Goal: Task Accomplishment & Management: Complete application form

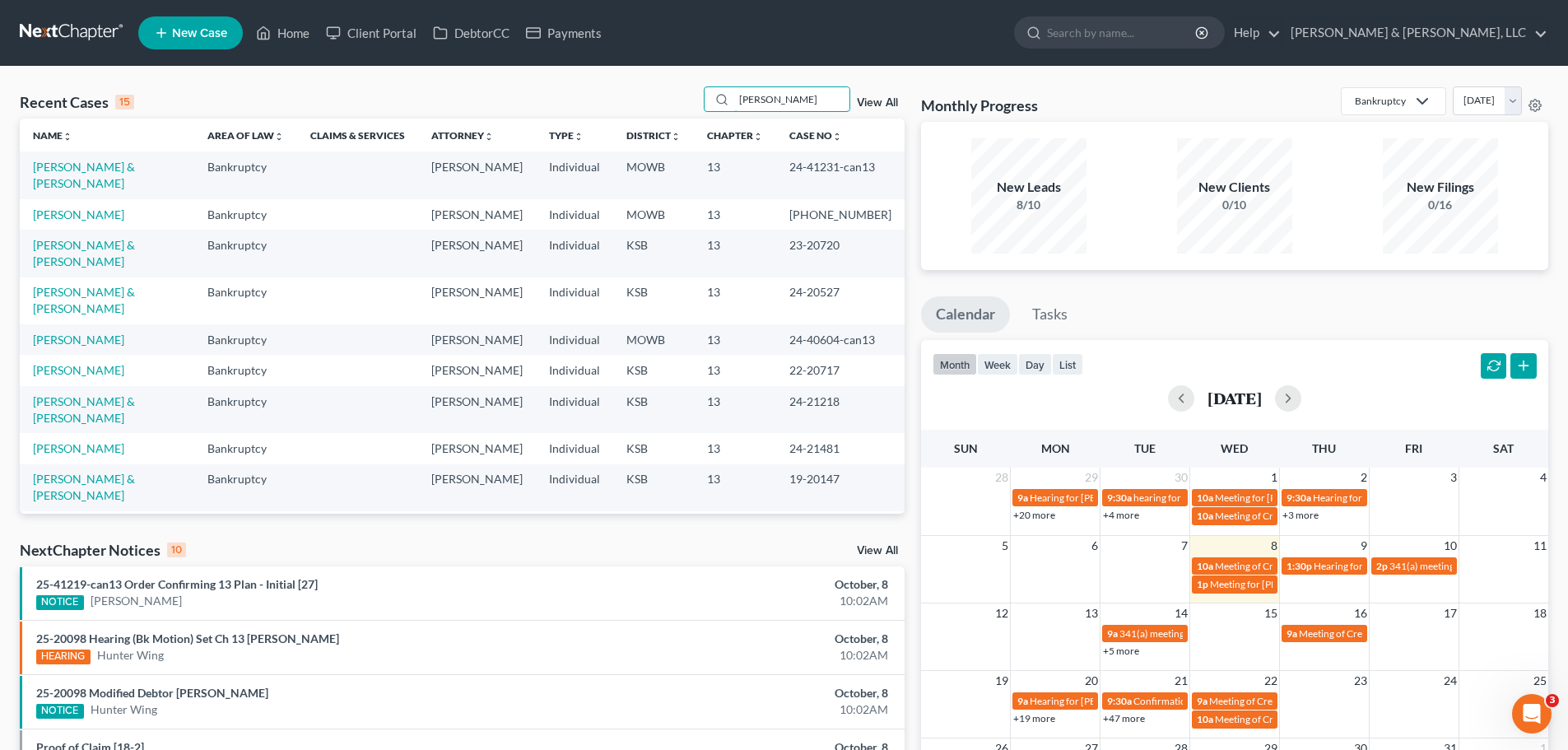
type input "jackson"
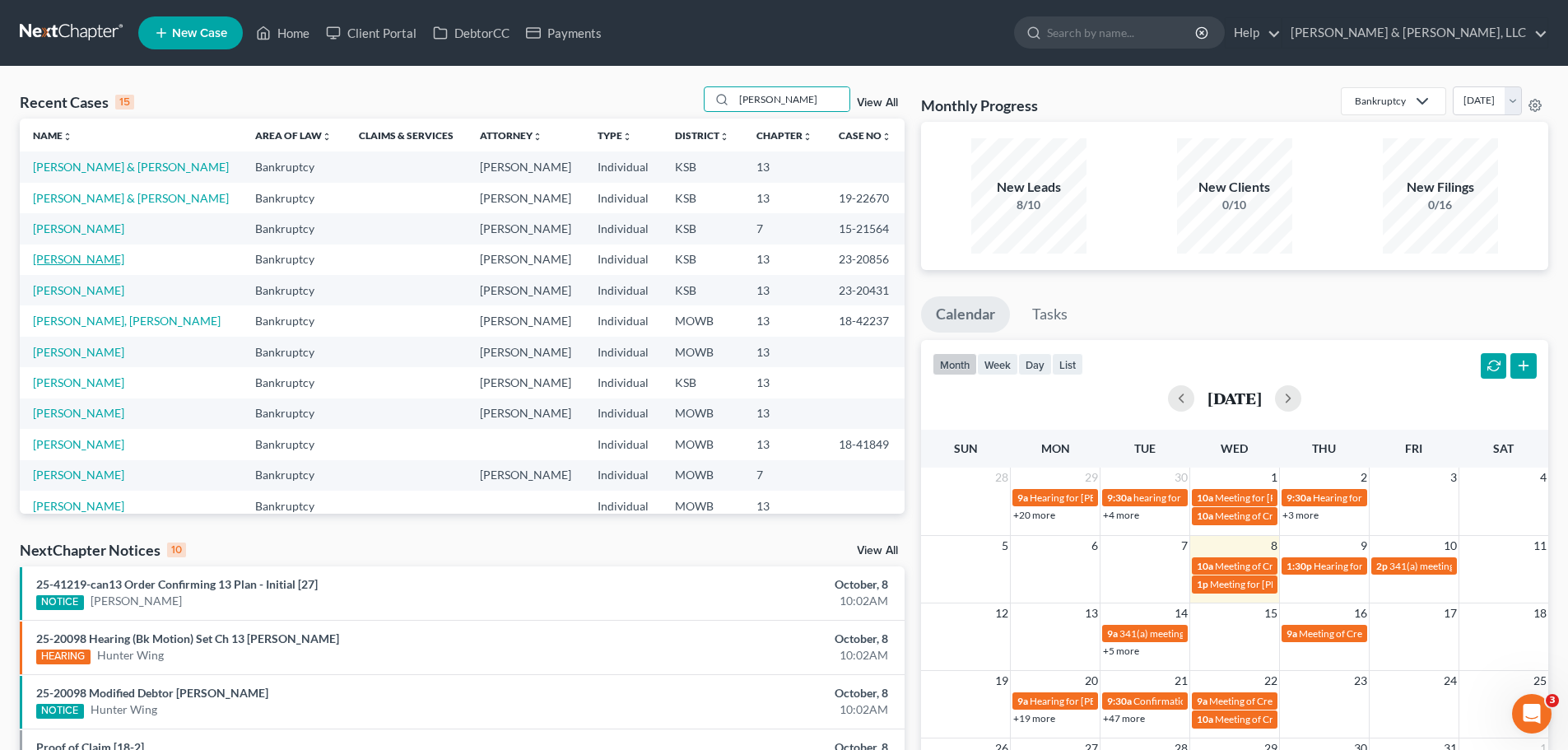
click at [114, 257] on link "[PERSON_NAME]" at bounding box center [78, 259] width 91 height 14
select select "2"
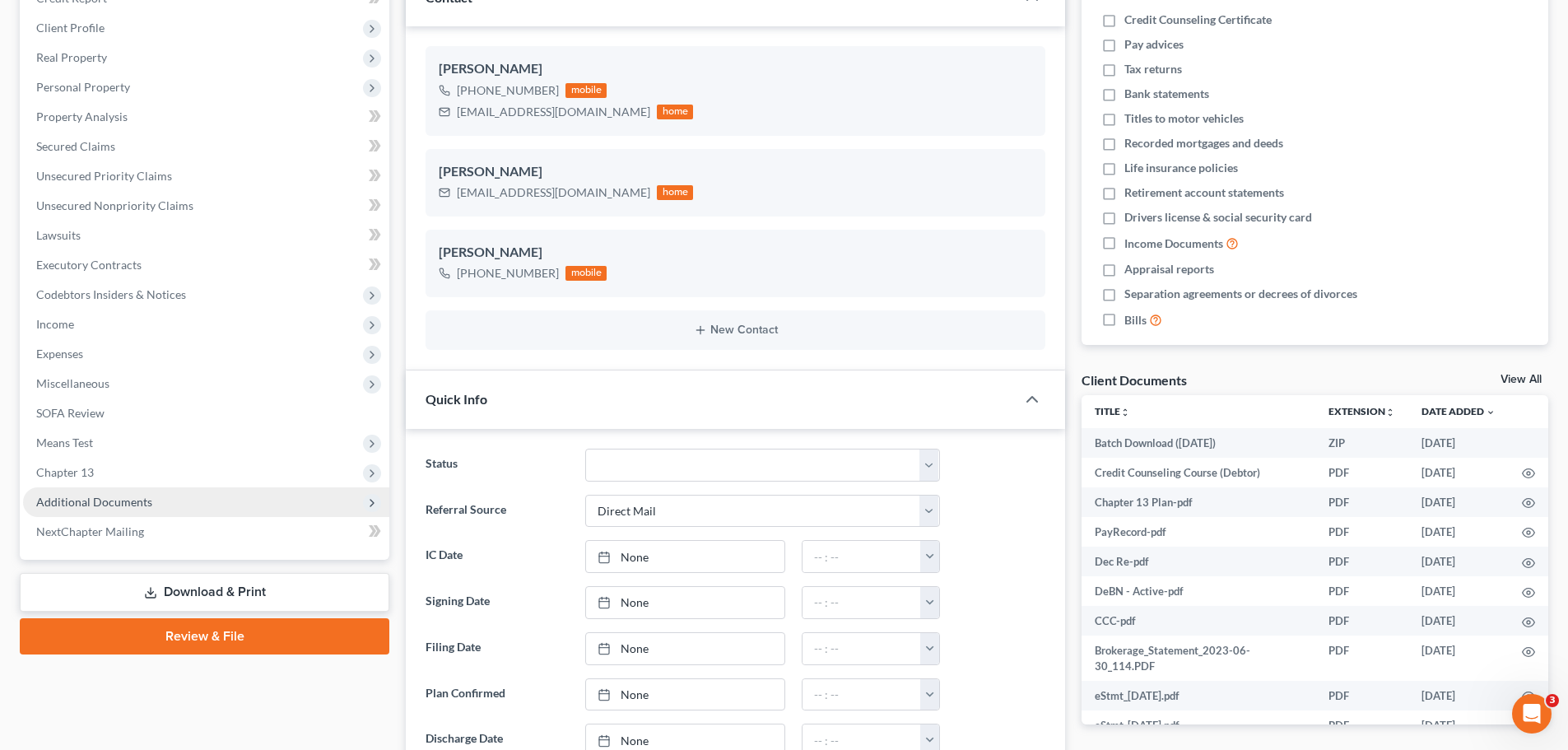
scroll to position [419, 0]
click at [153, 500] on span "Additional Documents" at bounding box center [206, 502] width 367 height 29
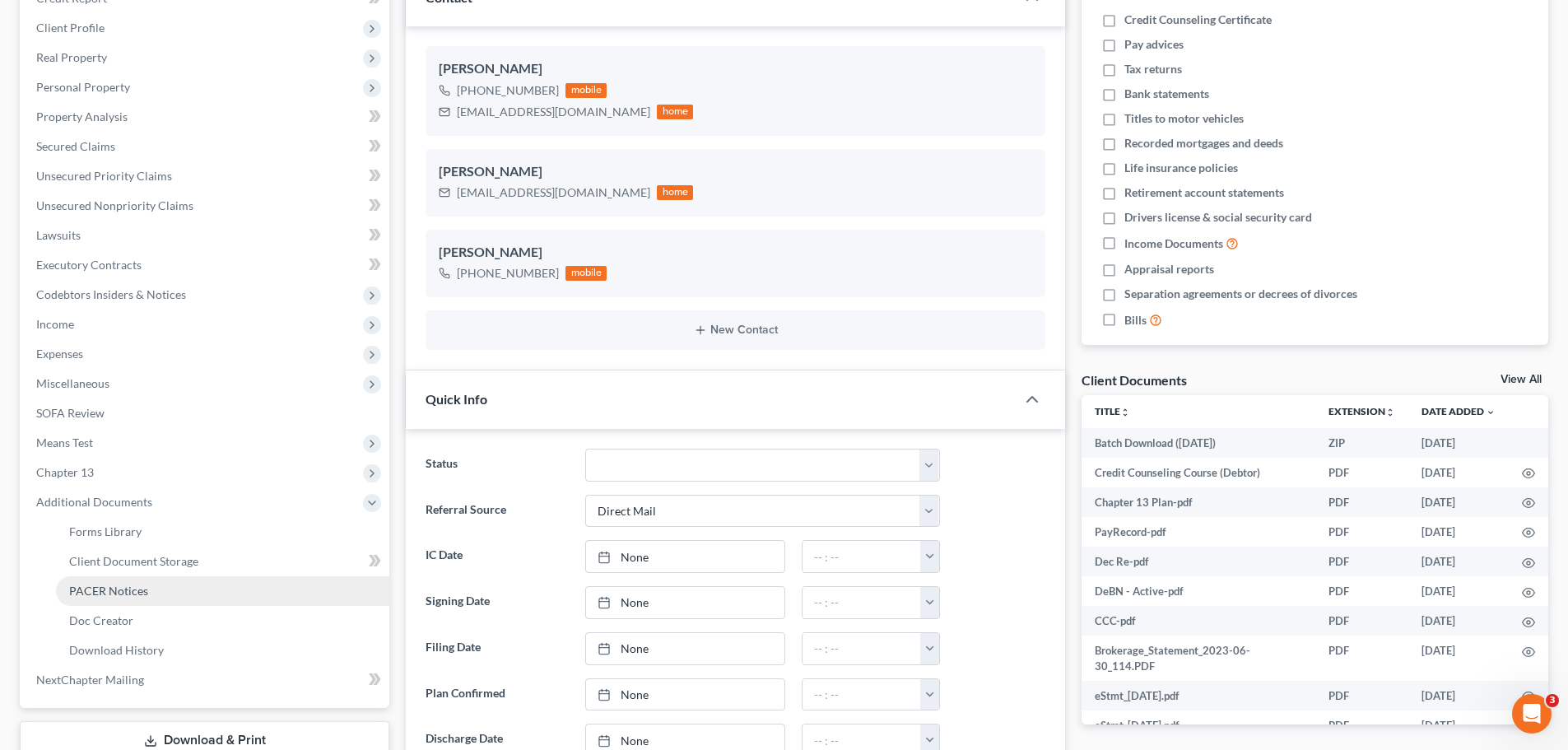
click at [133, 583] on link "PACER Notices" at bounding box center [223, 591] width 334 height 29
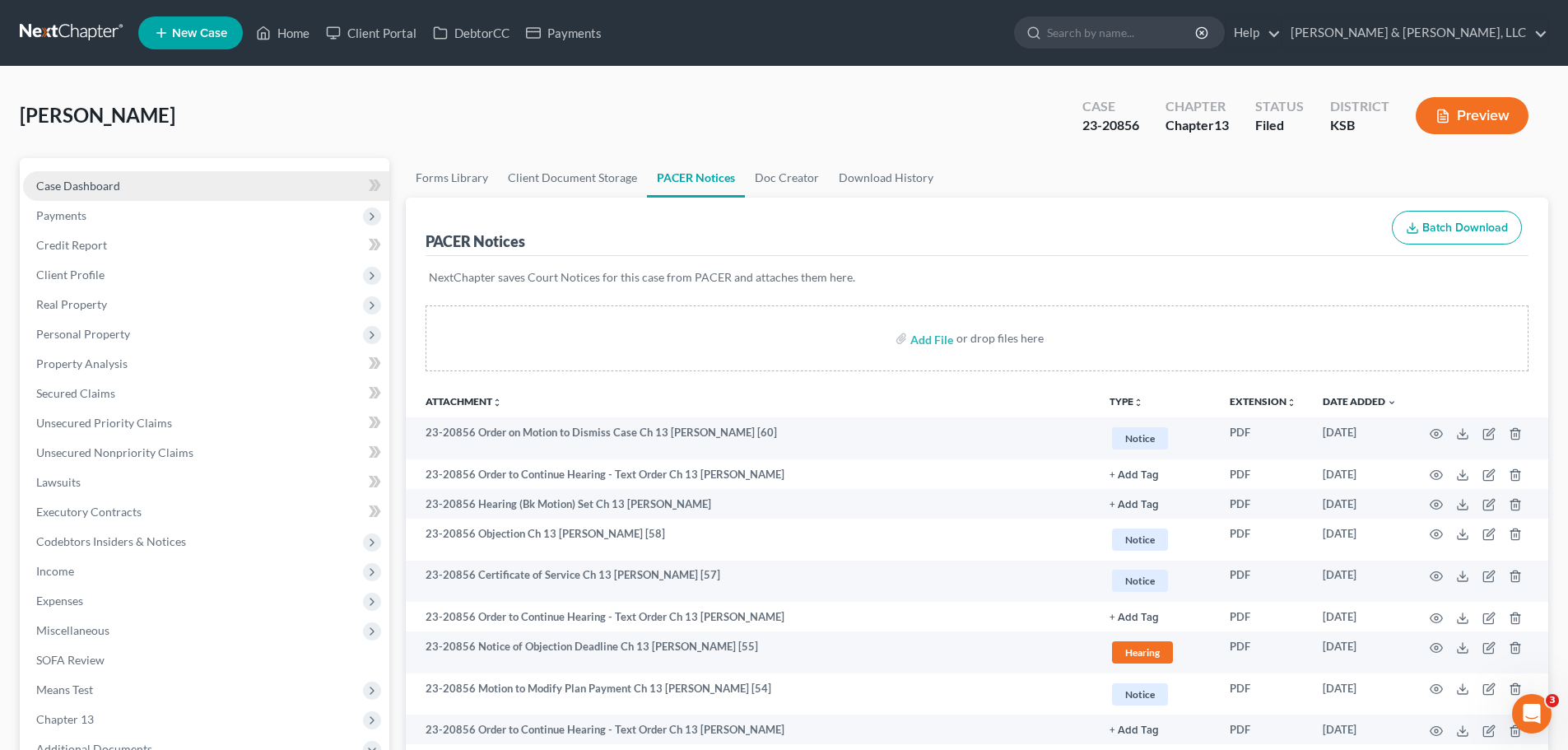
click at [170, 191] on link "Case Dashboard" at bounding box center [206, 186] width 367 height 29
select select "2"
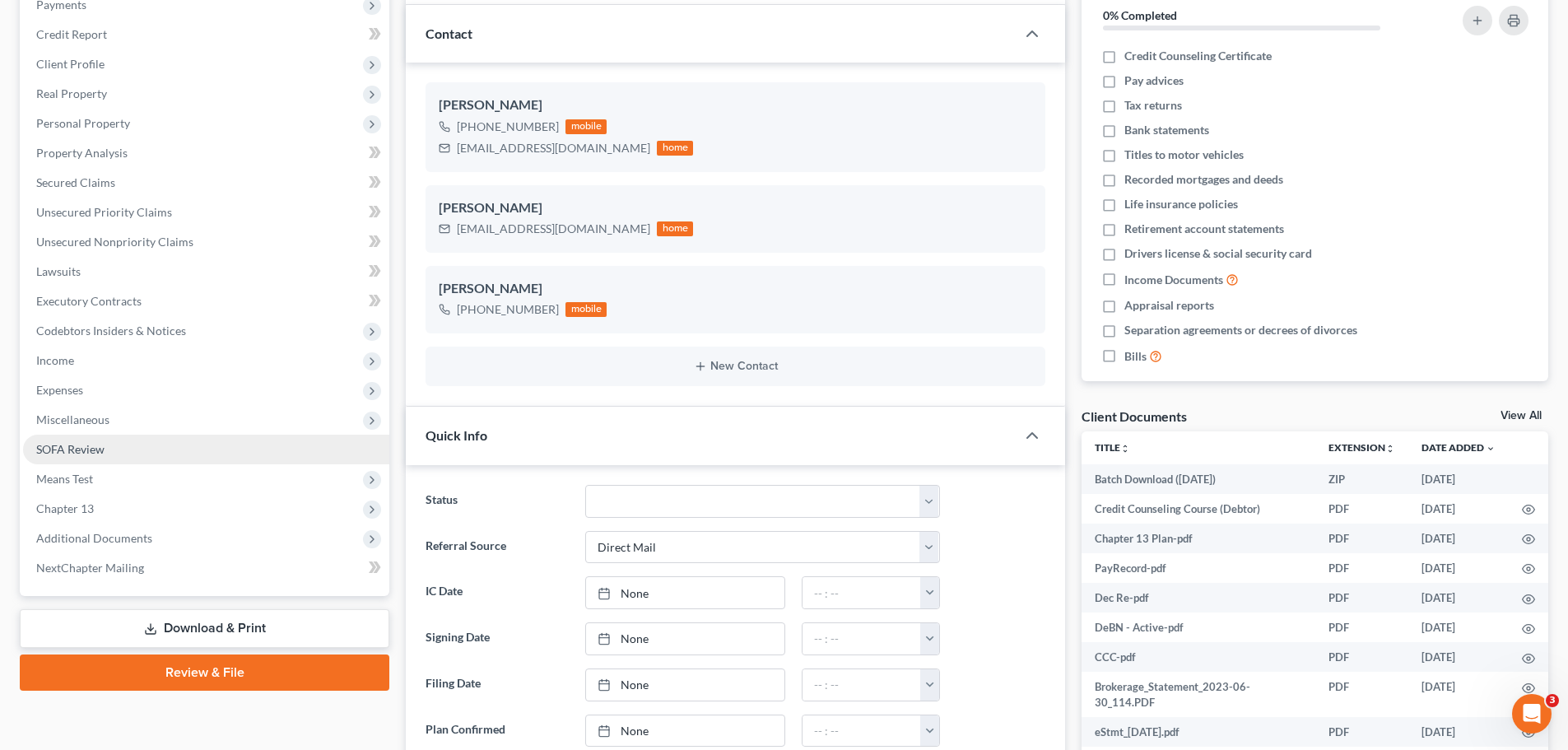
scroll to position [247, 0]
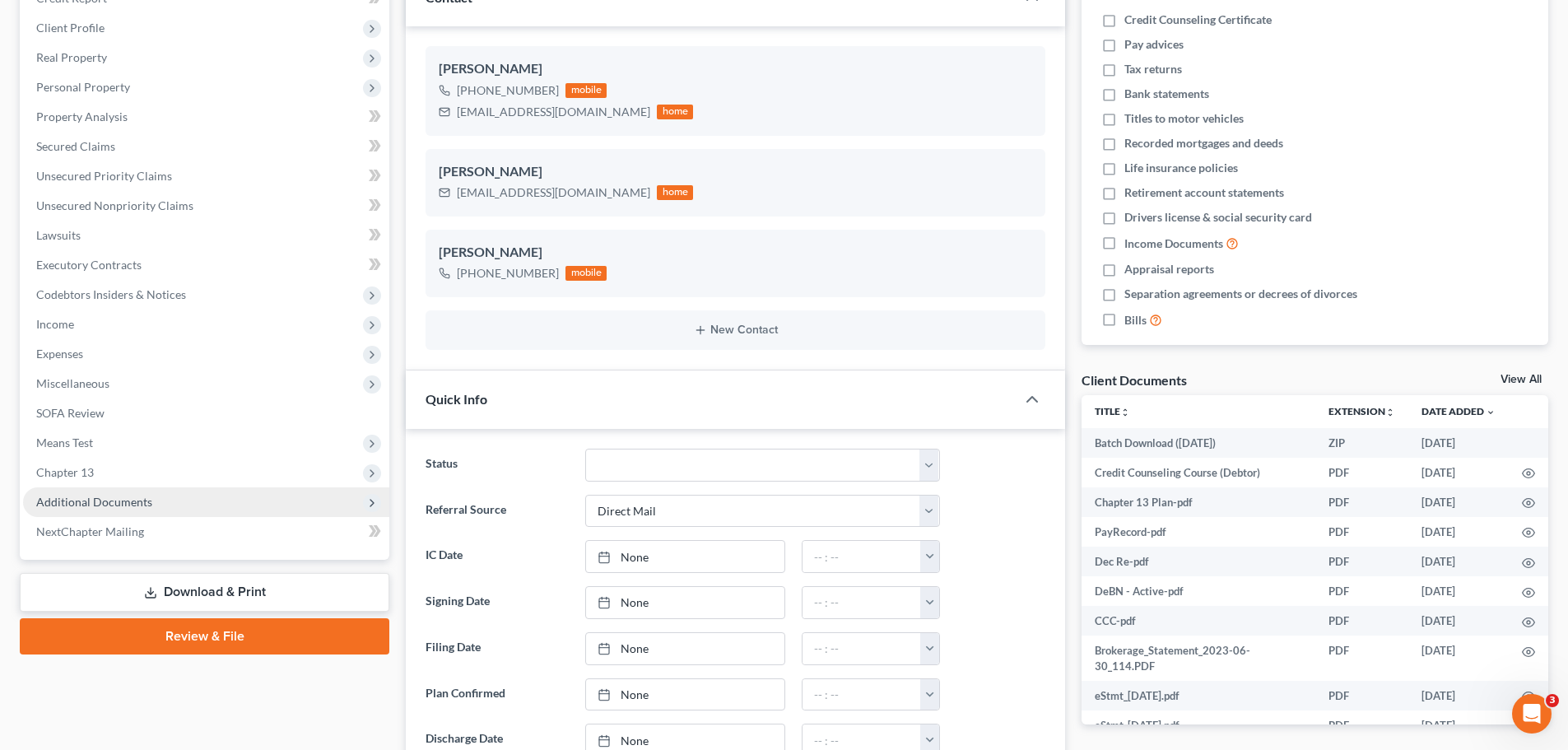
click at [155, 502] on span "Additional Documents" at bounding box center [206, 502] width 367 height 29
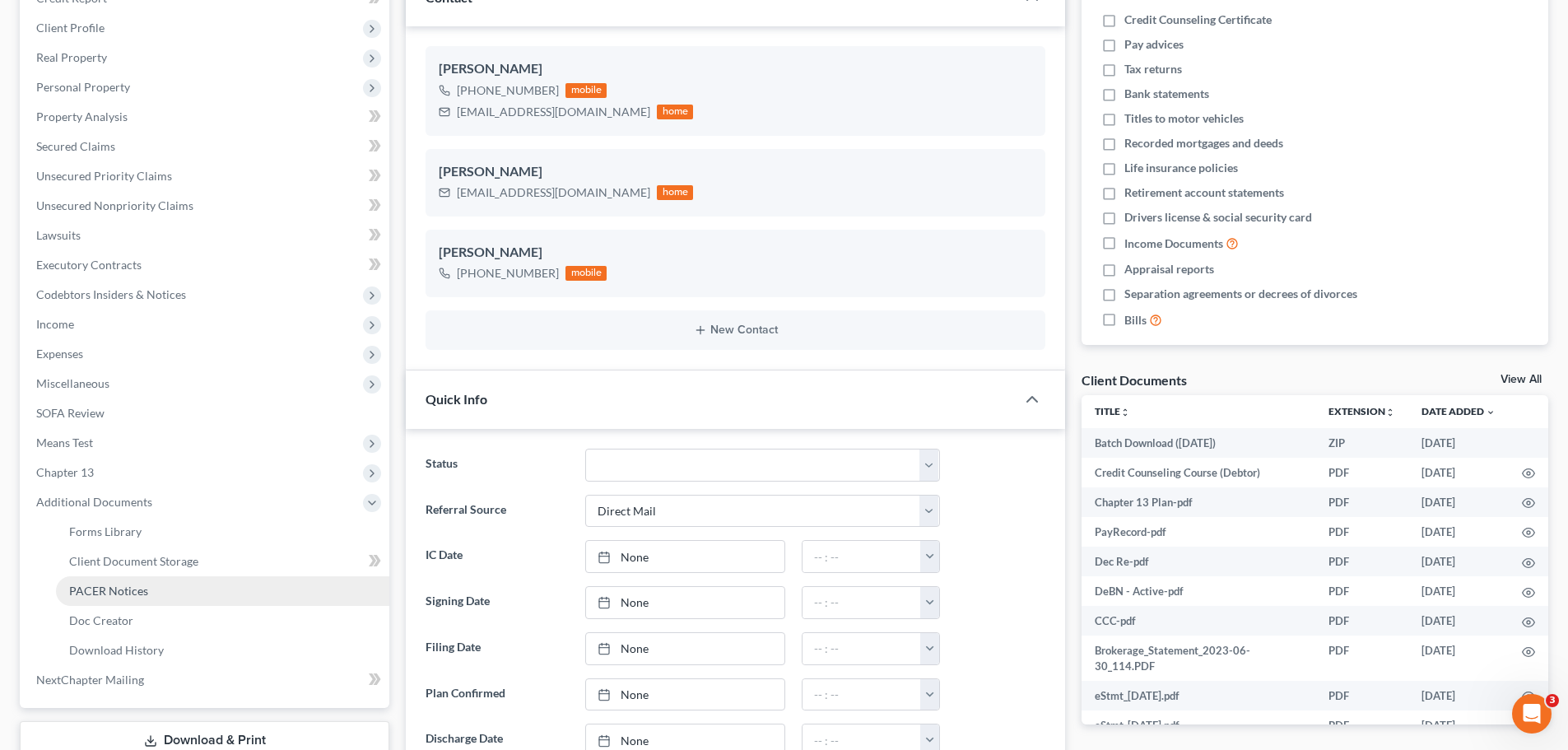
click at [146, 582] on link "PACER Notices" at bounding box center [223, 591] width 334 height 29
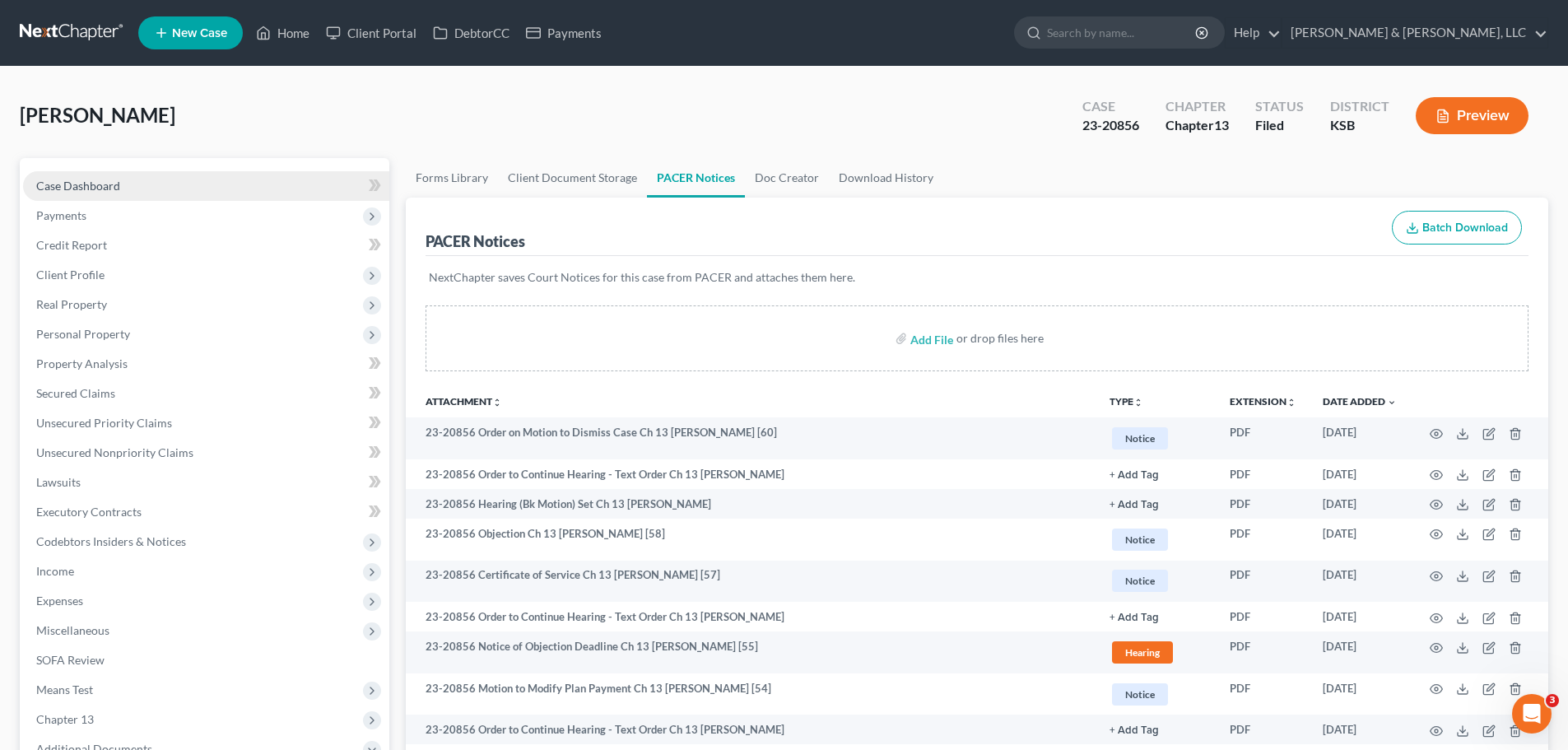
click at [100, 189] on span "Case Dashboard" at bounding box center [78, 186] width 84 height 14
select select "2"
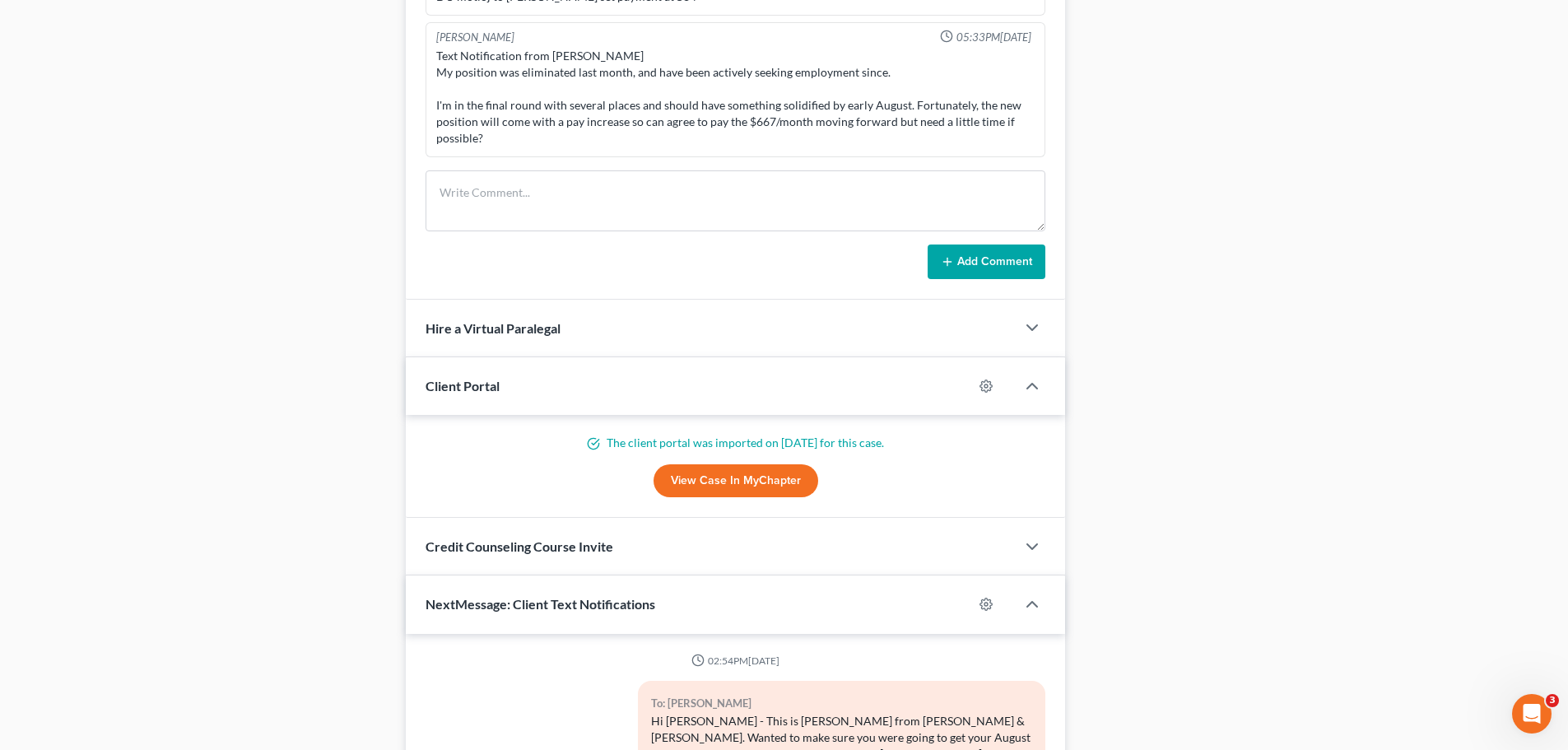
scroll to position [419, 0]
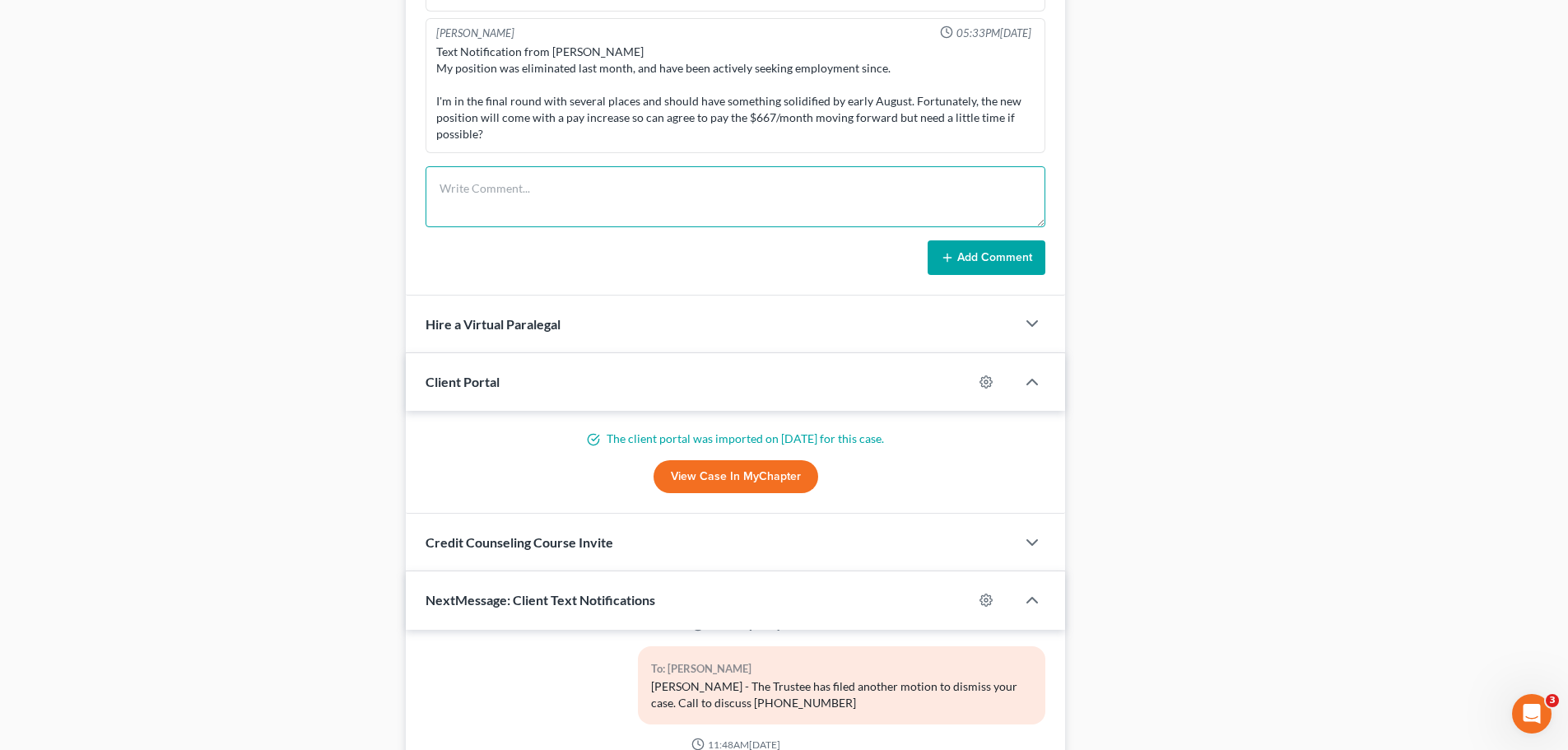
click at [612, 199] on textarea at bounding box center [735, 197] width 620 height 61
type textarea "Call to client re MTD being granted - LM"
click at [997, 271] on button "Add Comment" at bounding box center [986, 258] width 118 height 35
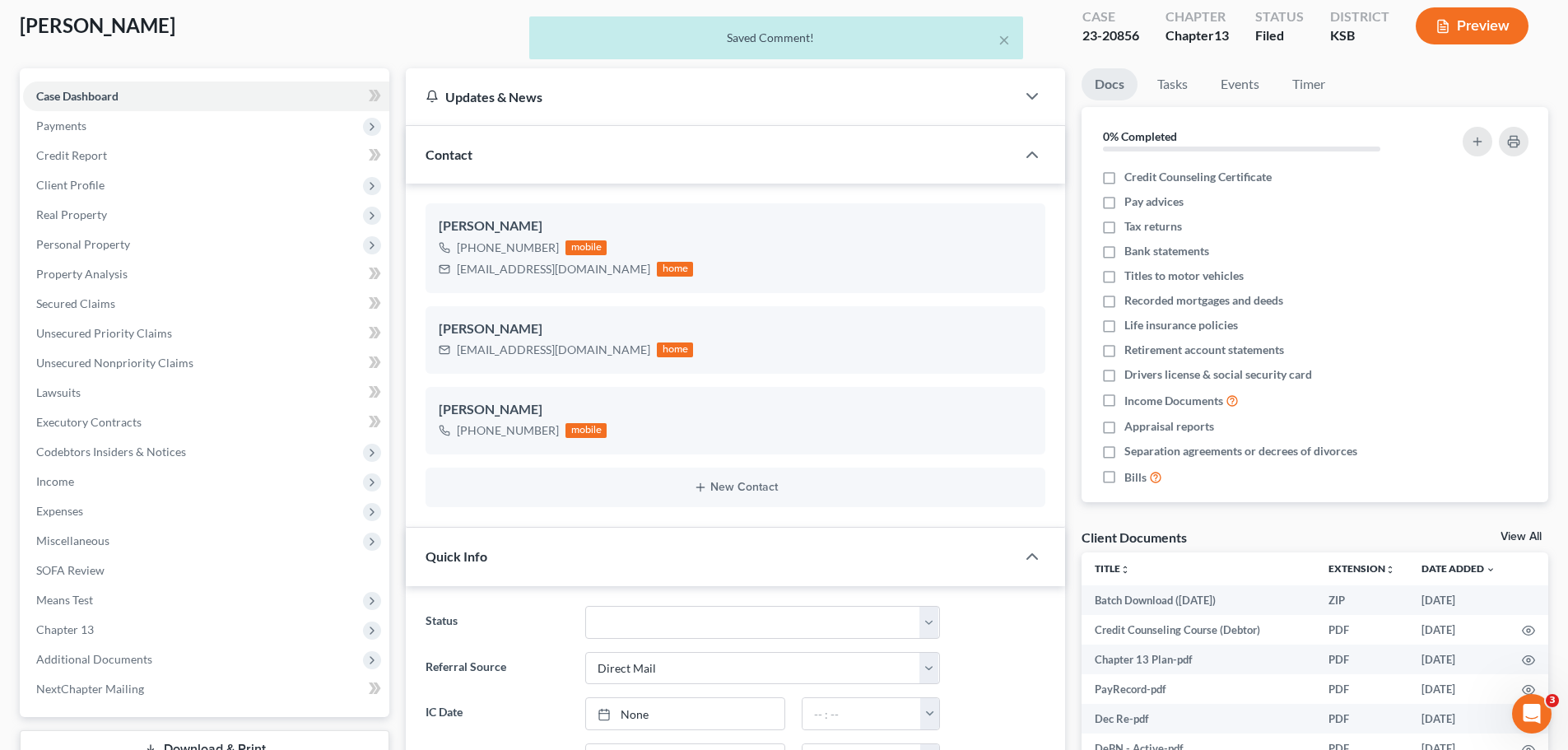
scroll to position [0, 0]
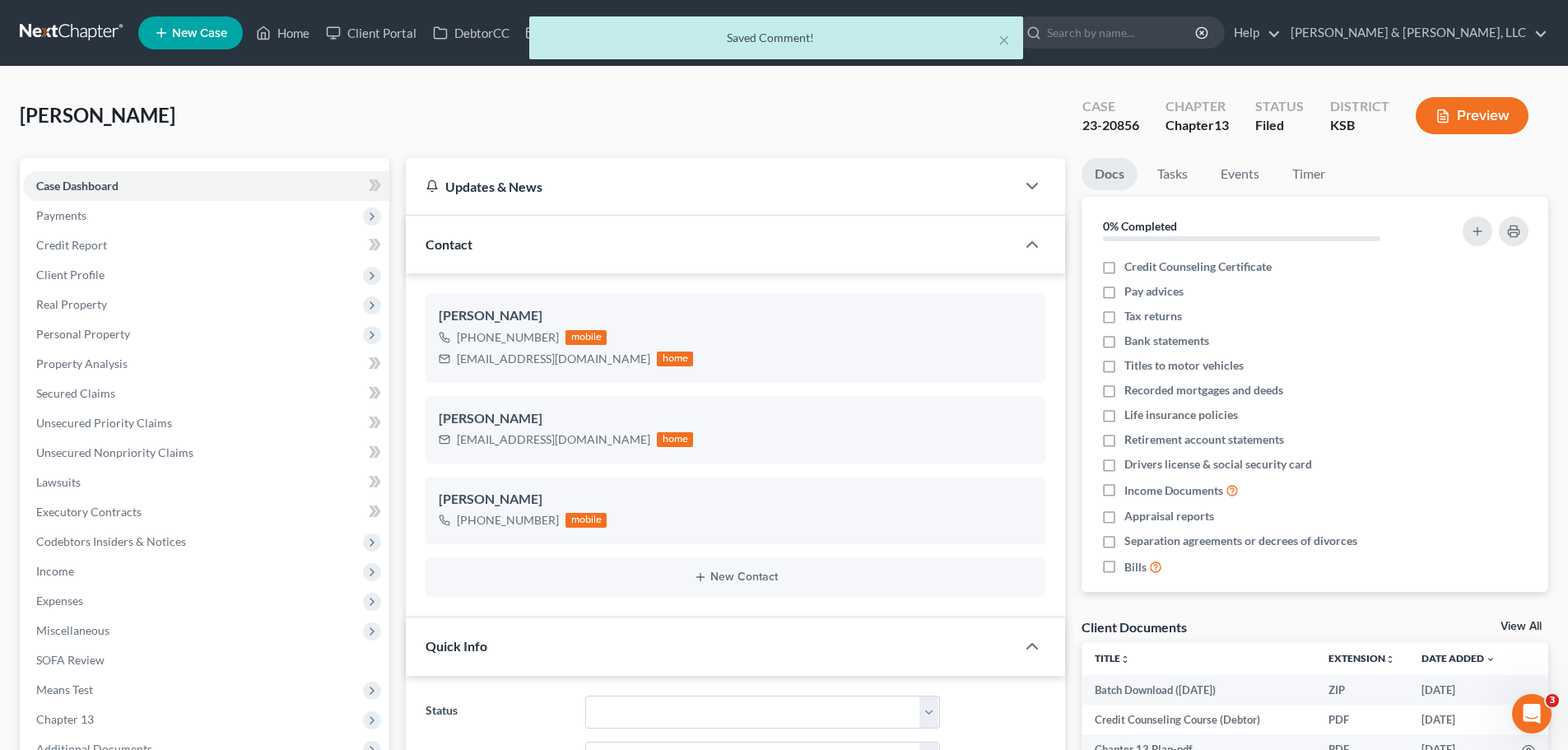
click at [299, 40] on div "× Saved Comment!" at bounding box center [776, 42] width 1568 height 51
click at [298, 36] on div "× Saved Comment!" at bounding box center [776, 42] width 1568 height 51
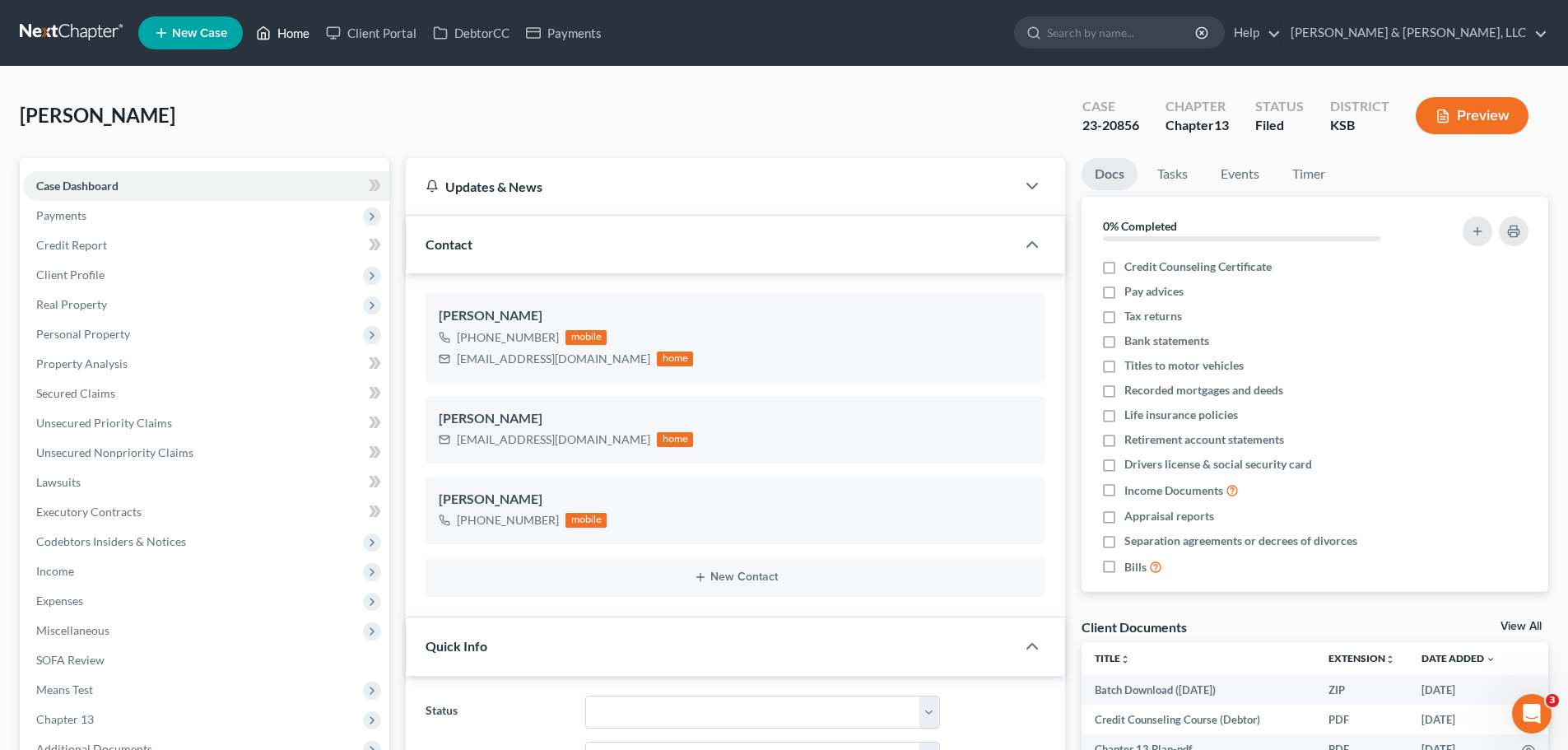
drag, startPoint x: 289, startPoint y: 29, endPoint x: 561, endPoint y: 95, distance: 279.9
click at [289, 29] on link "Home" at bounding box center [283, 33] width 70 height 29
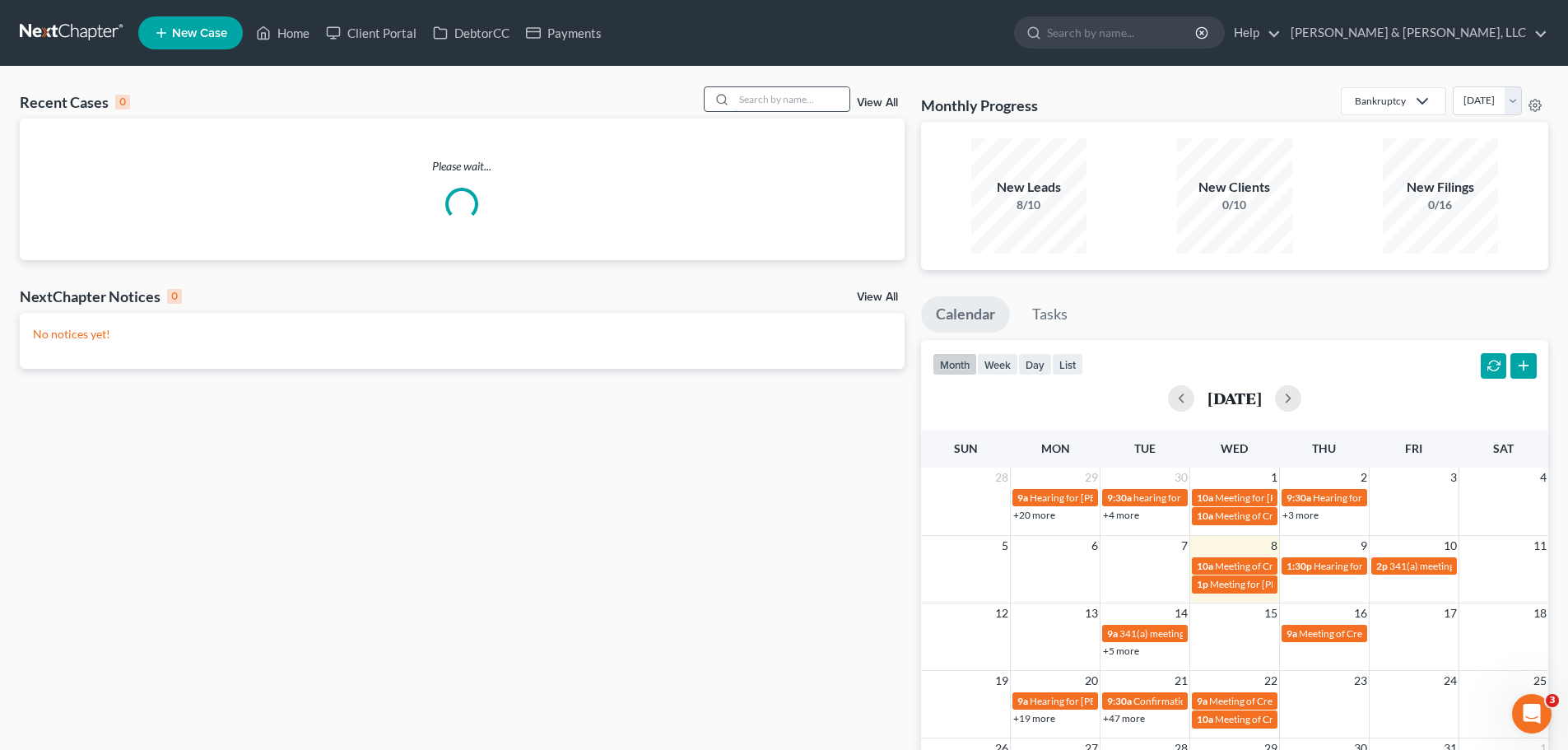
click at [775, 110] on input "search" at bounding box center [791, 100] width 115 height 24
type input "kaga"
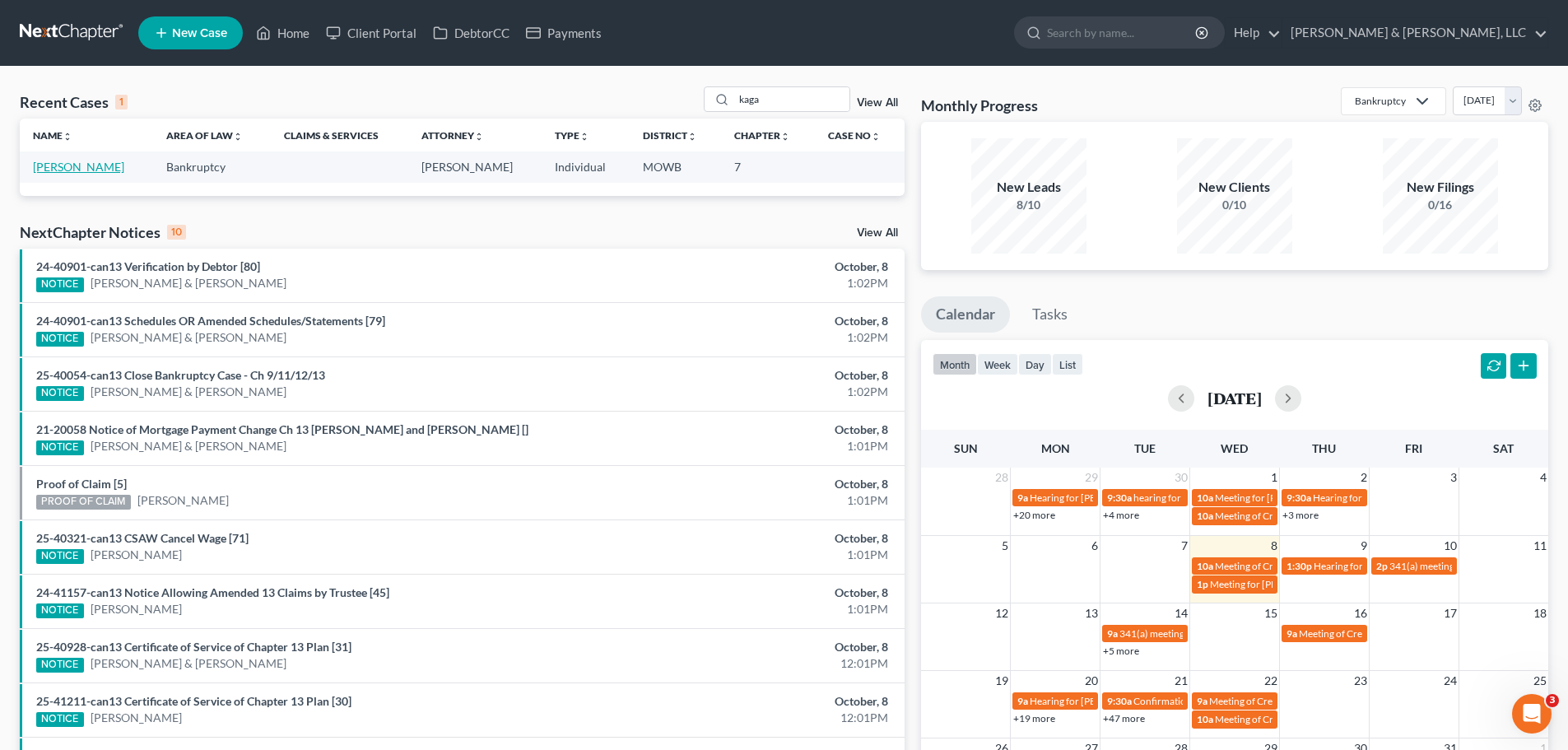
click at [88, 166] on link "[PERSON_NAME]" at bounding box center [78, 166] width 91 height 14
select select "2"
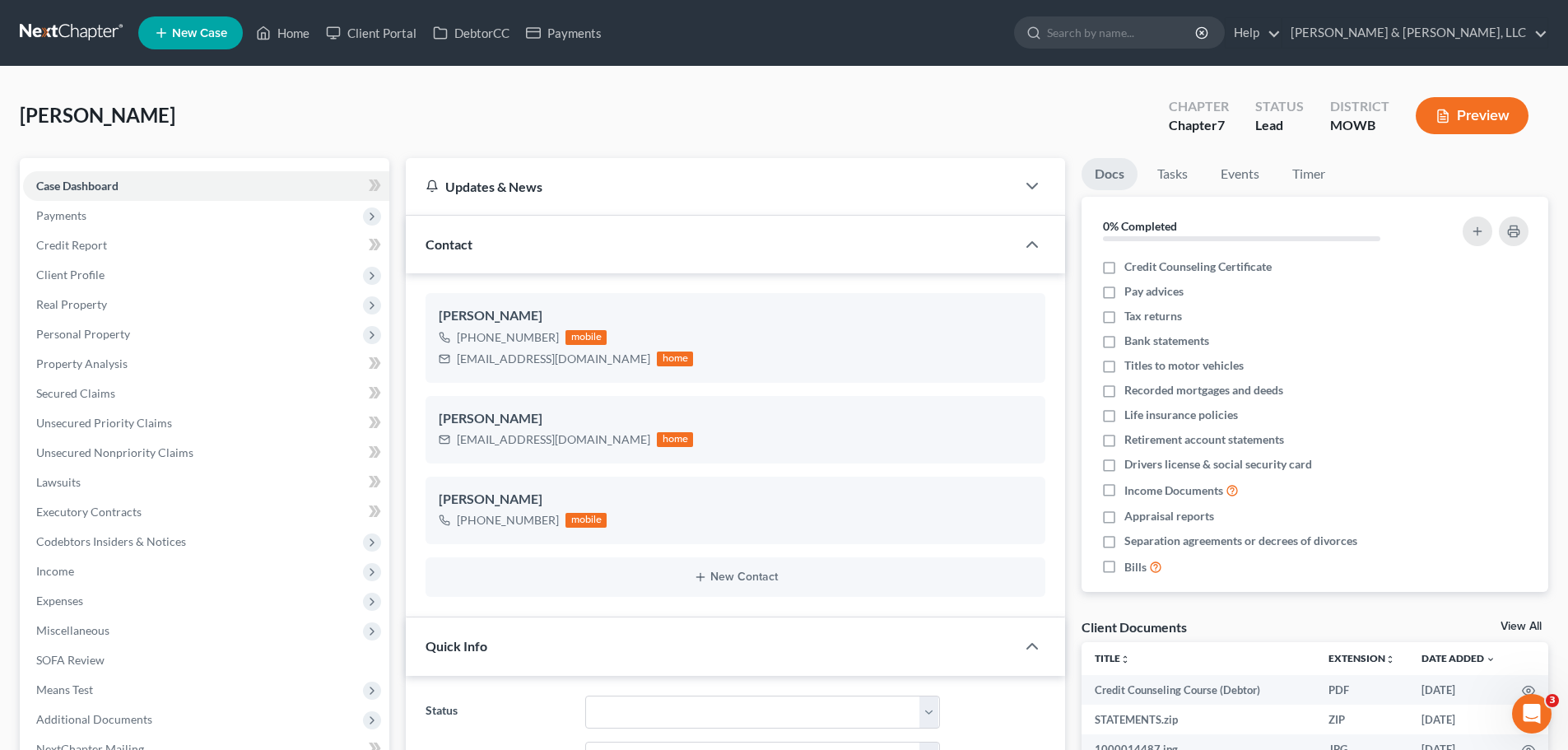
scroll to position [293, 0]
drag, startPoint x: 85, startPoint y: 579, endPoint x: 94, endPoint y: 579, distance: 9.0
click at [86, 577] on span "Income" at bounding box center [206, 571] width 367 height 29
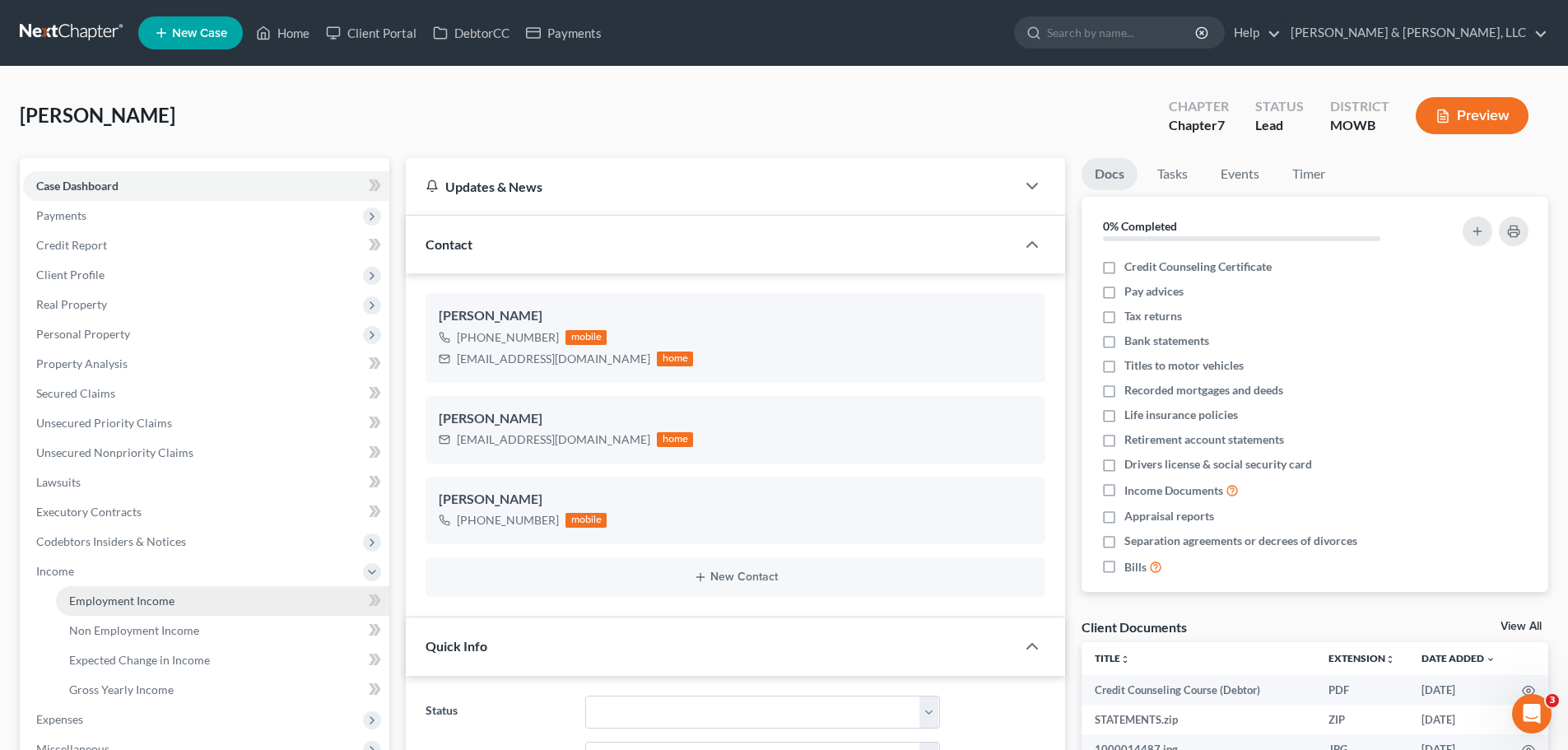
click at [108, 586] on link "Employment Income" at bounding box center [223, 601] width 334 height 29
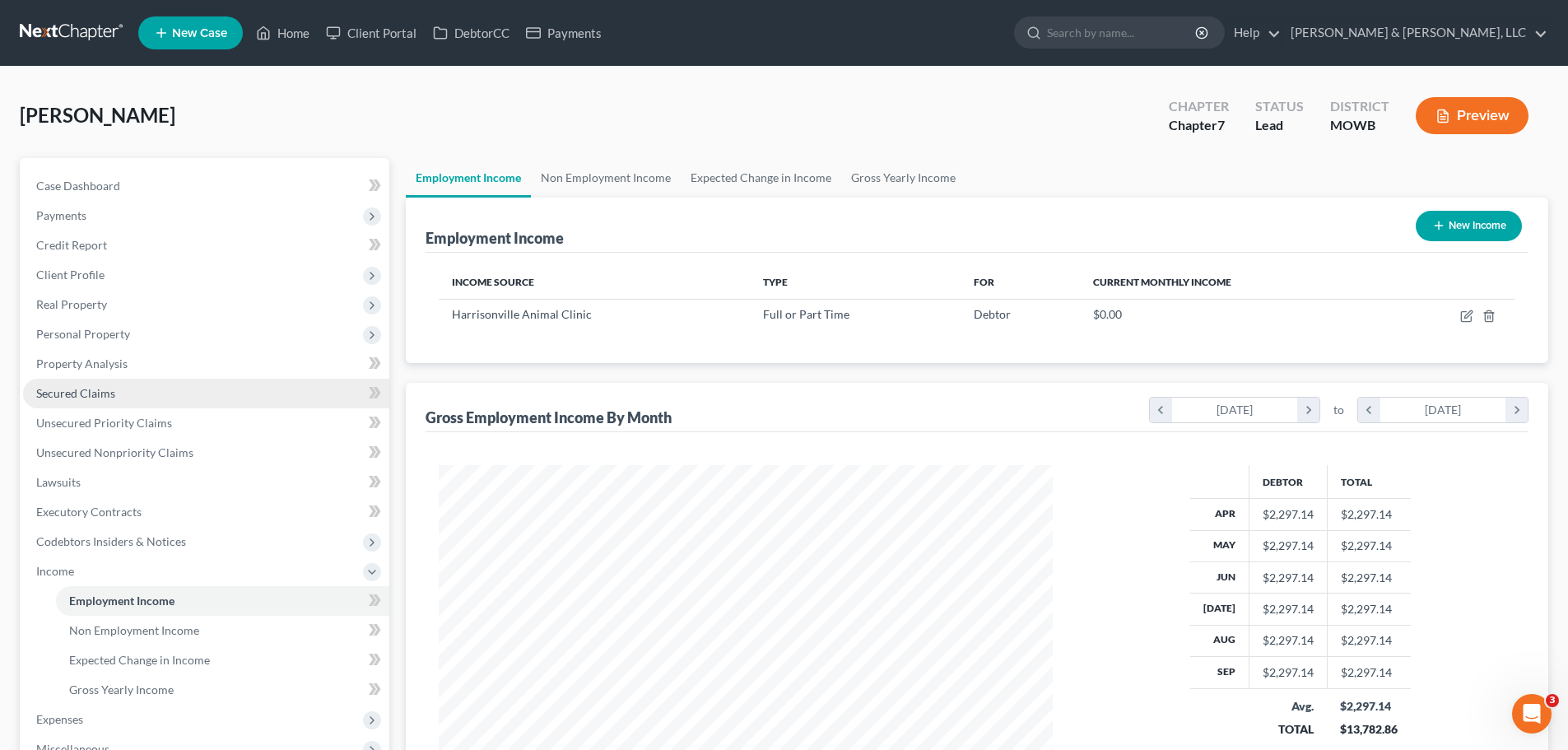
scroll to position [307, 647]
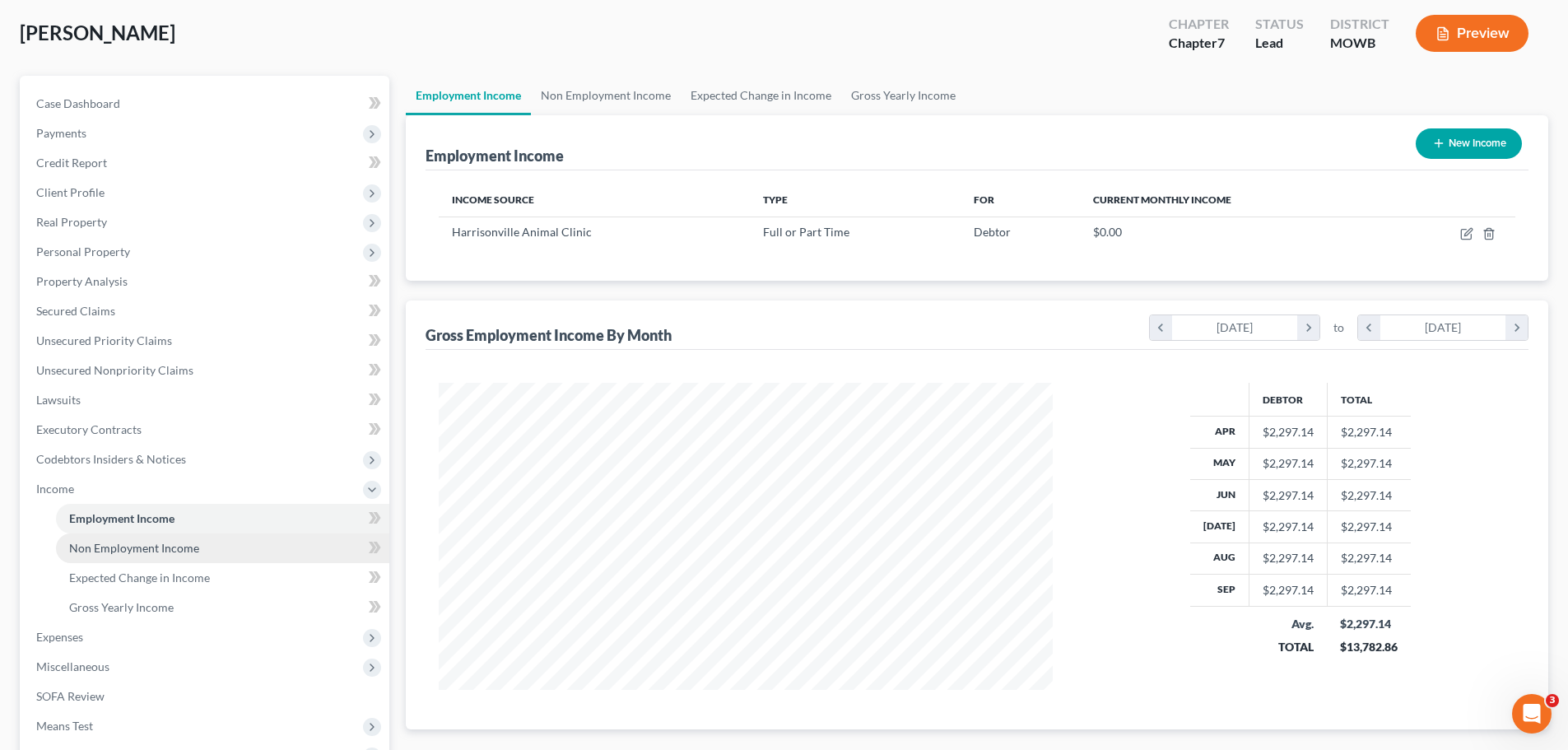
click at [169, 544] on span "Non Employment Income" at bounding box center [134, 548] width 130 height 14
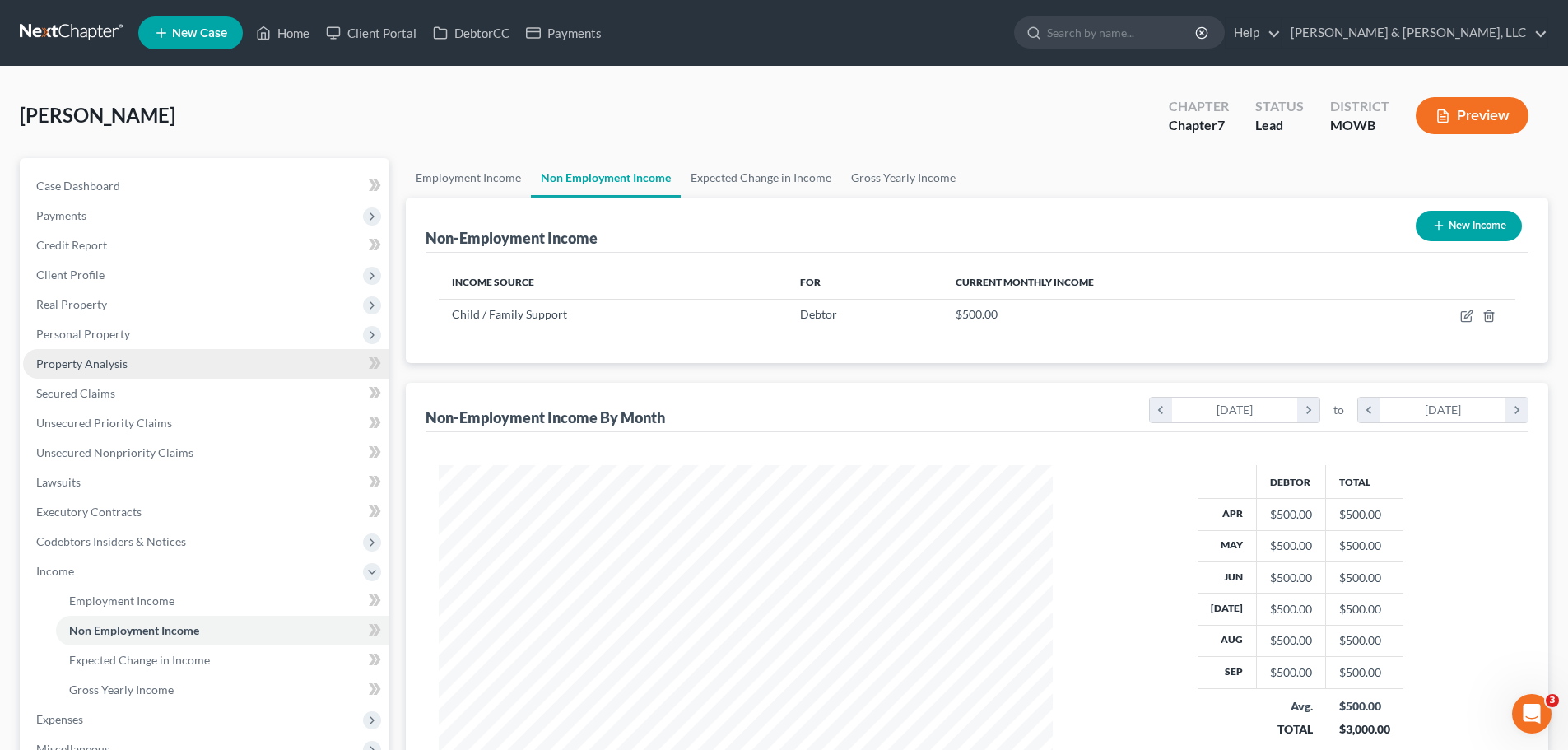
scroll to position [307, 647]
click at [105, 336] on span "Personal Property" at bounding box center [83, 334] width 94 height 14
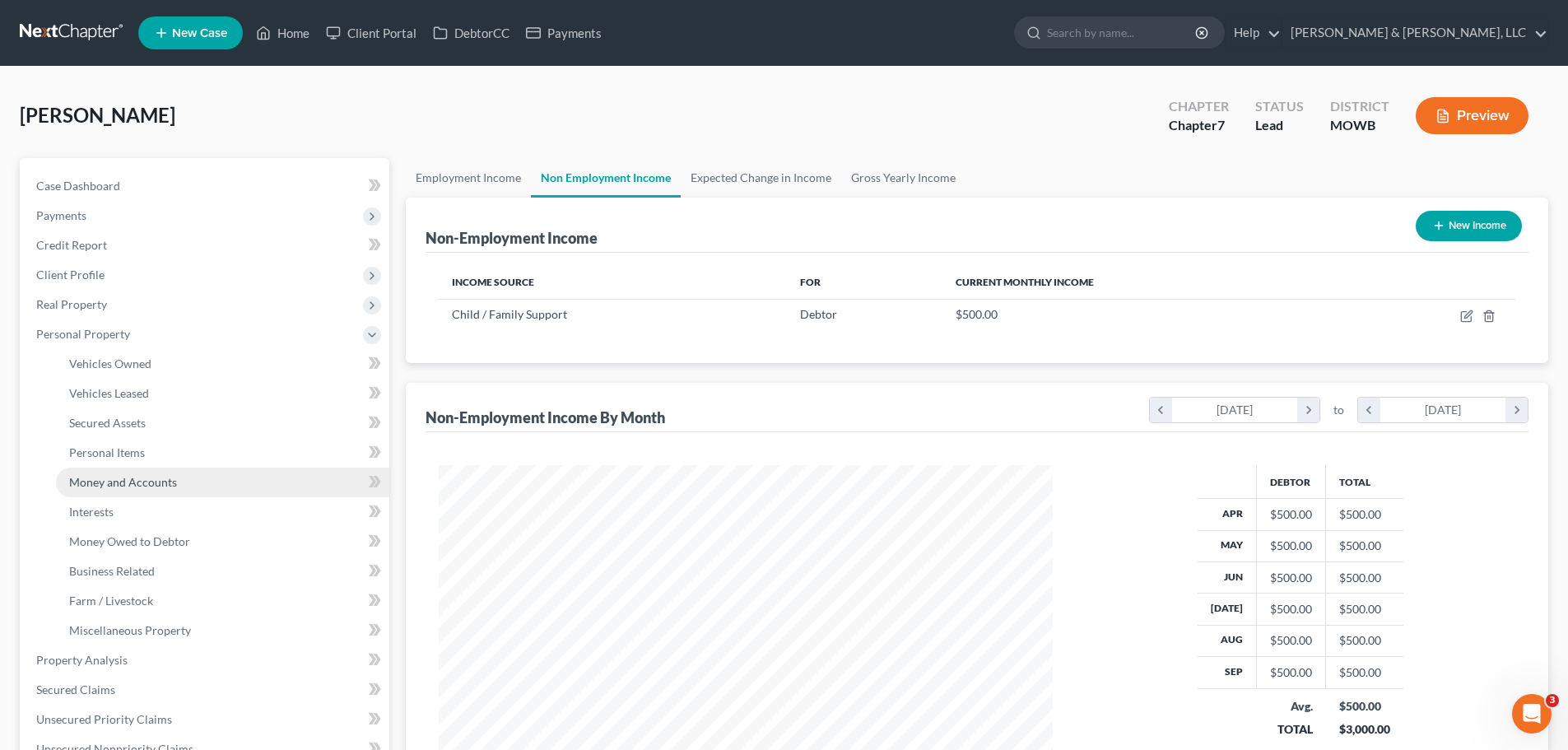
click at [127, 475] on span "Money and Accounts" at bounding box center [123, 482] width 107 height 14
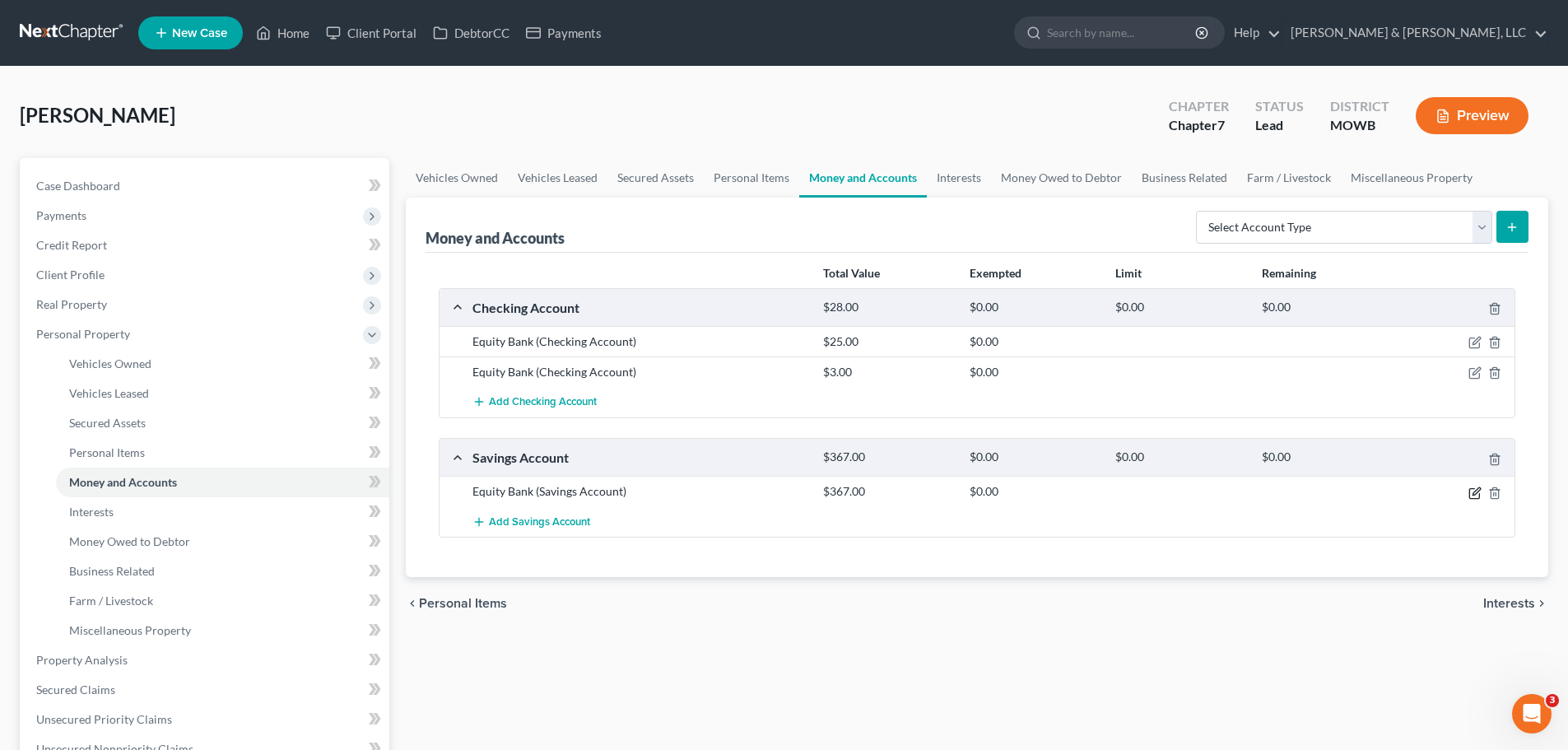
click at [1475, 491] on icon "button" at bounding box center [1476, 491] width 8 height 8
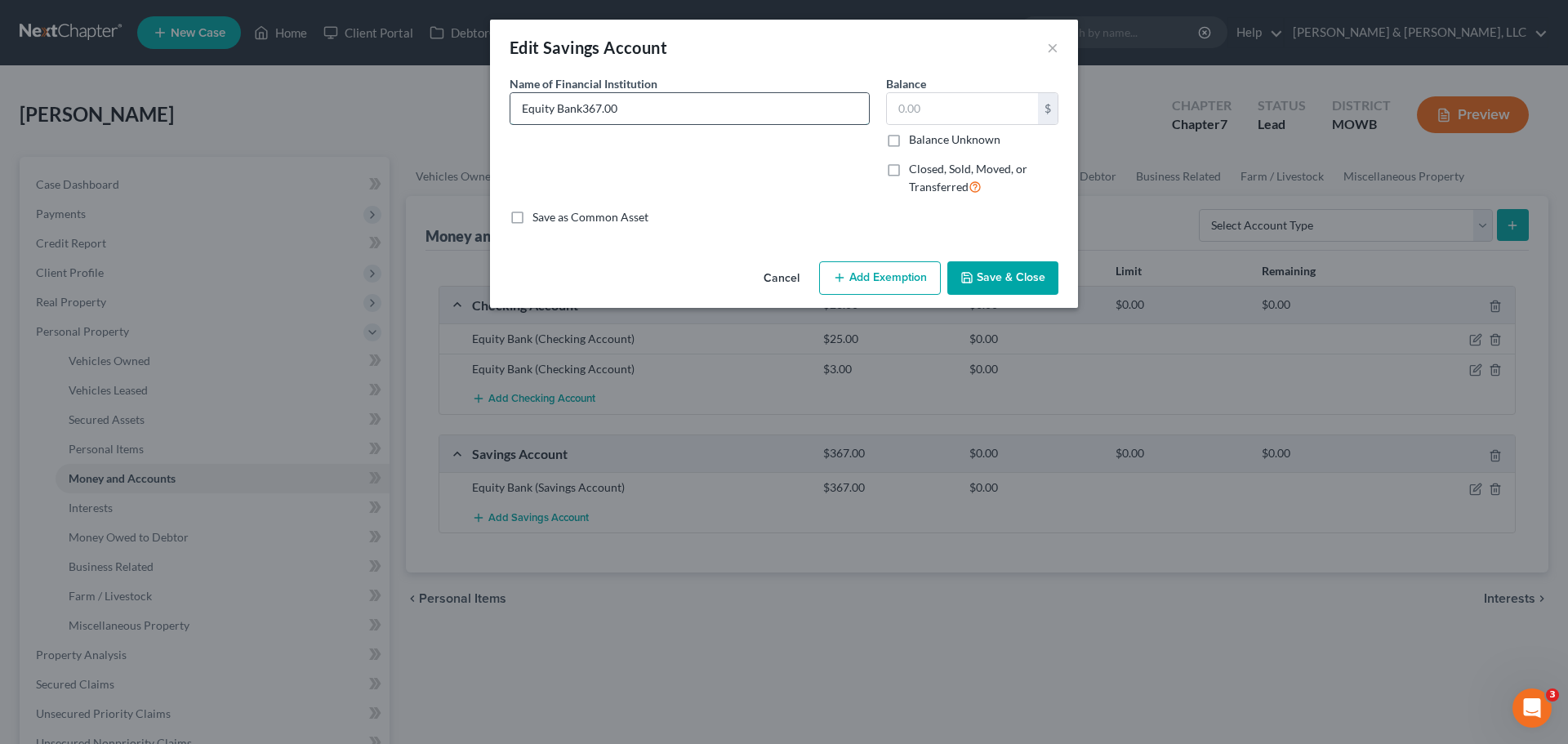
type input "Equity Bank"
click at [921, 120] on input "text" at bounding box center [963, 108] width 151 height 31
type input "15.93"
click at [1005, 276] on button "Save & Close" at bounding box center [1002, 279] width 111 height 34
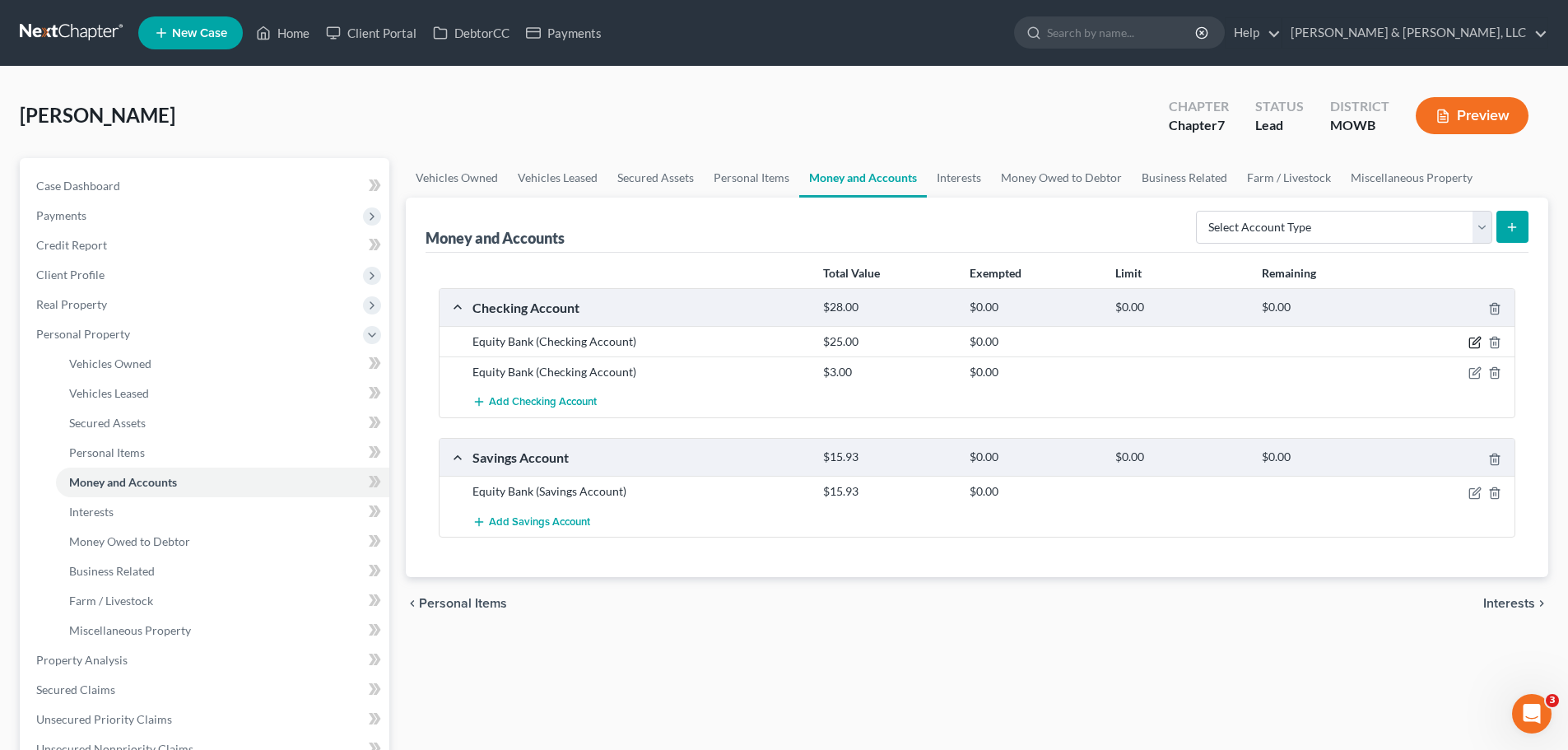
click at [1474, 347] on icon "button" at bounding box center [1475, 342] width 13 height 13
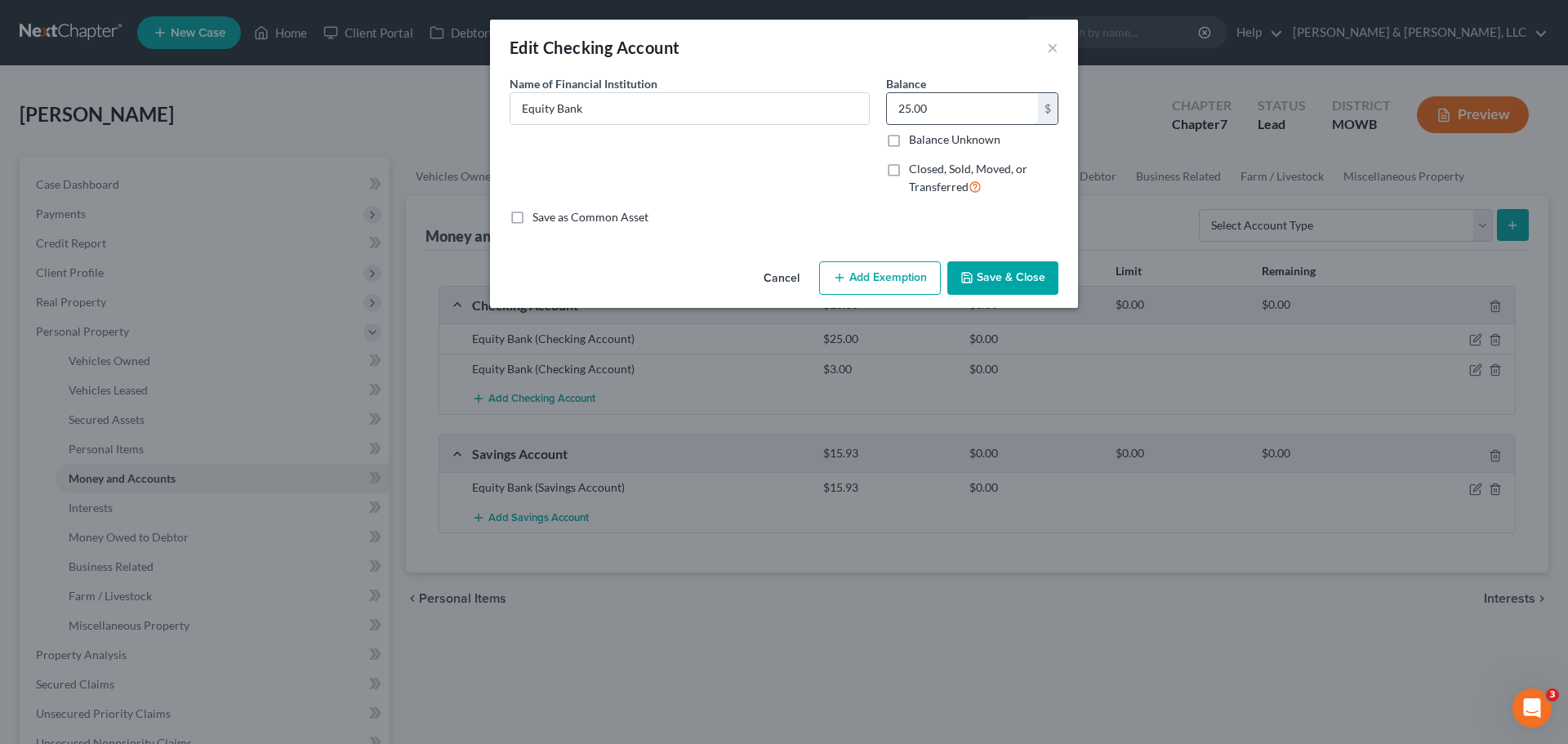
click at [1009, 121] on input "25.00" at bounding box center [963, 108] width 151 height 31
type input "19.49"
click at [1032, 274] on button "Save & Close" at bounding box center [1002, 279] width 111 height 34
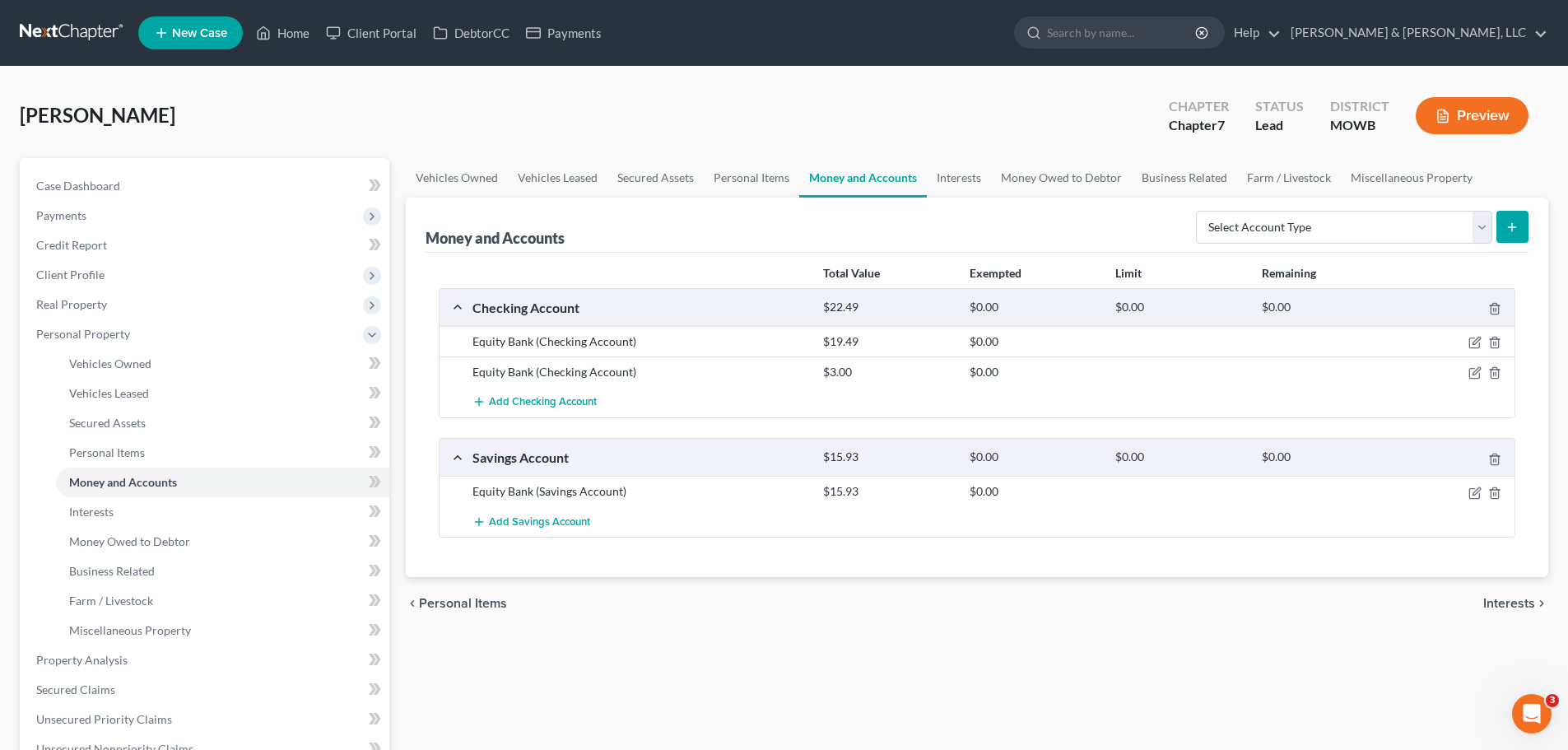
click at [1469, 373] on icon "button" at bounding box center [1475, 373] width 13 height 13
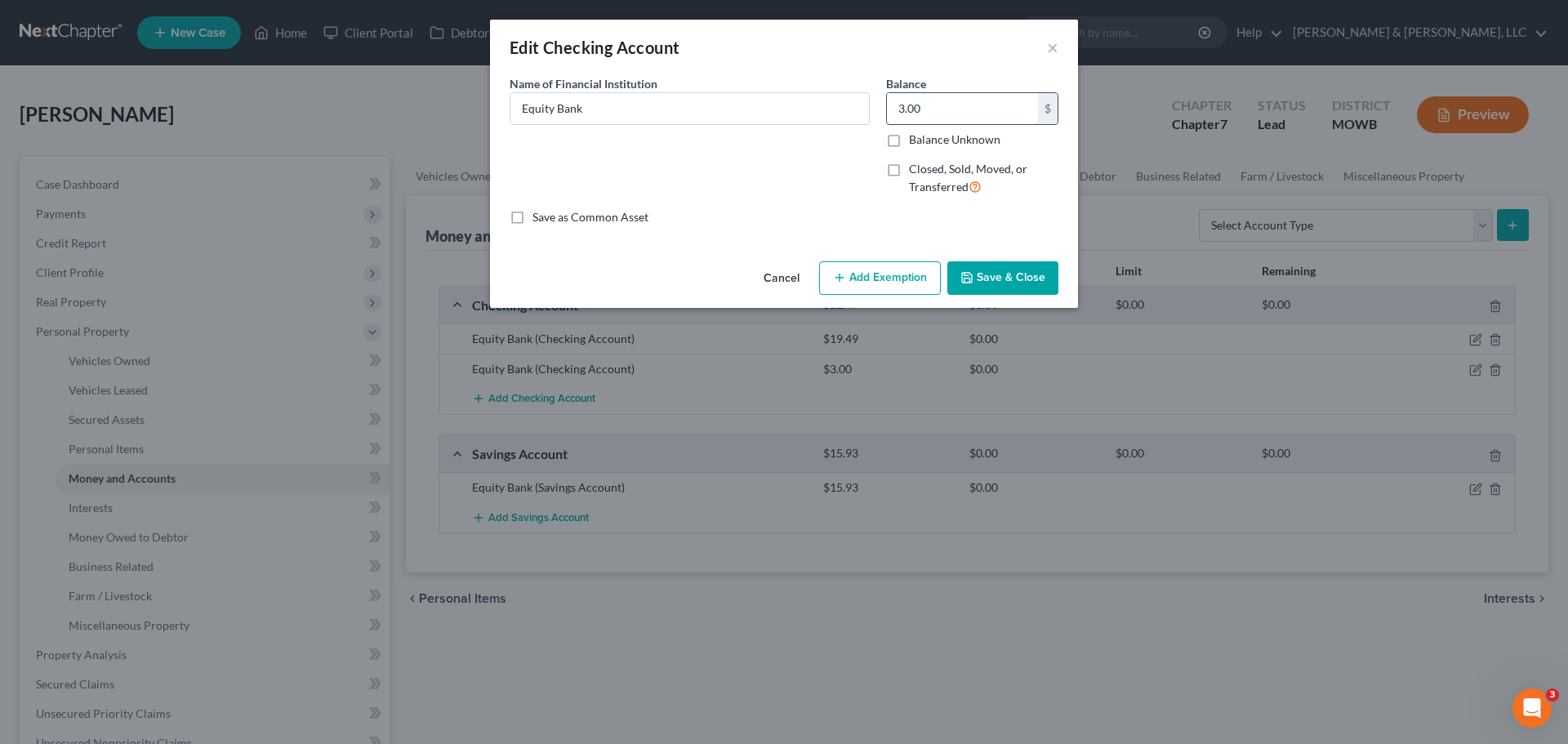
click at [939, 114] on input "3.00" at bounding box center [963, 108] width 151 height 31
type input "262.87"
click at [997, 274] on button "Save & Close" at bounding box center [1002, 279] width 111 height 34
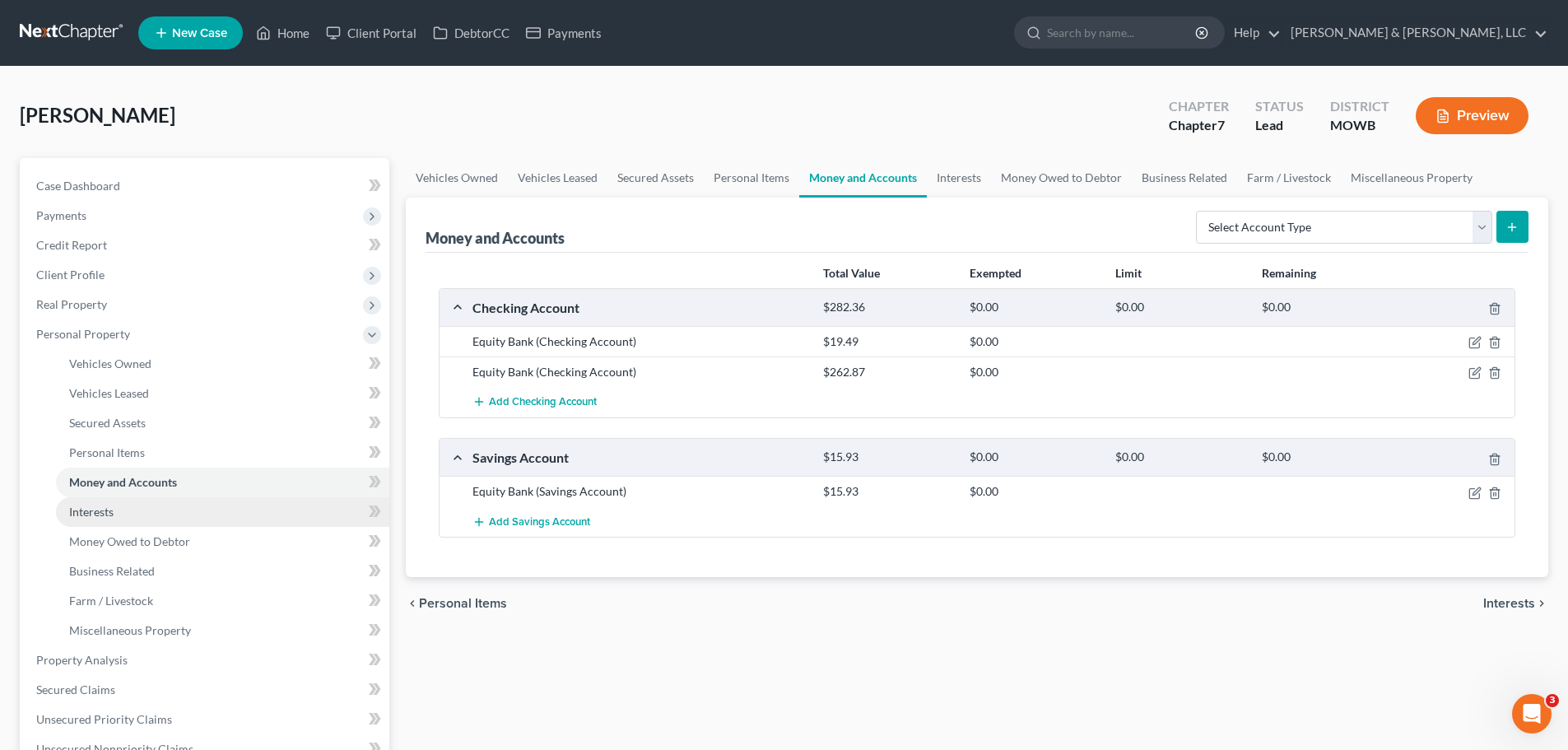
click at [166, 510] on link "Interests" at bounding box center [223, 512] width 334 height 29
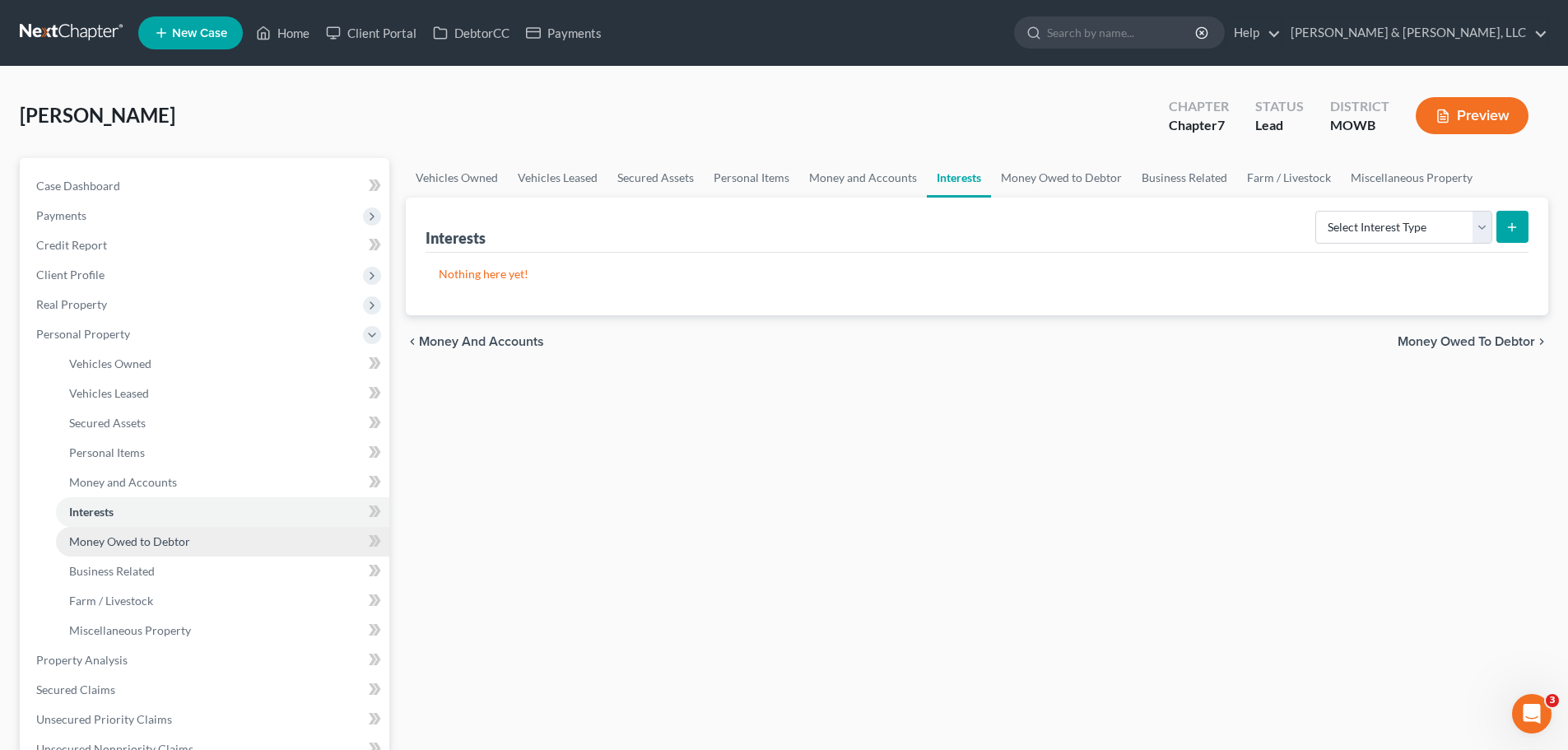
click at [161, 535] on span "Money Owed to Debtor" at bounding box center [130, 541] width 121 height 14
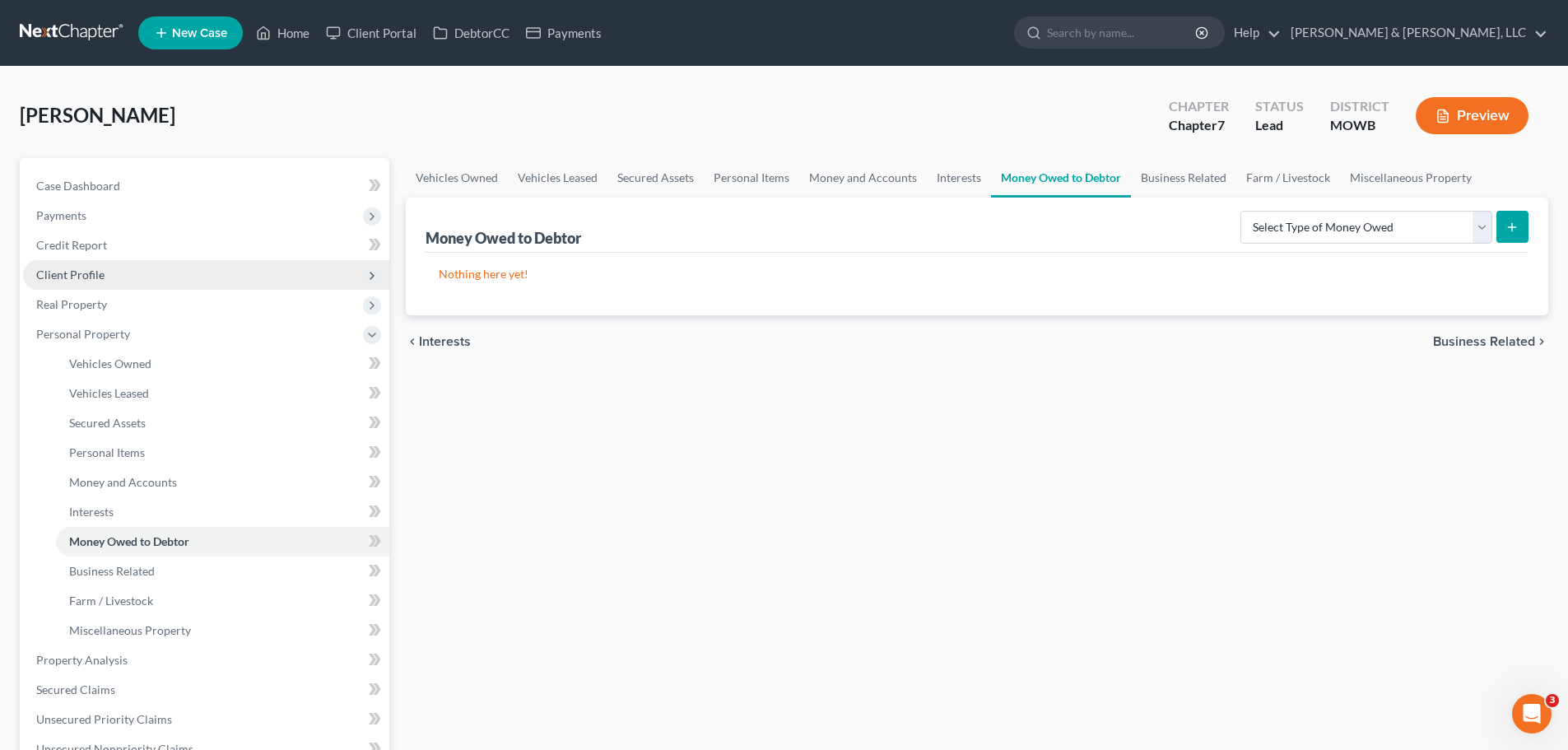
click at [161, 277] on span "Client Profile" at bounding box center [206, 275] width 367 height 29
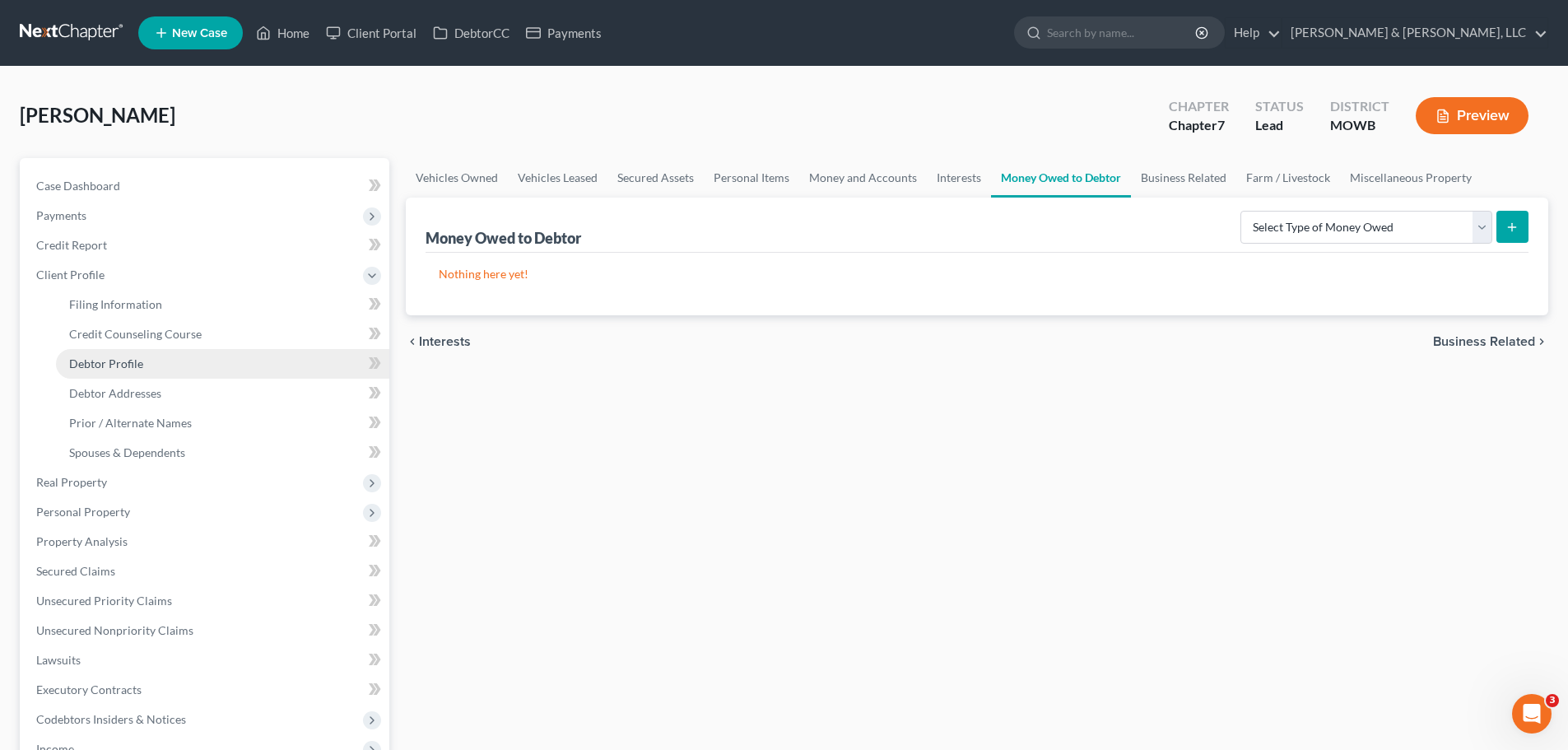
click at [145, 349] on link "Debtor Profile" at bounding box center [223, 364] width 334 height 29
select select "3"
select select "1"
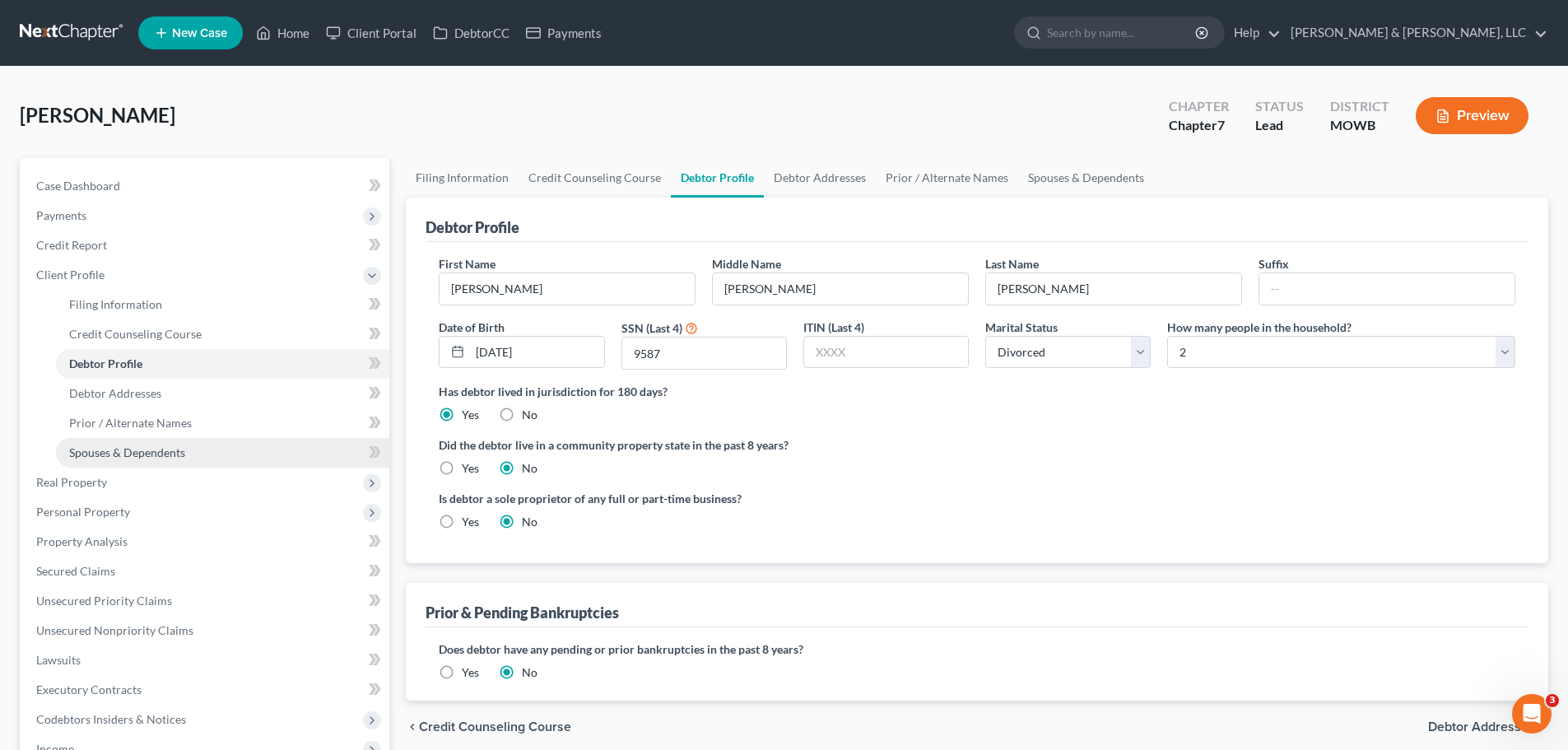
click at [222, 460] on link "Spouses & Dependents" at bounding box center [223, 453] width 334 height 29
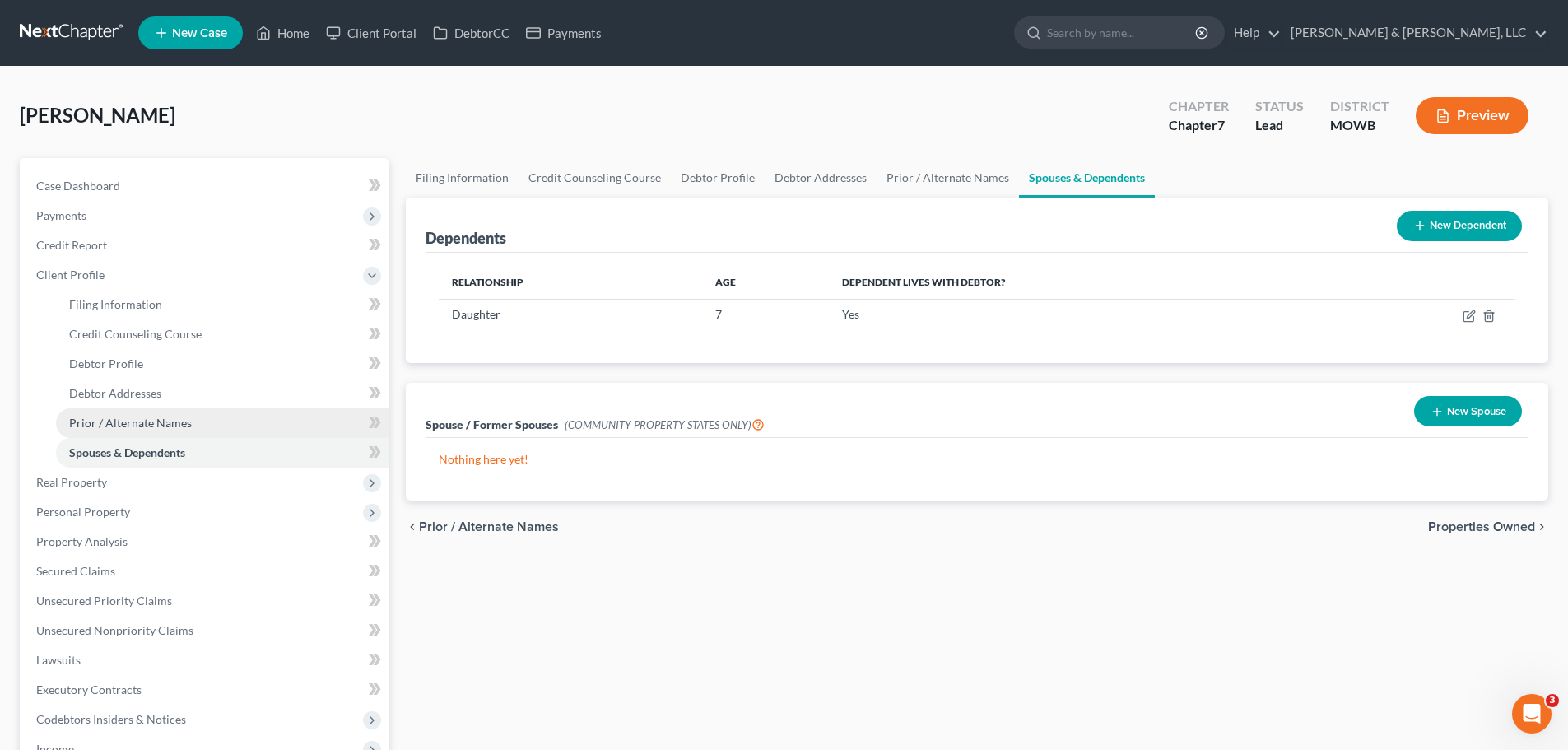
click at [170, 421] on span "Prior / Alternate Names" at bounding box center [131, 423] width 123 height 14
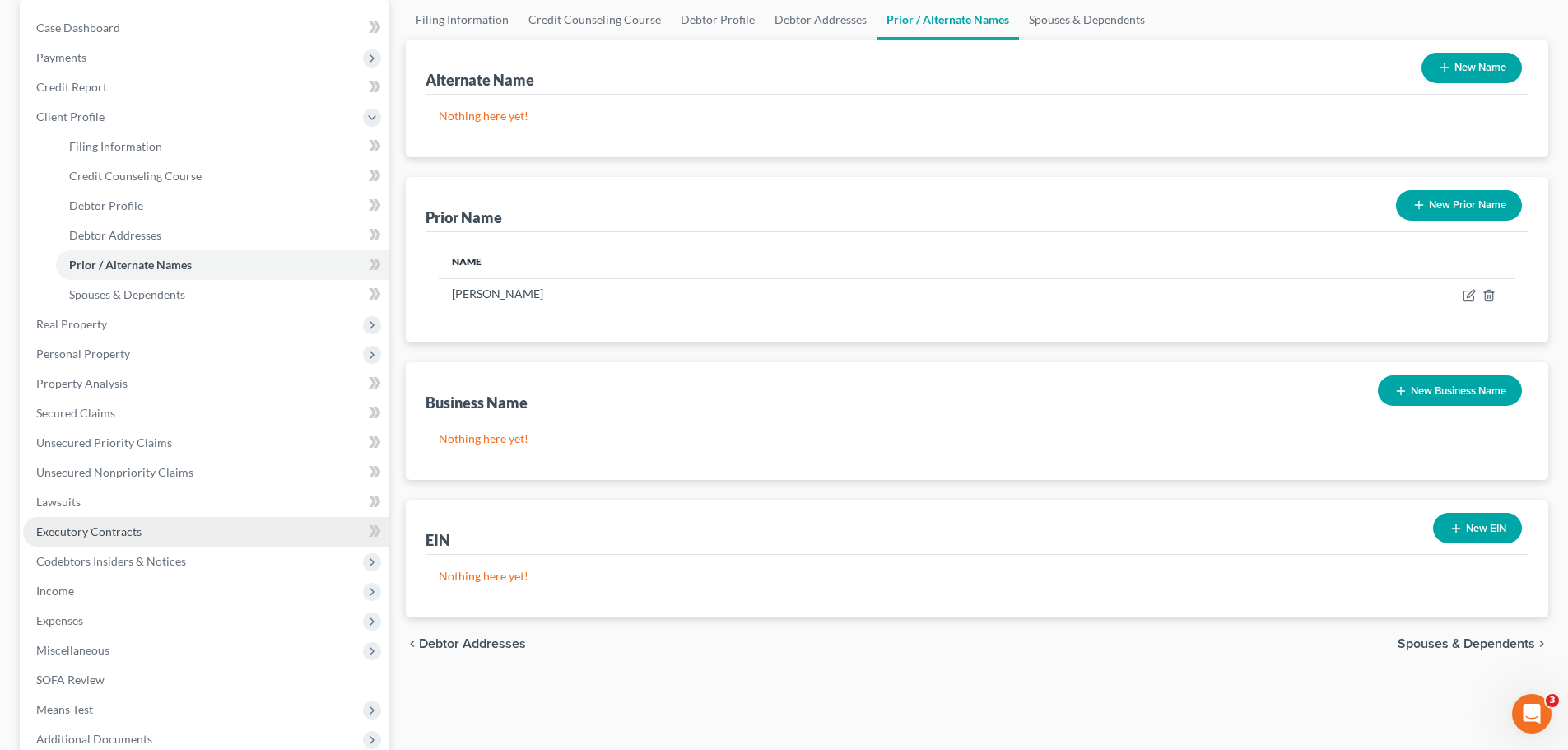
scroll to position [362, 0]
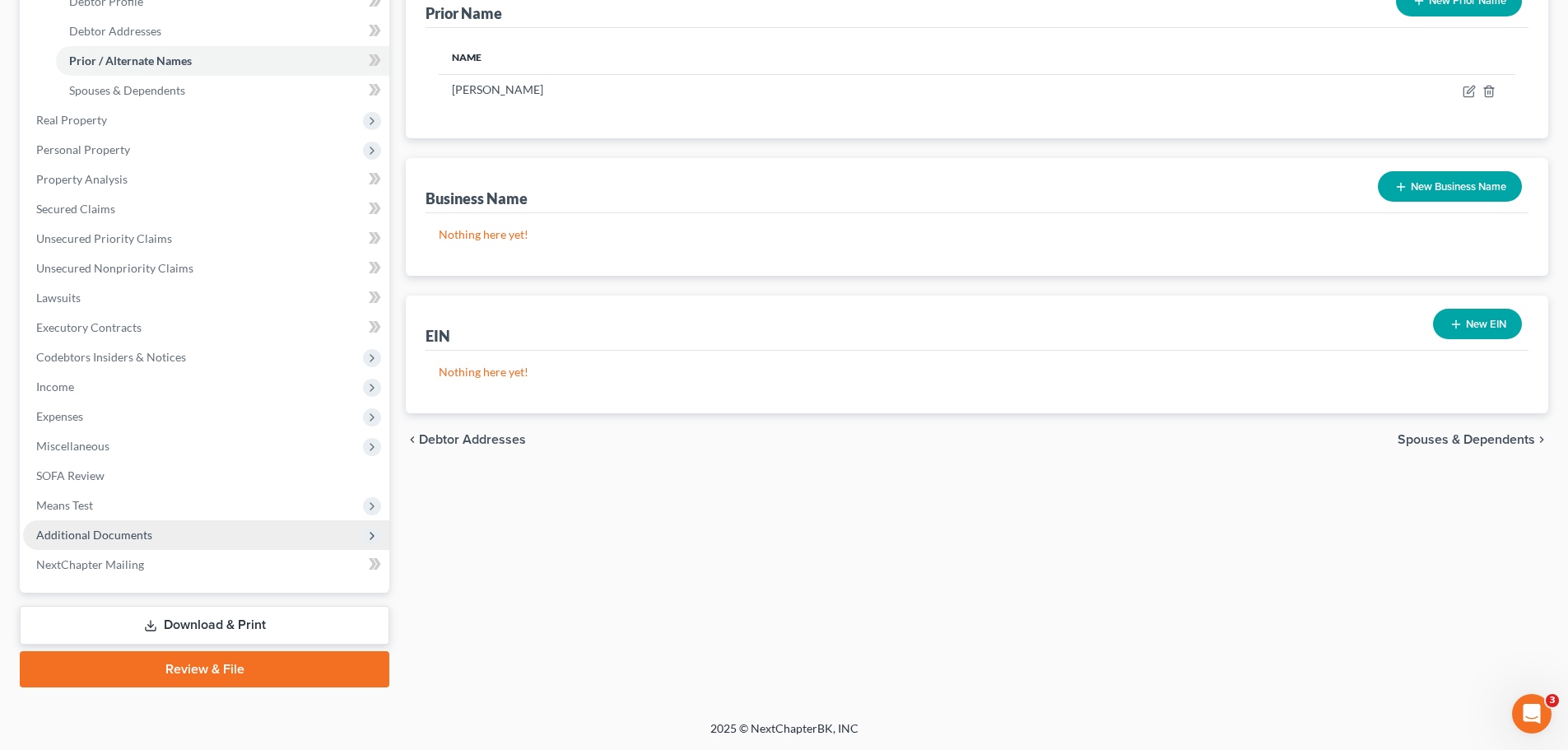
click at [161, 540] on span "Additional Documents" at bounding box center [206, 535] width 367 height 29
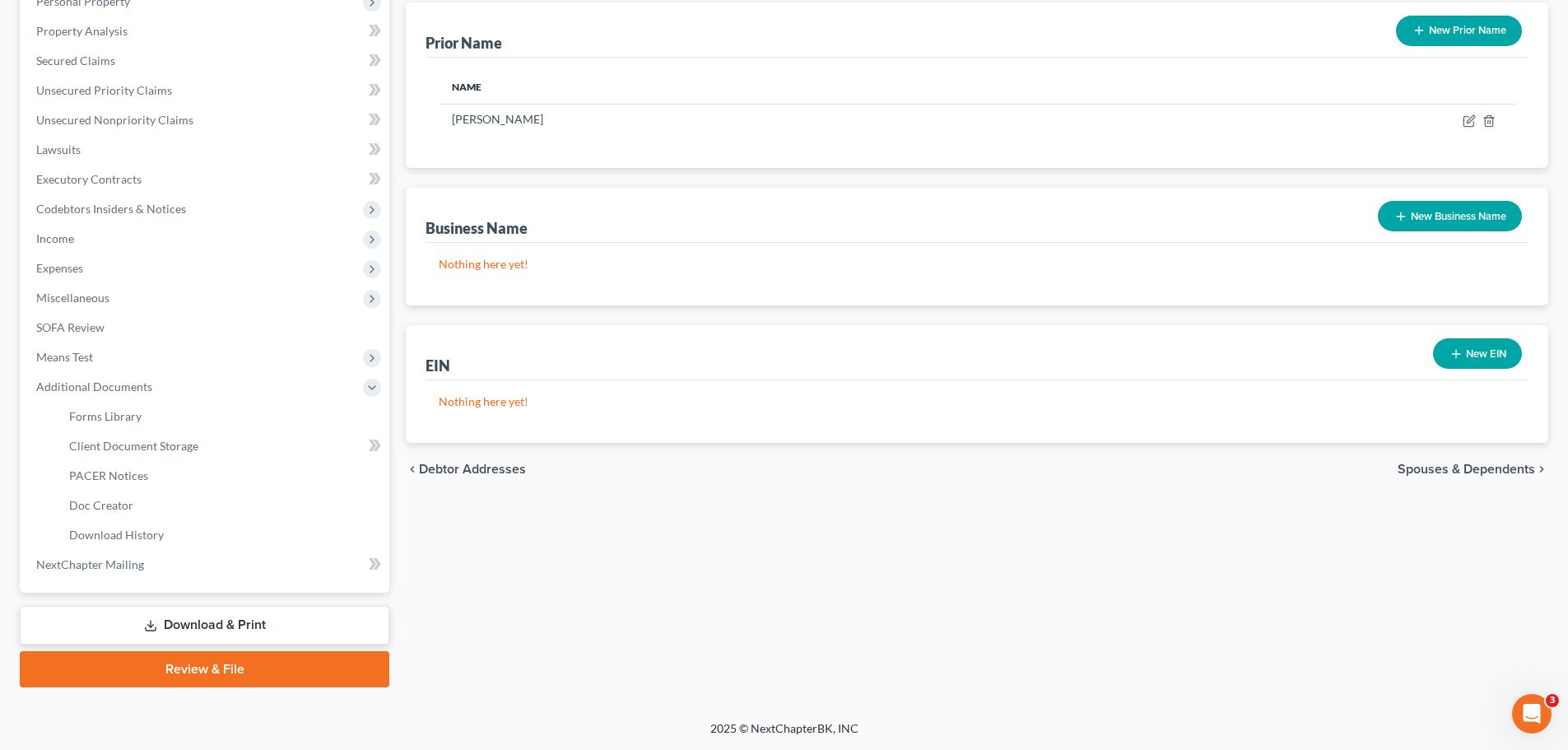
scroll to position [333, 0]
click at [172, 453] on link "Client Document Storage" at bounding box center [223, 447] width 334 height 29
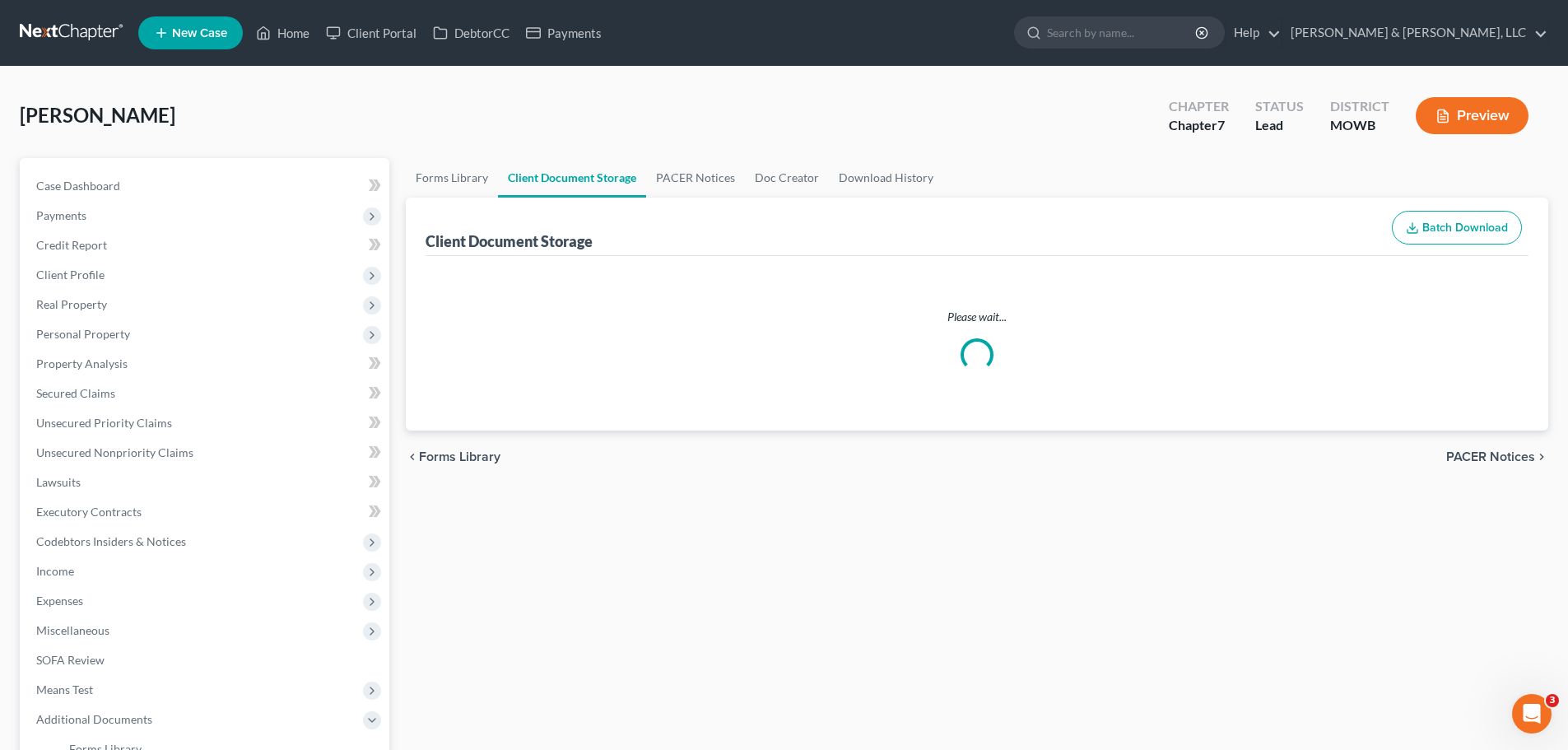
select select "5"
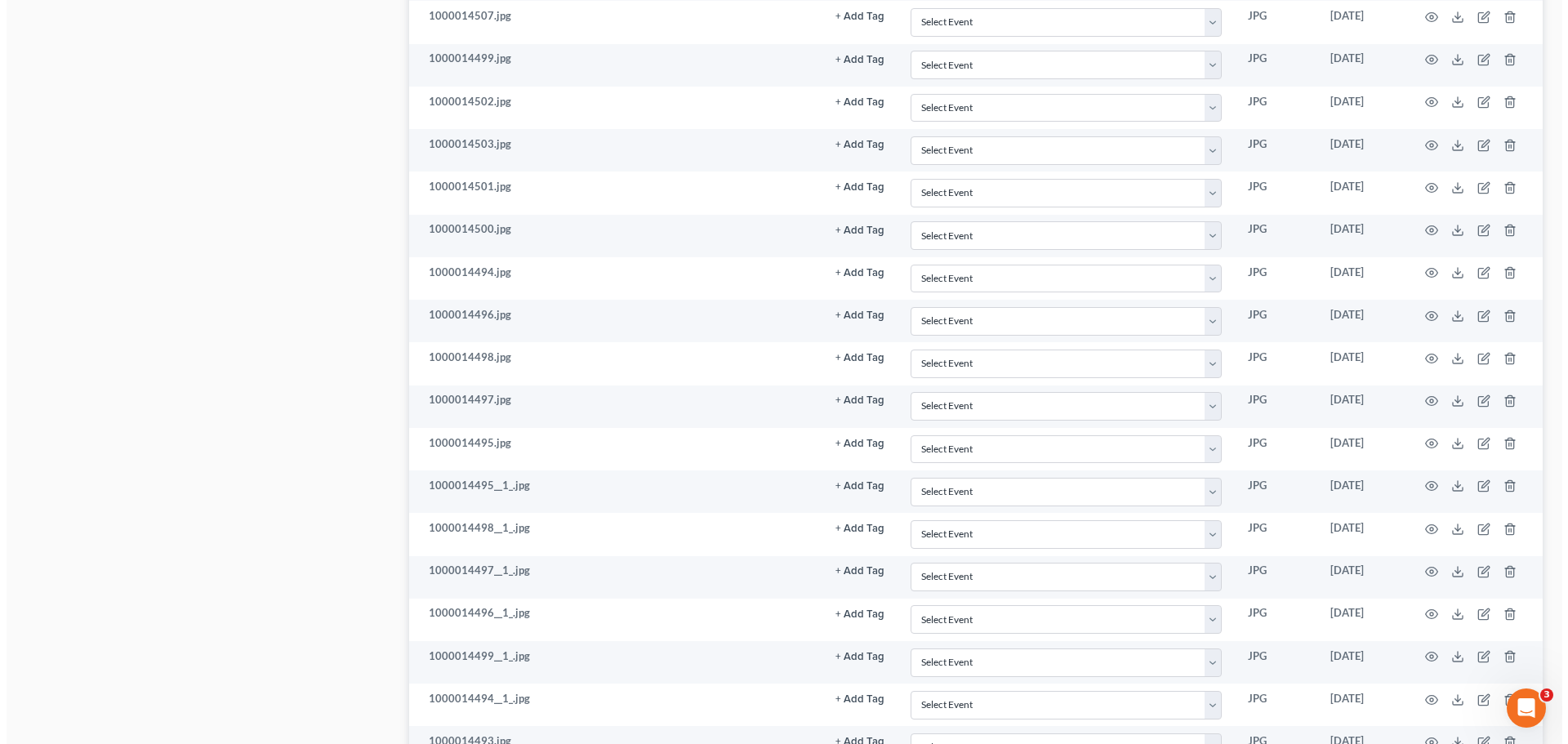
scroll to position [3190, 0]
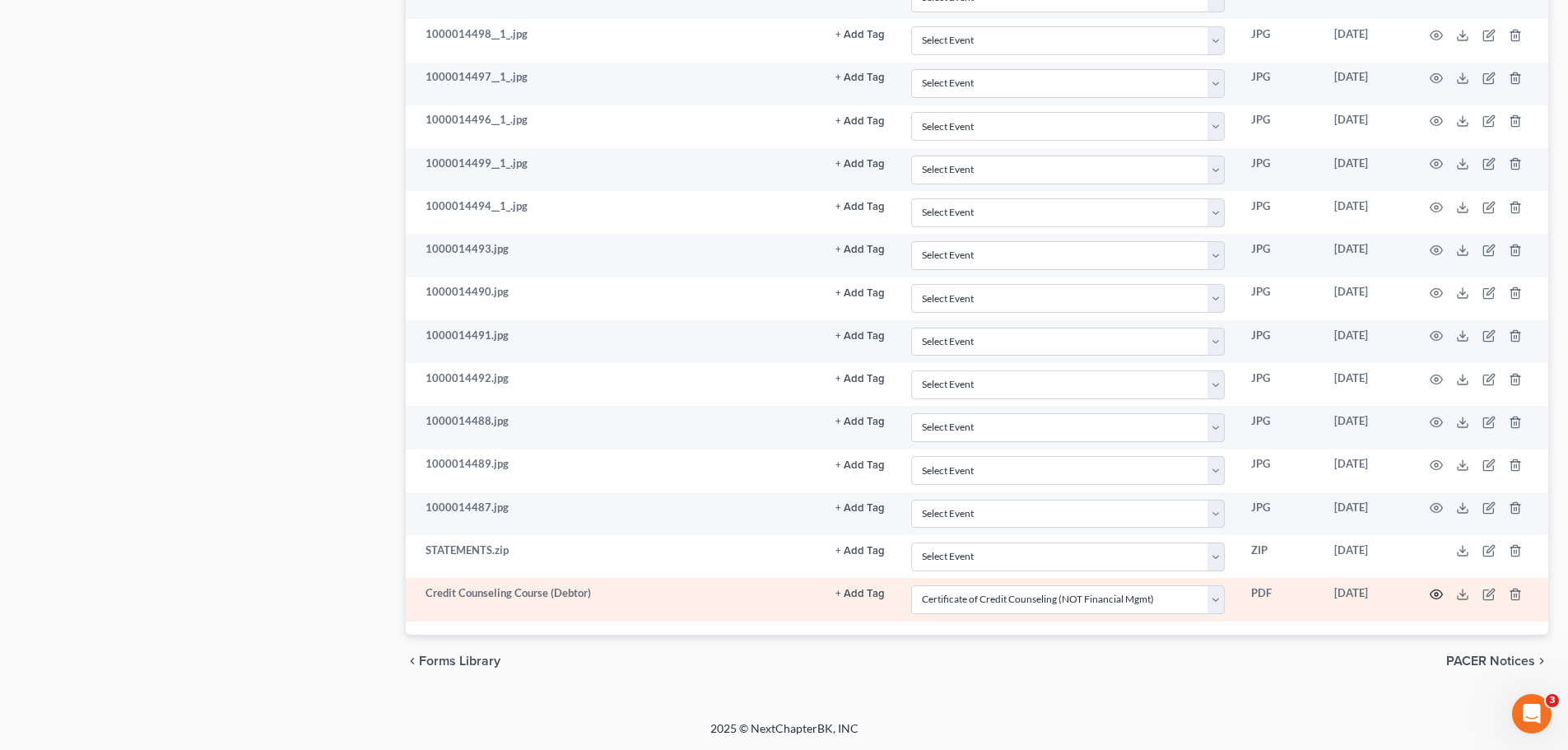
click at [1440, 592] on icon "button" at bounding box center [1436, 594] width 13 height 13
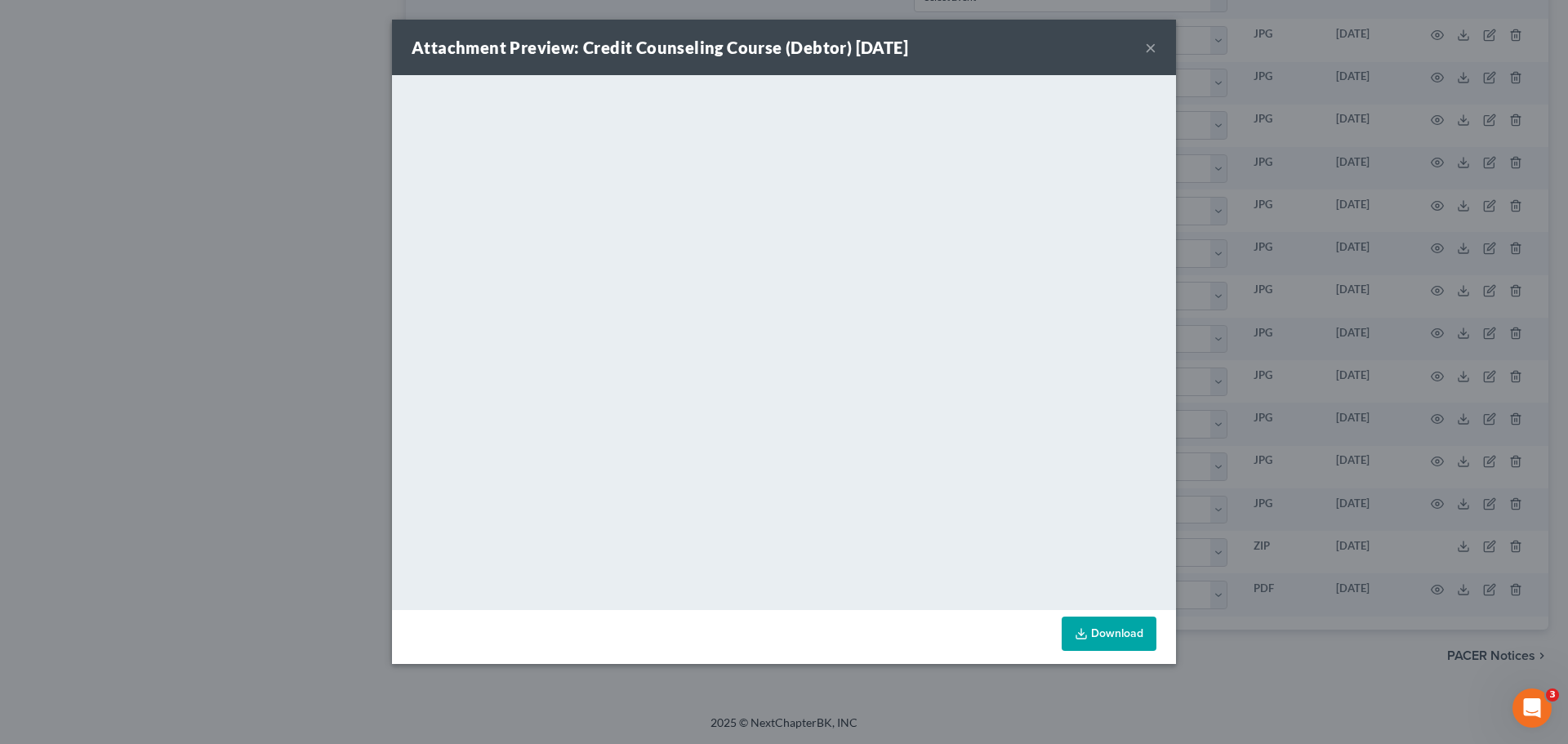
click at [1146, 52] on button "×" at bounding box center [1150, 47] width 11 height 20
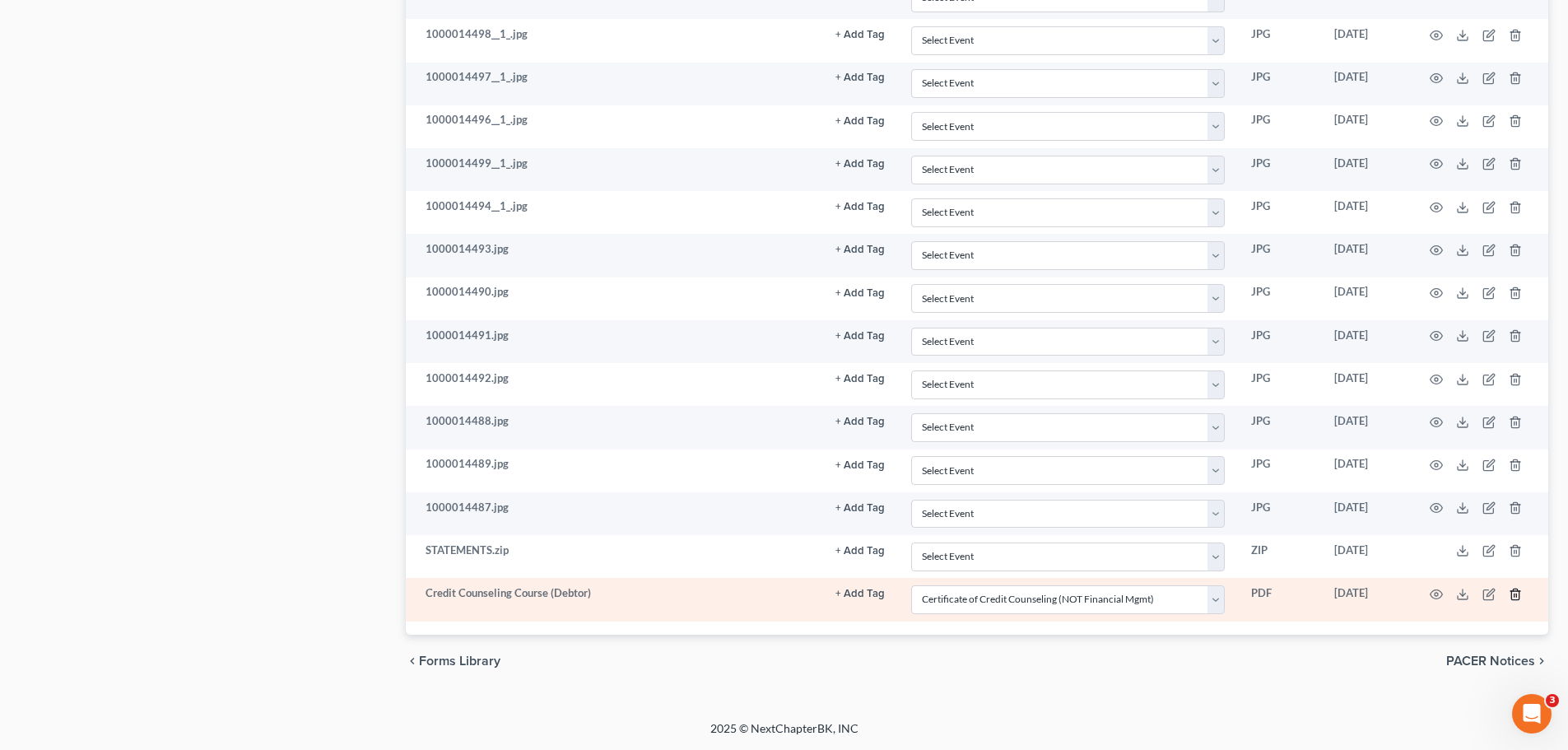
click at [1516, 592] on icon "button" at bounding box center [1515, 594] width 13 height 13
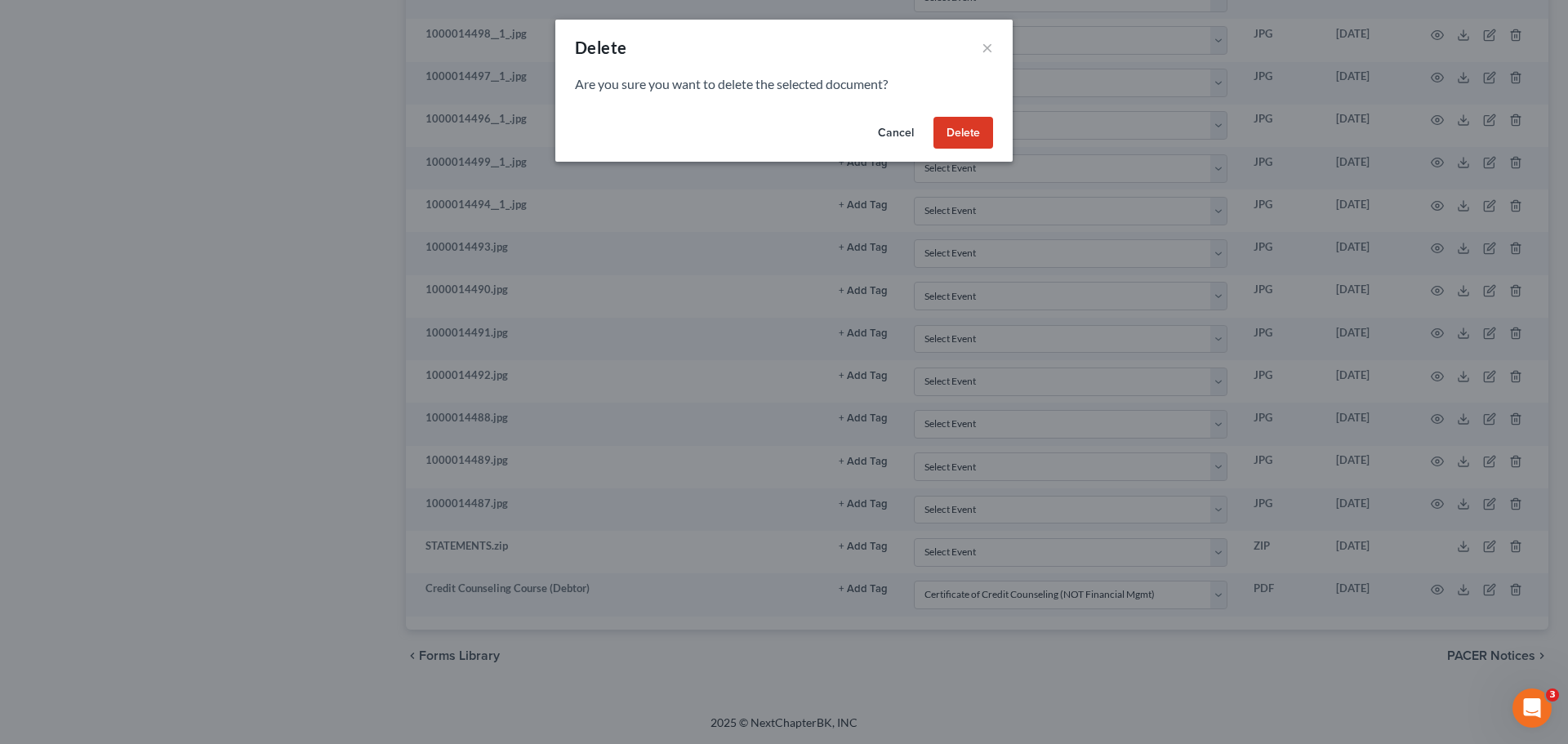
click at [979, 141] on button "Delete" at bounding box center [963, 133] width 59 height 33
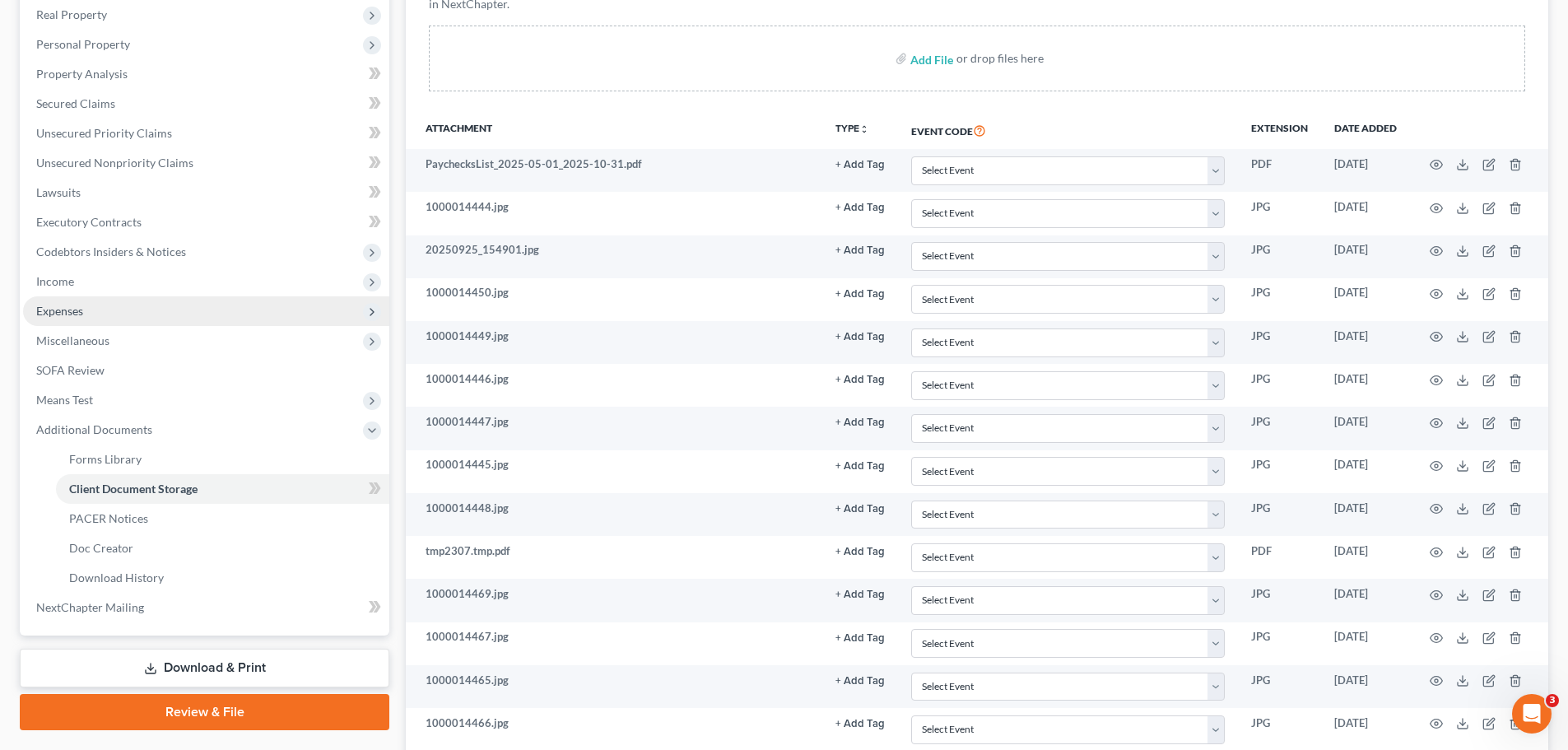
scroll to position [0, 0]
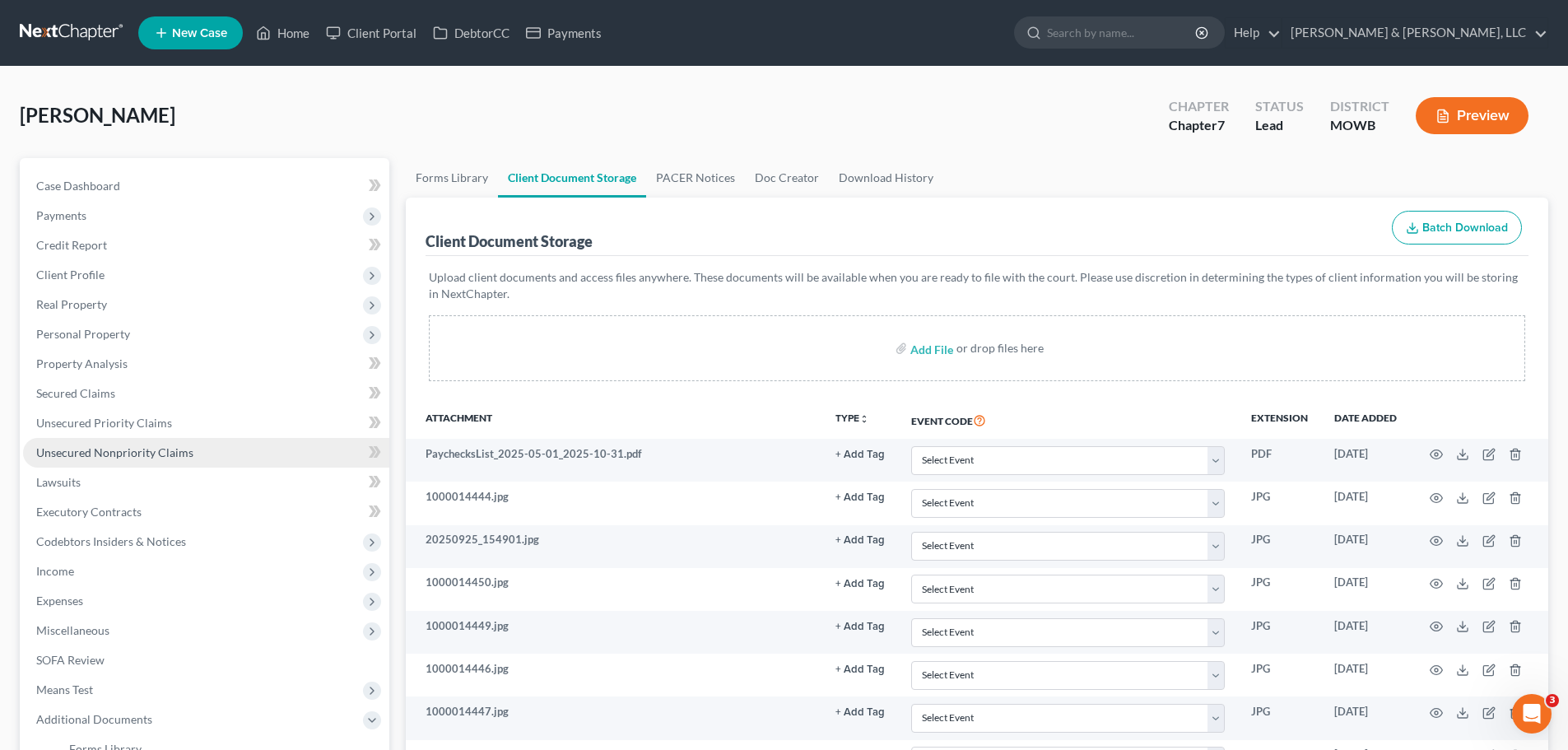
click at [132, 458] on span "Unsecured Nonpriority Claims" at bounding box center [114, 453] width 157 height 14
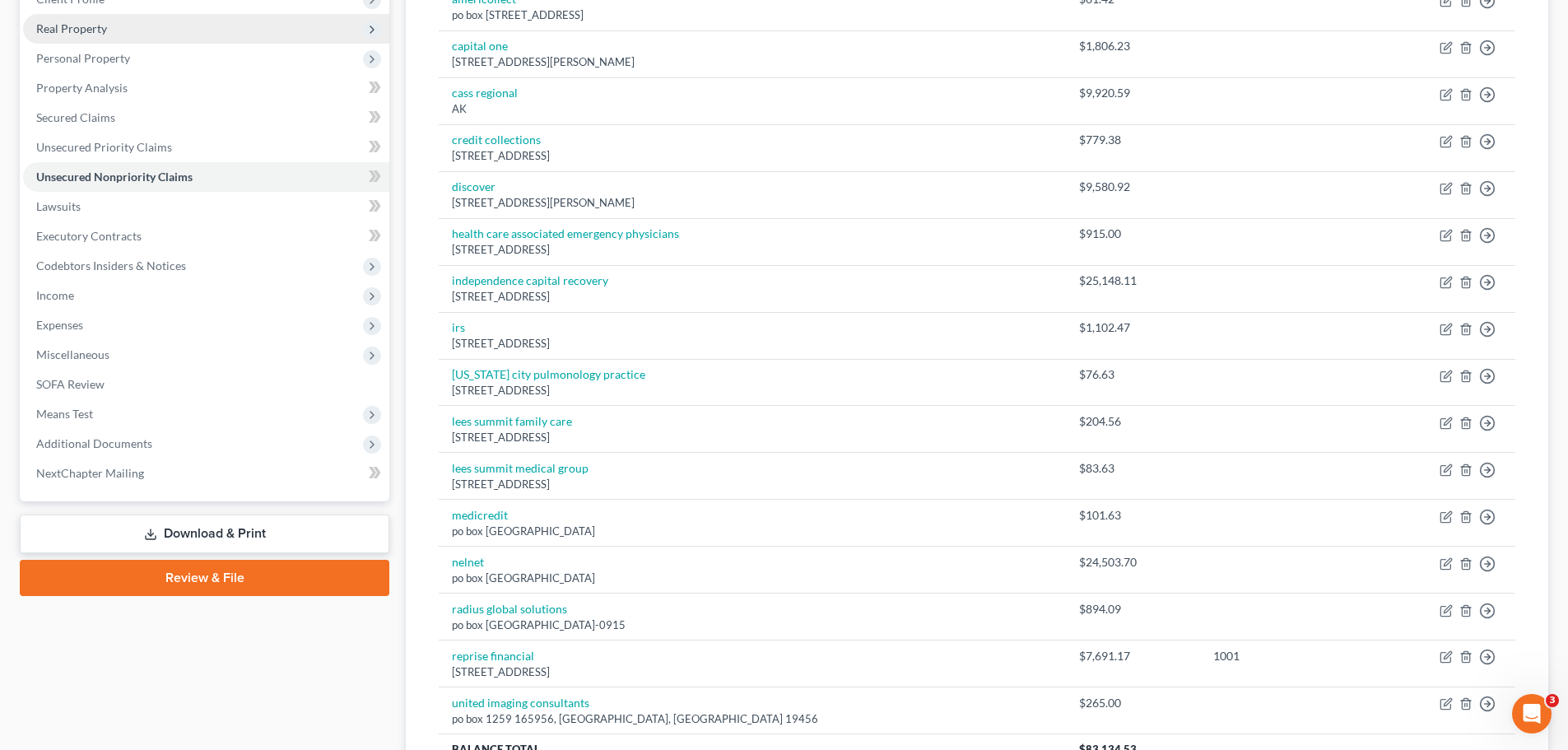
scroll to position [247, 0]
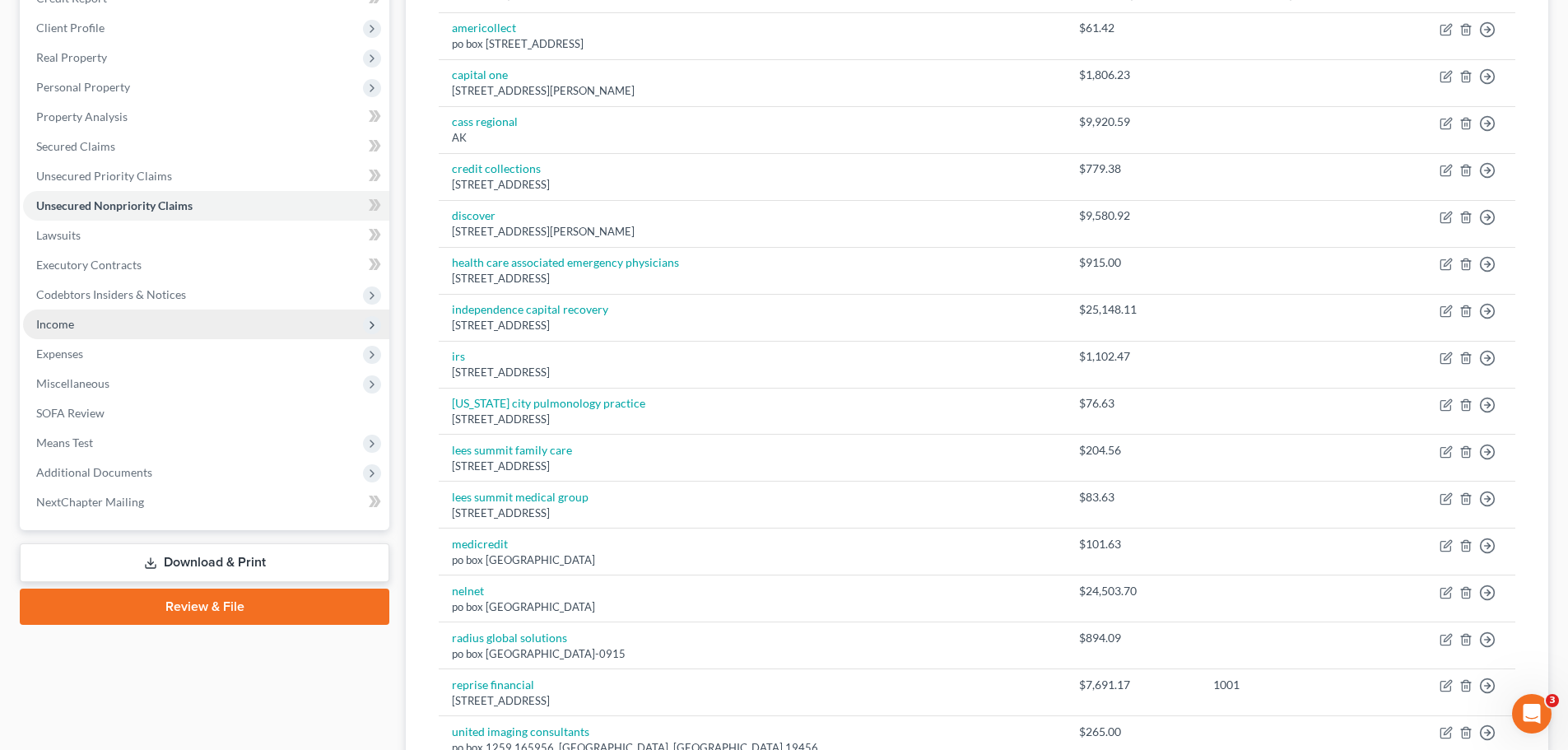
click at [63, 317] on span "Income" at bounding box center [55, 324] width 38 height 14
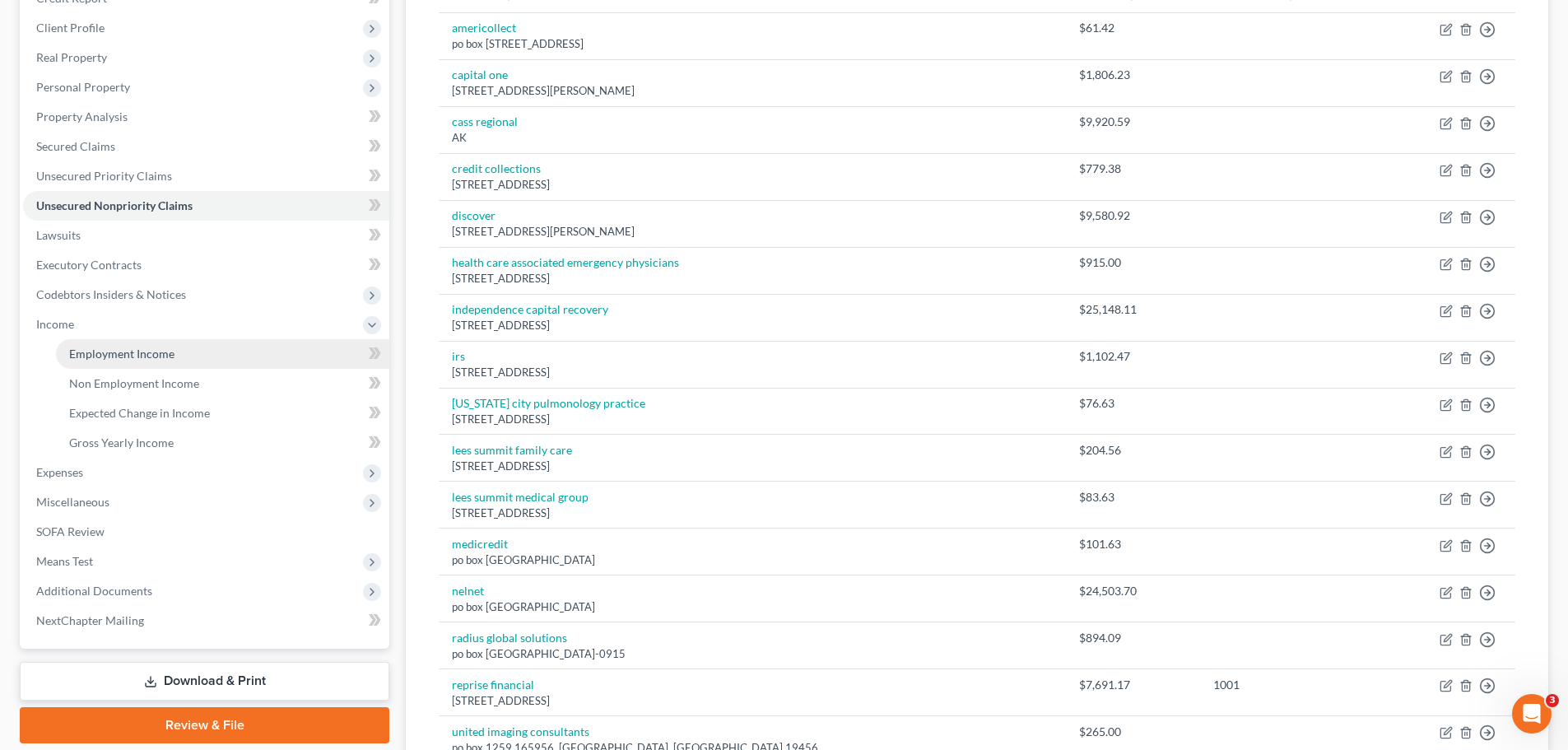
click at [97, 342] on link "Employment Income" at bounding box center [223, 354] width 334 height 29
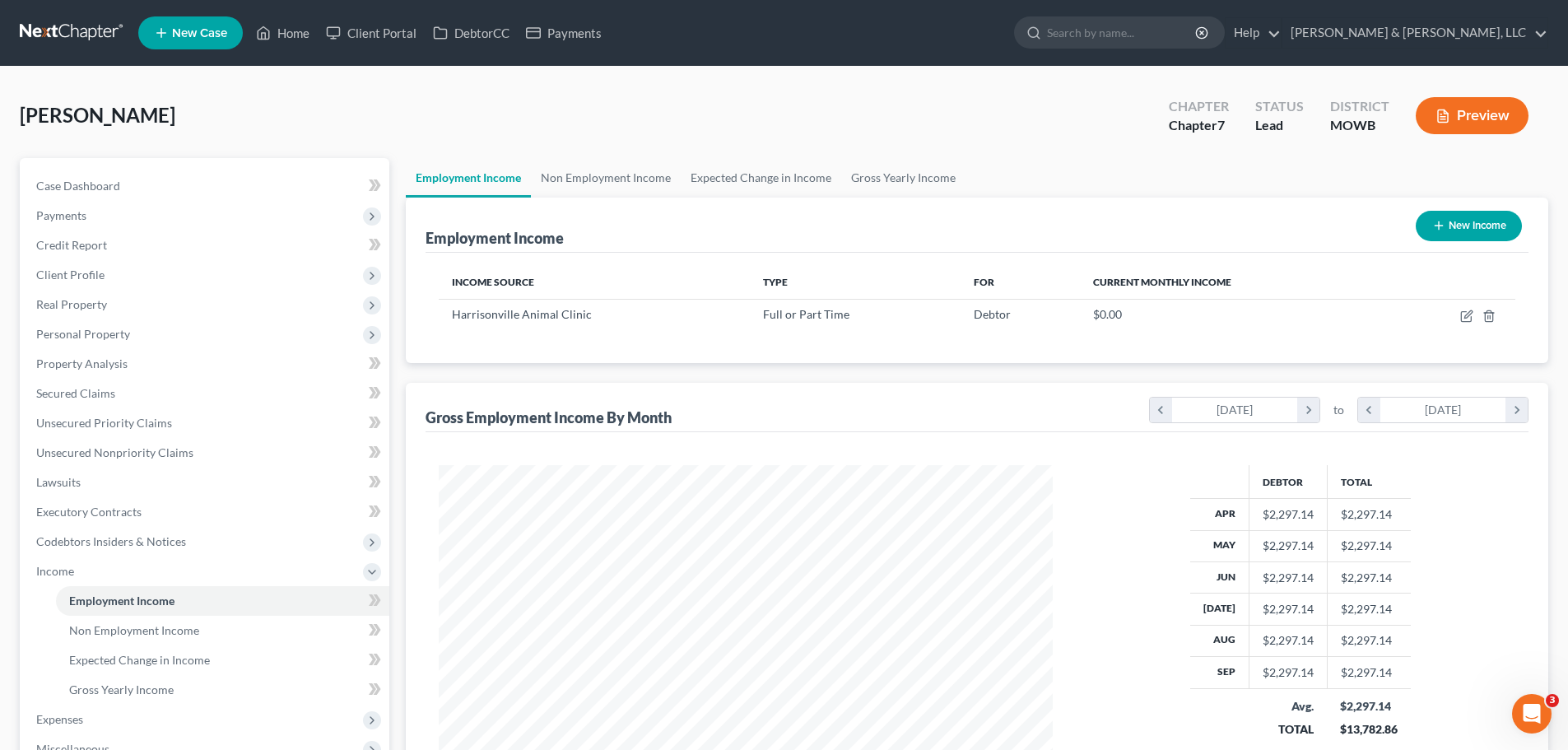
scroll to position [307, 647]
click at [615, 179] on link "Non Employment Income" at bounding box center [606, 178] width 150 height 40
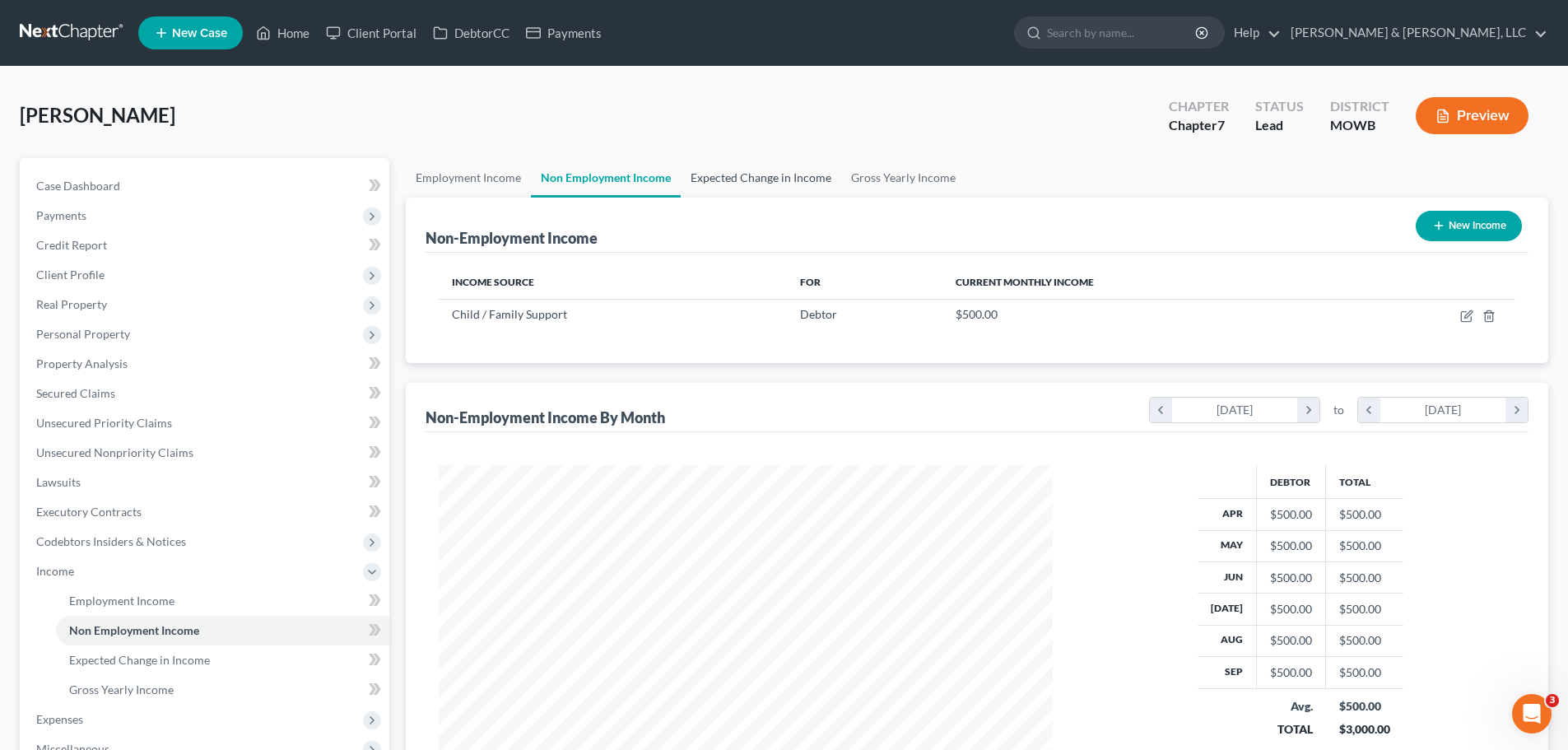
scroll to position [307, 647]
click at [762, 178] on link "Expected Change in Income" at bounding box center [761, 178] width 160 height 40
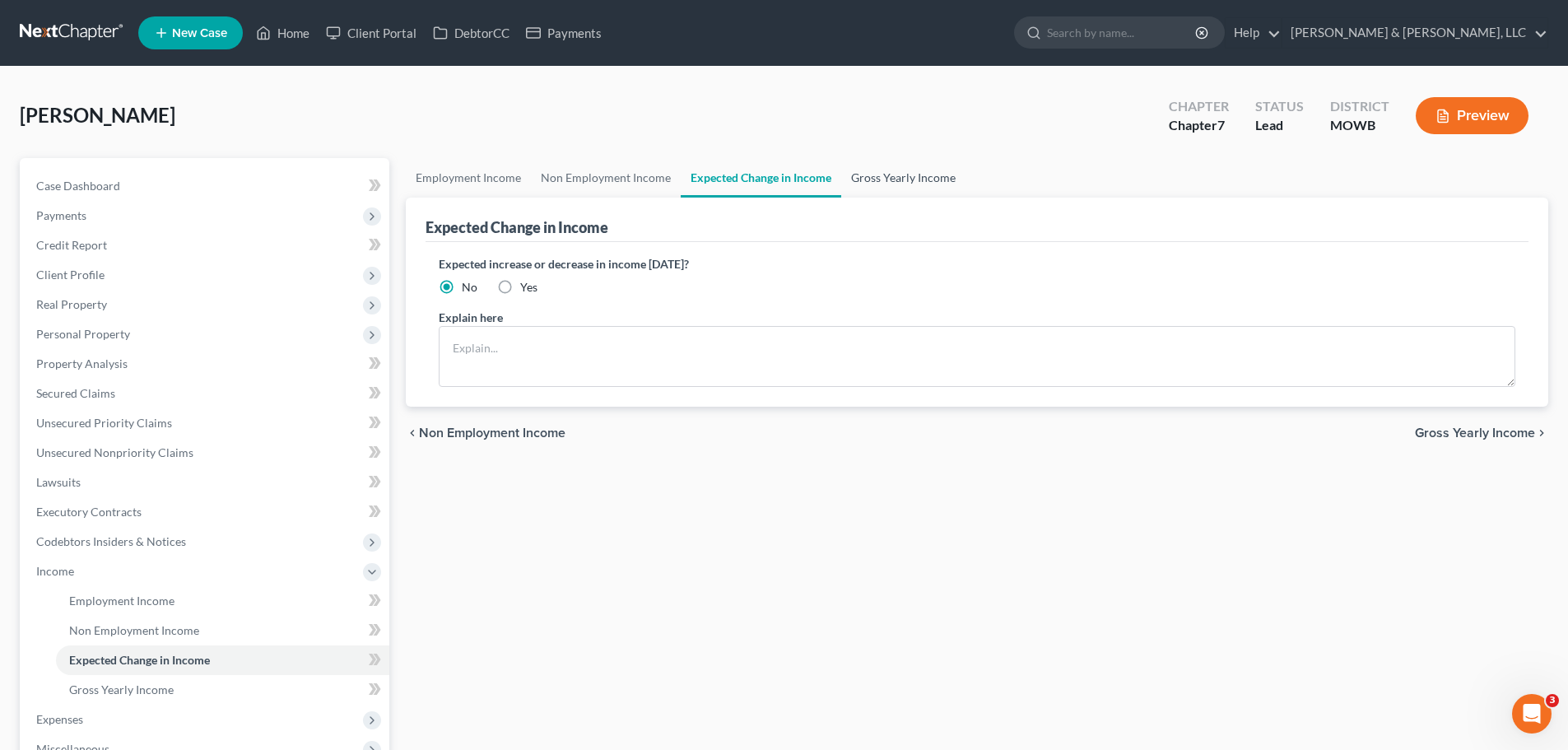
click at [897, 180] on link "Gross Yearly Income" at bounding box center [903, 178] width 124 height 40
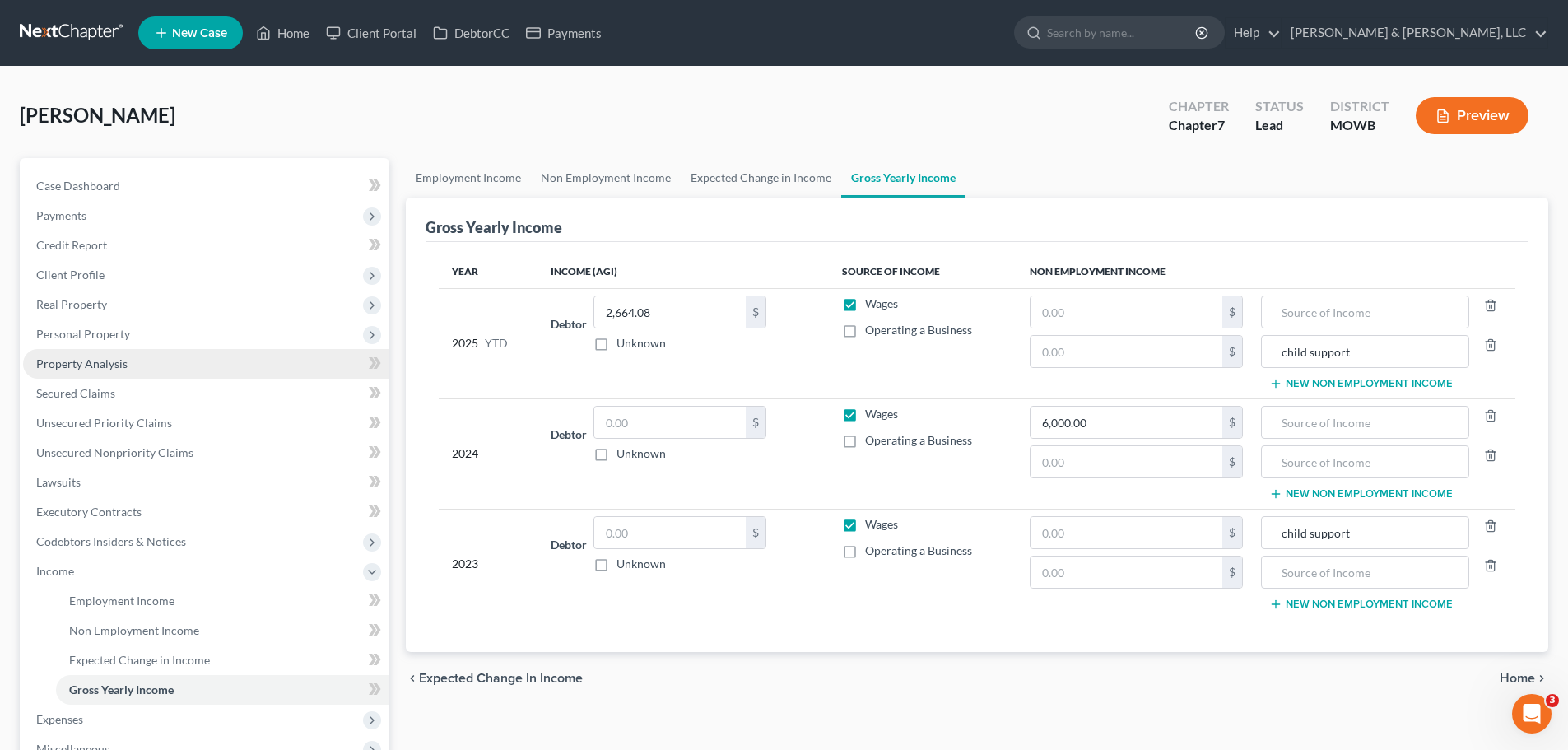
drag, startPoint x: 94, startPoint y: 334, endPoint x: 109, endPoint y: 352, distance: 23.4
click at [94, 334] on span "Personal Property" at bounding box center [83, 334] width 94 height 14
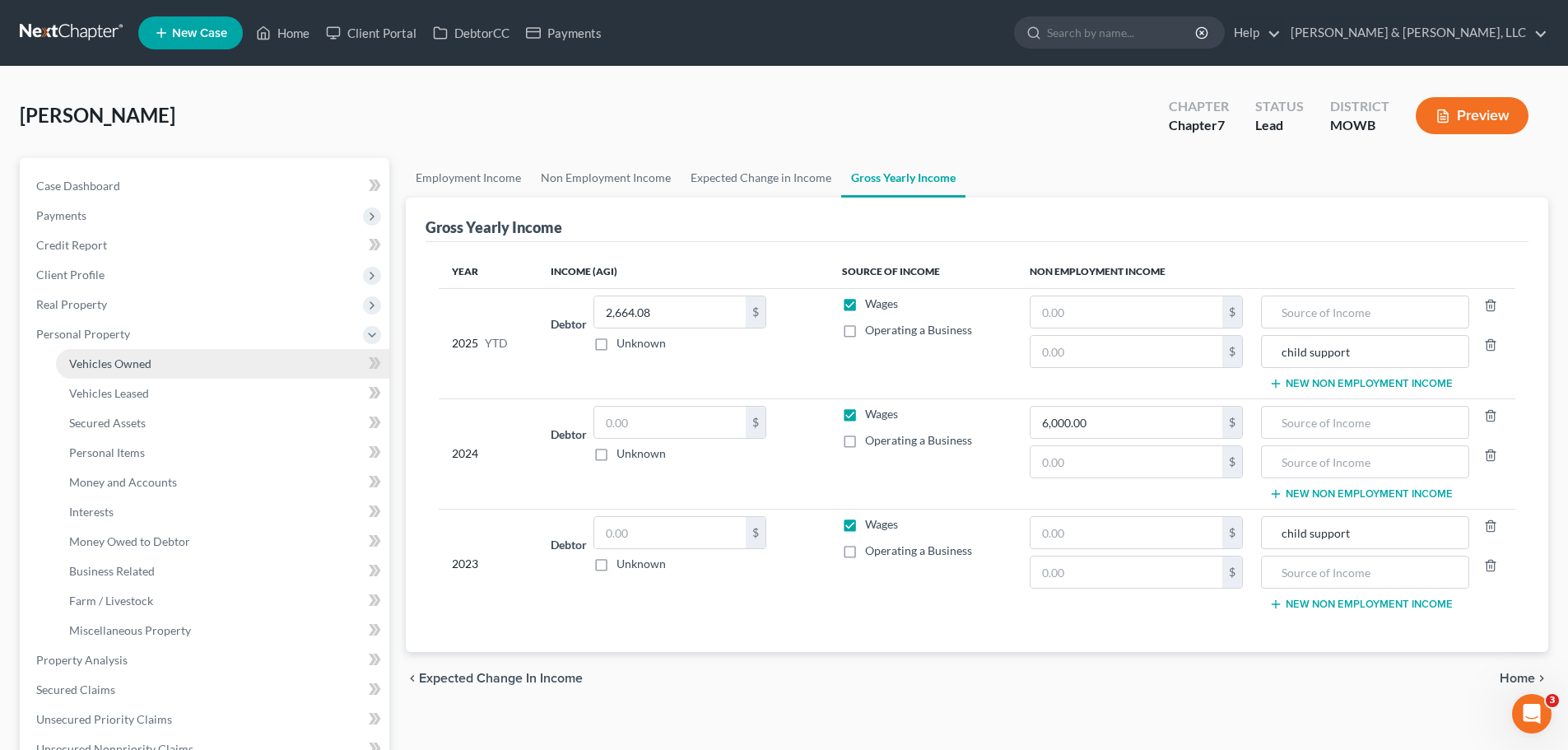
click at [116, 356] on span "Vehicles Owned" at bounding box center [110, 363] width 82 height 14
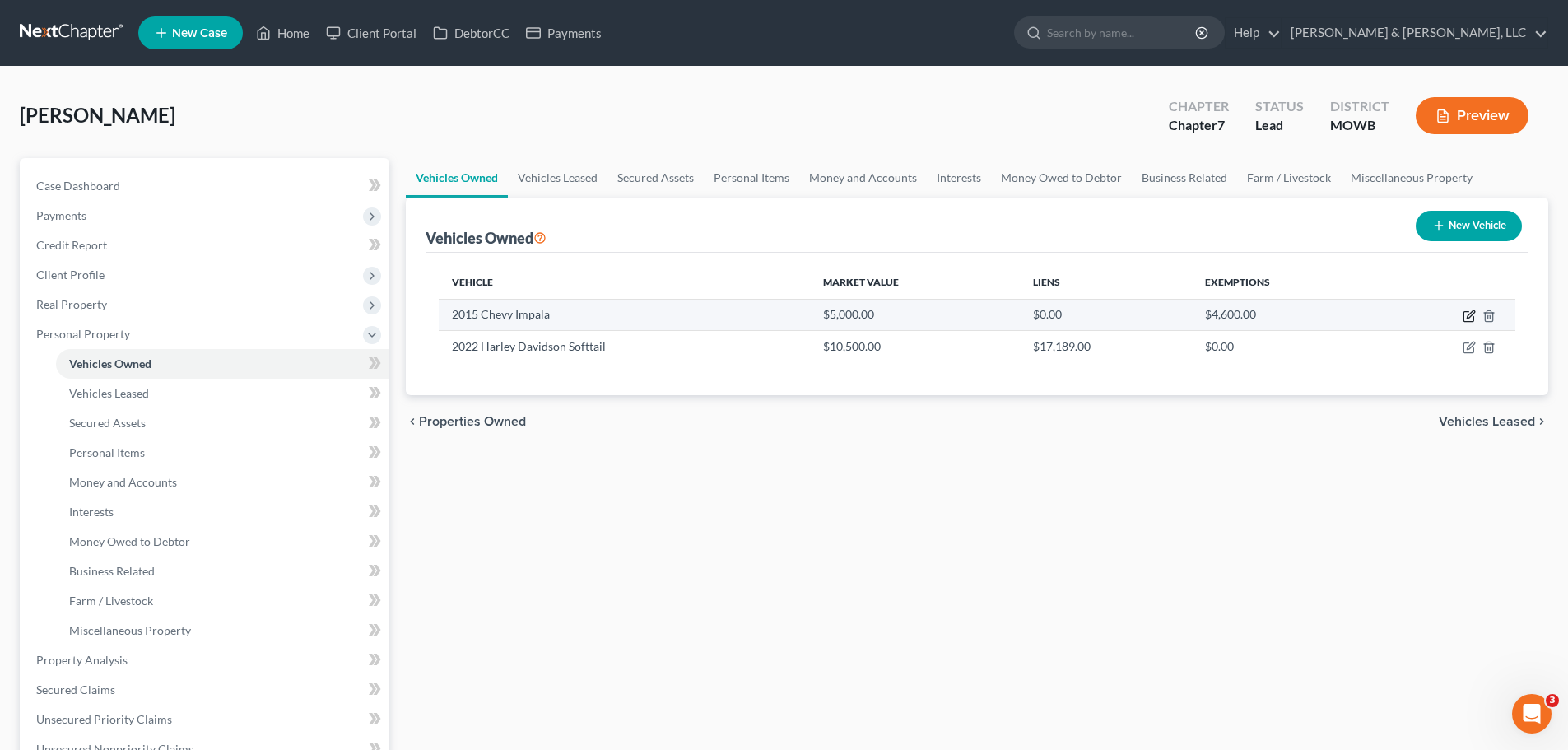
click at [1468, 317] on icon "button" at bounding box center [1471, 314] width 8 height 8
select select "0"
select select "11"
select select "2"
select select "0"
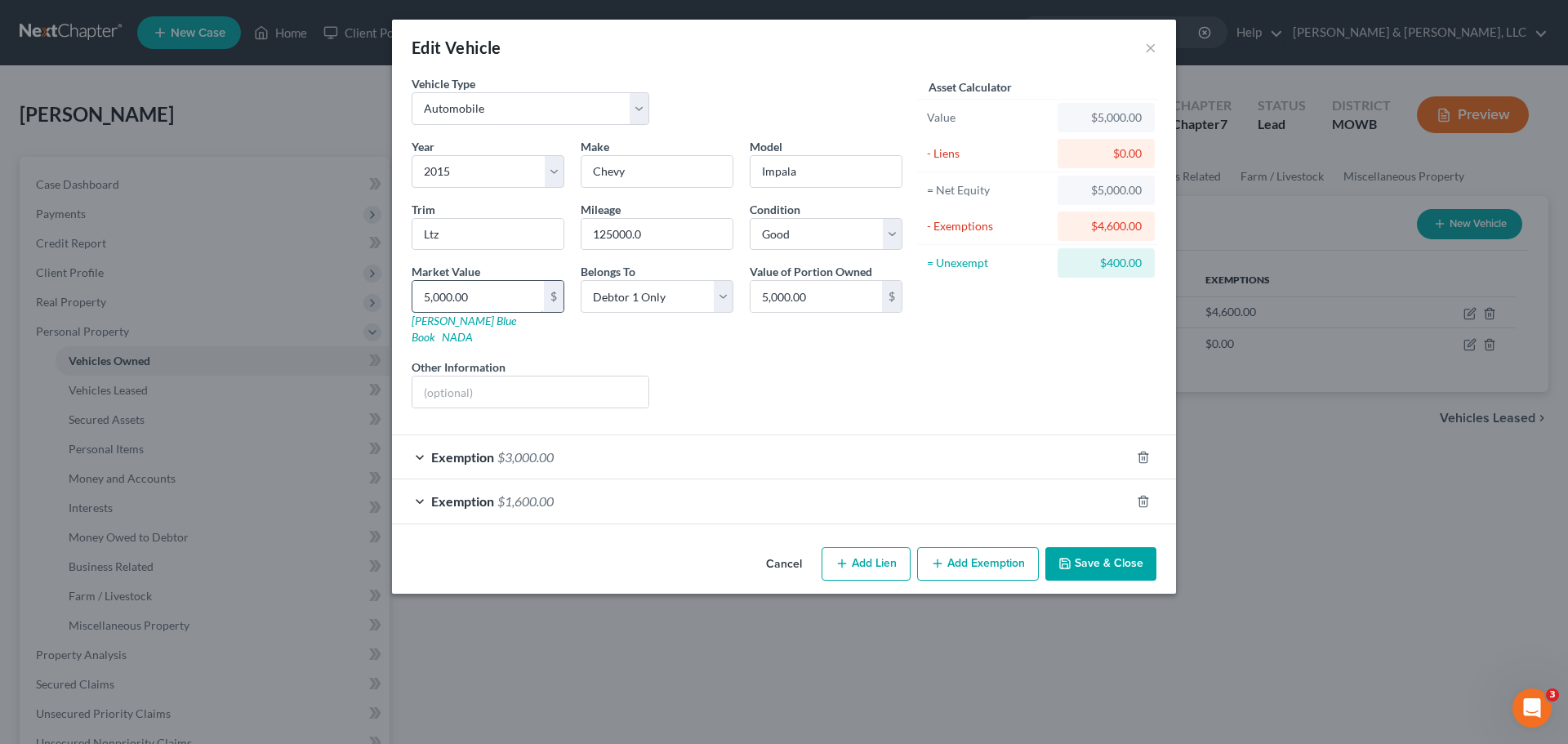
click at [471, 298] on input "5,000.00" at bounding box center [478, 297] width 132 height 31
type input "4"
type input "4.00"
type input "45"
type input "45.00"
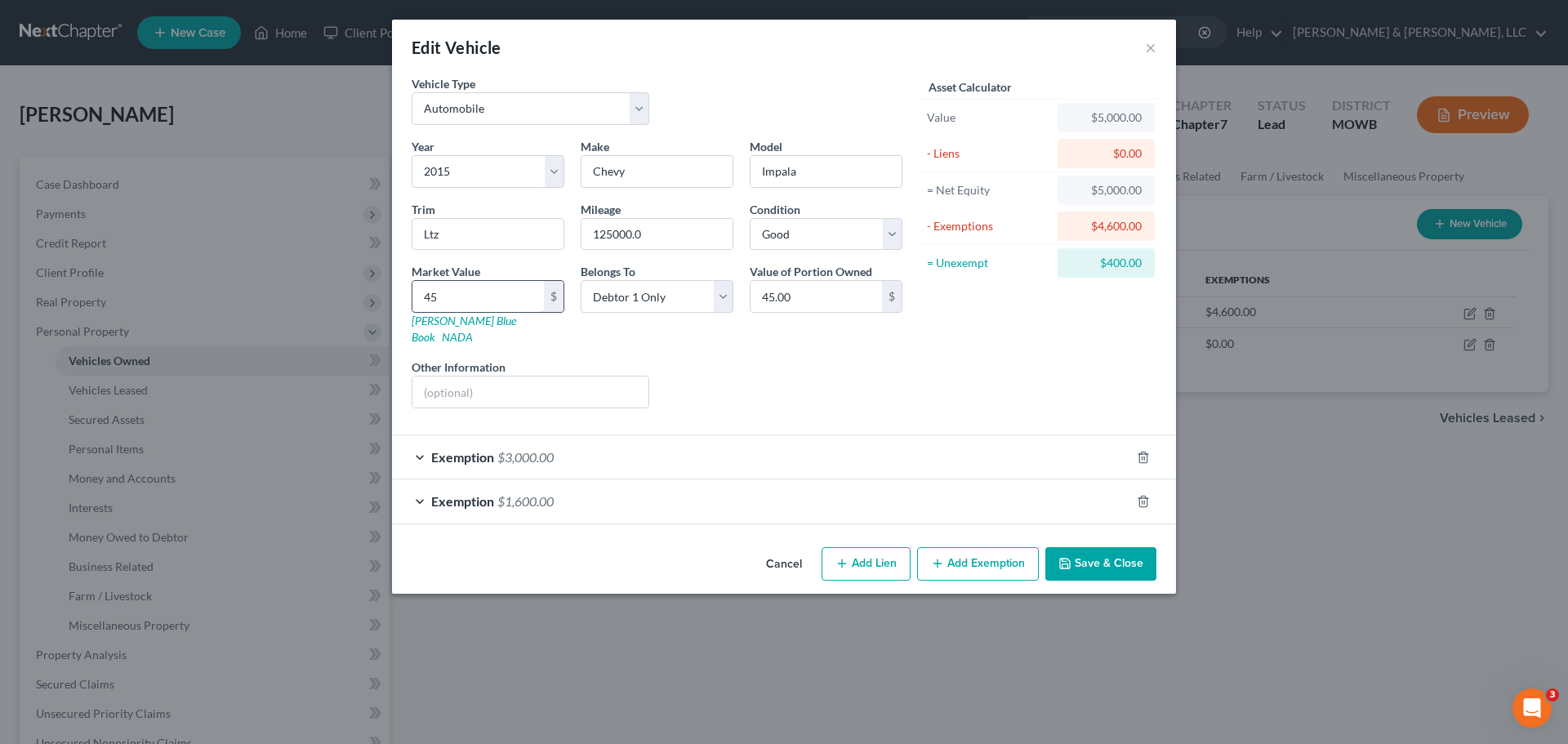
type input "450"
type input "450.00"
type input "4500"
type input "4,500.00"
type input "4,500"
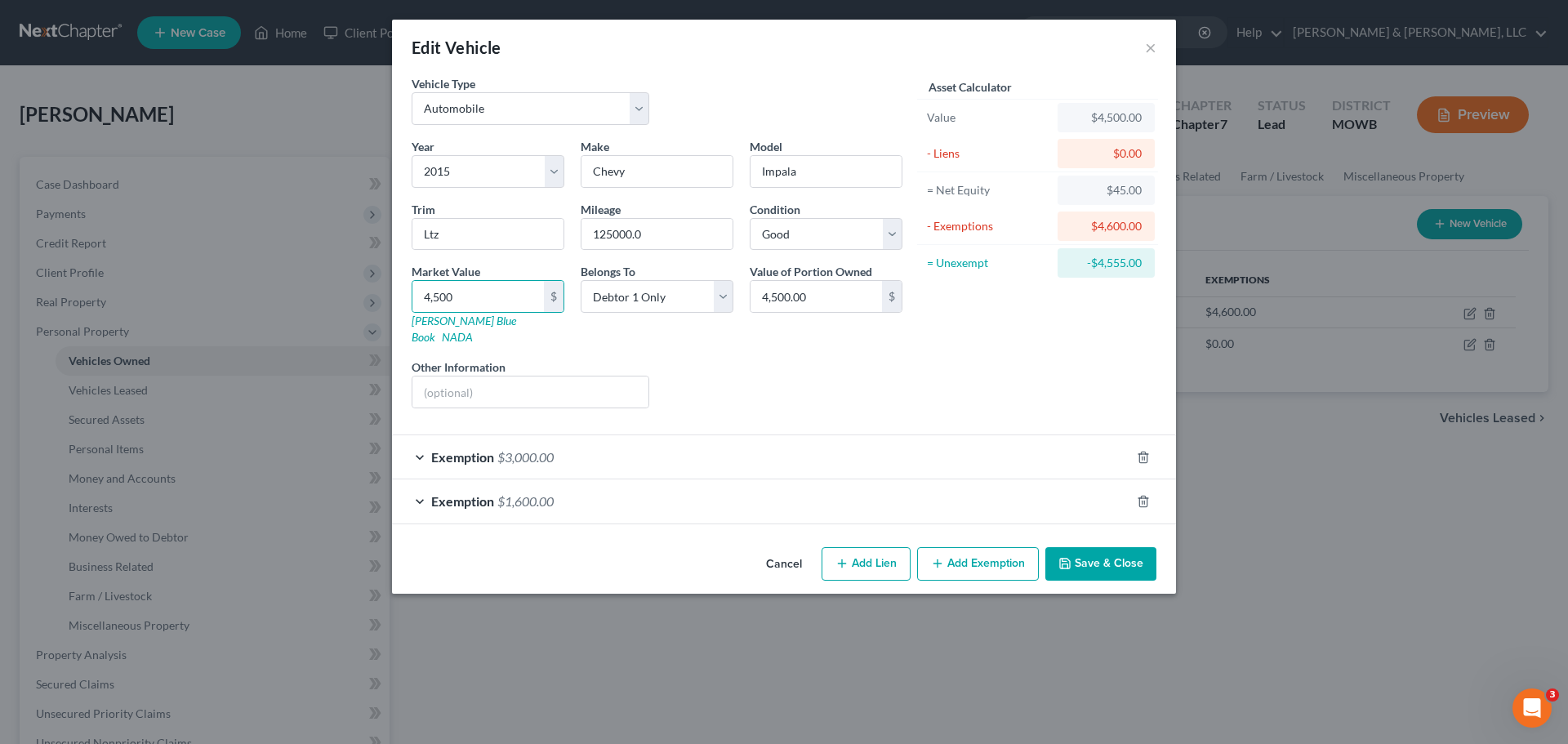
click at [1084, 547] on button "Save & Close" at bounding box center [1100, 564] width 111 height 34
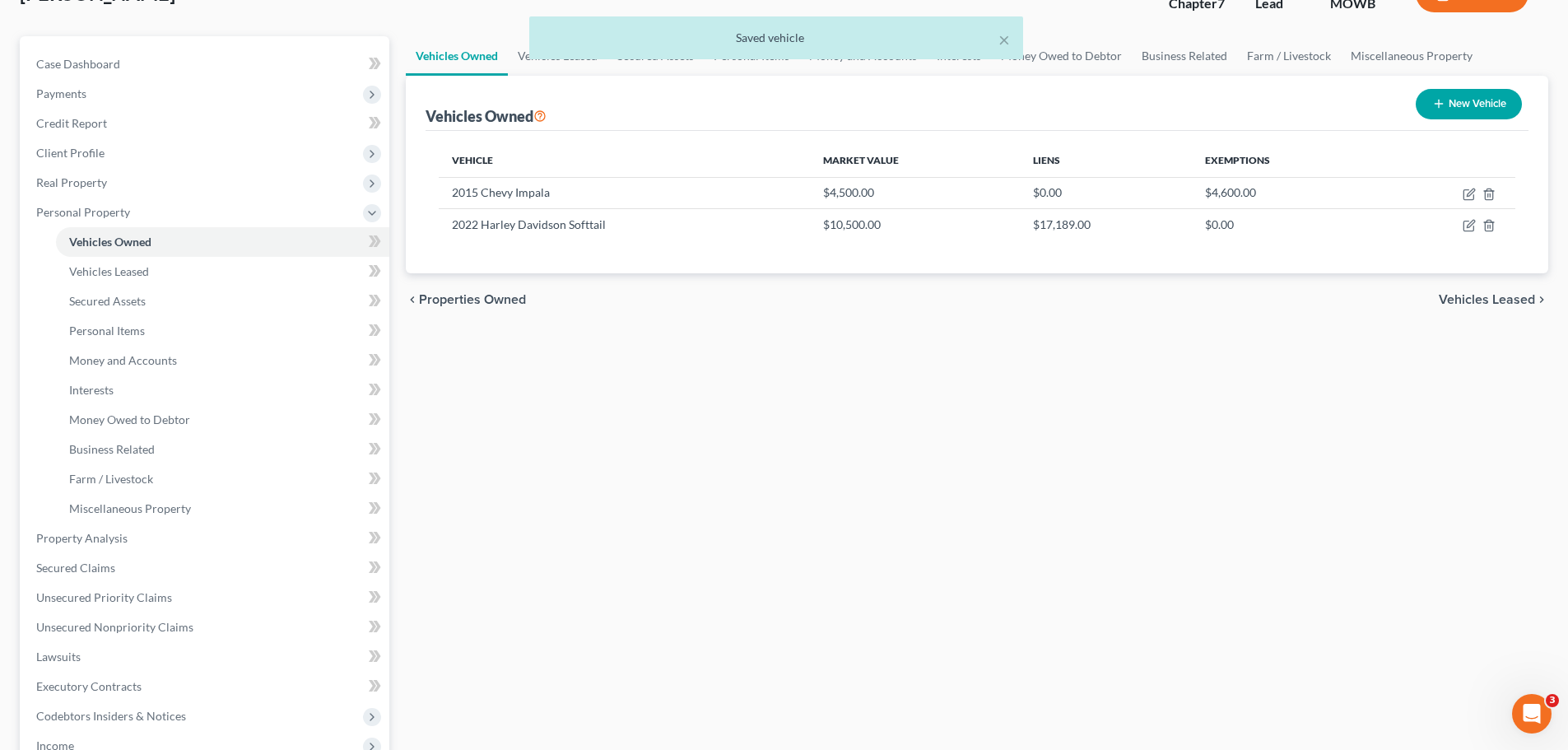
scroll to position [82, 0]
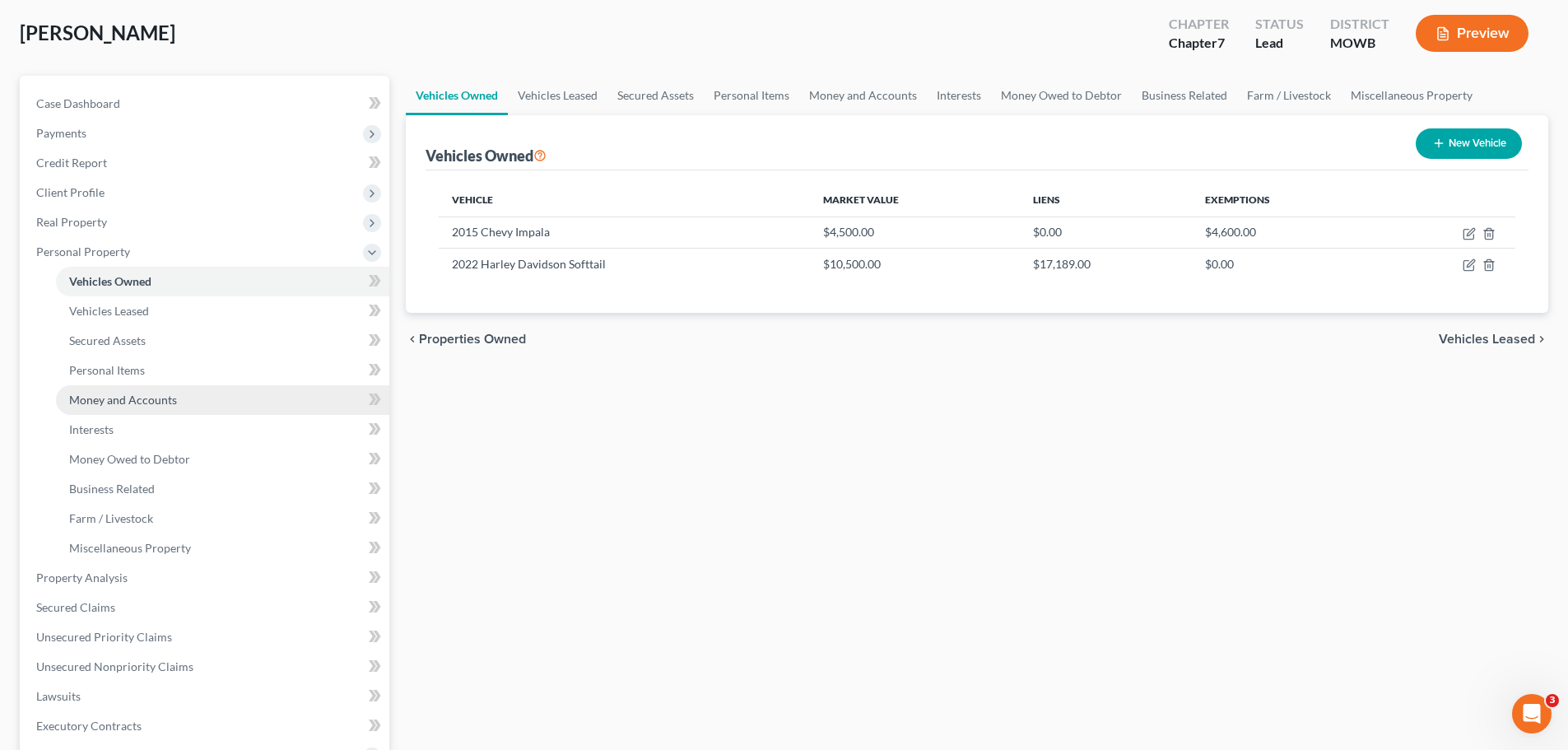
drag, startPoint x: 166, startPoint y: 398, endPoint x: 182, endPoint y: 396, distance: 16.1
click at [166, 398] on span "Money and Accounts" at bounding box center [123, 400] width 107 height 14
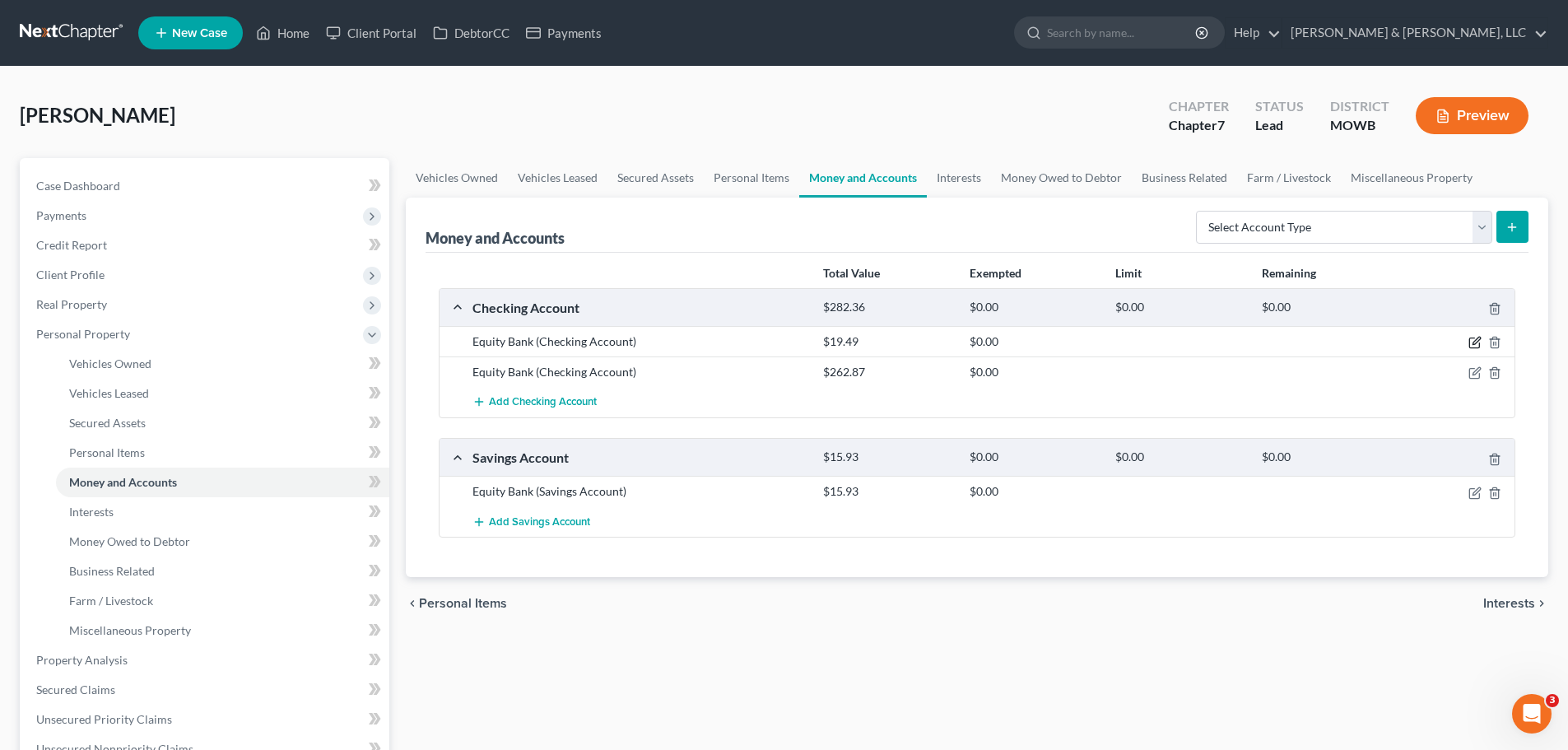
click at [1473, 342] on icon "button" at bounding box center [1475, 342] width 13 height 13
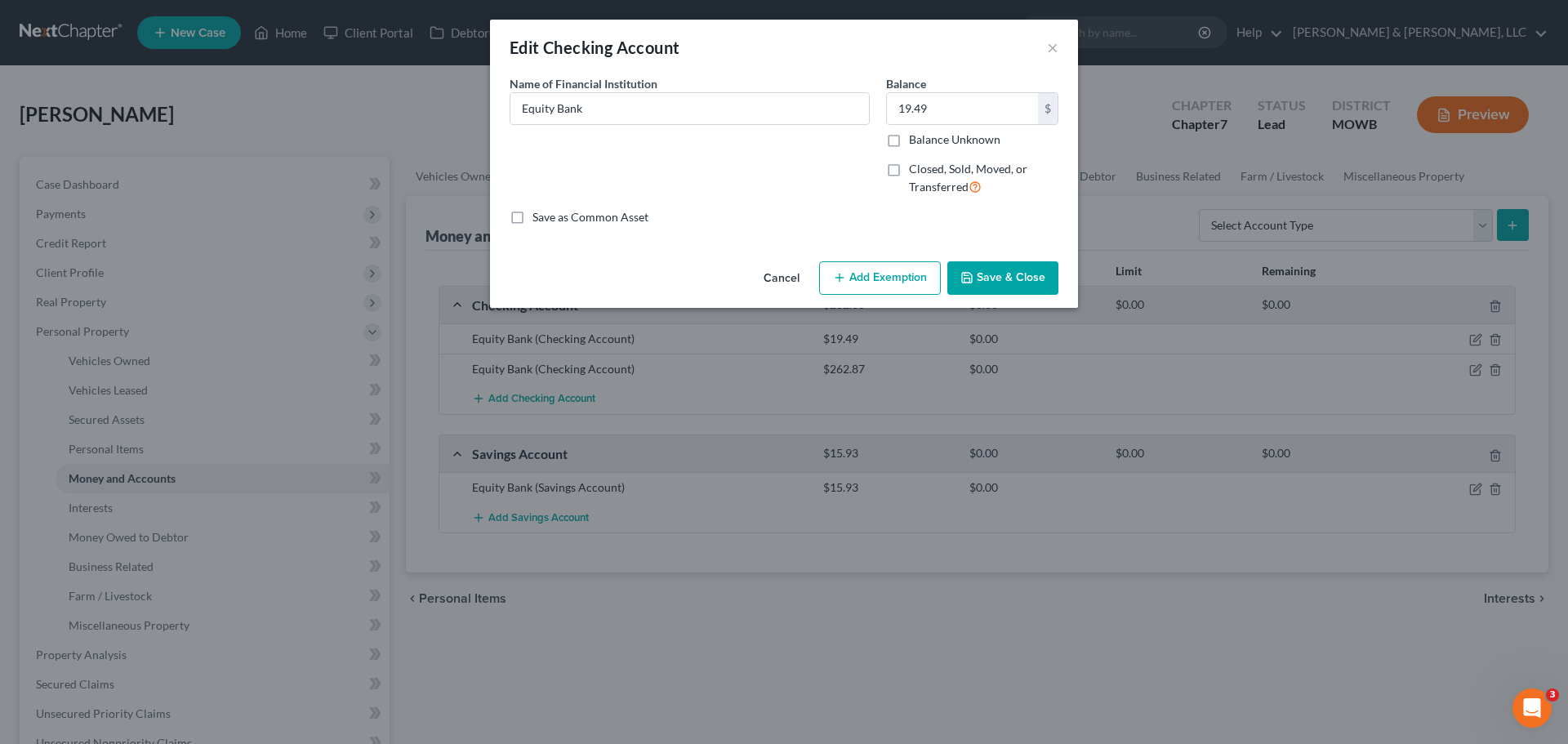
click at [860, 286] on button "Add Exemption" at bounding box center [880, 279] width 122 height 34
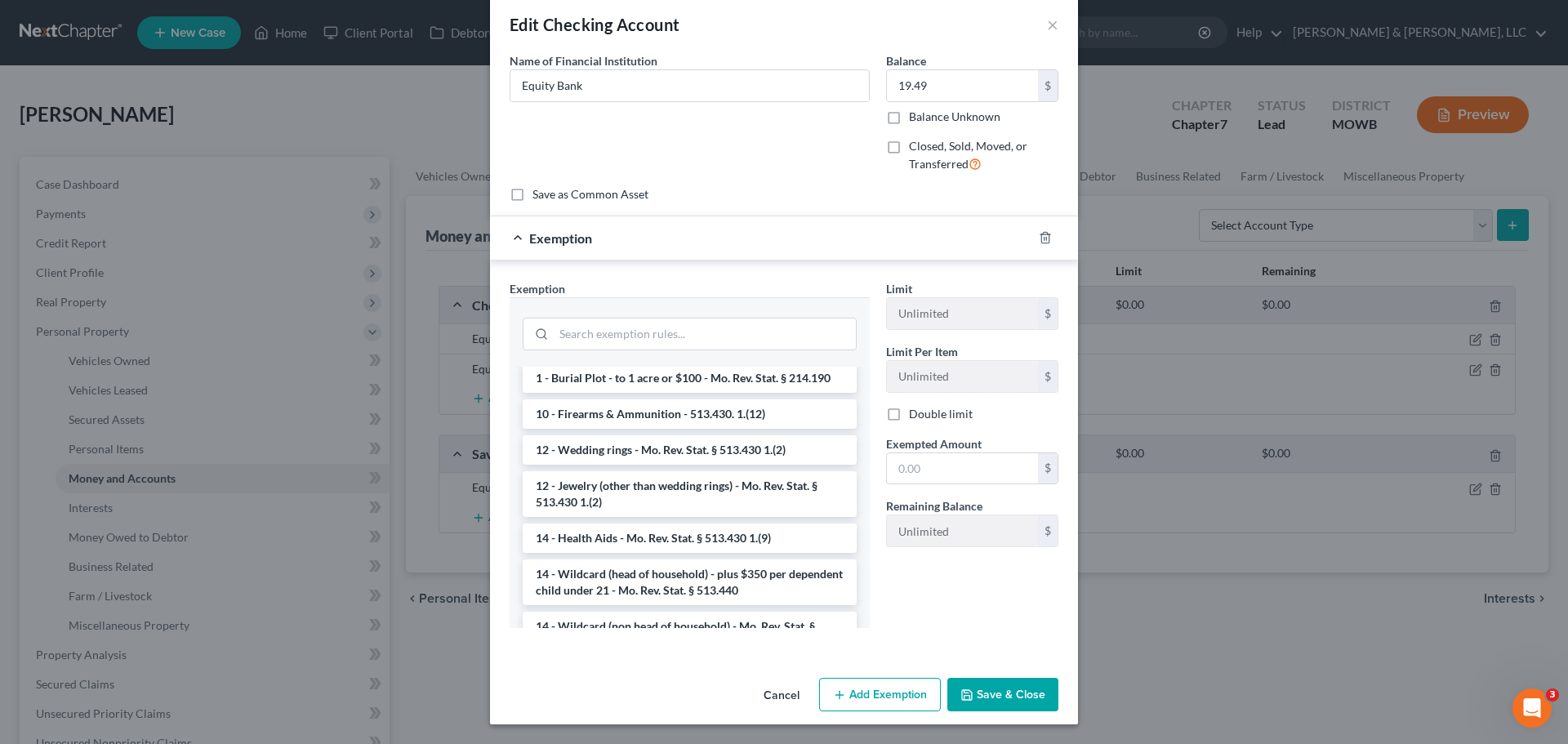
scroll to position [245, 0]
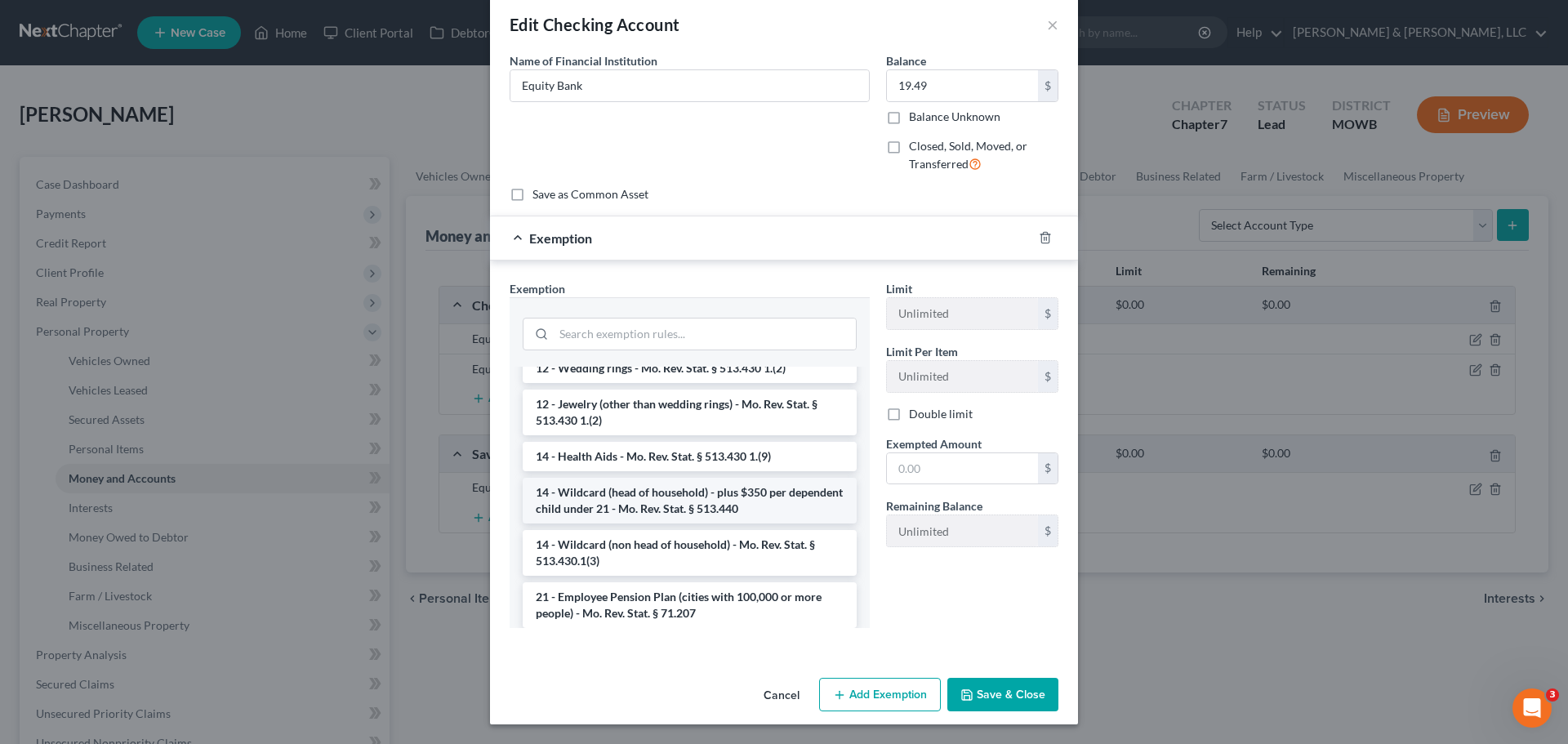
click at [749, 505] on li "14 - Wildcard (head of household) - plus $350 per dependent child under 21 - Mo…" at bounding box center [689, 501] width 334 height 46
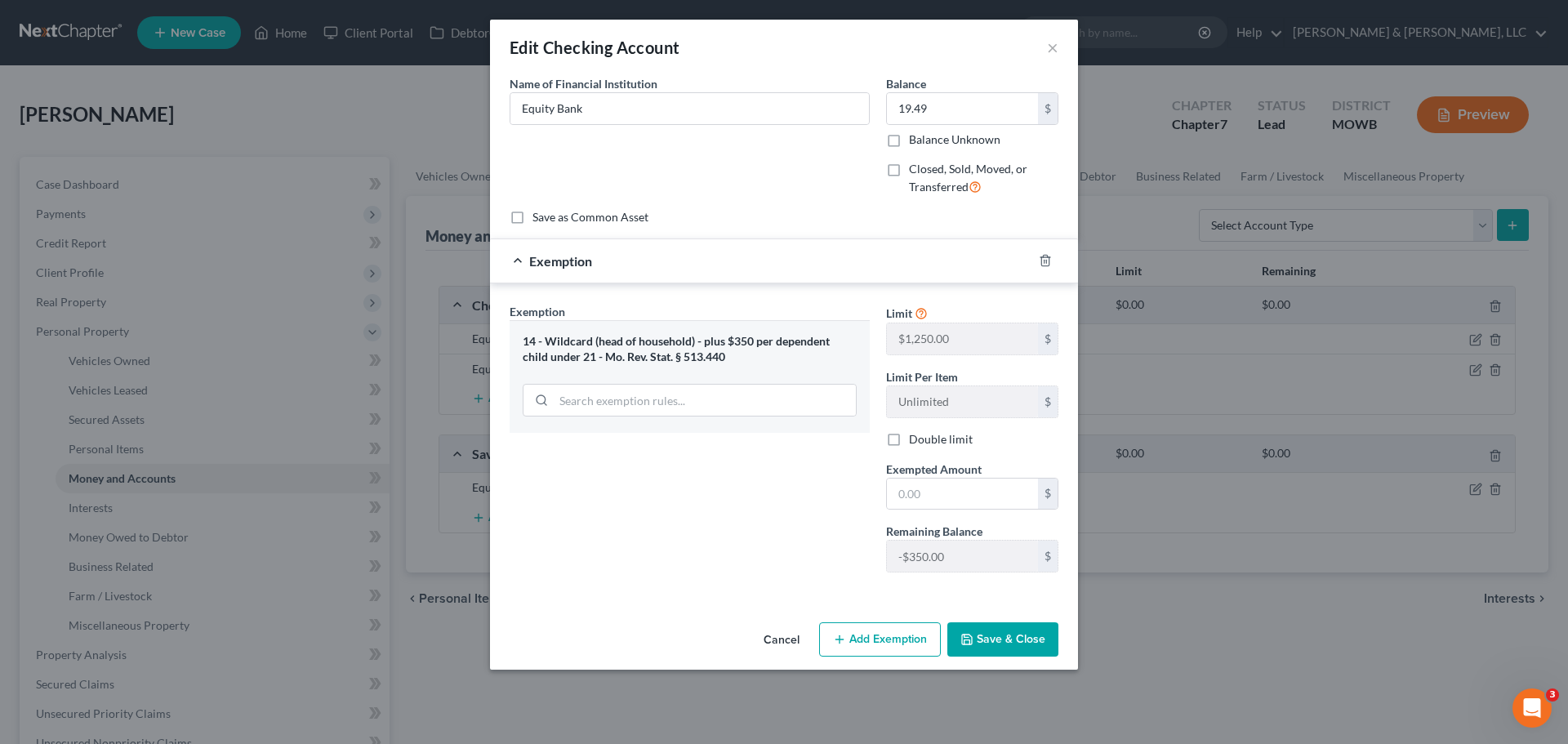
scroll to position [0, 0]
click at [1050, 53] on button "×" at bounding box center [1052, 47] width 11 height 20
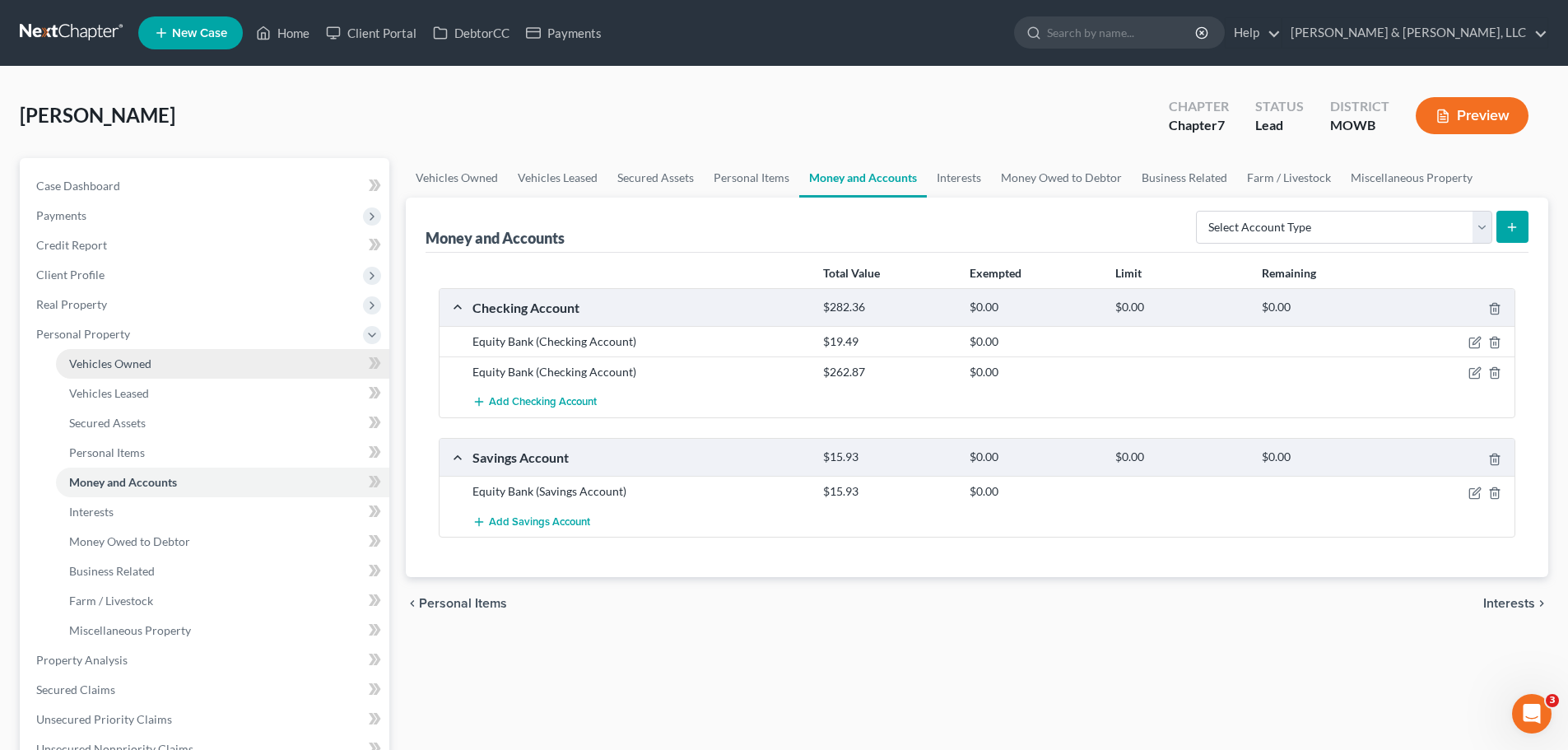
click at [140, 369] on span "Vehicles Owned" at bounding box center [110, 363] width 82 height 14
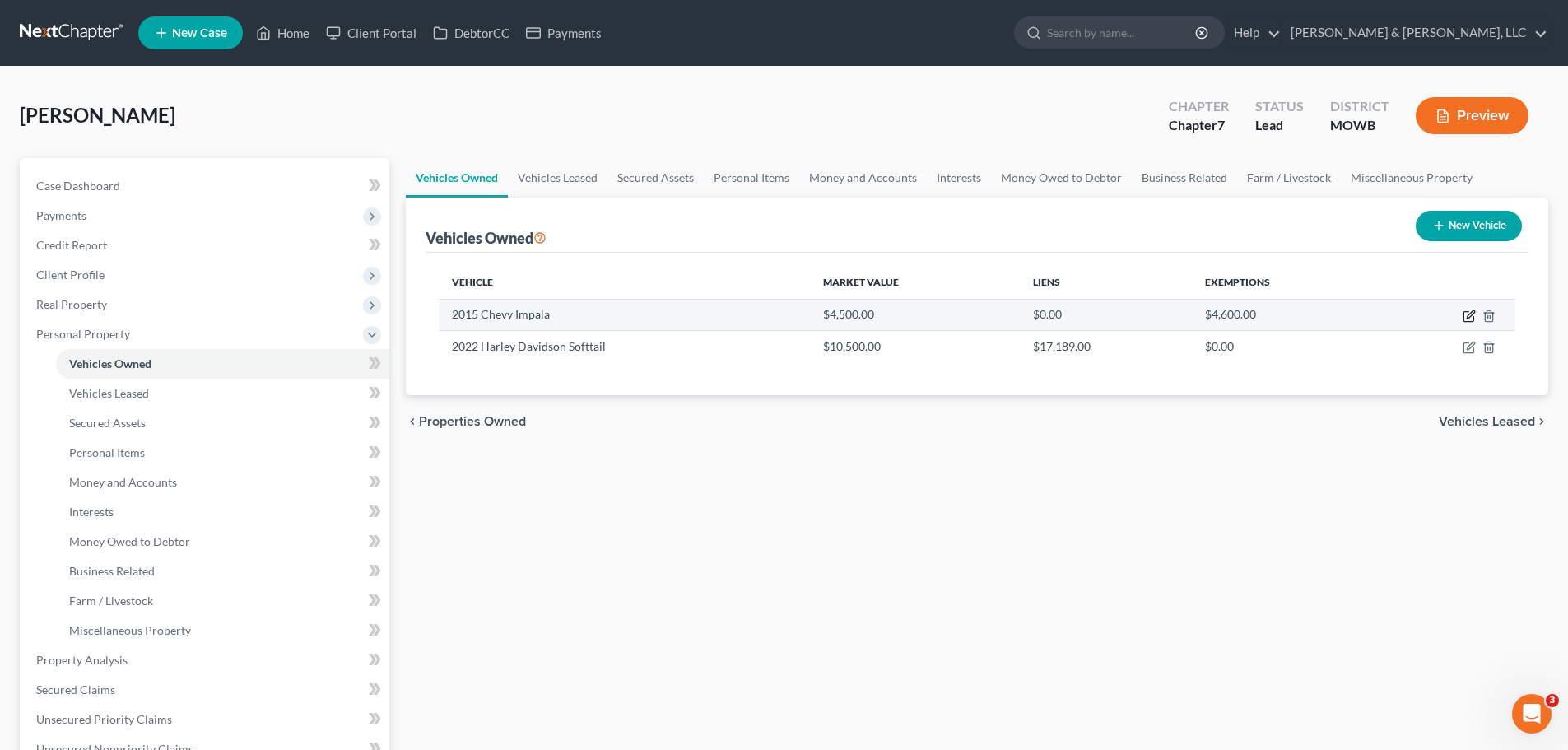
click at [1464, 316] on icon "button" at bounding box center [1468, 316] width 10 height 10
select select "0"
select select "11"
select select "2"
select select "0"
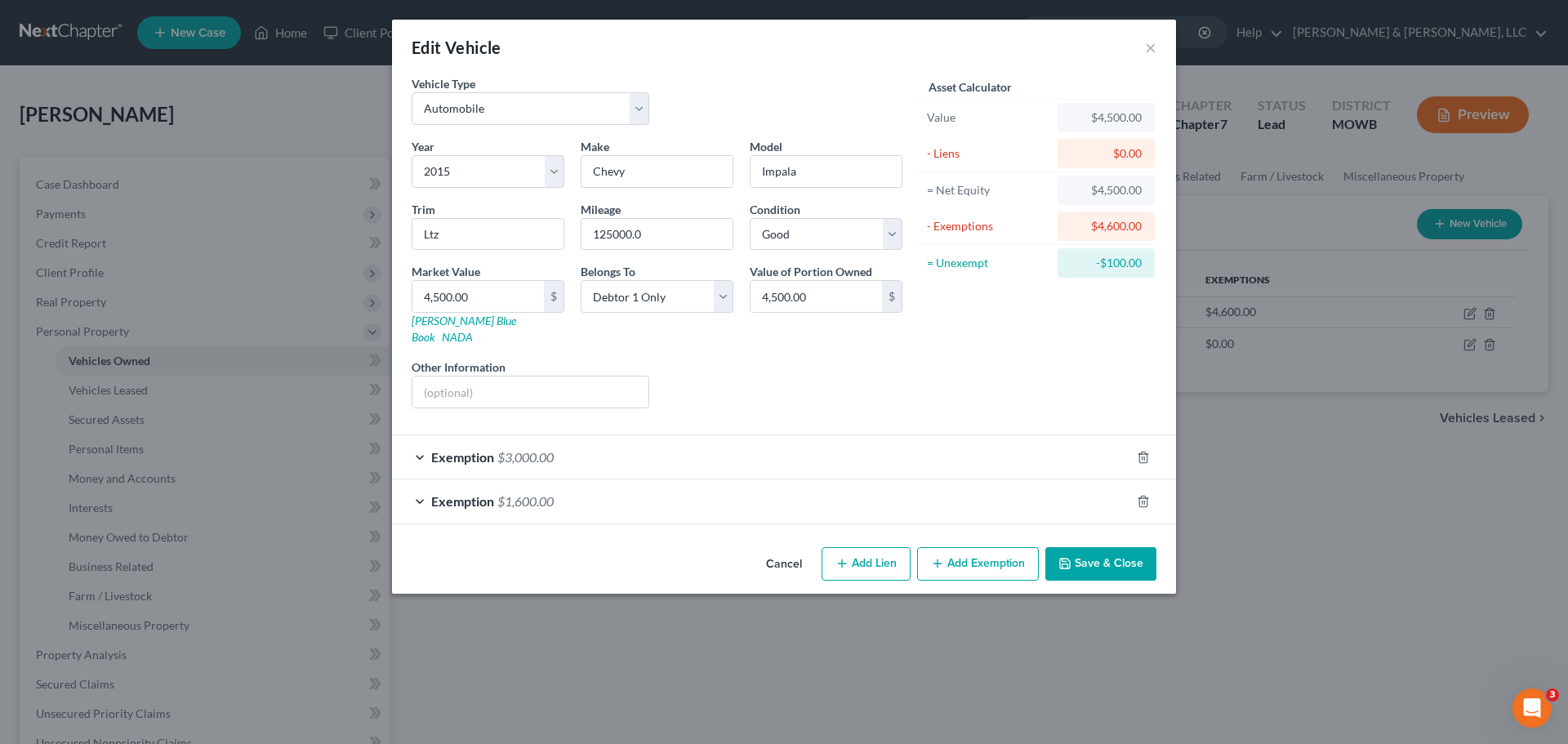
click at [539, 494] on span "$1,600.00" at bounding box center [525, 501] width 57 height 15
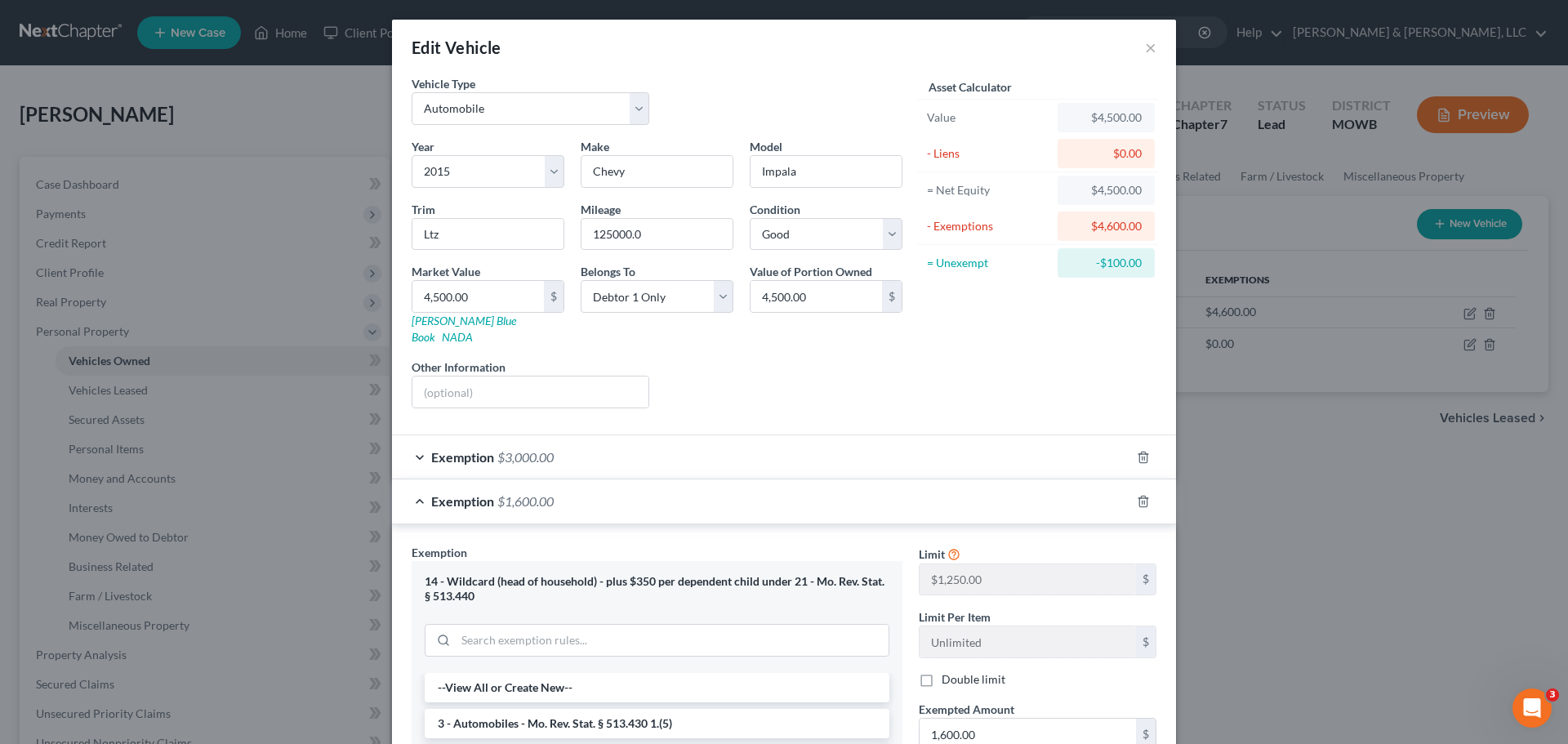
click at [1153, 45] on div "Edit Vehicle ×" at bounding box center [784, 47] width 784 height 56
click at [1145, 48] on button "×" at bounding box center [1150, 47] width 11 height 20
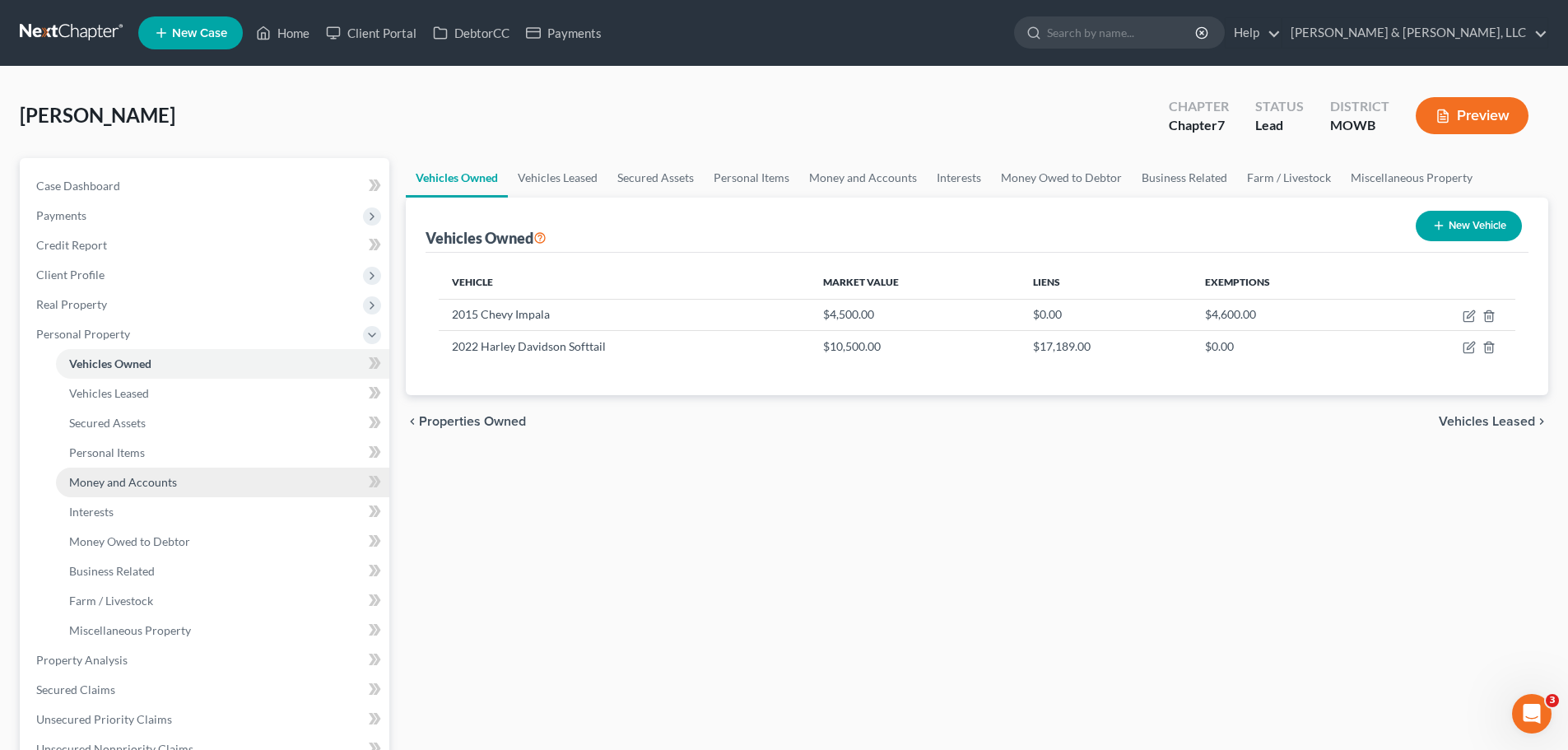
click at [190, 485] on link "Money and Accounts" at bounding box center [223, 483] width 334 height 29
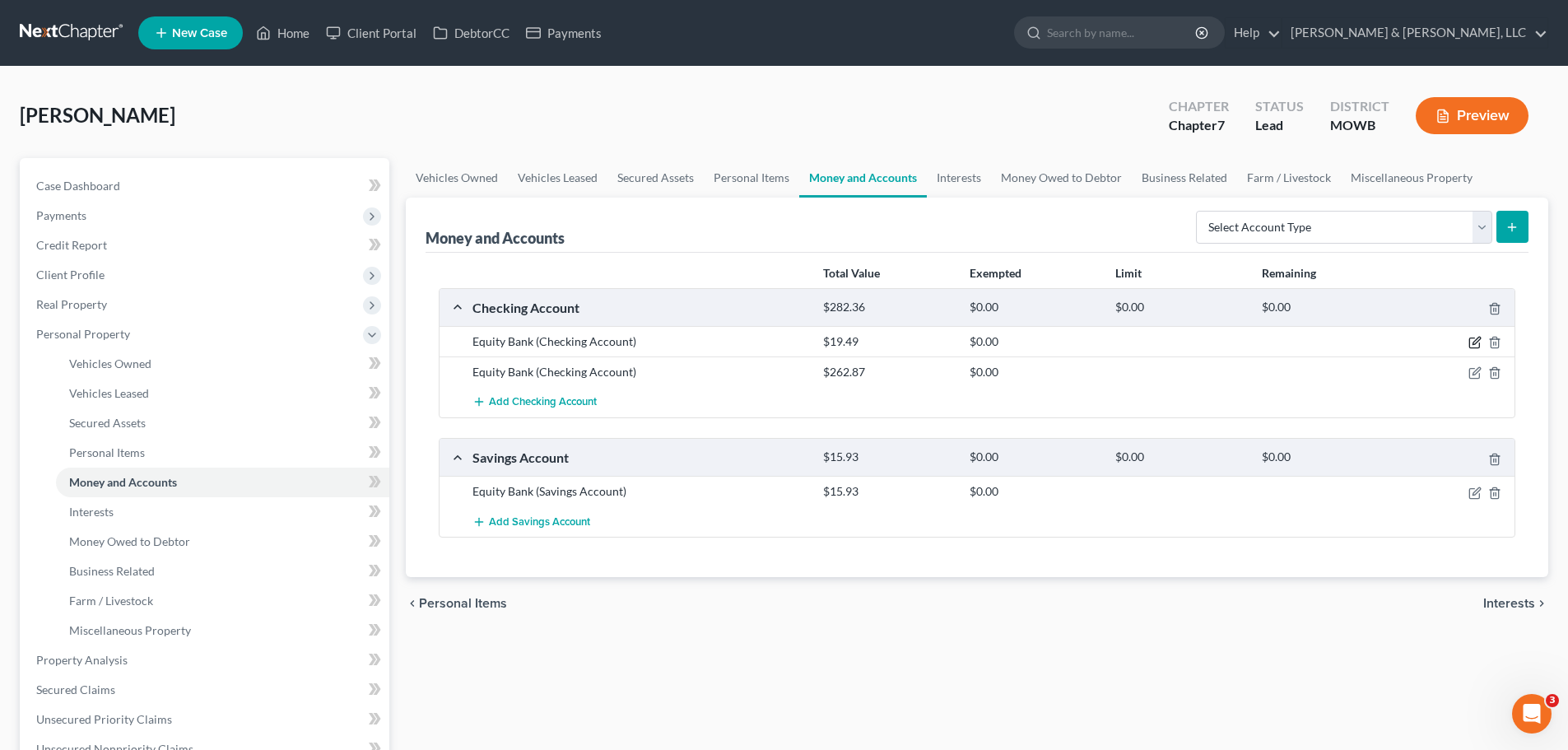
click at [1476, 344] on icon "button" at bounding box center [1476, 341] width 8 height 8
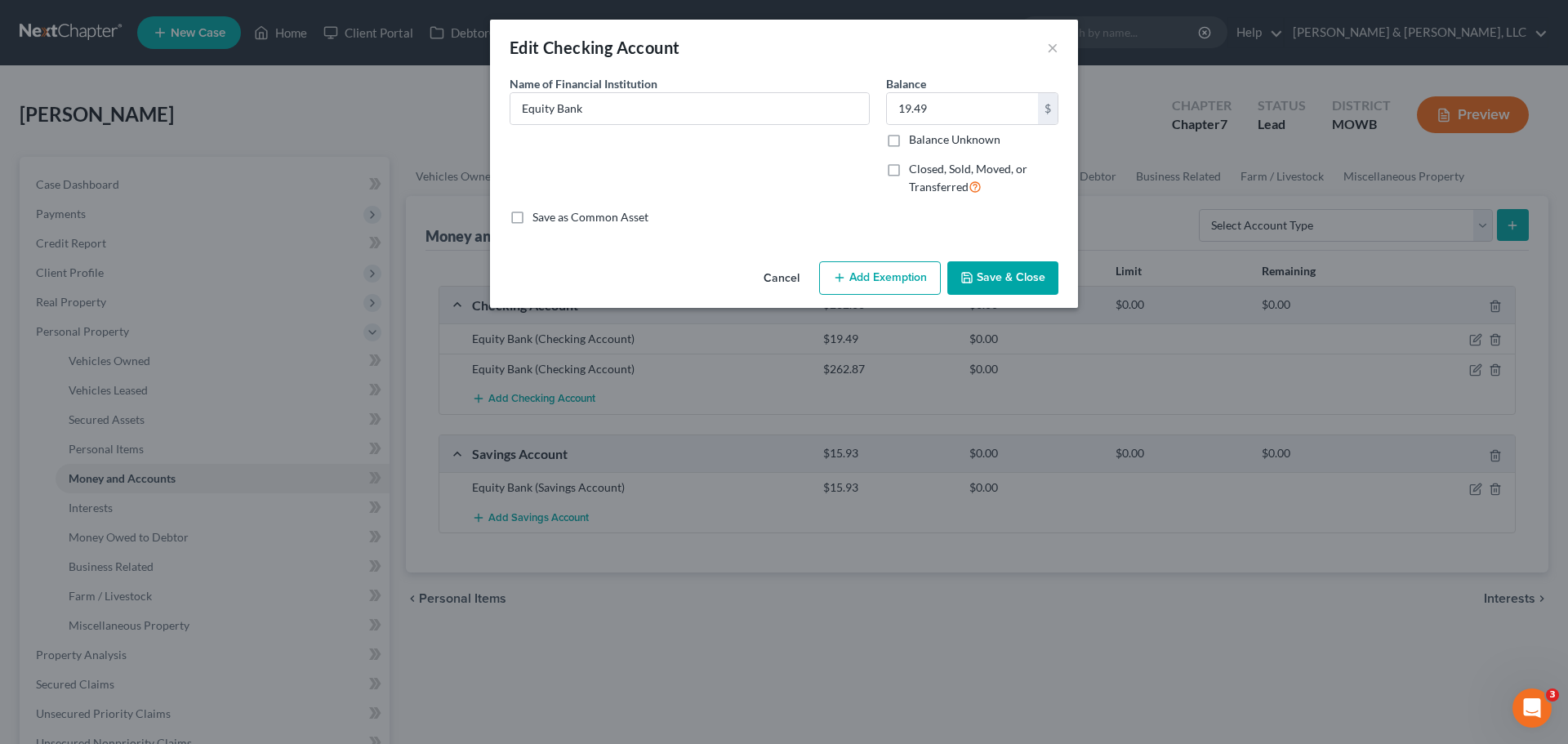
click at [885, 286] on button "Add Exemption" at bounding box center [880, 279] width 122 height 34
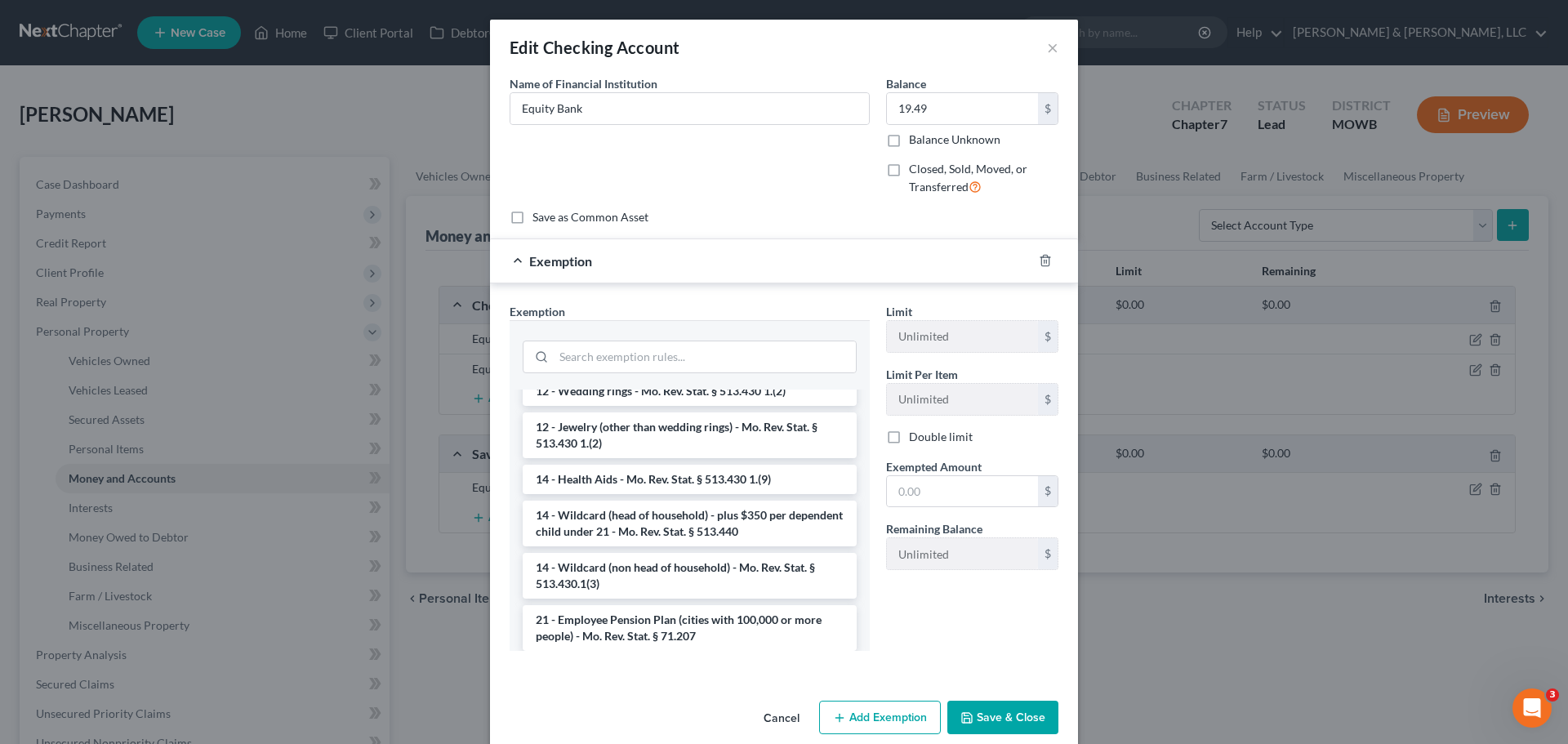
scroll to position [327, 0]
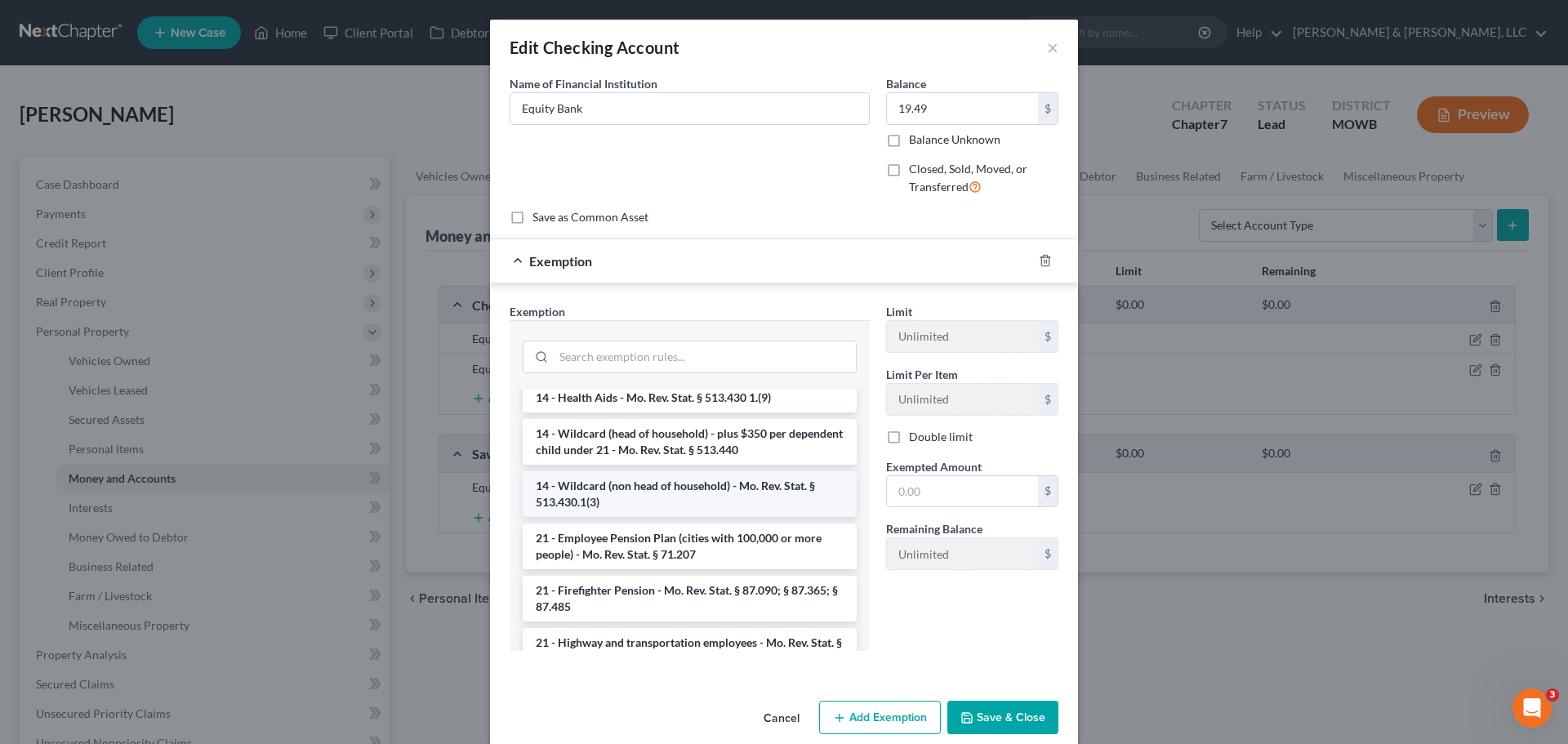
click at [687, 484] on li "14 - Wildcard (non head of household) - Mo. Rev. Stat. § 513.430.1(3)" at bounding box center [689, 494] width 334 height 46
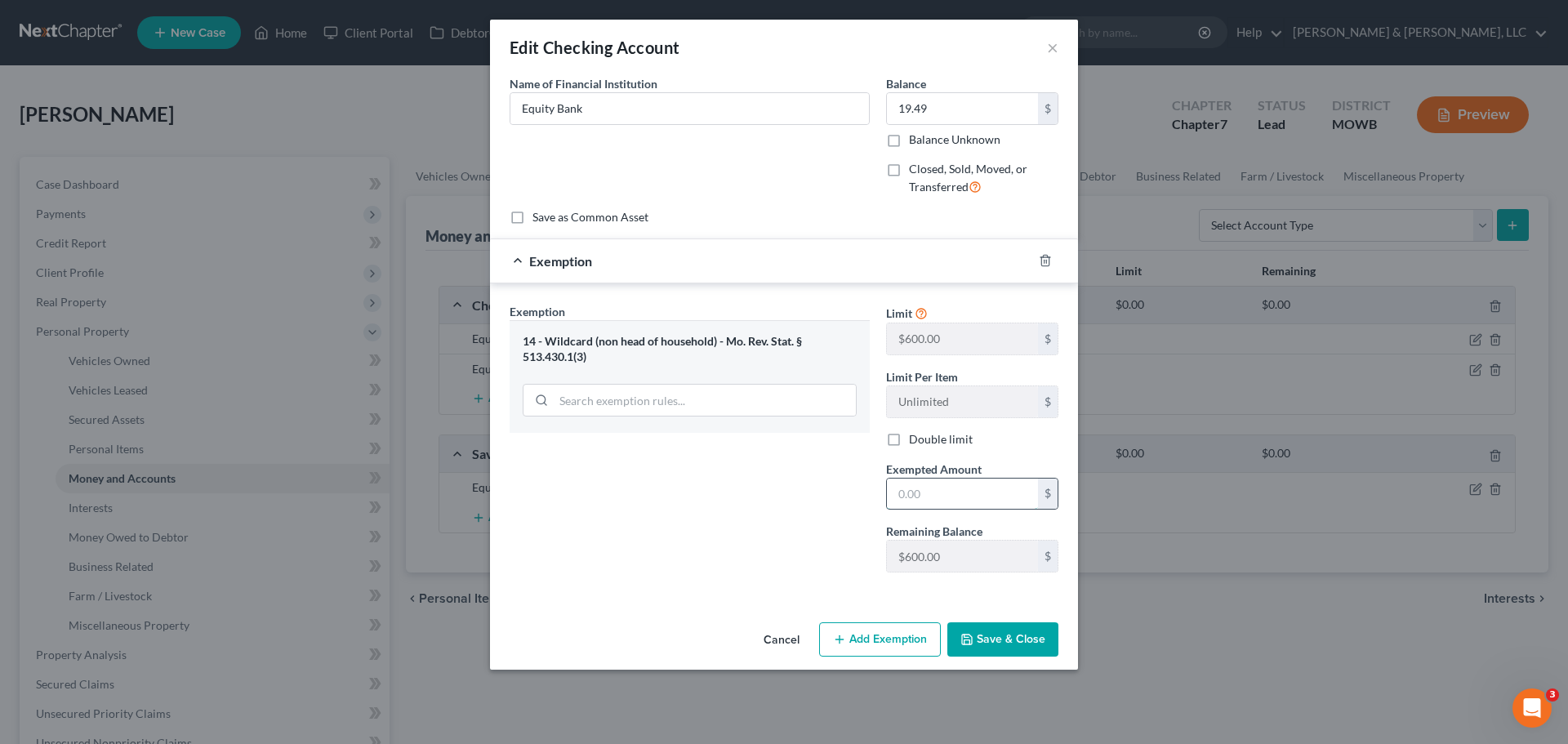
click at [923, 492] on input "text" at bounding box center [963, 495] width 151 height 31
type input "19.49"
click at [993, 627] on button "Save & Close" at bounding box center [1002, 640] width 111 height 34
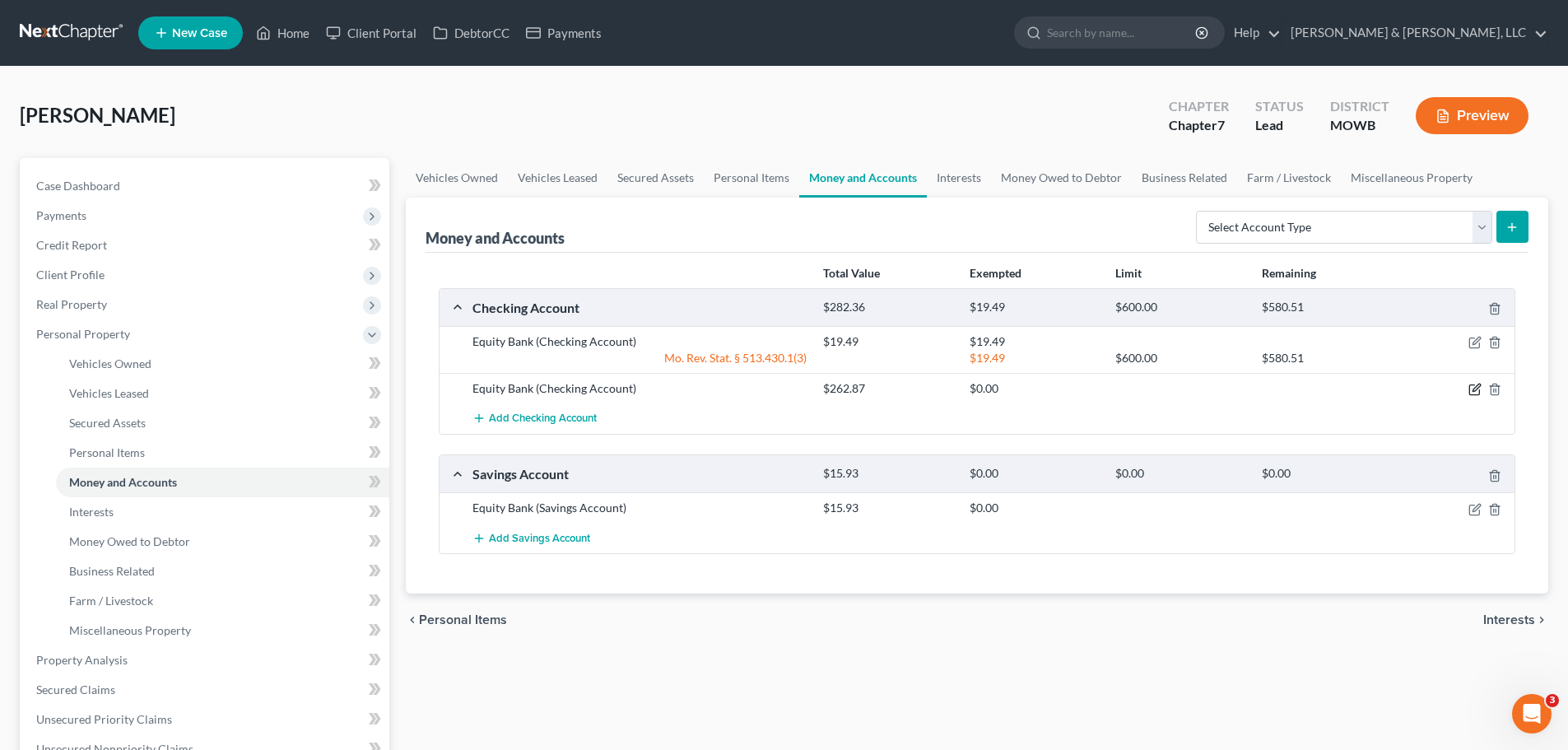
drag, startPoint x: 1473, startPoint y: 392, endPoint x: 1463, endPoint y: 404, distance: 15.6
click at [1474, 393] on icon "button" at bounding box center [1475, 389] width 13 height 13
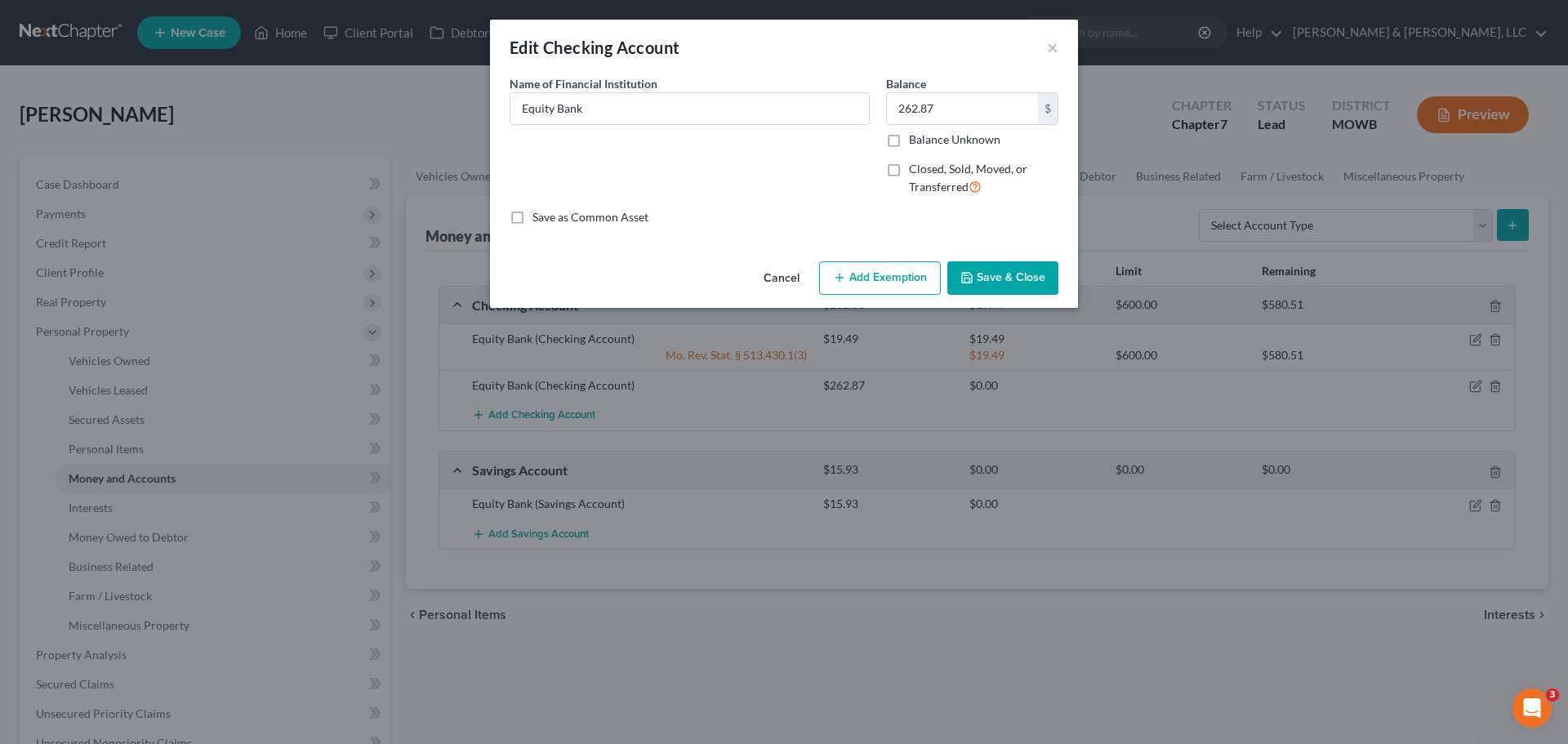
click at [893, 259] on div "Cancel Add Exemption Save & Close" at bounding box center [784, 281] width 588 height 54
click at [883, 276] on button "Add Exemption" at bounding box center [880, 279] width 122 height 34
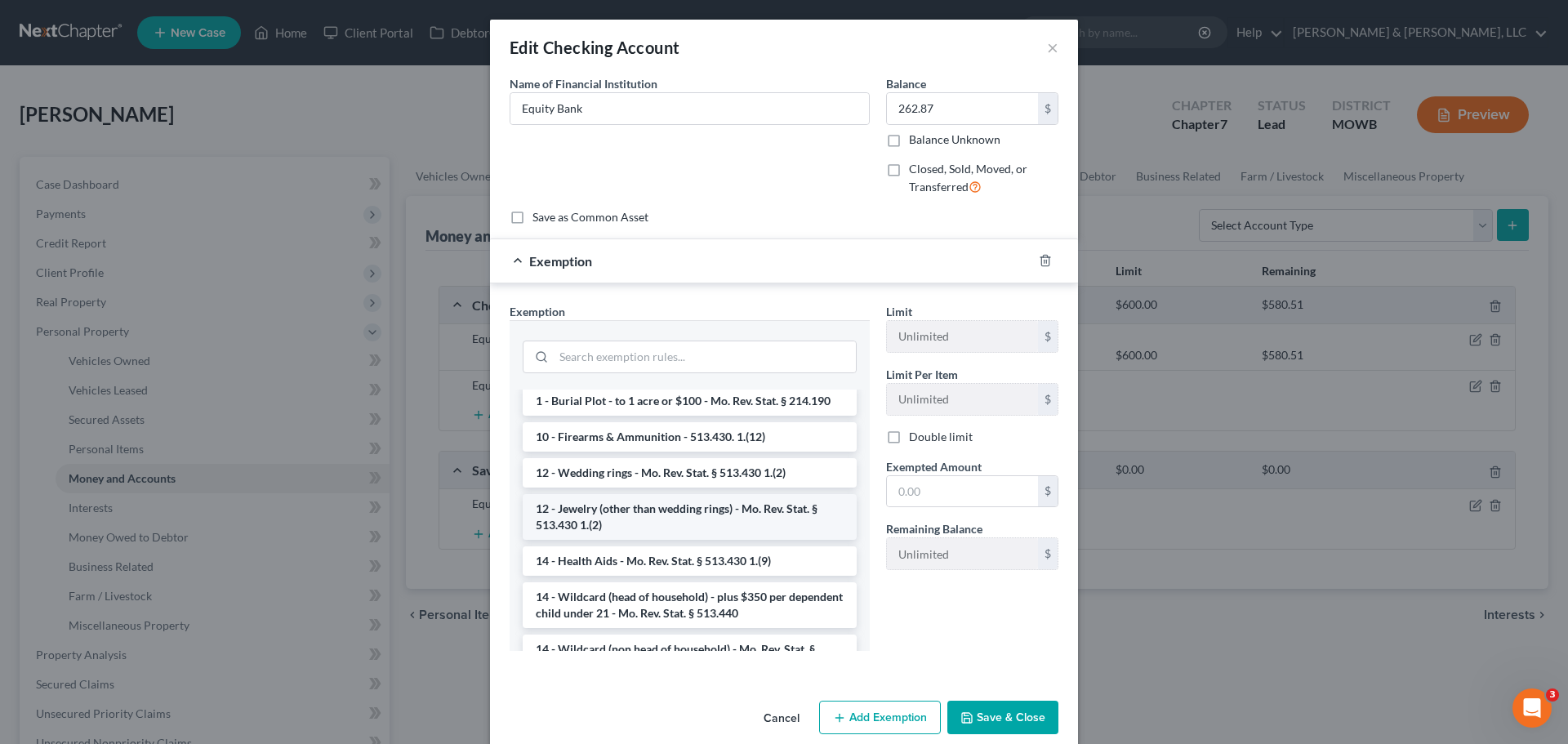
scroll to position [245, 0]
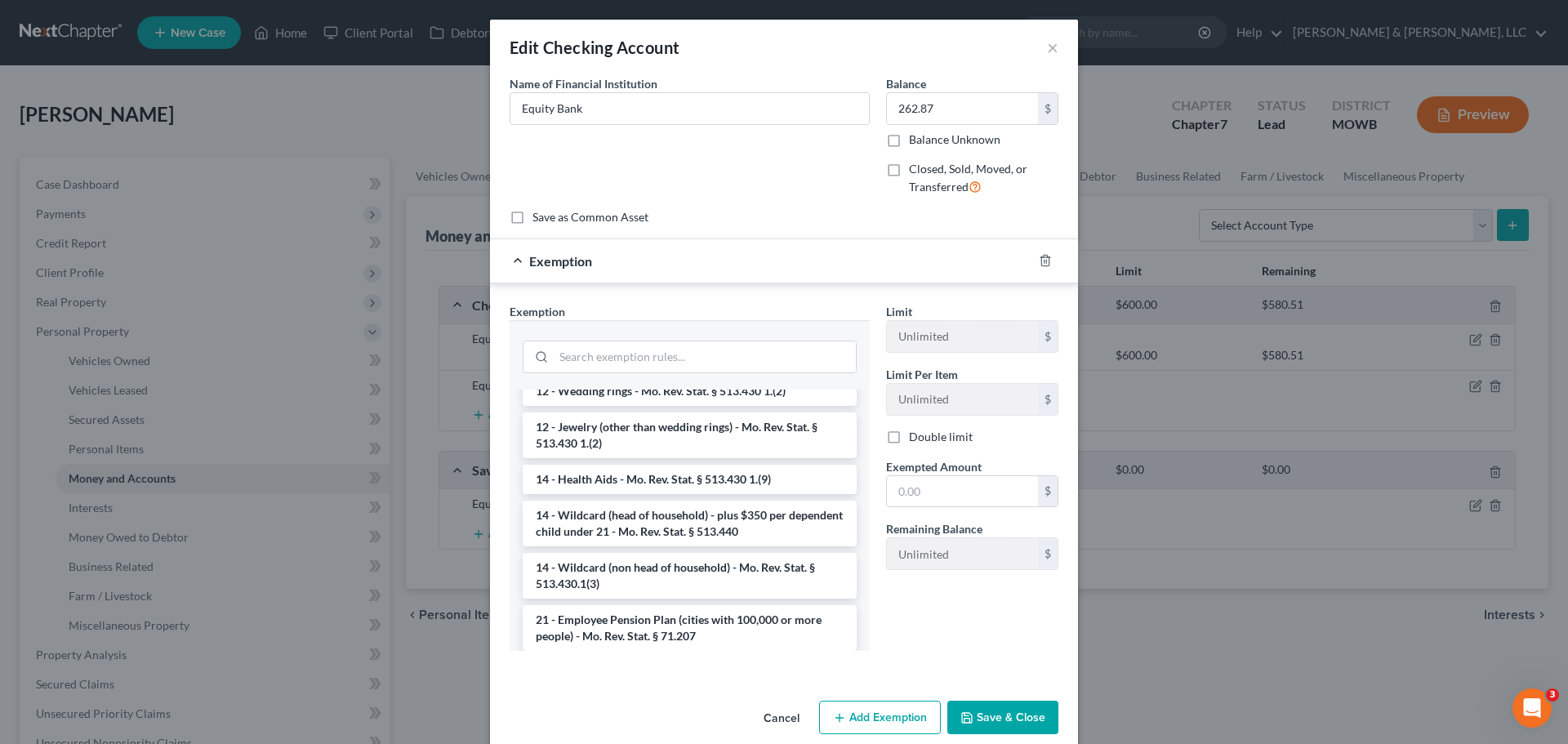
drag, startPoint x: 749, startPoint y: 569, endPoint x: 866, endPoint y: 520, distance: 126.8
click at [750, 569] on li "14 - Wildcard (non head of household) - Mo. Rev. Stat. § 513.430.1(3)" at bounding box center [689, 575] width 334 height 46
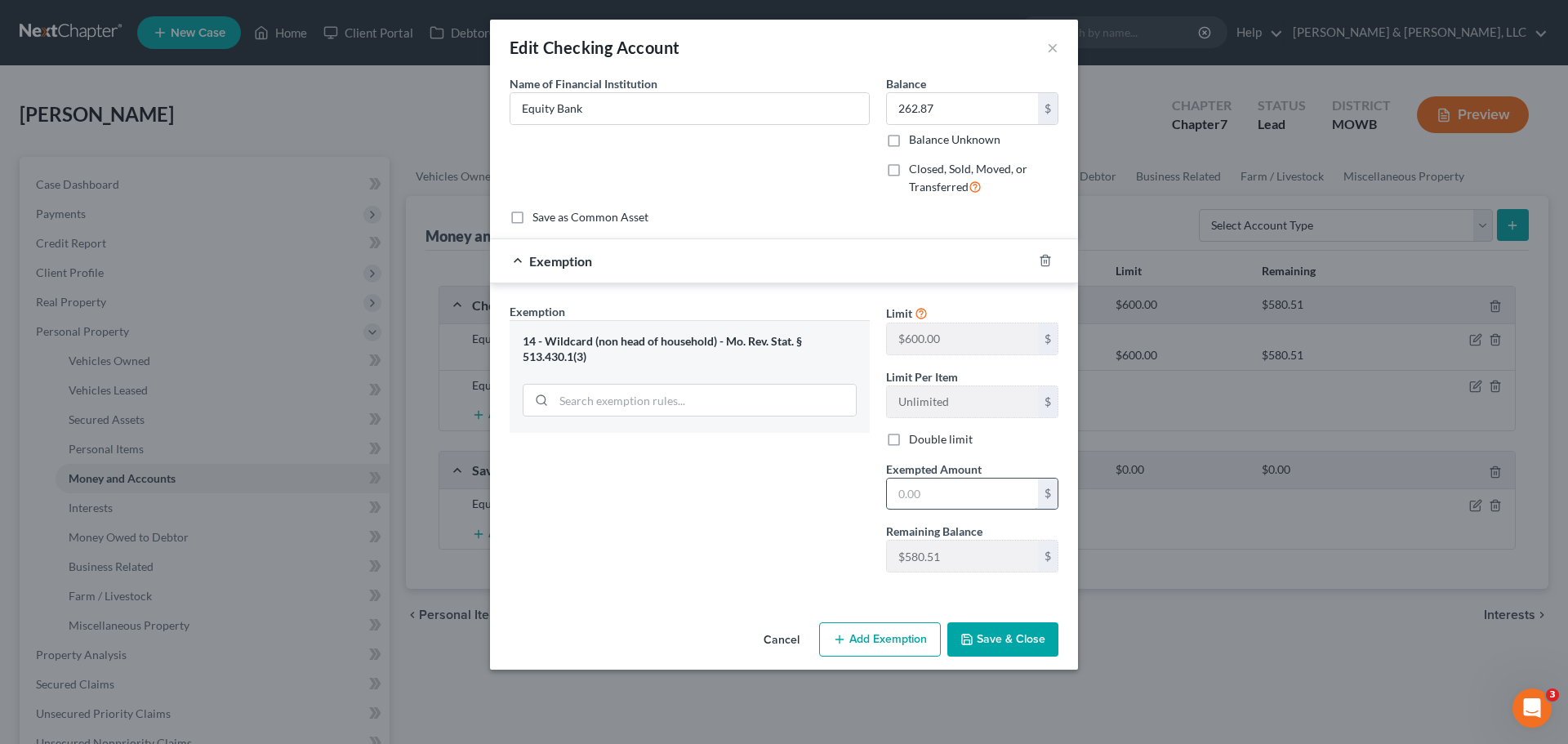
click at [976, 494] on input "text" at bounding box center [963, 495] width 151 height 31
type input "262.87"
click at [998, 646] on button "Save & Close" at bounding box center [1002, 640] width 111 height 34
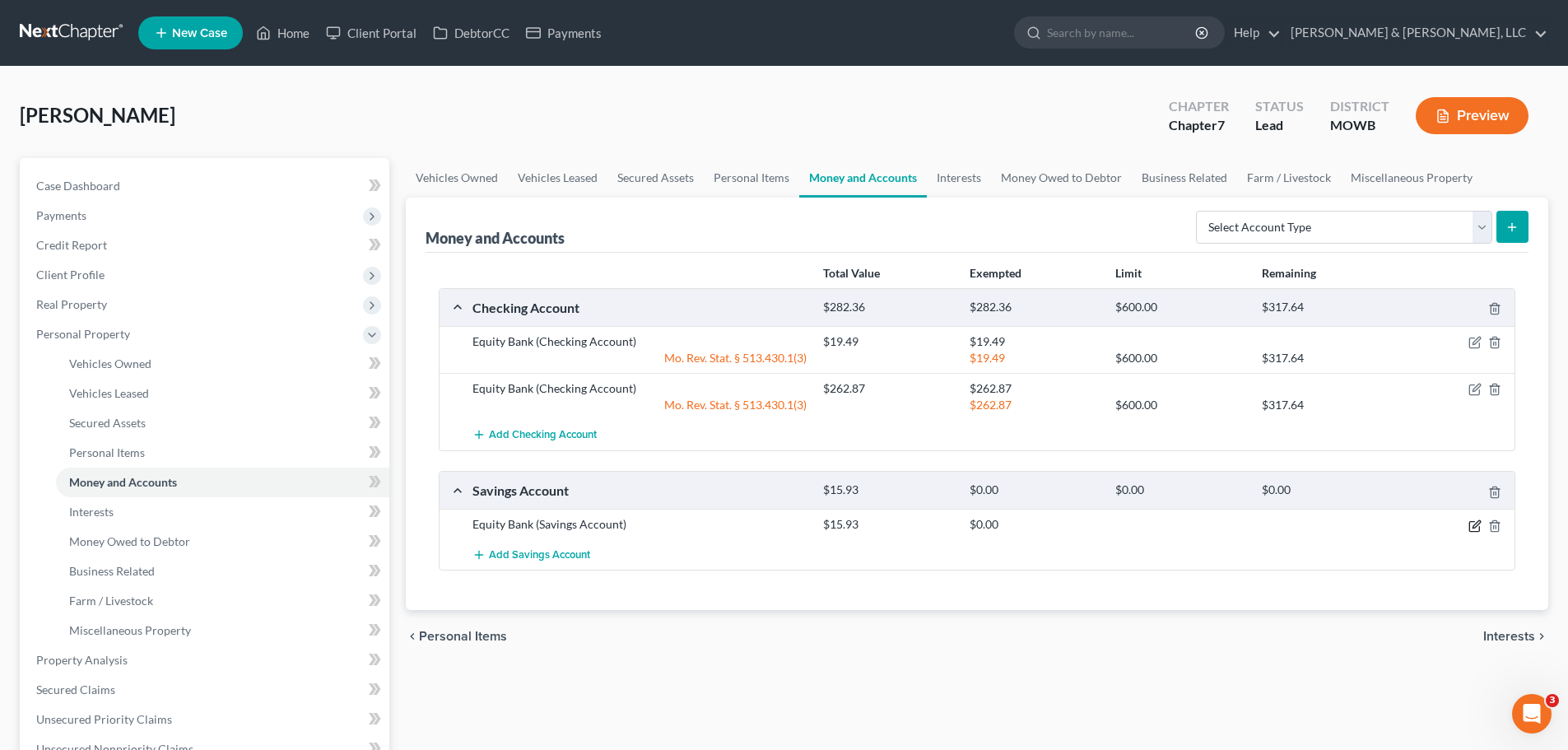
click at [1470, 525] on icon "button" at bounding box center [1475, 525] width 13 height 13
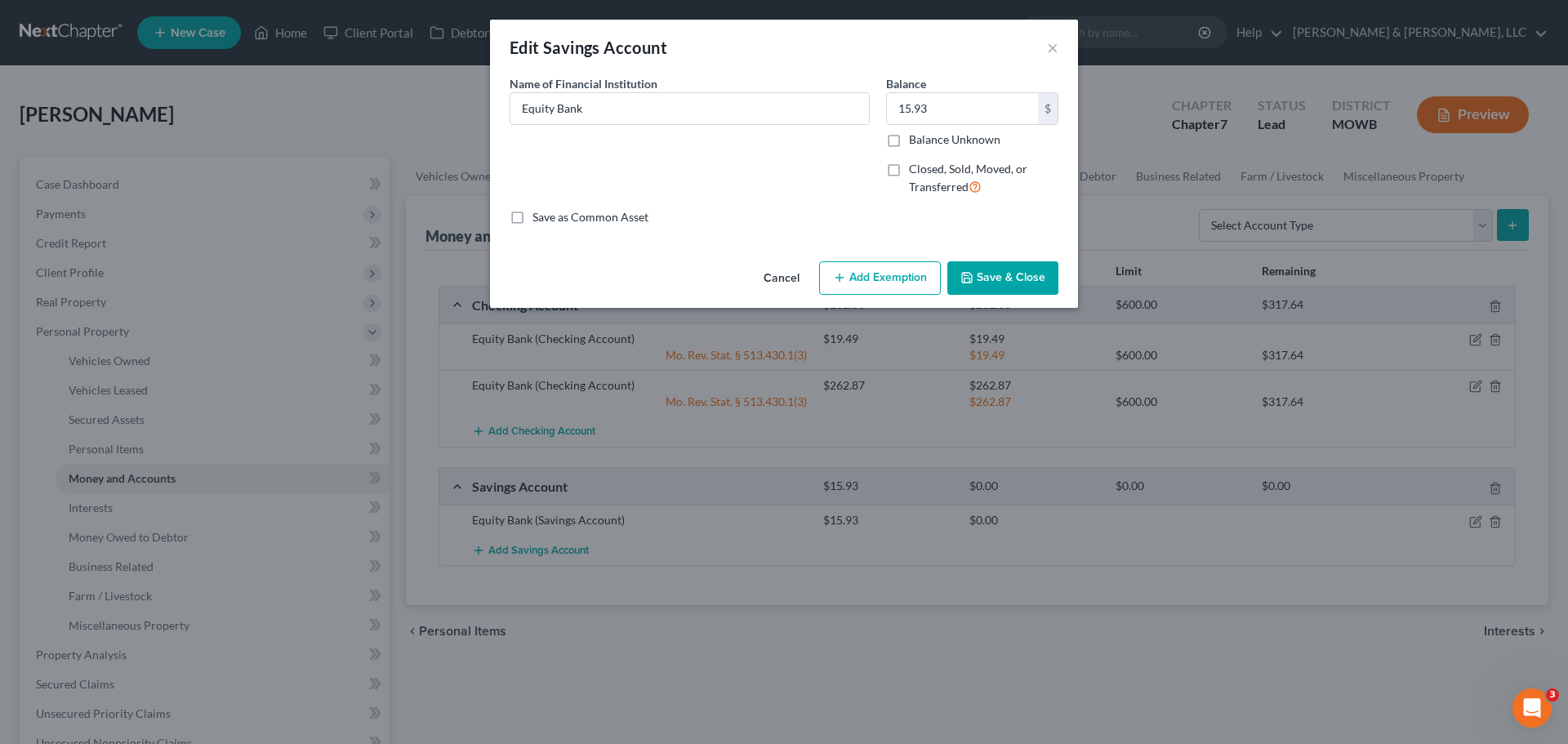
click at [871, 277] on button "Add Exemption" at bounding box center [880, 279] width 122 height 34
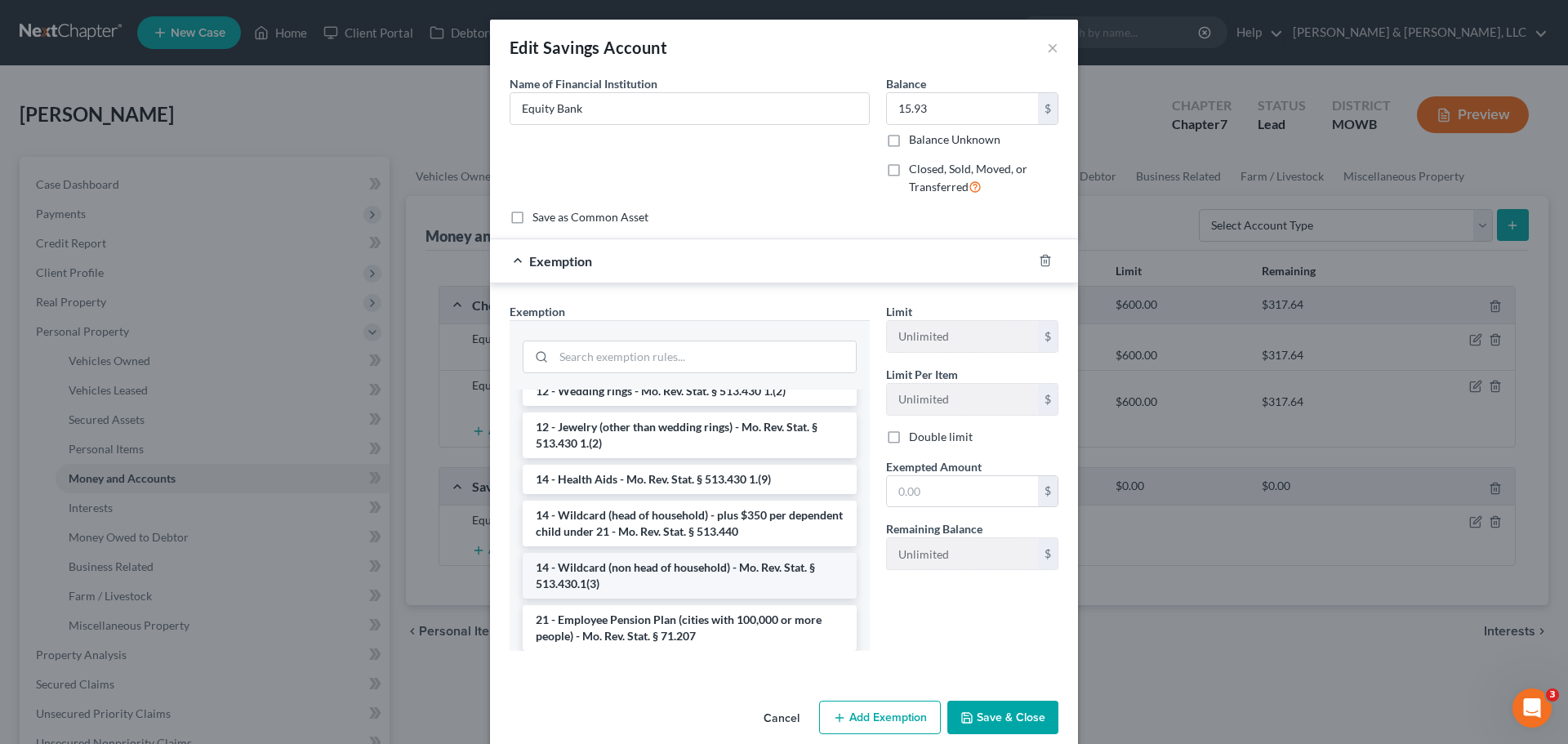
click at [694, 574] on li "14 - Wildcard (non head of household) - Mo. Rev. Stat. § 513.430.1(3)" at bounding box center [689, 575] width 334 height 46
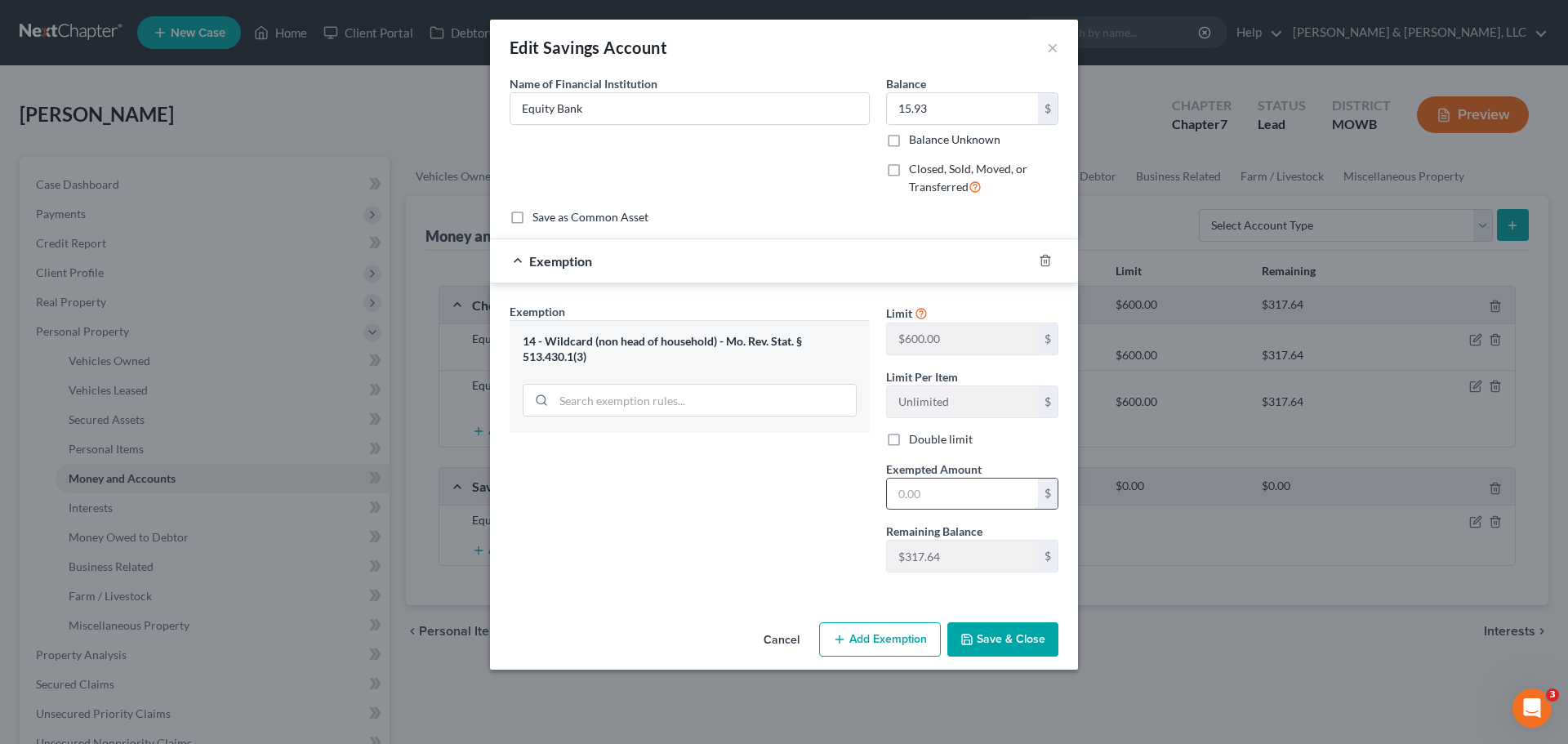
click at [939, 489] on input "text" at bounding box center [963, 495] width 151 height 31
type input "15.93"
click at [983, 646] on button "Save & Close" at bounding box center [1002, 640] width 111 height 34
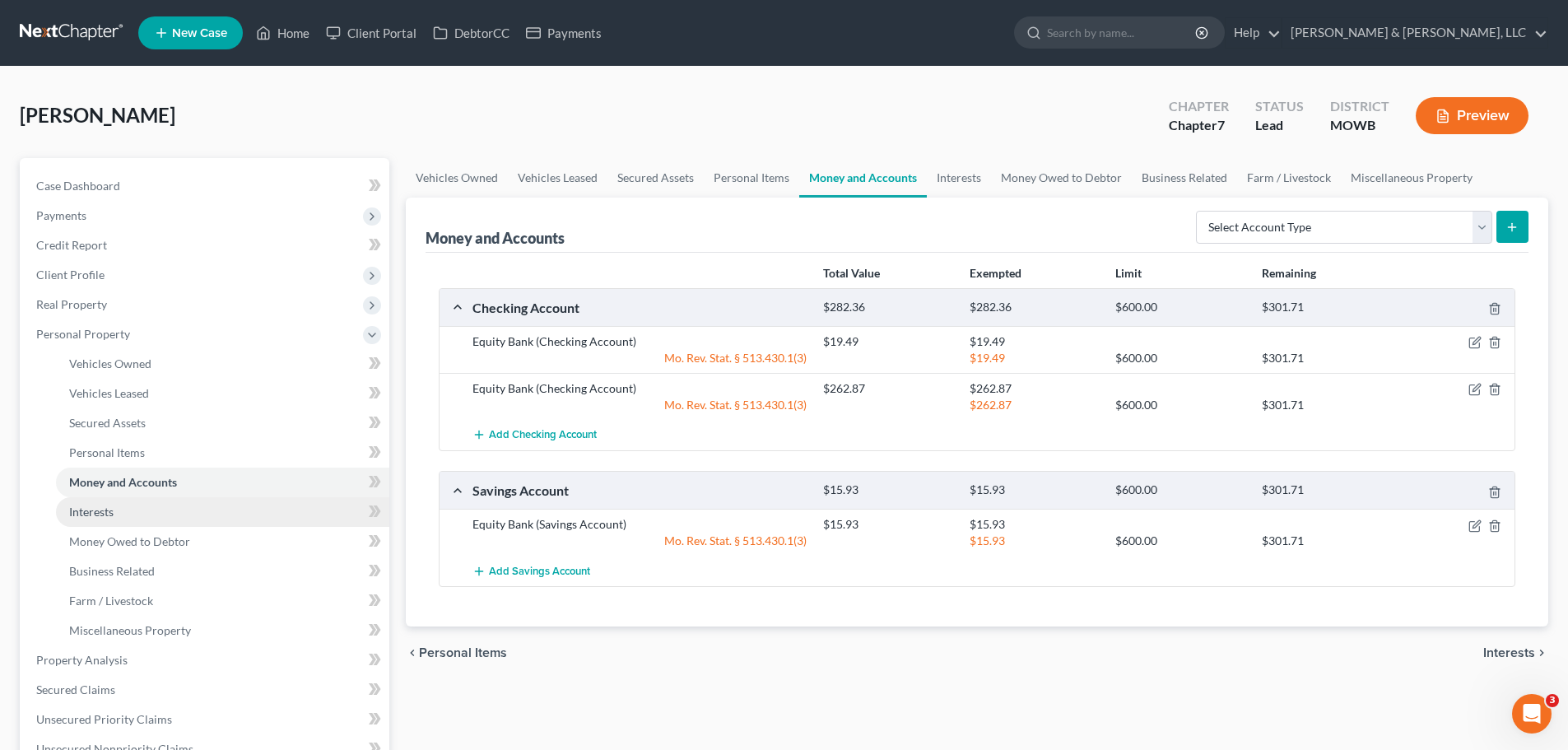
drag, startPoint x: 159, startPoint y: 508, endPoint x: 201, endPoint y: 508, distance: 42.0
click at [159, 508] on link "Interests" at bounding box center [223, 512] width 334 height 29
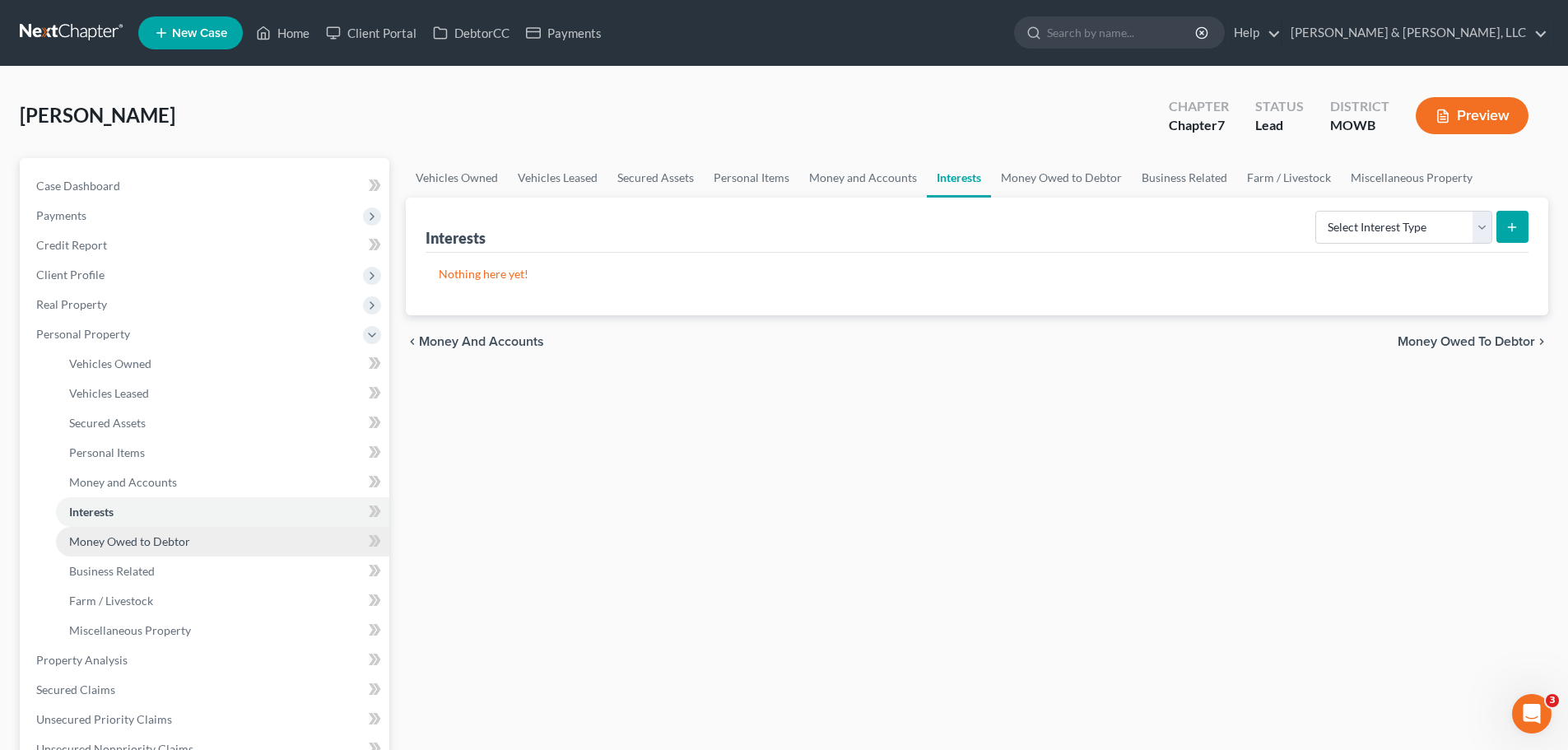
click at [123, 532] on link "Money Owed to Debtor" at bounding box center [223, 542] width 334 height 29
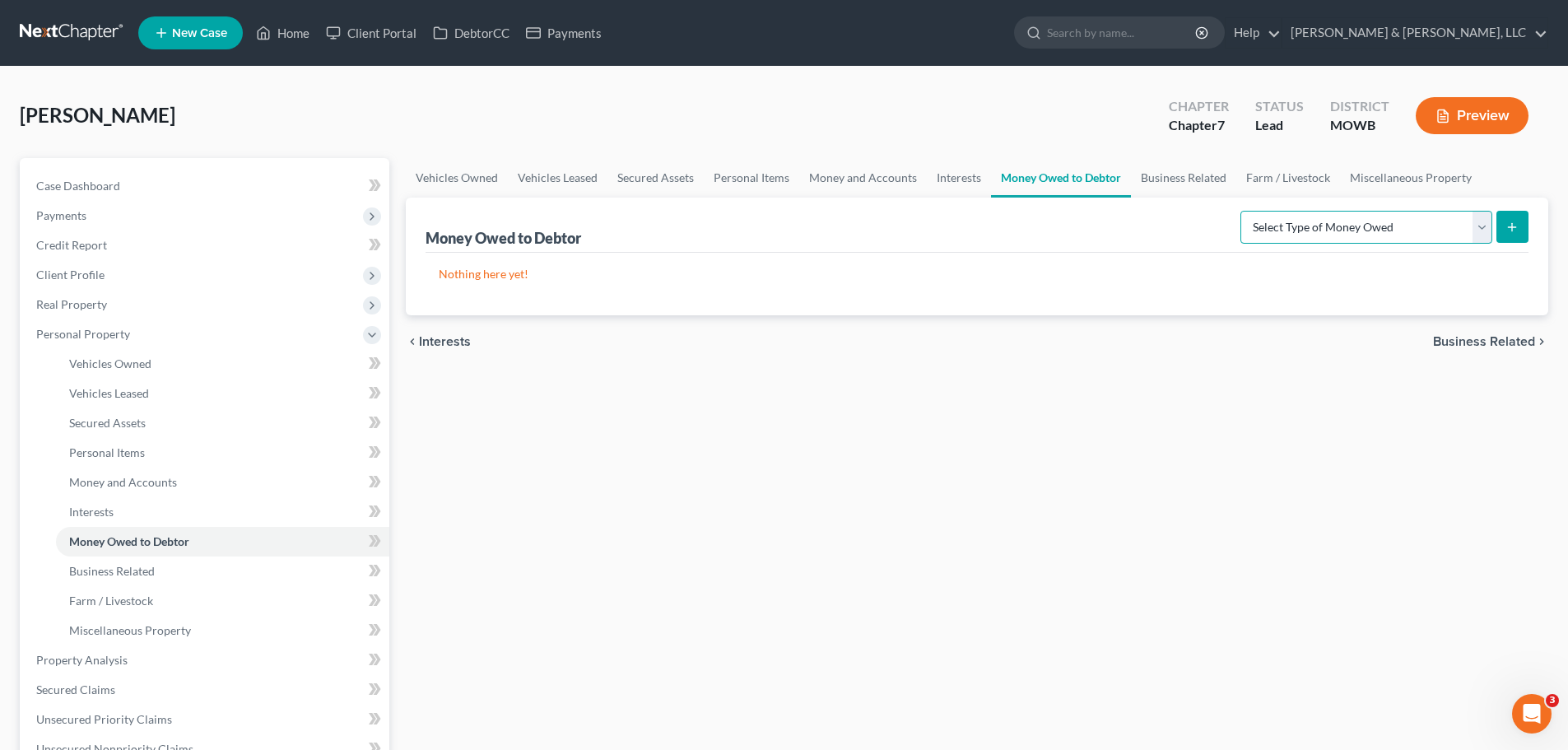
click at [1357, 238] on select "Select Type of Money Owed Accounts Receivable Alimony Child Support Claims Agai…" at bounding box center [1366, 227] width 252 height 33
select select "expected_tax_refund"
click at [1243, 211] on select "Select Type of Money Owed Accounts Receivable Alimony Child Support Claims Agai…" at bounding box center [1366, 227] width 252 height 33
click at [1503, 236] on button "submit" at bounding box center [1513, 226] width 32 height 32
select select "0"
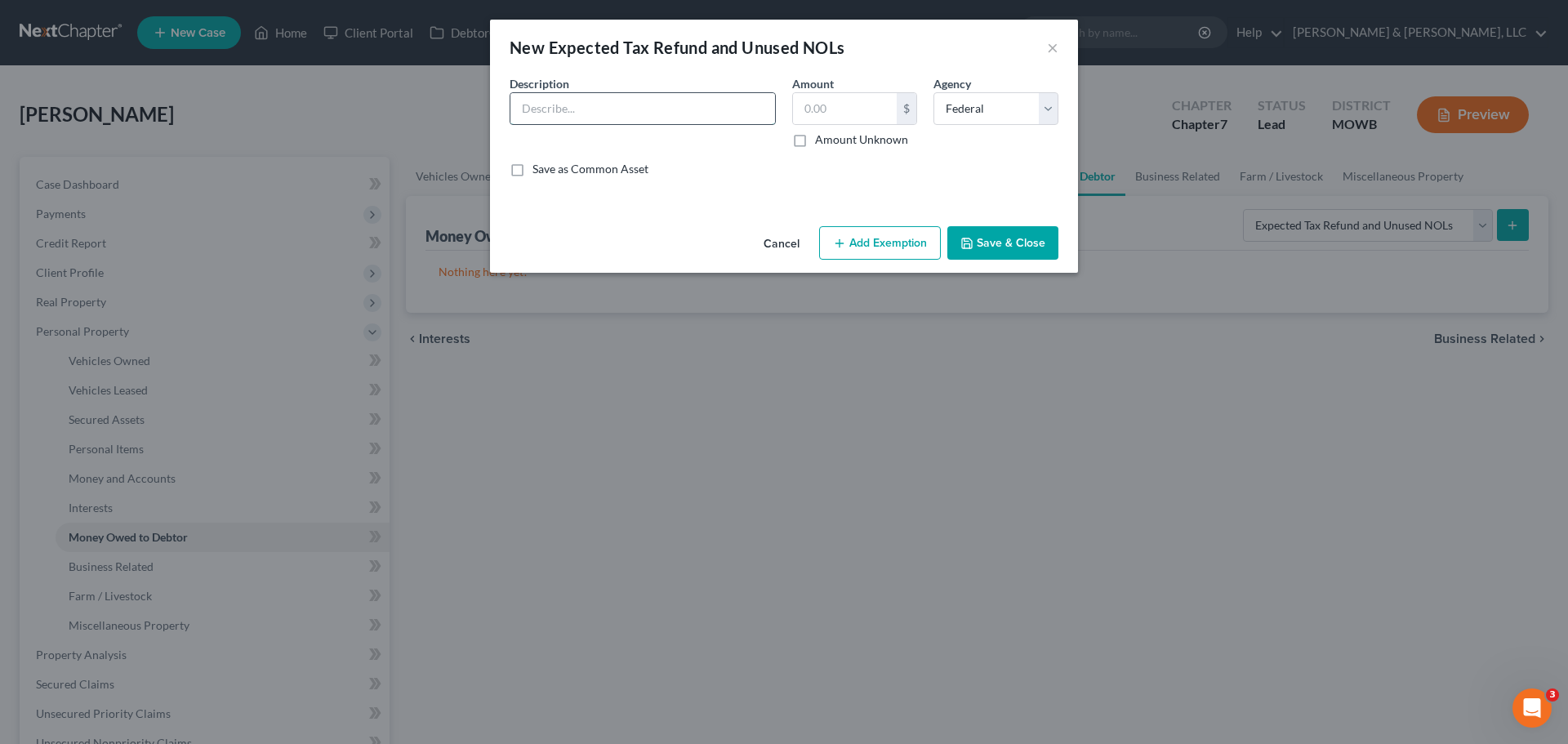
click at [685, 107] on input "text" at bounding box center [643, 108] width 265 height 31
type input "2025 Tax Refund"
click at [815, 139] on label "Amount Unknown" at bounding box center [861, 139] width 93 height 16
click at [822, 139] on input "Amount Unknown" at bounding box center [827, 137] width 10 height 10
checkbox input "true"
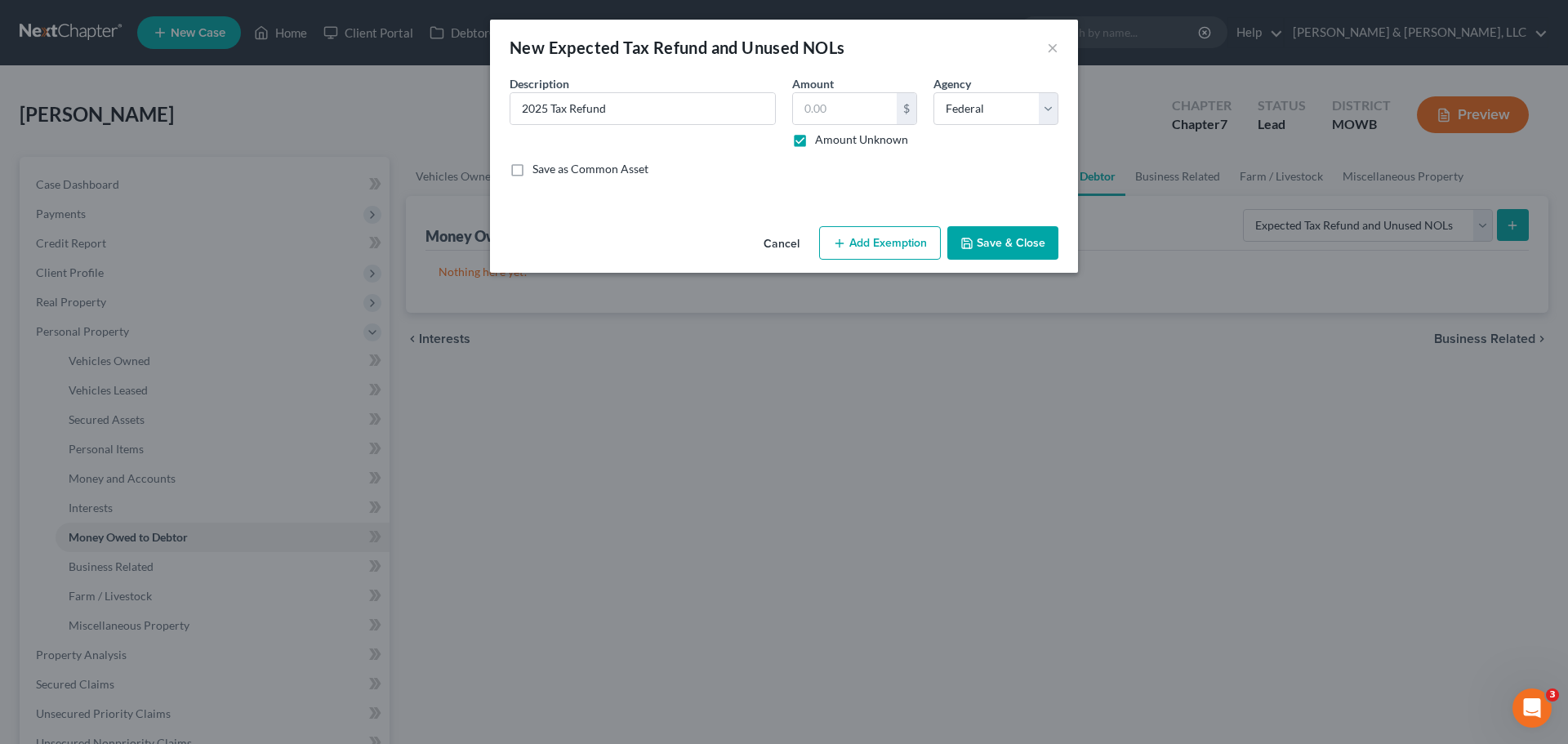
type input "0.00"
click at [867, 237] on button "Add Exemption" at bounding box center [880, 243] width 122 height 34
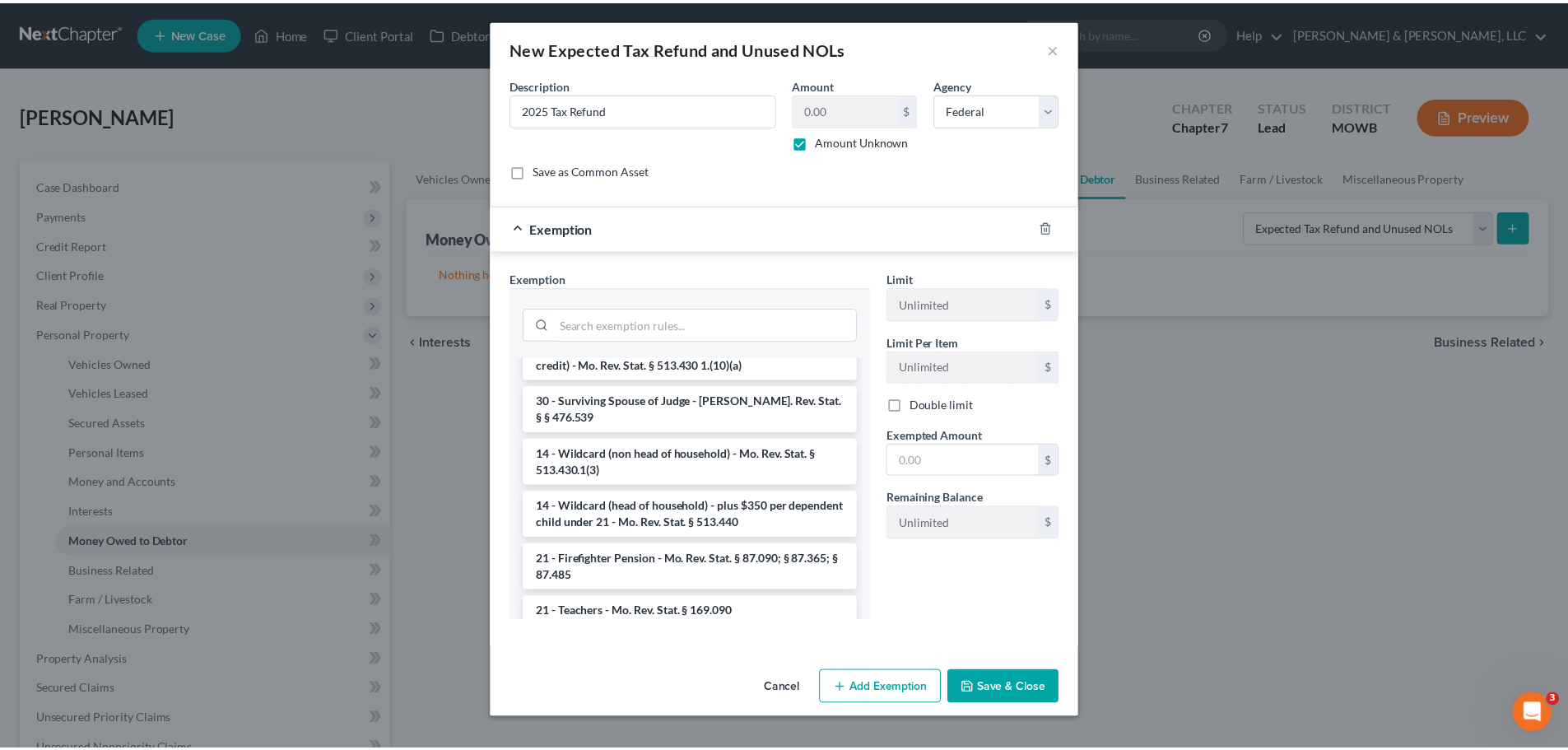
scroll to position [1483, 0]
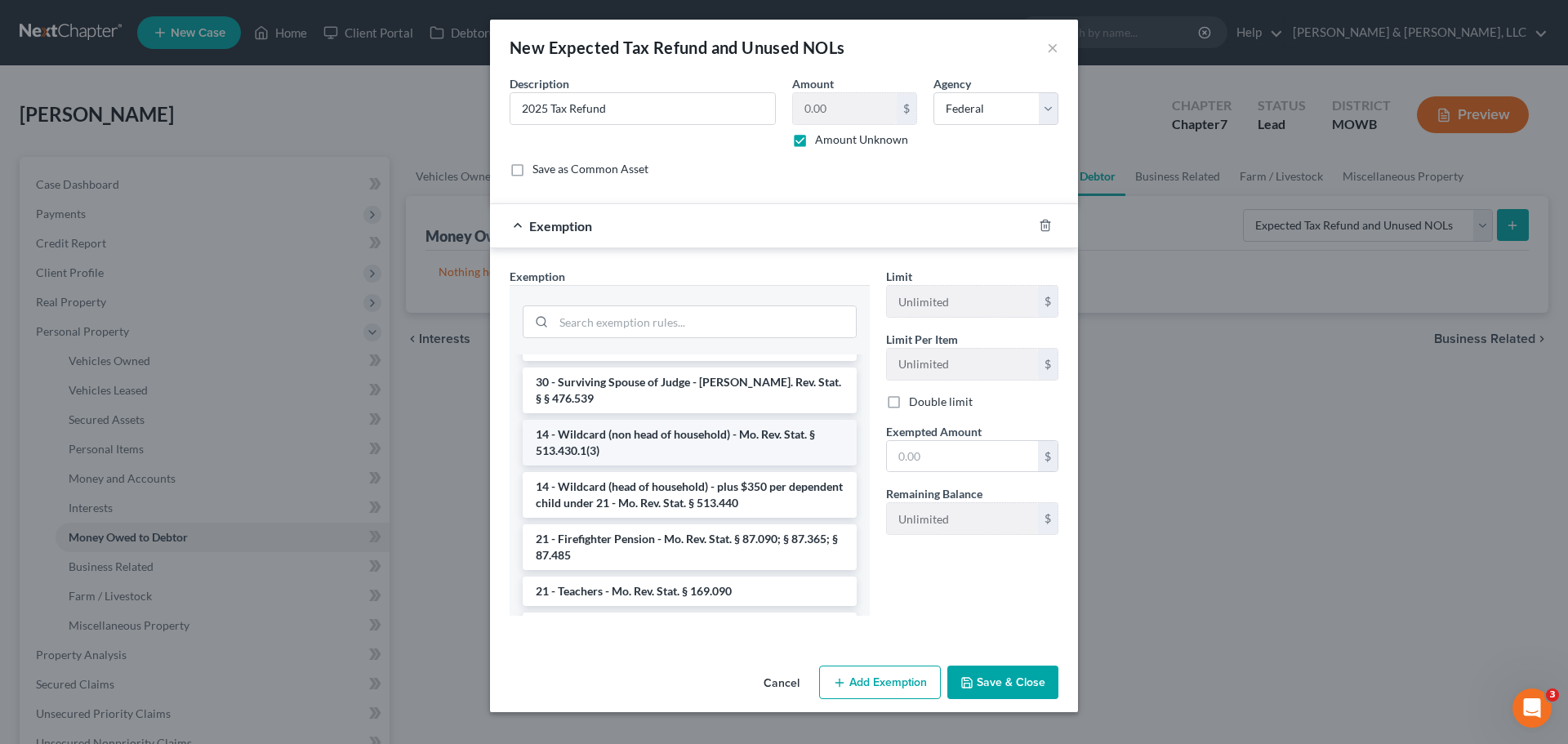
click at [703, 465] on li "14 - Wildcard (non head of household) - Mo. Rev. Stat. § 513.430.1(3)" at bounding box center [689, 442] width 334 height 46
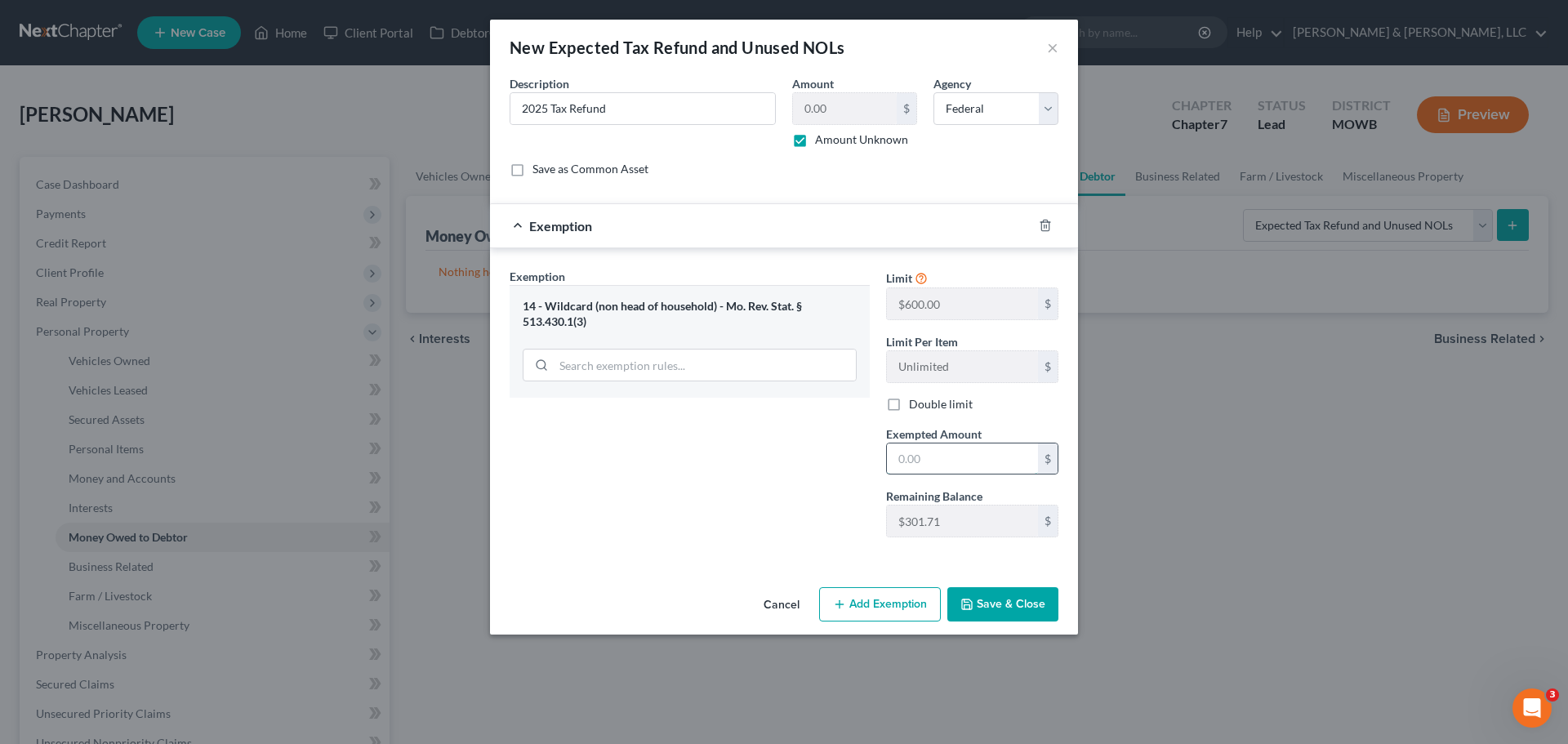
click at [952, 457] on input "text" at bounding box center [963, 459] width 151 height 31
type input "301.71"
click at [1017, 607] on button "Save & Close" at bounding box center [1002, 605] width 111 height 34
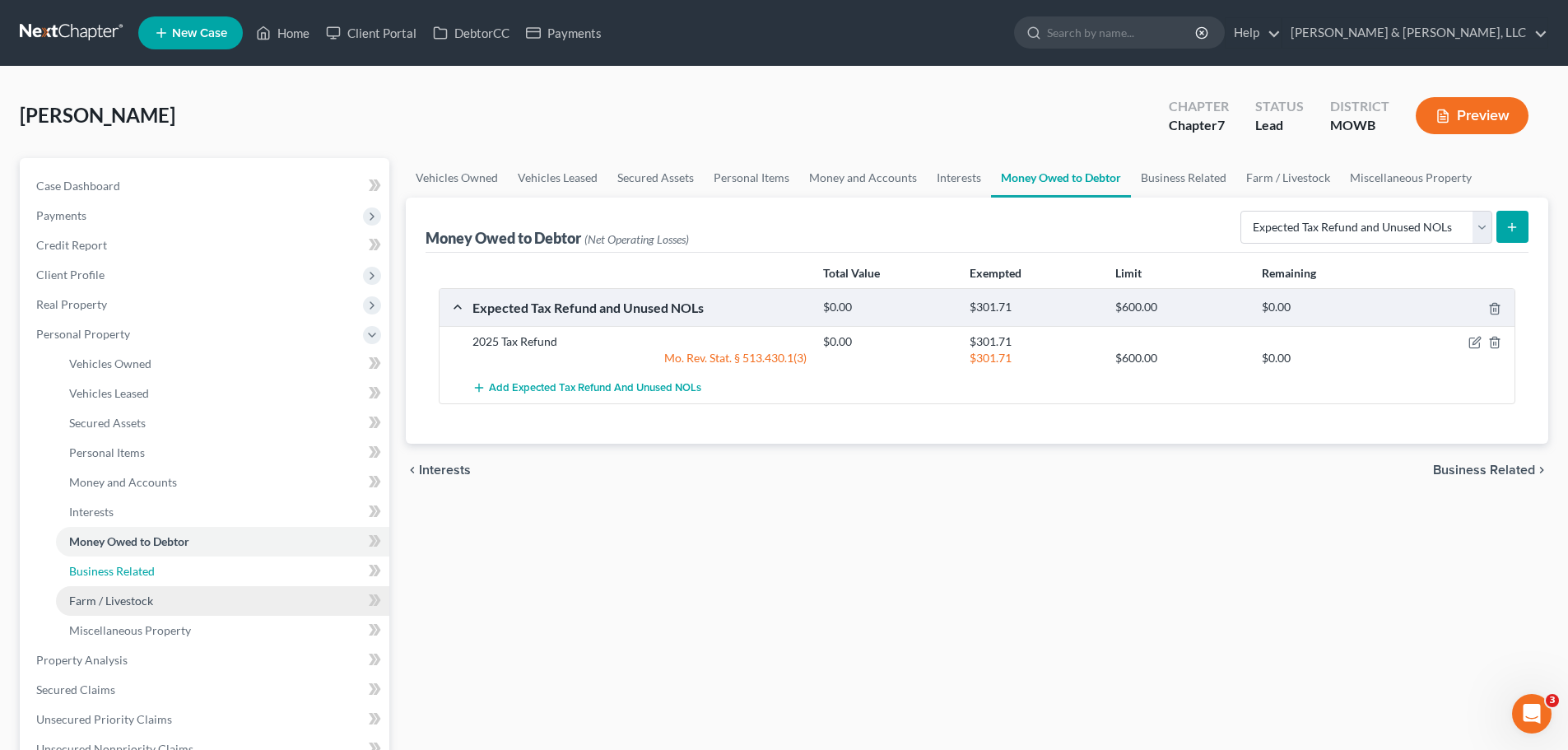
drag, startPoint x: 108, startPoint y: 573, endPoint x: 150, endPoint y: 597, distance: 48.4
click at [108, 572] on span "Business Related" at bounding box center [112, 571] width 86 height 14
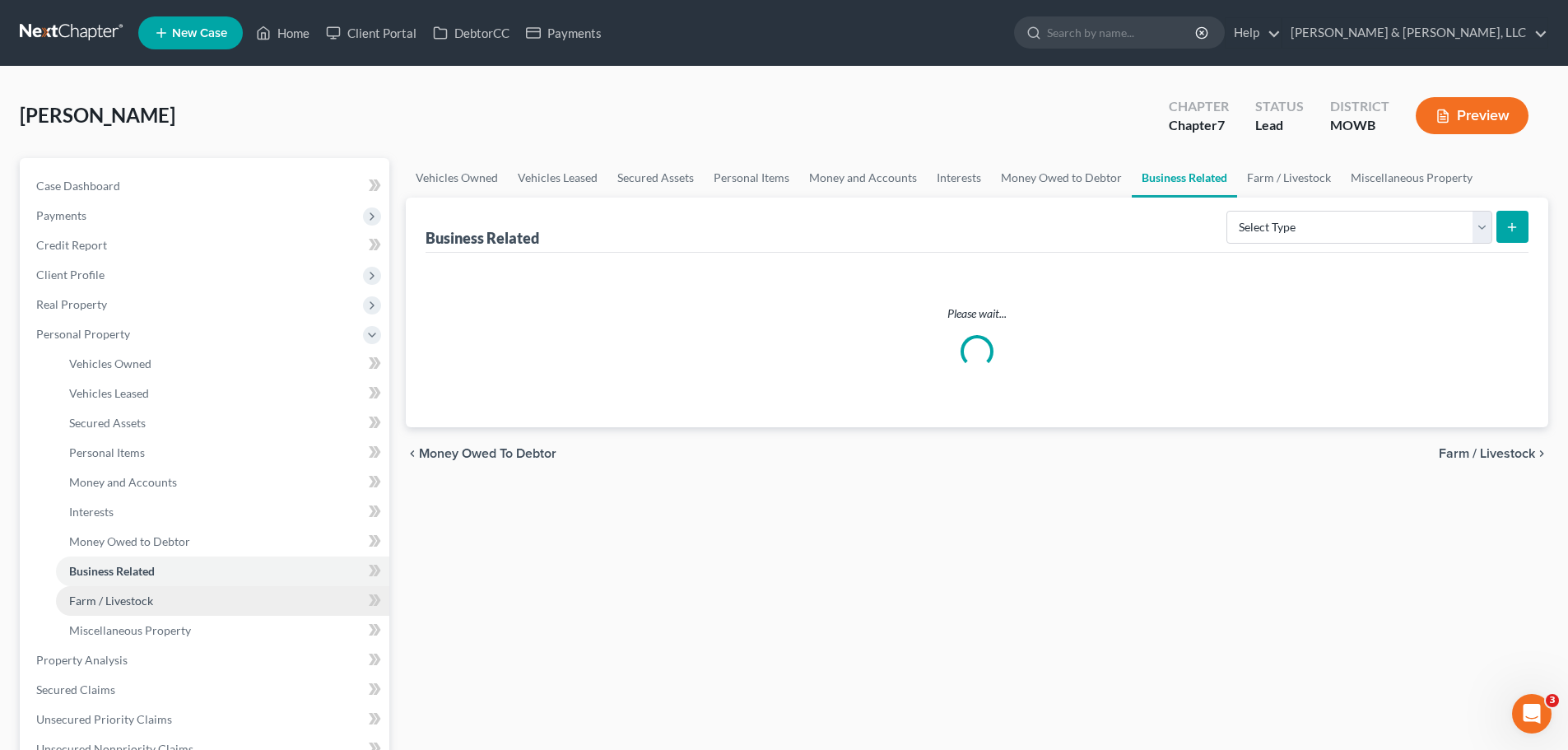
click at [151, 597] on span "Farm / Livestock" at bounding box center [111, 601] width 84 height 14
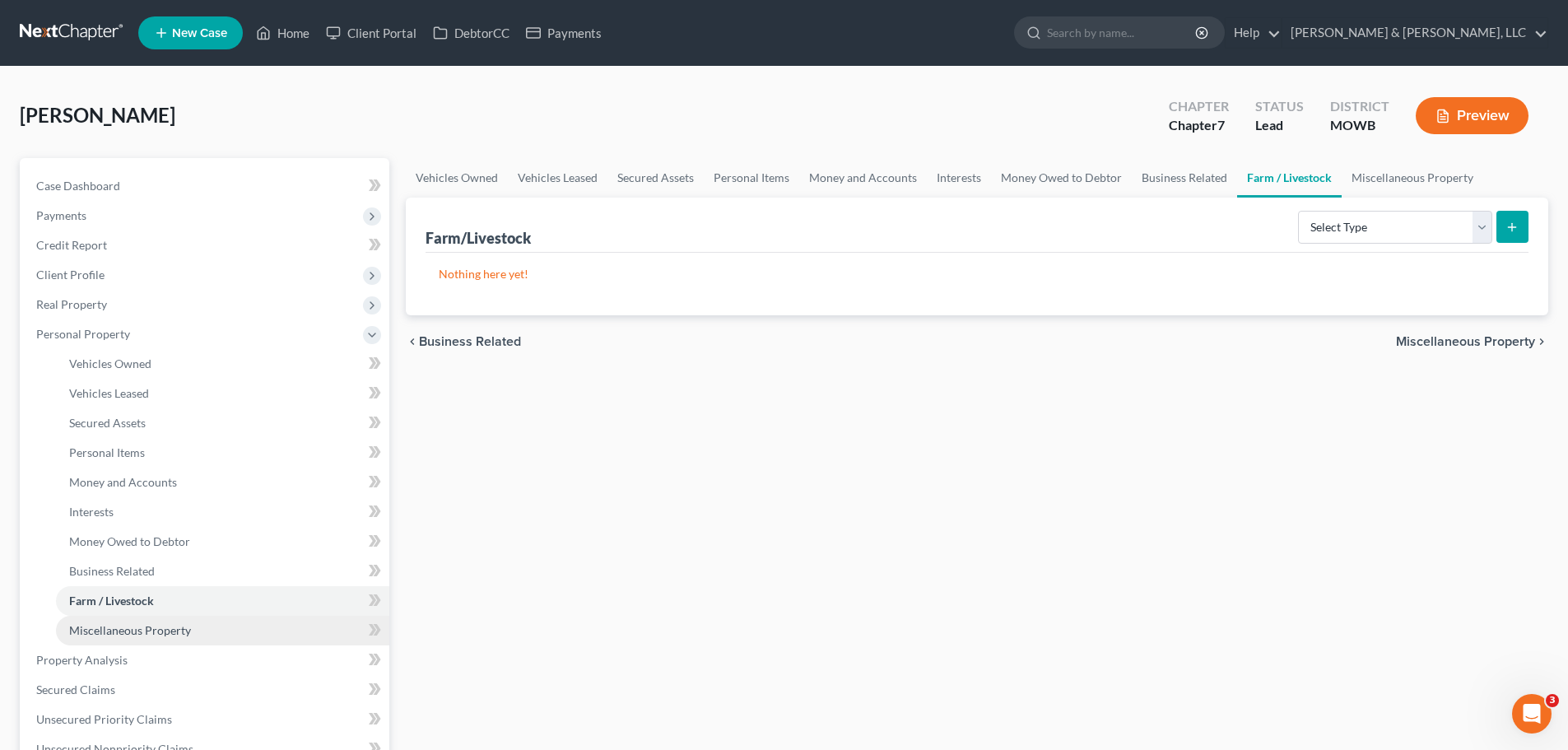
scroll to position [247, 0]
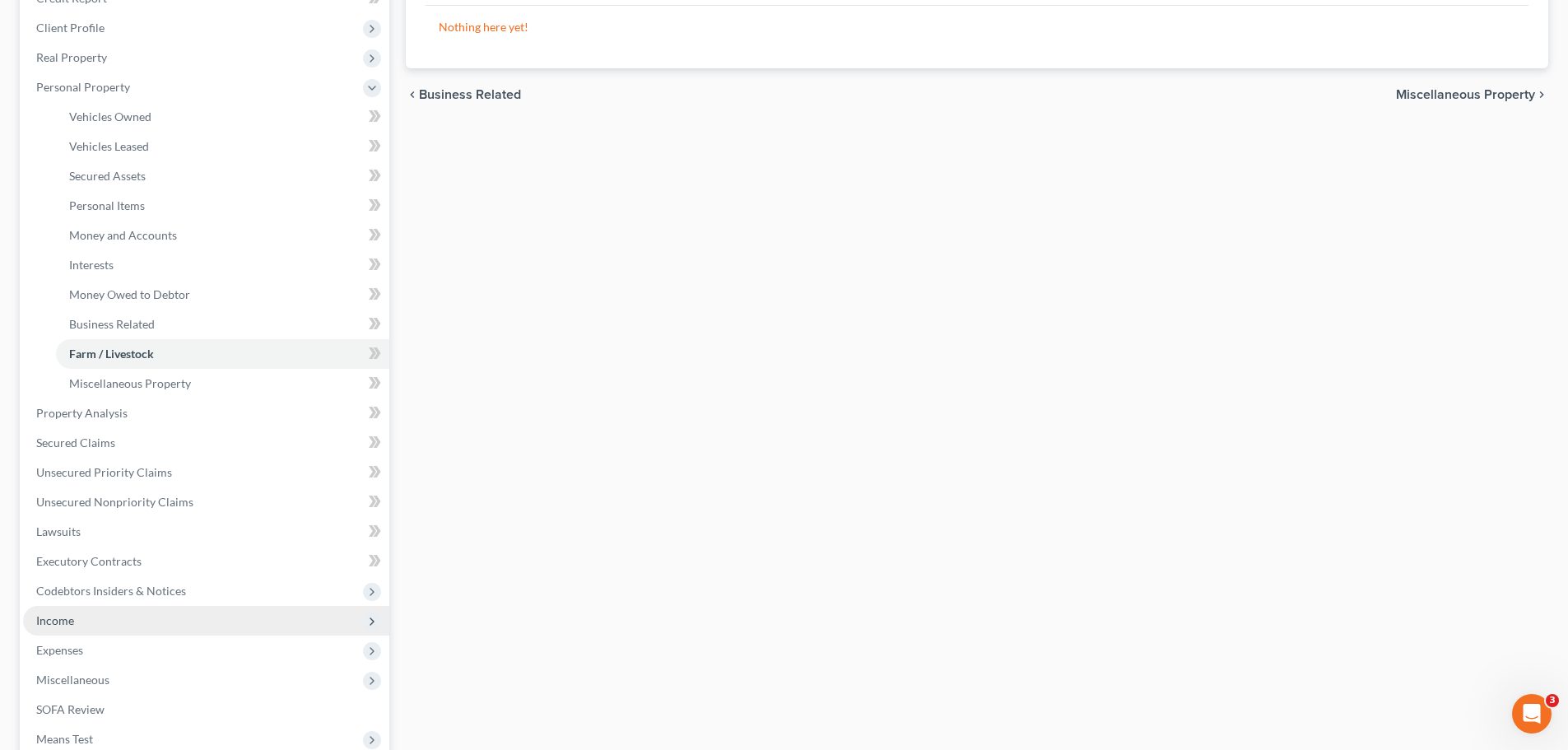
click at [85, 623] on span "Income" at bounding box center [206, 621] width 367 height 29
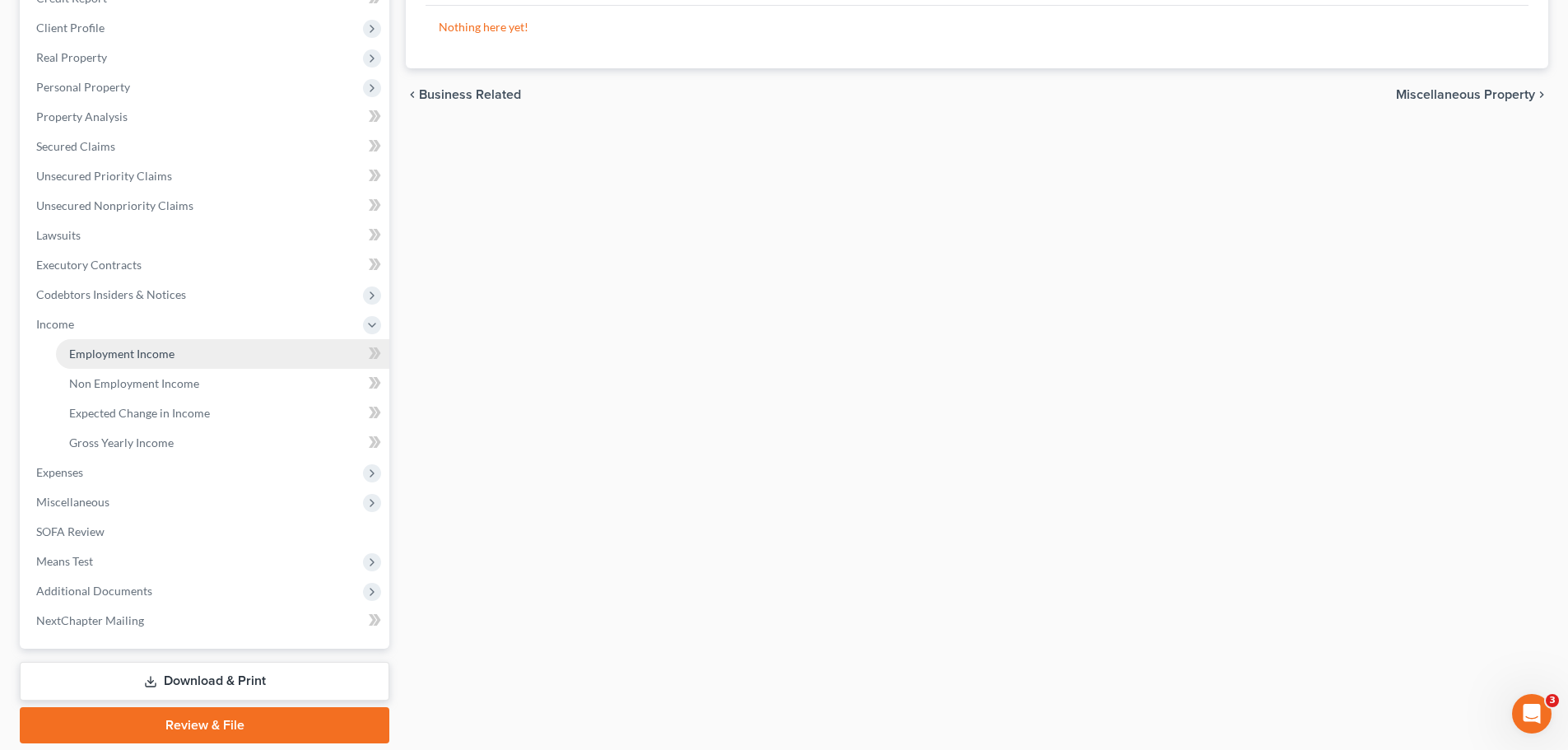
click at [133, 349] on span "Employment Income" at bounding box center [122, 354] width 106 height 14
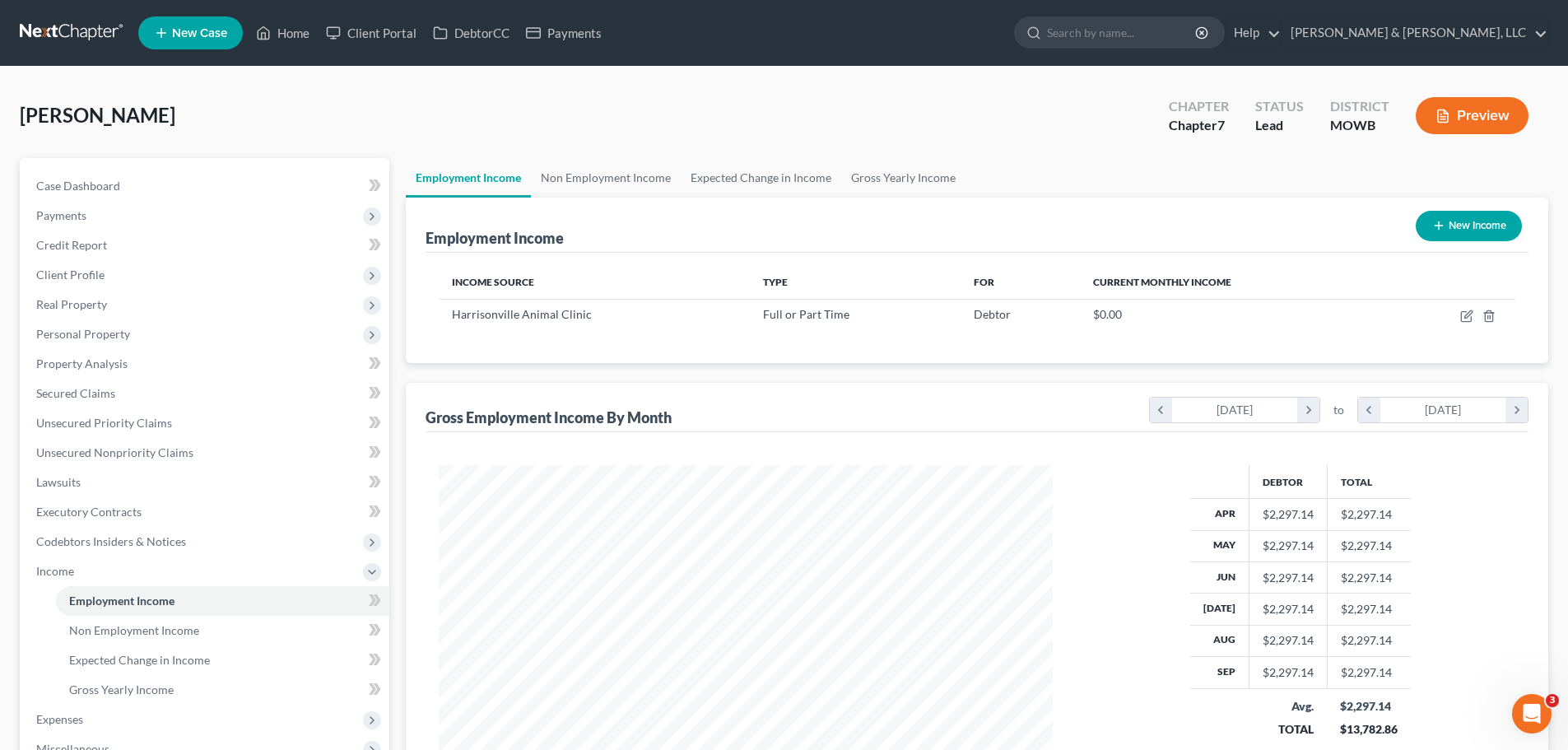
scroll to position [307, 647]
click at [906, 182] on link "Gross Yearly Income" at bounding box center [903, 178] width 124 height 40
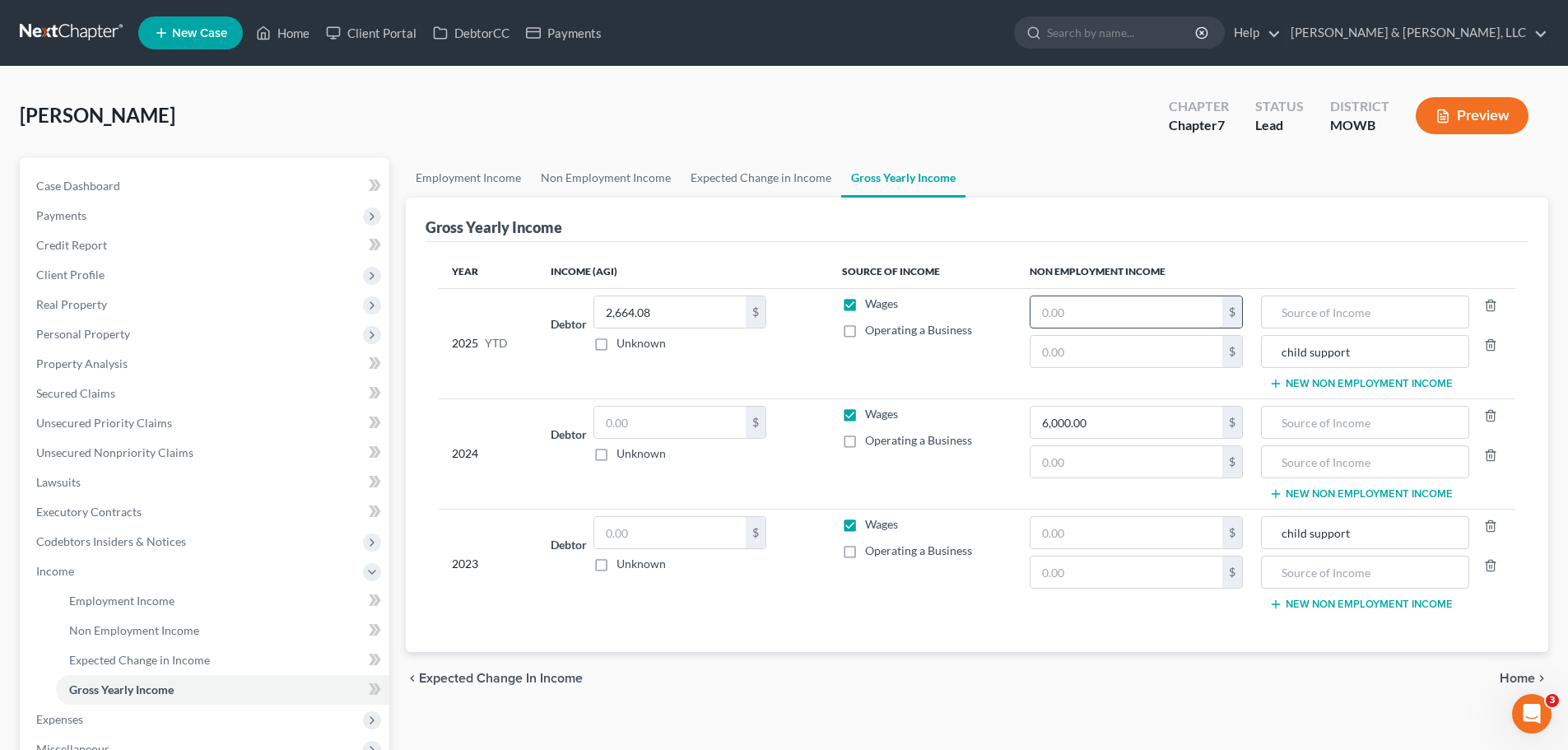
click at [1122, 318] on input "text" at bounding box center [1126, 312] width 192 height 31
type input "5,000"
click at [1148, 532] on input "text" at bounding box center [1126, 533] width 192 height 31
type input "6,000"
drag, startPoint x: 1351, startPoint y: 353, endPoint x: 1244, endPoint y: 353, distance: 107.0
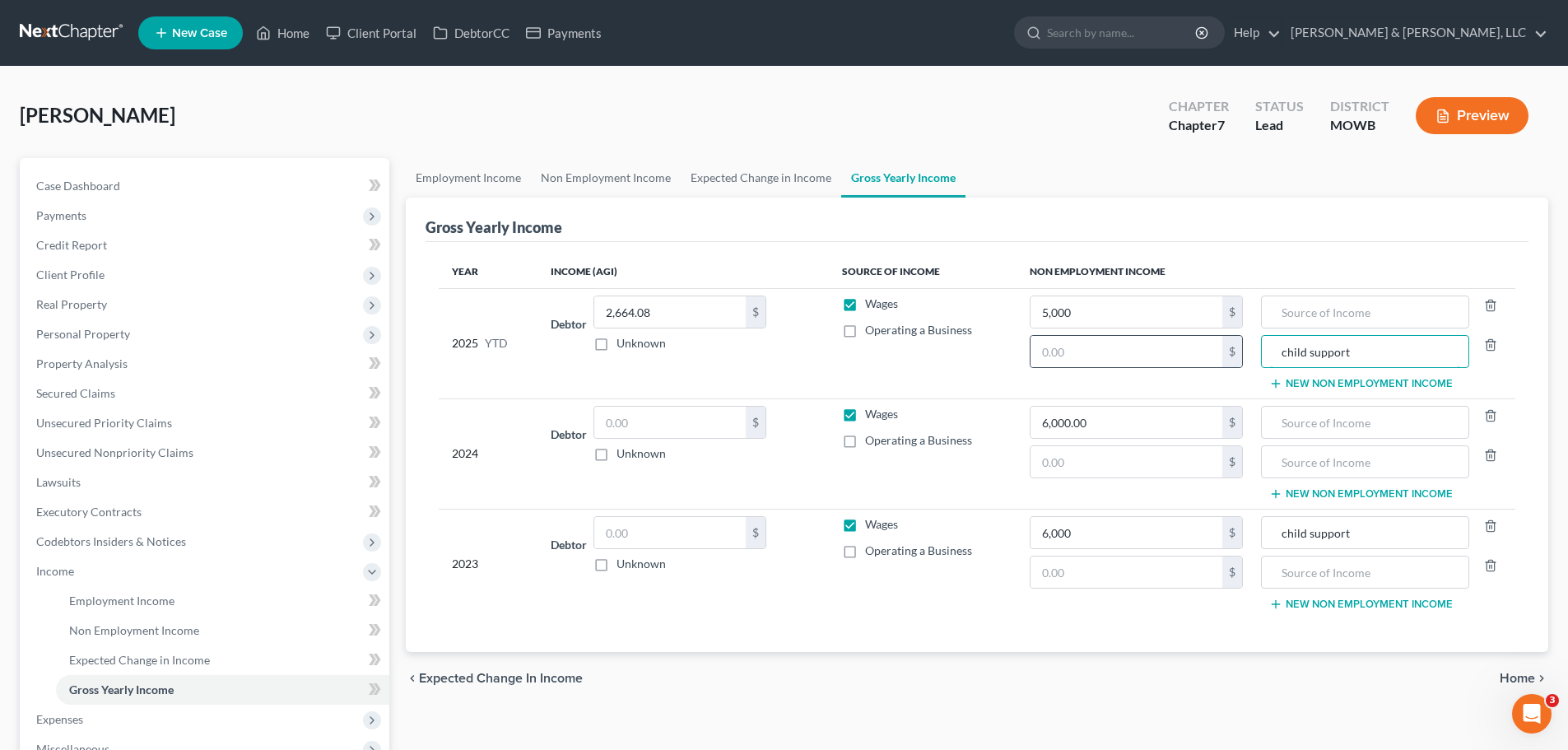
click at [1239, 353] on tr "2025 YTD Debtor 2,664.08 $ Unknown Balance Undetermined 2,664.08 $ Unknown Wage…" at bounding box center [977, 342] width 1077 height 110
click at [1344, 298] on input "text" at bounding box center [1365, 312] width 189 height 31
paste input "child support"
type input "child support"
drag, startPoint x: 1374, startPoint y: 362, endPoint x: 1252, endPoint y: 362, distance: 122.0
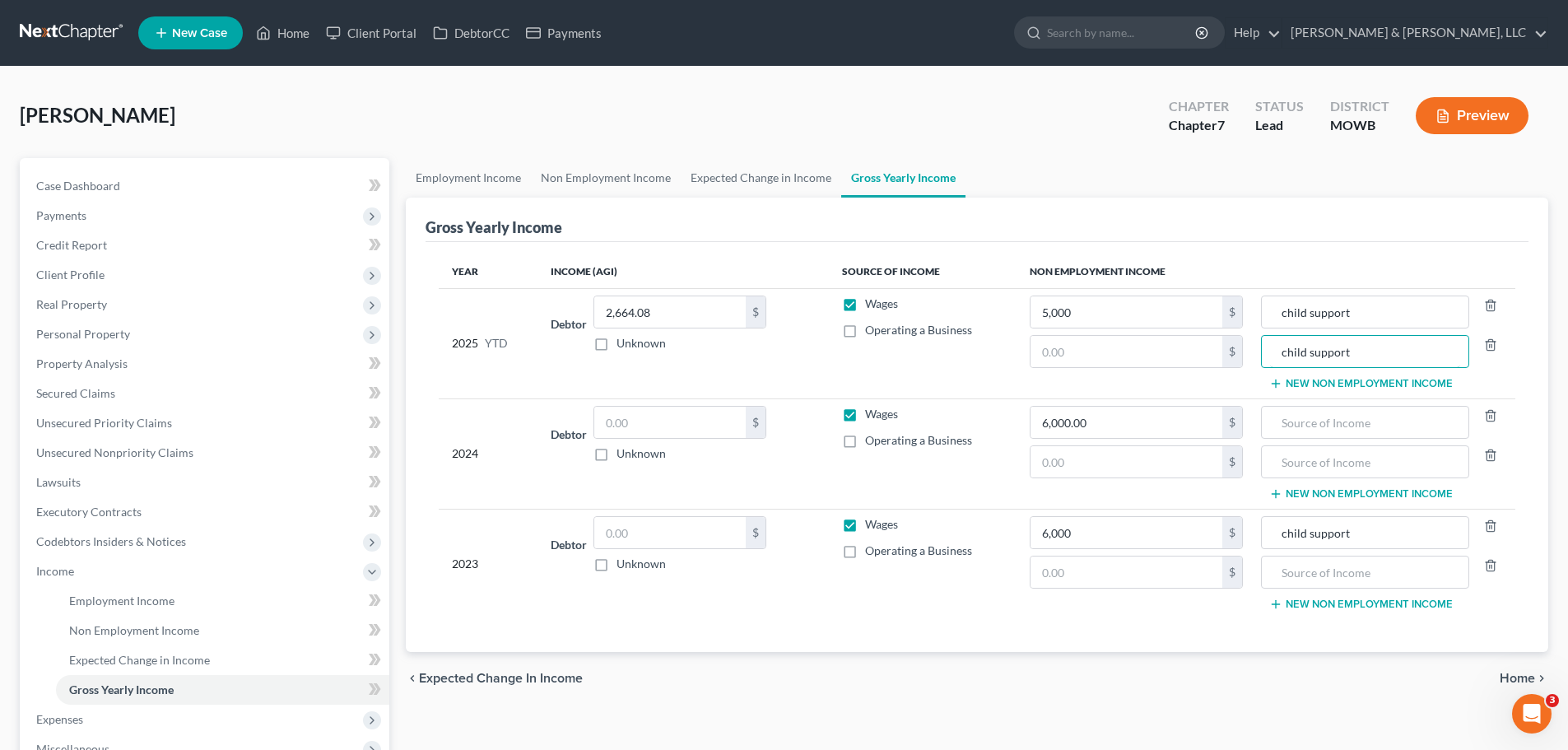
click at [1254, 361] on tr "2025 YTD Debtor 2,664.08 $ Unknown Balance Undetermined 2,664.08 $ Unknown Wage…" at bounding box center [977, 342] width 1077 height 110
click at [1351, 417] on input "text" at bounding box center [1365, 422] width 189 height 31
paste input "child support"
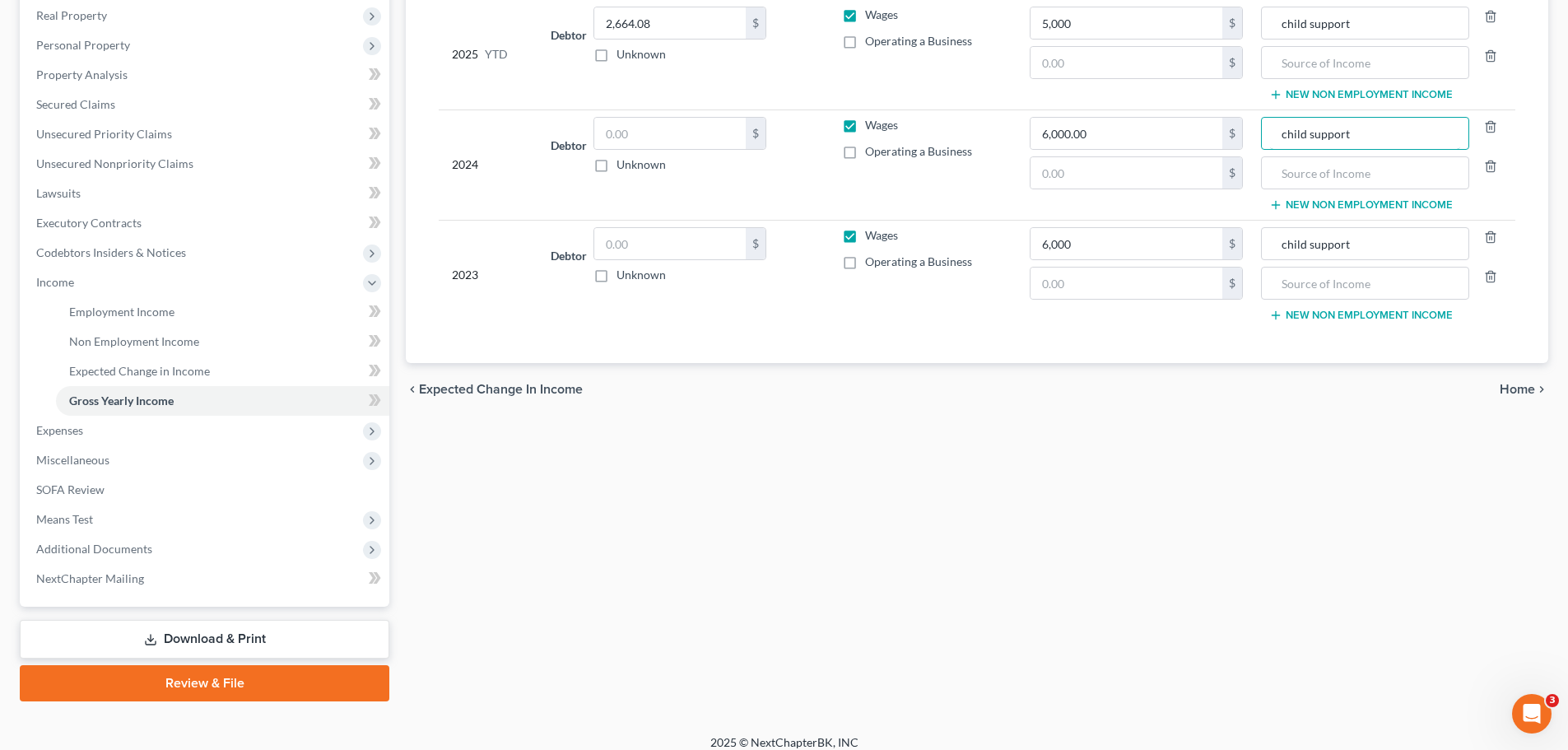
scroll to position [303, 0]
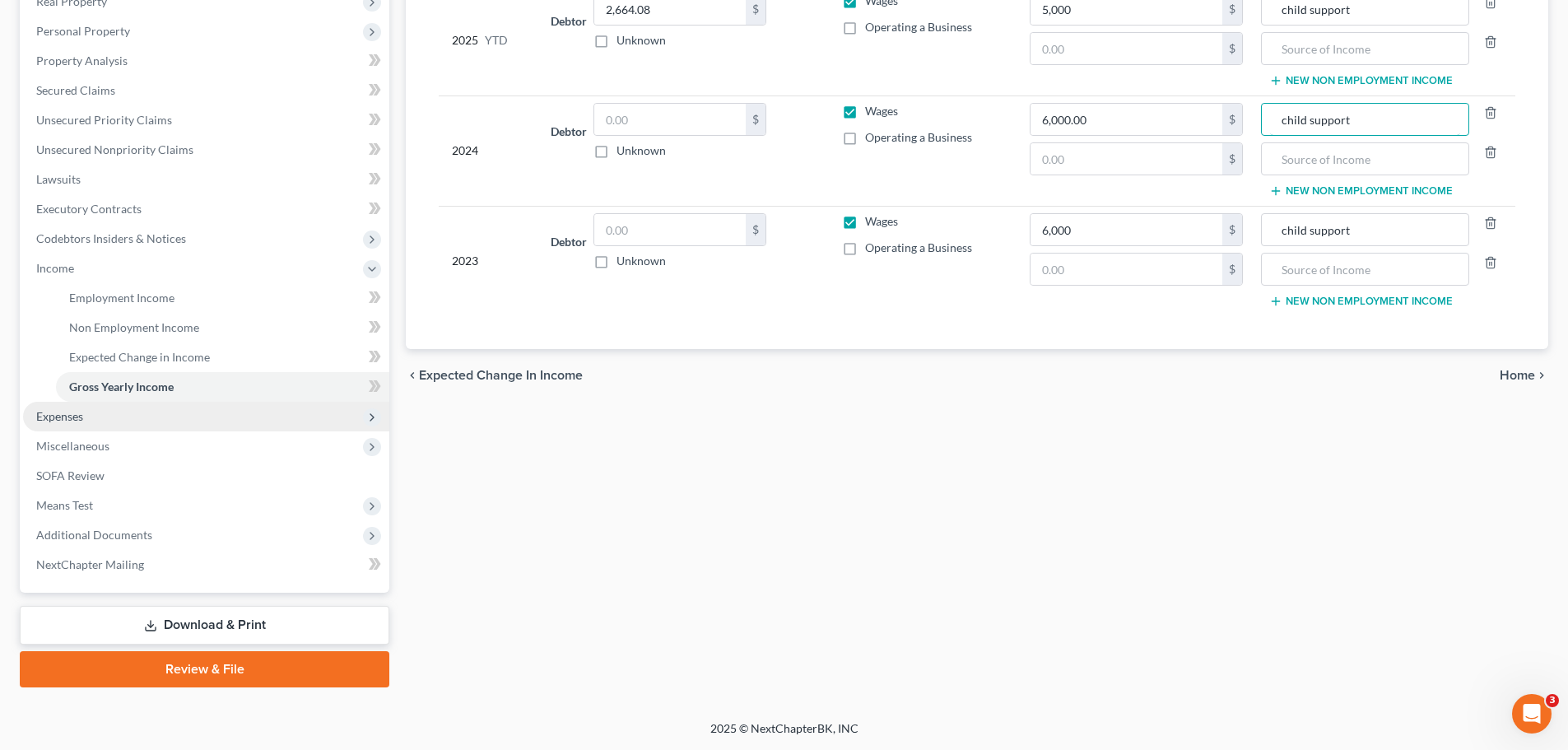
type input "child support"
click at [73, 411] on span "Expenses" at bounding box center [60, 416] width 47 height 14
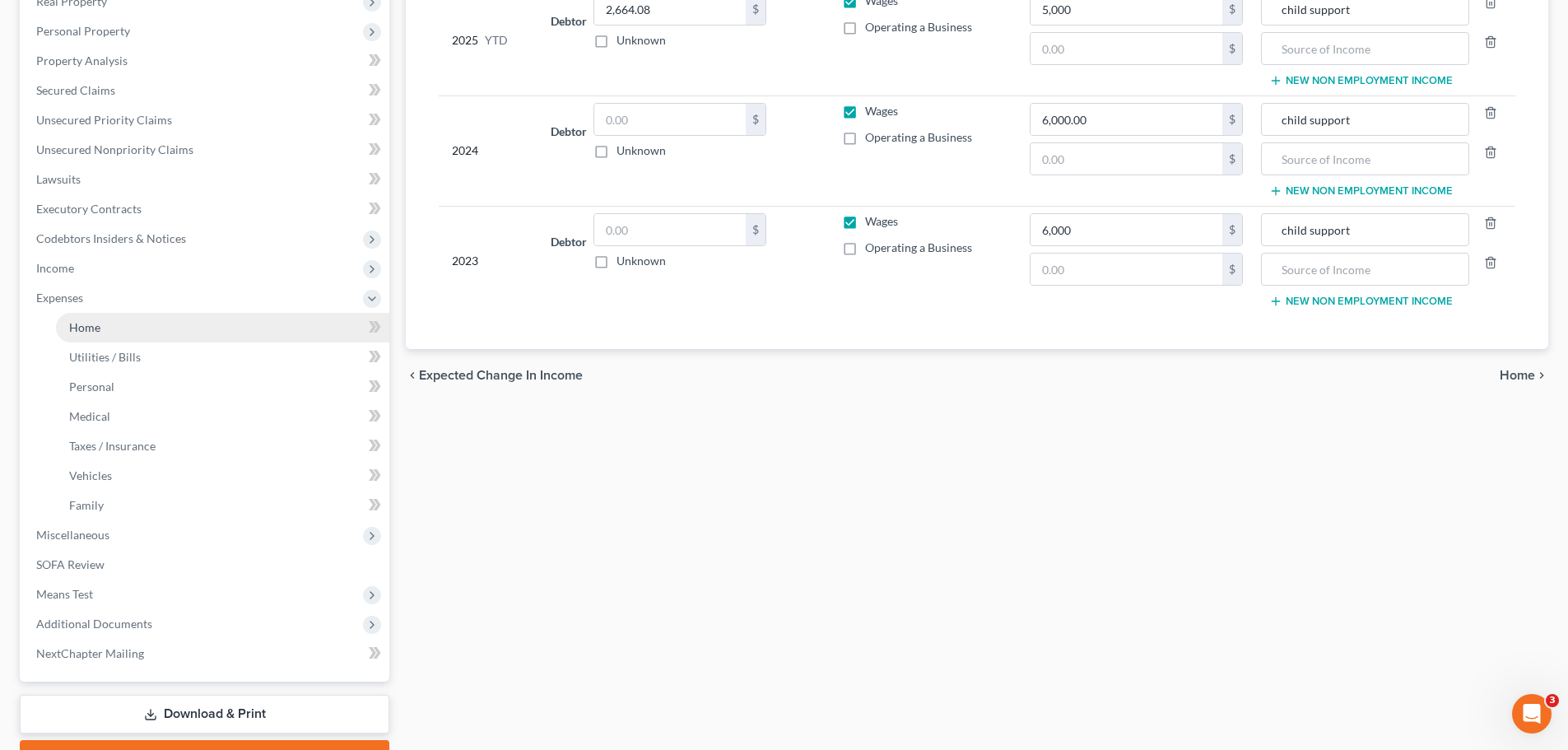
click at [91, 332] on span "Home" at bounding box center [85, 327] width 31 height 14
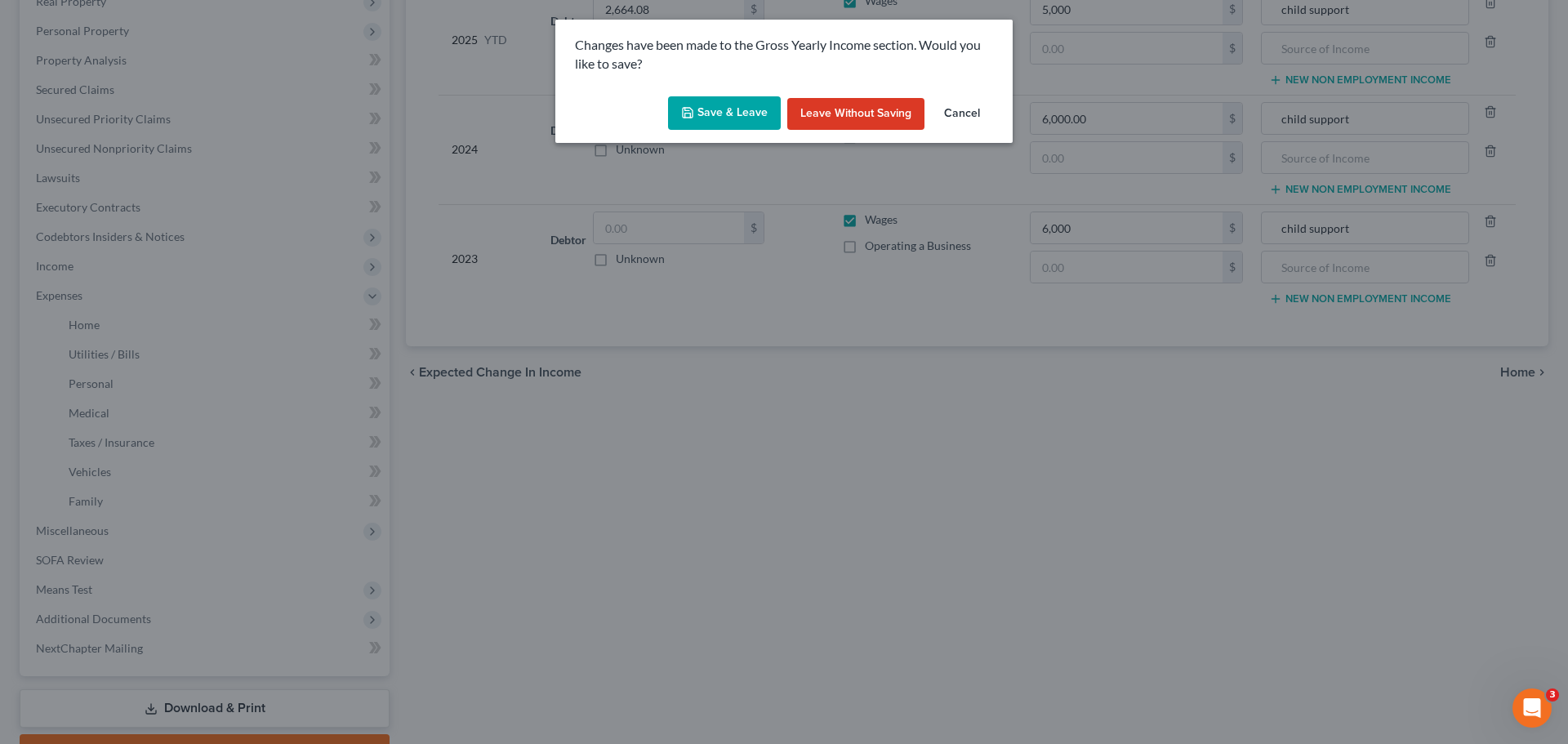
click at [773, 112] on button "Save & Leave" at bounding box center [724, 114] width 113 height 34
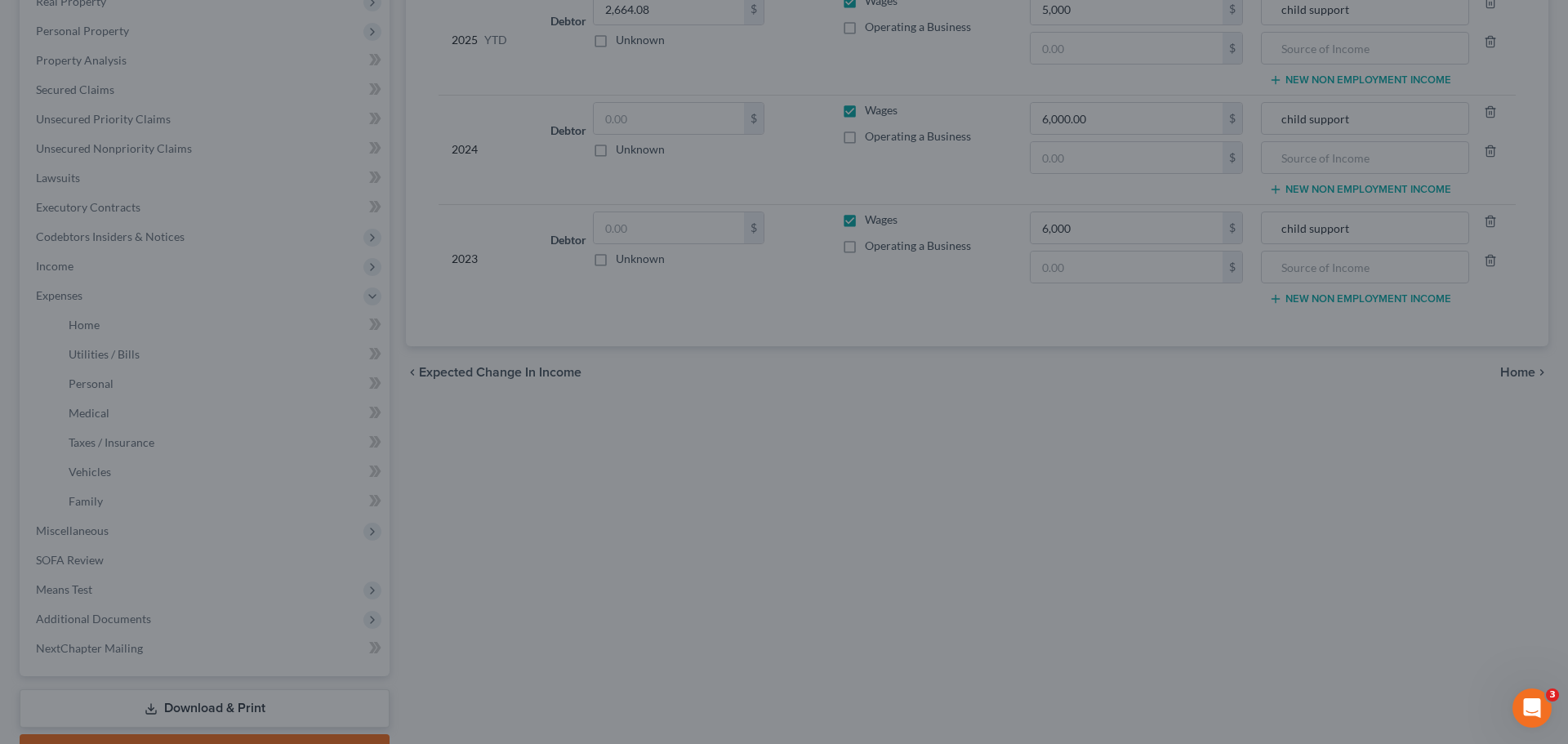
type input "6,000.00"
type input "5,000.00"
type input "child support"
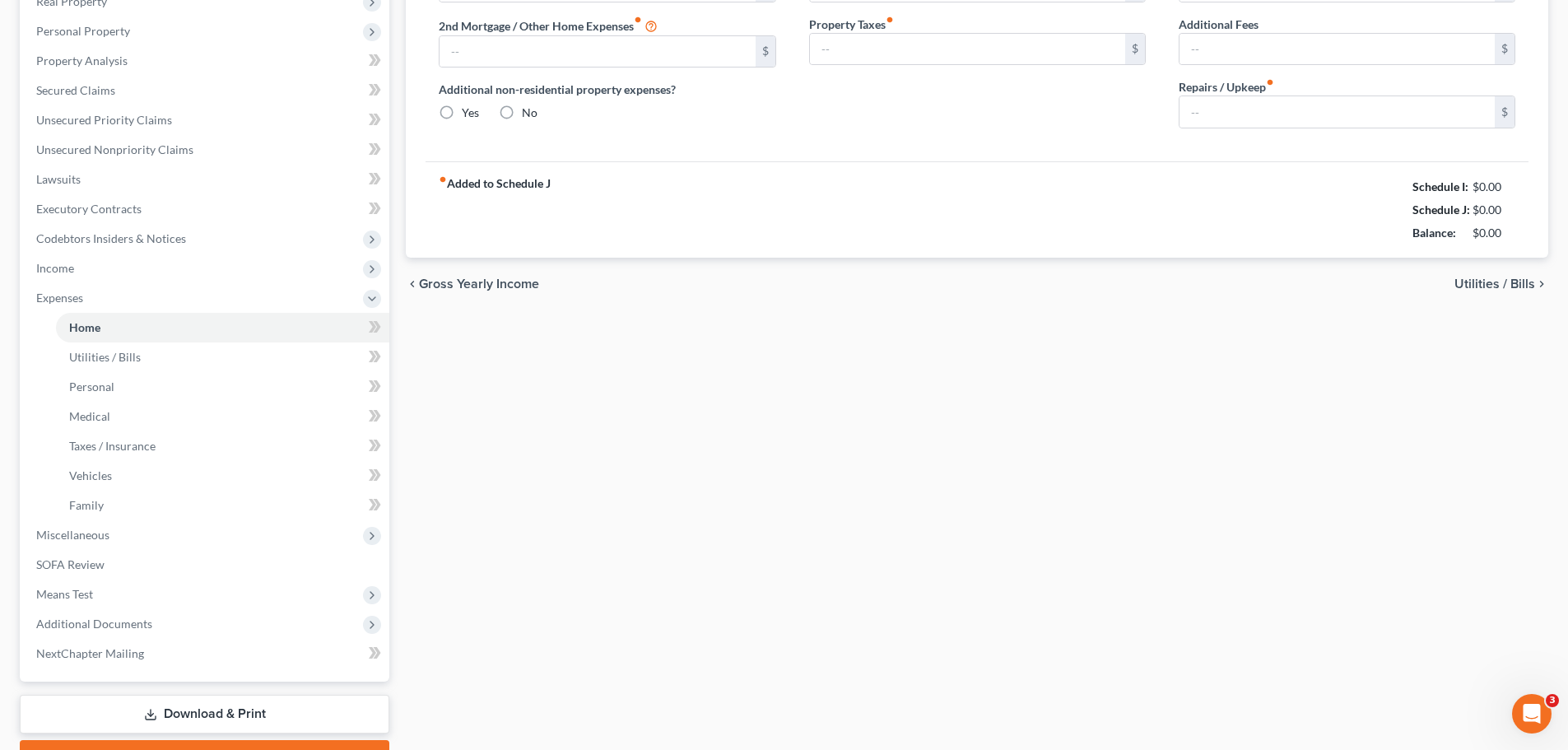
type input "200.00"
type input "0.00"
radio input "true"
type input "0.00"
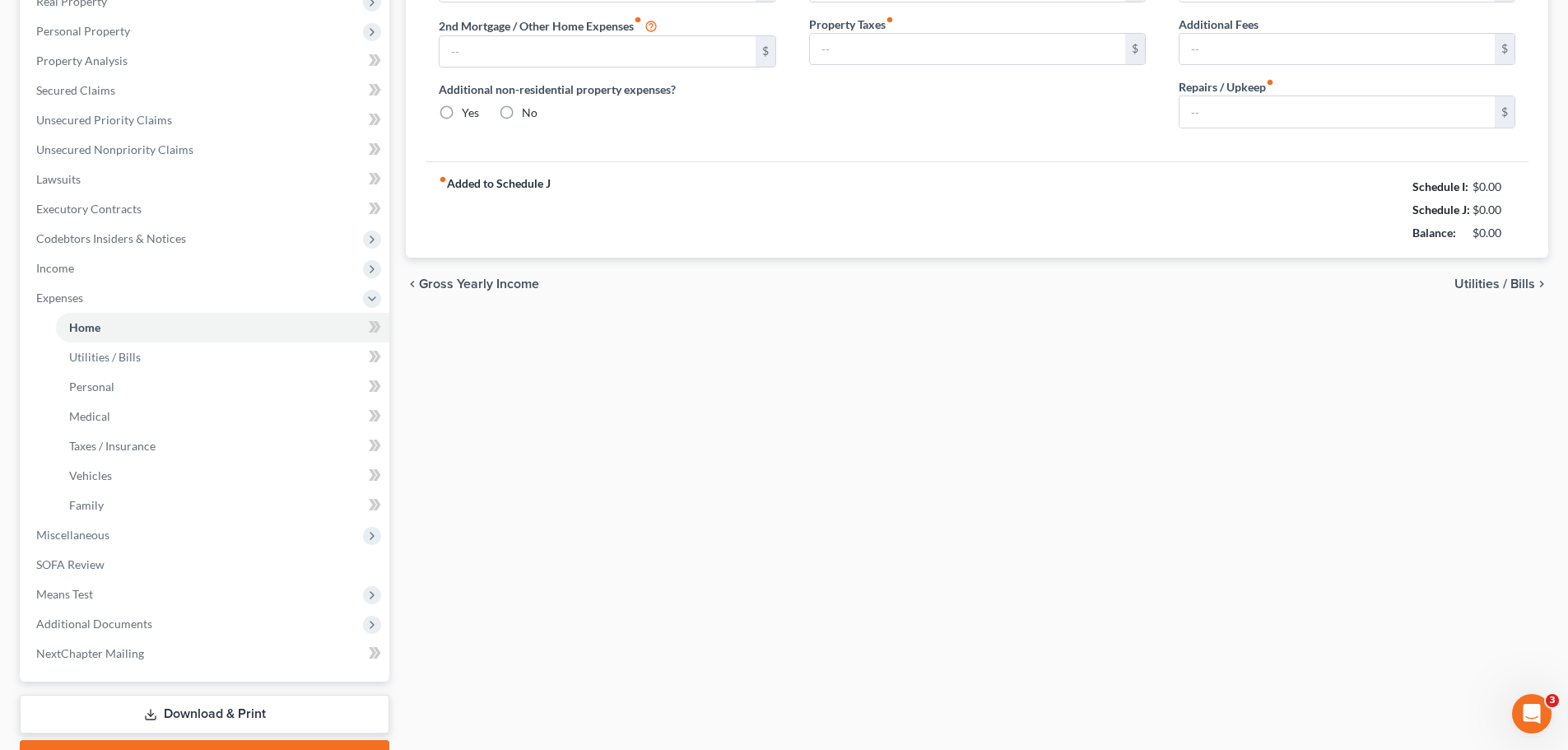
type input "0.00"
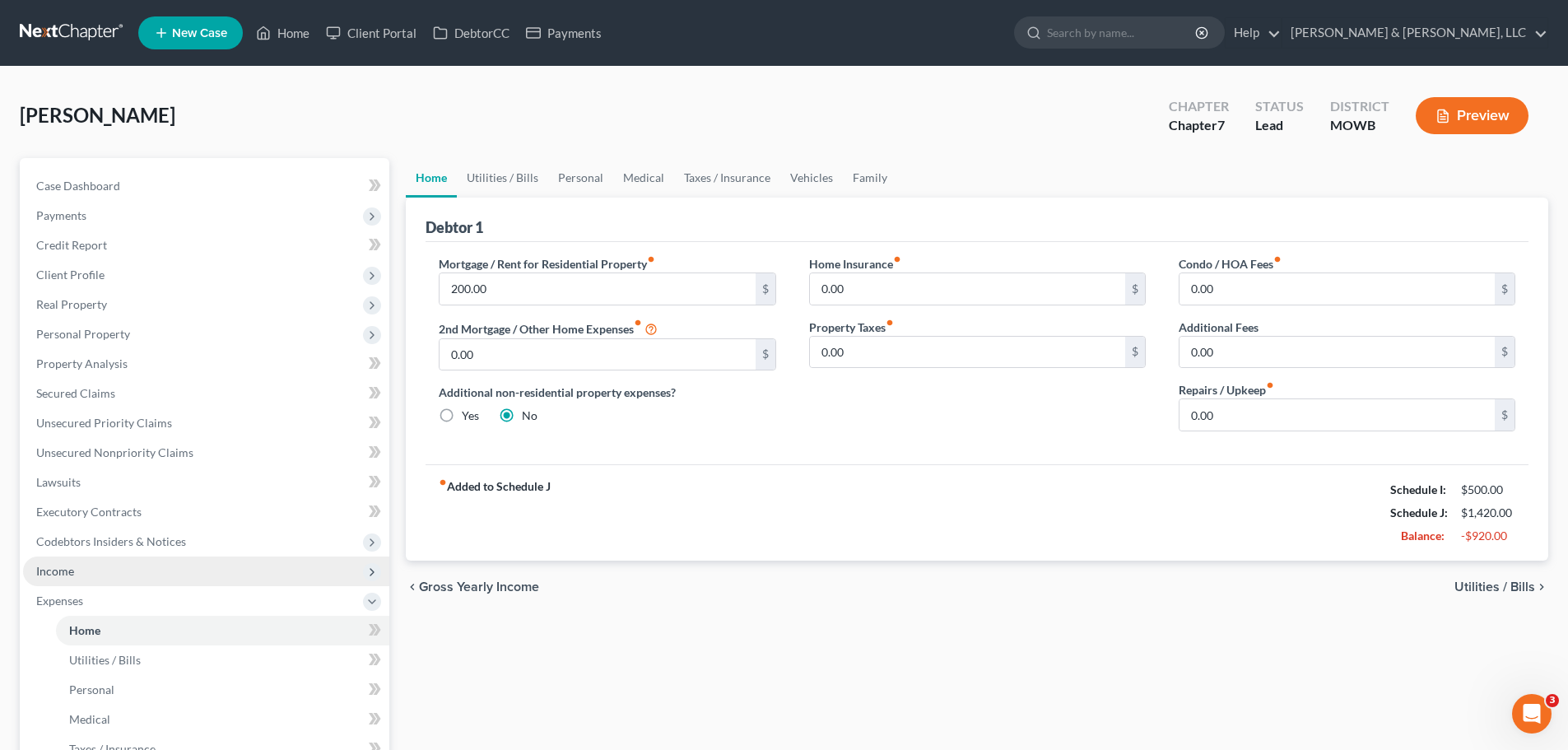
click at [89, 578] on span "Income" at bounding box center [206, 571] width 367 height 29
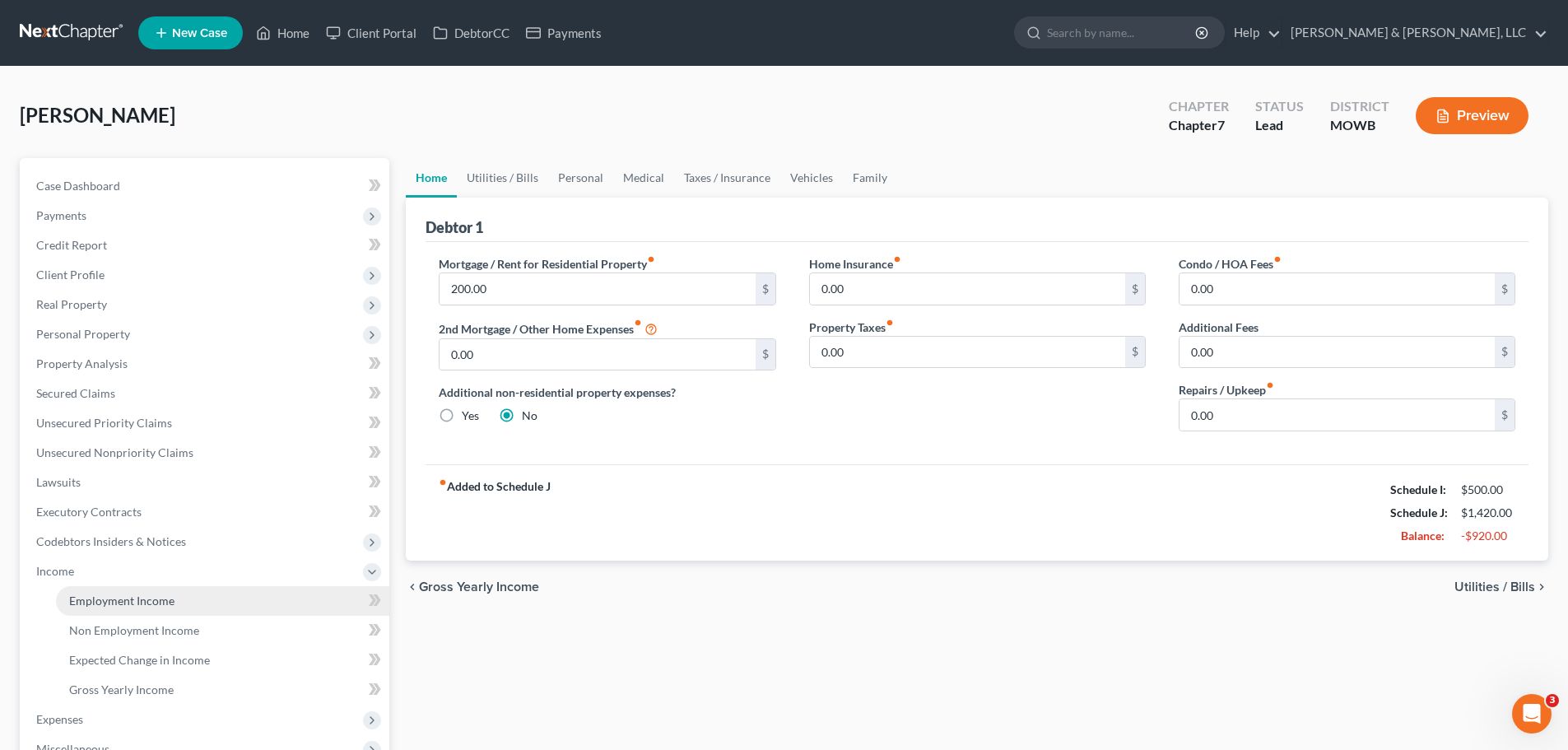
click at [109, 595] on span "Employment Income" at bounding box center [122, 601] width 106 height 14
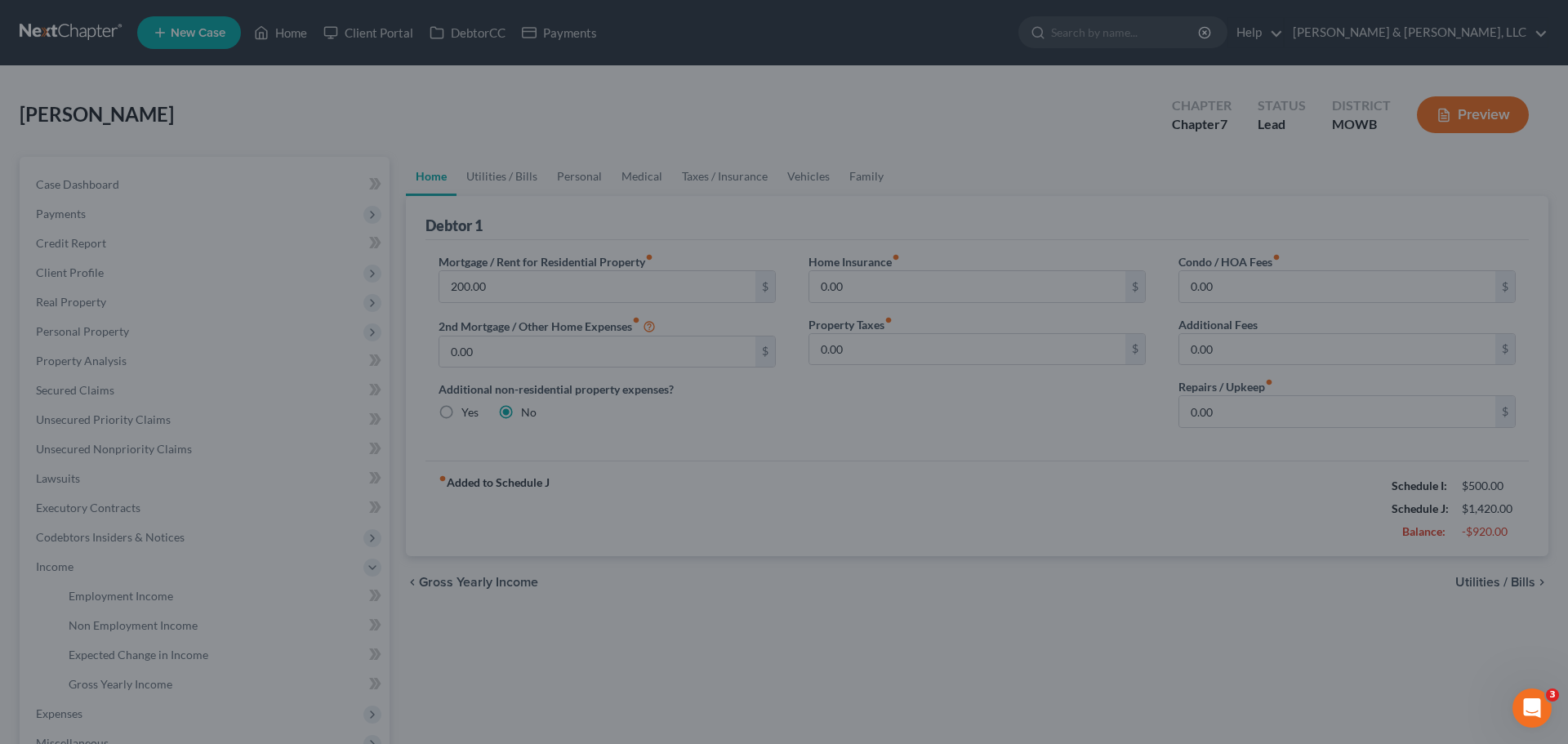
drag, startPoint x: 697, startPoint y: 504, endPoint x: 397, endPoint y: 26, distance: 564.3
click at [695, 493] on div at bounding box center [784, 372] width 1568 height 744
drag, startPoint x: 415, startPoint y: 142, endPoint x: 519, endPoint y: 344, distance: 227.2
click at [414, 143] on div at bounding box center [784, 372] width 1568 height 744
click at [534, 353] on div at bounding box center [784, 372] width 1568 height 744
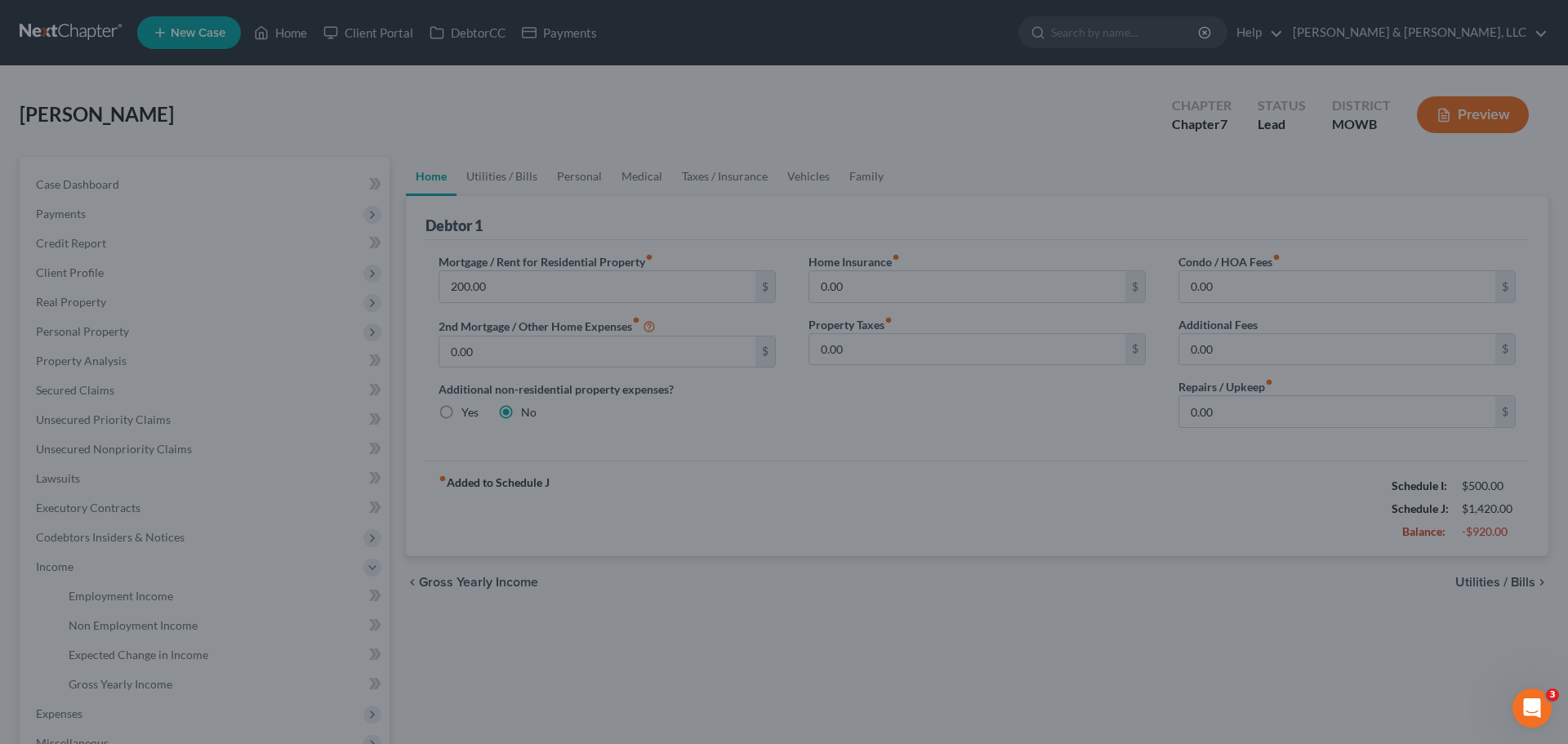
drag, startPoint x: 853, startPoint y: 256, endPoint x: 764, endPoint y: 253, distance: 89.1
click at [842, 257] on div at bounding box center [784, 372] width 1568 height 744
click at [322, 40] on div at bounding box center [784, 372] width 1568 height 744
drag, startPoint x: 324, startPoint y: 40, endPoint x: 365, endPoint y: 40, distance: 41.0
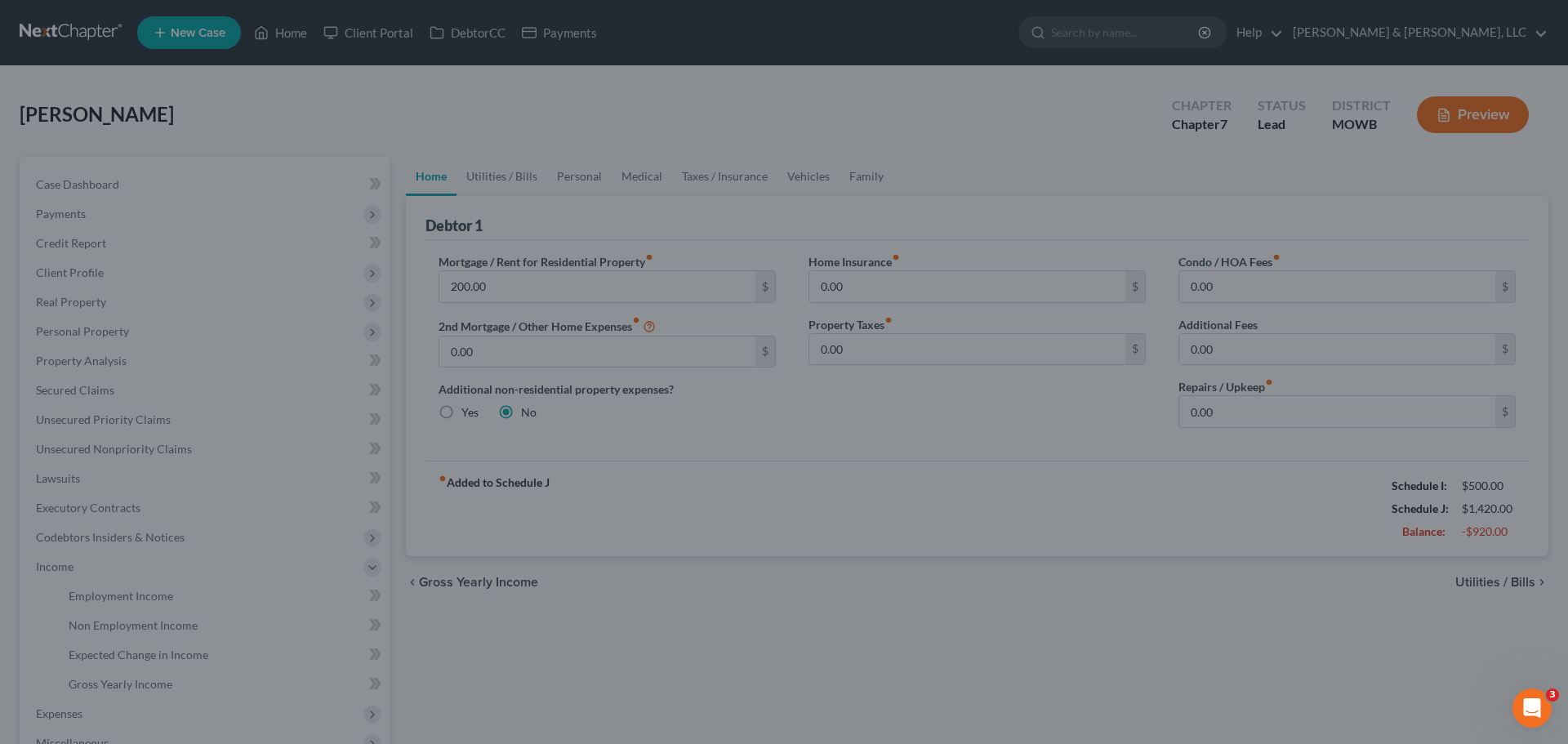
click at [352, 43] on div at bounding box center [784, 372] width 1568 height 744
click at [366, 40] on div at bounding box center [784, 372] width 1568 height 744
drag, startPoint x: 371, startPoint y: 40, endPoint x: 412, endPoint y: 40, distance: 41.0
click at [383, 40] on div at bounding box center [784, 372] width 1568 height 744
drag, startPoint x: 412, startPoint y: 40, endPoint x: 421, endPoint y: 39, distance: 9.1
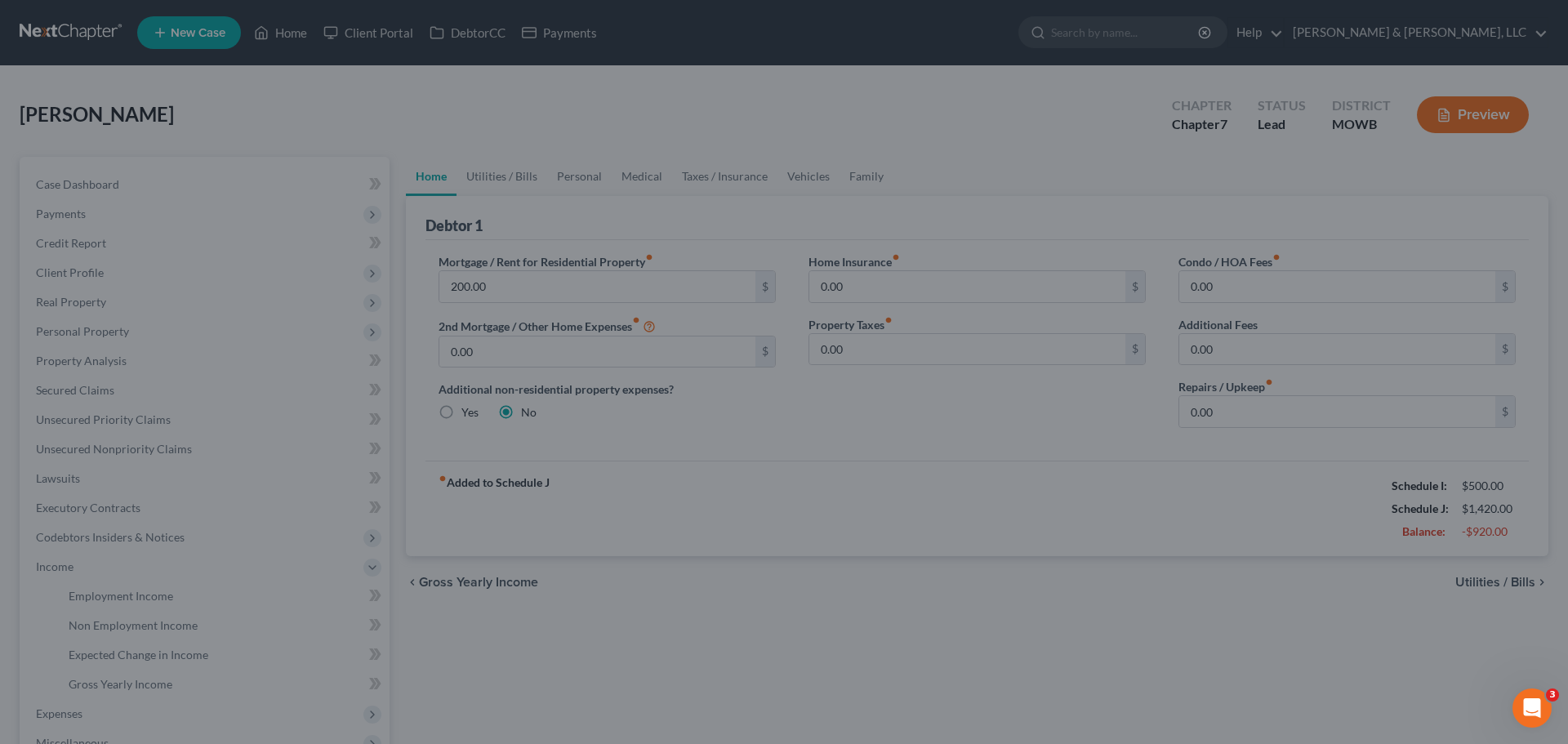
click at [419, 39] on div at bounding box center [784, 372] width 1568 height 744
click at [422, 39] on div at bounding box center [784, 372] width 1568 height 744
click at [280, 514] on div at bounding box center [784, 372] width 1568 height 744
click at [266, 523] on div at bounding box center [784, 372] width 1568 height 744
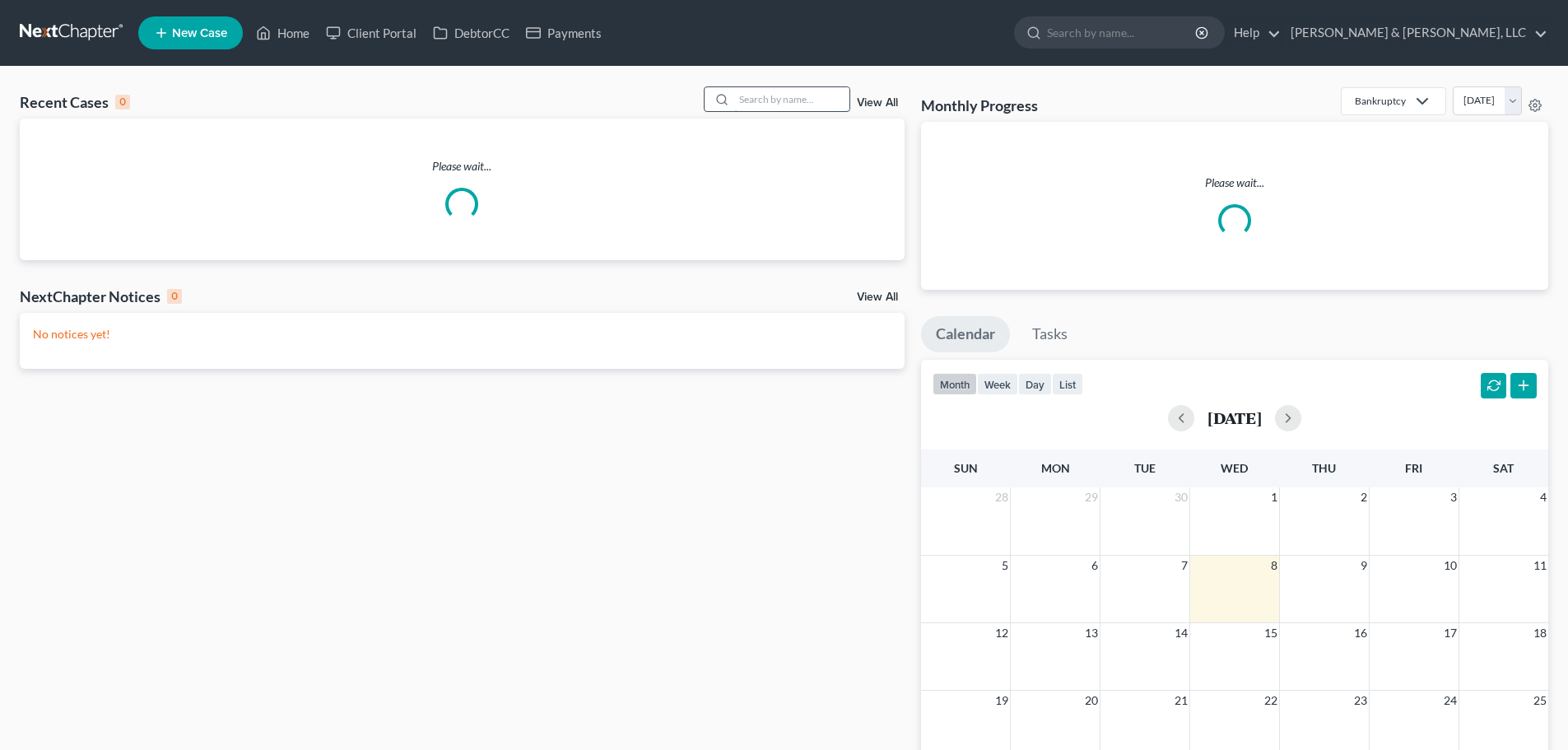
click at [797, 102] on input "search" at bounding box center [791, 100] width 115 height 24
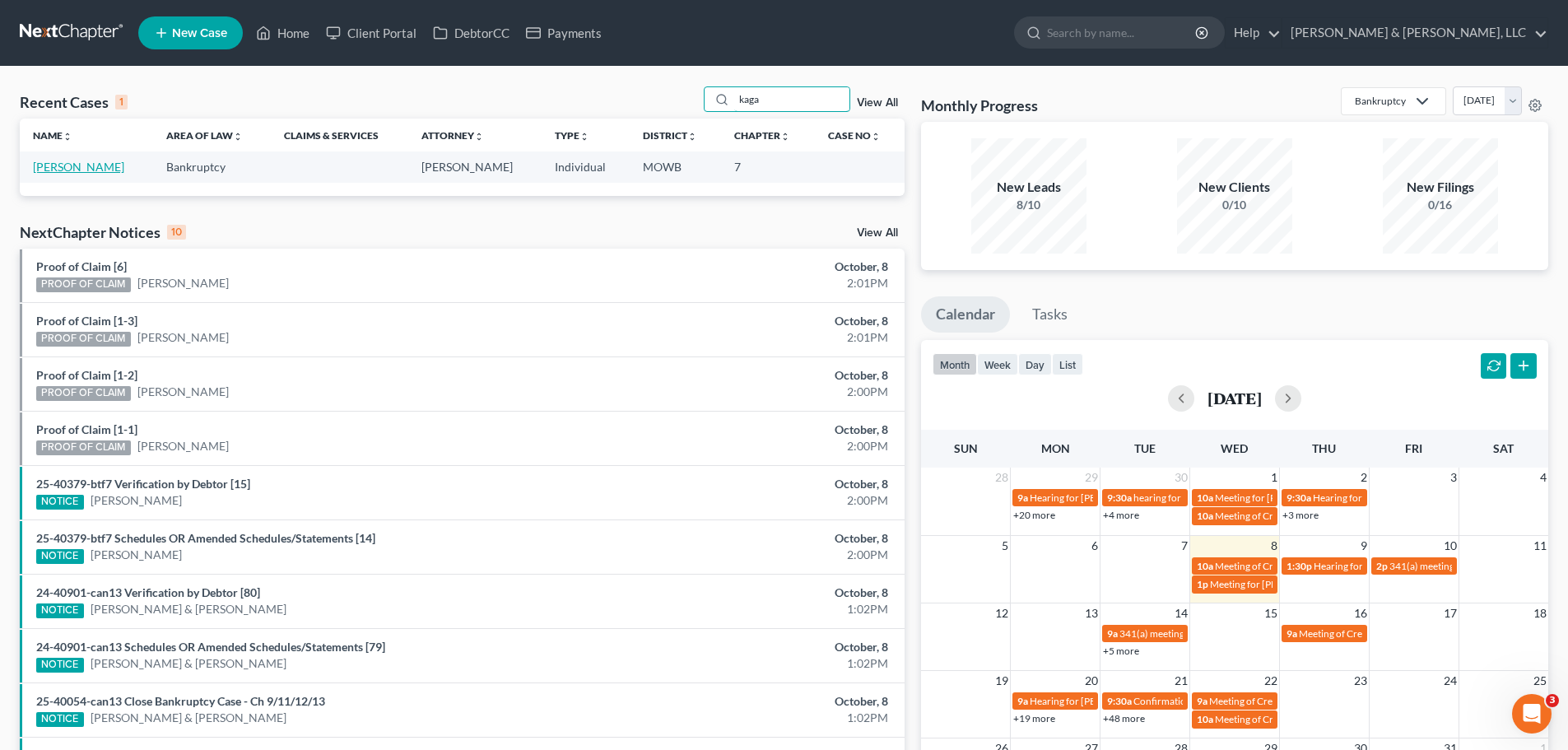
type input "kaga"
click at [110, 170] on link "[PERSON_NAME]" at bounding box center [78, 166] width 91 height 14
select select "2"
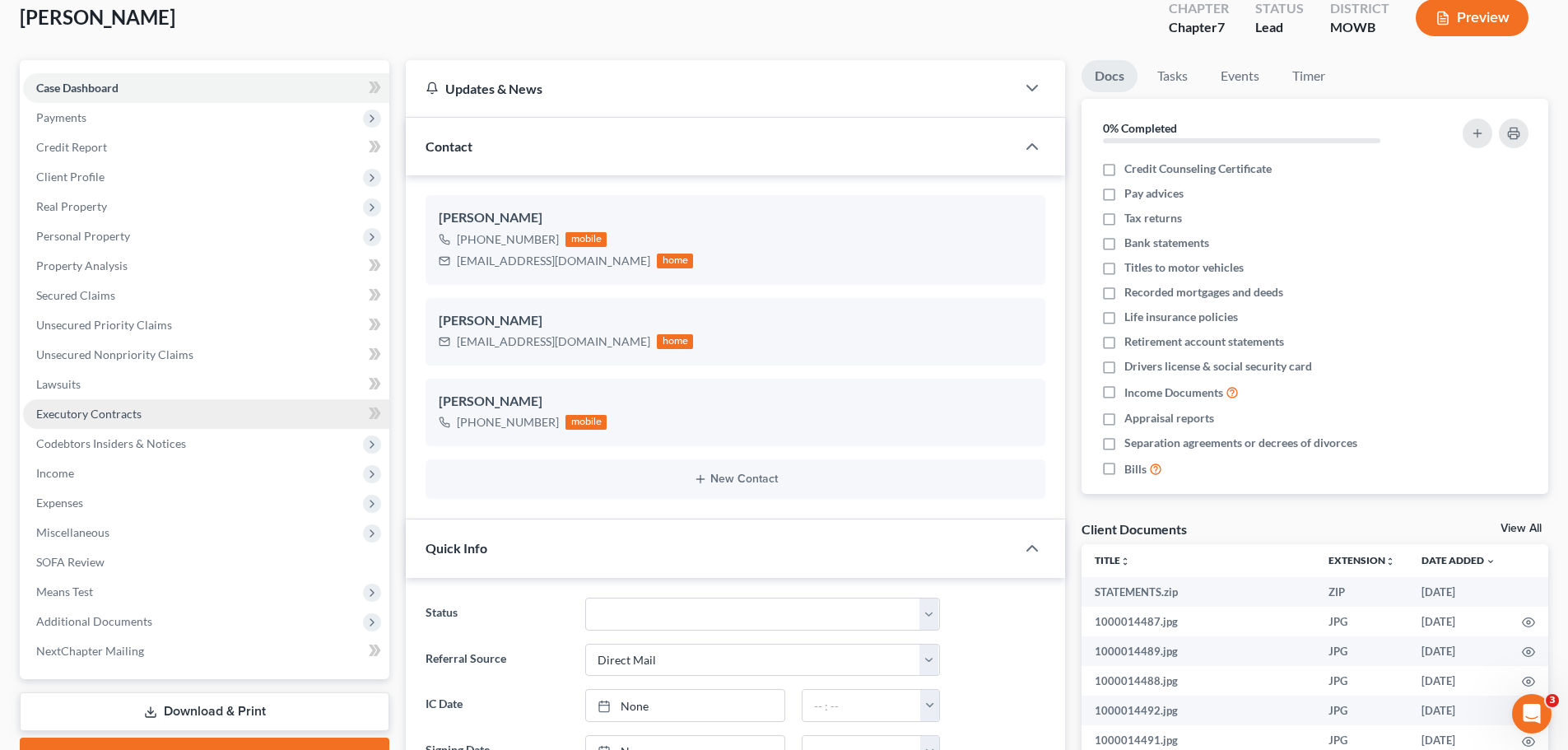
scroll to position [165, 0]
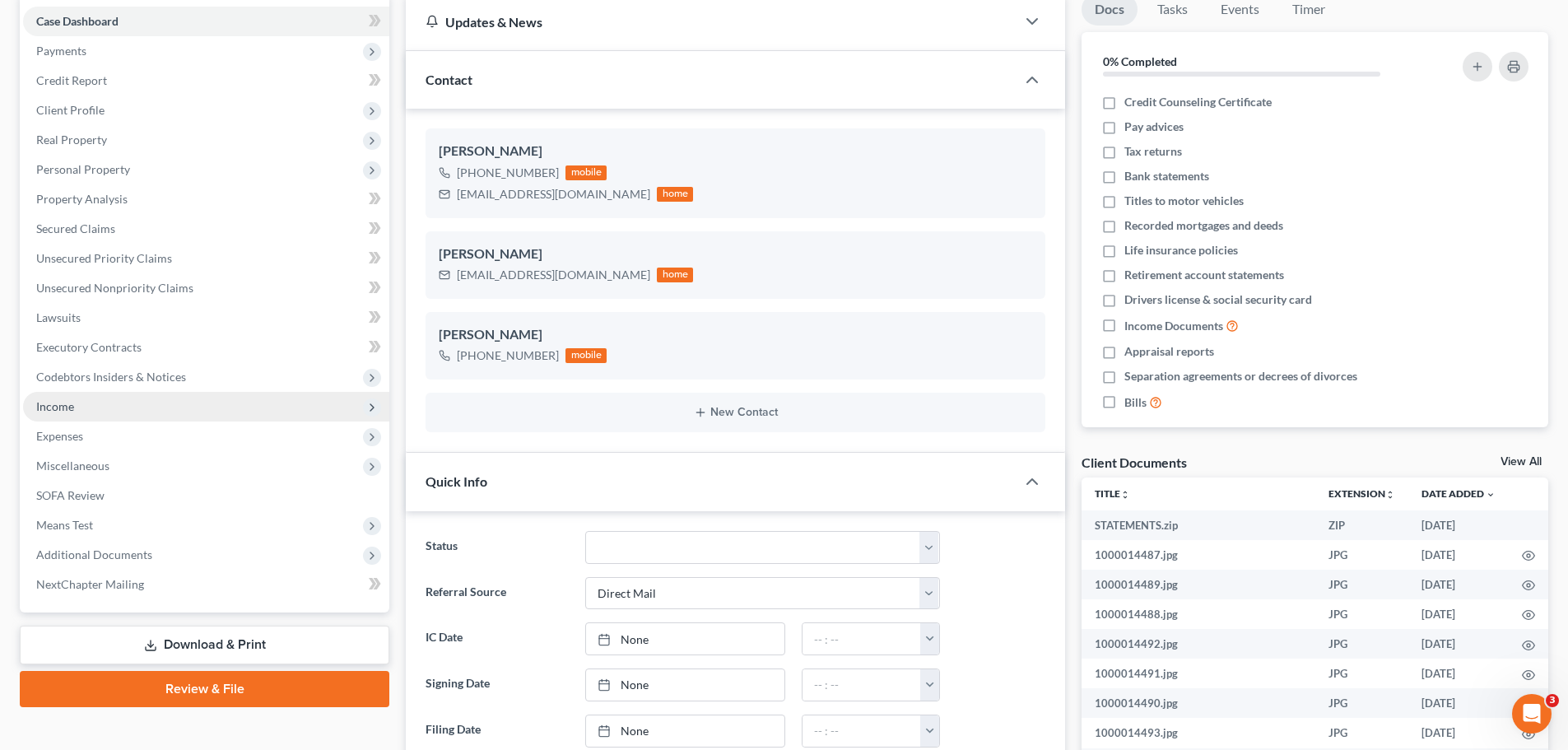
click at [86, 416] on span "Income" at bounding box center [206, 407] width 367 height 29
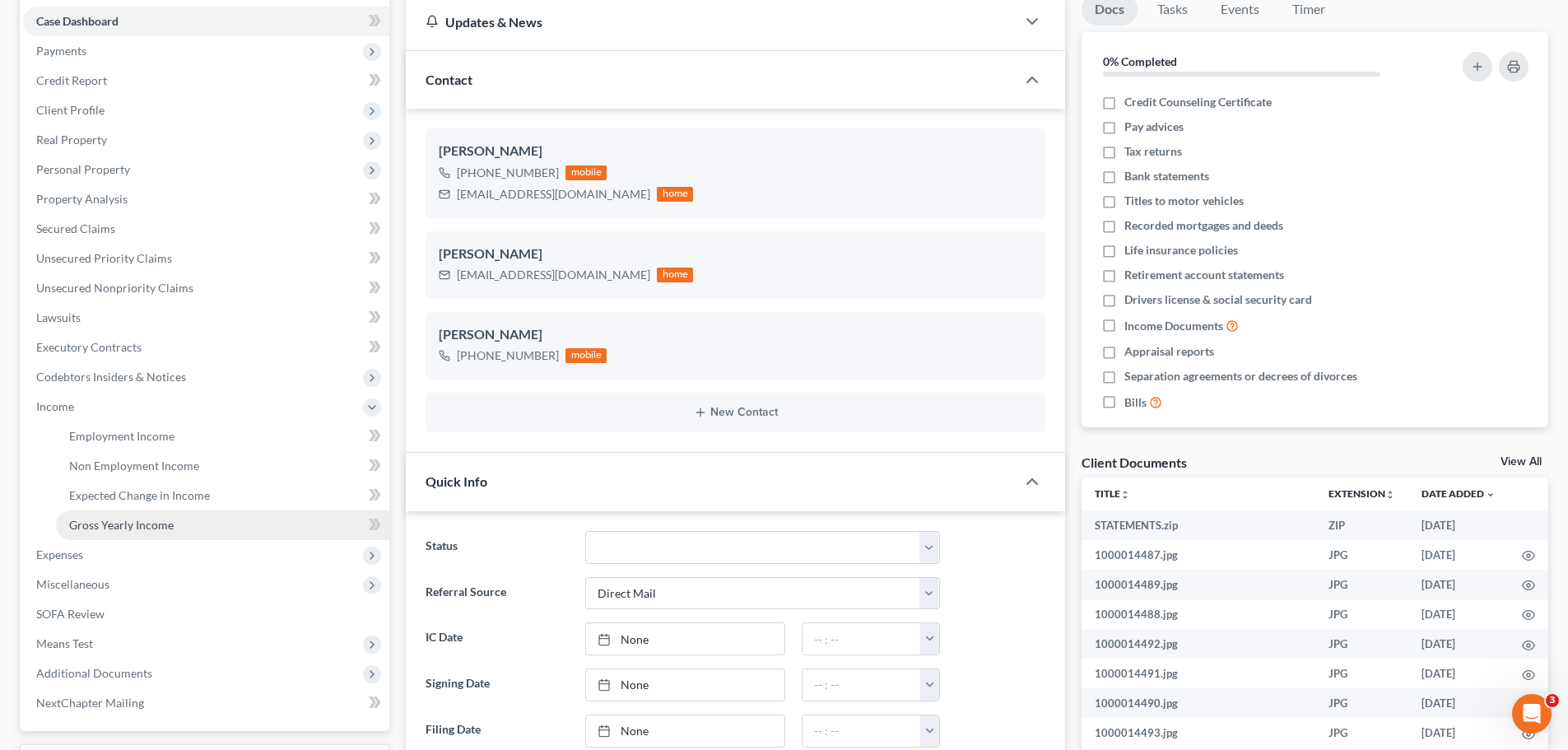
click at [117, 516] on link "Gross Yearly Income" at bounding box center [223, 525] width 334 height 29
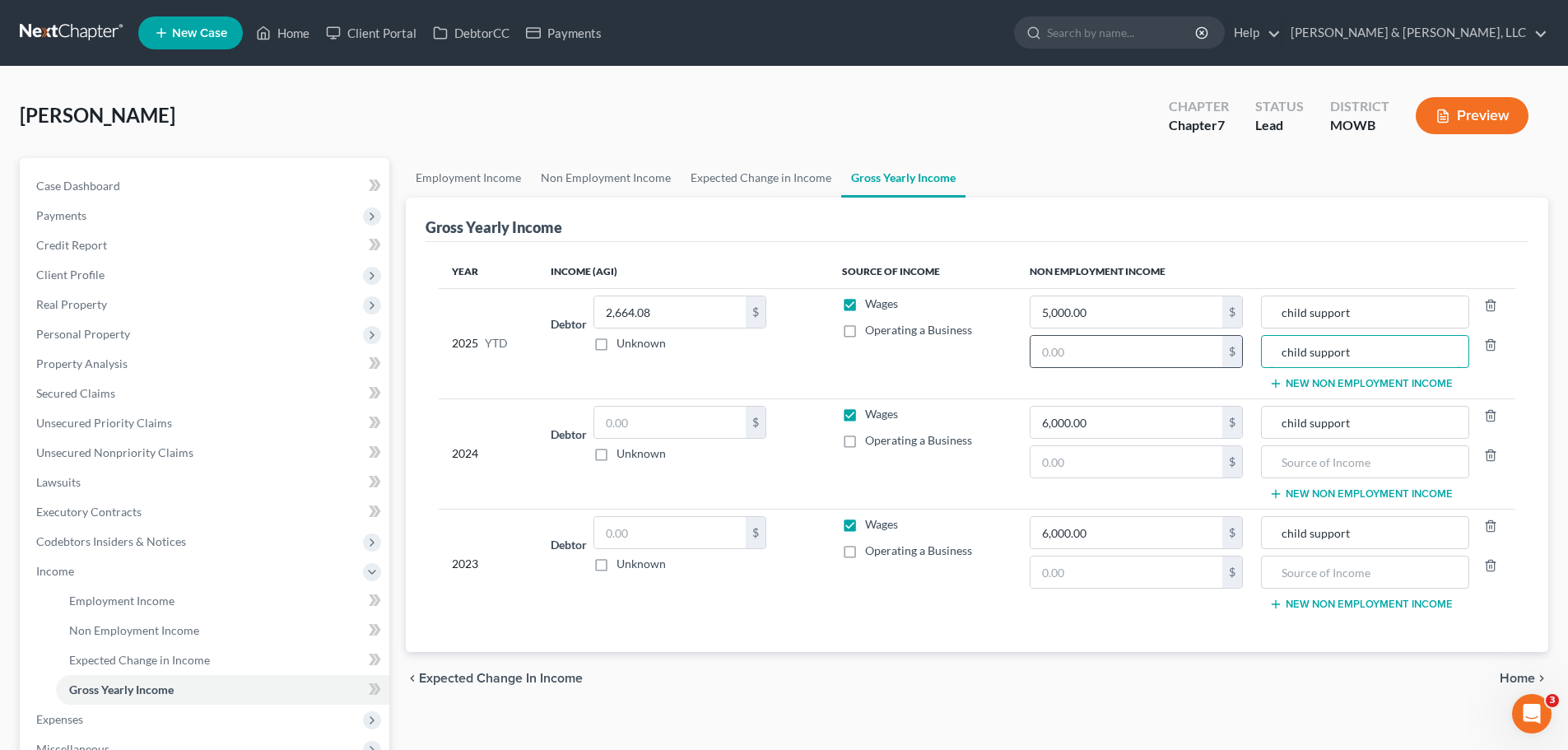
drag, startPoint x: 1389, startPoint y: 355, endPoint x: 1242, endPoint y: 360, distance: 147.1
click at [1242, 360] on tr "2025 YTD Debtor 2,664.08 $ Unknown Balance Undetermined 2,664.08 $ Unknown Wage…" at bounding box center [977, 342] width 1077 height 110
click at [1495, 345] on icon "button" at bounding box center [1491, 344] width 13 height 13
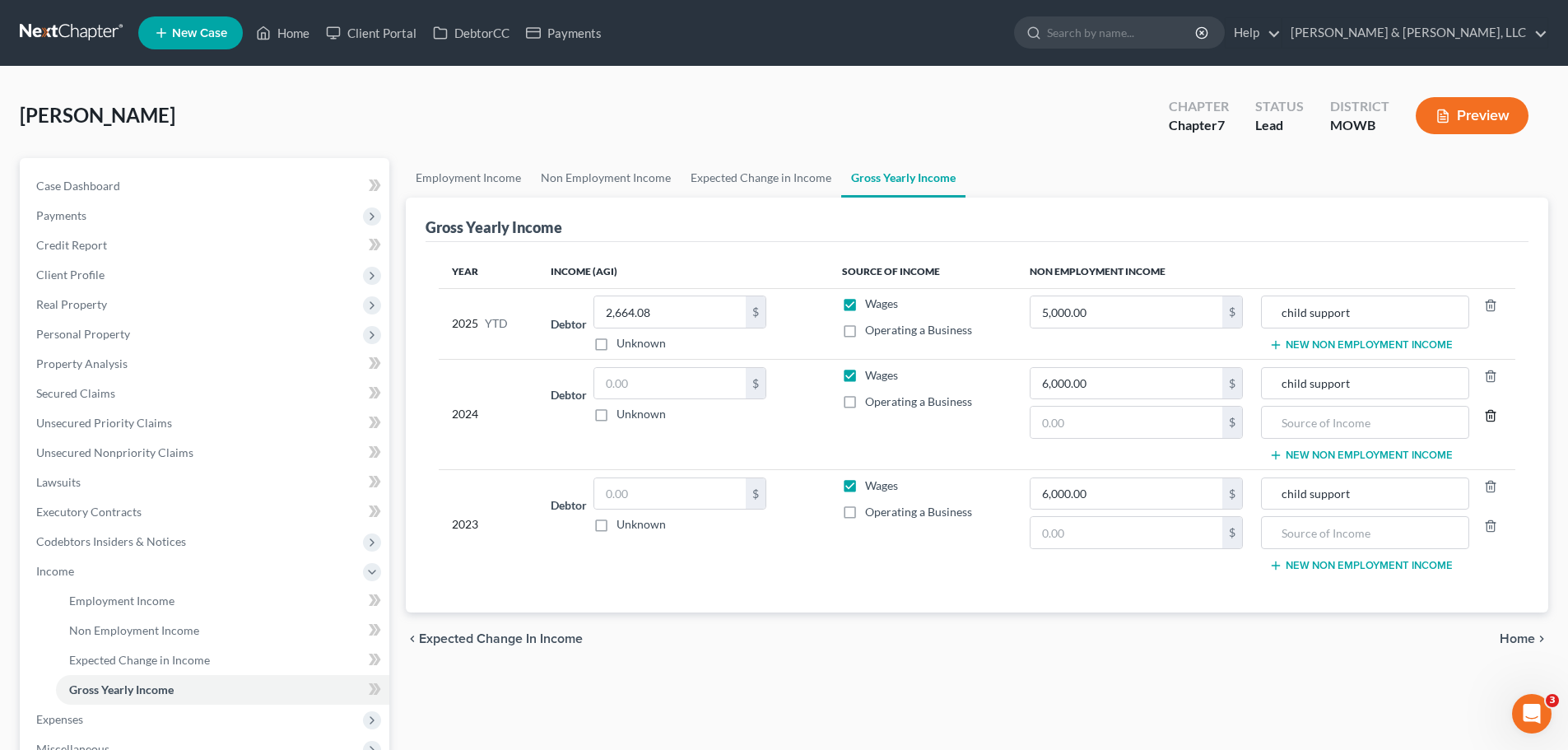
click at [1493, 421] on icon "button" at bounding box center [1490, 415] width 8 height 10
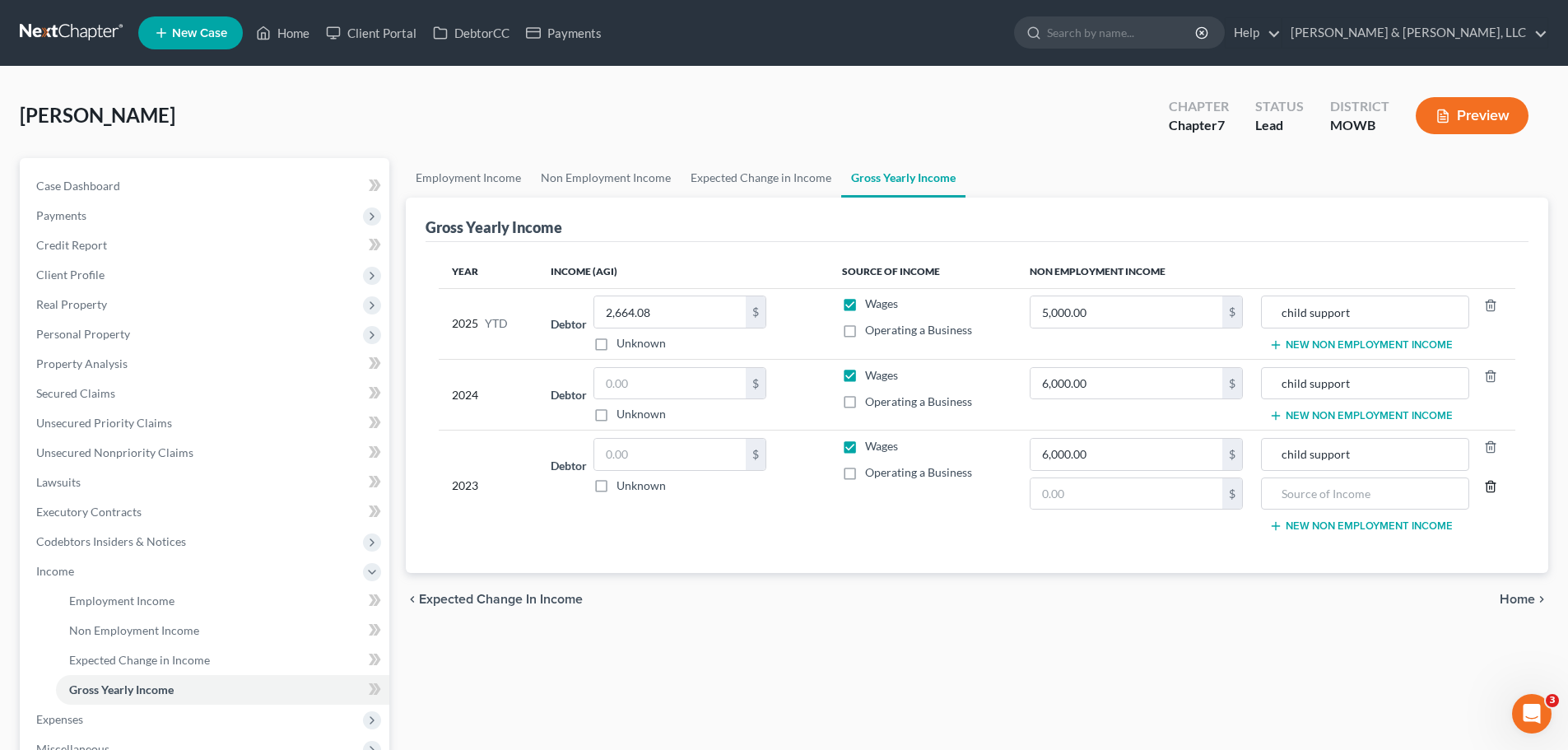
click at [1494, 485] on icon "button" at bounding box center [1490, 486] width 8 height 10
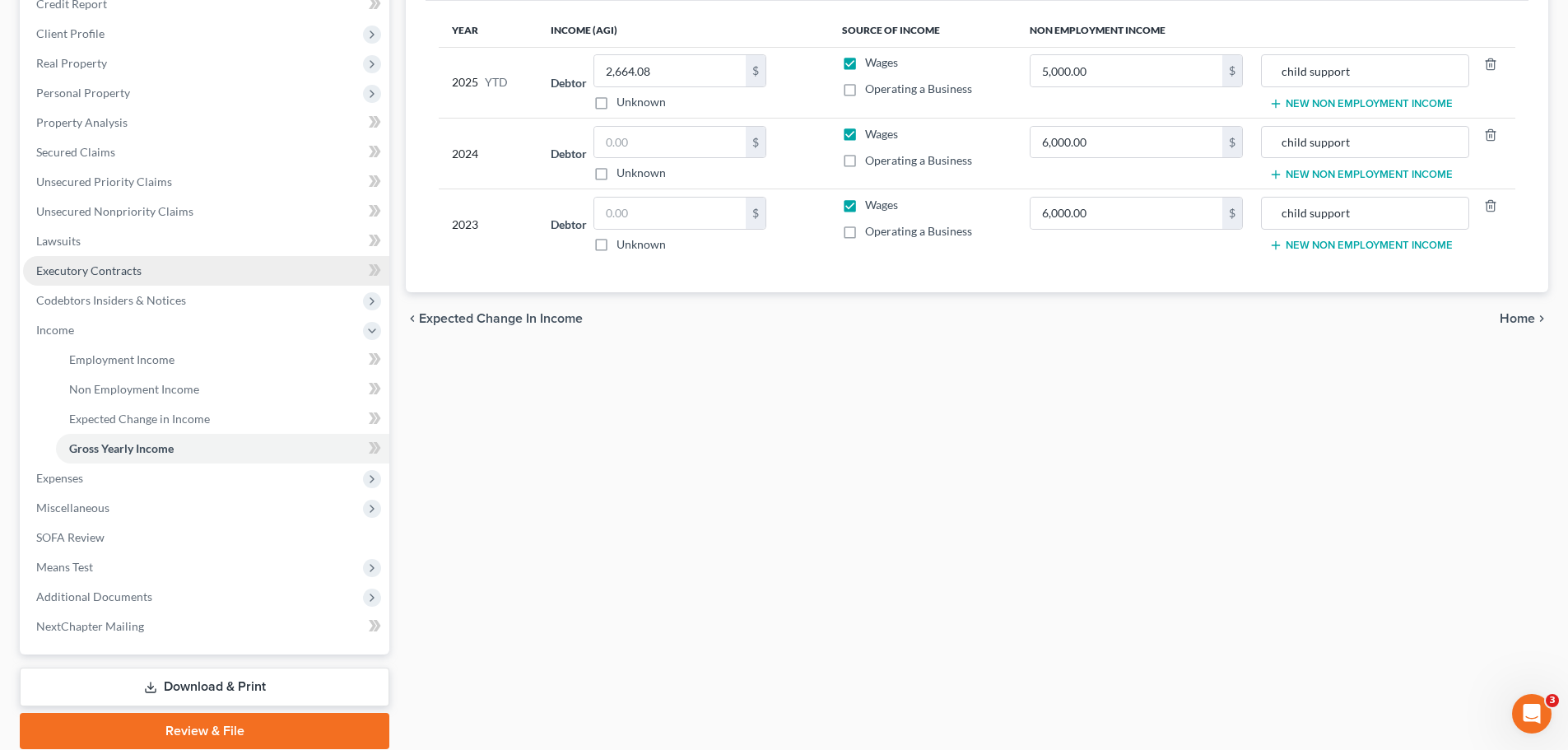
scroll to position [247, 0]
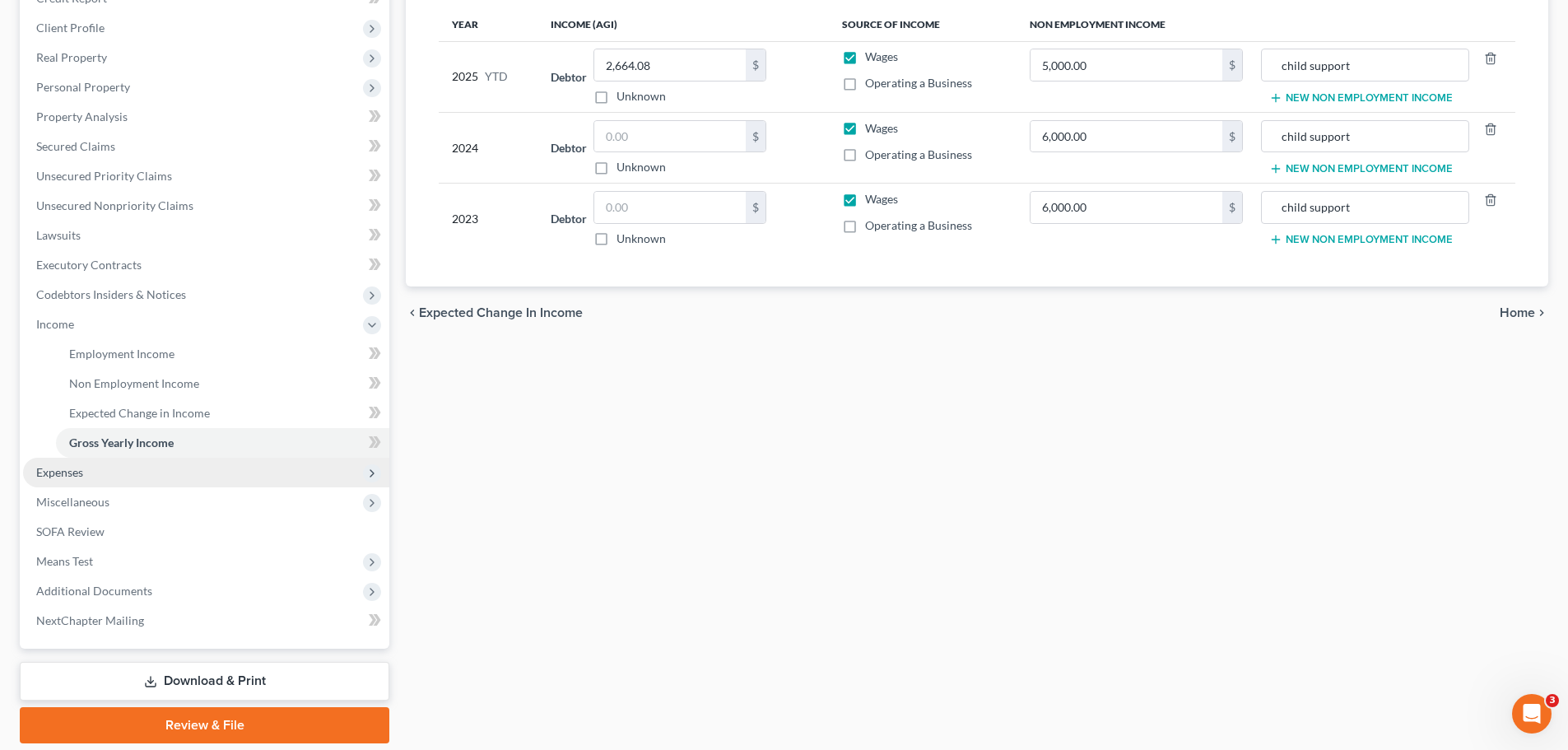
click at [117, 462] on span "Expenses" at bounding box center [206, 473] width 367 height 29
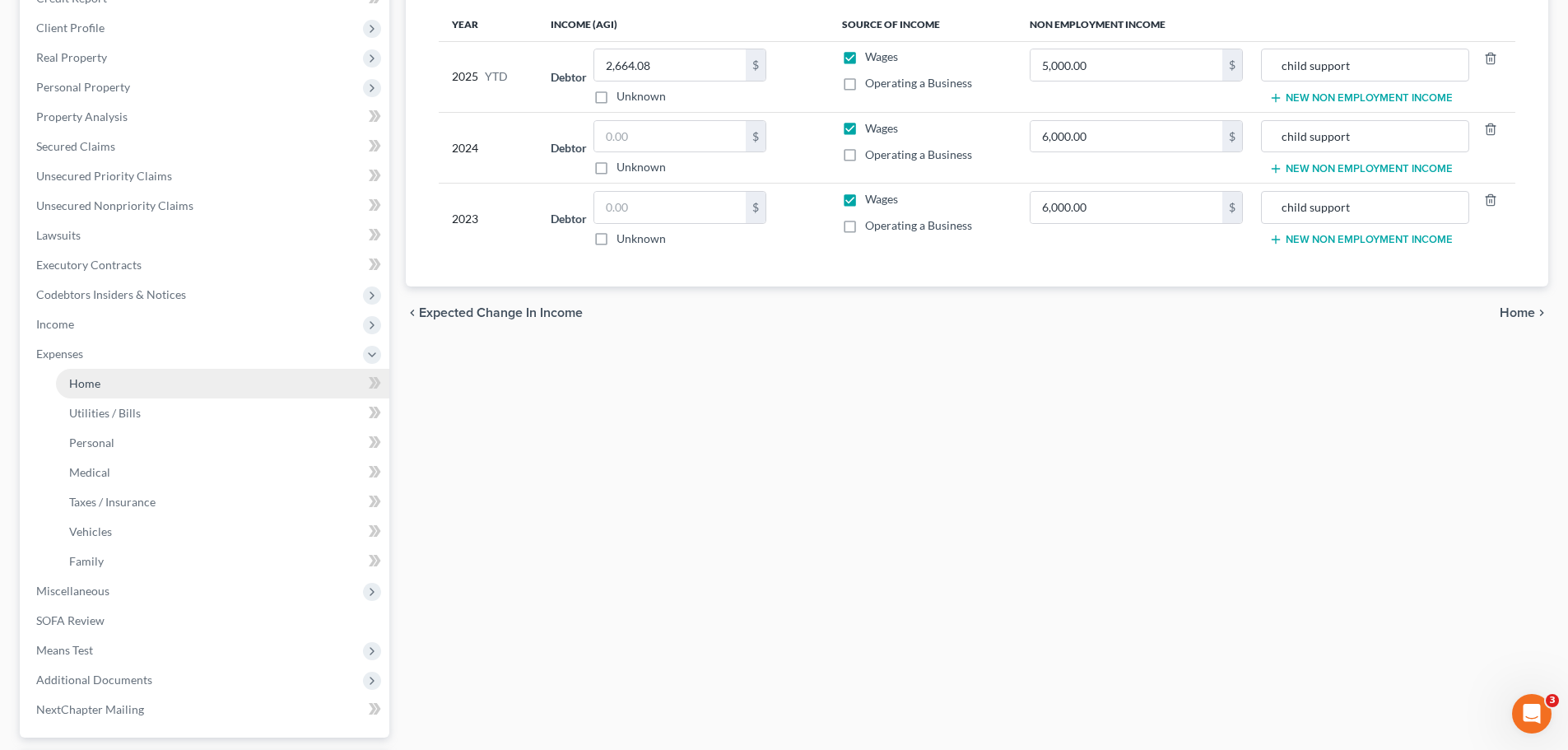
click at [97, 395] on link "Home" at bounding box center [223, 384] width 334 height 29
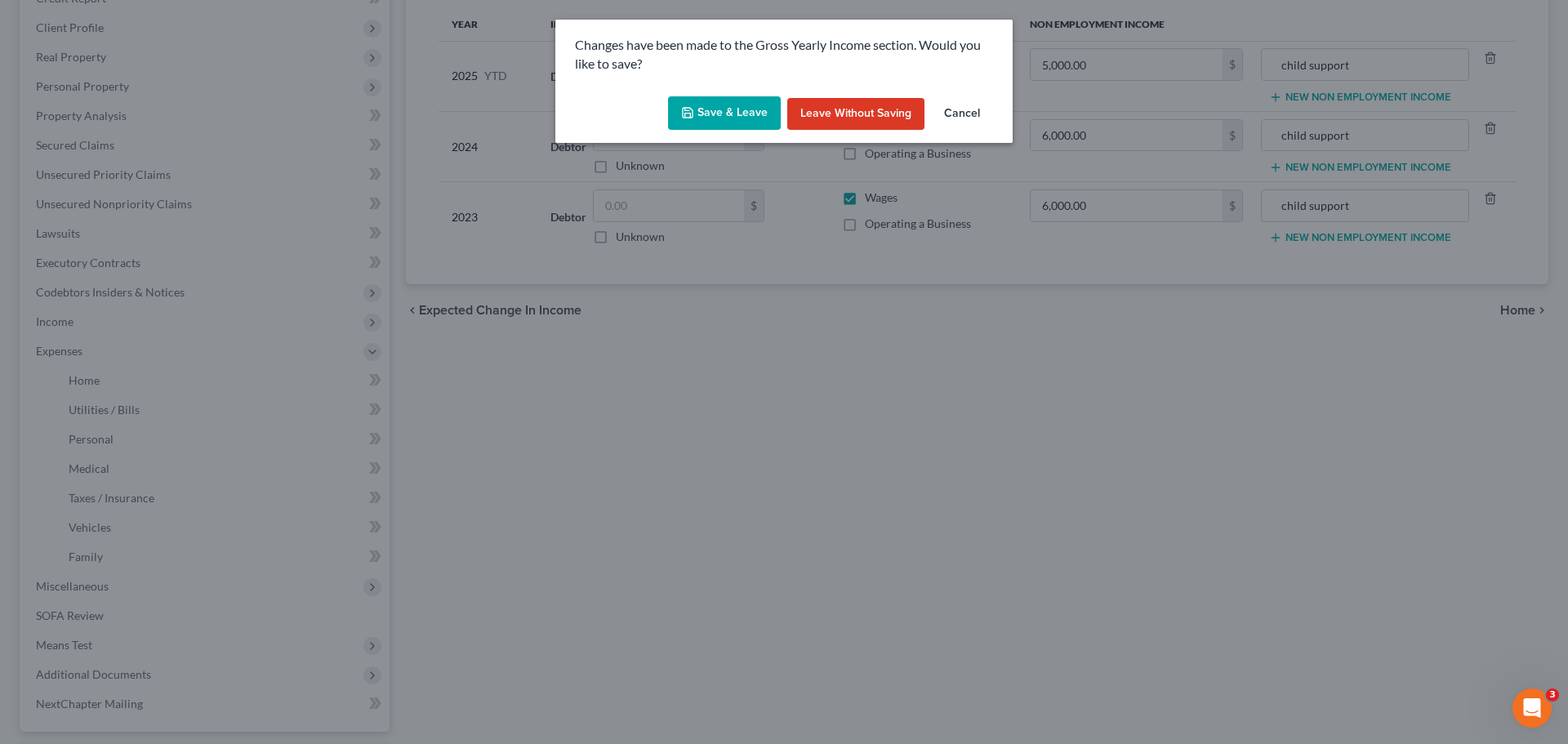
click at [736, 115] on button "Save & Leave" at bounding box center [724, 114] width 113 height 34
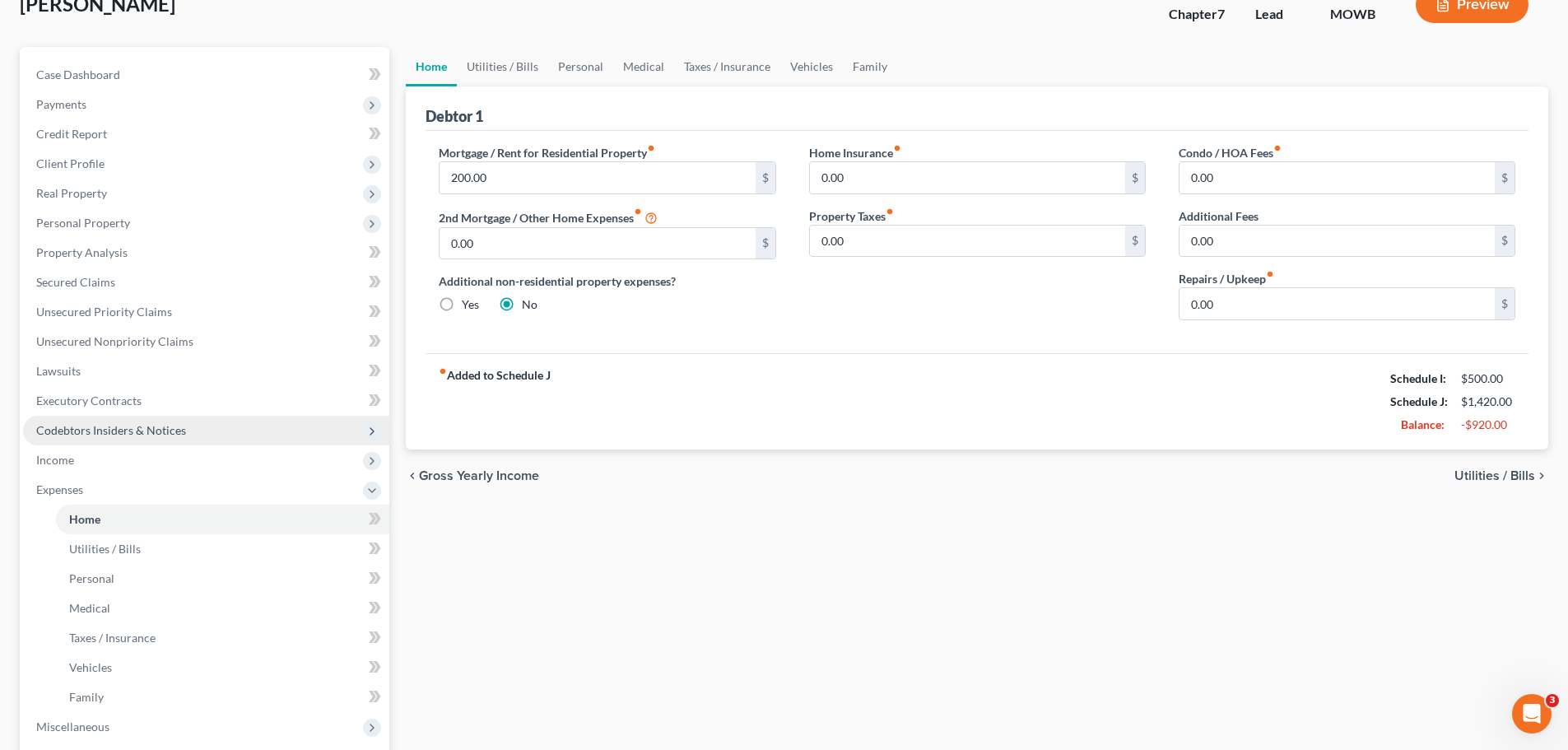
scroll to position [329, 0]
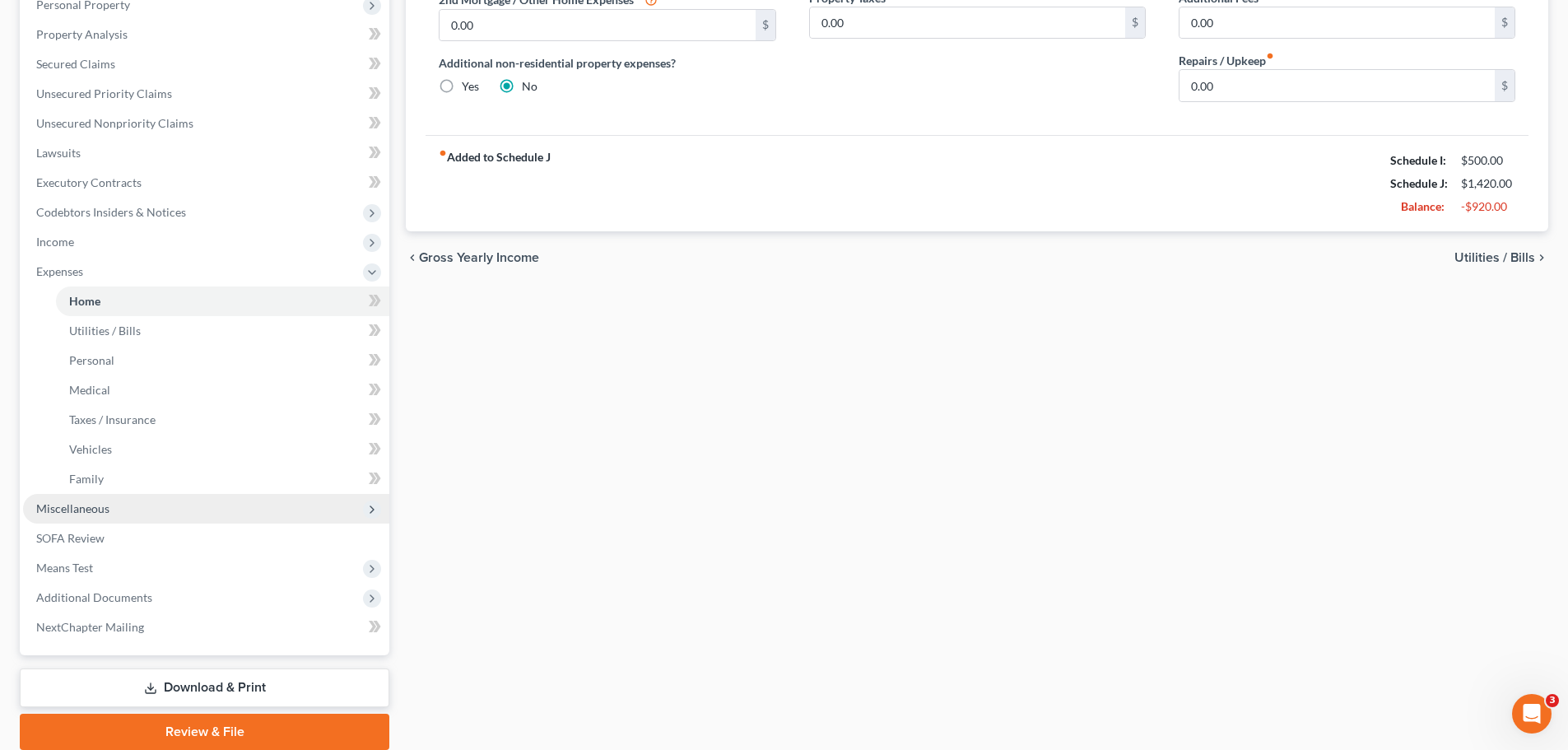
click at [92, 514] on span "Miscellaneous" at bounding box center [73, 508] width 74 height 14
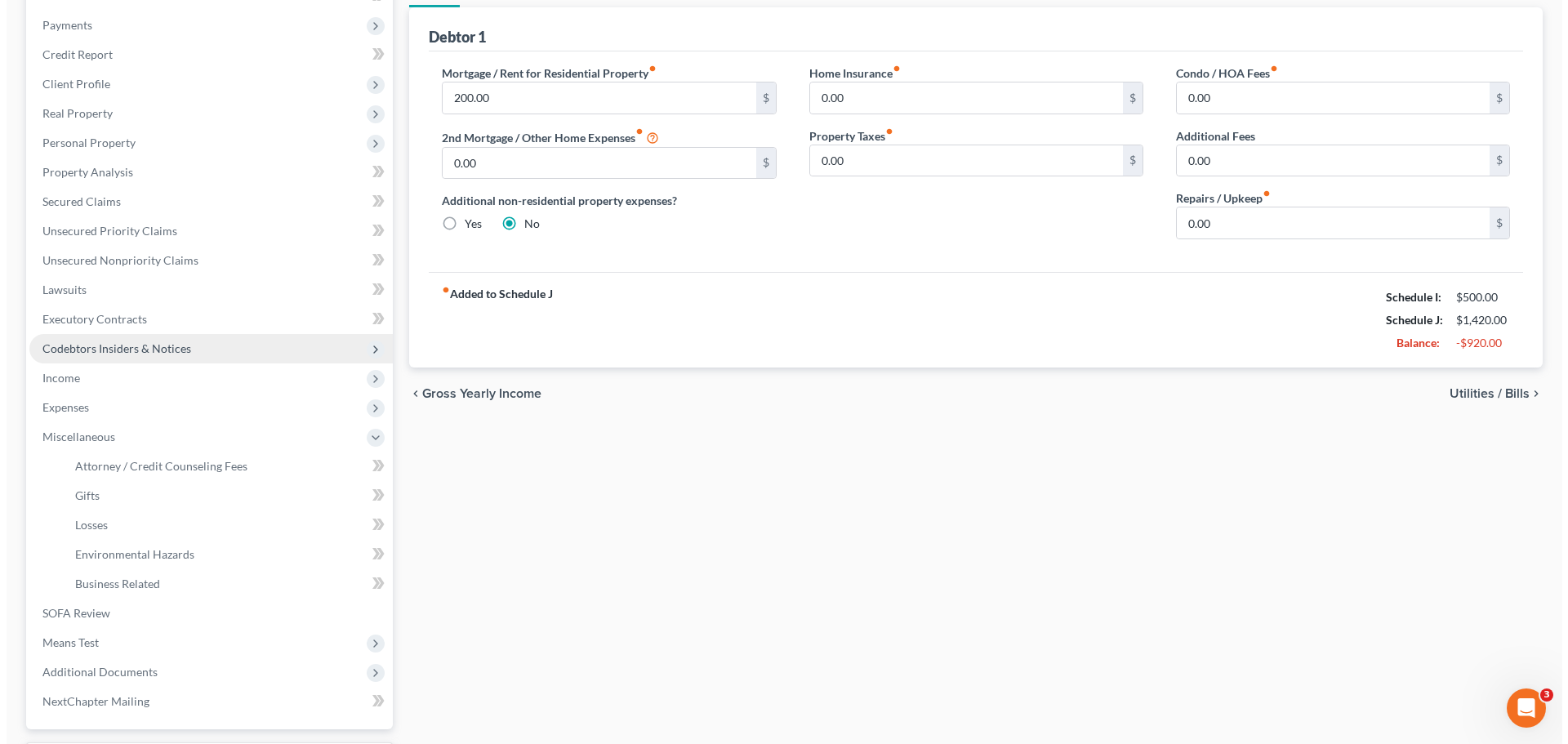
scroll to position [163, 0]
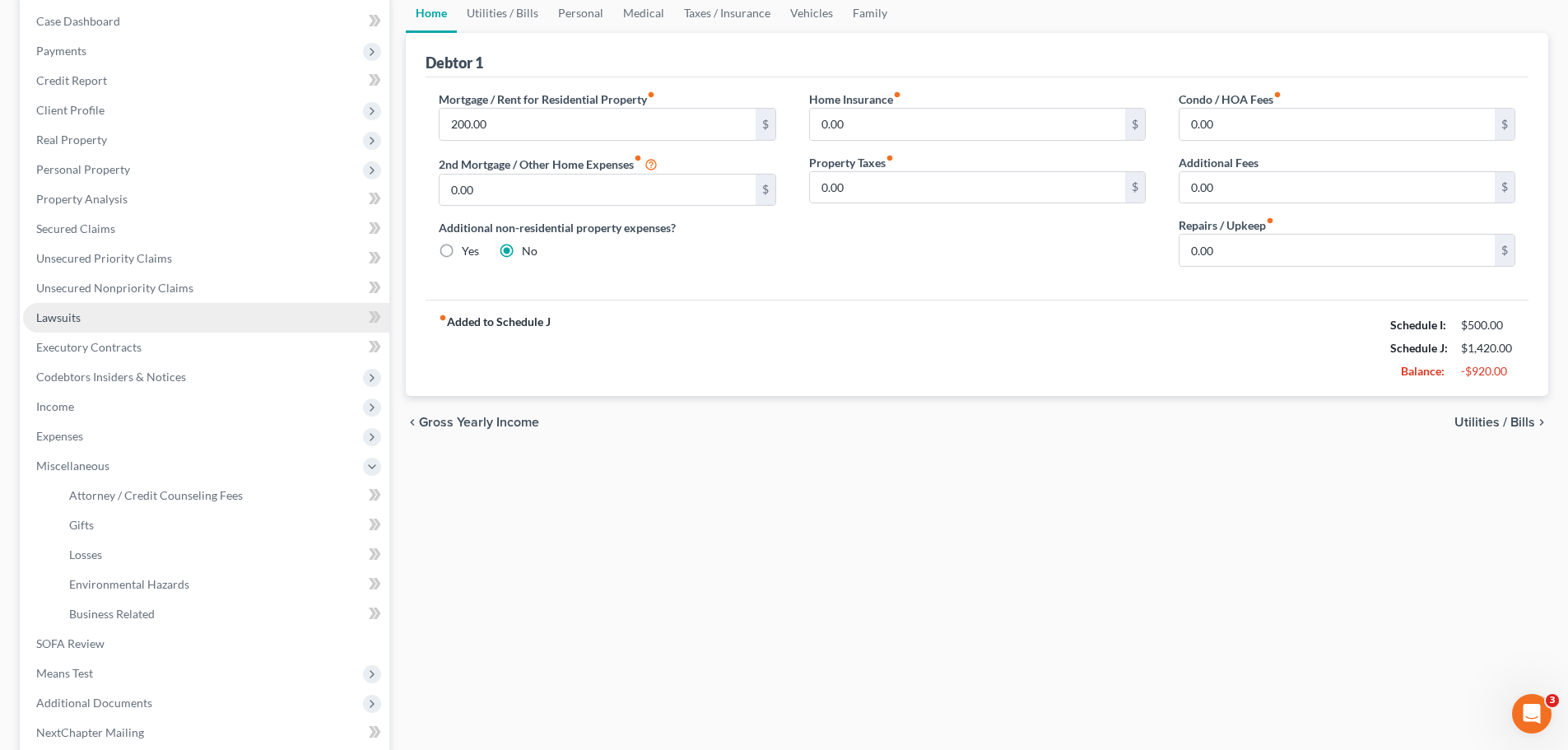
click at [70, 326] on link "Lawsuits" at bounding box center [206, 318] width 367 height 29
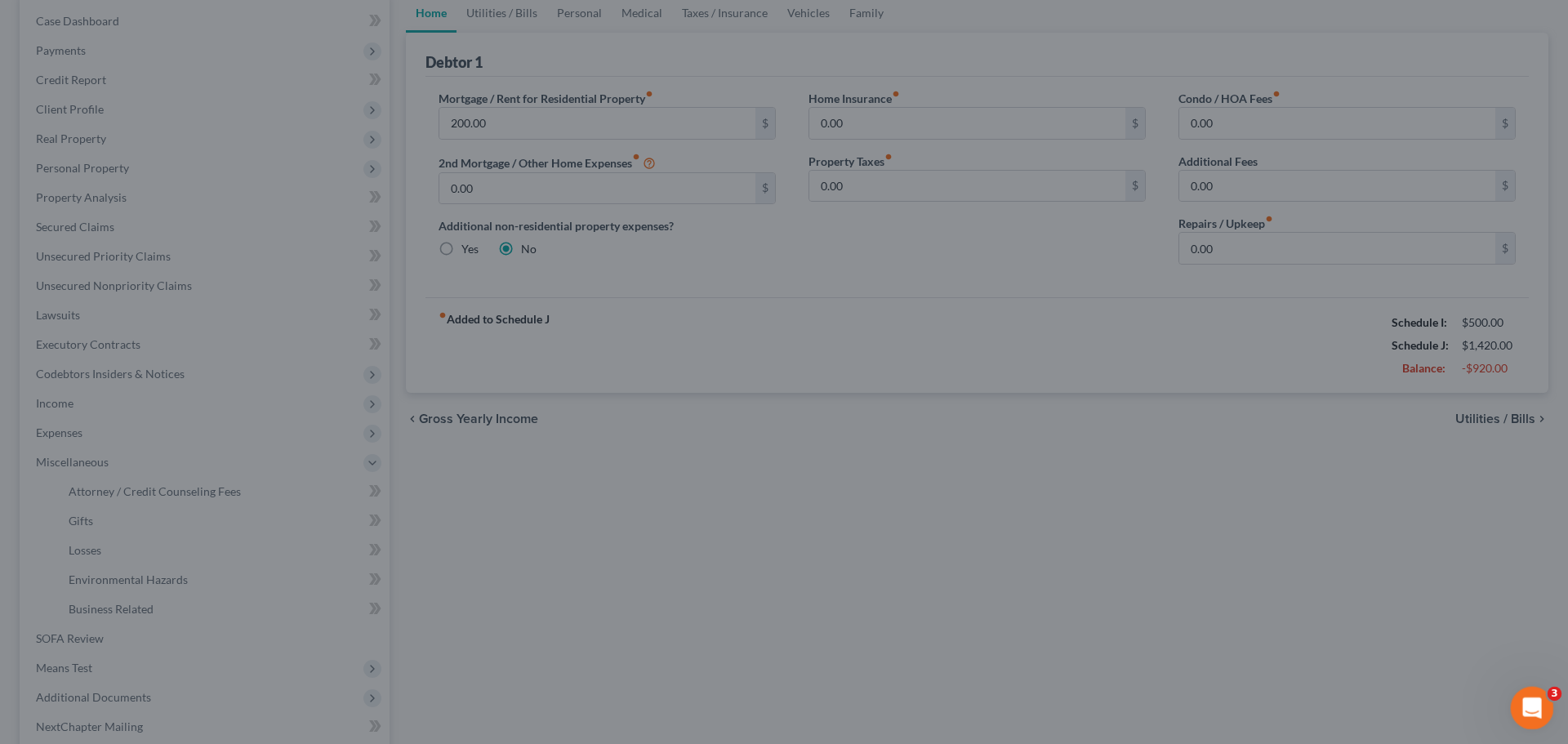
click at [1528, 696] on icon "Open Intercom Messenger" at bounding box center [1529, 705] width 27 height 27
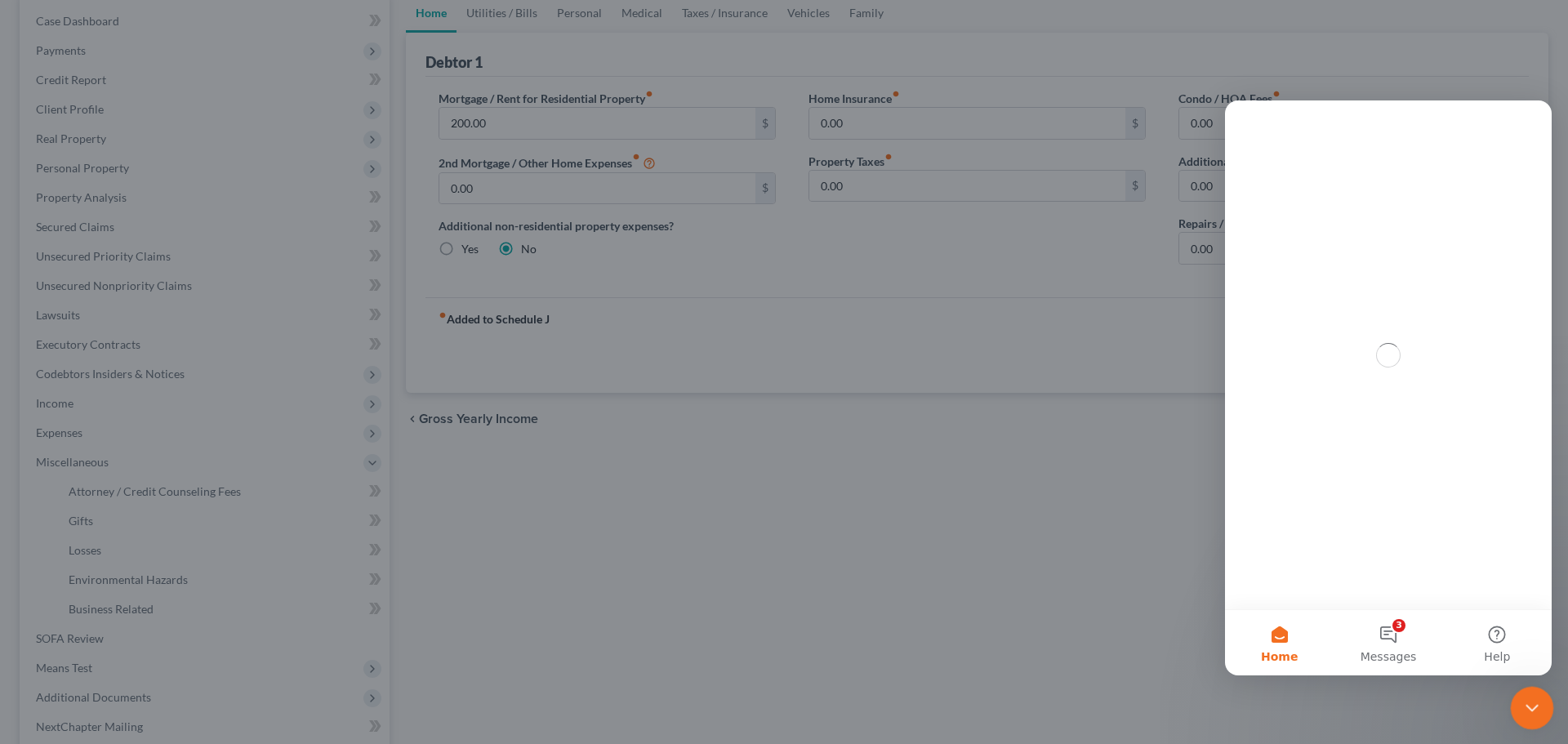
scroll to position [0, 0]
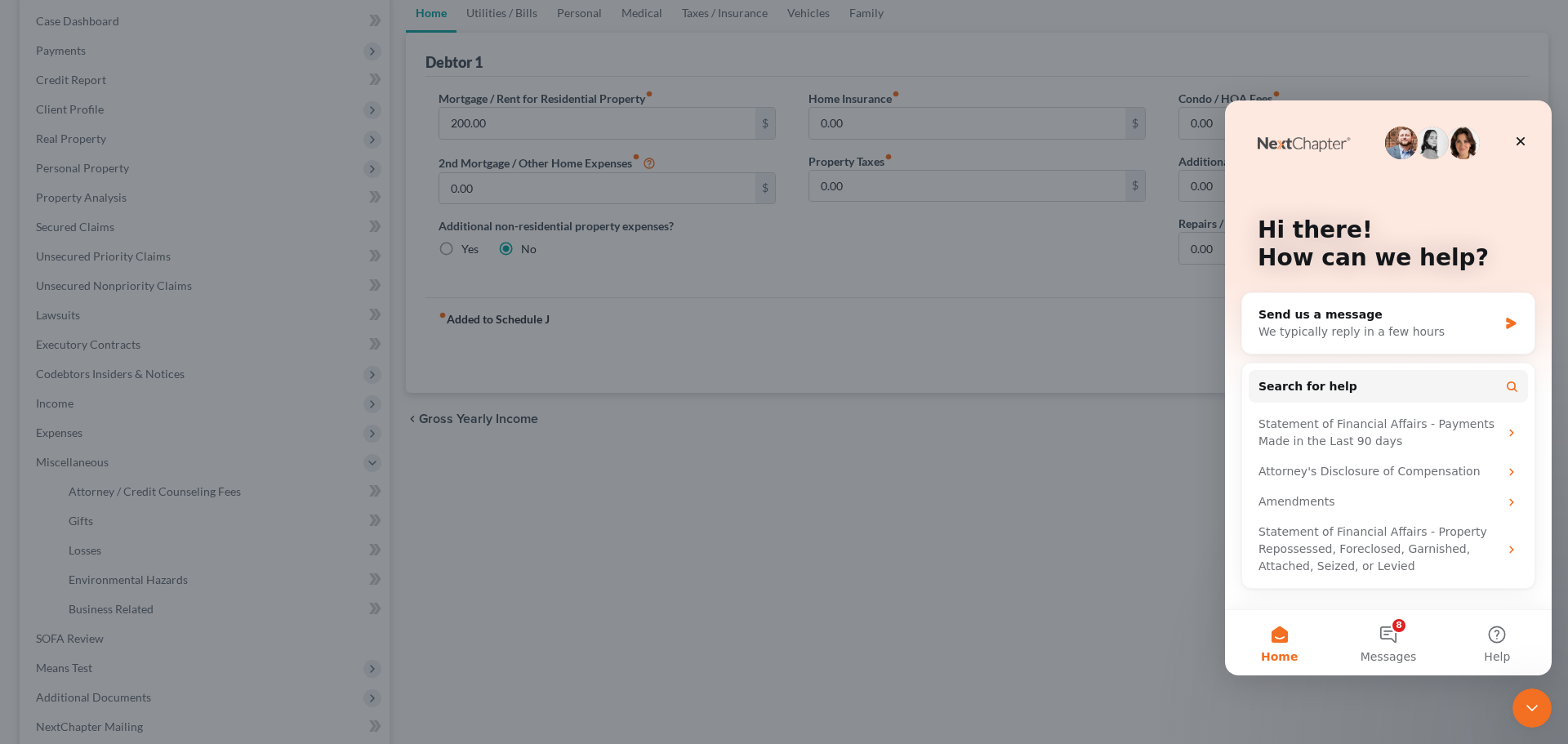
click at [582, 486] on div at bounding box center [784, 372] width 1568 height 744
click at [1515, 329] on icon "Intercom messenger" at bounding box center [1511, 323] width 14 height 13
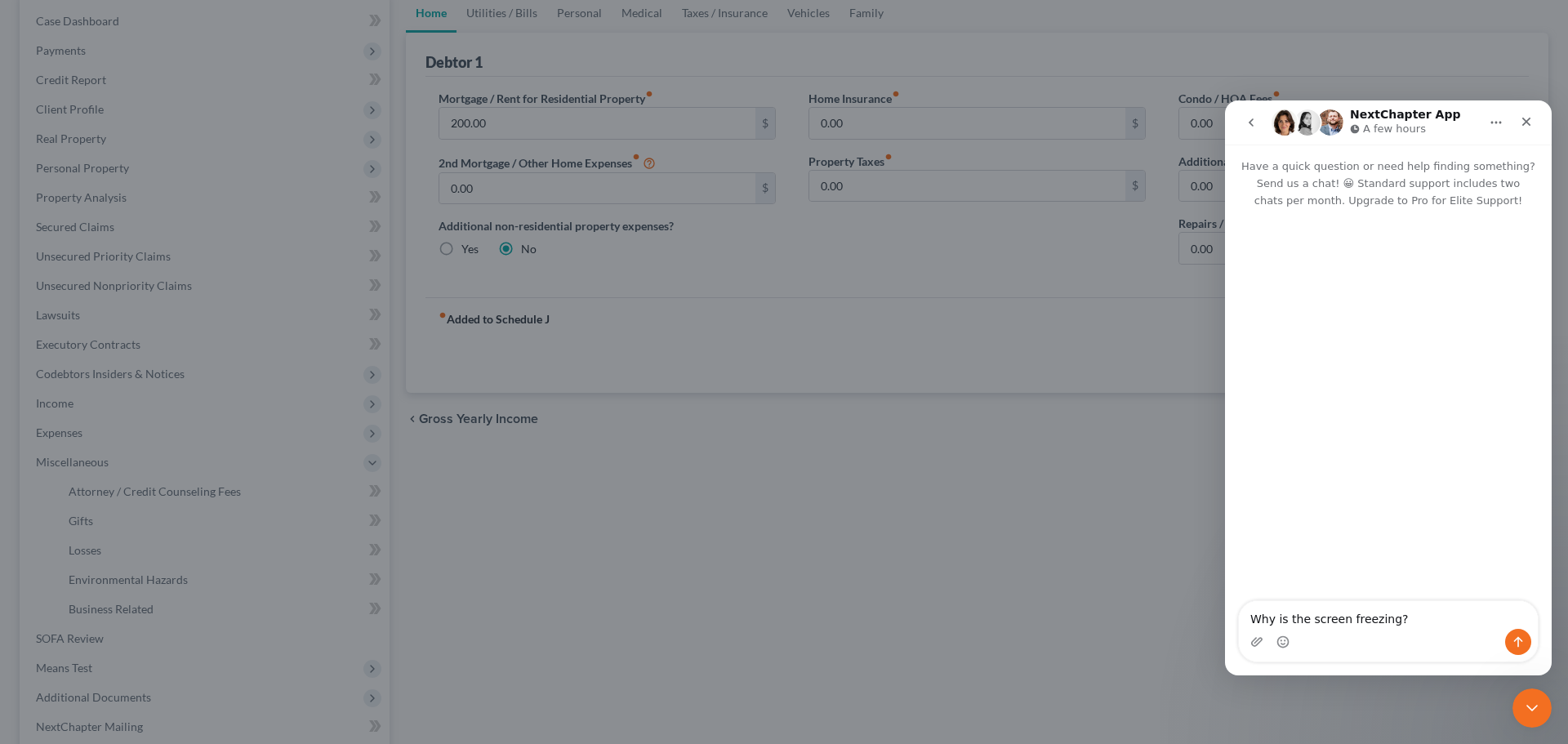
type textarea "Why is the screen freezing?"
click at [997, 625] on div at bounding box center [784, 372] width 1568 height 744
click at [1528, 704] on icon "Close Intercom Messenger" at bounding box center [1529, 705] width 20 height 20
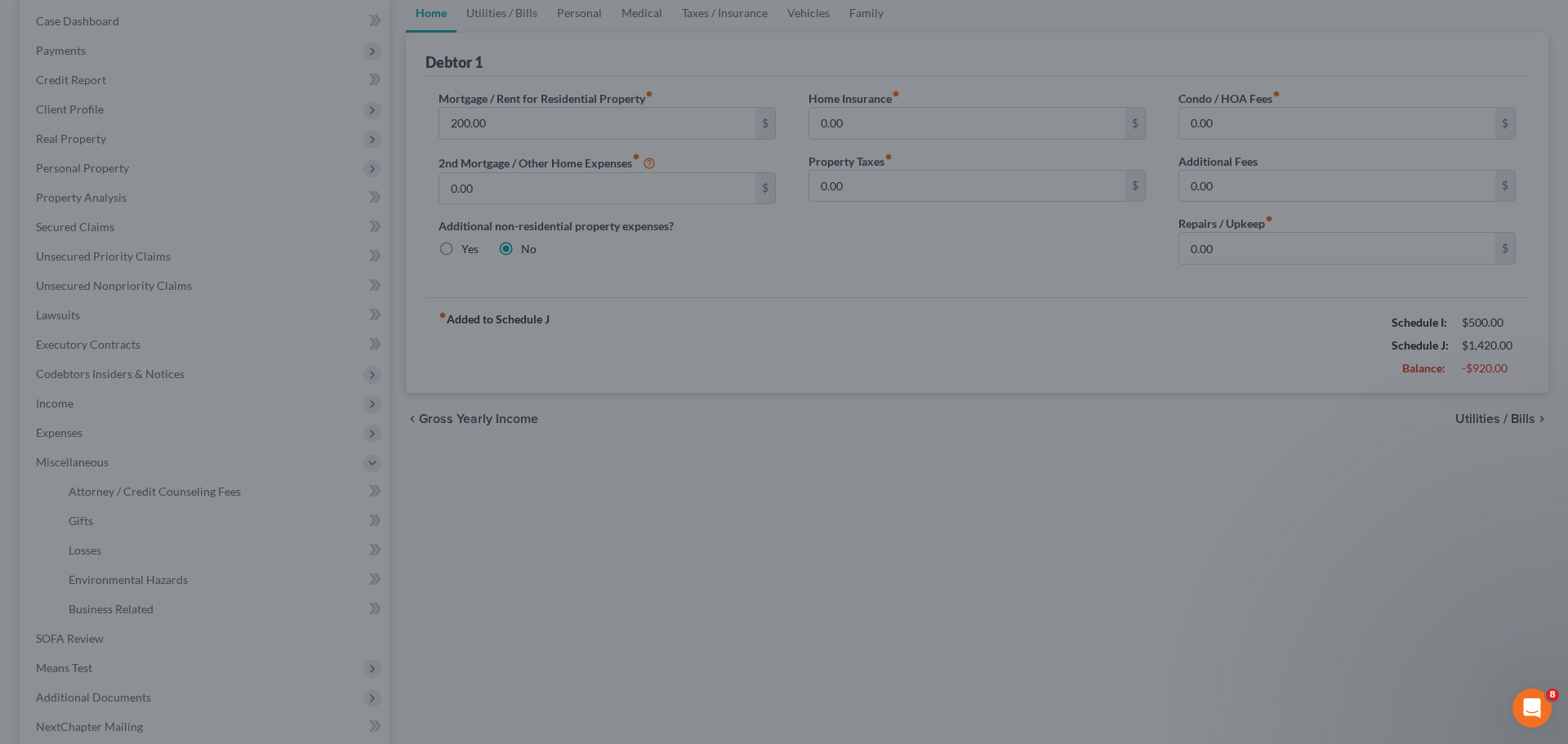
drag, startPoint x: 775, startPoint y: 444, endPoint x: 769, endPoint y: 448, distance: 7.2
click at [770, 448] on div at bounding box center [784, 372] width 1568 height 744
click at [493, 551] on div at bounding box center [784, 372] width 1568 height 744
click at [486, 547] on div at bounding box center [784, 372] width 1568 height 744
drag, startPoint x: 484, startPoint y: 549, endPoint x: 467, endPoint y: 574, distance: 30.2
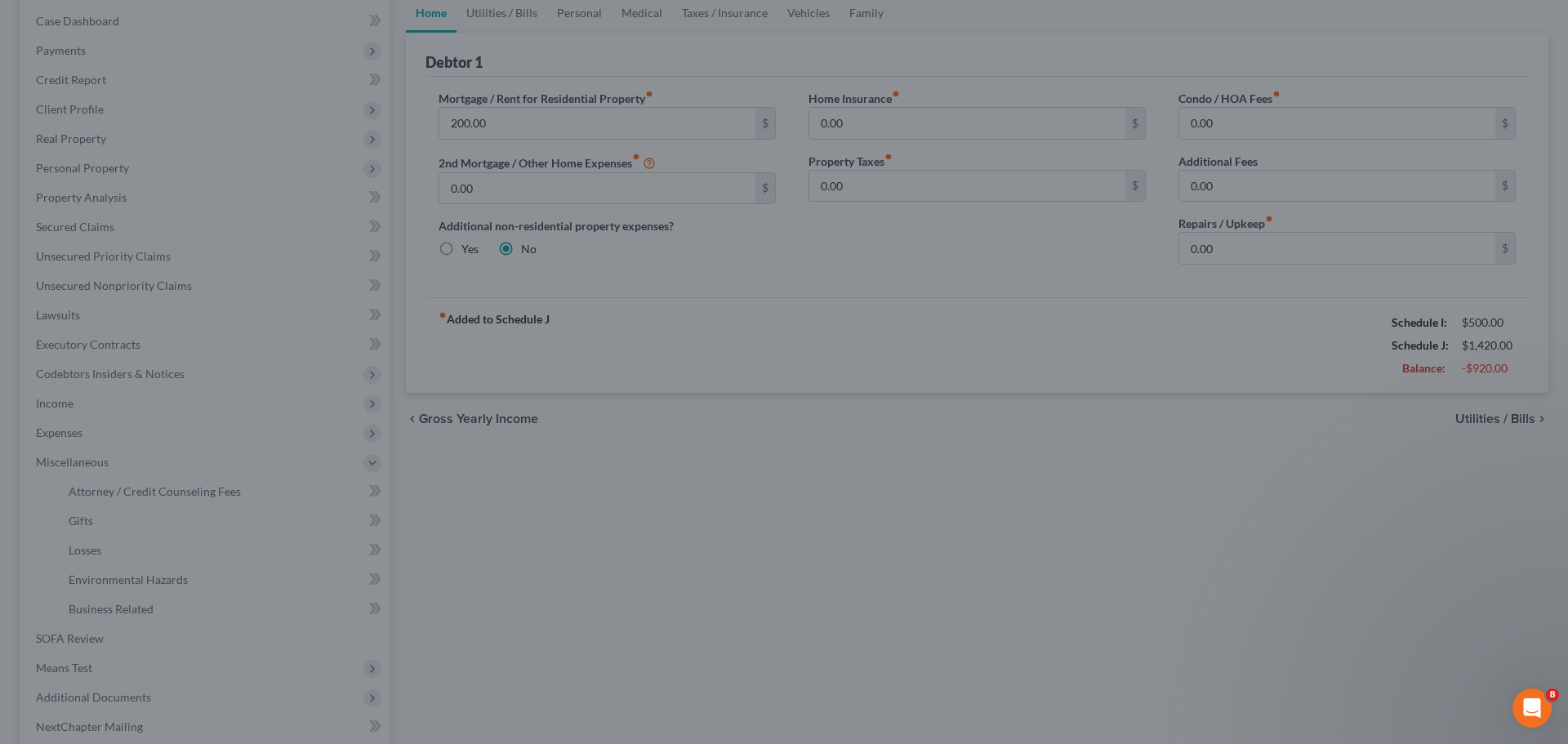
click at [483, 552] on div at bounding box center [784, 372] width 1568 height 744
drag, startPoint x: 467, startPoint y: 580, endPoint x: 353, endPoint y: 634, distance: 126.1
click at [365, 630] on div at bounding box center [784, 372] width 1568 height 744
drag, startPoint x: 390, startPoint y: 634, endPoint x: 544, endPoint y: 625, distance: 154.3
click at [541, 625] on div at bounding box center [784, 372] width 1568 height 744
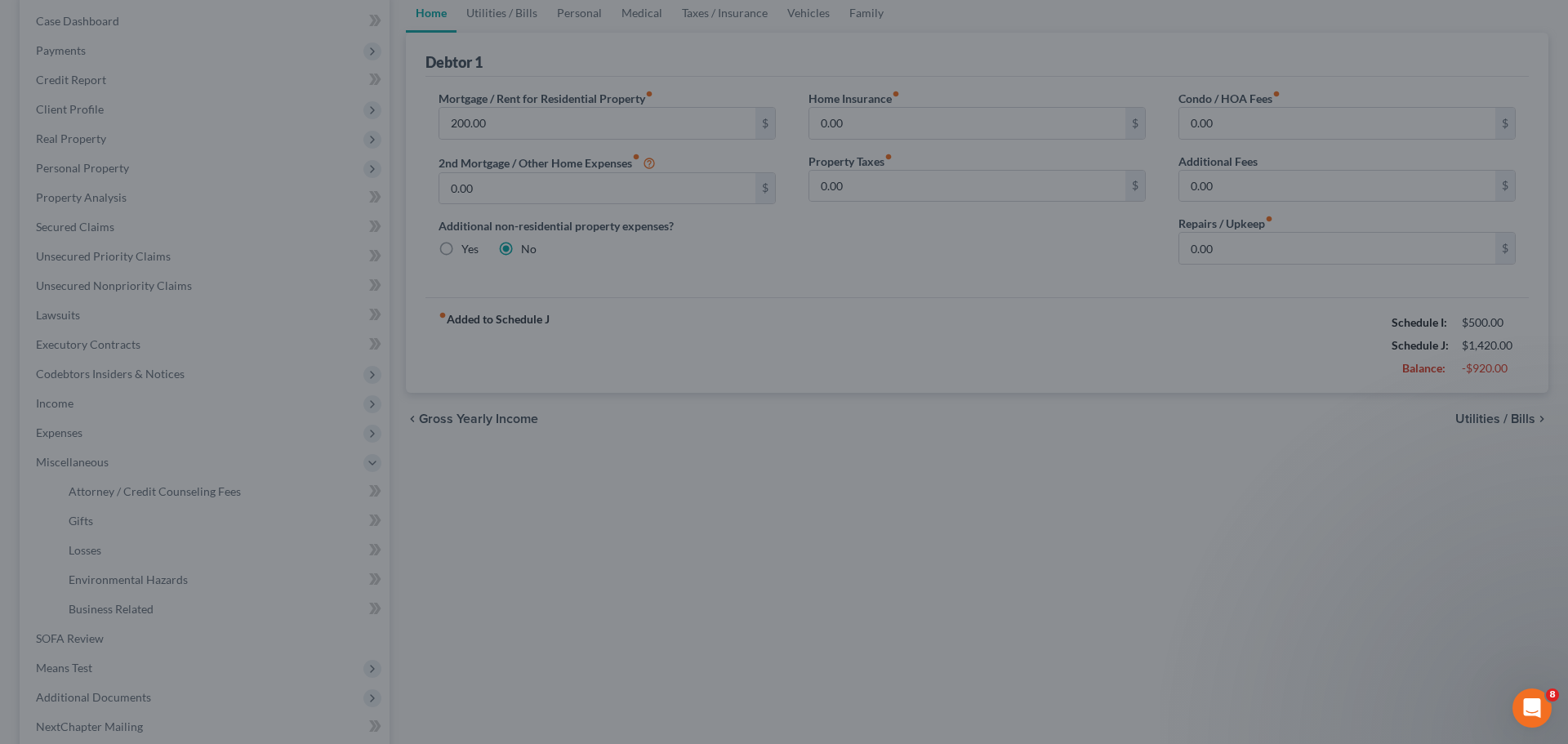
drag, startPoint x: 544, startPoint y: 625, endPoint x: 551, endPoint y: 614, distance: 13.0
click at [544, 624] on div at bounding box center [784, 372] width 1568 height 744
drag, startPoint x: 750, startPoint y: 520, endPoint x: 234, endPoint y: 34, distance: 708.8
click at [234, 34] on div at bounding box center [784, 372] width 1568 height 744
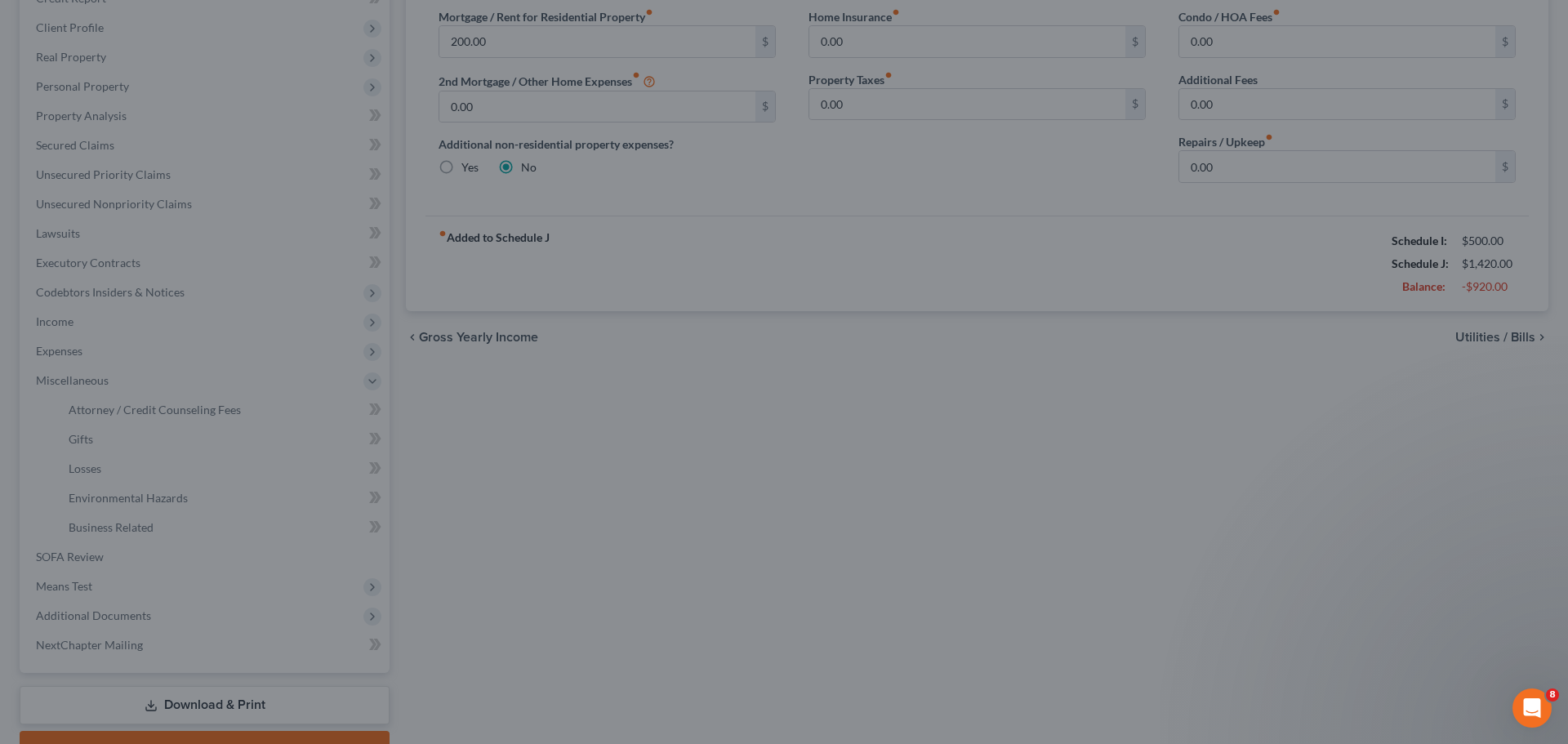
scroll to position [163, 0]
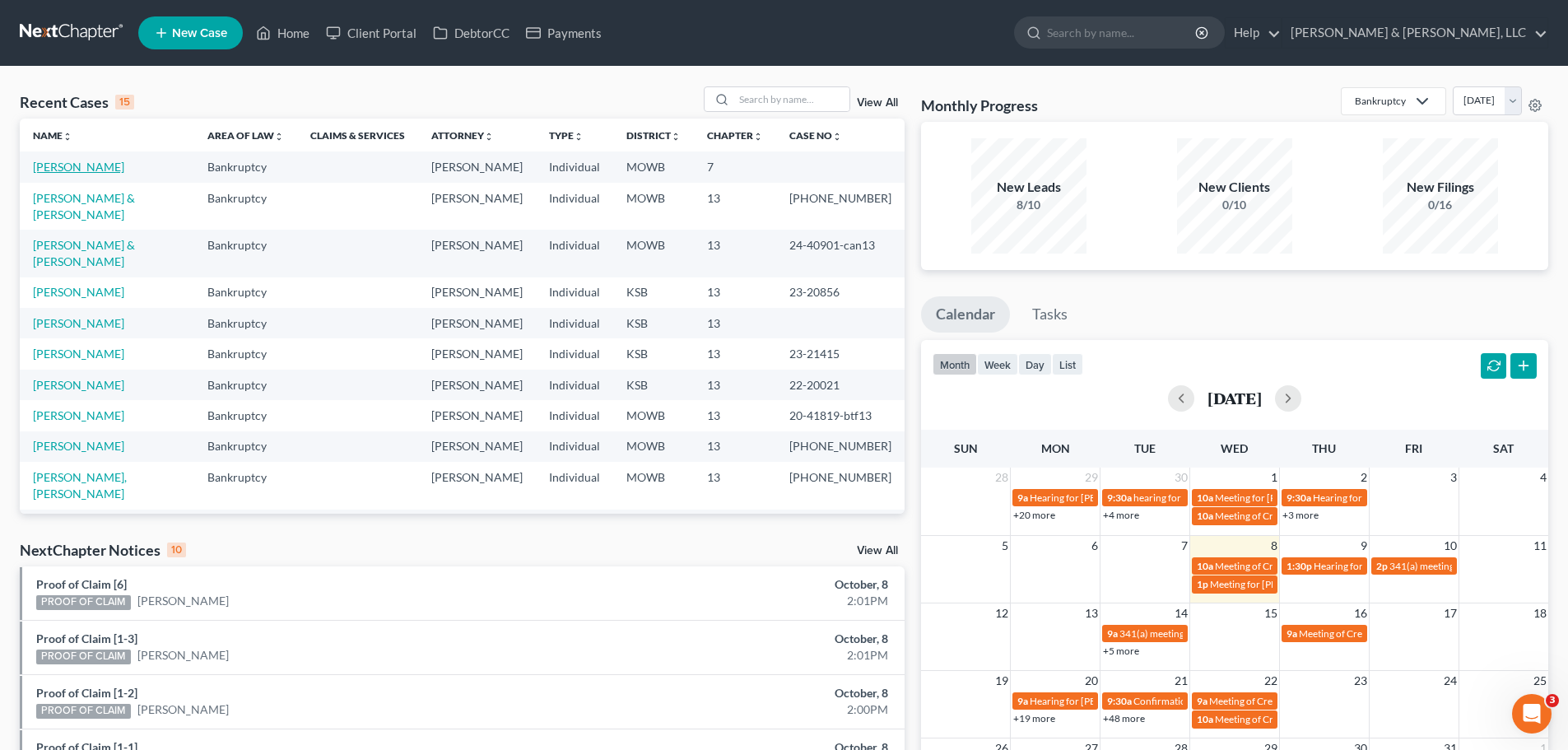
click at [114, 161] on link "[PERSON_NAME]" at bounding box center [78, 166] width 91 height 14
select select "2"
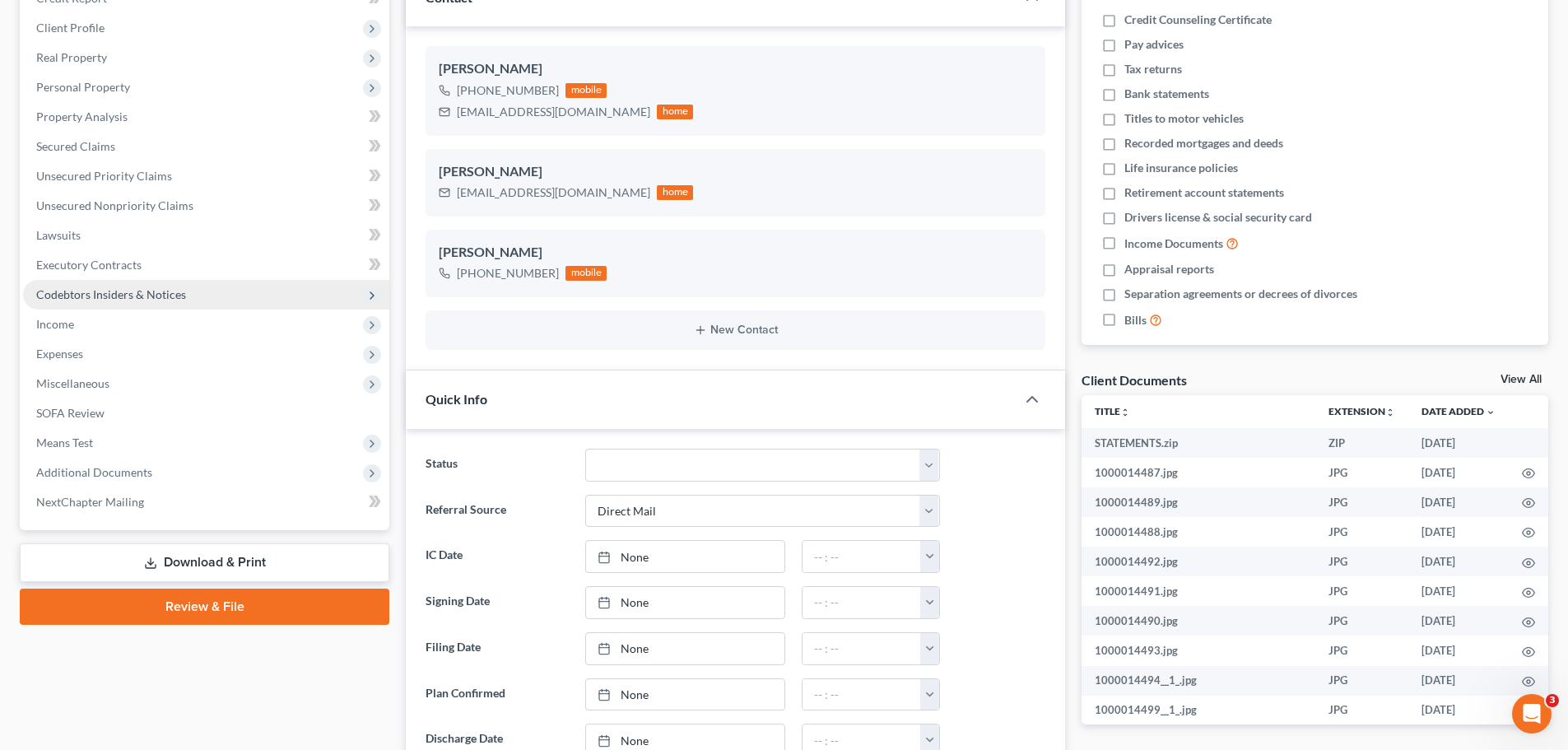
scroll to position [293, 0]
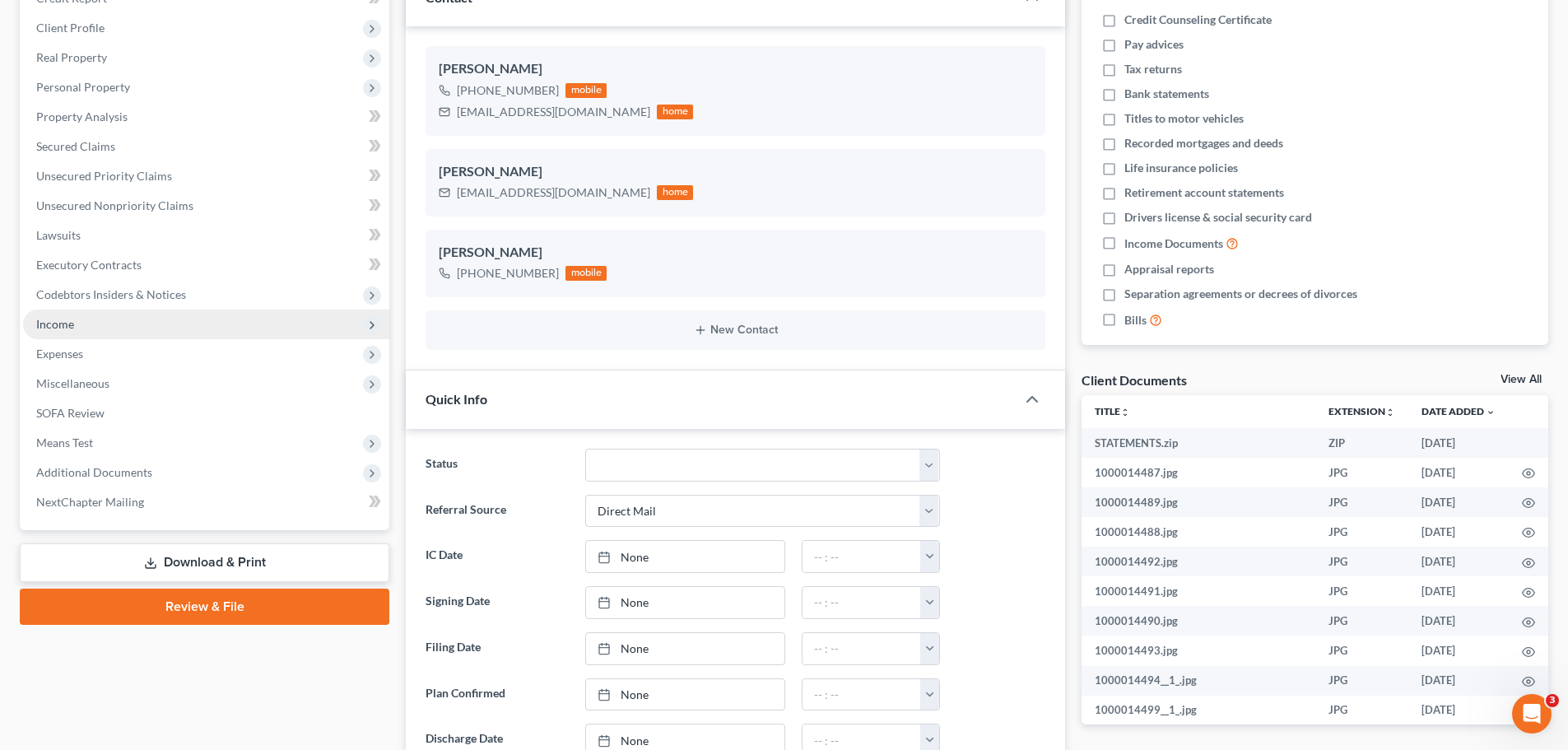
click at [85, 334] on span "Income" at bounding box center [206, 324] width 367 height 29
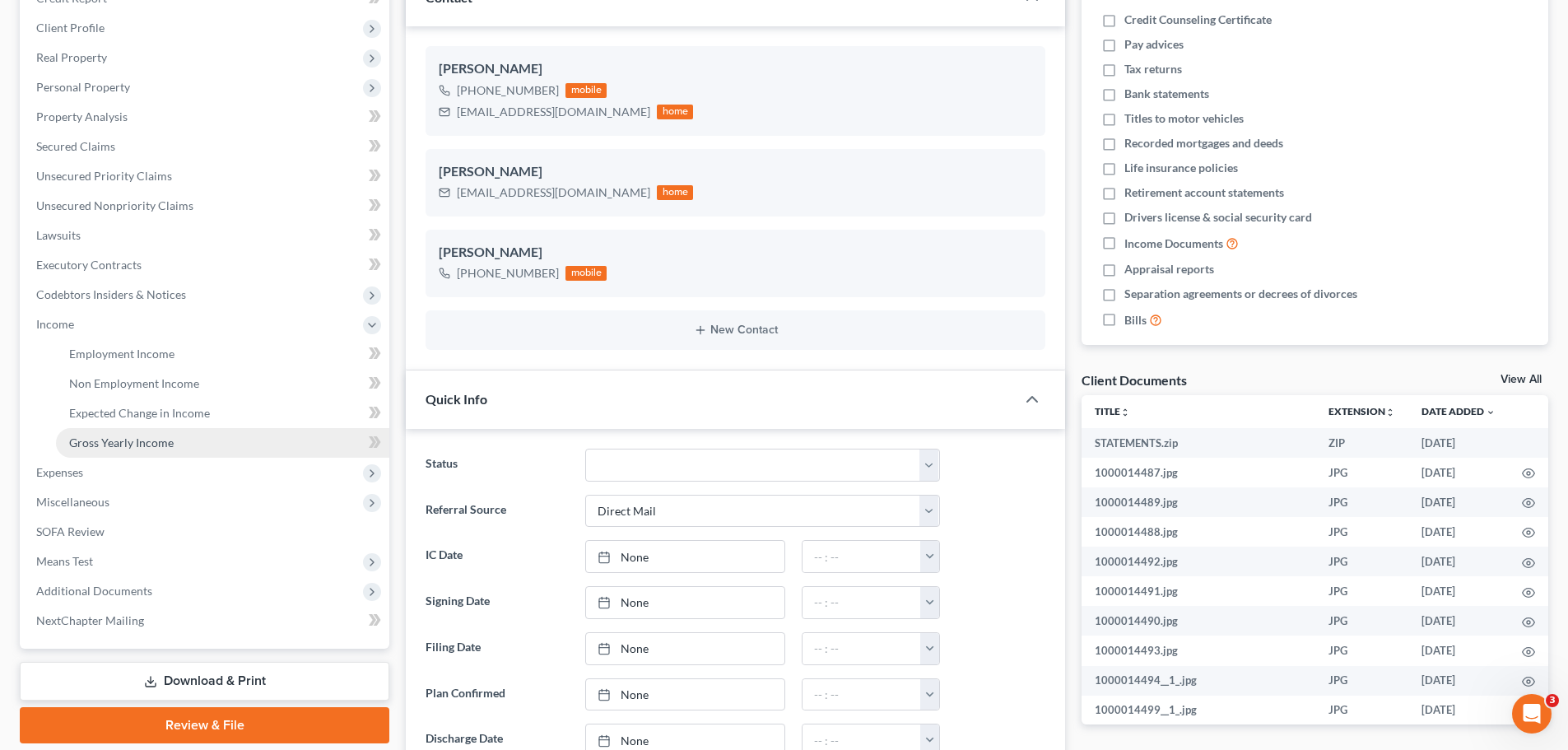
click at [132, 440] on span "Gross Yearly Income" at bounding box center [121, 442] width 105 height 14
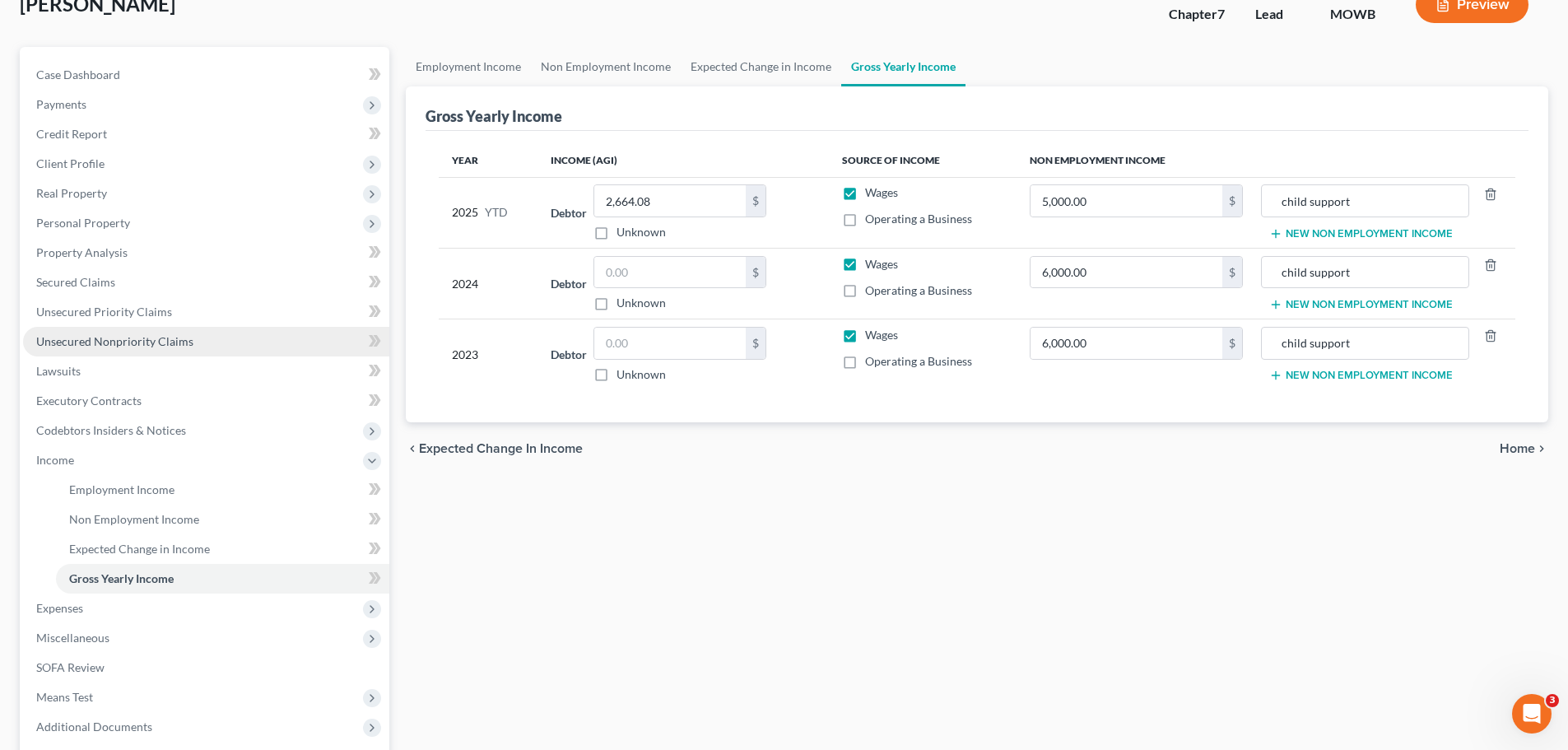
scroll to position [82, 0]
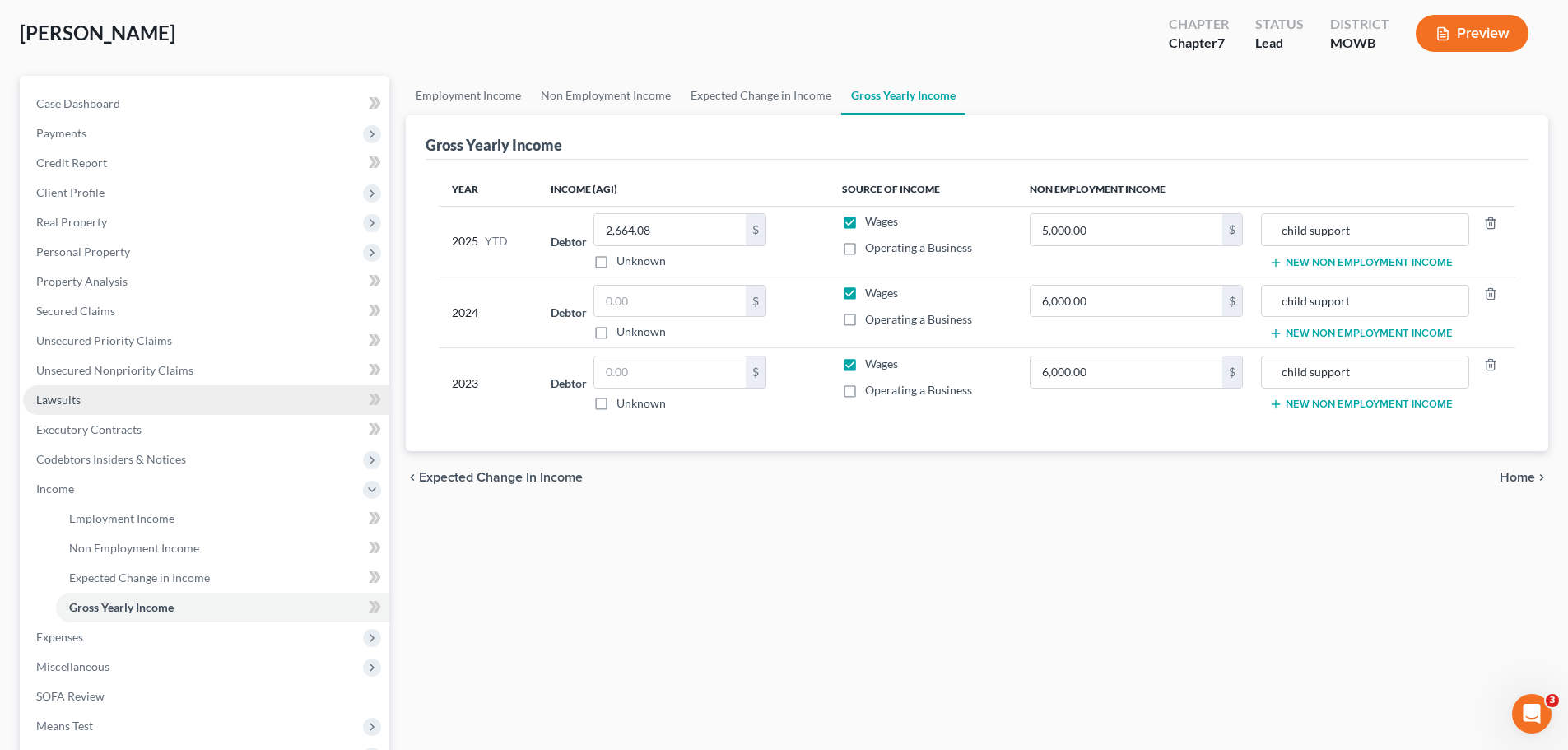
click at [104, 403] on link "Lawsuits" at bounding box center [206, 401] width 367 height 29
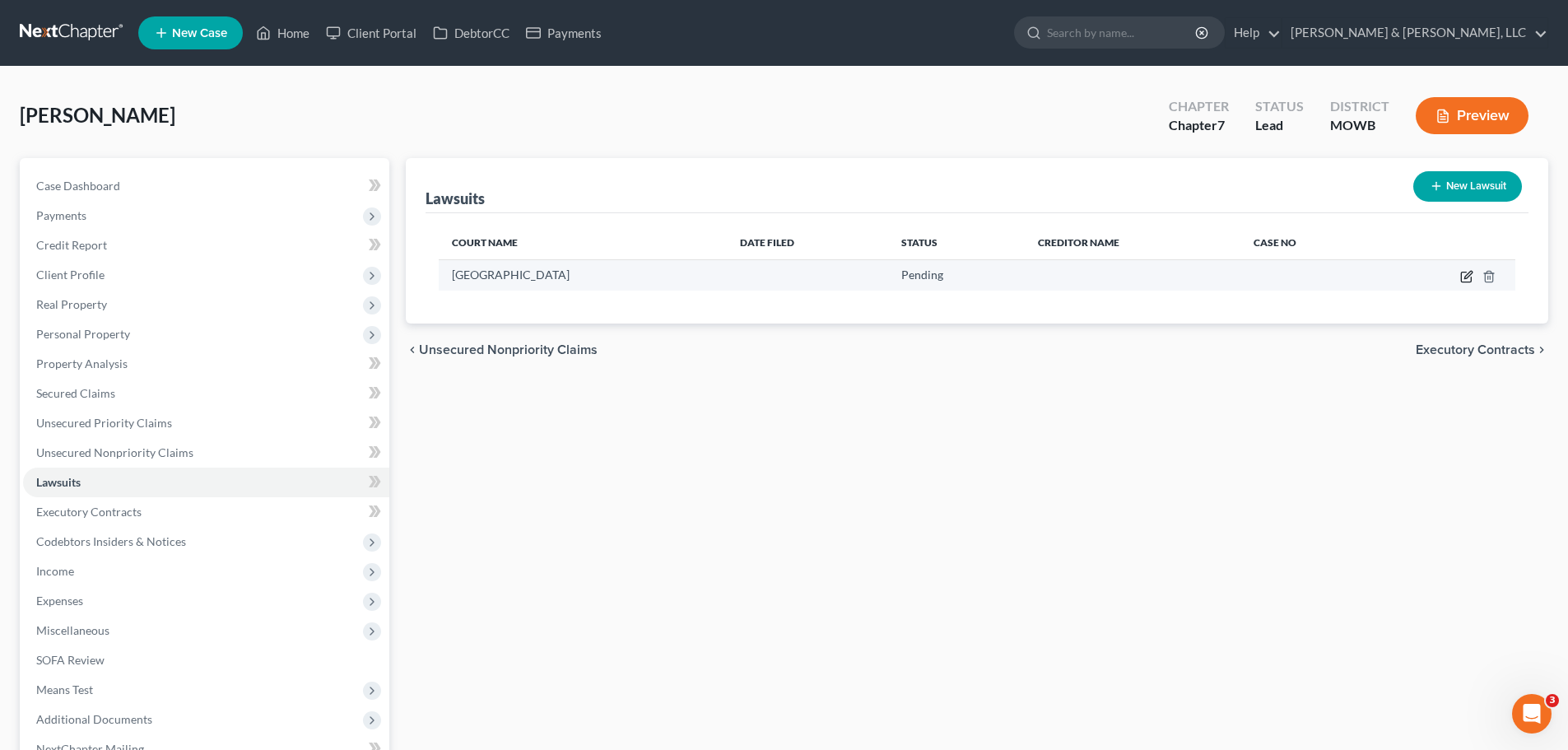
click at [1466, 276] on icon "button" at bounding box center [1467, 277] width 13 height 13
select select "26"
select select "0"
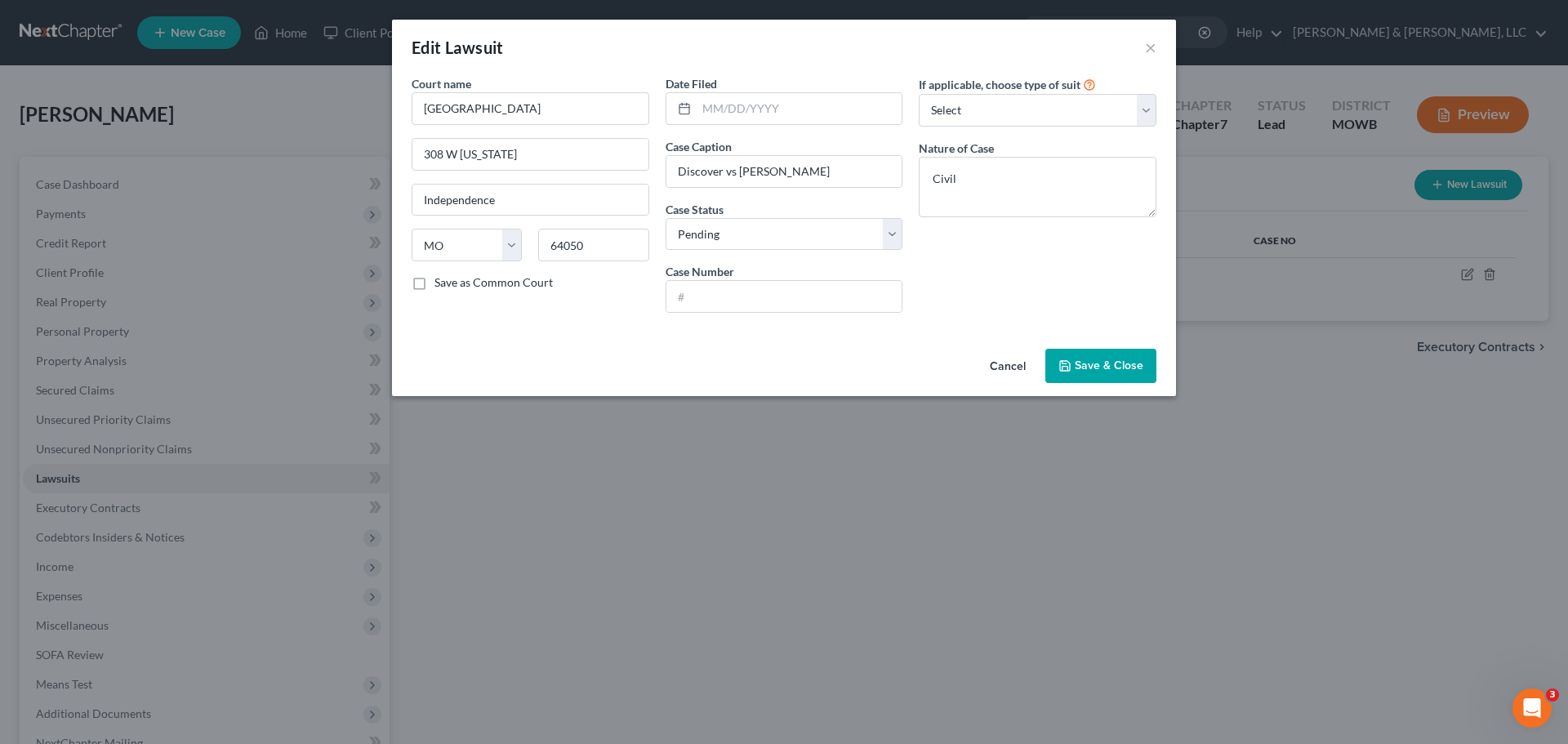
click at [1101, 363] on span "Save & Close" at bounding box center [1109, 366] width 69 height 14
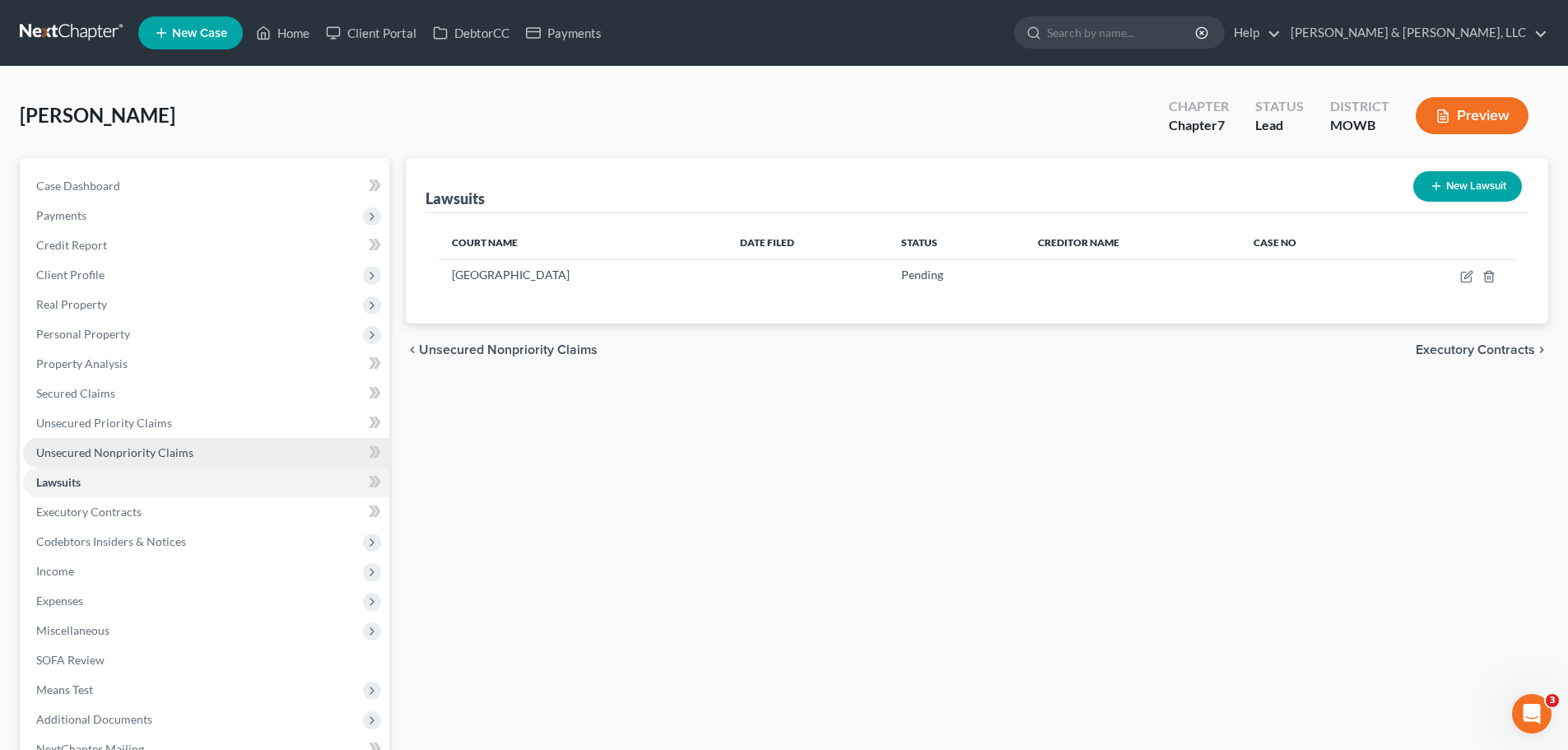
click at [168, 444] on link "Unsecured Nonpriority Claims" at bounding box center [206, 453] width 367 height 29
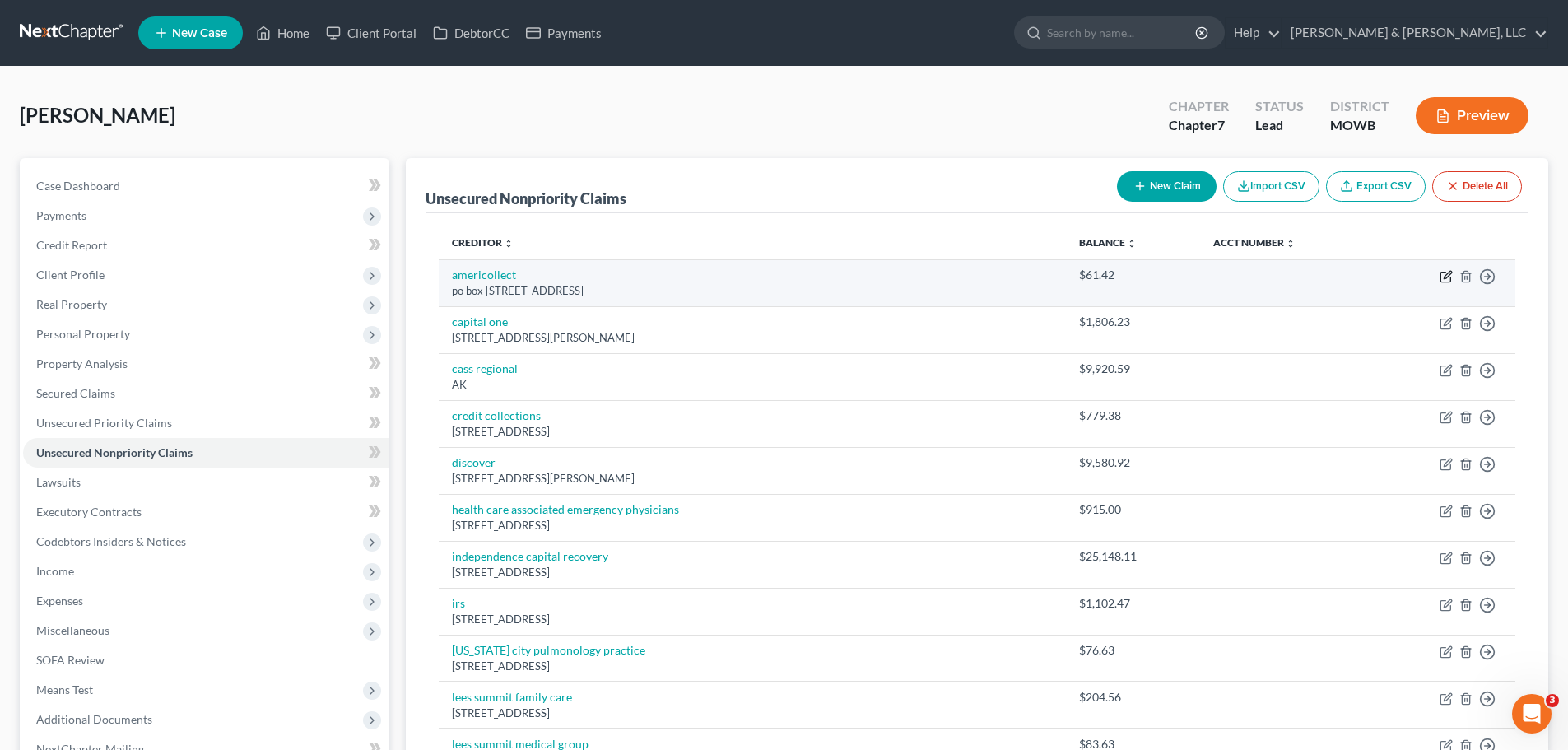
click at [1445, 277] on icon "button" at bounding box center [1448, 275] width 8 height 8
select select "52"
select select "1"
select select "0"
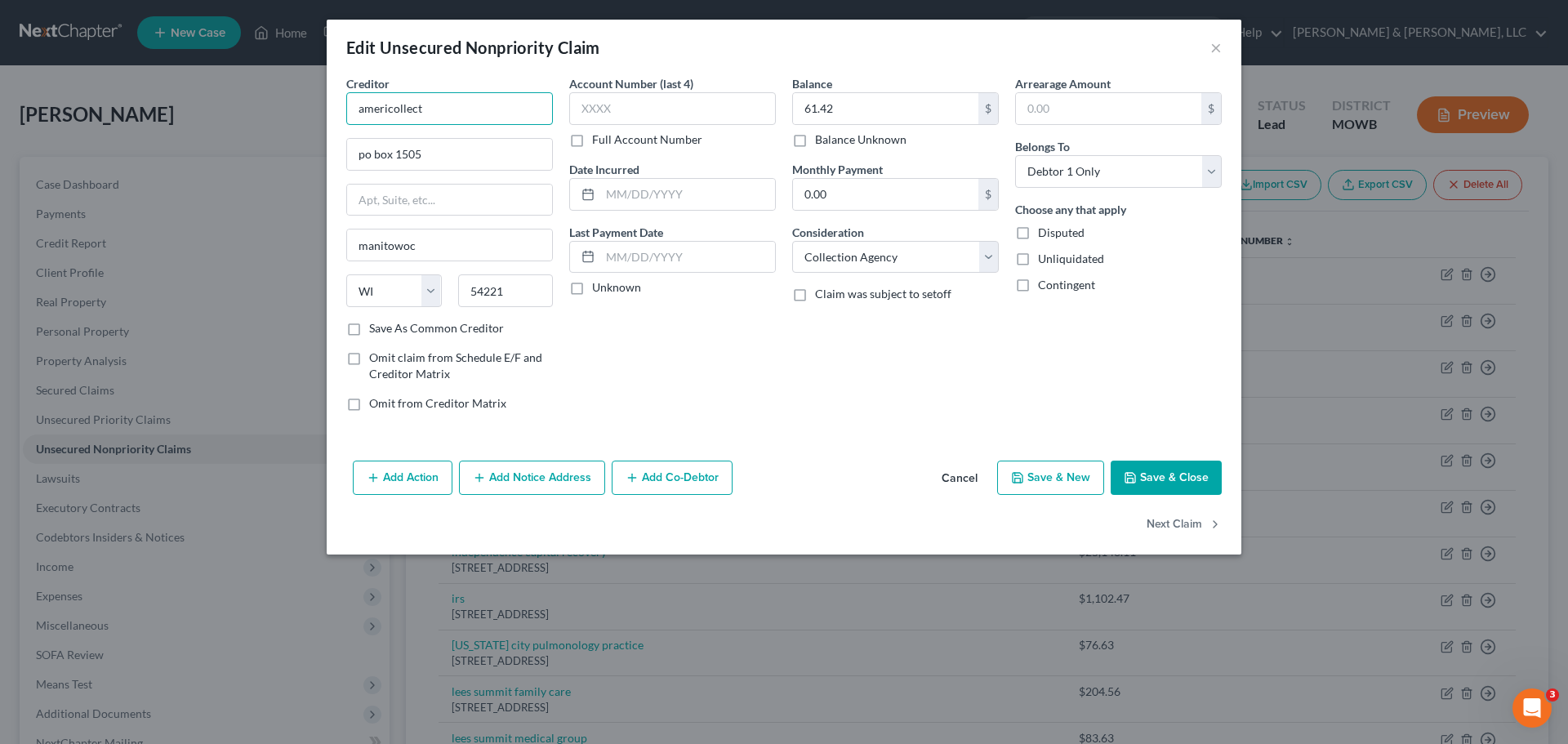
click at [491, 114] on input "americollect" at bounding box center [450, 108] width 206 height 33
type input "Americollect, Inc."
type input "PO Box 1566"
type input "[STREET_ADDRESS]"
type input "Manitowoc"
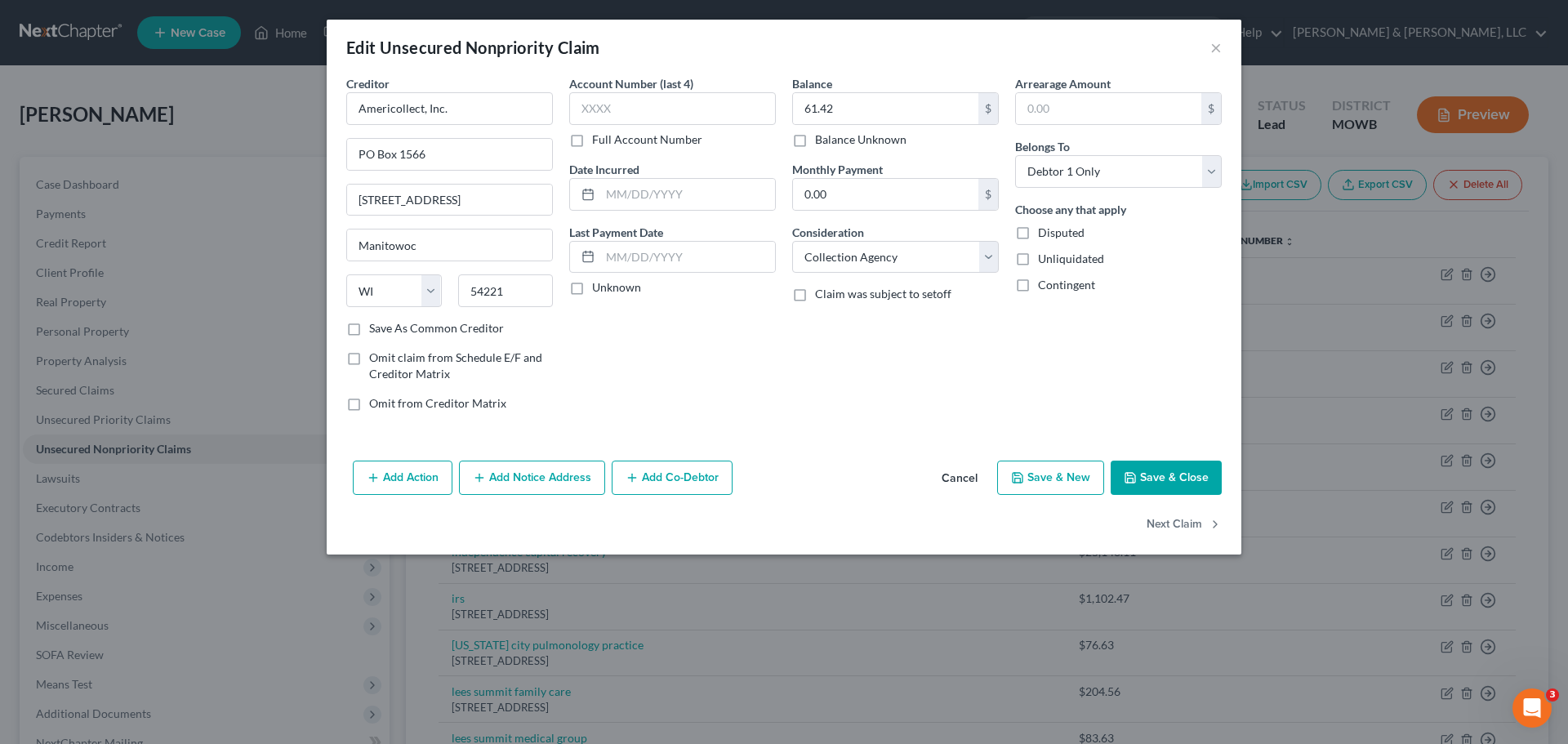
click at [1148, 481] on button "Save & Close" at bounding box center [1166, 478] width 111 height 34
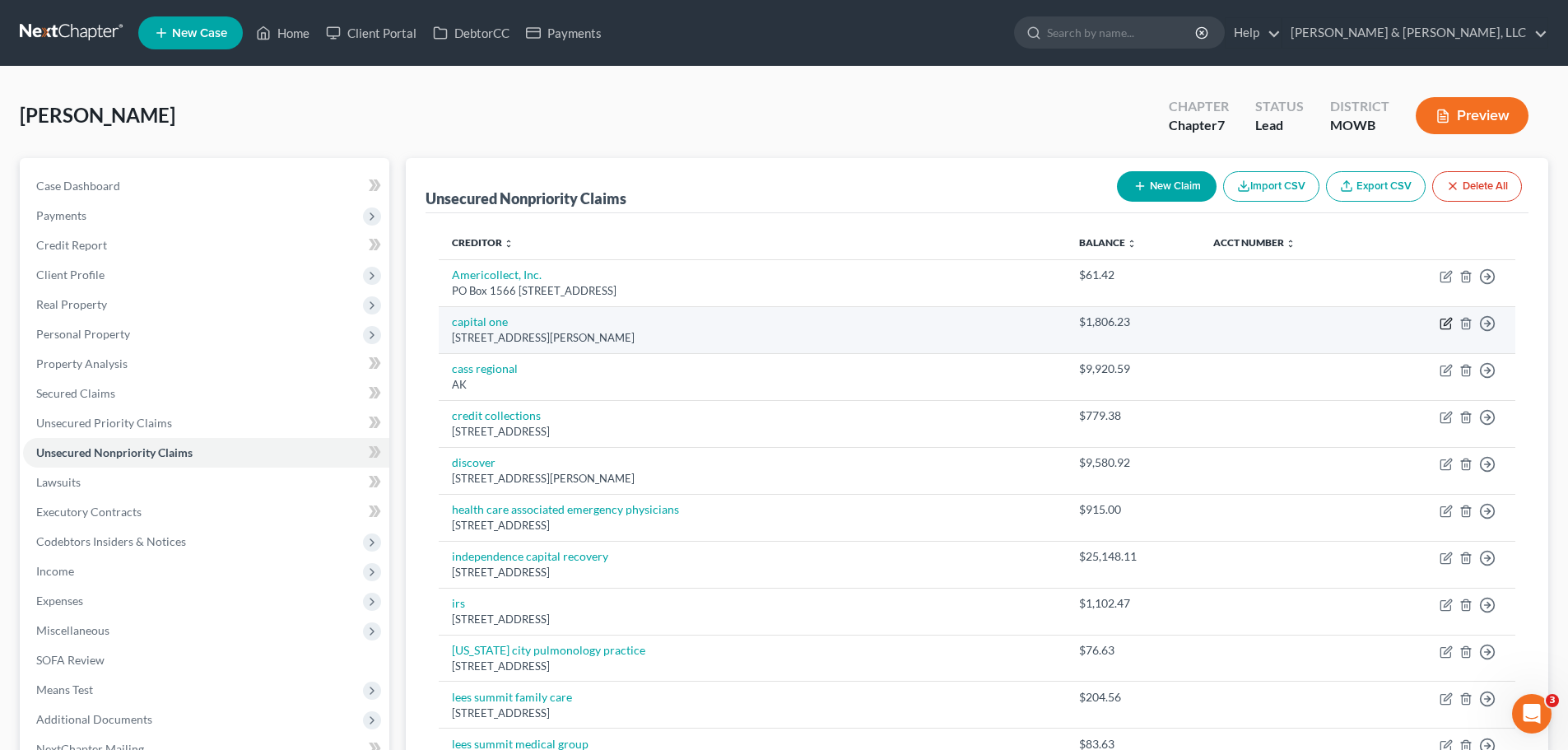
click at [1445, 323] on icon "button" at bounding box center [1448, 322] width 8 height 8
select select "48"
select select "2"
select select "0"
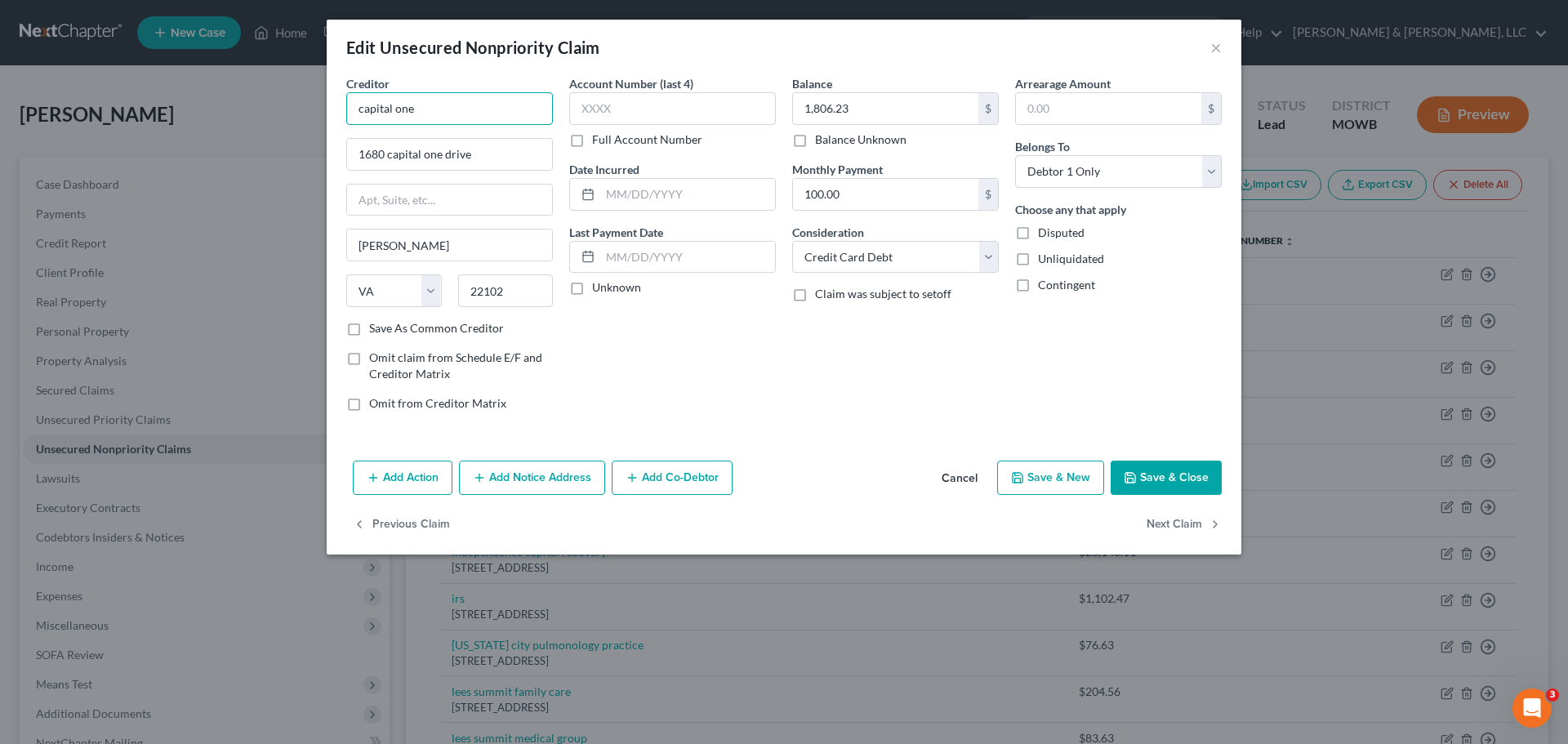
click at [521, 104] on input "capital one" at bounding box center [450, 108] width 206 height 33
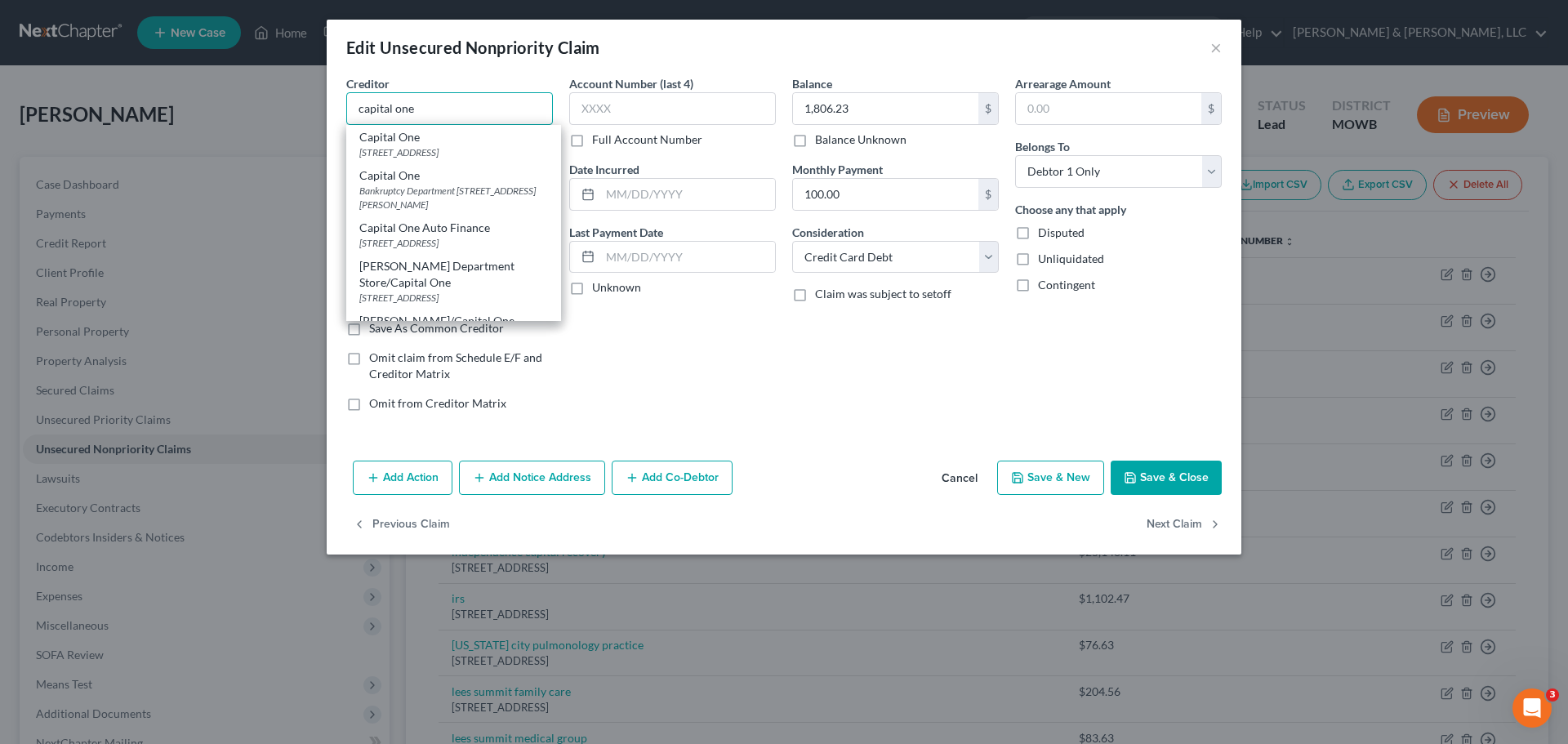
type input "Capital One"
type input "PO Box 30285"
type input "Salt Lake City"
select select "46"
type input "84130"
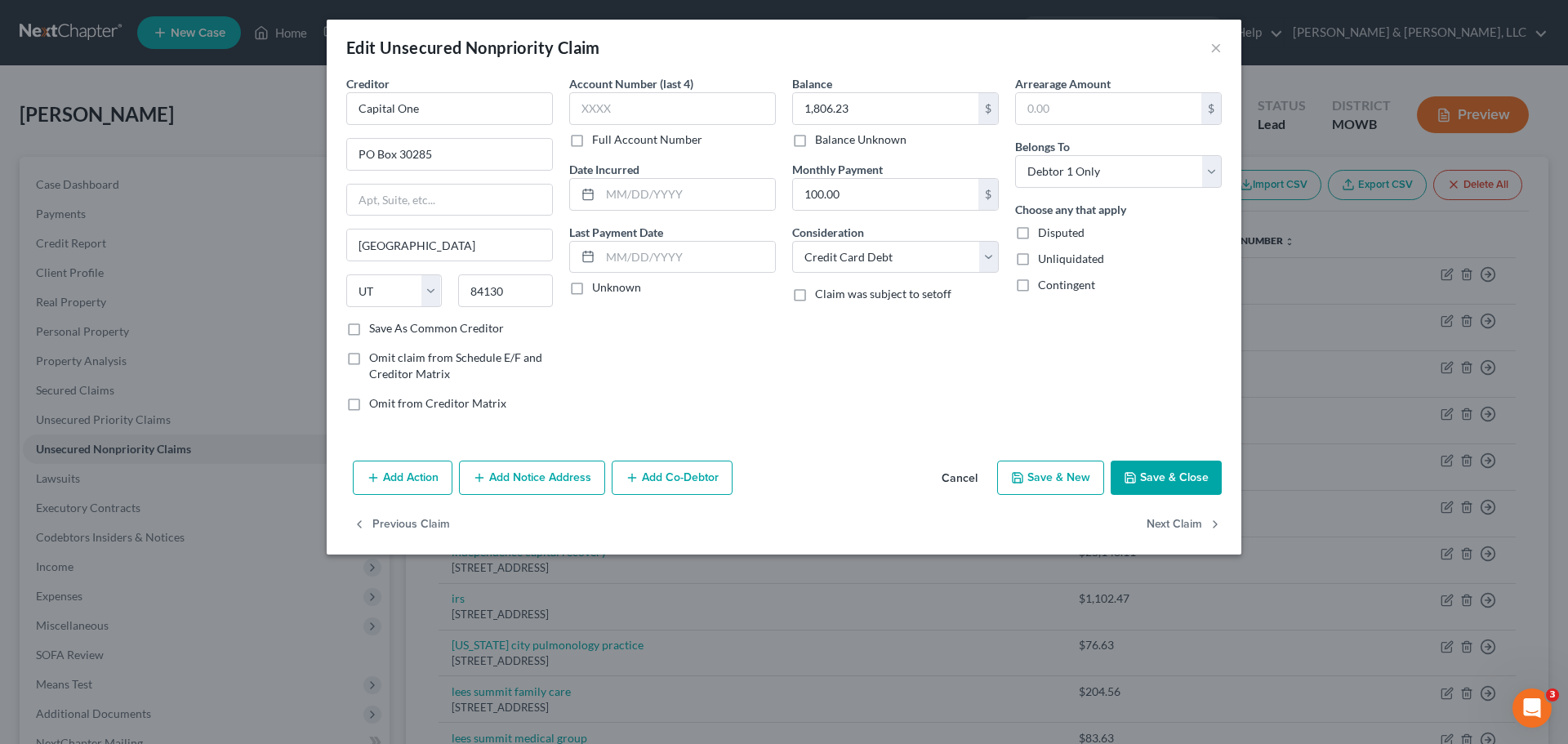
drag, startPoint x: 1165, startPoint y: 479, endPoint x: 1175, endPoint y: 477, distance: 10.2
click at [1165, 479] on button "Save & Close" at bounding box center [1166, 478] width 111 height 34
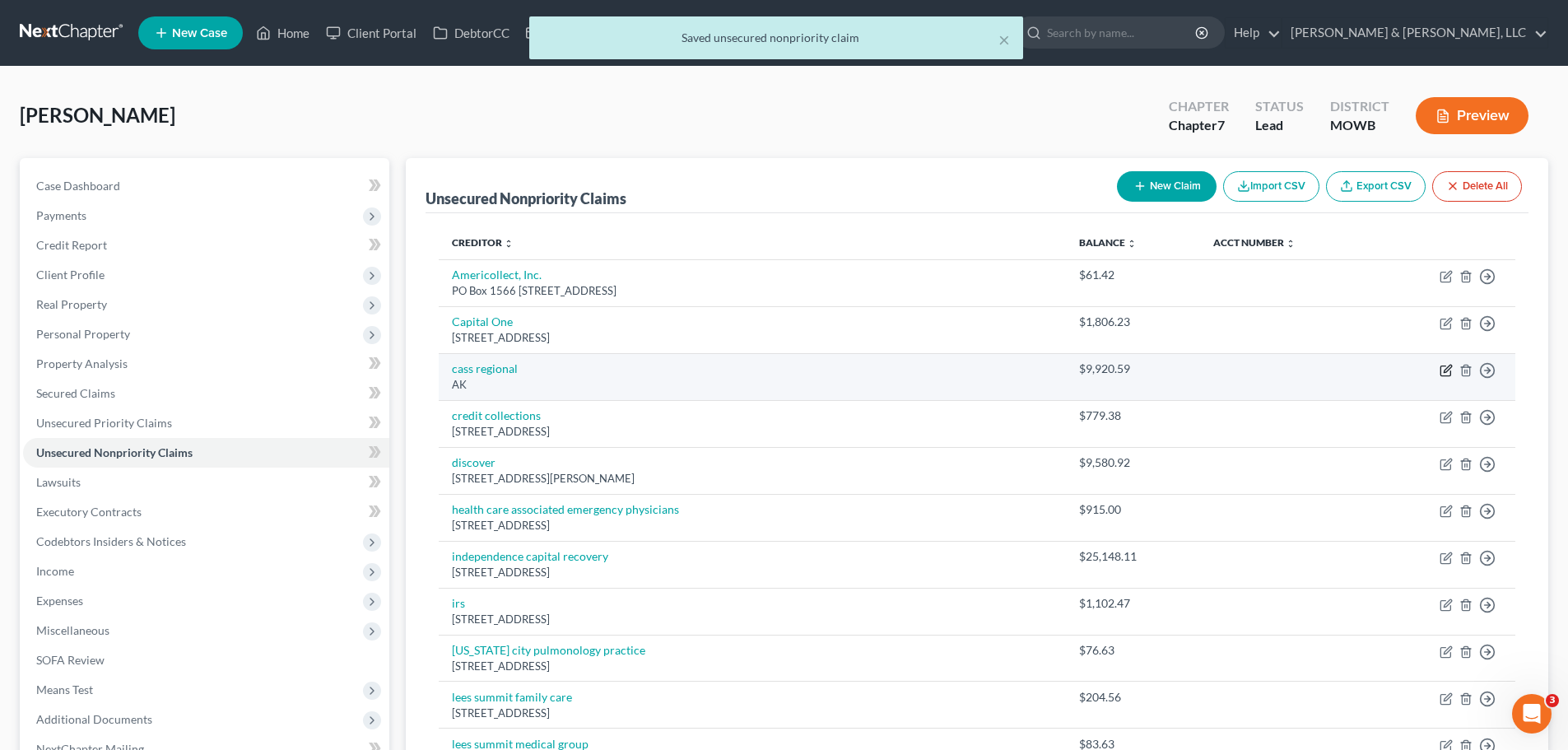
click at [1449, 369] on icon "button" at bounding box center [1446, 370] width 13 height 13
select select "1"
select select "9"
select select "0"
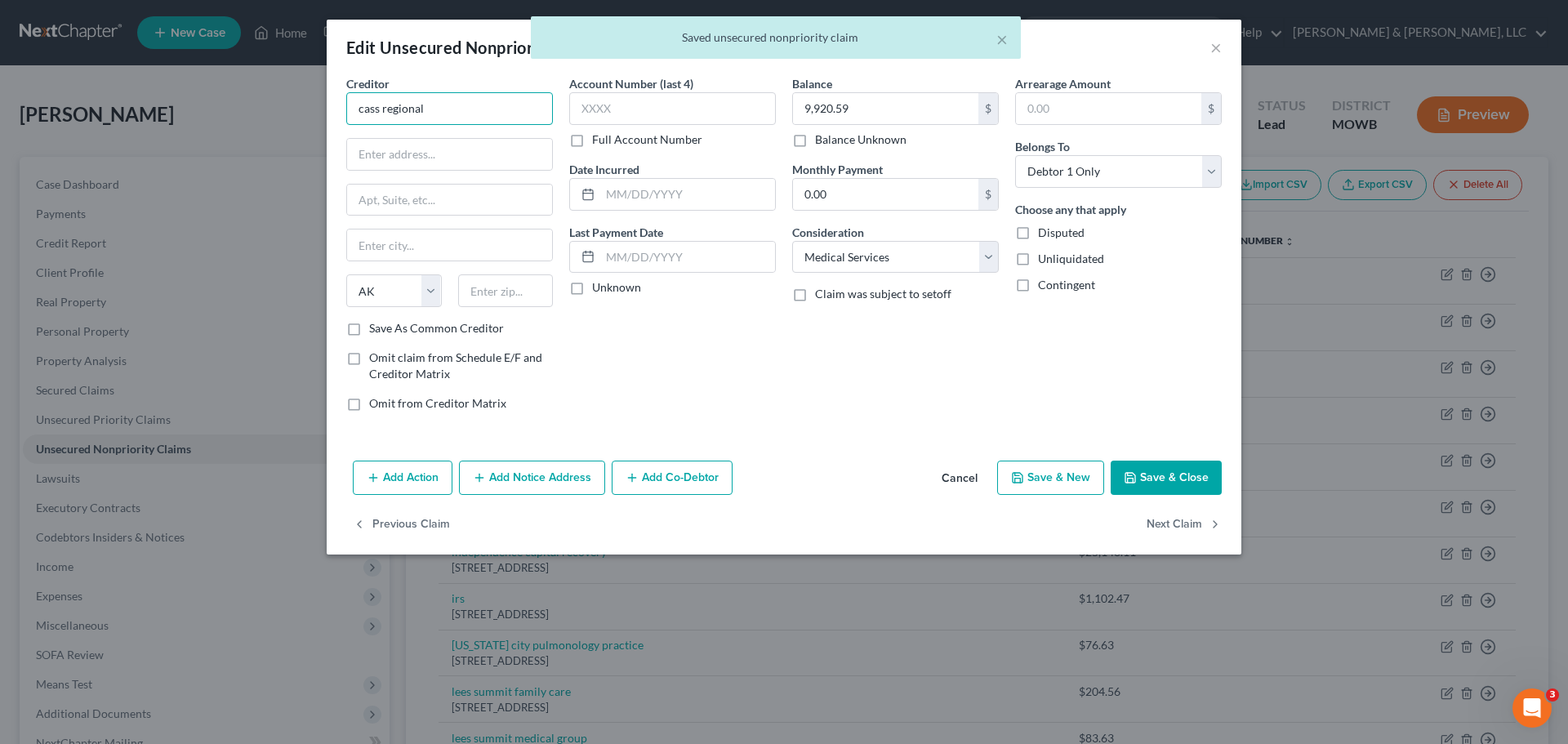
click at [464, 117] on input "cass regional" at bounding box center [450, 108] width 206 height 33
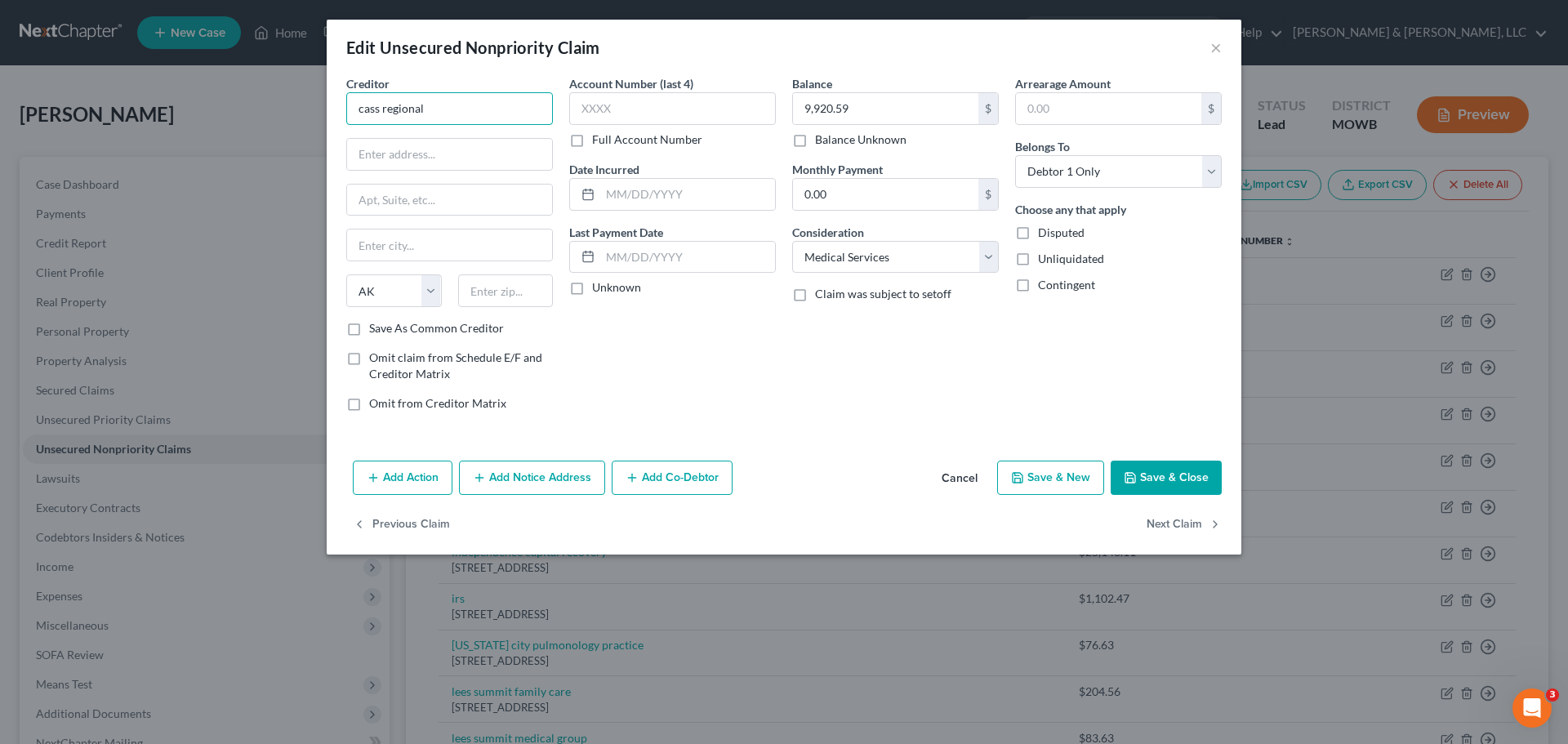
drag, startPoint x: 489, startPoint y: 110, endPoint x: 250, endPoint y: 97, distance: 239.4
click at [250, 97] on div "Edit Unsecured Nonpriority Claim × Creditor * cass regional State AL AK AR AZ C…" at bounding box center [784, 372] width 1568 height 744
type input "Cass Regional Medical Center"
click at [404, 157] on input "text" at bounding box center [450, 154] width 205 height 31
type input "2800 Rock Haven Rd"
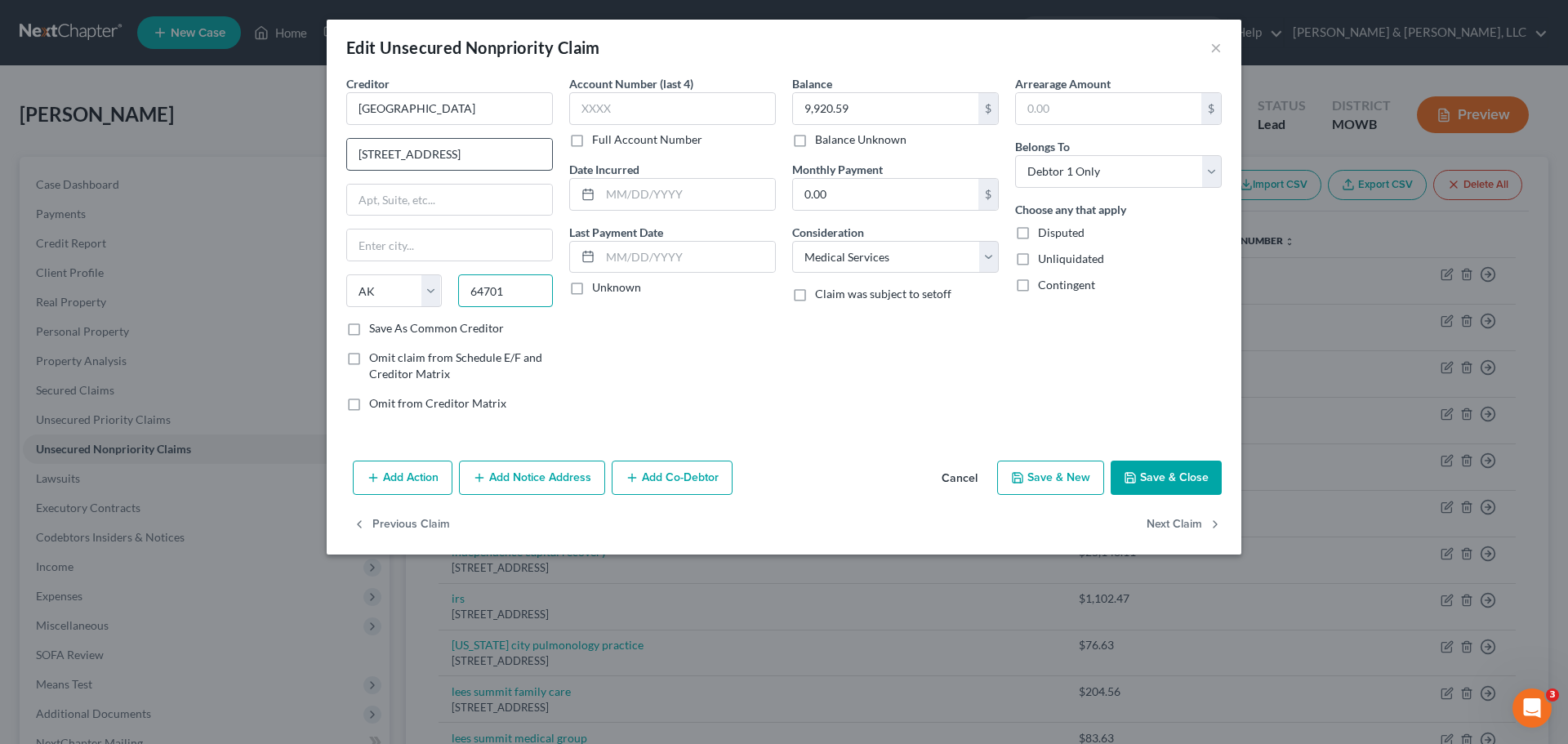
type input "64701"
type input "Harrisonville"
select select "26"
click at [1148, 476] on button "Save & Close" at bounding box center [1166, 478] width 111 height 34
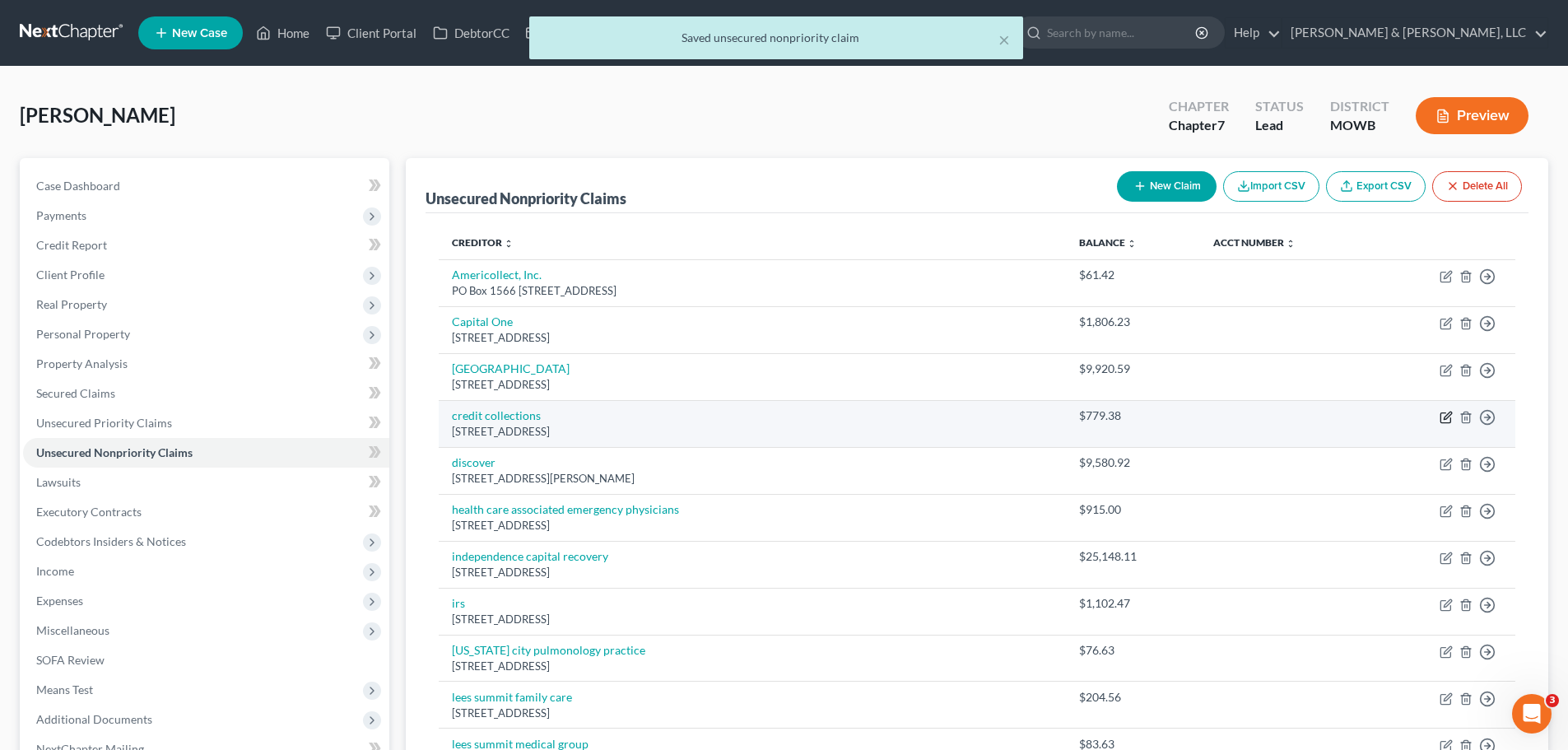
click at [1444, 417] on icon "button" at bounding box center [1446, 417] width 13 height 13
select select "22"
select select "1"
select select "0"
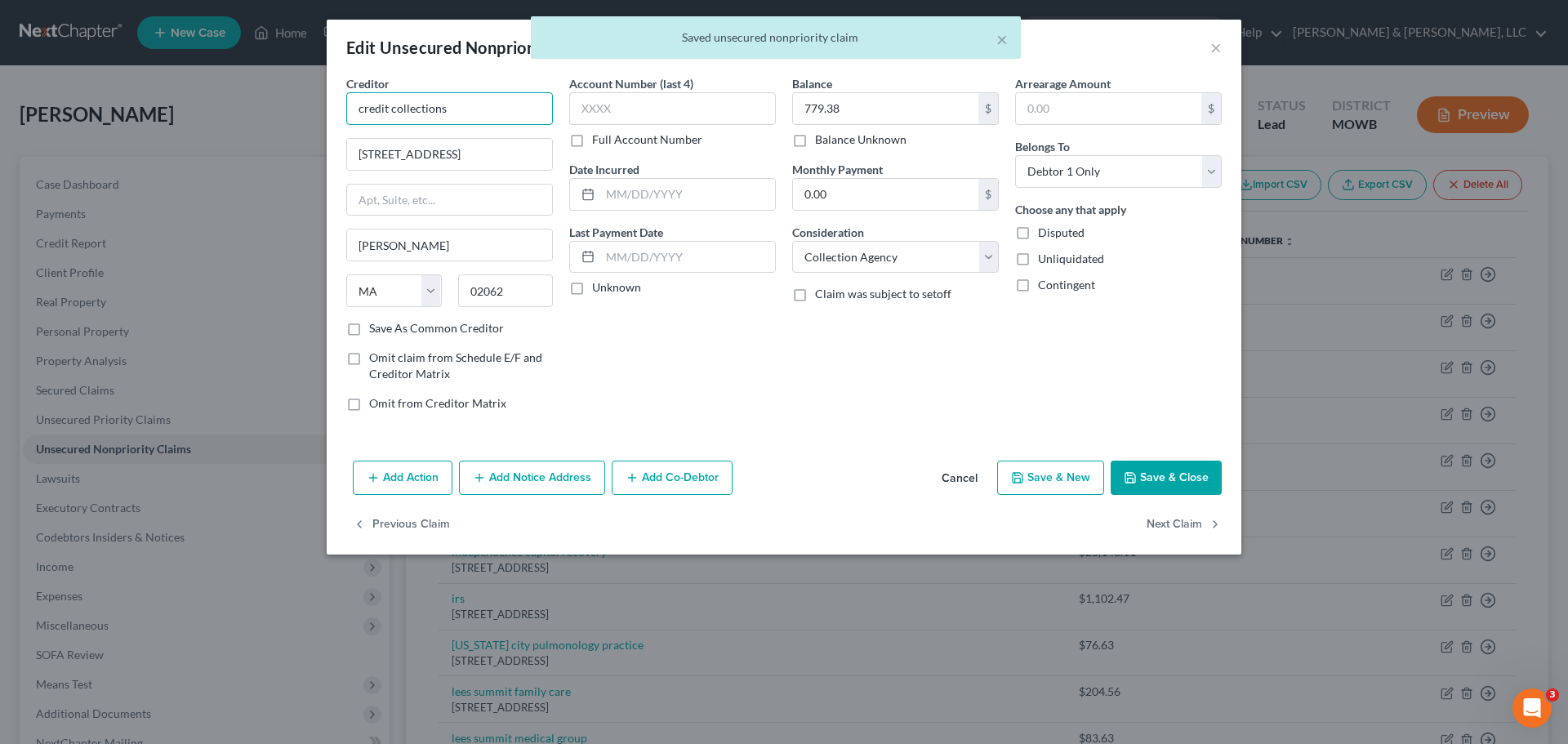
click at [500, 113] on input "credit collections" at bounding box center [450, 108] width 206 height 33
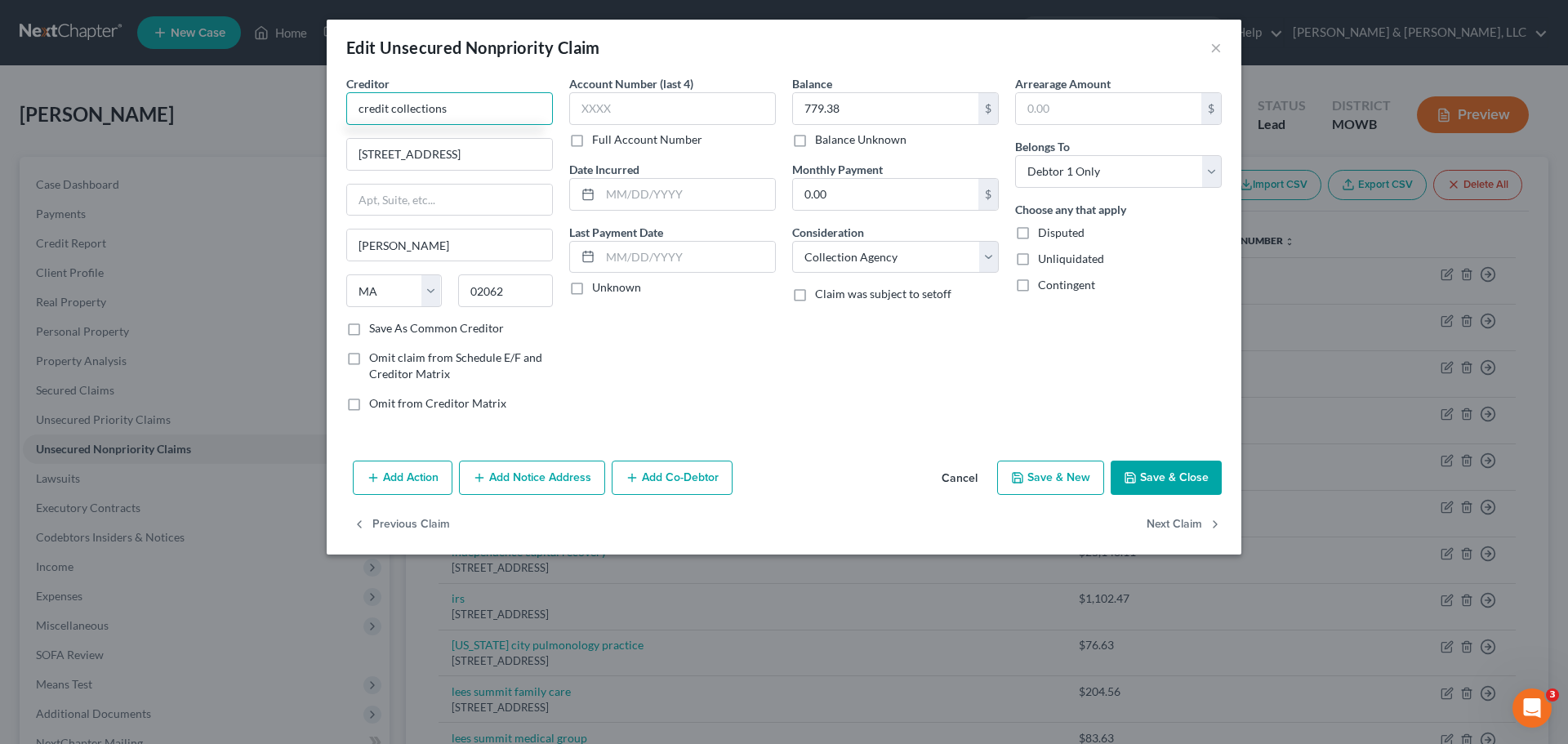
click at [359, 114] on input "credit collections" at bounding box center [450, 108] width 206 height 33
click at [395, 111] on input "Credit collections" at bounding box center [450, 108] width 206 height 33
type input "Credit Collections"
click at [1173, 474] on button "Save & Close" at bounding box center [1166, 478] width 111 height 34
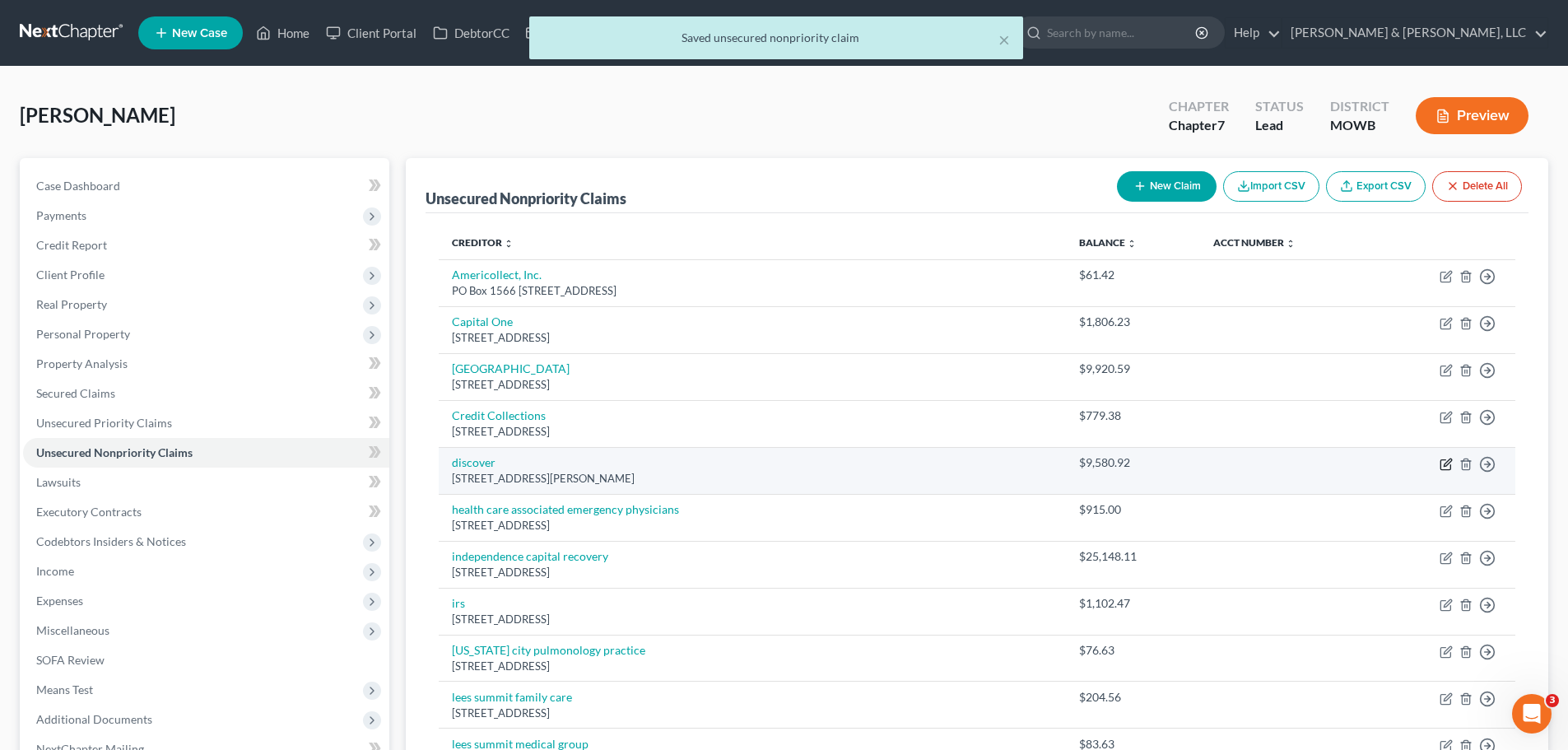
click at [1446, 465] on icon "button" at bounding box center [1446, 464] width 13 height 13
select select "14"
select select "2"
select select "0"
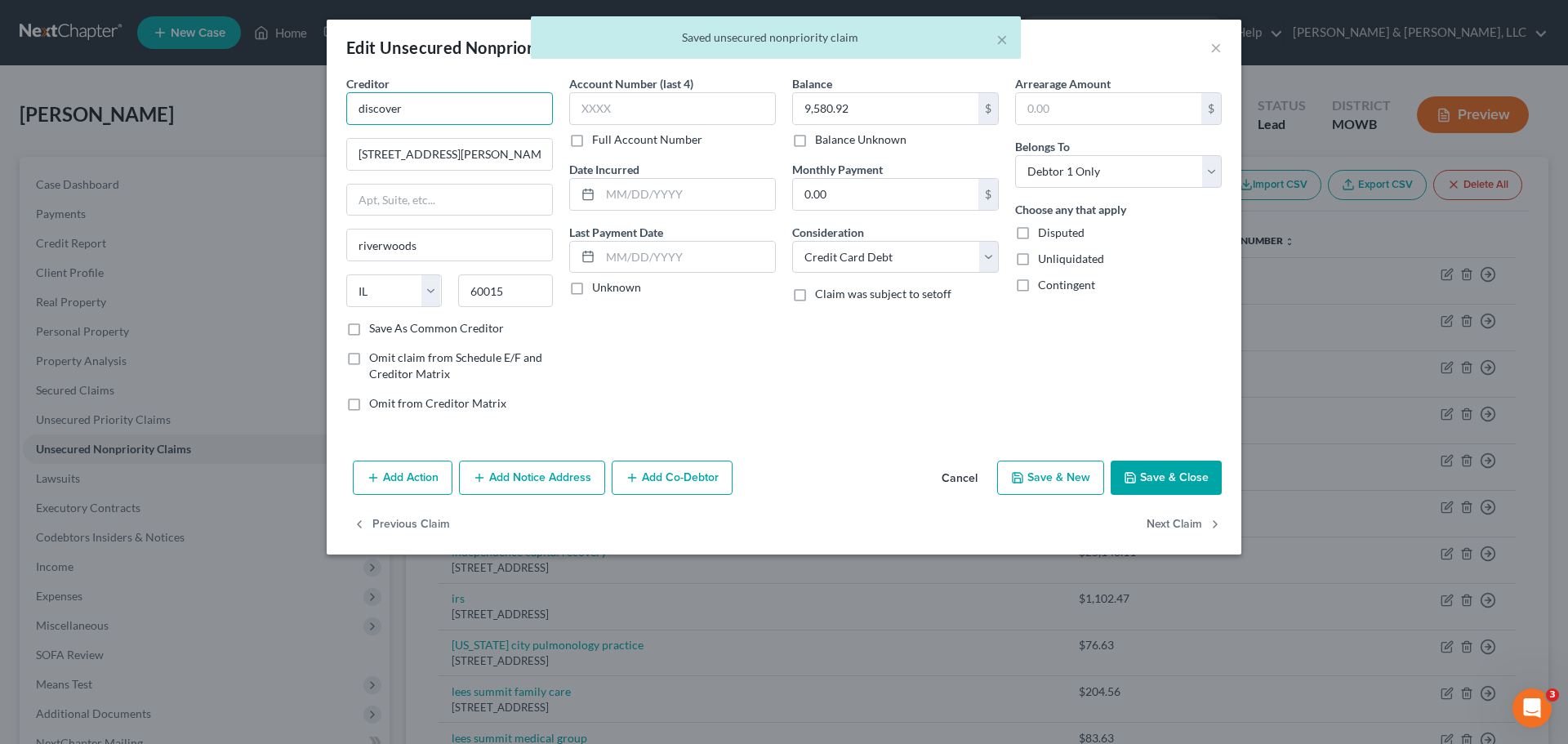
click at [458, 122] on input "discover" at bounding box center [450, 108] width 206 height 33
type input "Discover"
type input "PO Box 6103"
type input "Carol Stream"
type input "60197"
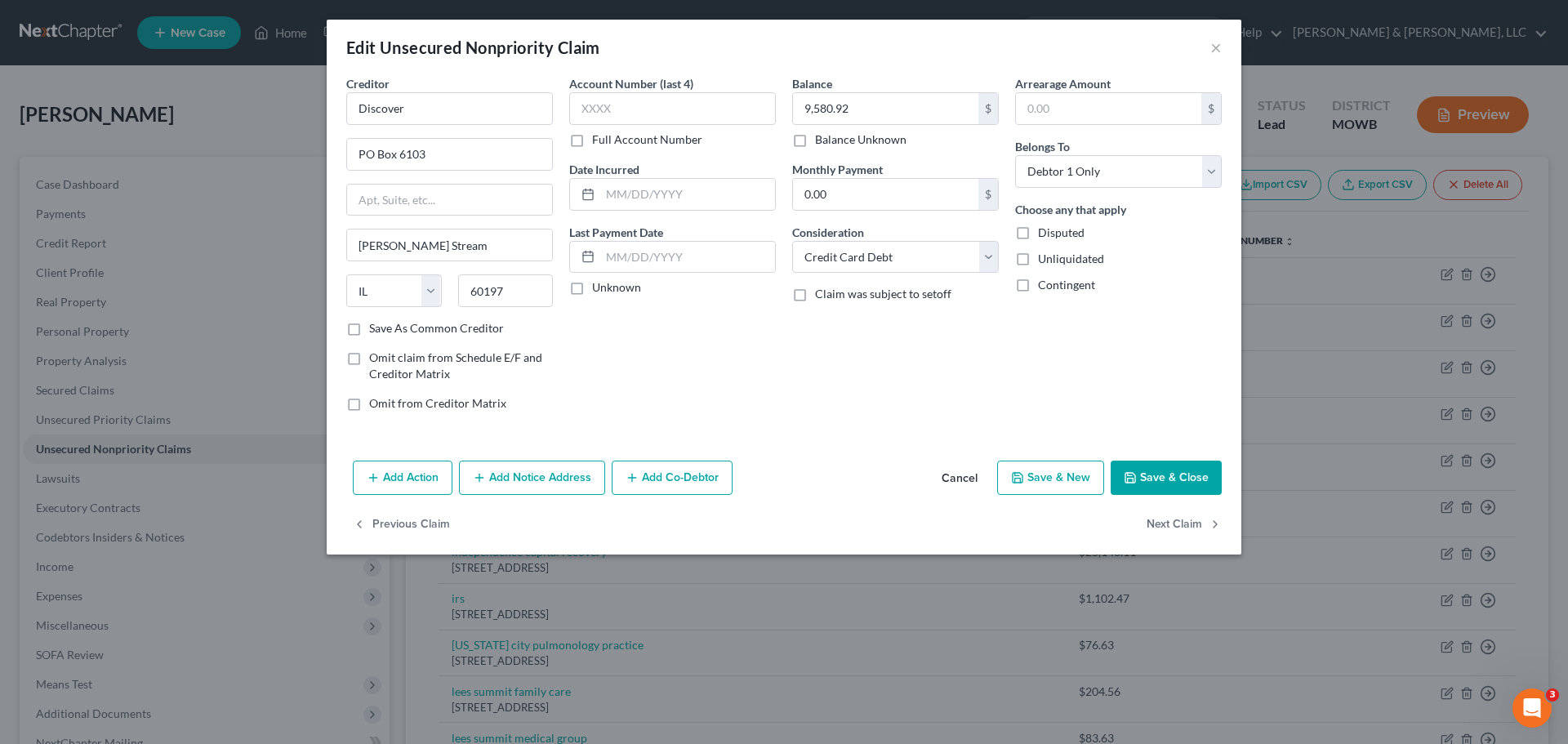
click at [1167, 470] on button "Save & Close" at bounding box center [1166, 478] width 111 height 34
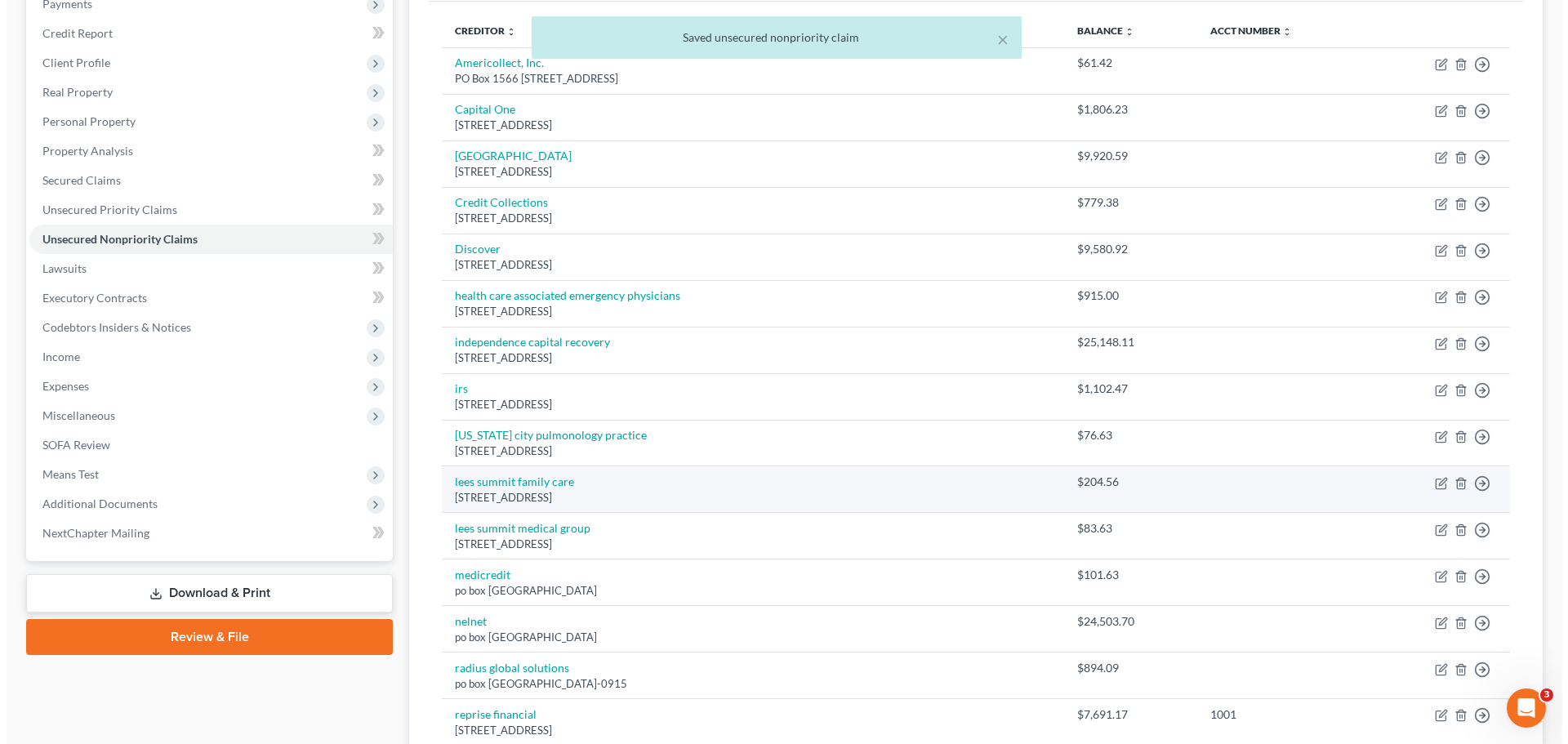
scroll to position [245, 0]
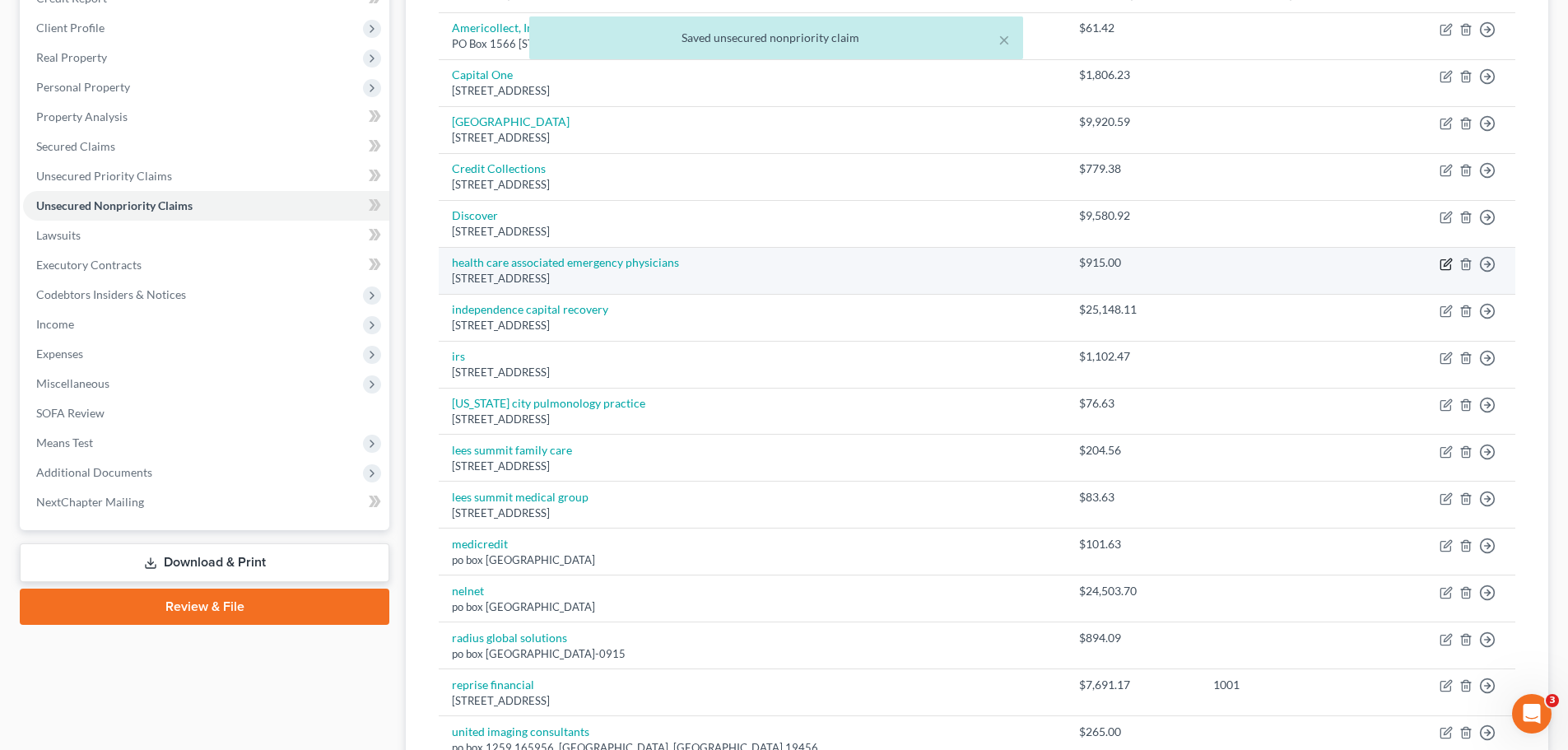
click at [1448, 264] on icon "button" at bounding box center [1448, 262] width 8 height 8
select select "17"
select select "9"
select select "0"
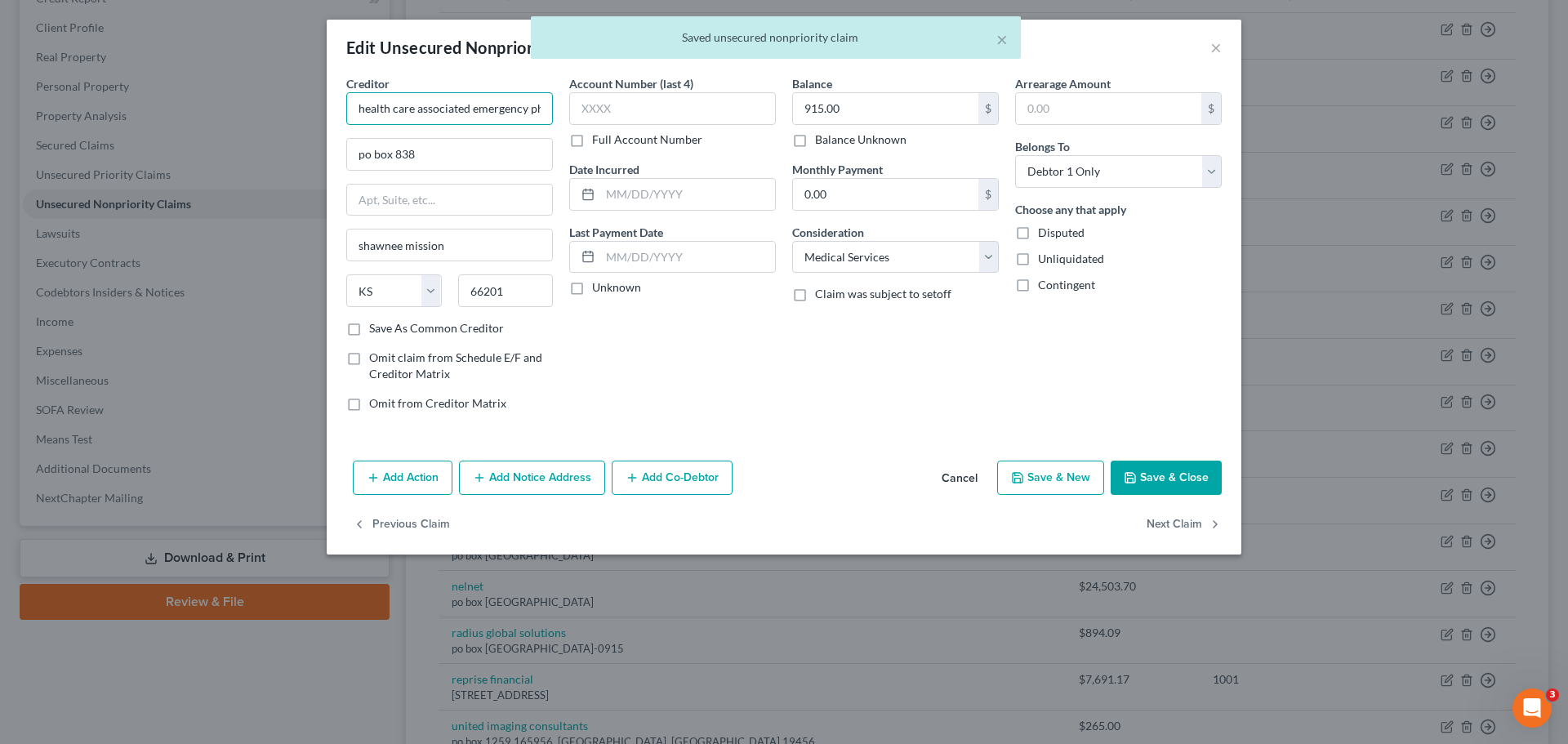
click at [543, 109] on input "health care associated emergency physicians" at bounding box center [450, 108] width 206 height 33
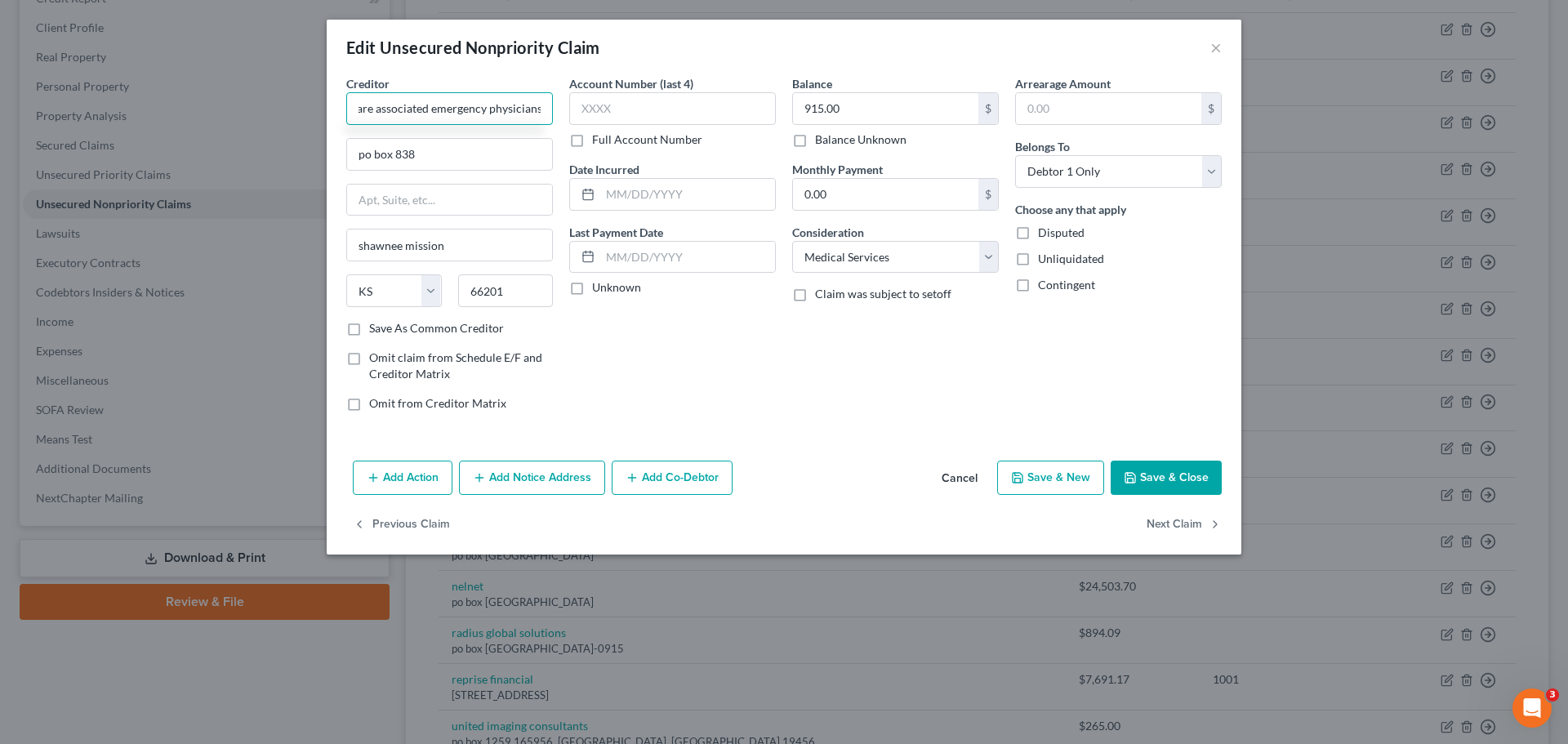
click at [488, 112] on input "health care associated emergency physicians" at bounding box center [450, 108] width 206 height 33
click at [432, 110] on input "health care associated emergency Physicians" at bounding box center [450, 108] width 206 height 33
click at [375, 111] on input "health care associated Emergency Physicians" at bounding box center [450, 108] width 206 height 33
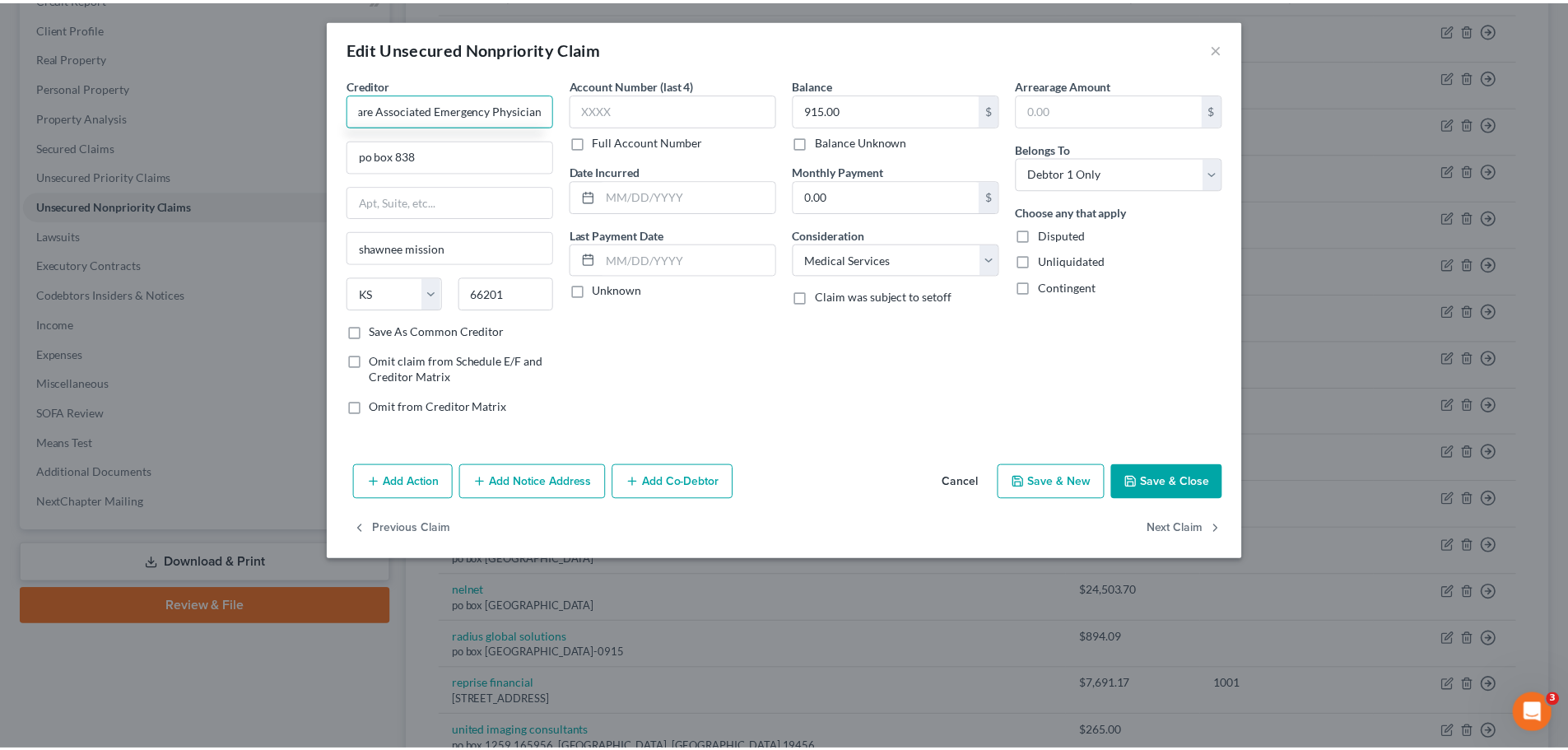
scroll to position [0, 0]
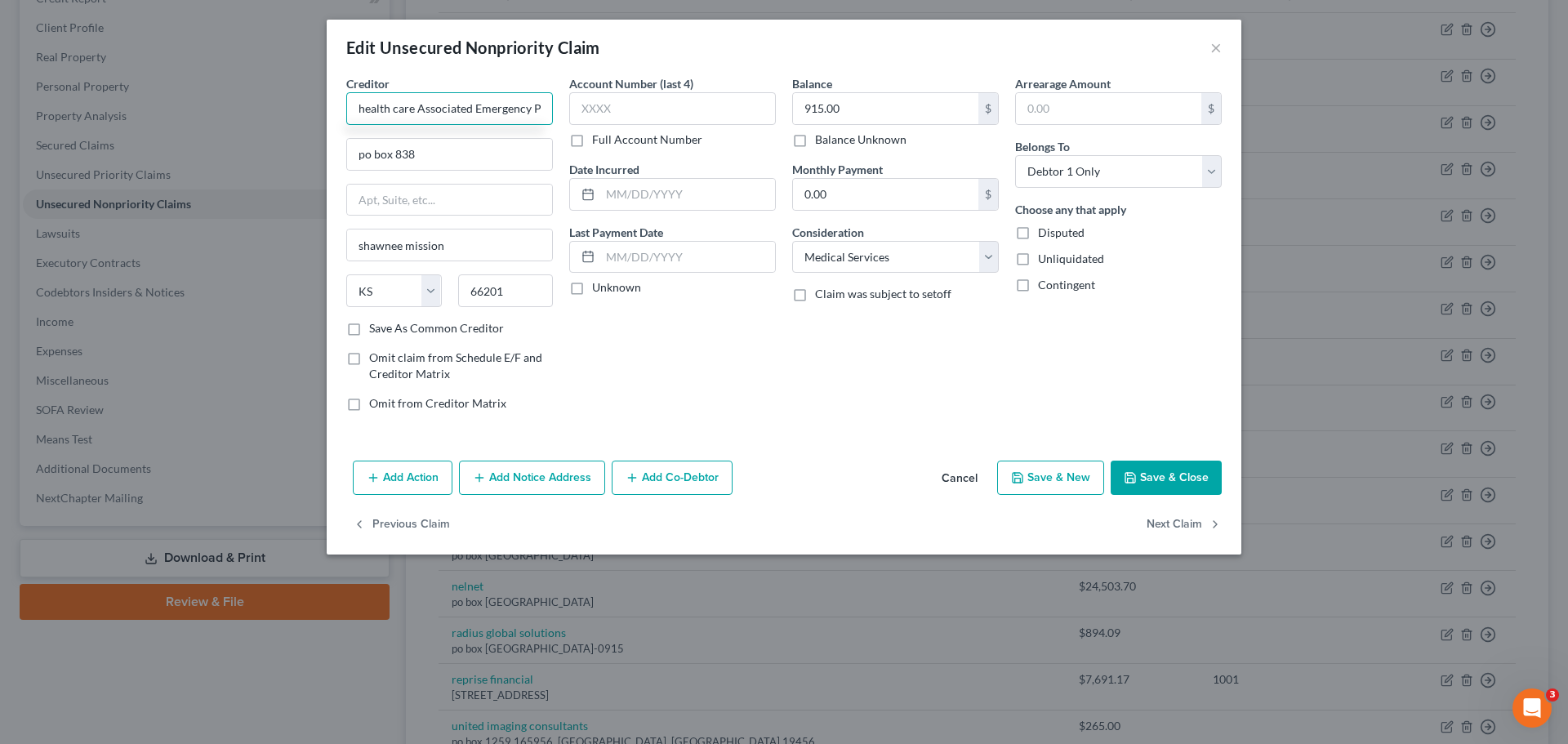
drag, startPoint x: 413, startPoint y: 114, endPoint x: 219, endPoint y: 120, distance: 194.1
click at [219, 120] on div "Edit Unsecured Nonpriority Claim × Creditor * health care Associated Emergency …" at bounding box center [784, 372] width 1568 height 744
click at [395, 111] on input "health care Associated Emergency Physicians" at bounding box center [450, 108] width 206 height 33
click at [394, 114] on input "health care Associated Emergency Physicians" at bounding box center [450, 108] width 206 height 33
click at [361, 115] on input "health Care Associated Emergency Physicians" at bounding box center [450, 108] width 206 height 33
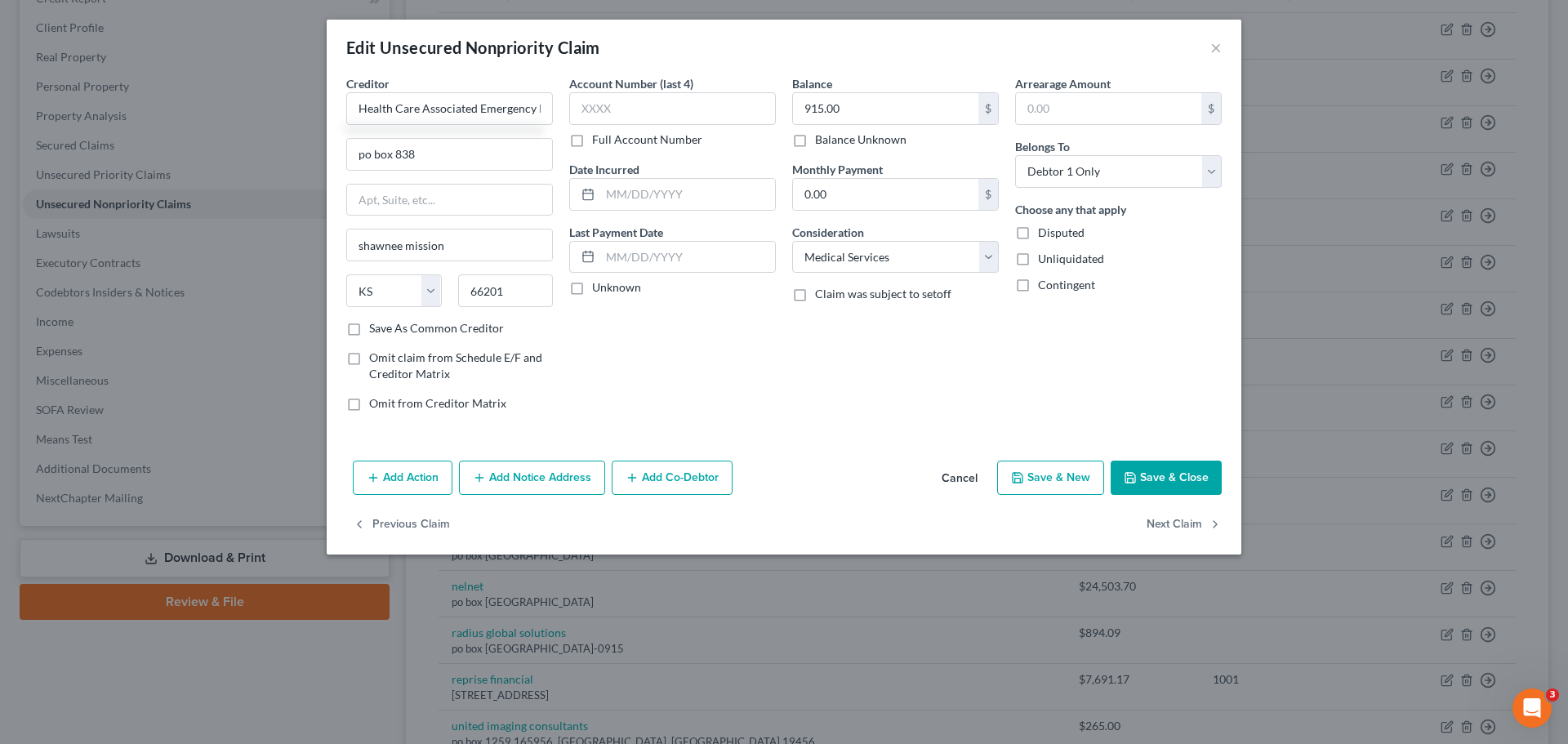
click at [1132, 477] on icon "button" at bounding box center [1130, 477] width 13 height 13
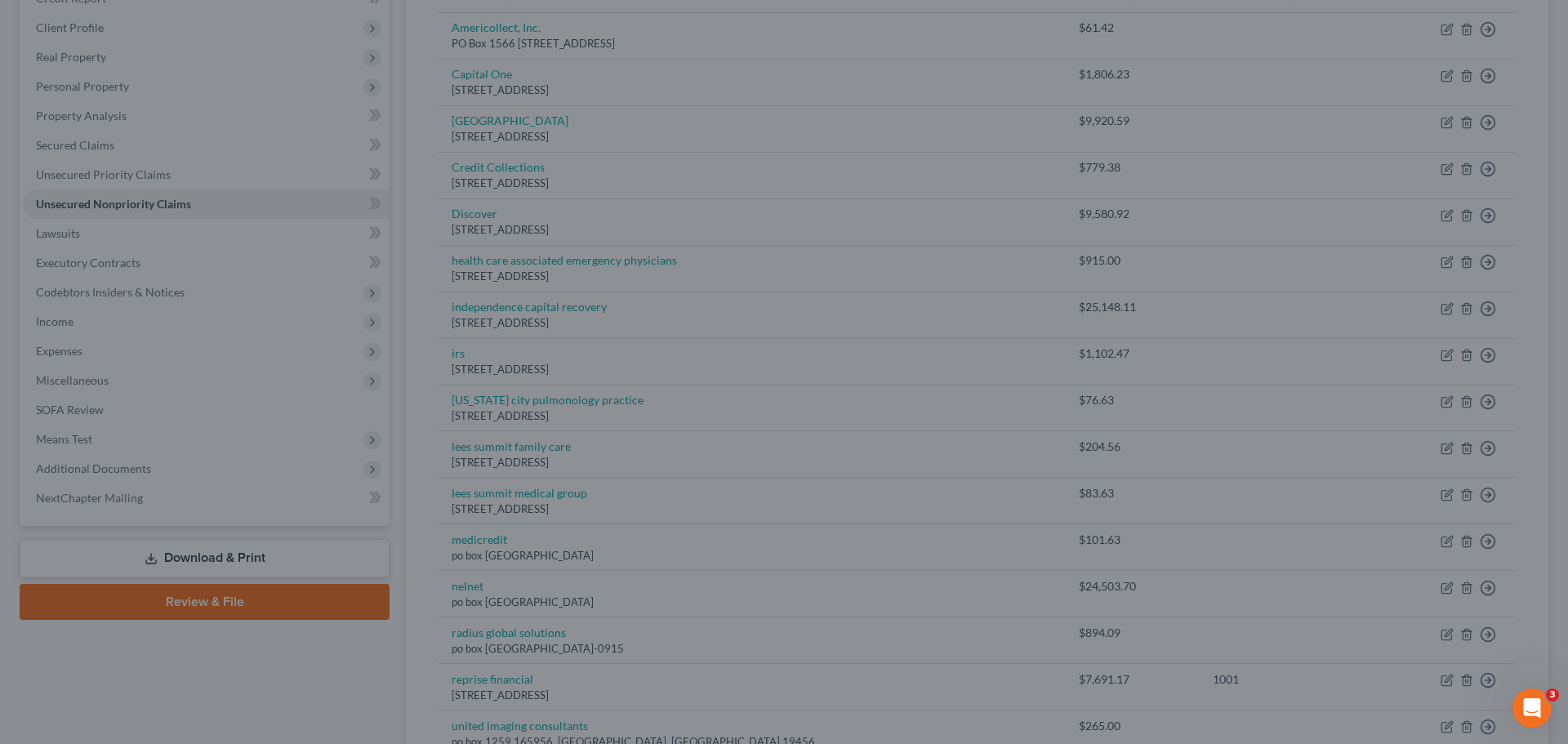
type input "Health Care Associated Emergency Physicians"
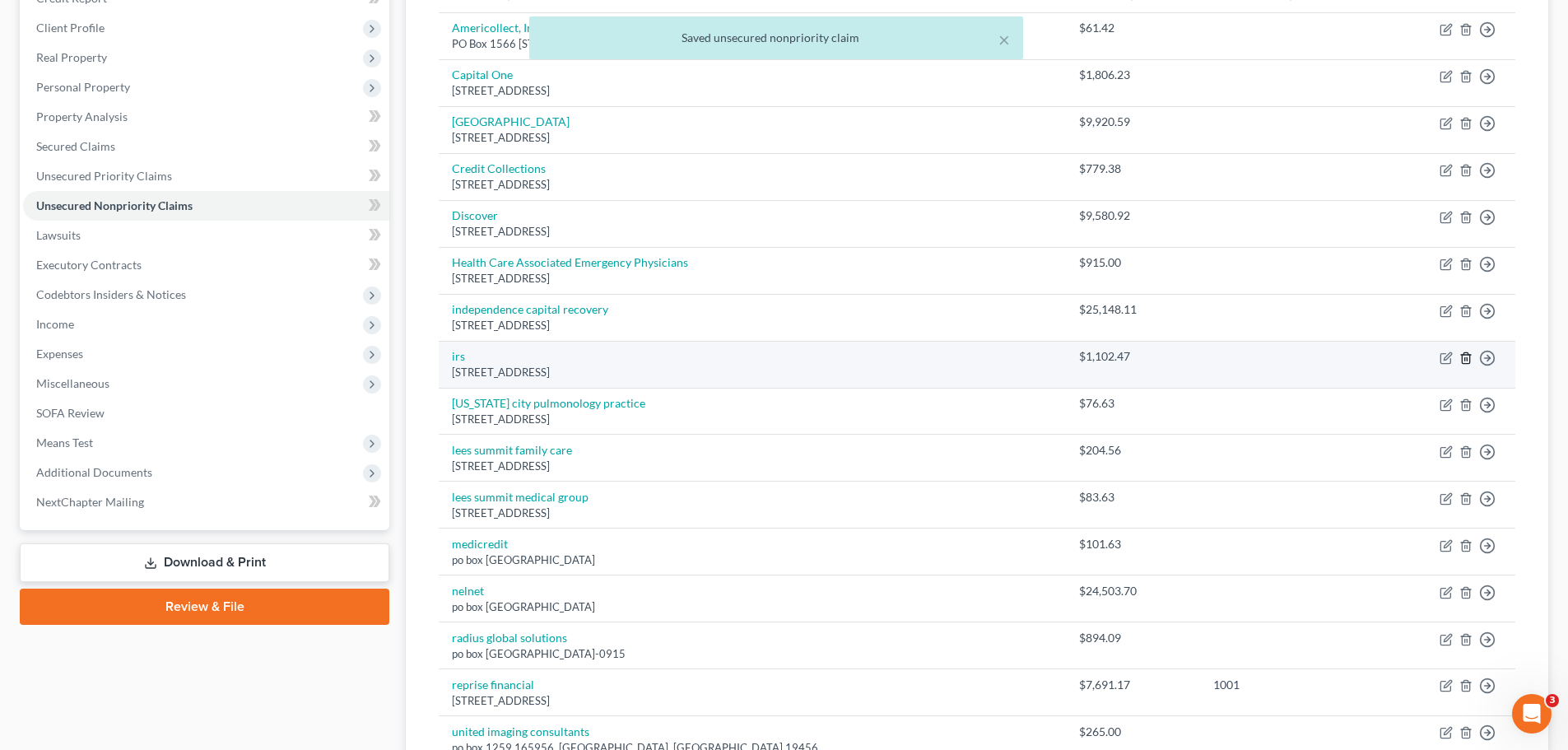
click at [1467, 362] on icon "button" at bounding box center [1466, 358] width 13 height 13
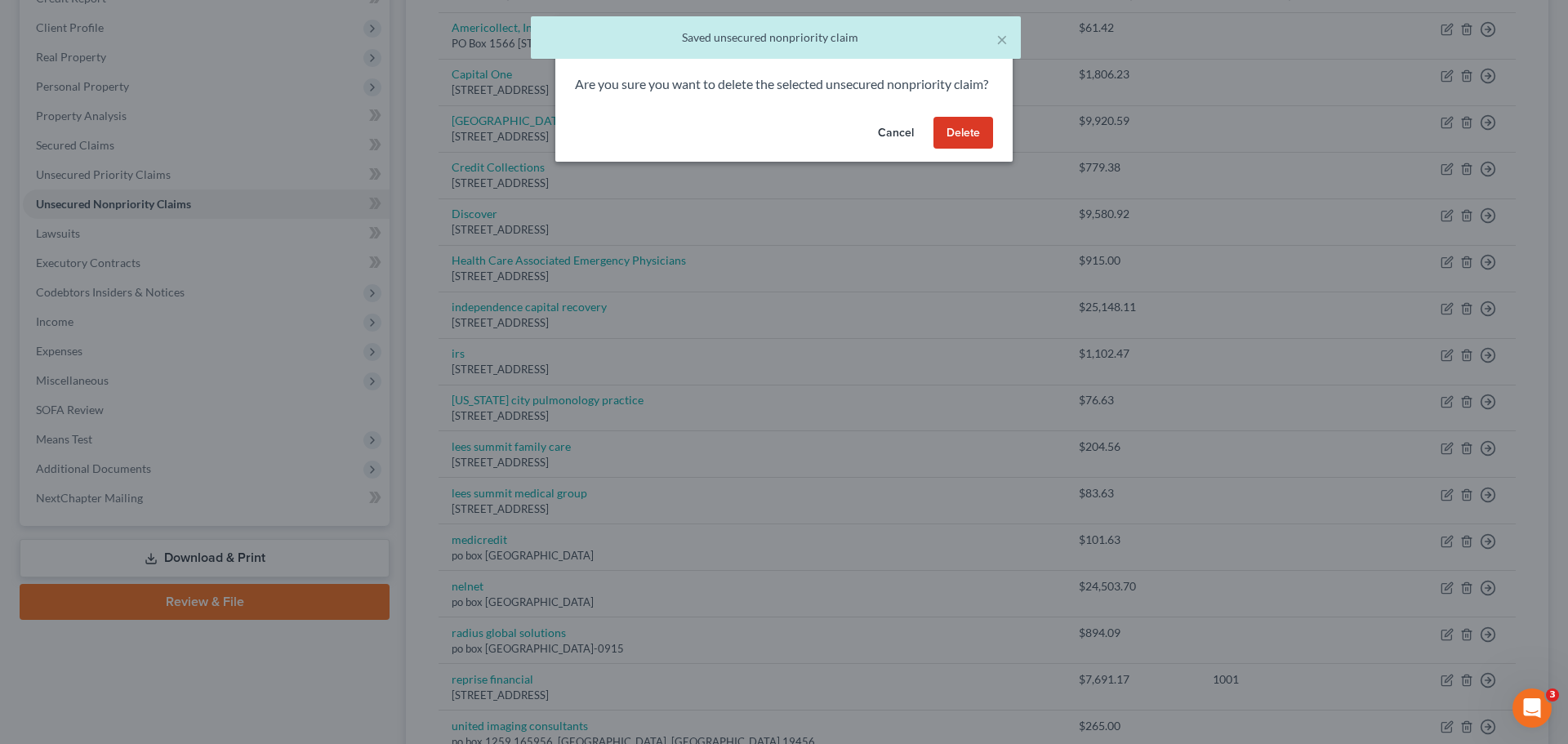
click at [949, 150] on button "Delete" at bounding box center [963, 133] width 59 height 33
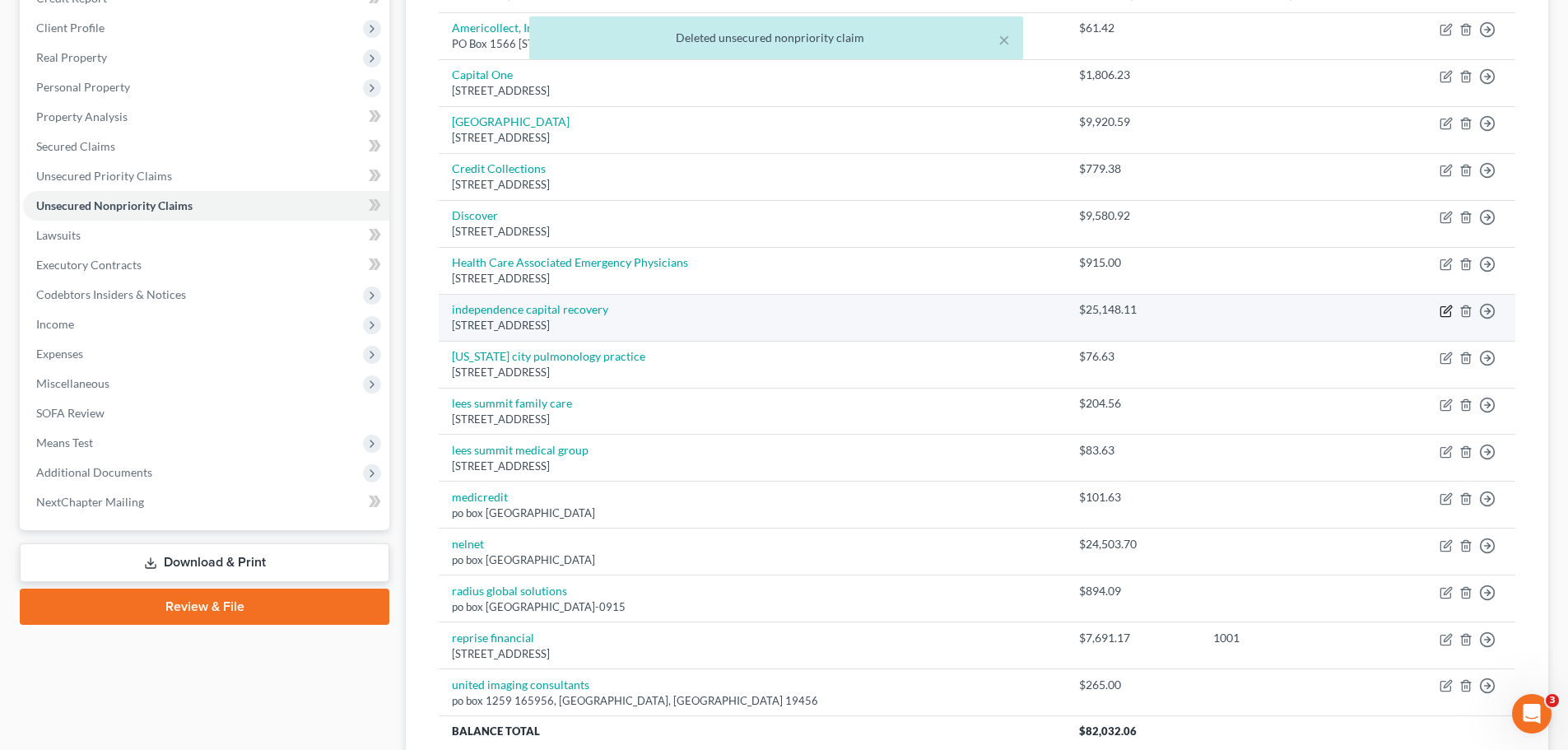
click at [1446, 311] on icon "button" at bounding box center [1446, 310] width 13 height 13
select select "9"
select select "1"
select select "0"
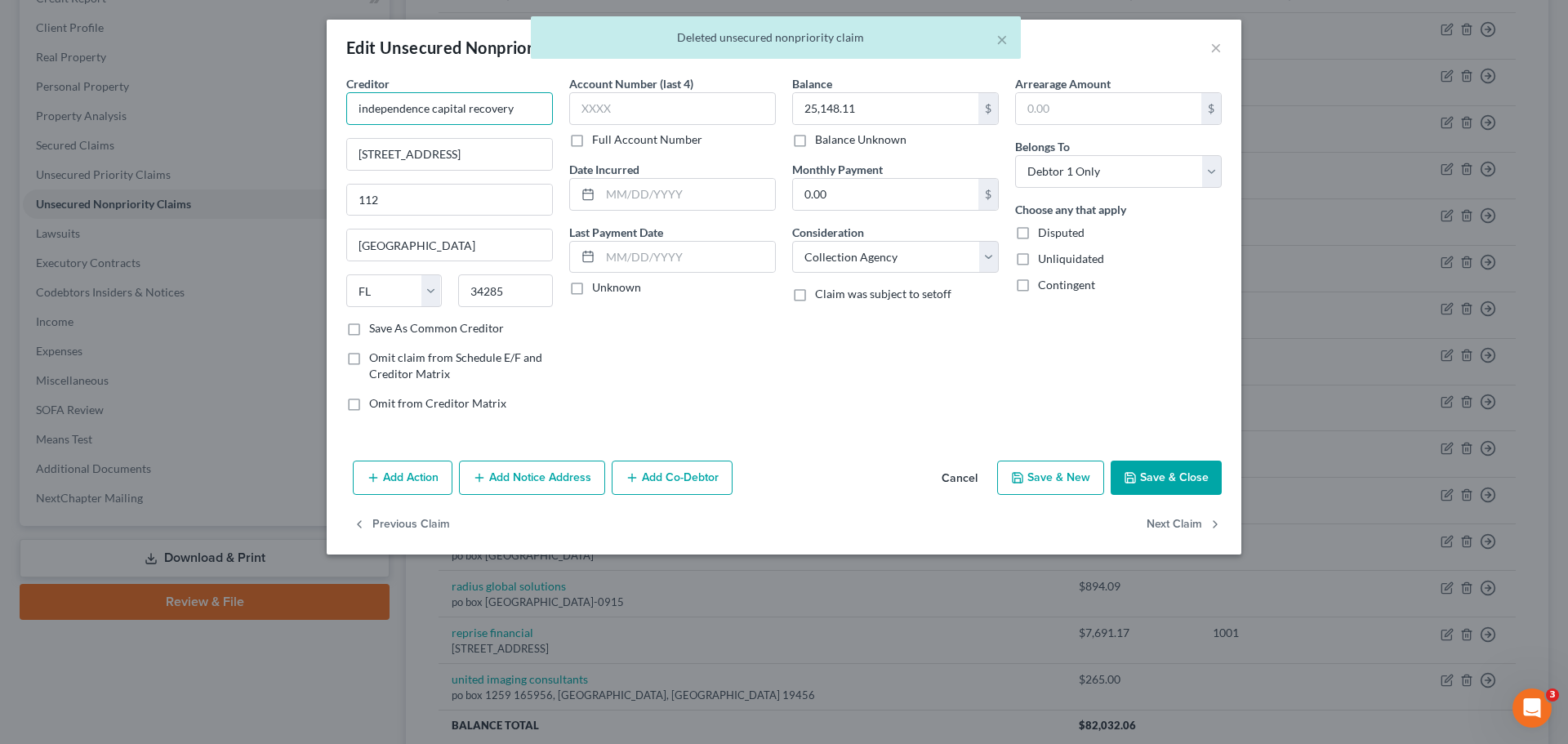
click at [355, 114] on input "independence capital recovery" at bounding box center [450, 108] width 206 height 33
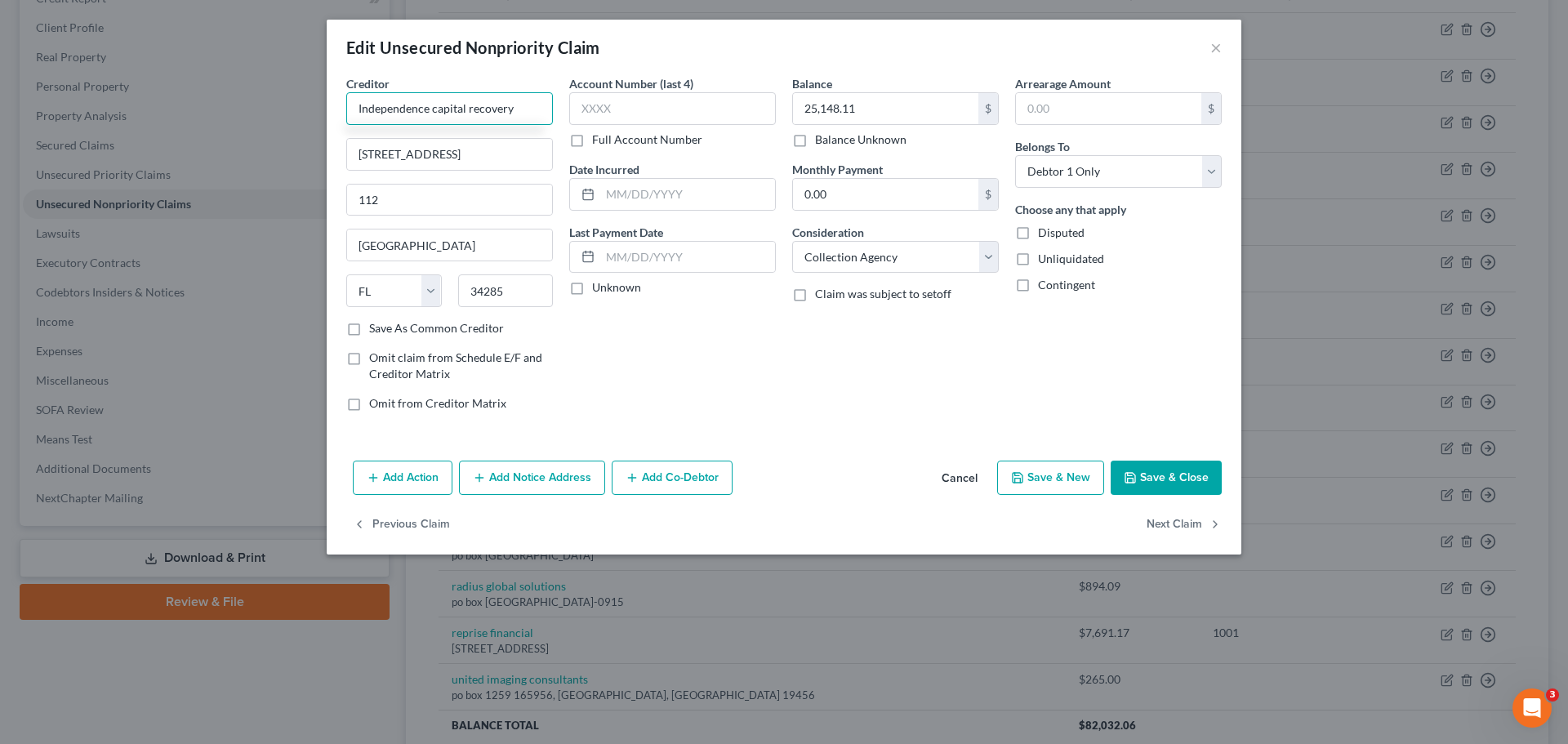
click at [432, 113] on input "Independence capital recovery" at bounding box center [450, 108] width 206 height 33
click at [470, 114] on input "Independence Capital recovery" at bounding box center [450, 108] width 206 height 33
type input "Independence Capital Recovery"
click at [1171, 472] on button "Save & Close" at bounding box center [1166, 478] width 111 height 34
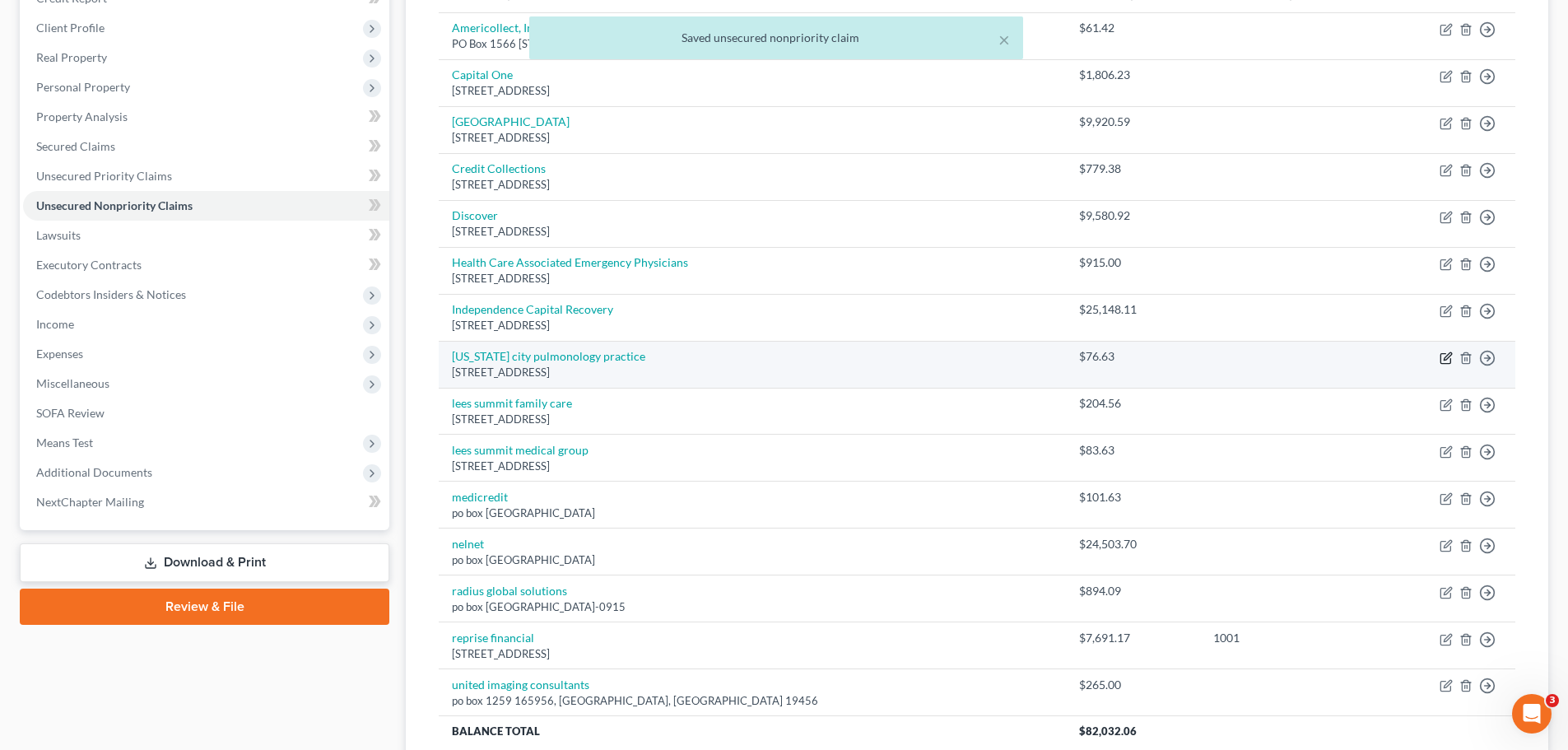
click at [1444, 358] on icon "button" at bounding box center [1446, 358] width 13 height 13
select select "44"
select select "9"
select select "0"
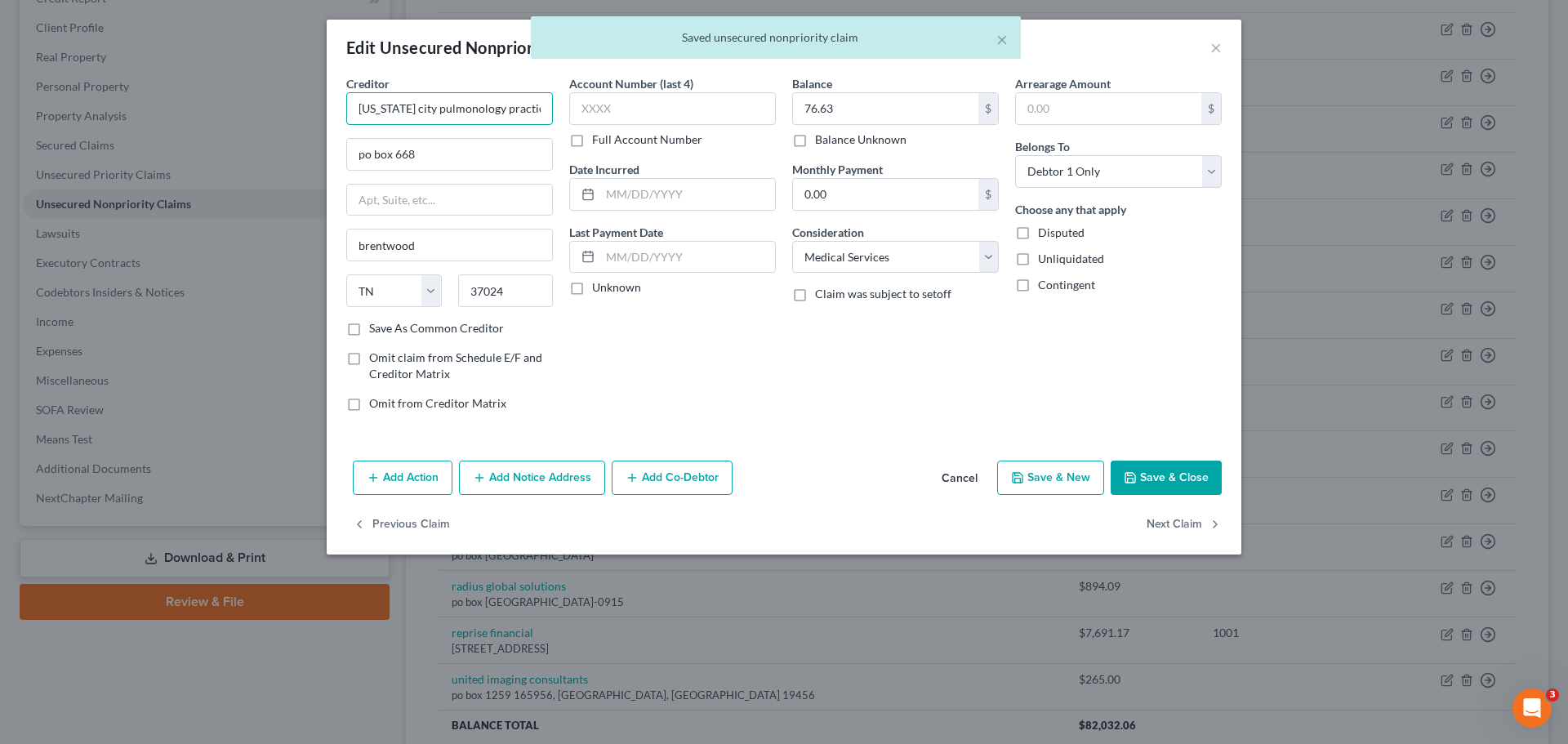
click at [537, 116] on input "kansas city pulmonology practice" at bounding box center [450, 108] width 206 height 33
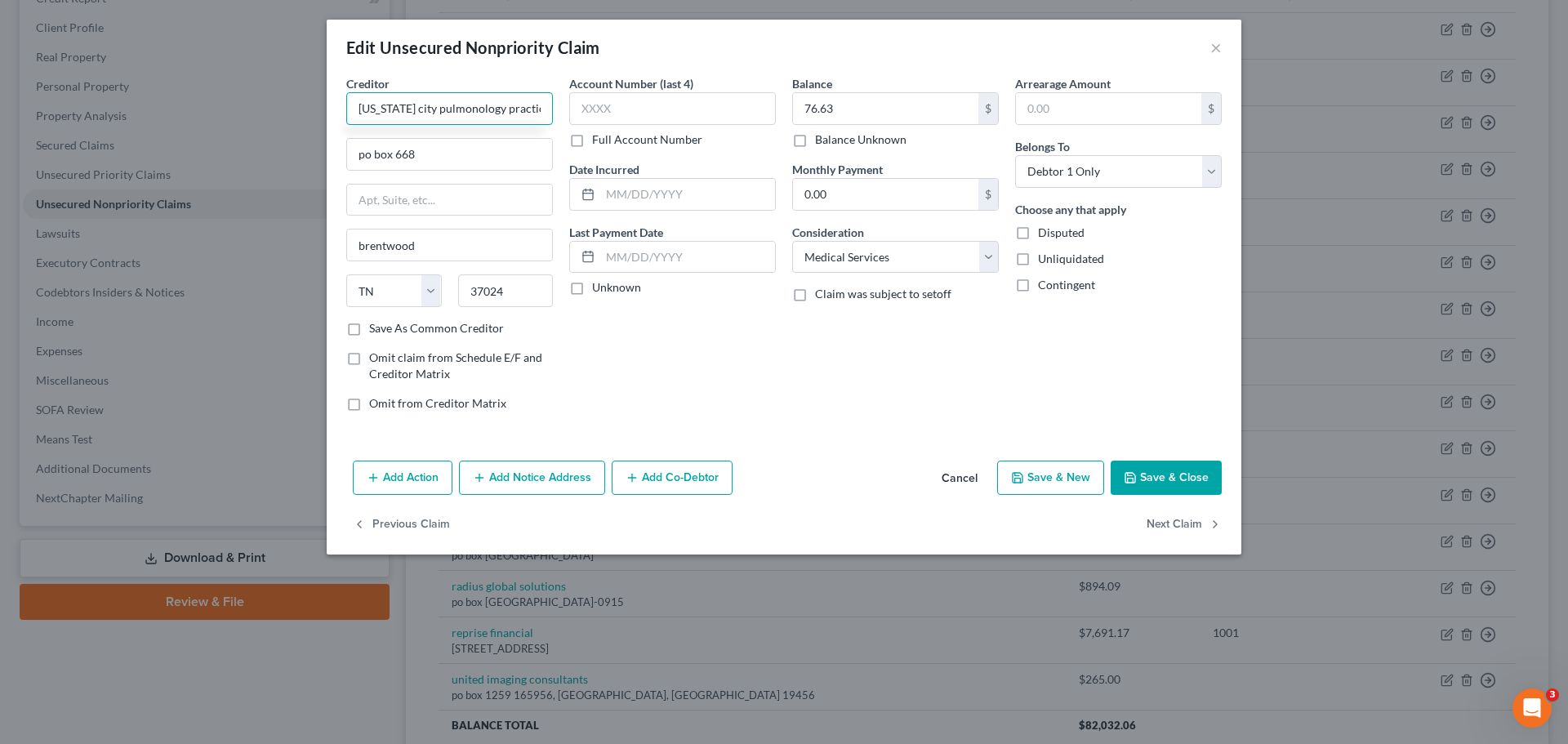
click at [485, 111] on input "kansas city pulmonology practice" at bounding box center [450, 108] width 206 height 33
click at [416, 111] on input "kansas city pulmonology Practice" at bounding box center [450, 108] width 206 height 33
click at [399, 114] on input "kansas city Pulmonology Practice" at bounding box center [450, 108] width 206 height 33
click at [359, 114] on input "kansas City Pulmonology Practice" at bounding box center [450, 108] width 206 height 33
type input "Kansas City Pulmonology Practice"
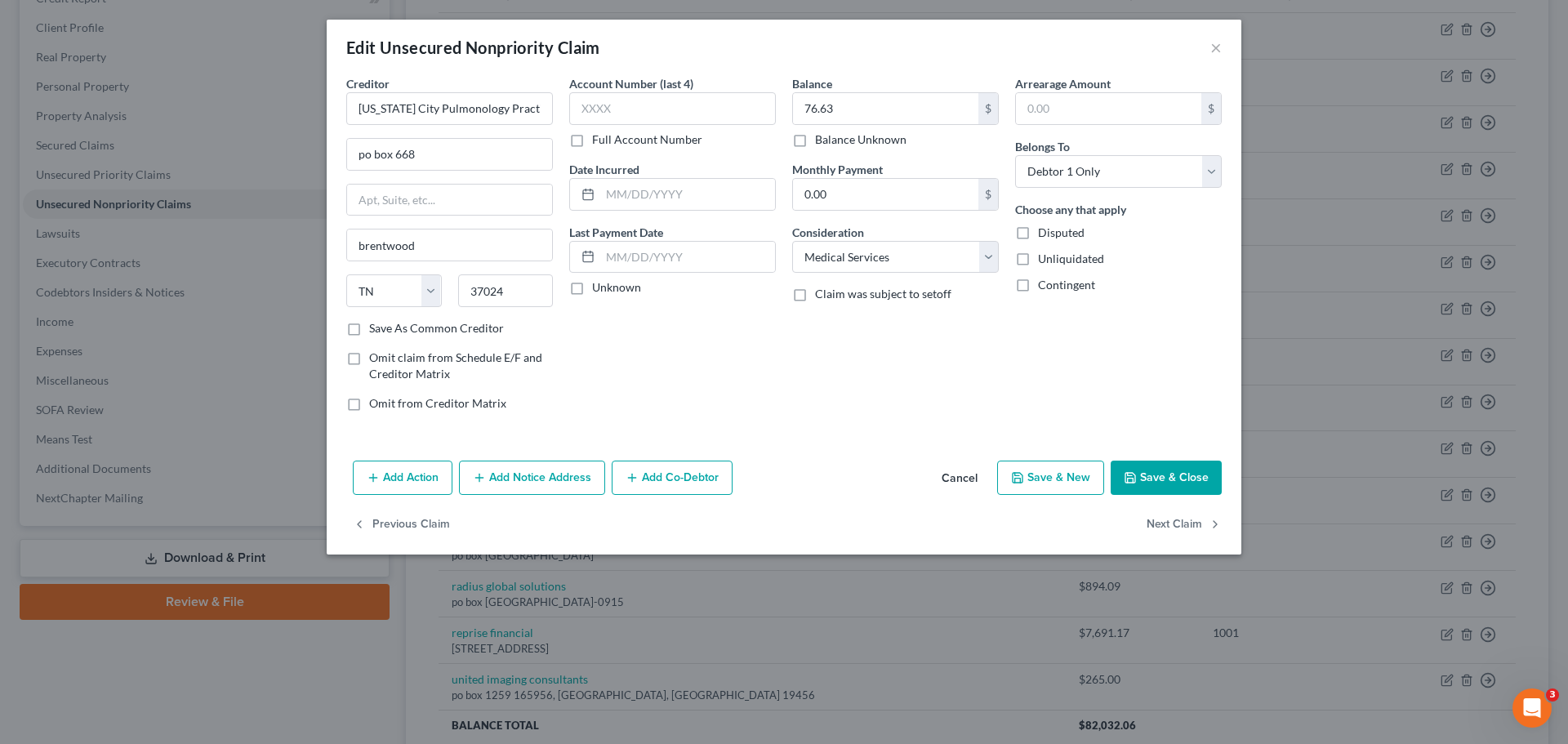
click at [1159, 471] on button "Save & Close" at bounding box center [1166, 478] width 111 height 34
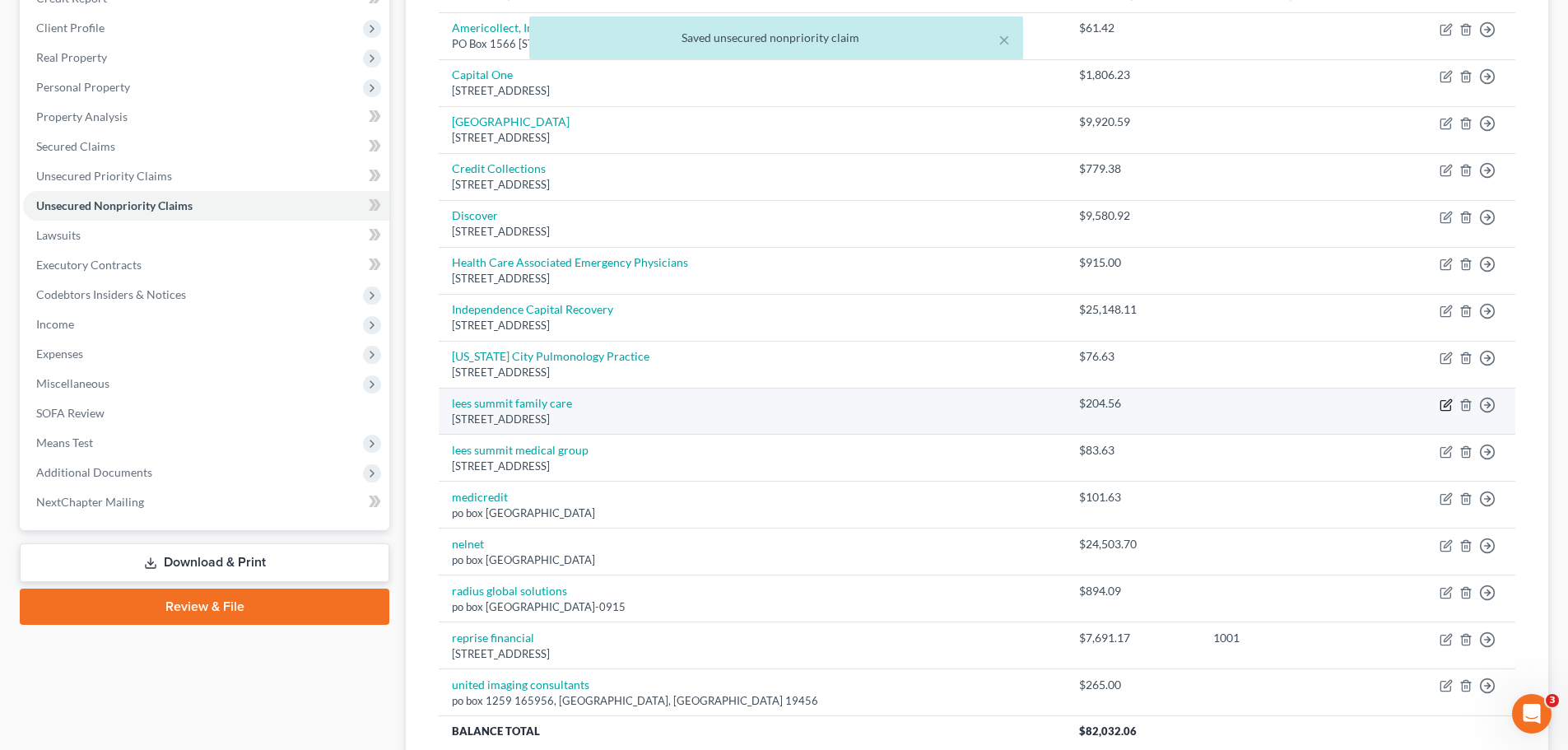
click at [1442, 407] on icon "button" at bounding box center [1446, 405] width 13 height 13
select select "46"
select select "2"
select select "0"
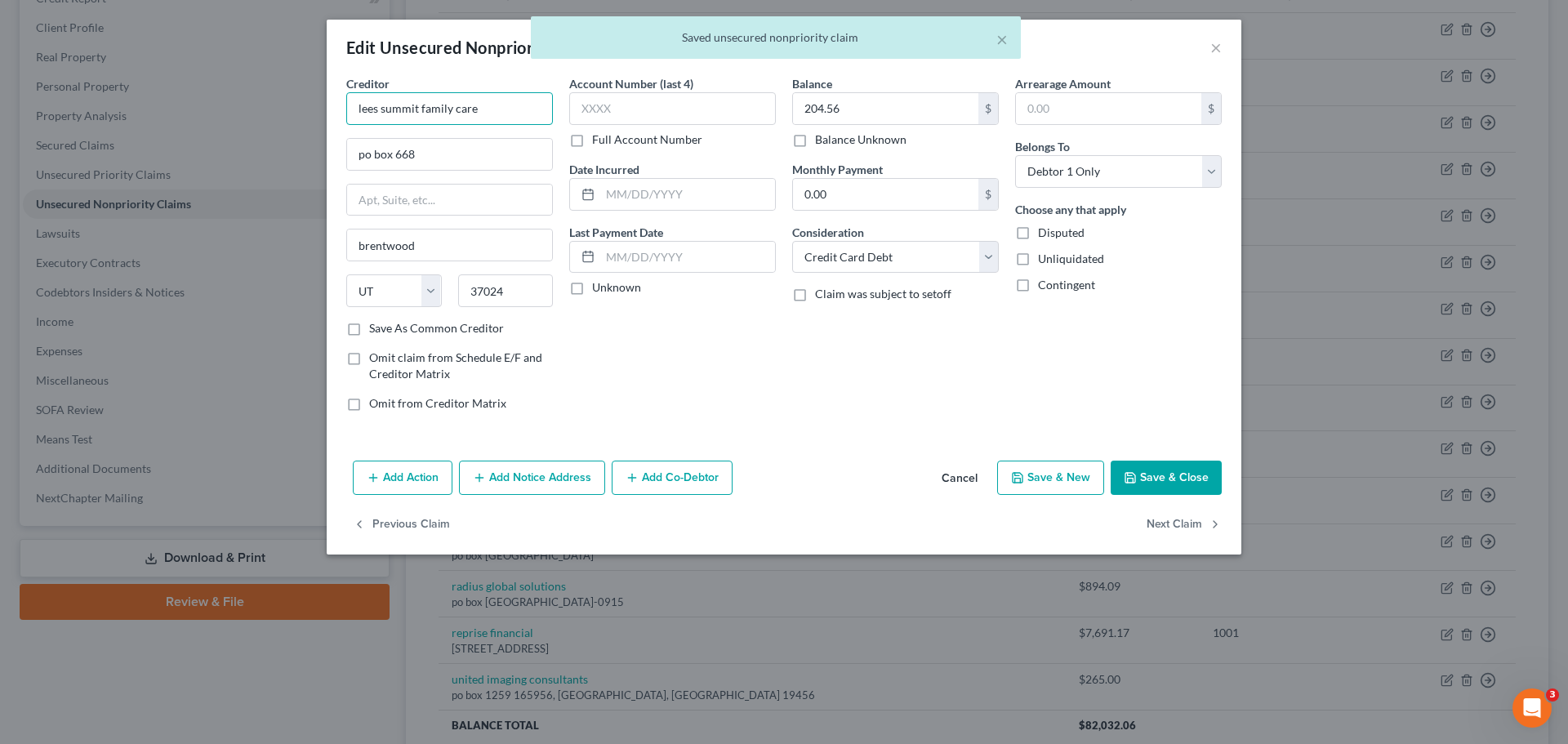
click at [487, 107] on input "lees summit family care" at bounding box center [450, 108] width 206 height 33
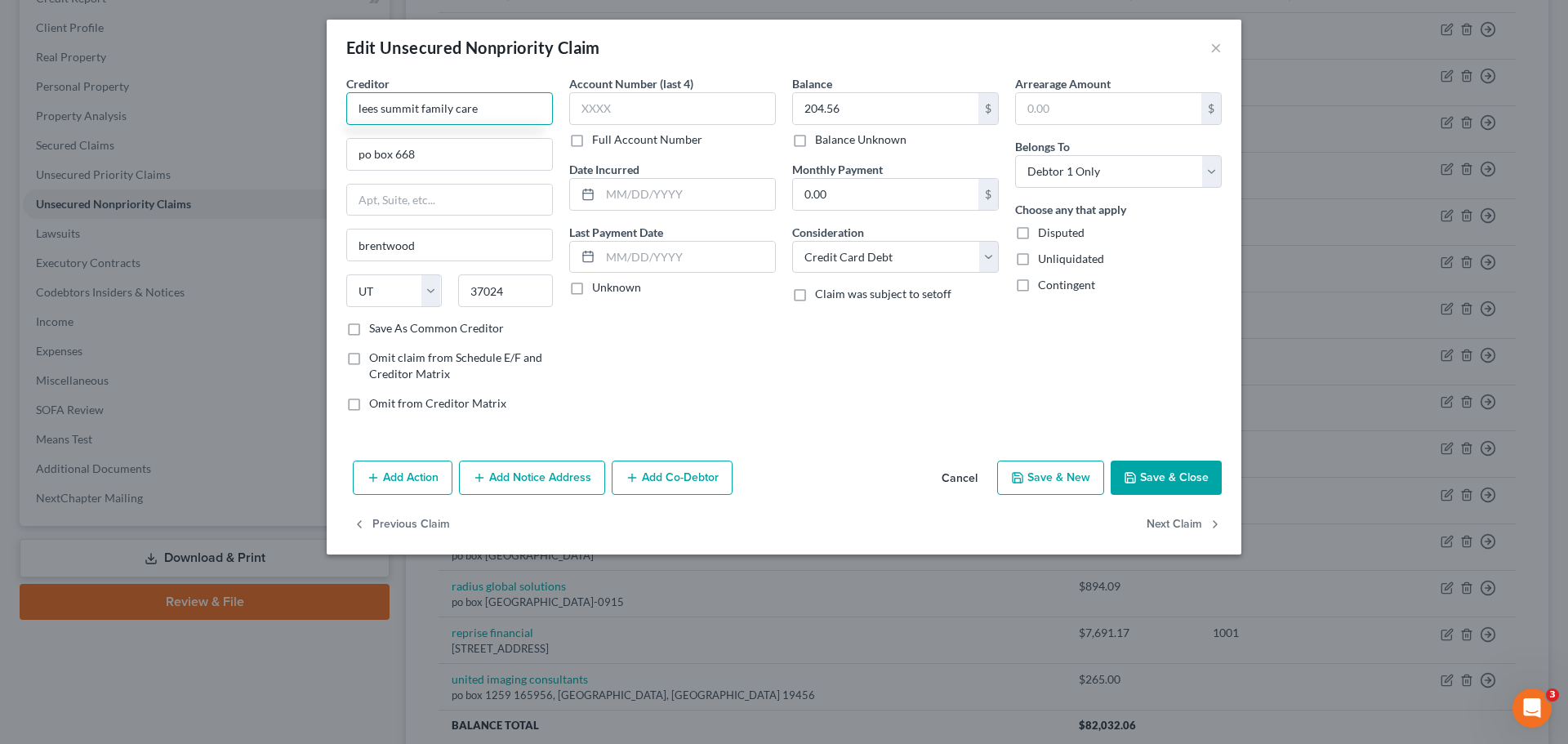
click at [357, 115] on input "lees summit family care" at bounding box center [450, 108] width 206 height 33
click at [384, 115] on input "Lees summit family care" at bounding box center [450, 108] width 206 height 33
click at [426, 112] on input "Lees Summit family care" at bounding box center [450, 108] width 206 height 33
click at [460, 111] on input "Lees Summit Family care" at bounding box center [450, 108] width 206 height 33
type input "Lees Summit Family Care"
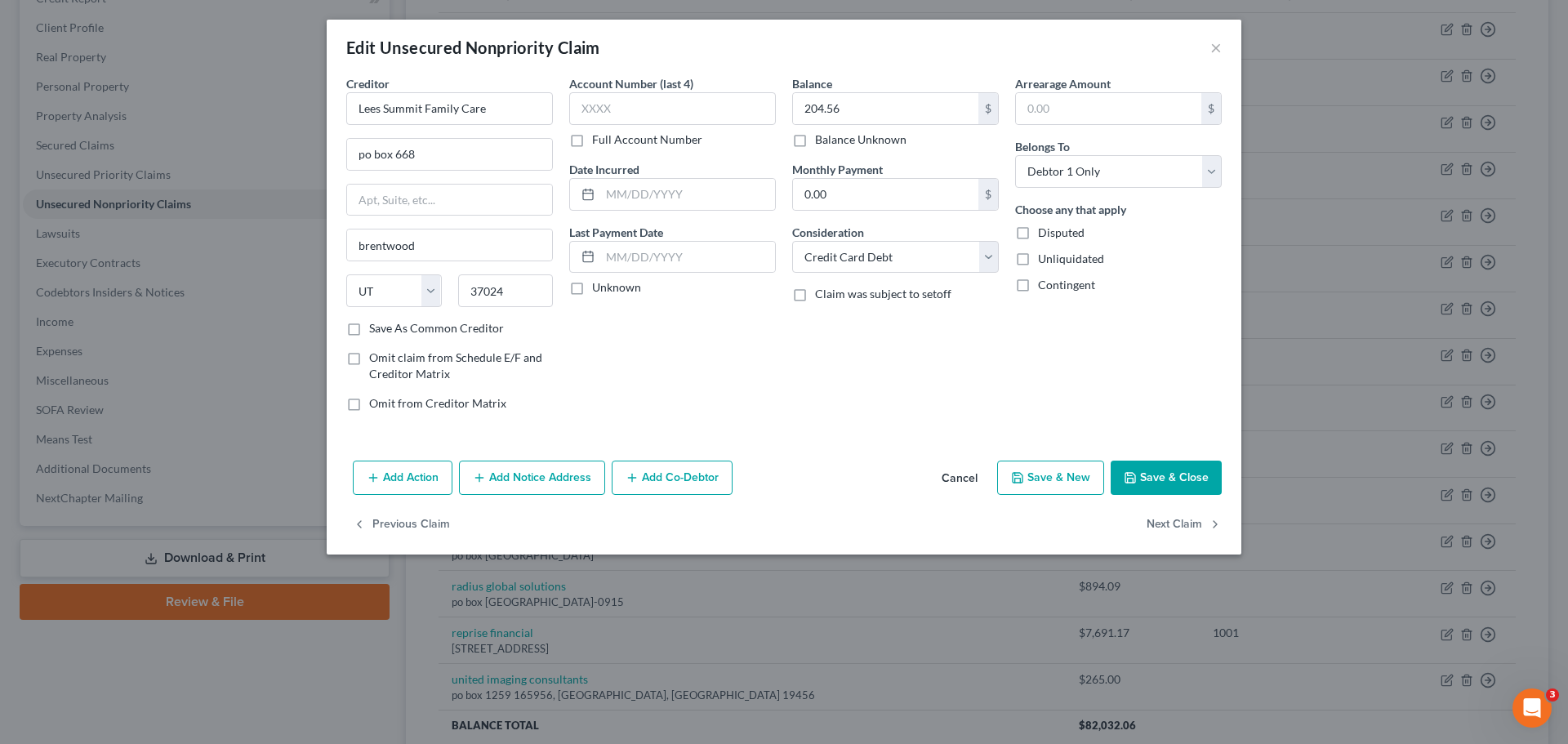
click at [1164, 475] on button "Save & Close" at bounding box center [1166, 478] width 111 height 34
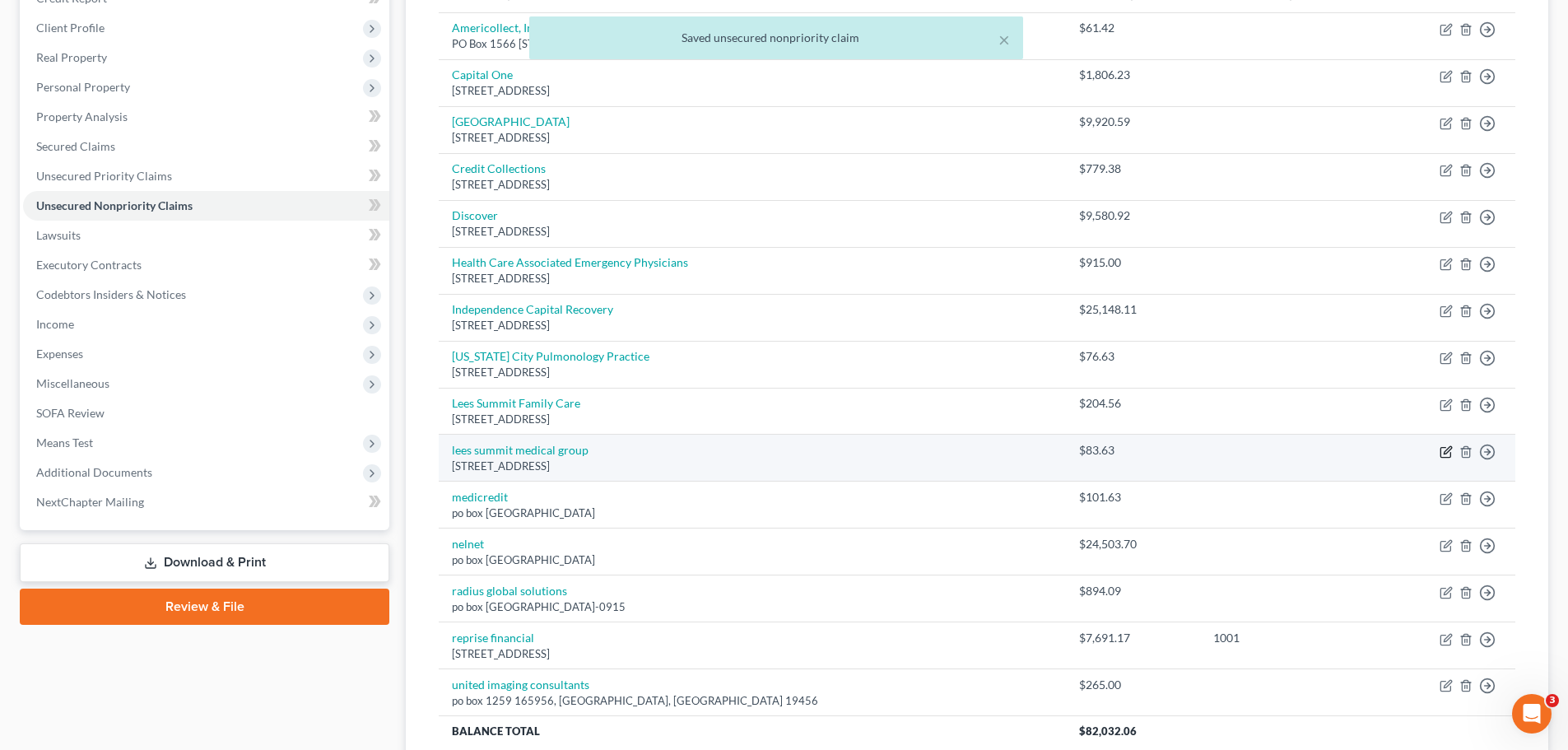
click at [1441, 452] on icon "button" at bounding box center [1445, 452] width 10 height 10
select select "44"
select select "9"
select select "0"
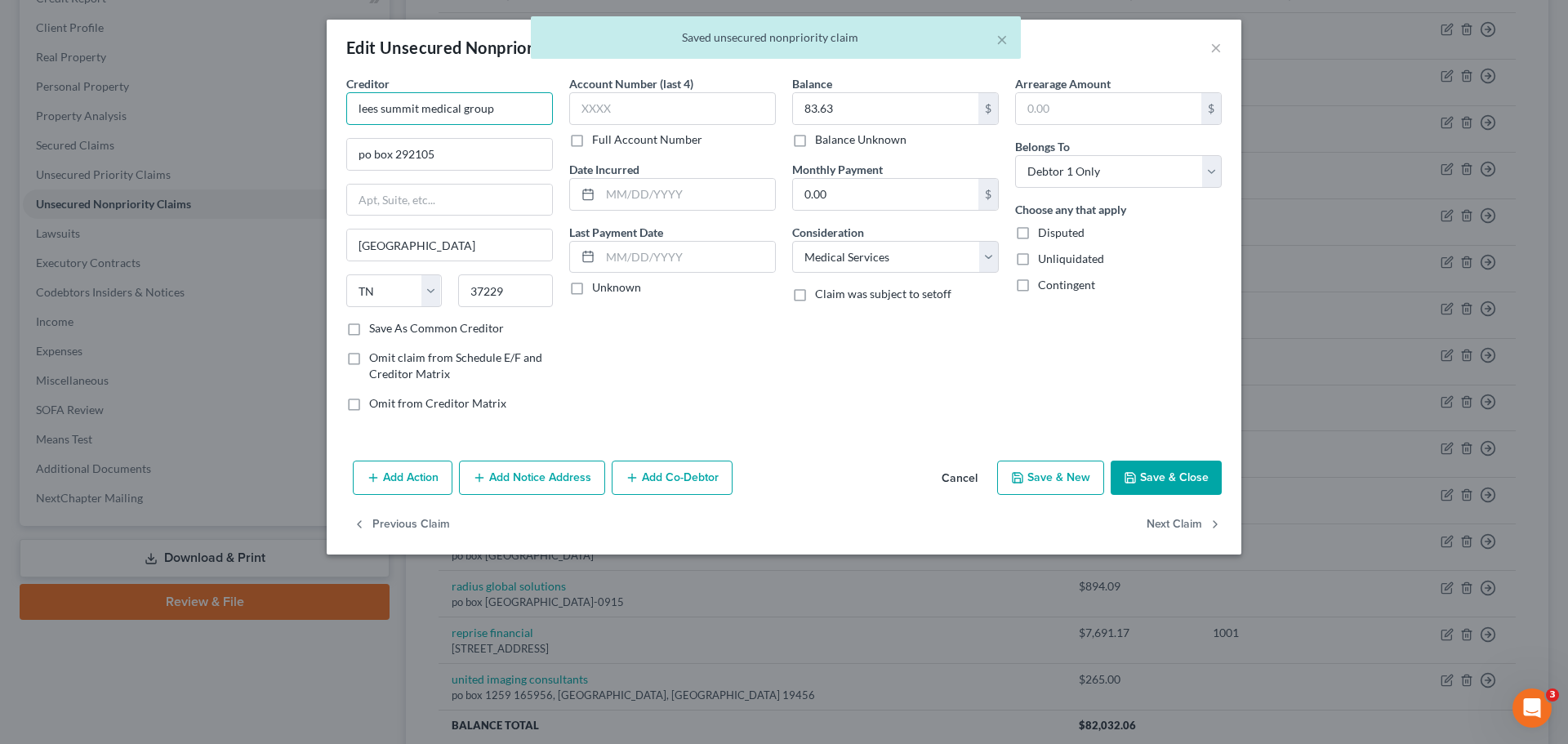
click at [524, 113] on input "lees summit medical group" at bounding box center [450, 108] width 206 height 33
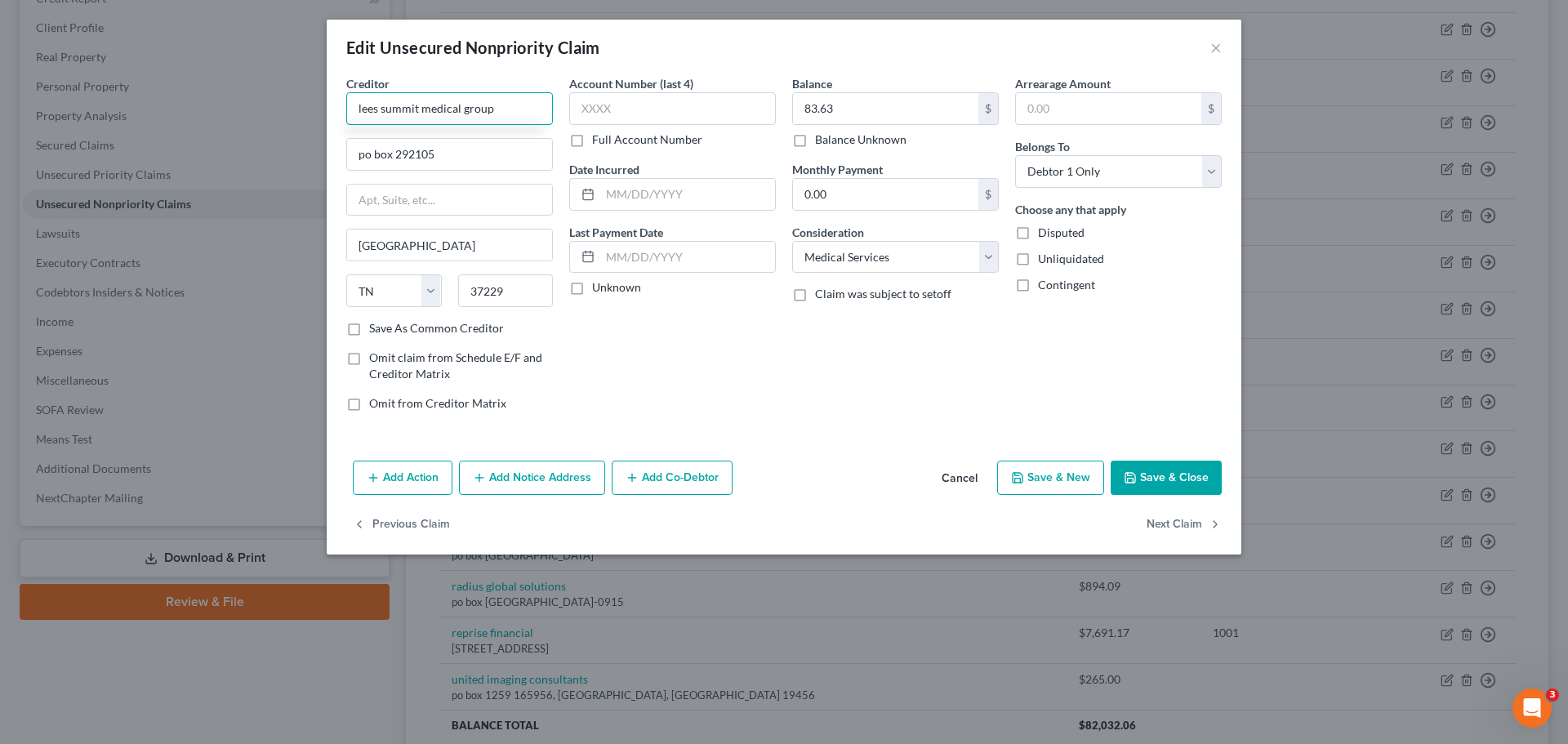
click at [463, 110] on input "lees summit medical group" at bounding box center [450, 108] width 206 height 33
click at [428, 113] on input "lees summit medical Group" at bounding box center [450, 108] width 206 height 33
click at [381, 108] on input "lees summit Medical Group" at bounding box center [450, 108] width 206 height 33
click at [361, 108] on input "lees Summit Medical Group" at bounding box center [450, 108] width 206 height 33
type input "Lees Summit Medical Group"
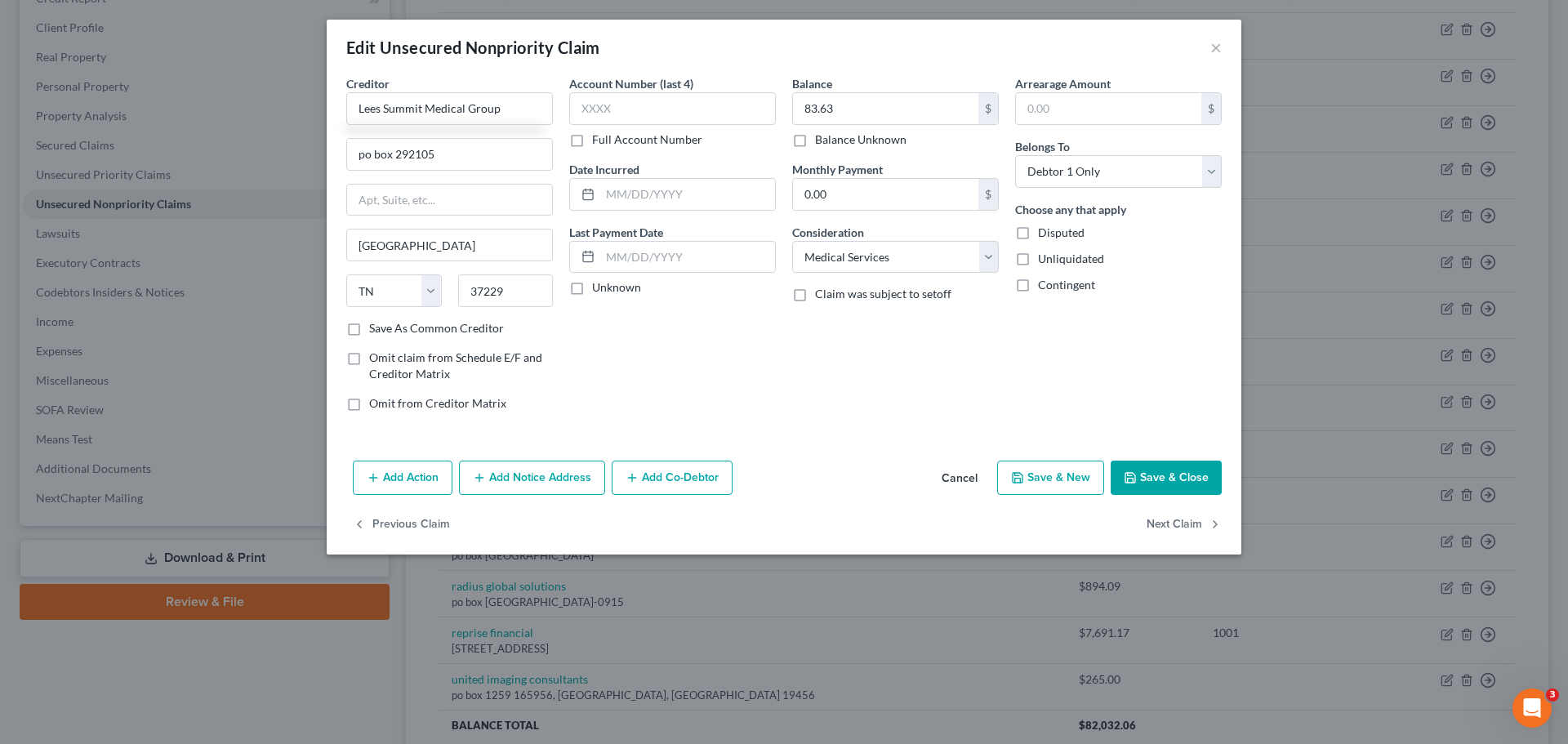
click at [1201, 484] on button "Save & Close" at bounding box center [1166, 478] width 111 height 34
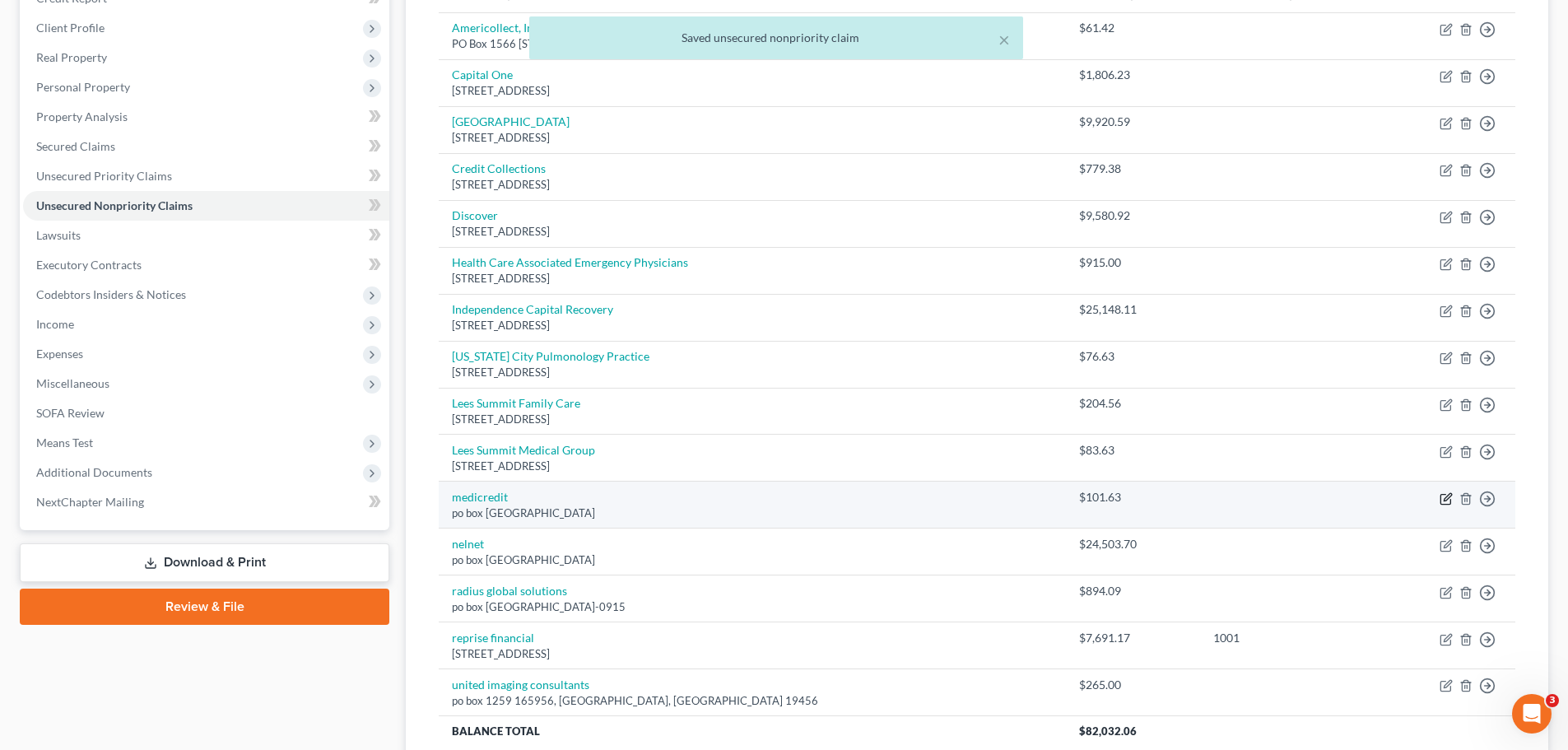
click at [1443, 501] on icon "button" at bounding box center [1446, 499] width 13 height 13
select select "26"
select select "1"
select select "0"
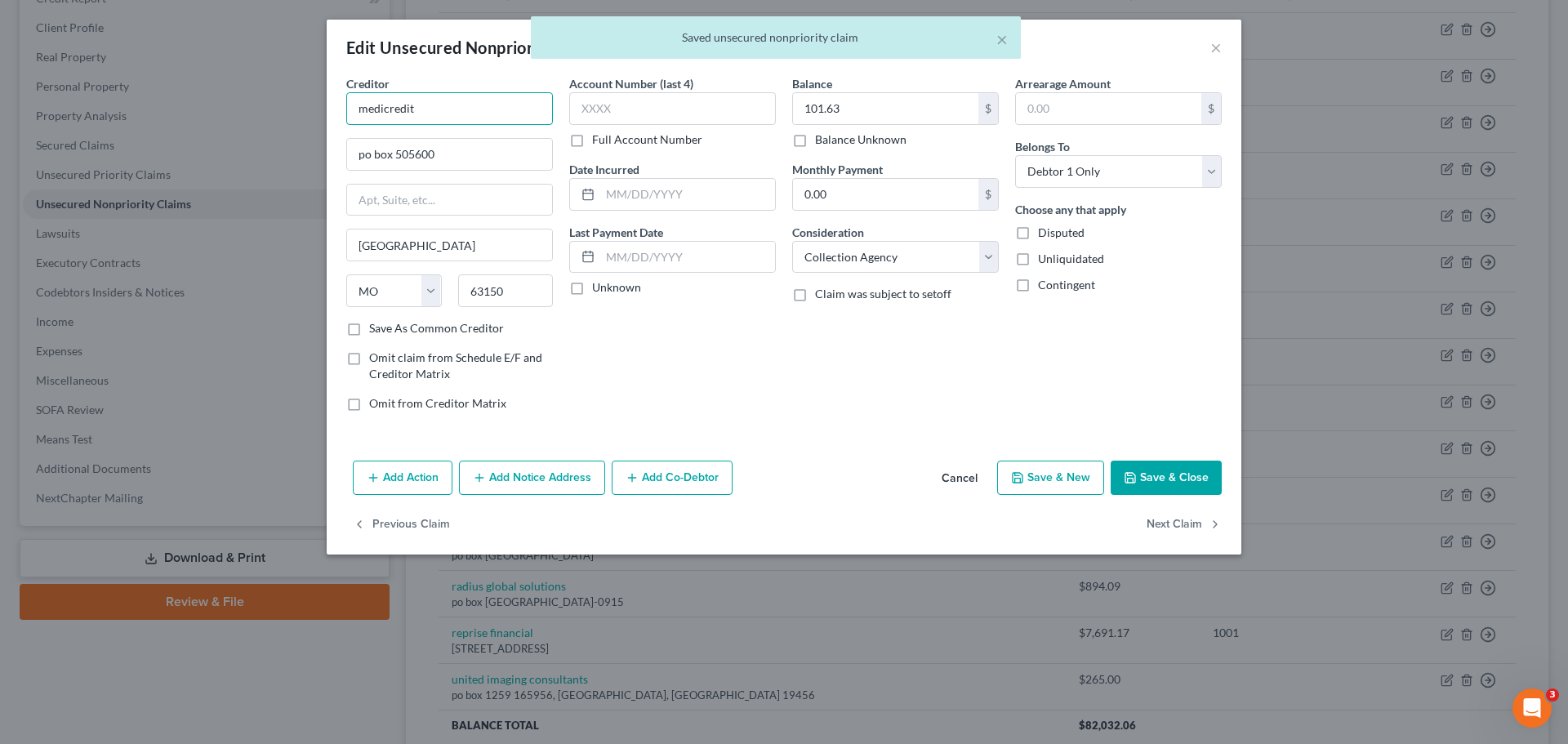
click at [497, 106] on input "medicredit" at bounding box center [450, 108] width 206 height 33
click at [479, 140] on div "Medicredit, Inc." at bounding box center [444, 137] width 170 height 16
type input "Medicredit, Inc."
type input "13906 Promenade Green Way"
type input "Ste 300"
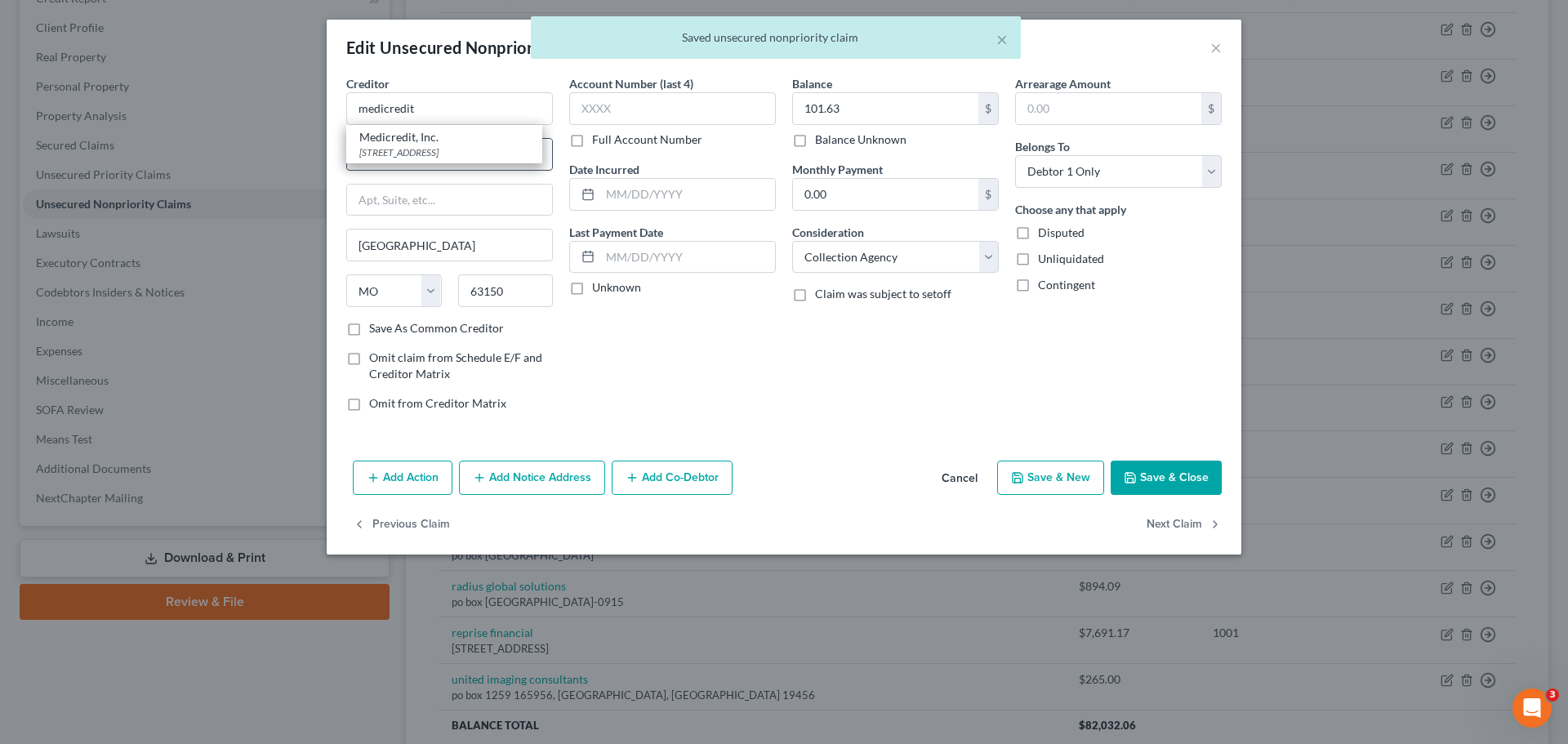
type input "Louisville"
select select "18"
type input "42045"
click at [1171, 479] on button "Save & Close" at bounding box center [1166, 478] width 111 height 34
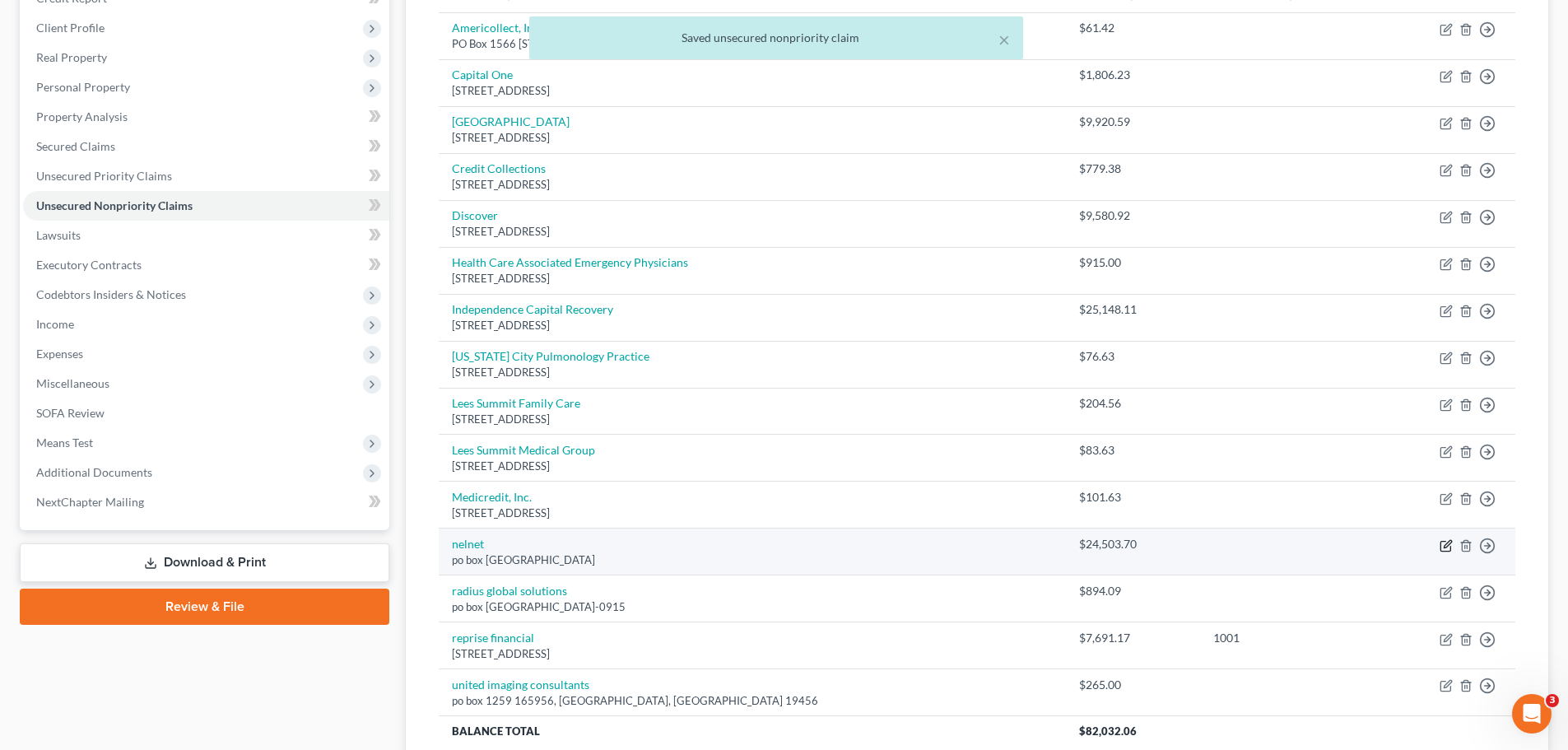
click at [1444, 545] on icon "button" at bounding box center [1446, 545] width 13 height 13
select select "30"
select select "17"
select select "0"
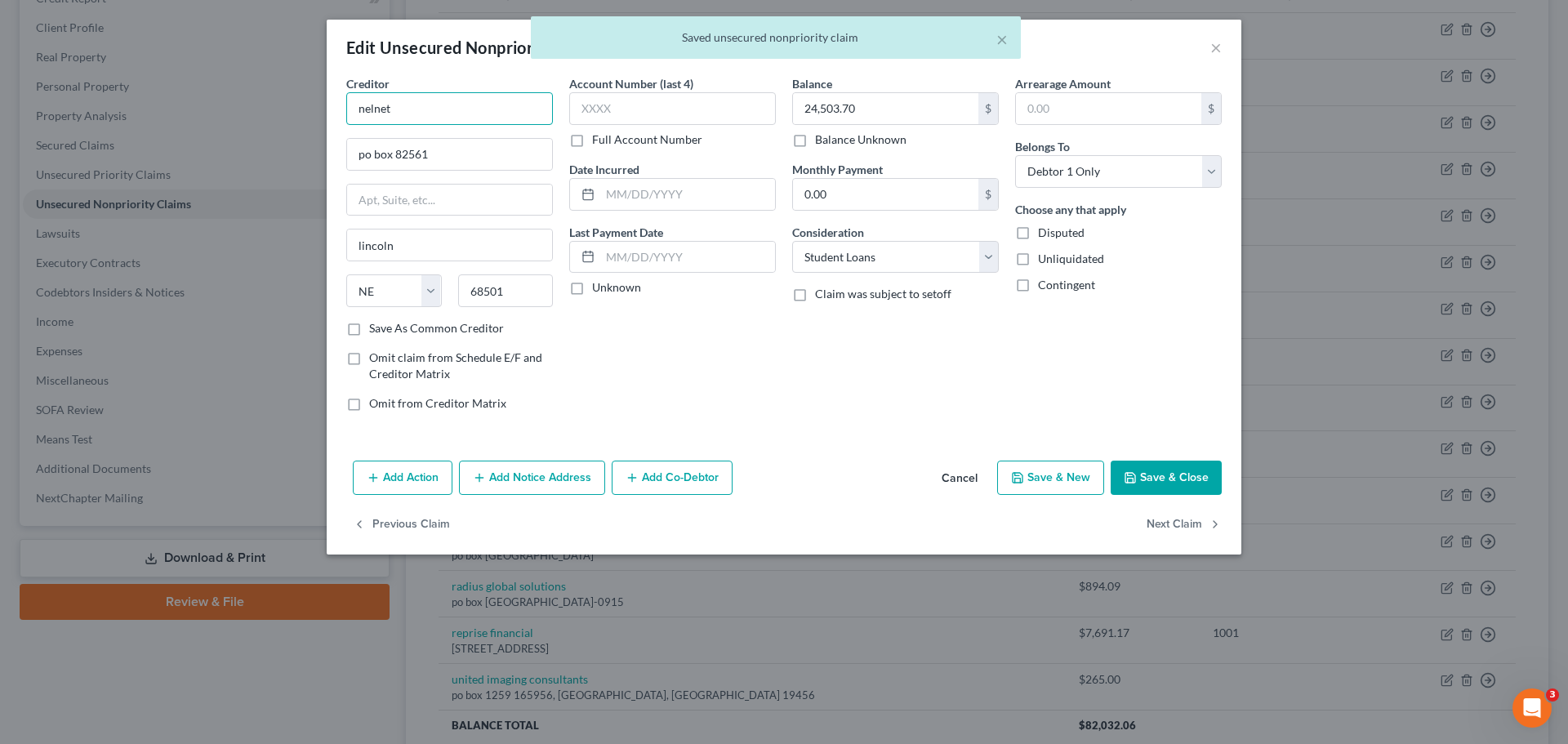
click at [493, 93] on input "nelnet" at bounding box center [450, 108] width 206 height 33
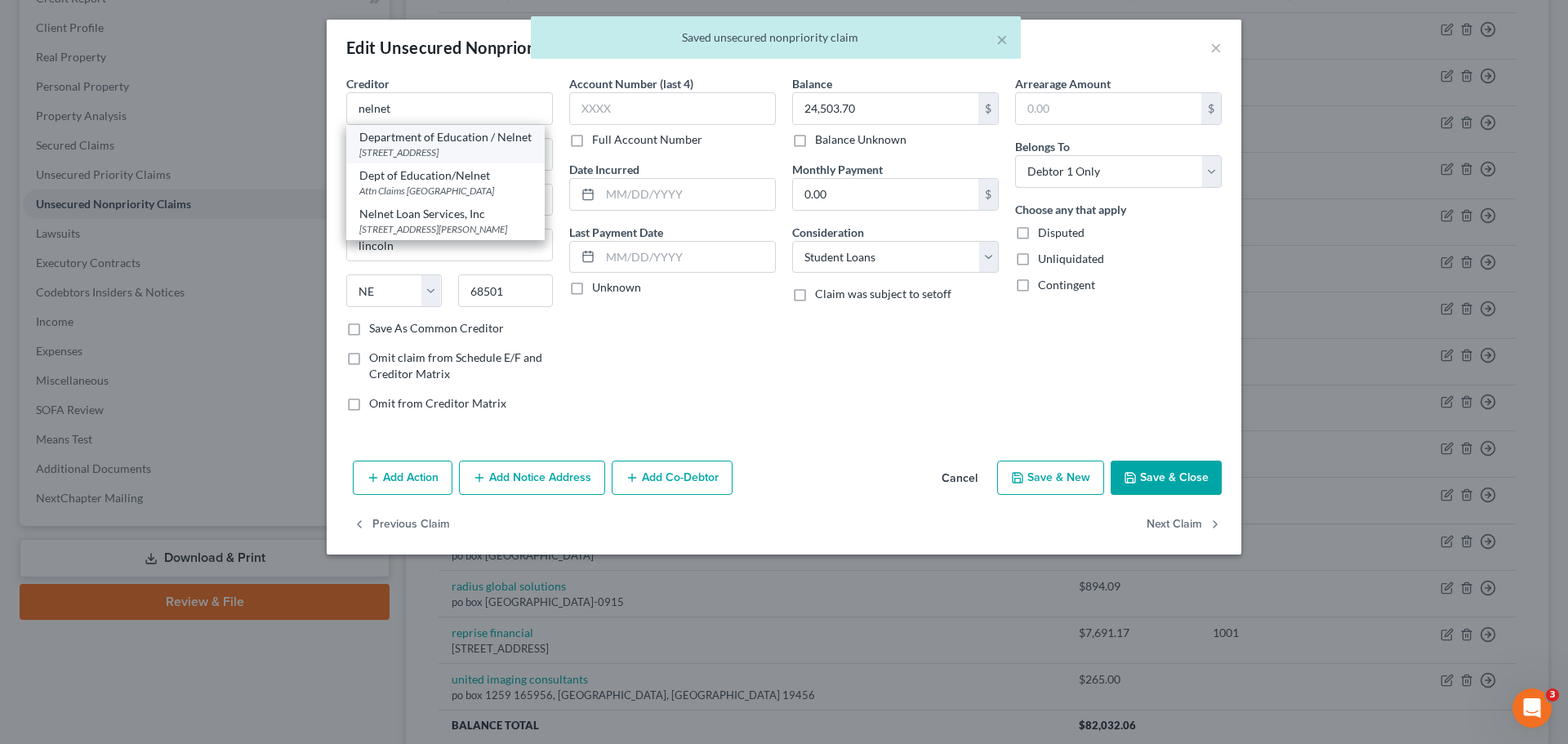
click at [477, 138] on div "Department of Education / Nelnet" at bounding box center [445, 137] width 172 height 16
type input "Department of Education / Nelnet"
type input "121 South 13th St"
type input "Lincoln"
type input "68508"
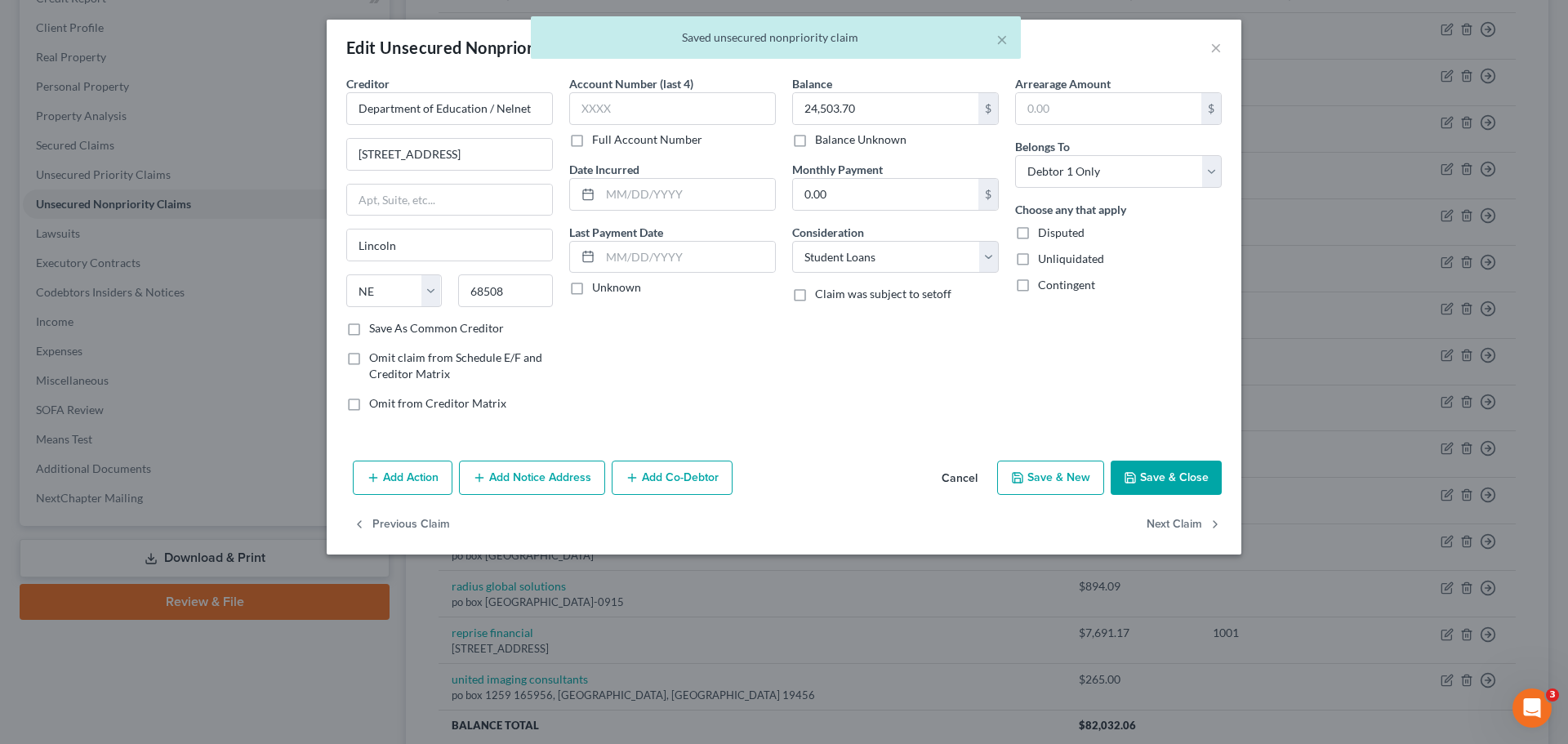
click at [1158, 471] on button "Save & Close" at bounding box center [1166, 478] width 111 height 34
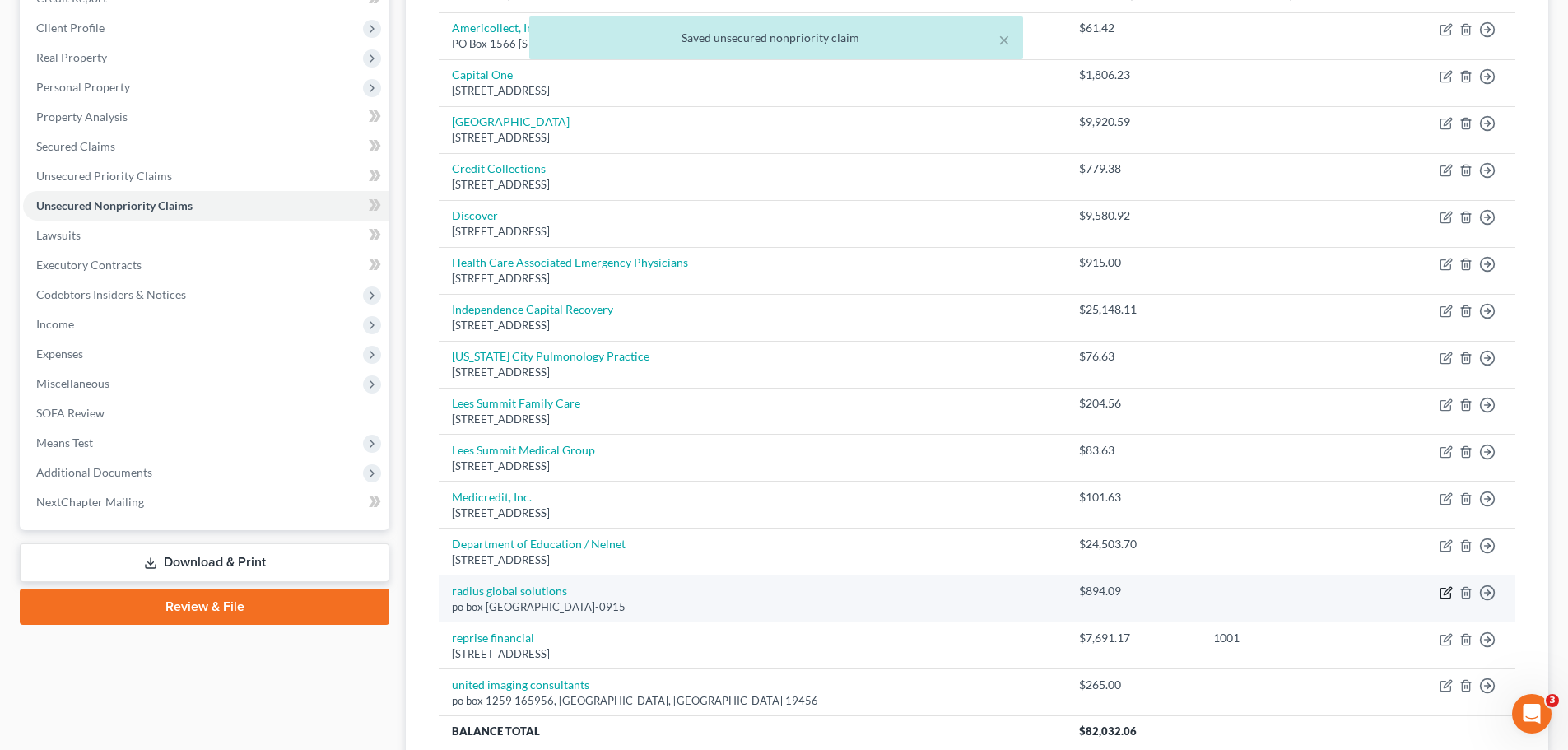
click at [1450, 596] on icon "button" at bounding box center [1446, 592] width 13 height 13
select select "24"
select select "1"
select select "0"
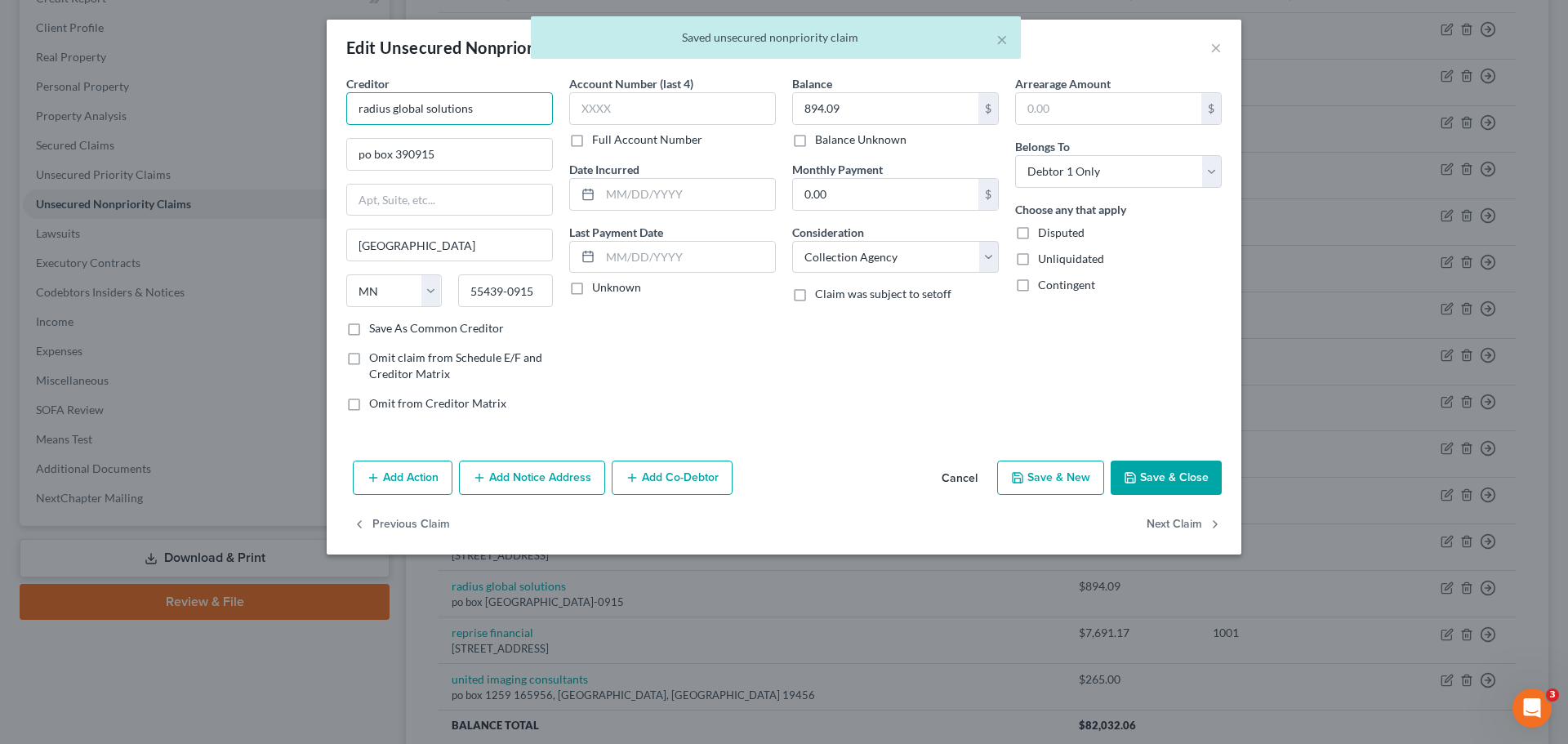
click at [474, 114] on input "radius global solutions" at bounding box center [450, 108] width 206 height 33
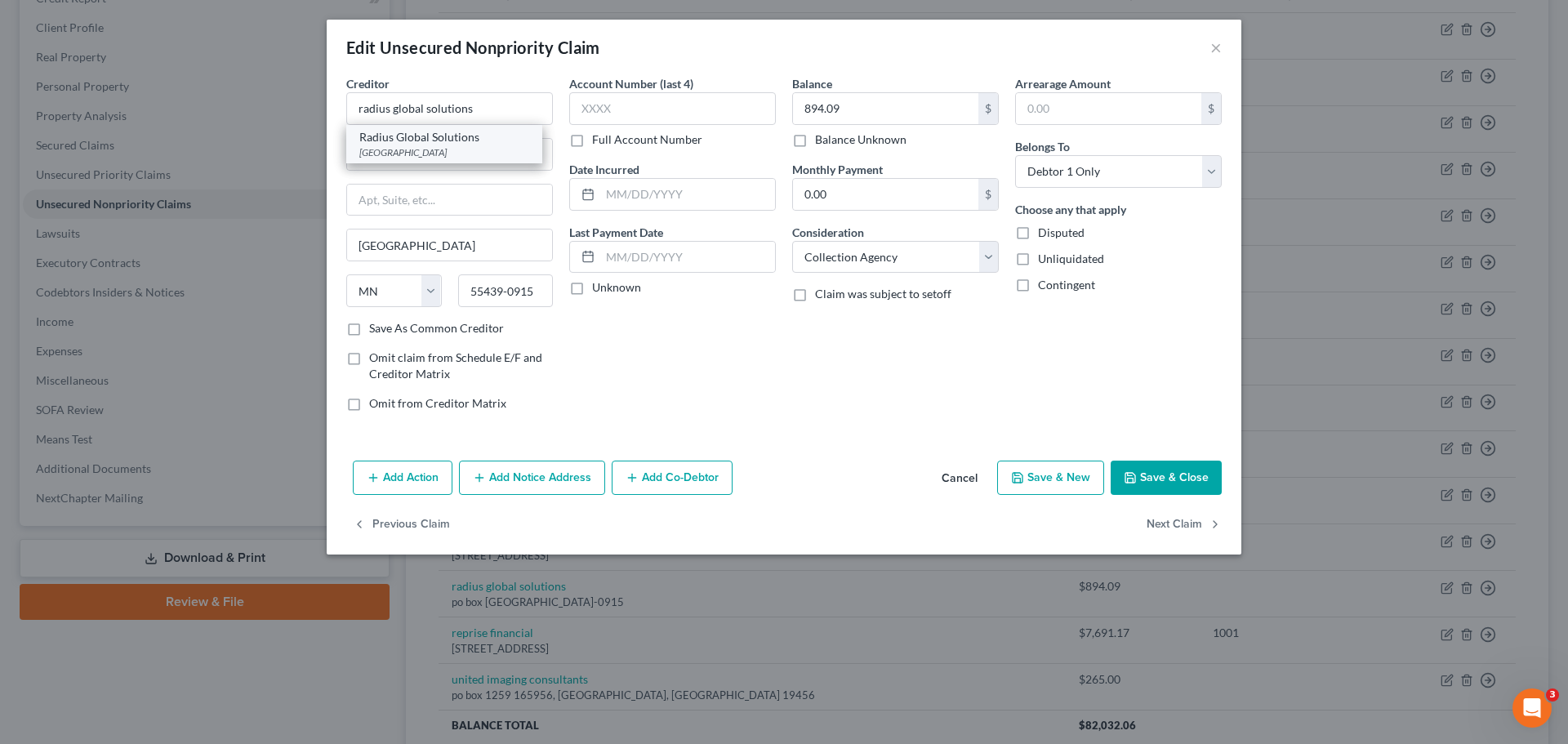
click at [483, 135] on div "Radius Global Solutions" at bounding box center [444, 137] width 170 height 16
type input "Radius Global Solutions"
type input "PO Box 390905"
type input "Minneapolis"
type input "55439"
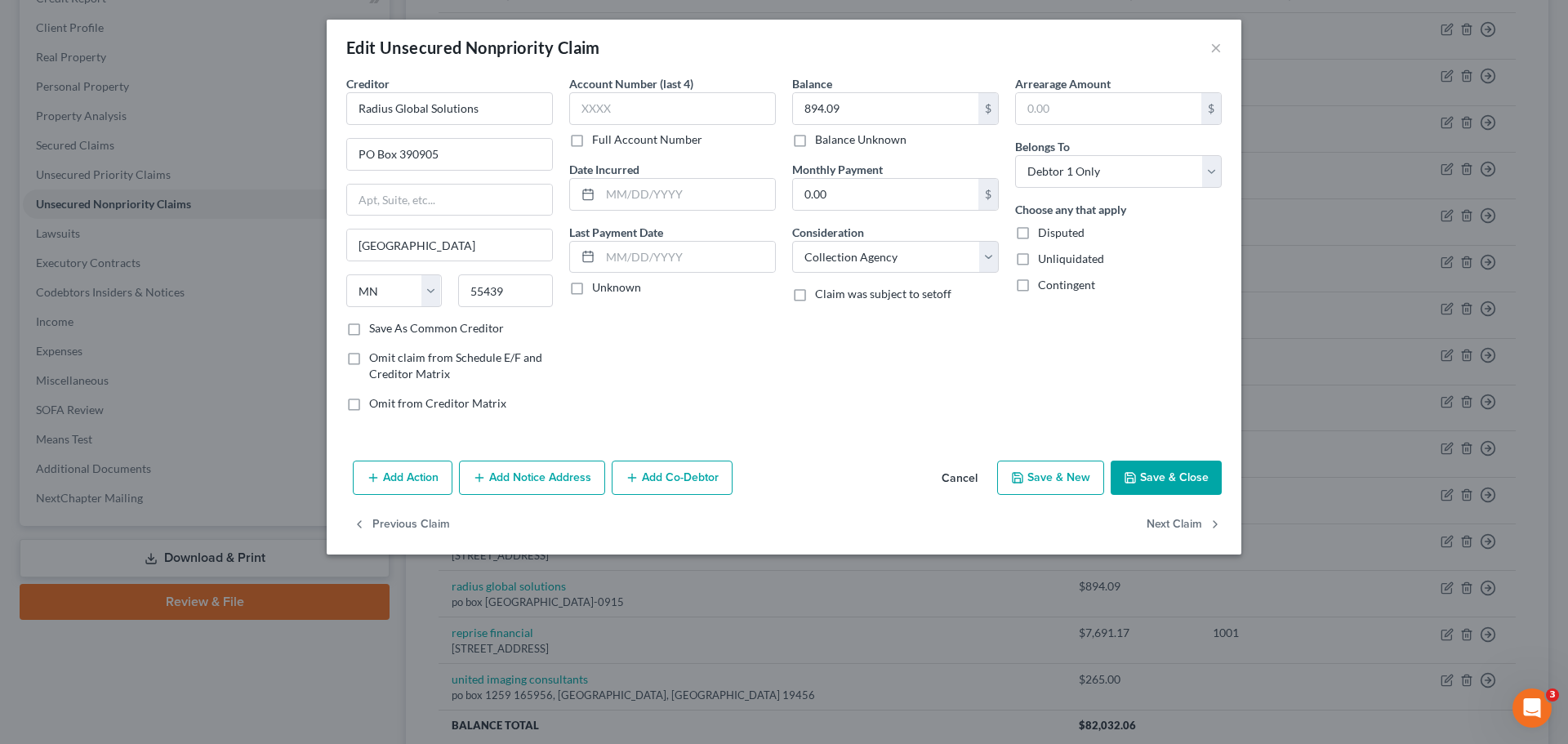
click at [1197, 480] on button "Save & Close" at bounding box center [1166, 478] width 111 height 34
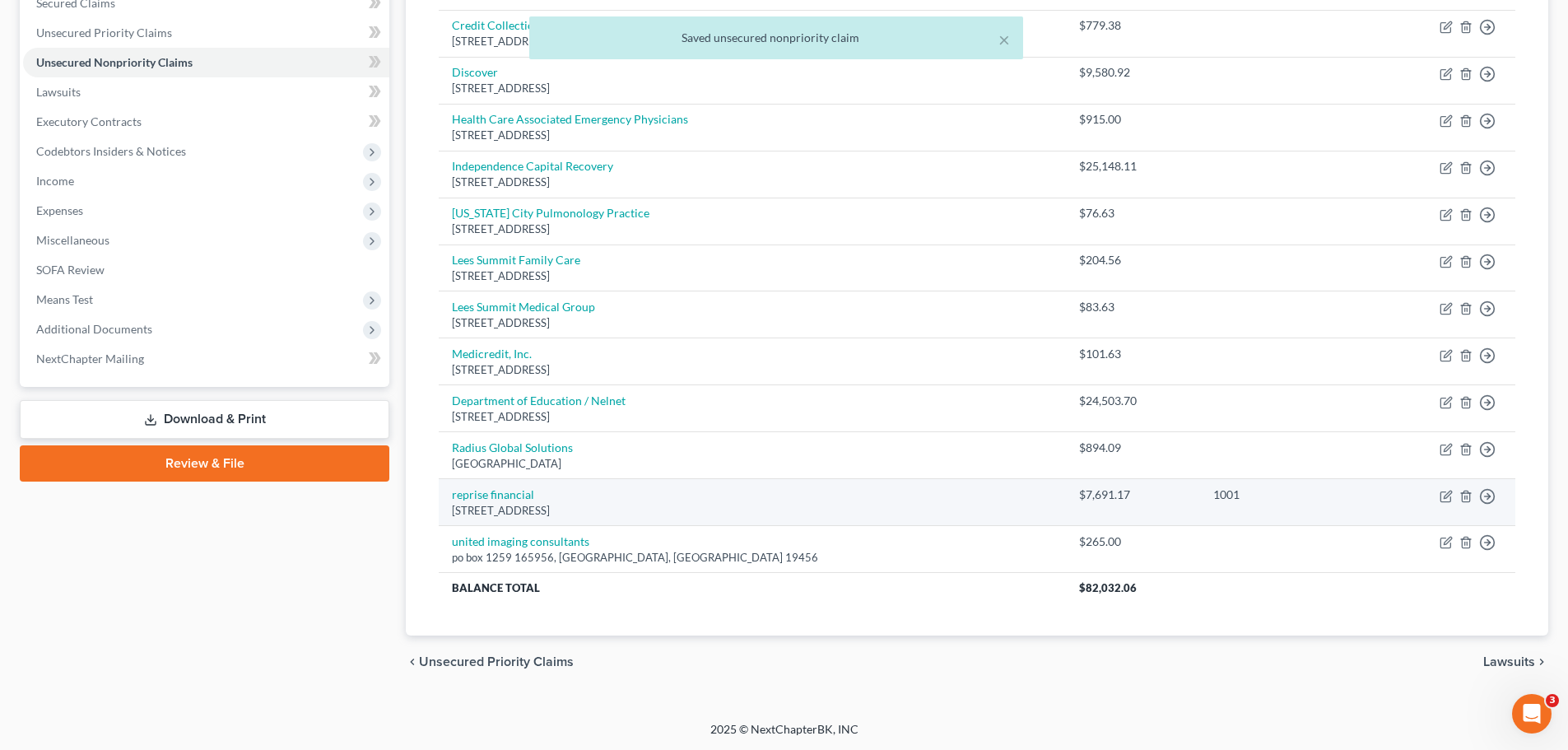
scroll to position [391, 0]
click at [1443, 499] on icon "button" at bounding box center [1446, 495] width 13 height 13
select select "45"
select select "10"
select select "0"
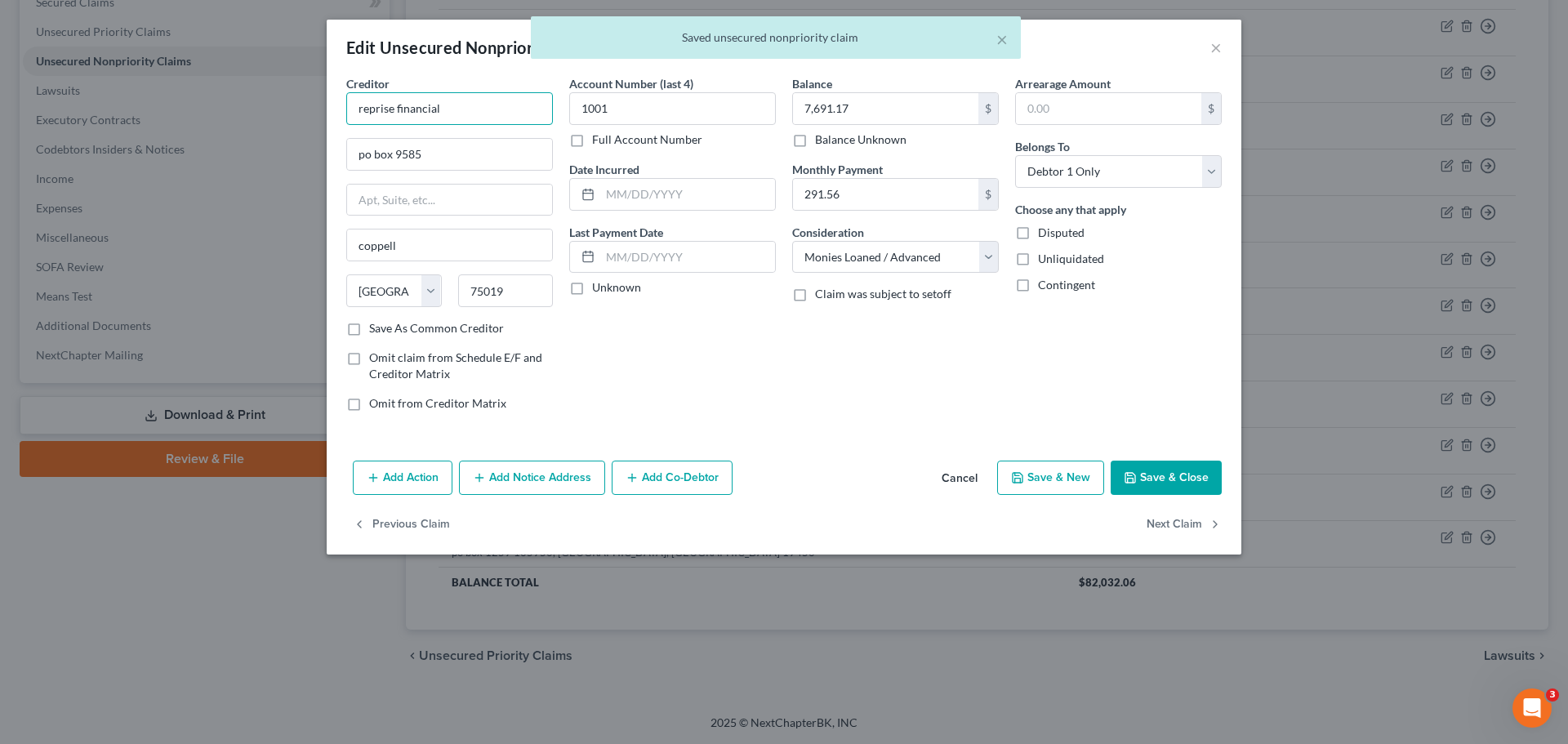
click at [487, 105] on input "reprise financial" at bounding box center [450, 108] width 206 height 33
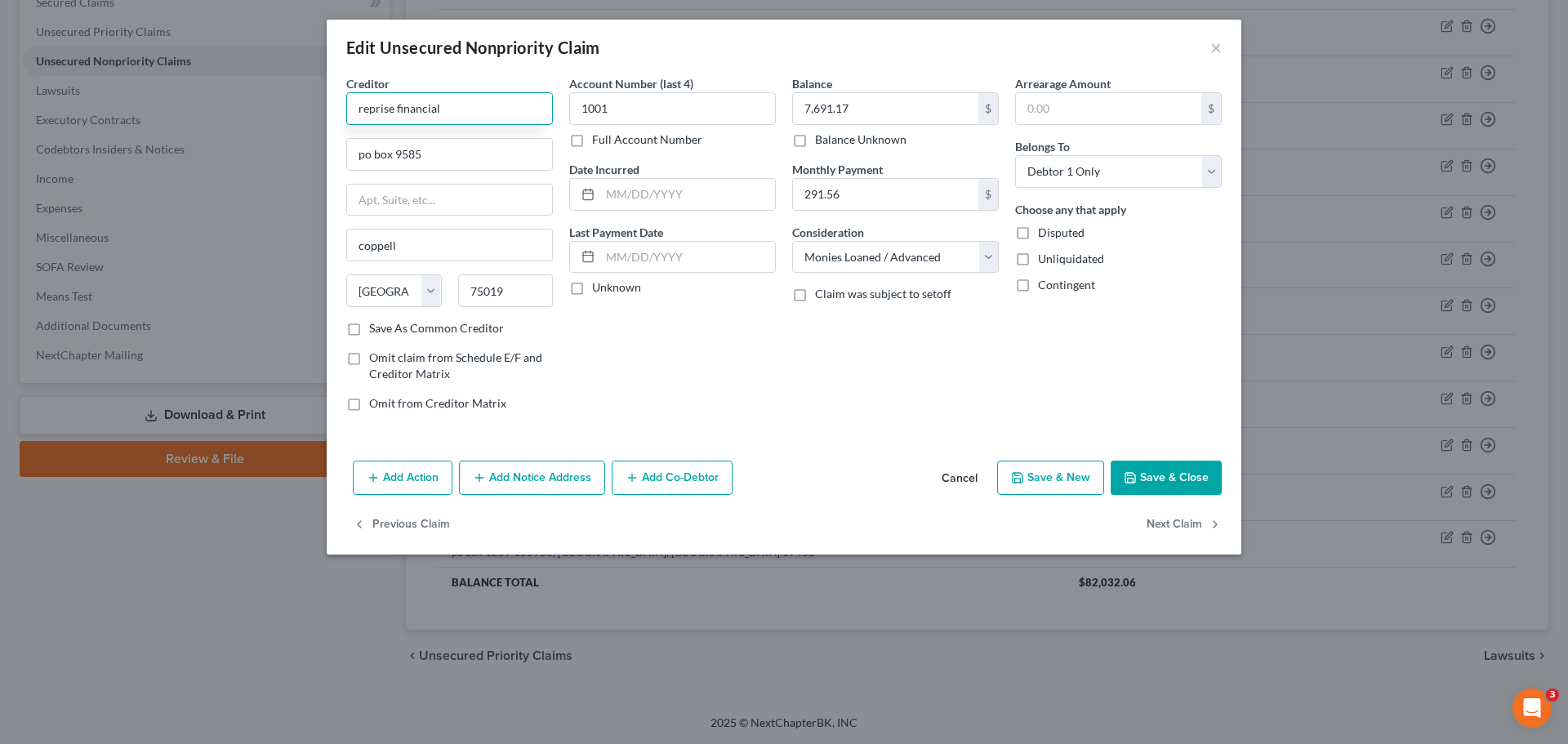
click at [396, 108] on input "reprise financial" at bounding box center [450, 108] width 206 height 33
click at [362, 111] on input "reprise Financial" at bounding box center [450, 108] width 206 height 33
type input "Reprise Financial"
click at [1144, 477] on button "Save & Close" at bounding box center [1166, 478] width 111 height 34
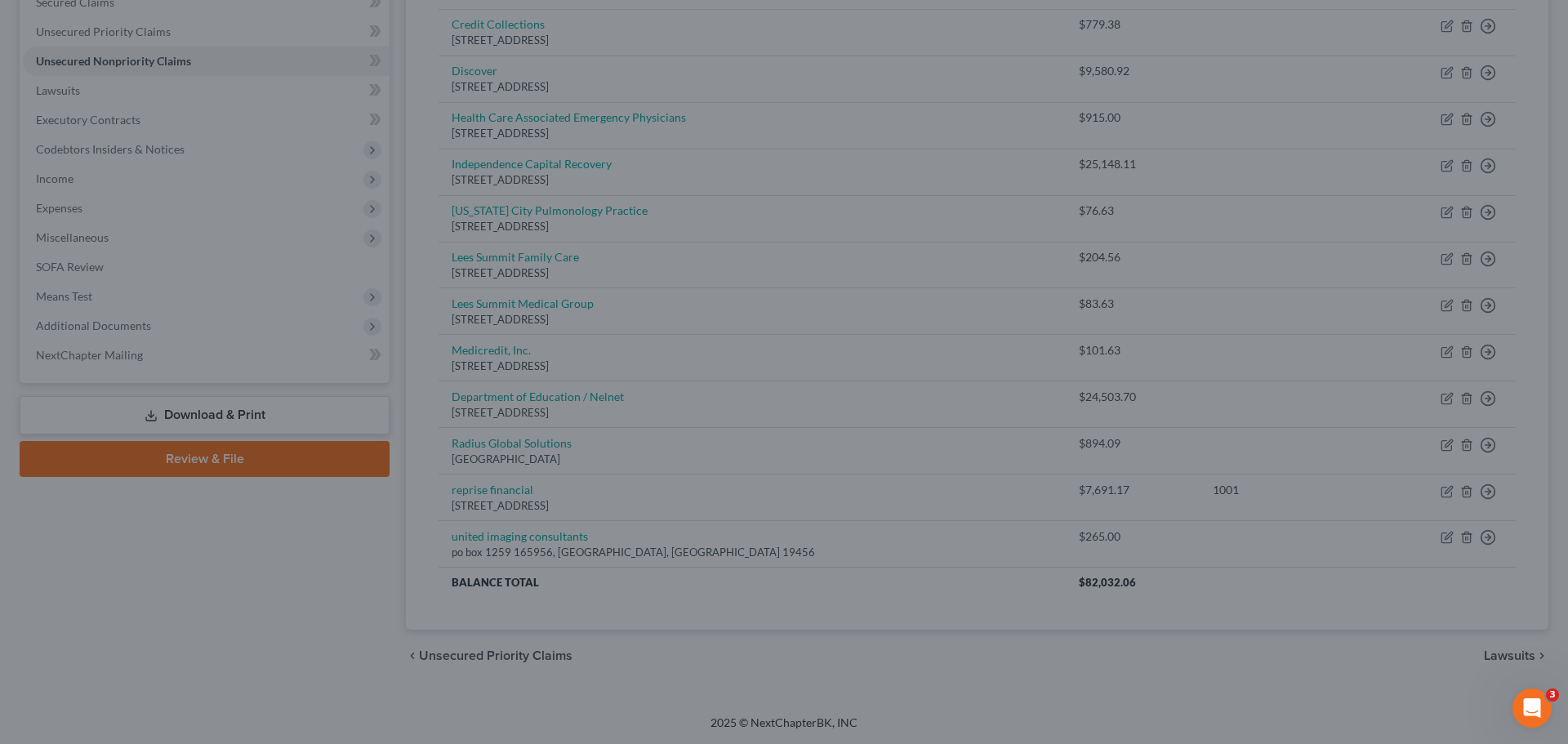
type input "0"
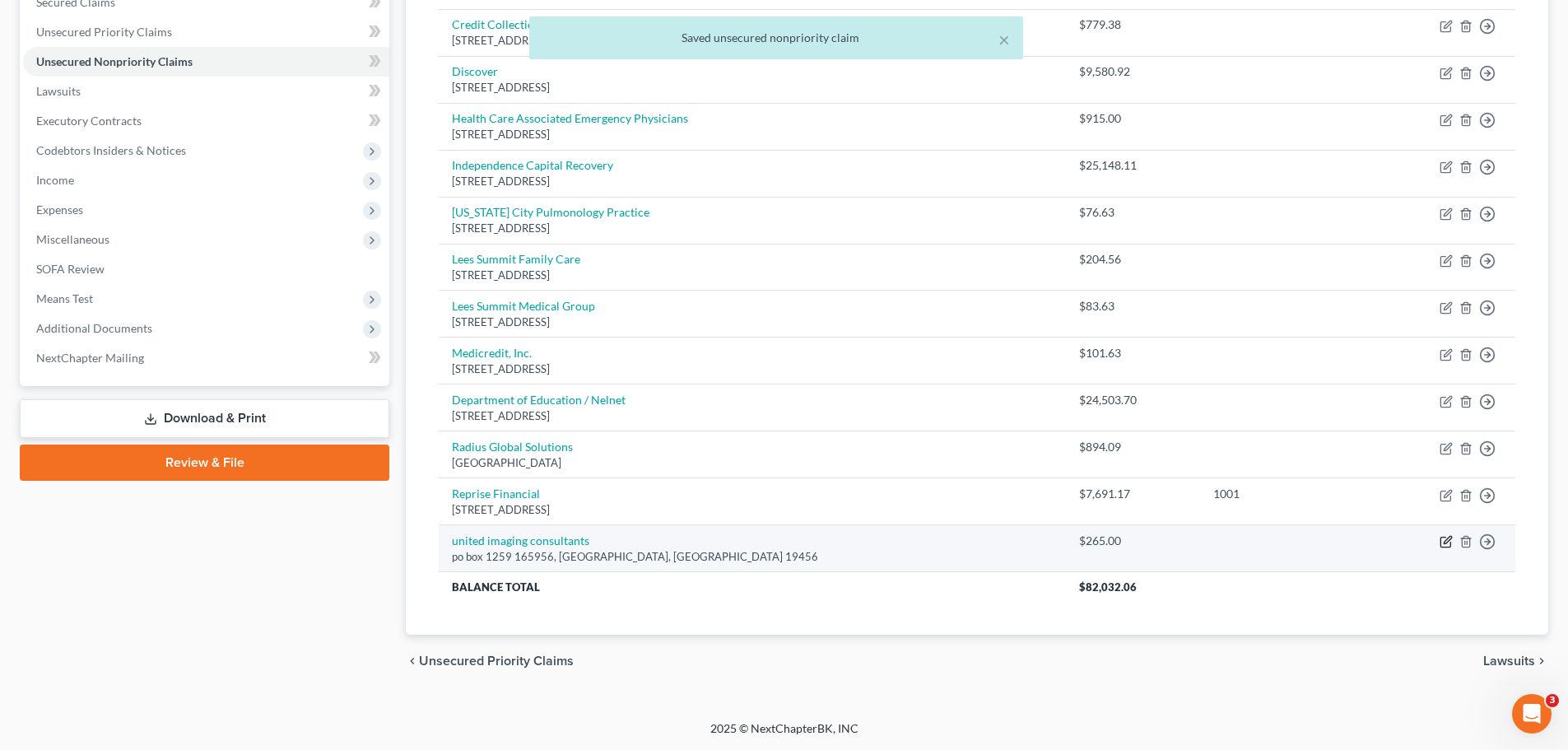
click at [1441, 541] on icon "button" at bounding box center [1445, 542] width 10 height 10
select select "39"
select select "9"
select select "0"
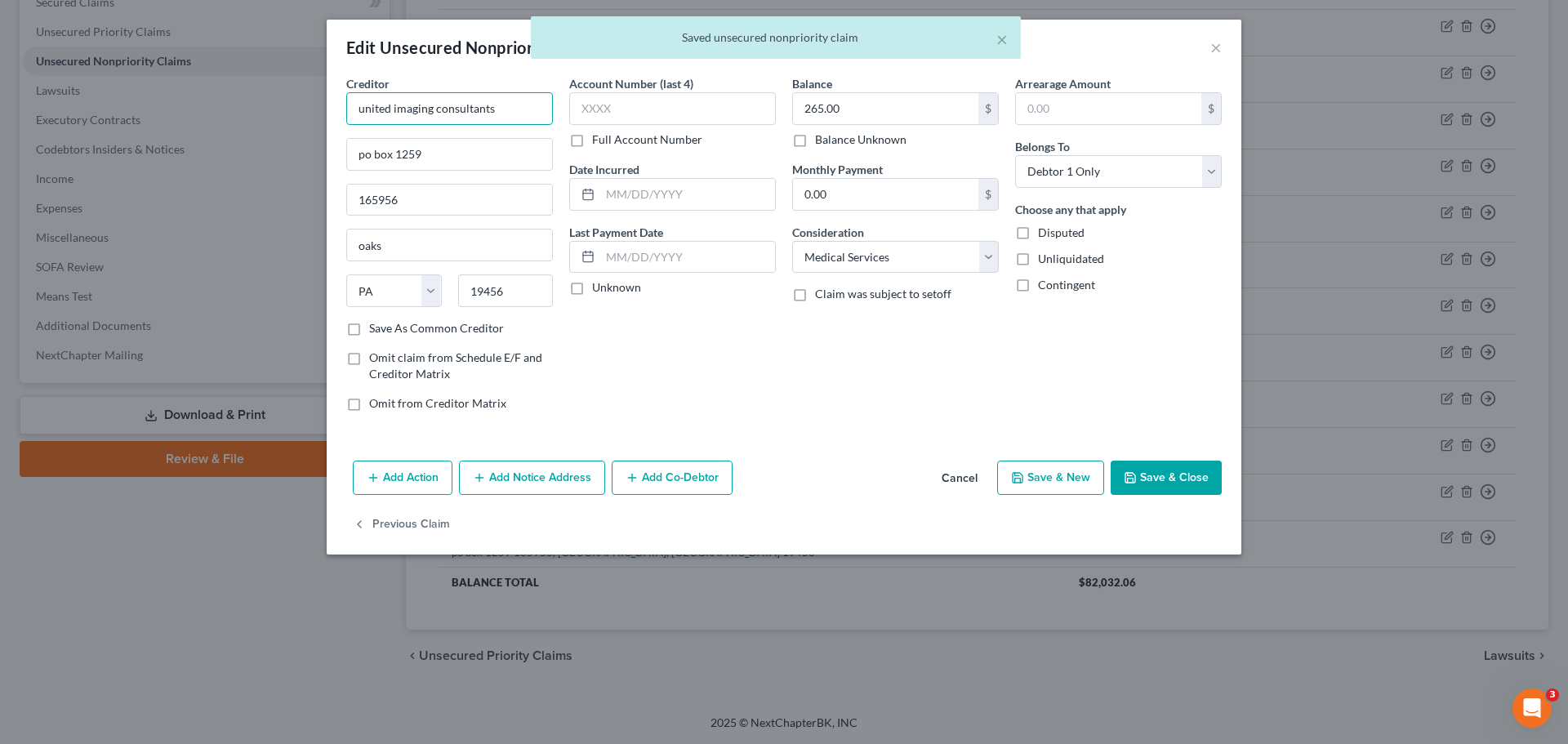
click at [530, 109] on input "united imaging consultants" at bounding box center [450, 108] width 206 height 33
click at [510, 134] on div "United Imaging Consultants,LLC" at bounding box center [444, 137] width 170 height 16
type input "United Imaging Consultants,LLC"
type input "5800 Foxridge Dr"
type input "Ste 240"
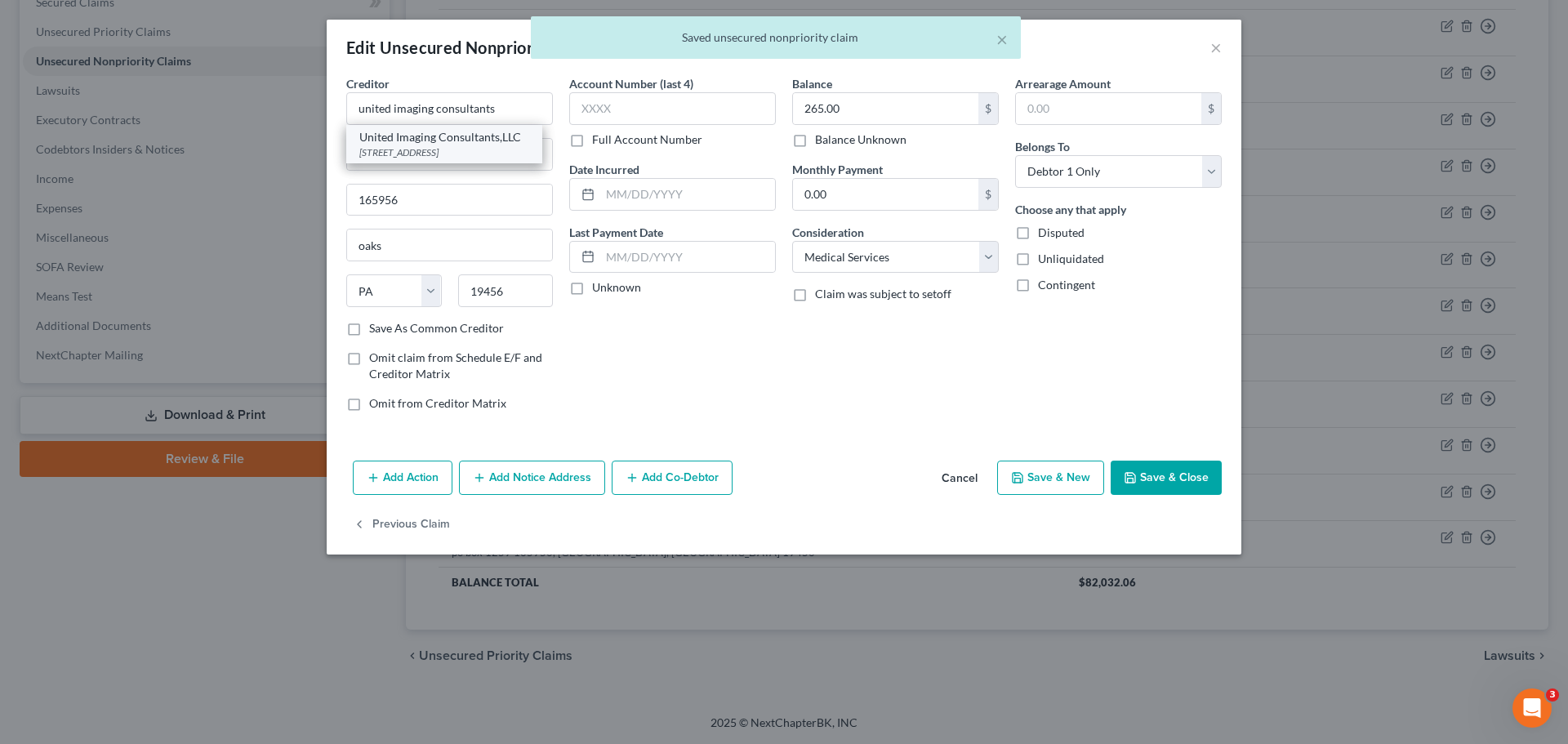
type input "Mission"
select select "17"
type input "66202"
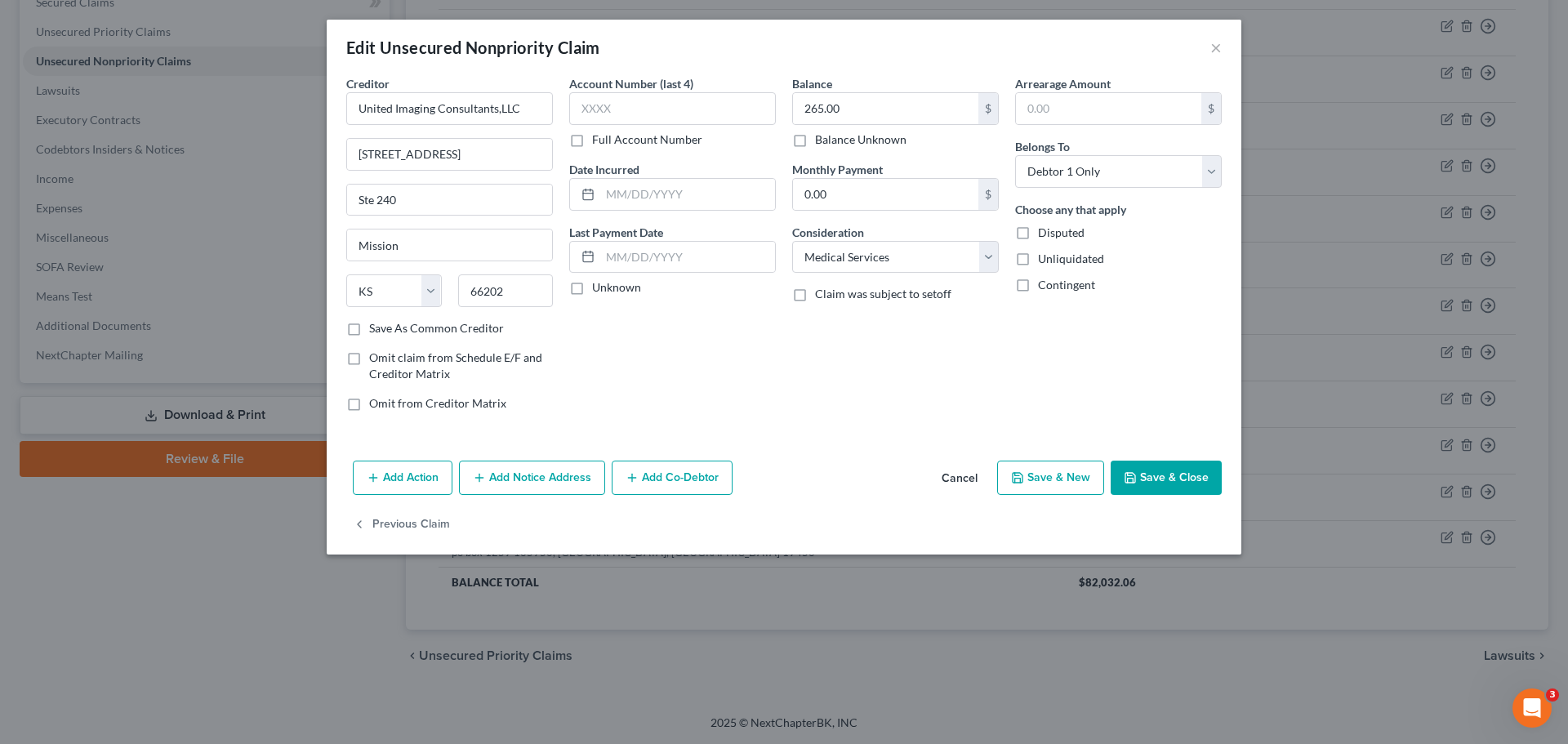
click at [1191, 486] on button "Save & Close" at bounding box center [1166, 478] width 111 height 34
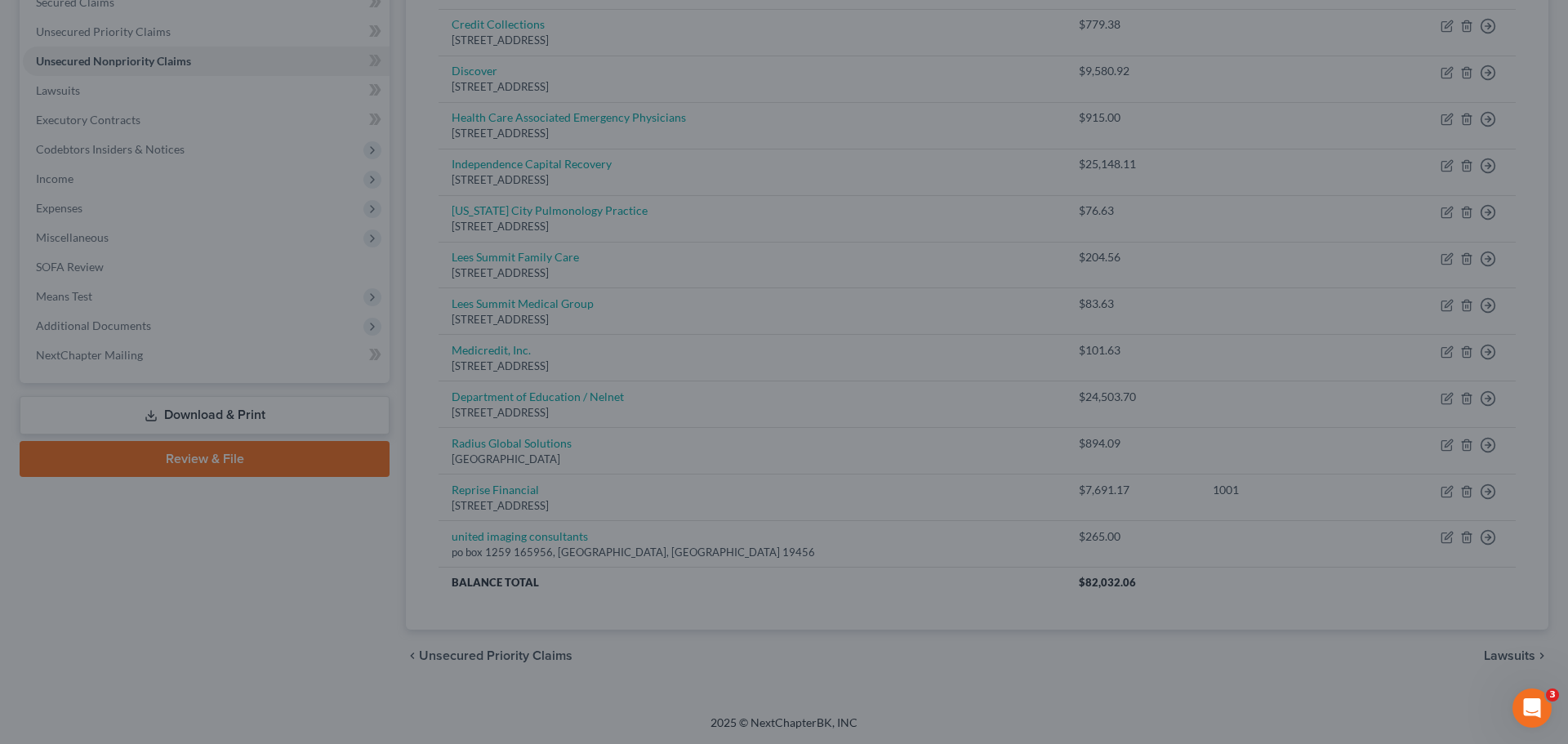
type input "0"
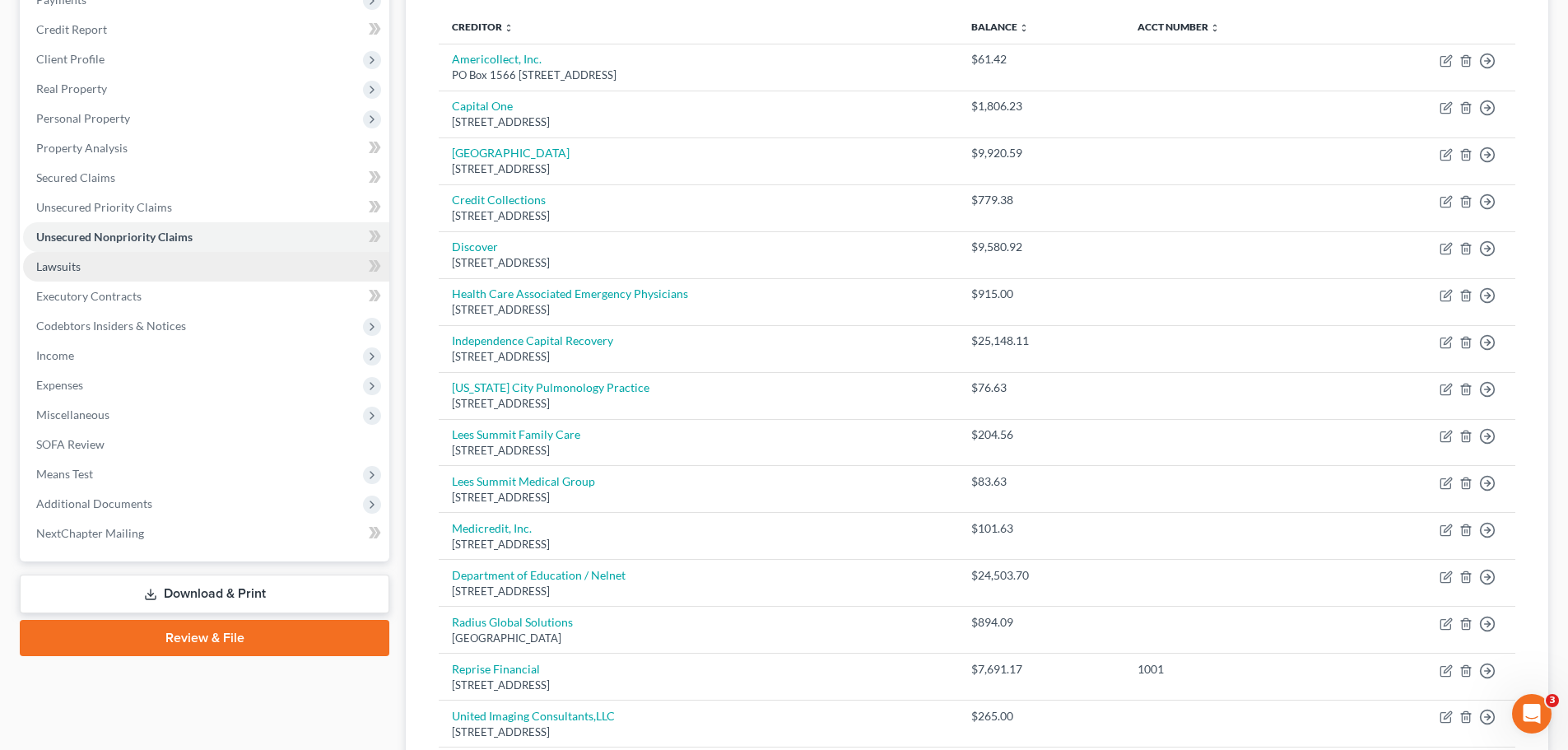
scroll to position [247, 0]
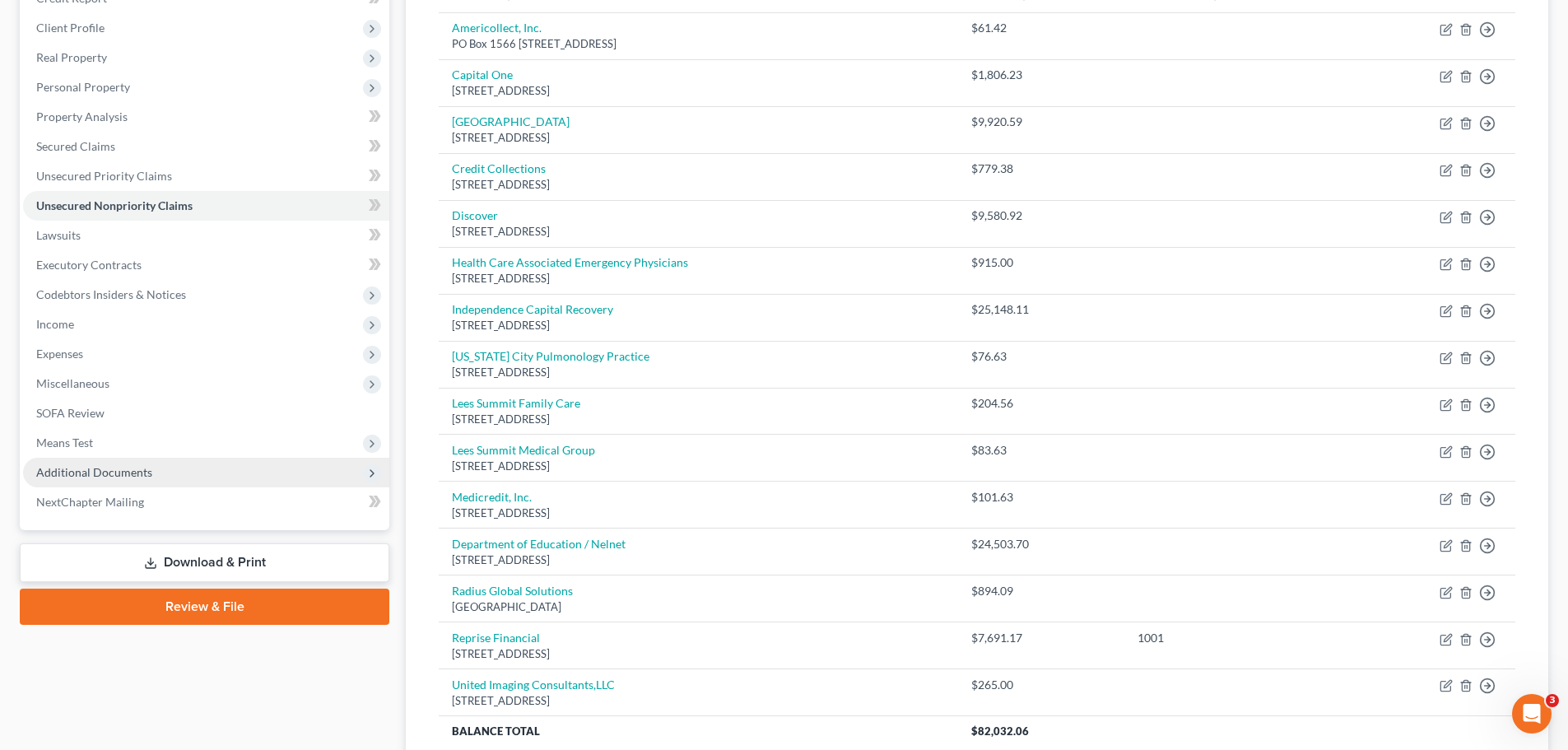
click at [144, 468] on span "Additional Documents" at bounding box center [94, 473] width 116 height 14
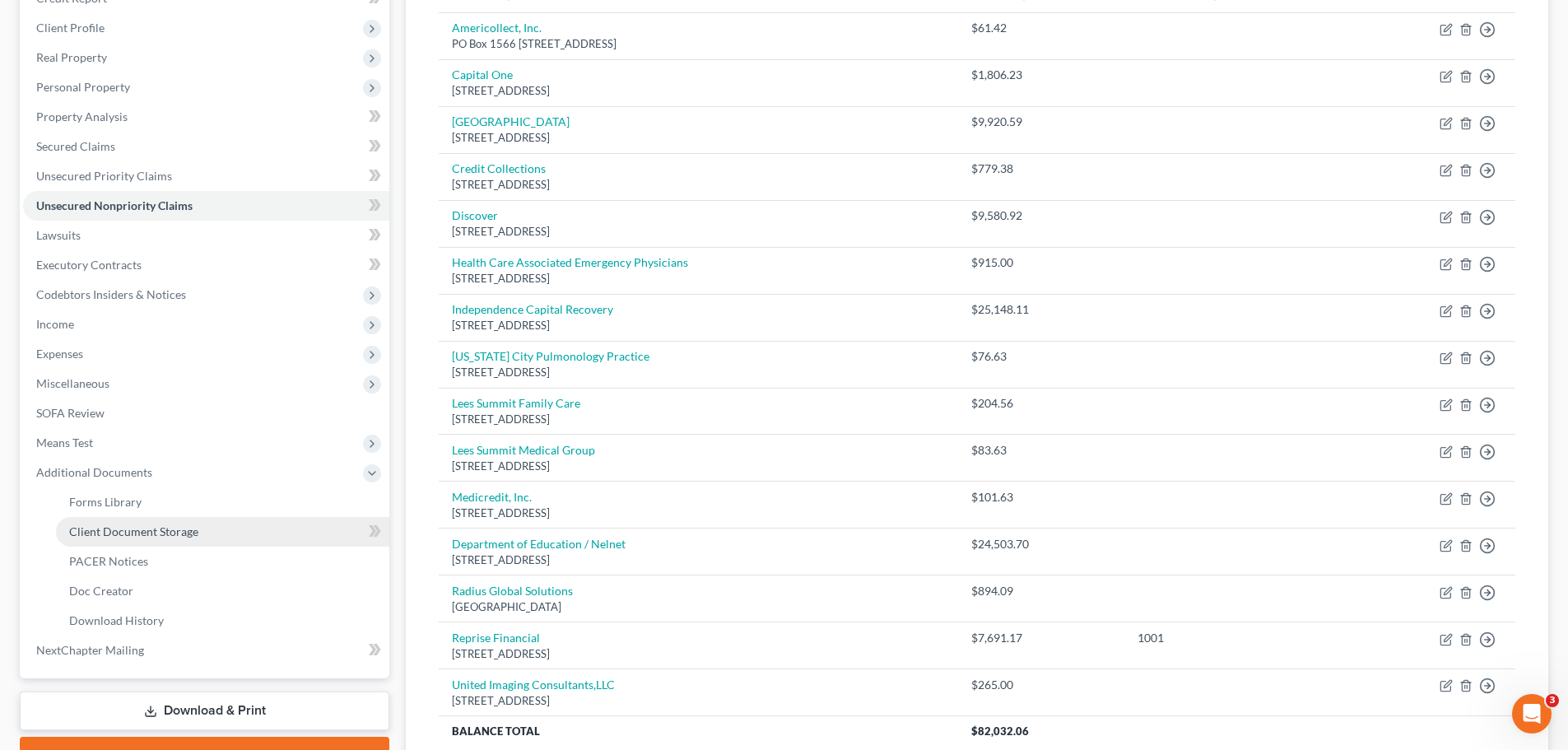
click at [188, 528] on span "Client Document Storage" at bounding box center [133, 532] width 129 height 14
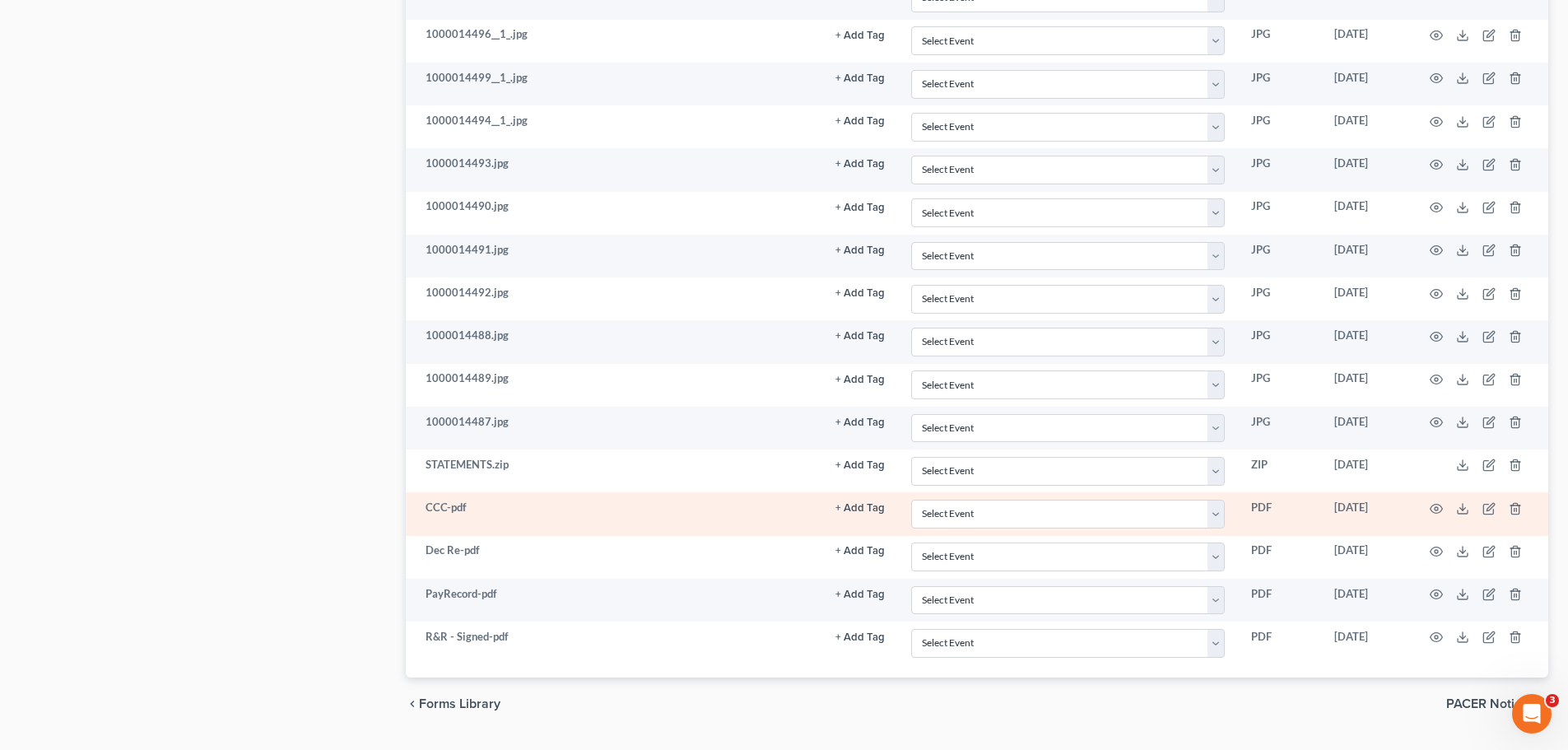
scroll to position [3344, 0]
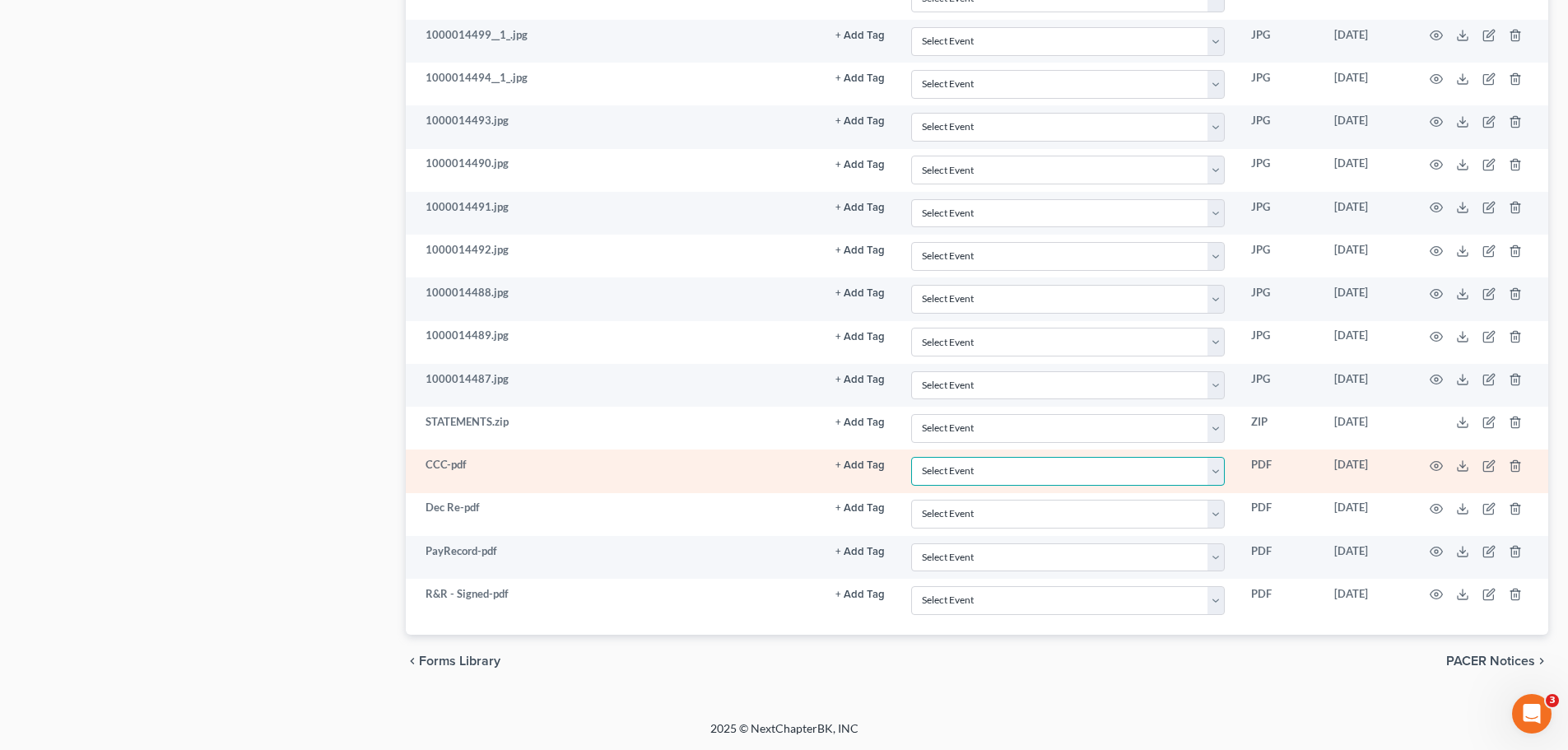
click at [969, 468] on select "Select Event 20 Largest Unsecured Creditors Affidavit re: NO Tax Returns Amende…" at bounding box center [1069, 471] width 314 height 29
select select "5"
click at [912, 457] on select "Select Event 20 Largest Unsecured Creditors Affidavit re: NO Tax Returns Amende…" at bounding box center [1069, 471] width 314 height 29
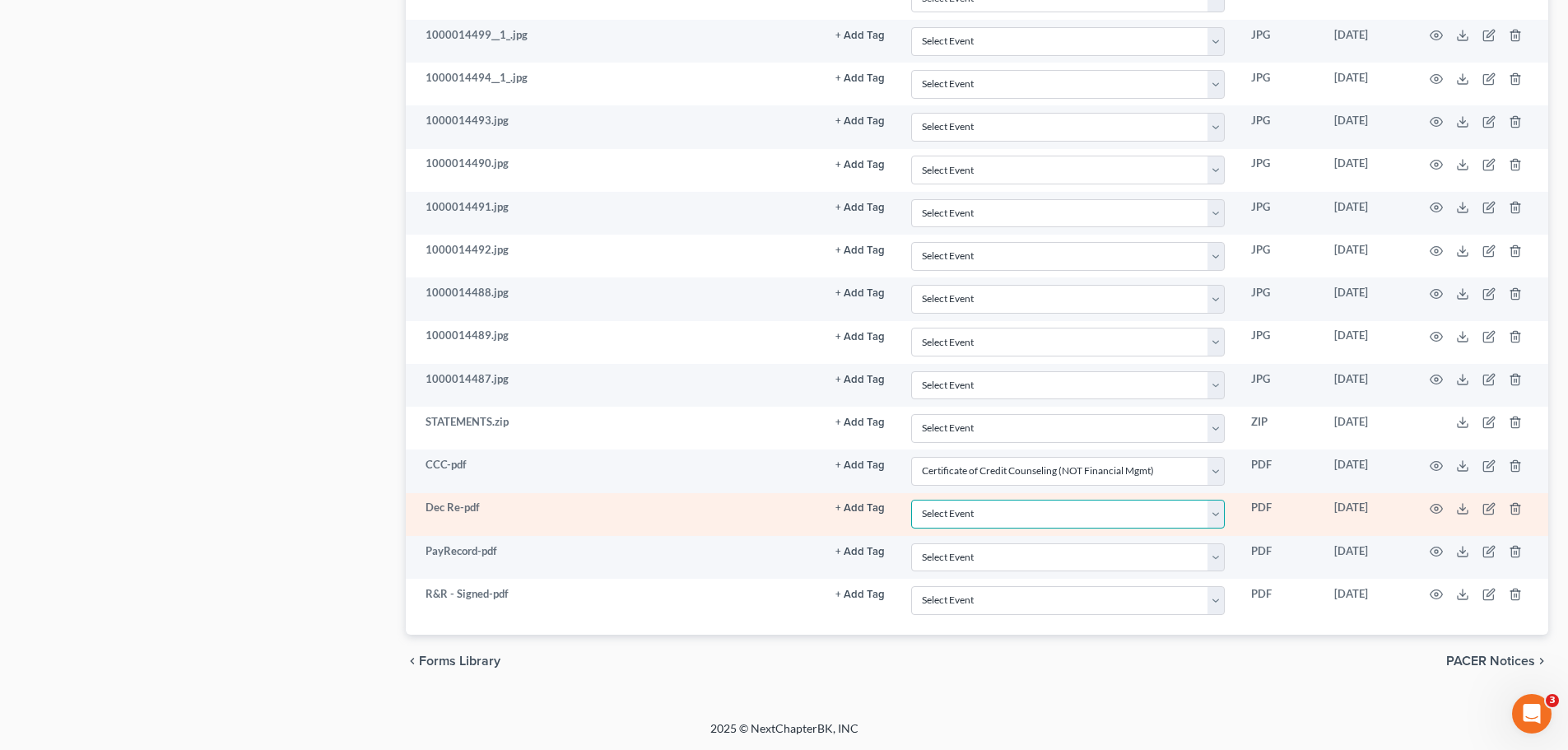
click at [955, 512] on select "Select Event 20 Largest Unsecured Creditors Affidavit re: NO Tax Returns Amende…" at bounding box center [1069, 514] width 314 height 29
select select "24"
click at [912, 500] on select "Select Event 20 Largest Unsecured Creditors Affidavit re: NO Tax Returns Amende…" at bounding box center [1069, 514] width 314 height 29
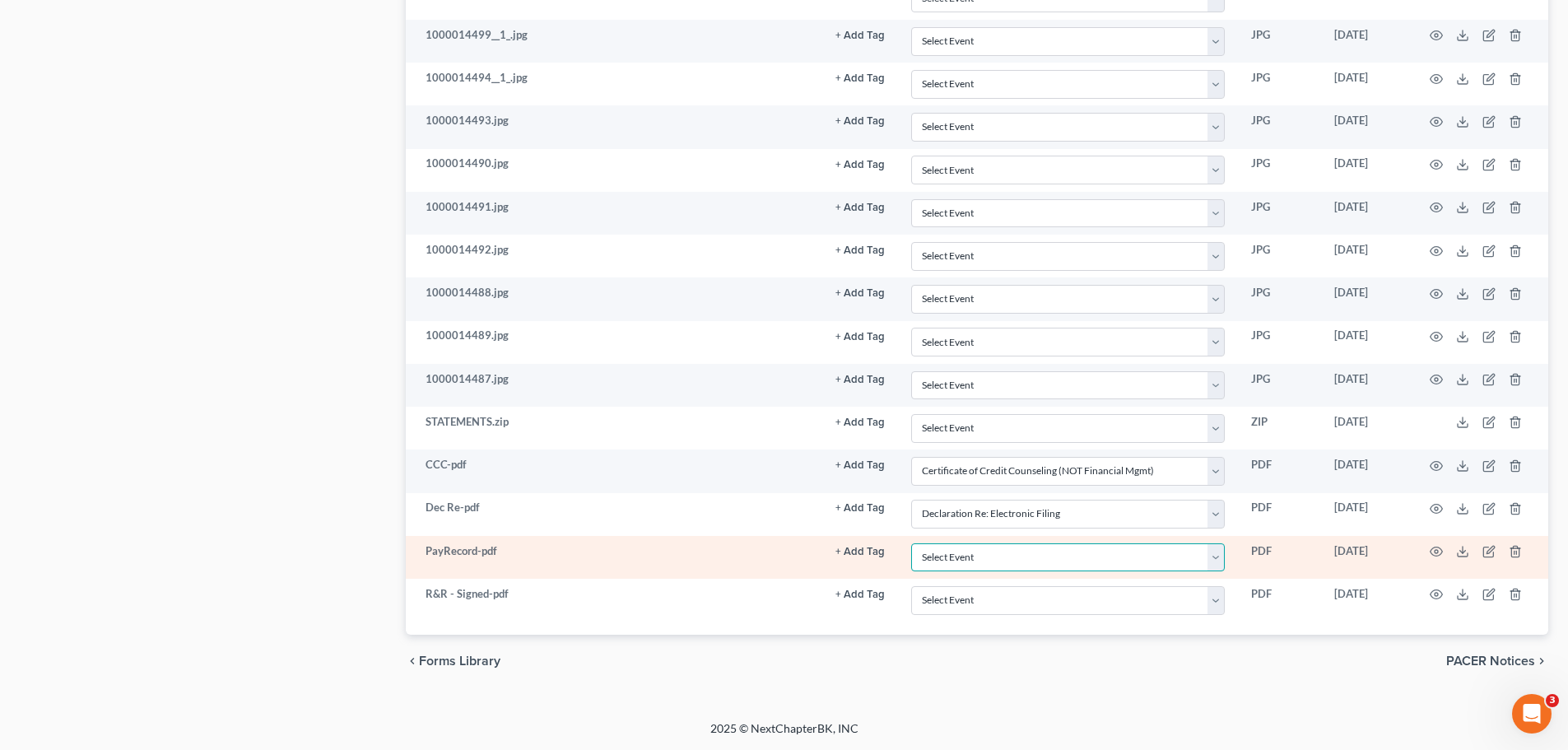
click at [965, 552] on select "Select Event 20 Largest Unsecured Creditors Affidavit re: NO Tax Returns Amende…" at bounding box center [1069, 558] width 314 height 29
select select "21"
click at [912, 544] on select "Select Event 20 Largest Unsecured Creditors Affidavit re: NO Tax Returns Amende…" at bounding box center [1069, 558] width 314 height 29
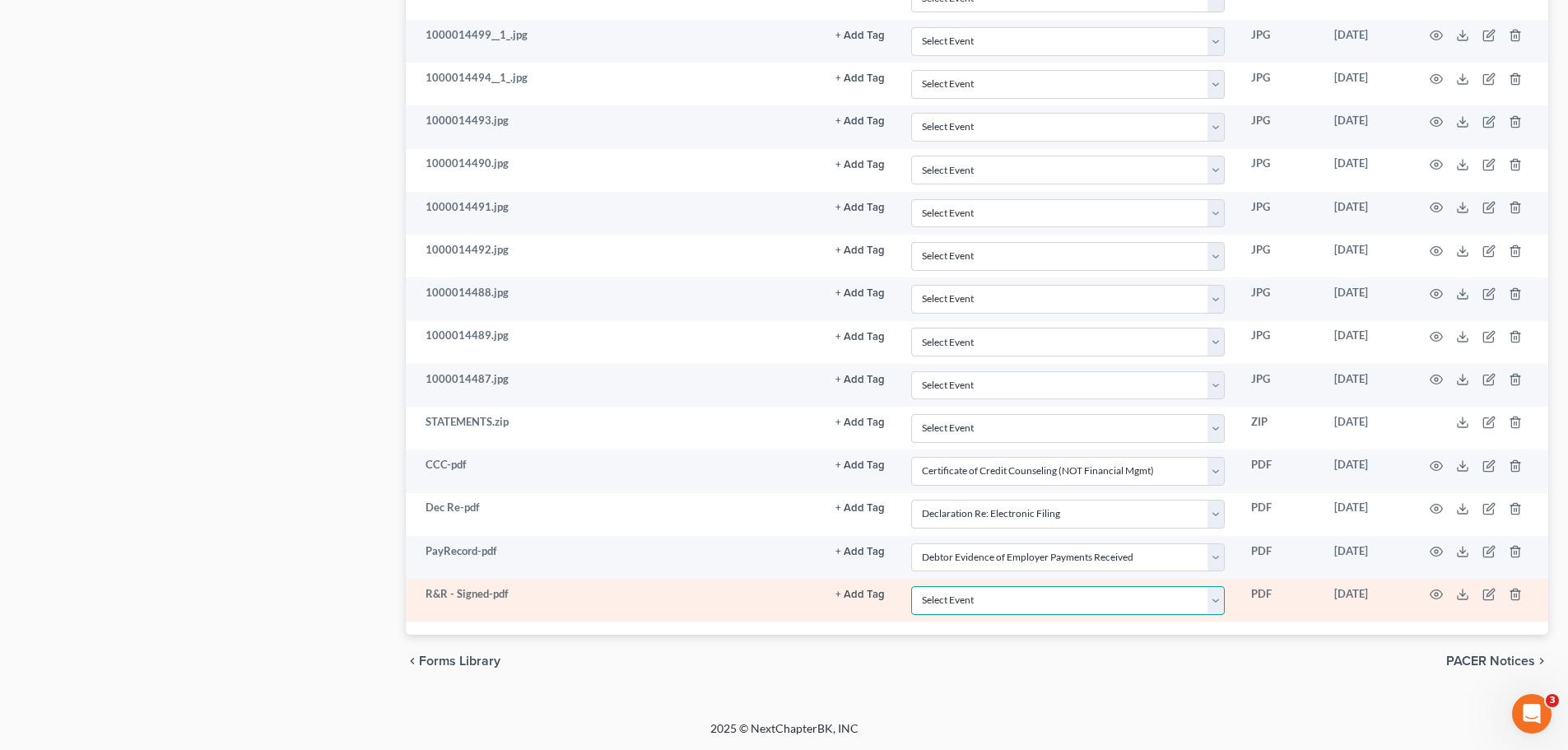
click at [942, 589] on select "Select Event 20 Largest Unsecured Creditors Affidavit re: NO Tax Returns Amende…" at bounding box center [1069, 600] width 314 height 29
select select "9"
click at [912, 586] on select "Select Event 20 Largest Unsecured Creditors Affidavit re: NO Tax Returns Amende…" at bounding box center [1069, 600] width 314 height 29
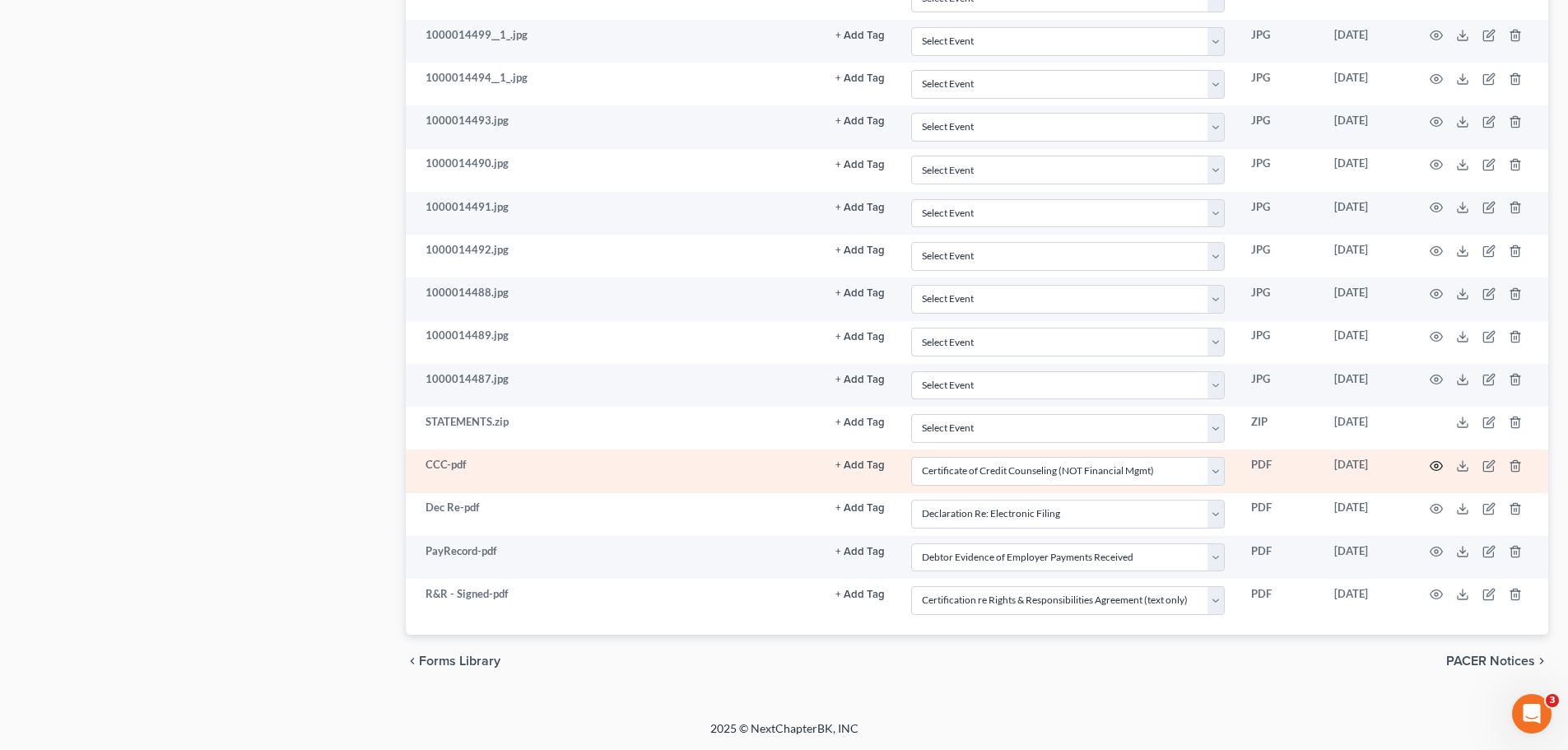
click at [1434, 468] on icon "button" at bounding box center [1436, 466] width 13 height 13
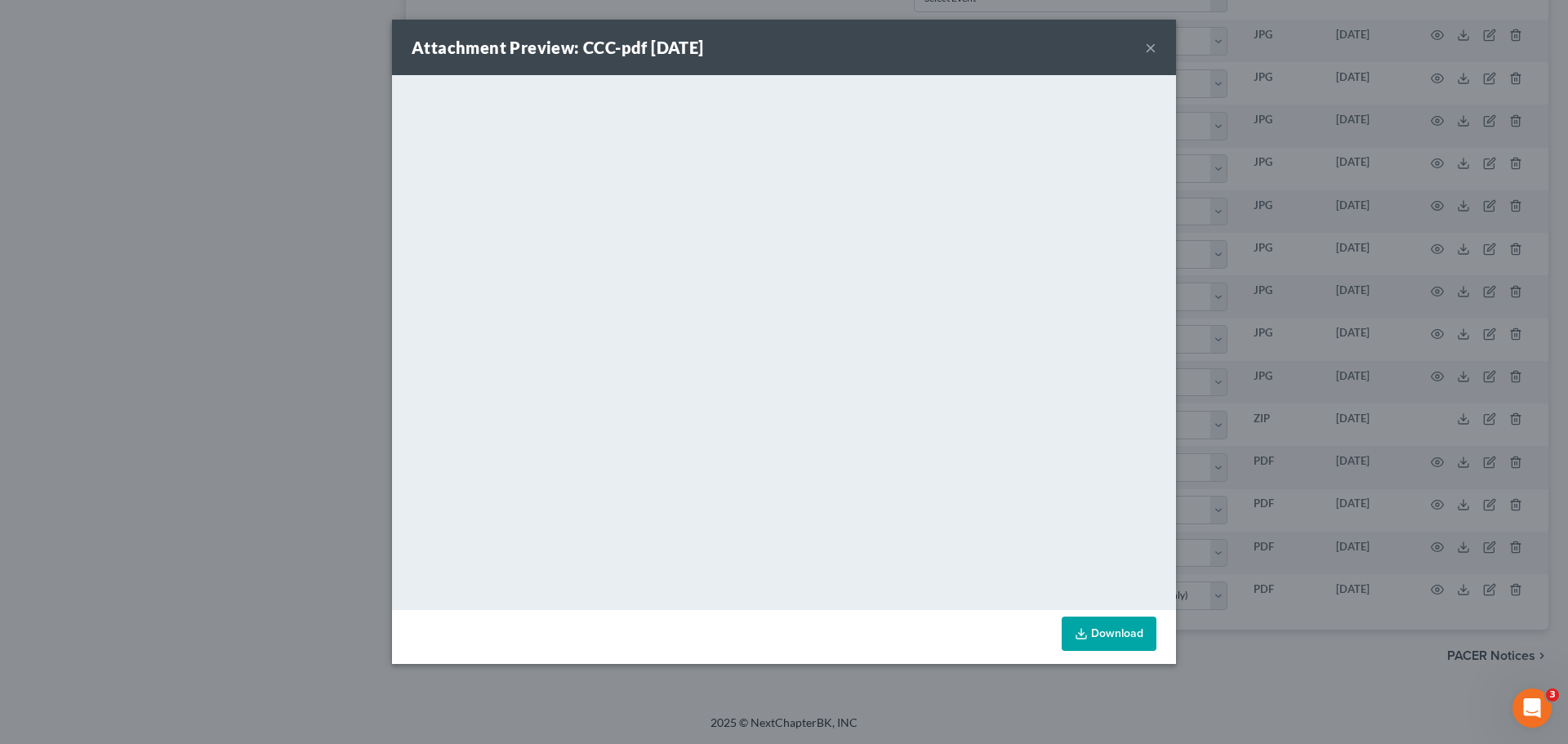
click at [1151, 47] on button "×" at bounding box center [1150, 47] width 11 height 20
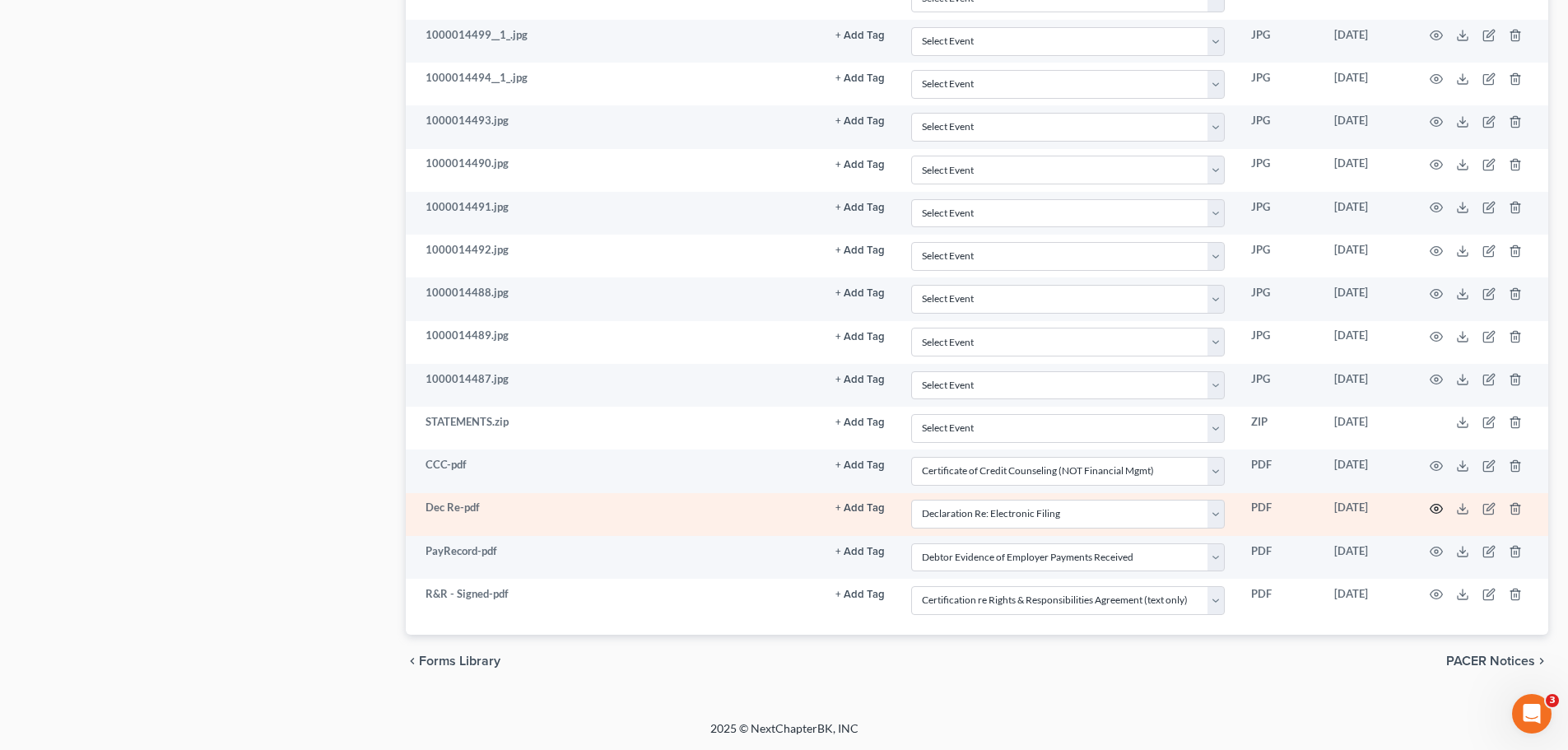
click at [1434, 510] on icon "button" at bounding box center [1436, 508] width 13 height 13
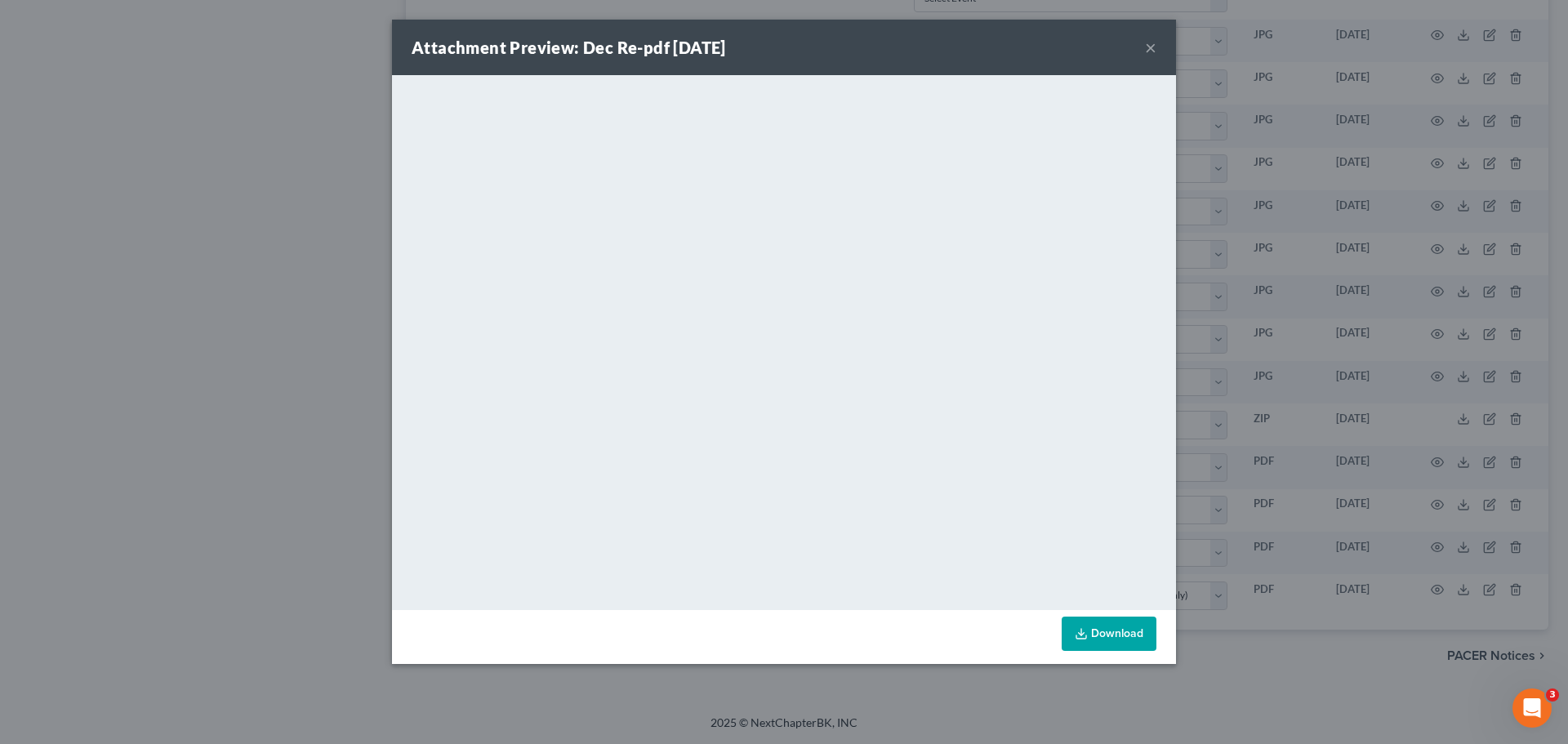
click at [1151, 52] on button "×" at bounding box center [1150, 47] width 11 height 20
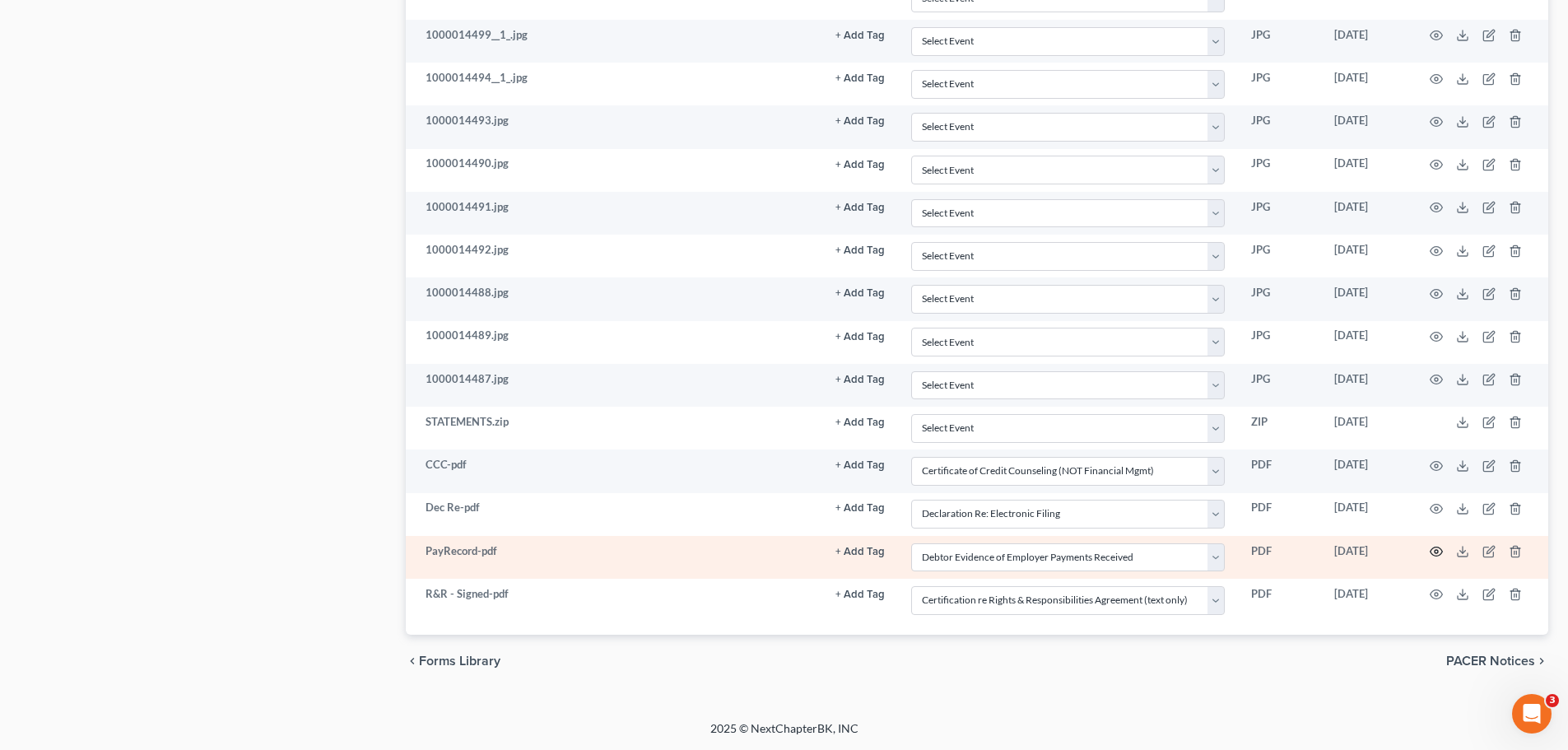
click at [1440, 550] on icon "button" at bounding box center [1436, 551] width 13 height 13
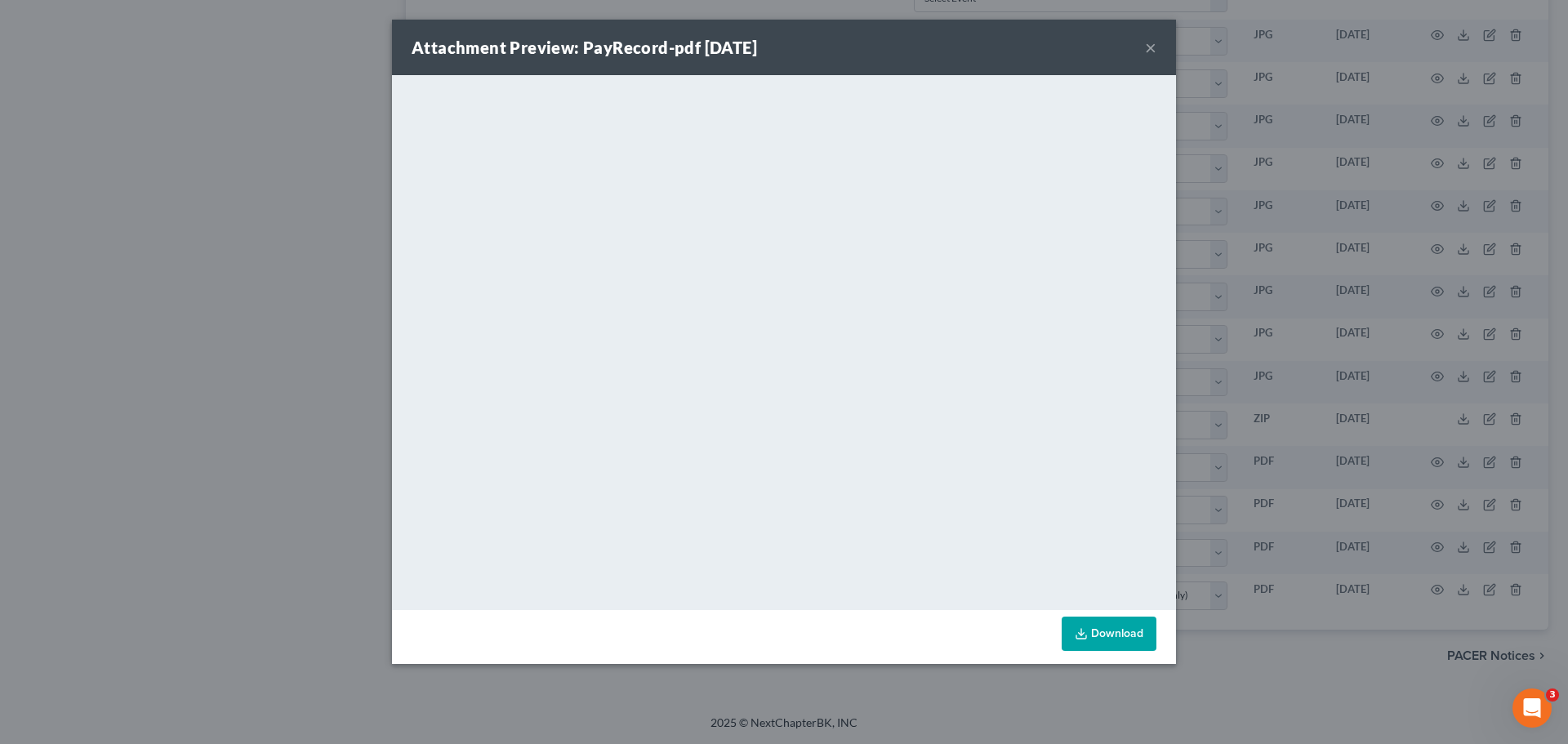
click at [1151, 53] on button "×" at bounding box center [1150, 47] width 11 height 20
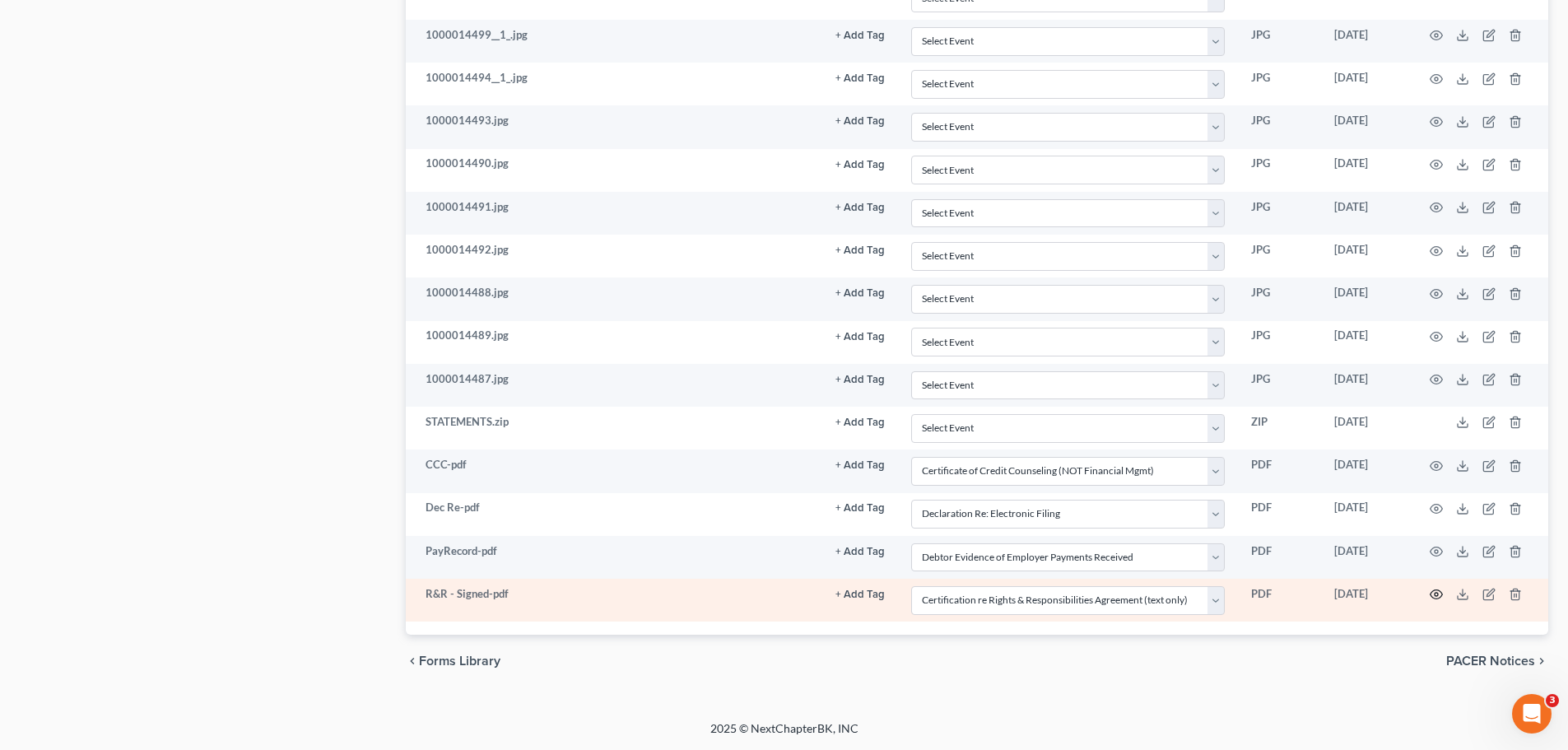
click at [1435, 592] on icon "button" at bounding box center [1436, 594] width 13 height 13
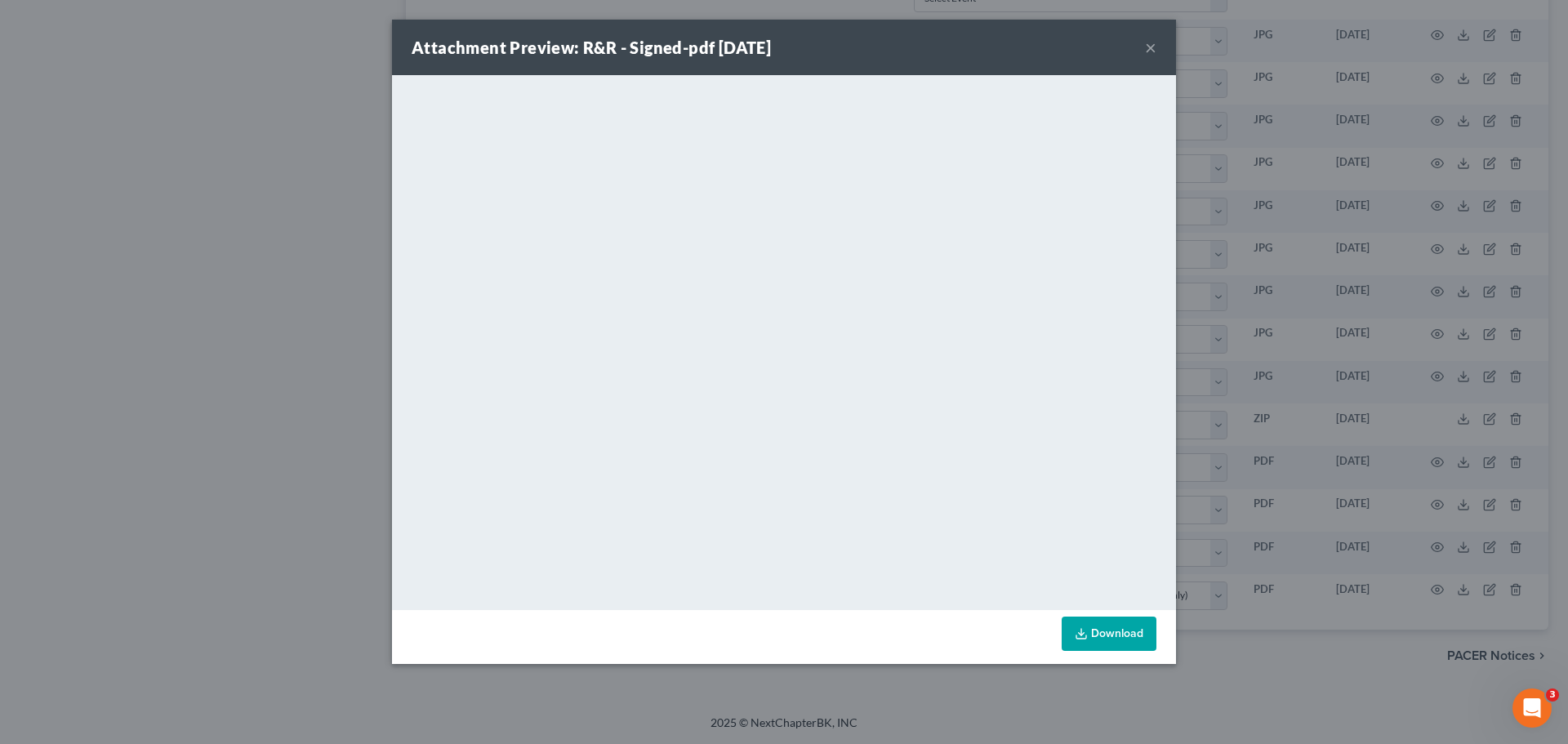
click at [1152, 46] on button "×" at bounding box center [1150, 47] width 11 height 20
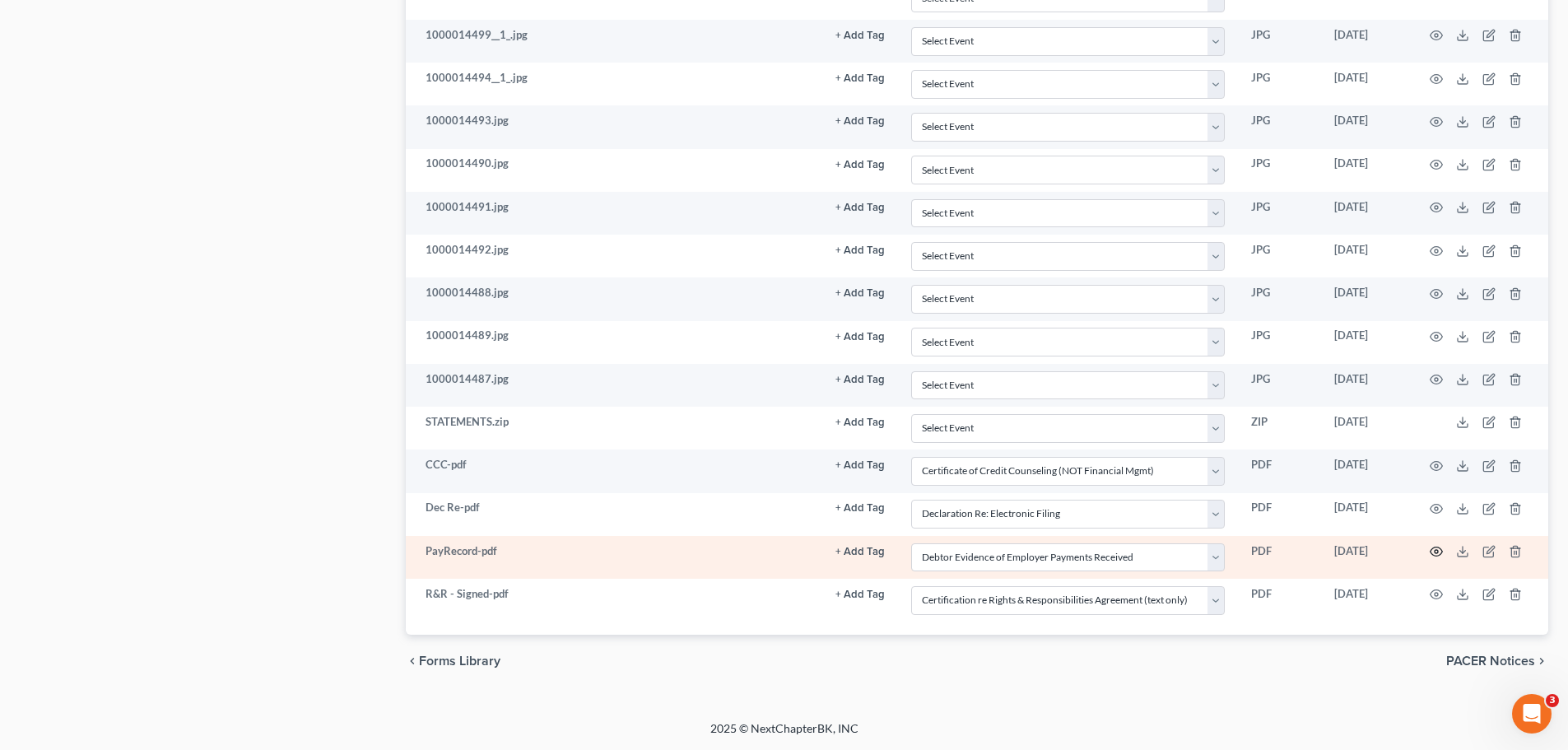
click at [1433, 550] on icon "button" at bounding box center [1436, 551] width 13 height 13
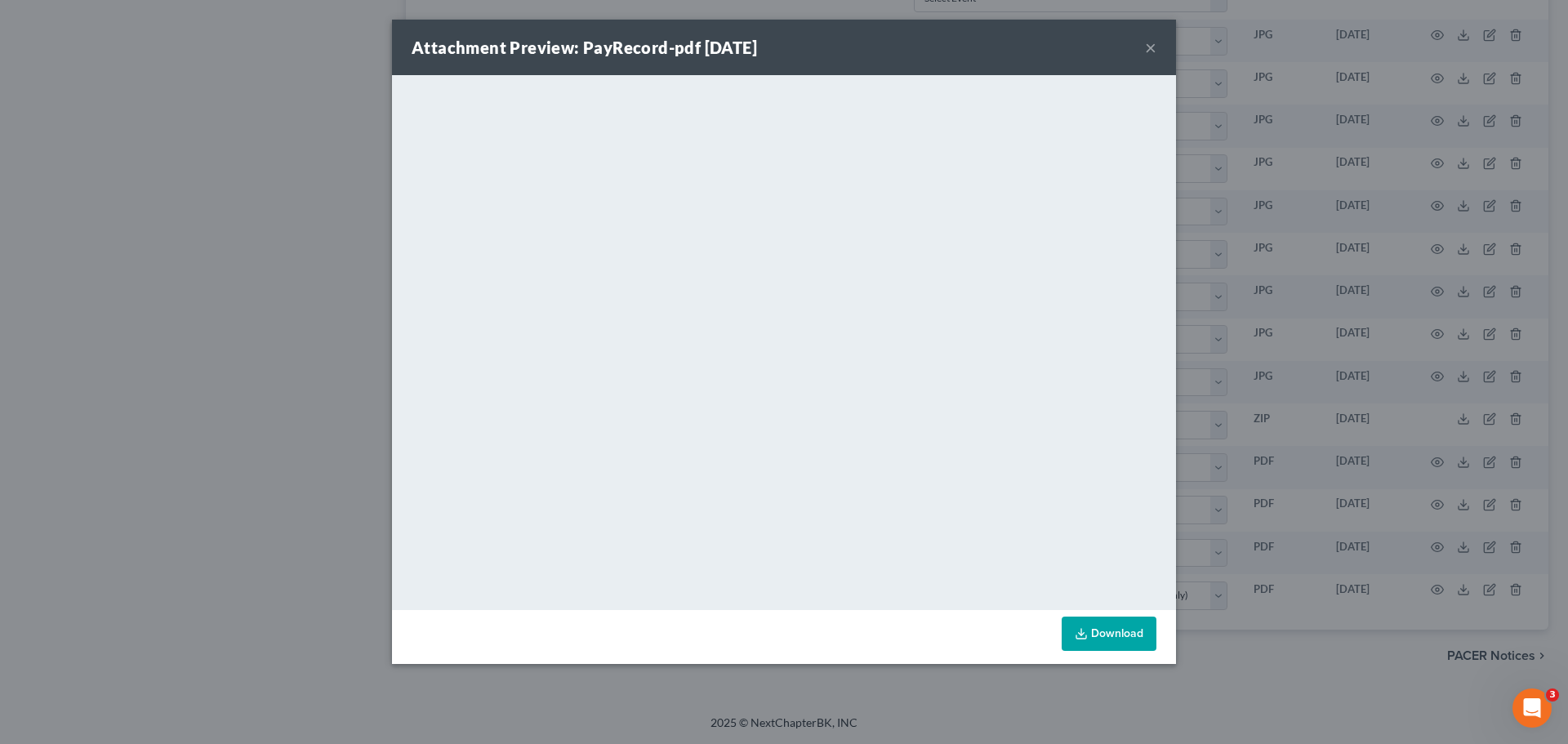
click at [1151, 52] on button "×" at bounding box center [1150, 47] width 11 height 20
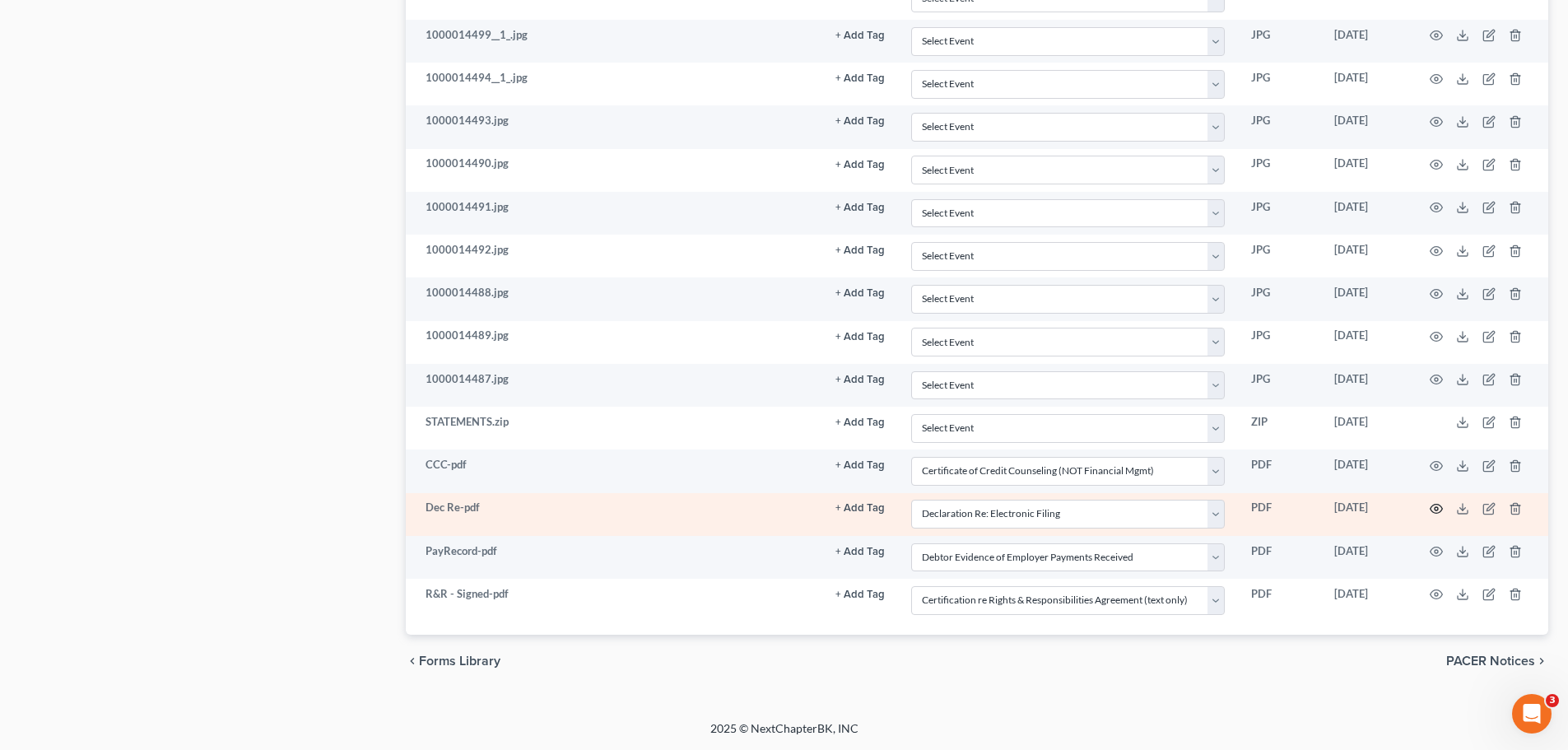
click at [1438, 508] on circle "button" at bounding box center [1437, 509] width 3 height 3
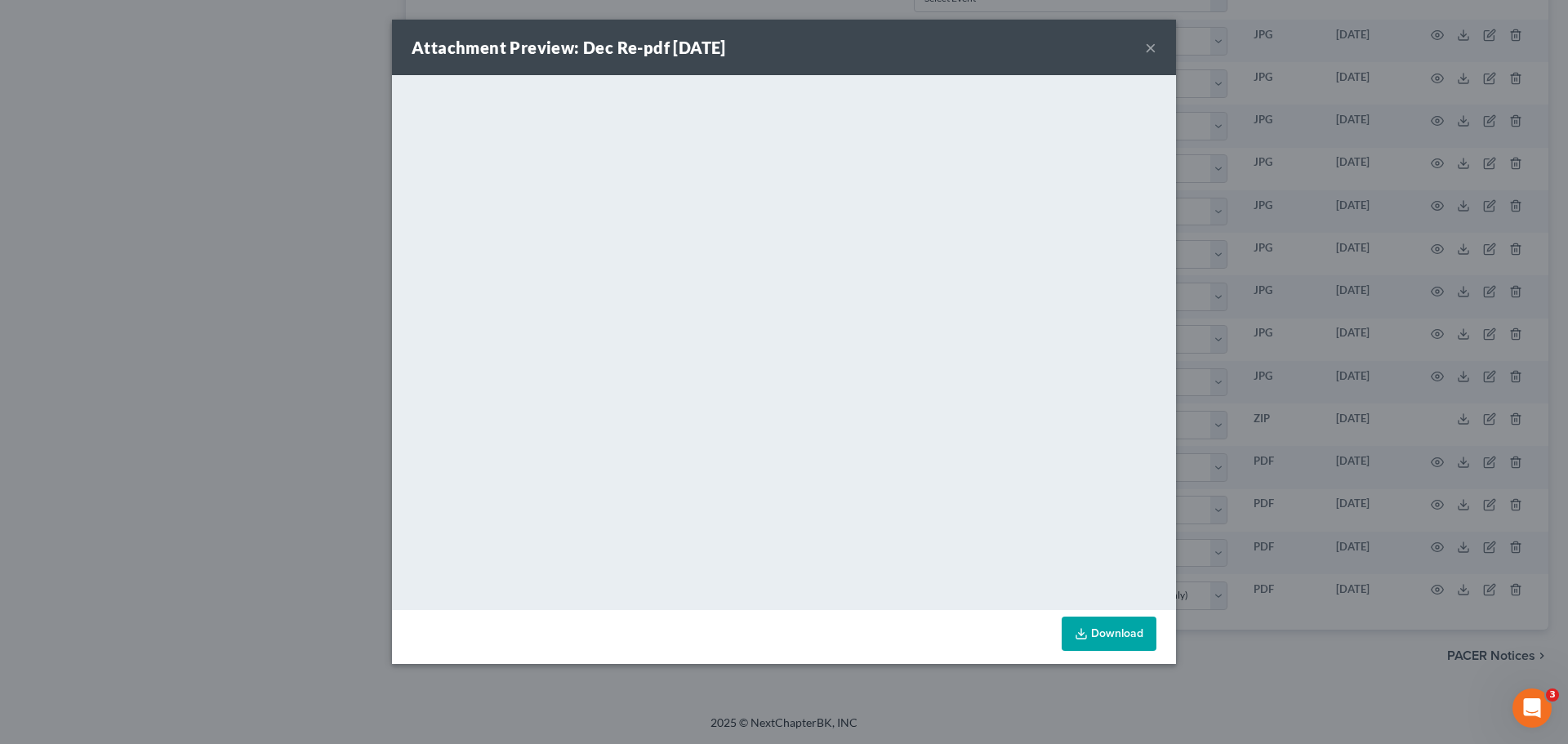
click at [1151, 53] on button "×" at bounding box center [1150, 47] width 11 height 20
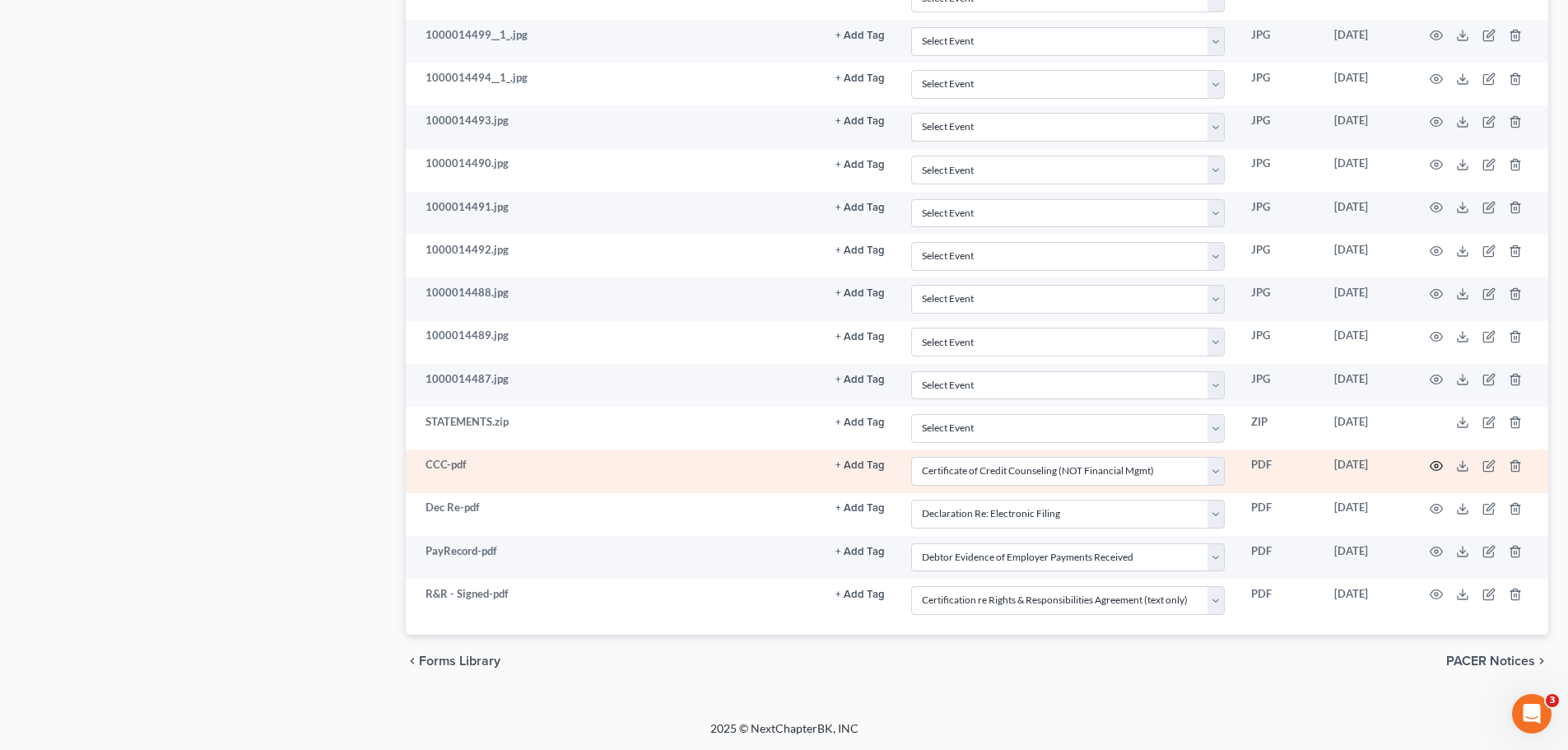
click at [1442, 460] on icon "button" at bounding box center [1436, 466] width 13 height 13
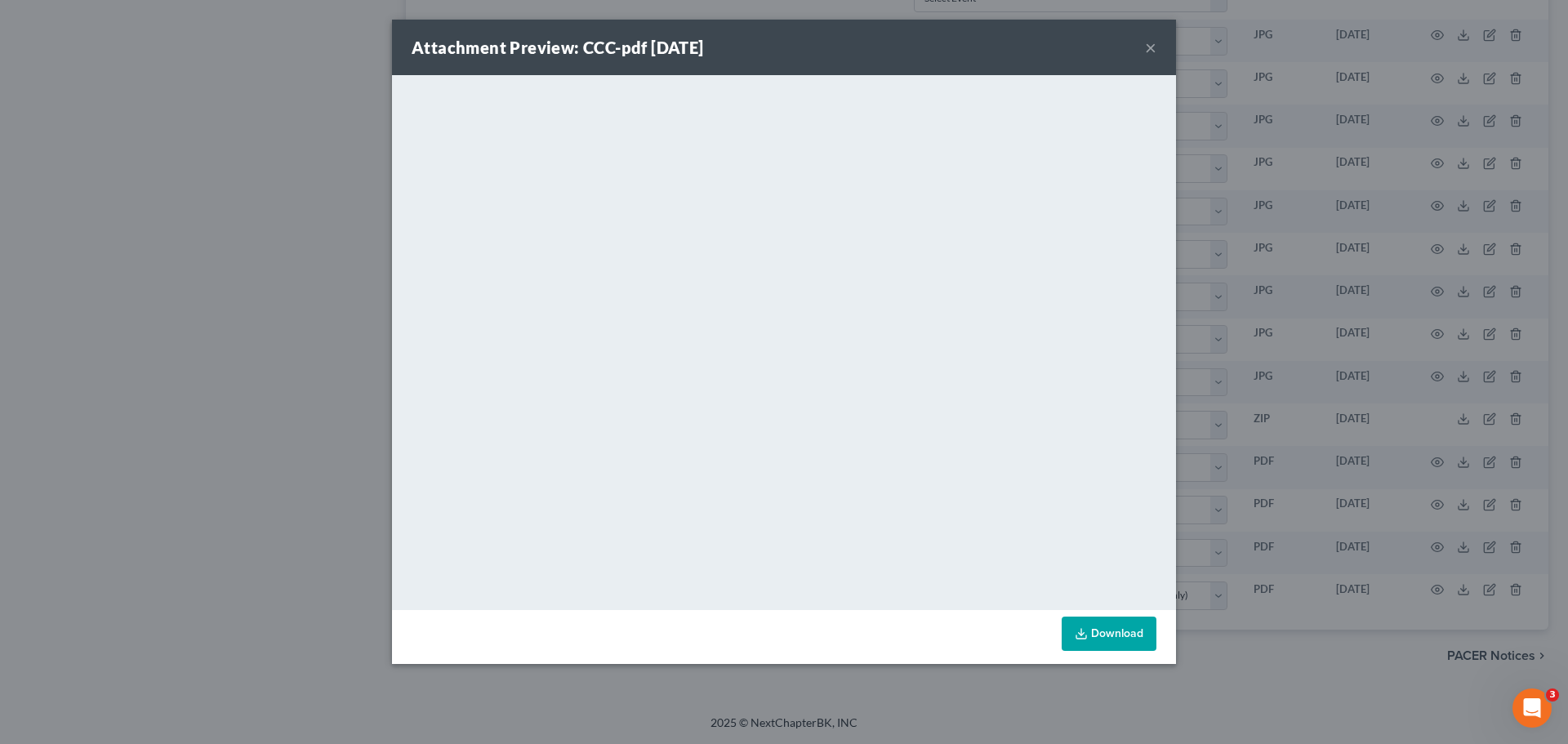
click at [1148, 51] on button "×" at bounding box center [1150, 47] width 11 height 20
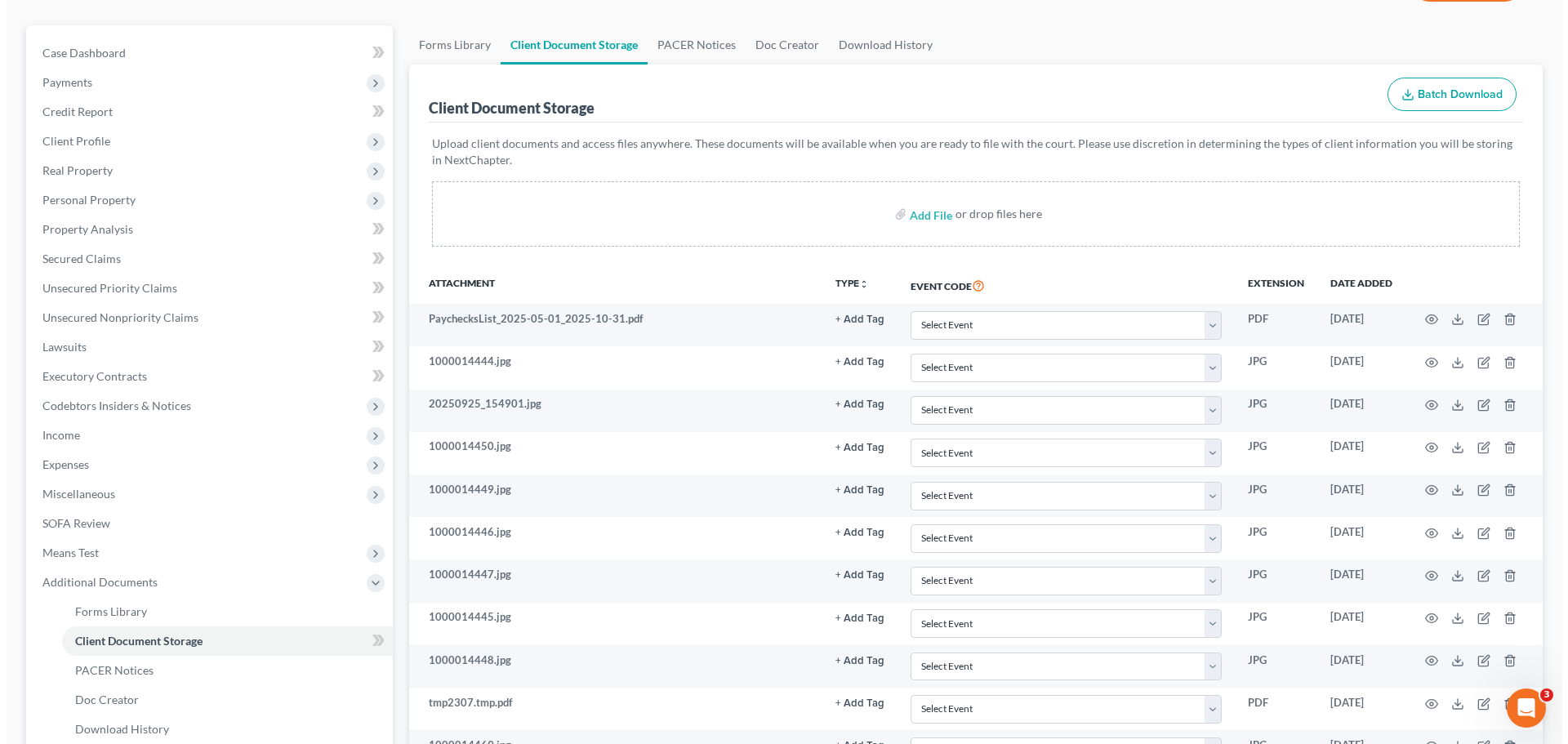
scroll to position [0, 0]
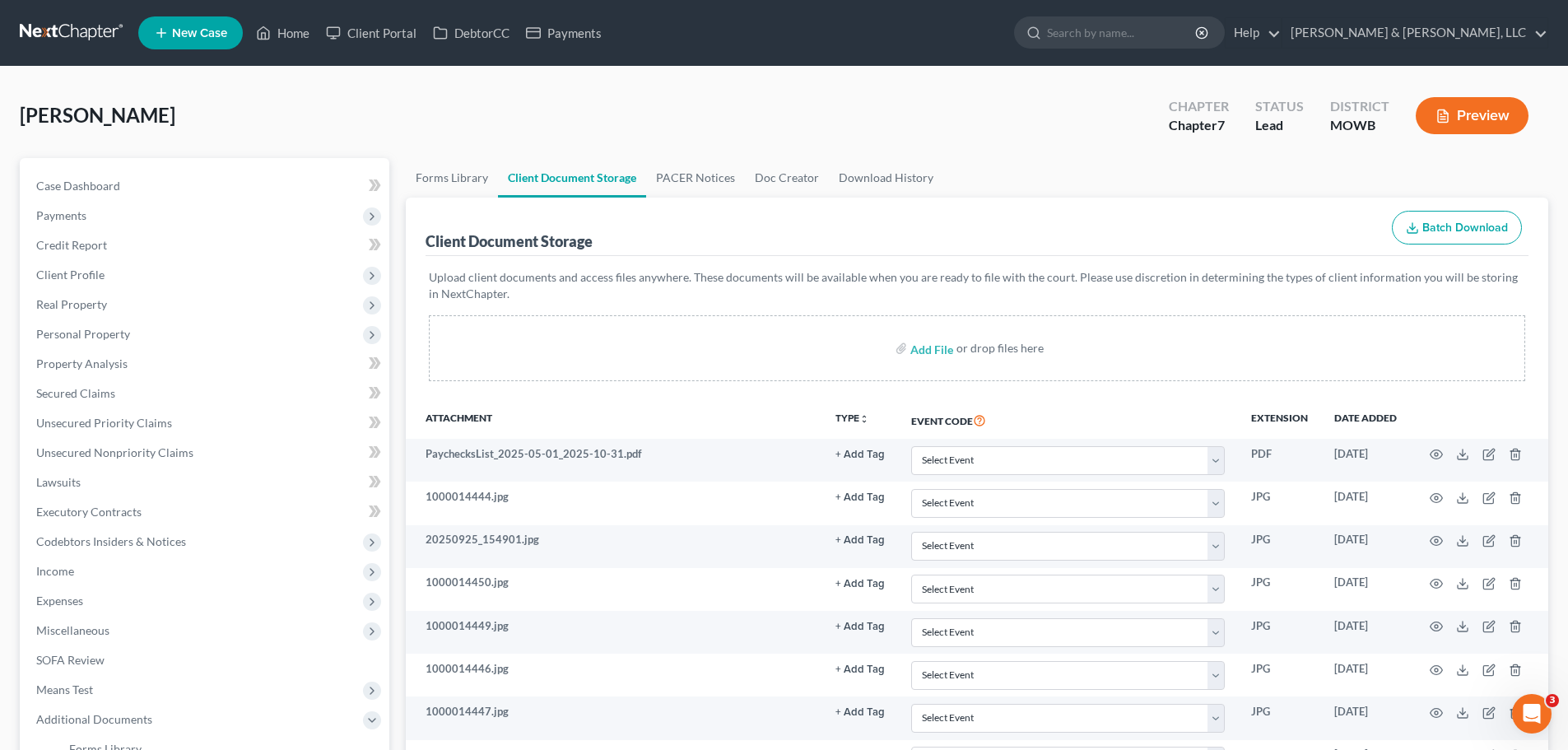
click at [1493, 113] on button "Preview" at bounding box center [1473, 115] width 113 height 37
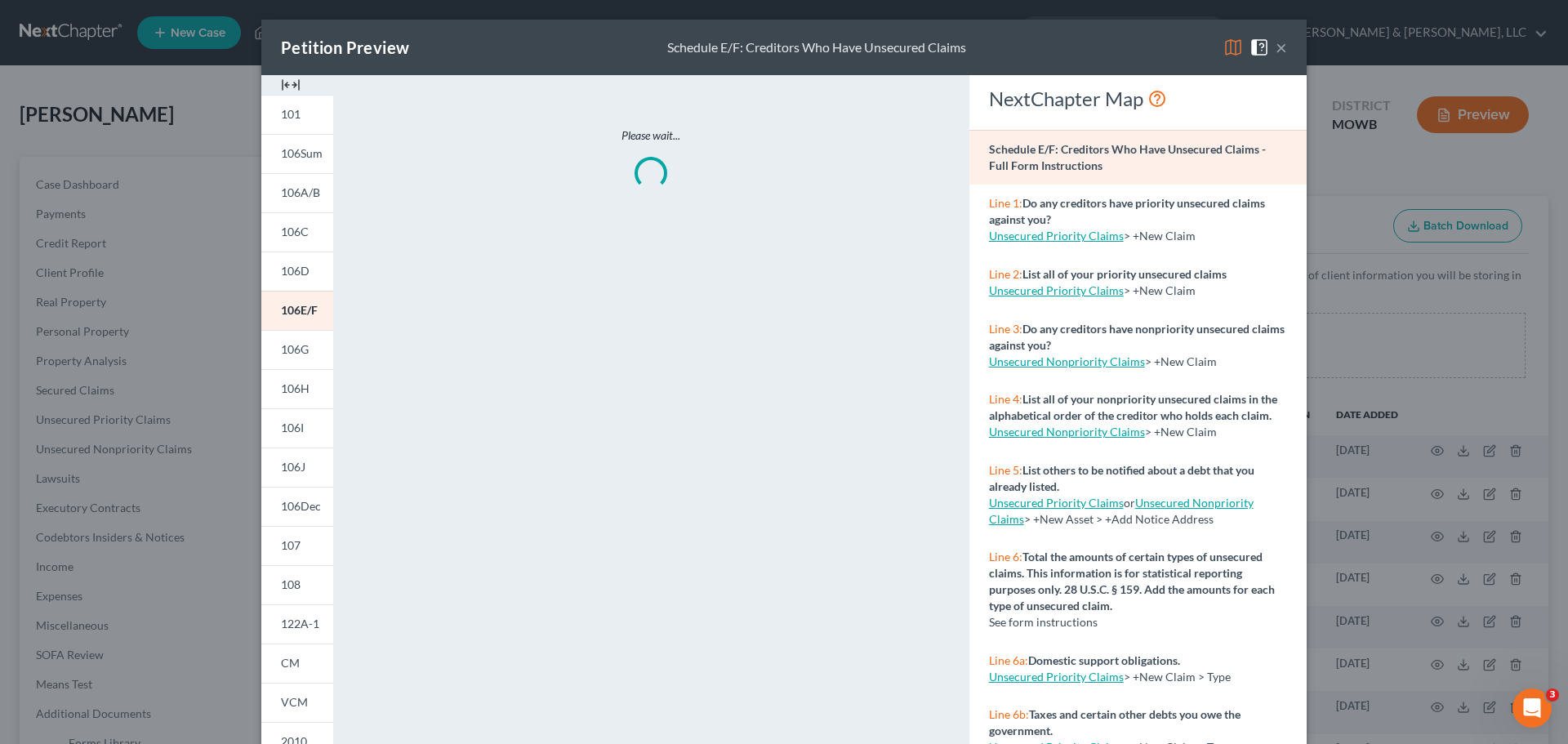
click at [1224, 50] on img at bounding box center [1233, 47] width 20 height 20
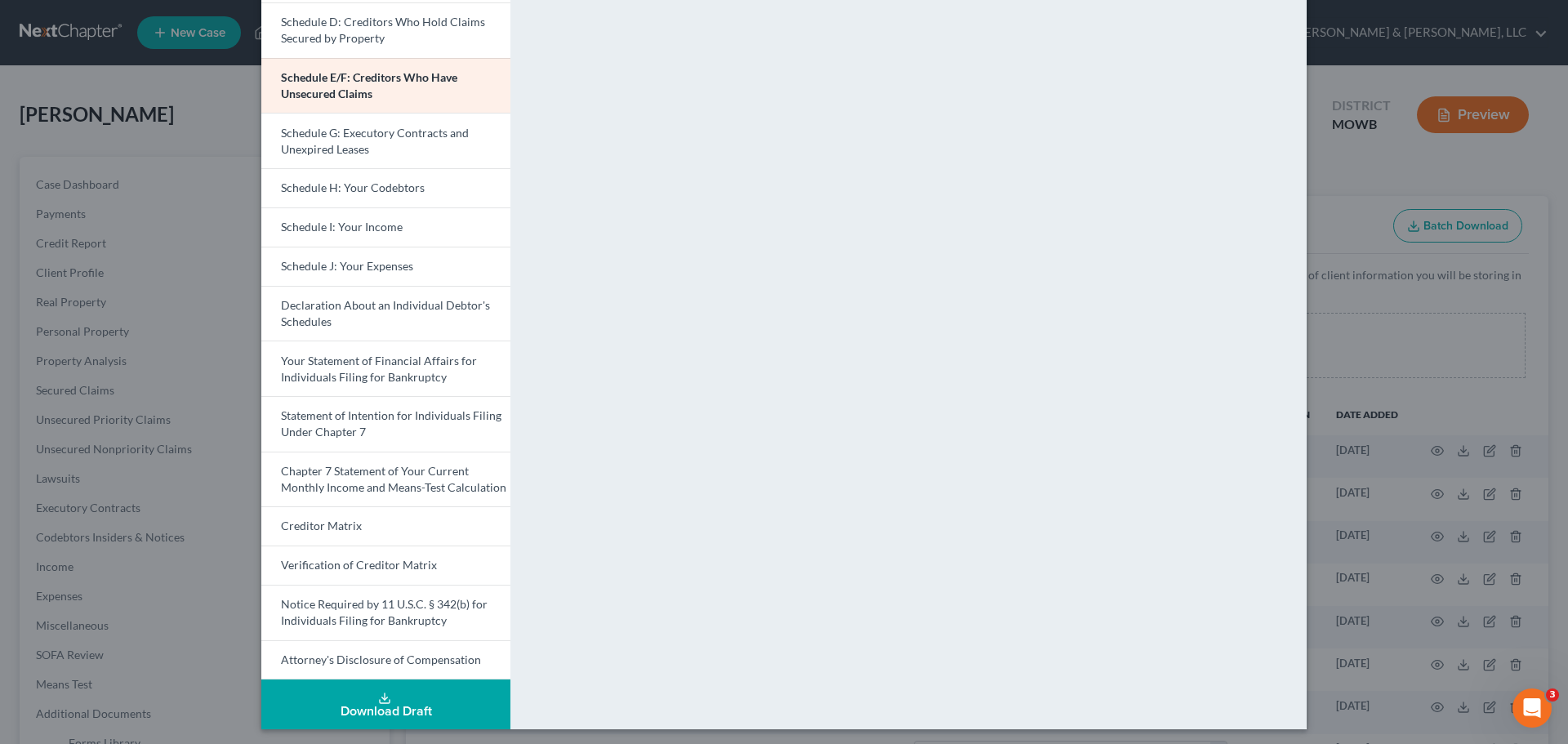
scroll to position [286, 0]
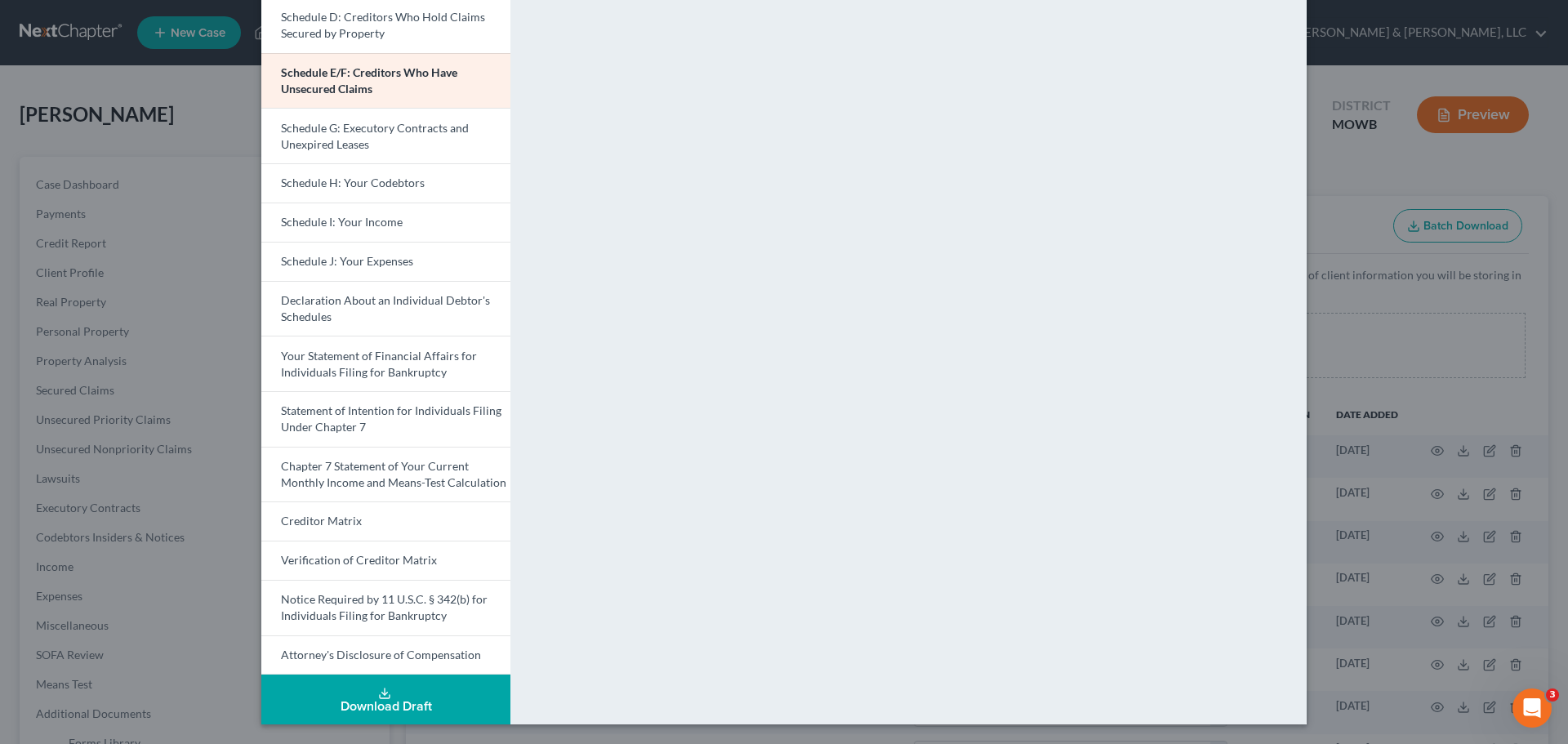
click at [378, 693] on icon at bounding box center [384, 693] width 13 height 13
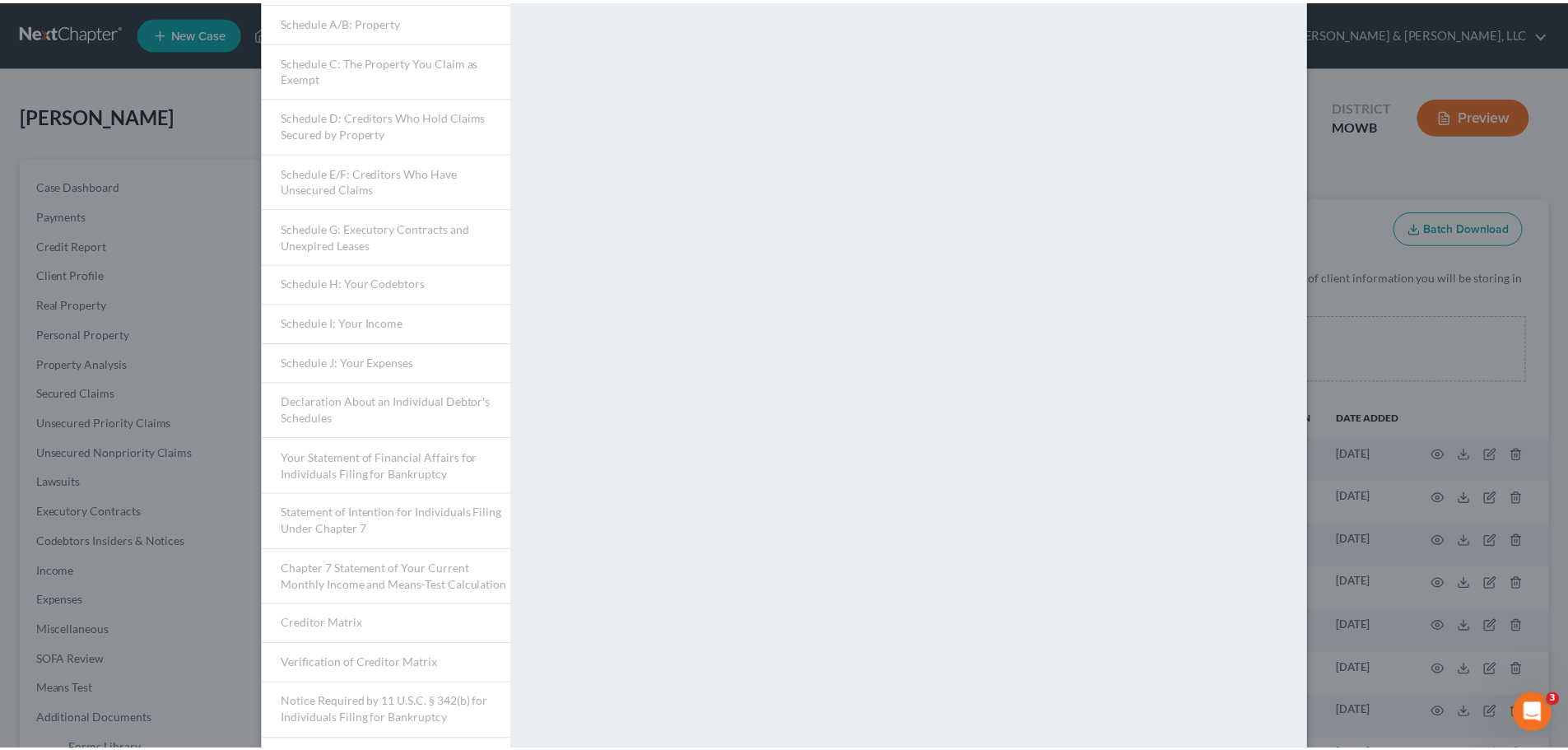
scroll to position [0, 0]
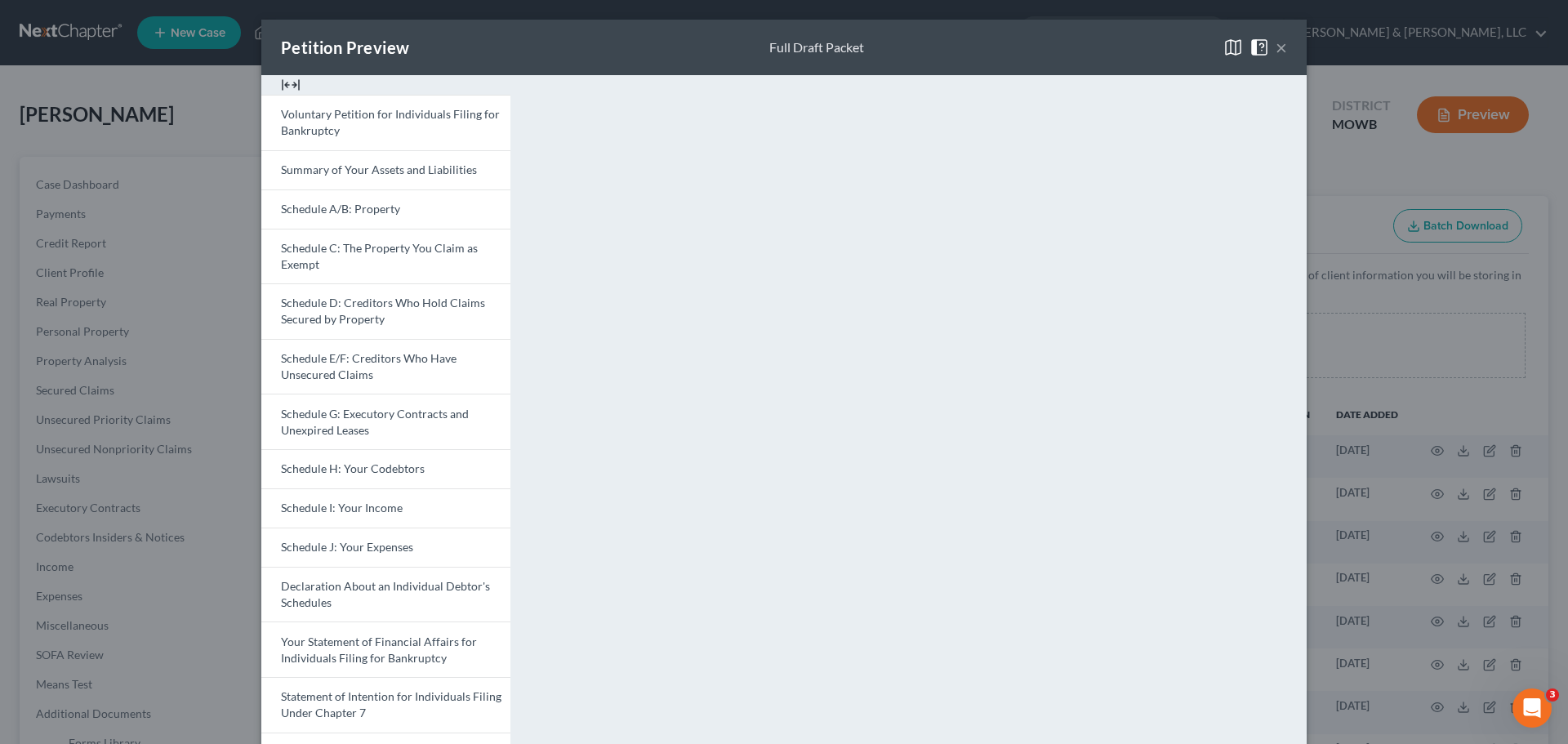
click at [1277, 53] on button "×" at bounding box center [1281, 47] width 11 height 20
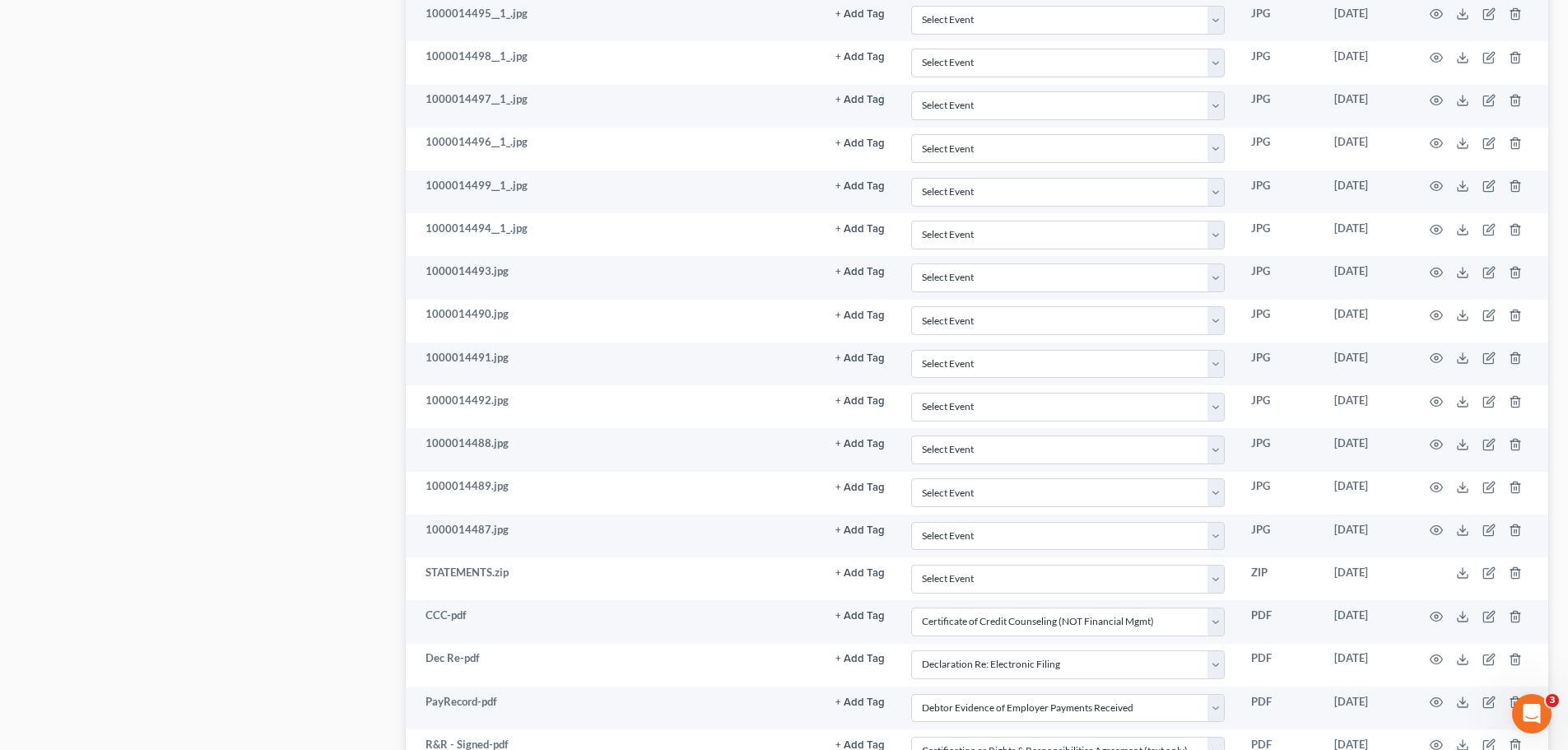
scroll to position [3344, 0]
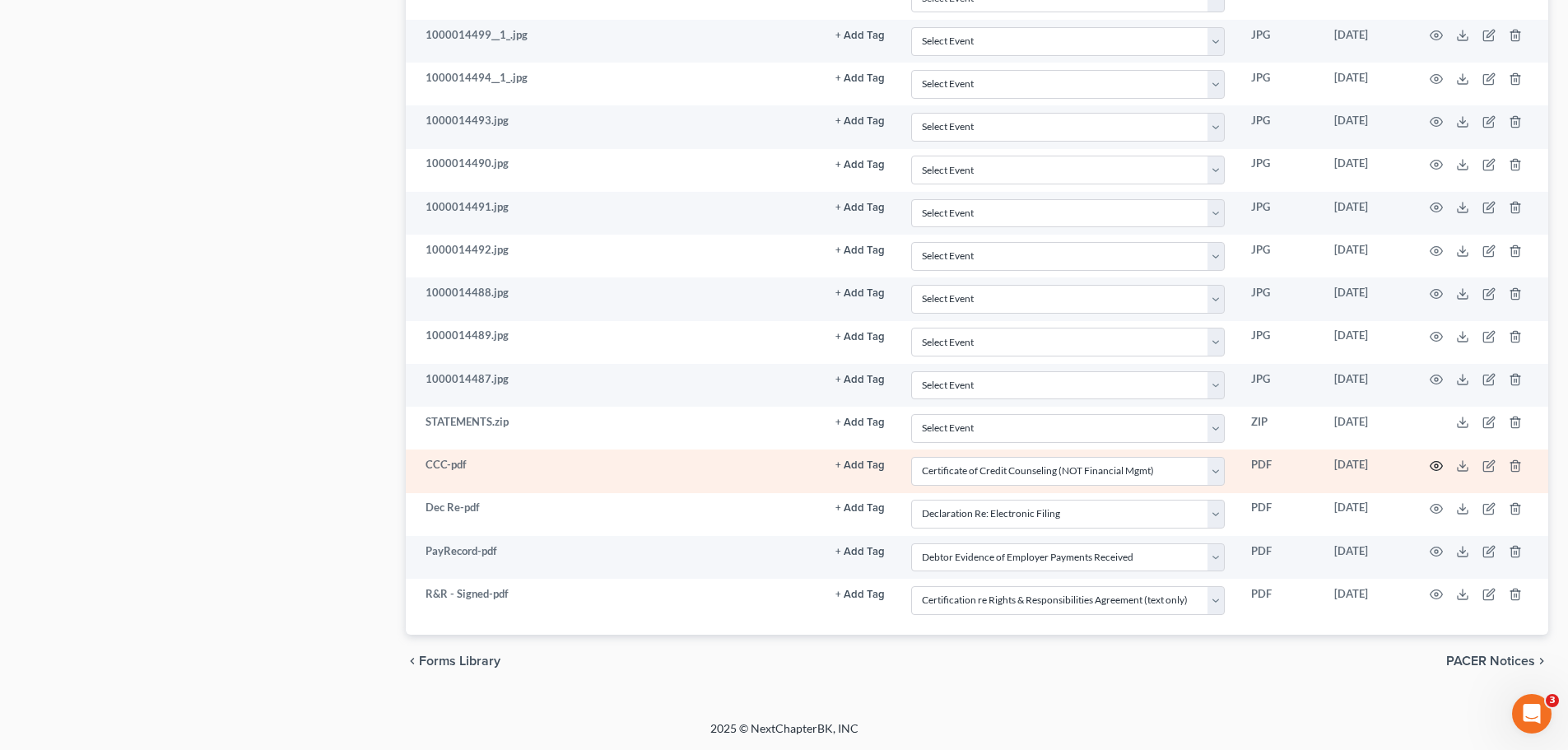
click at [1437, 466] on icon "button" at bounding box center [1436, 466] width 13 height 13
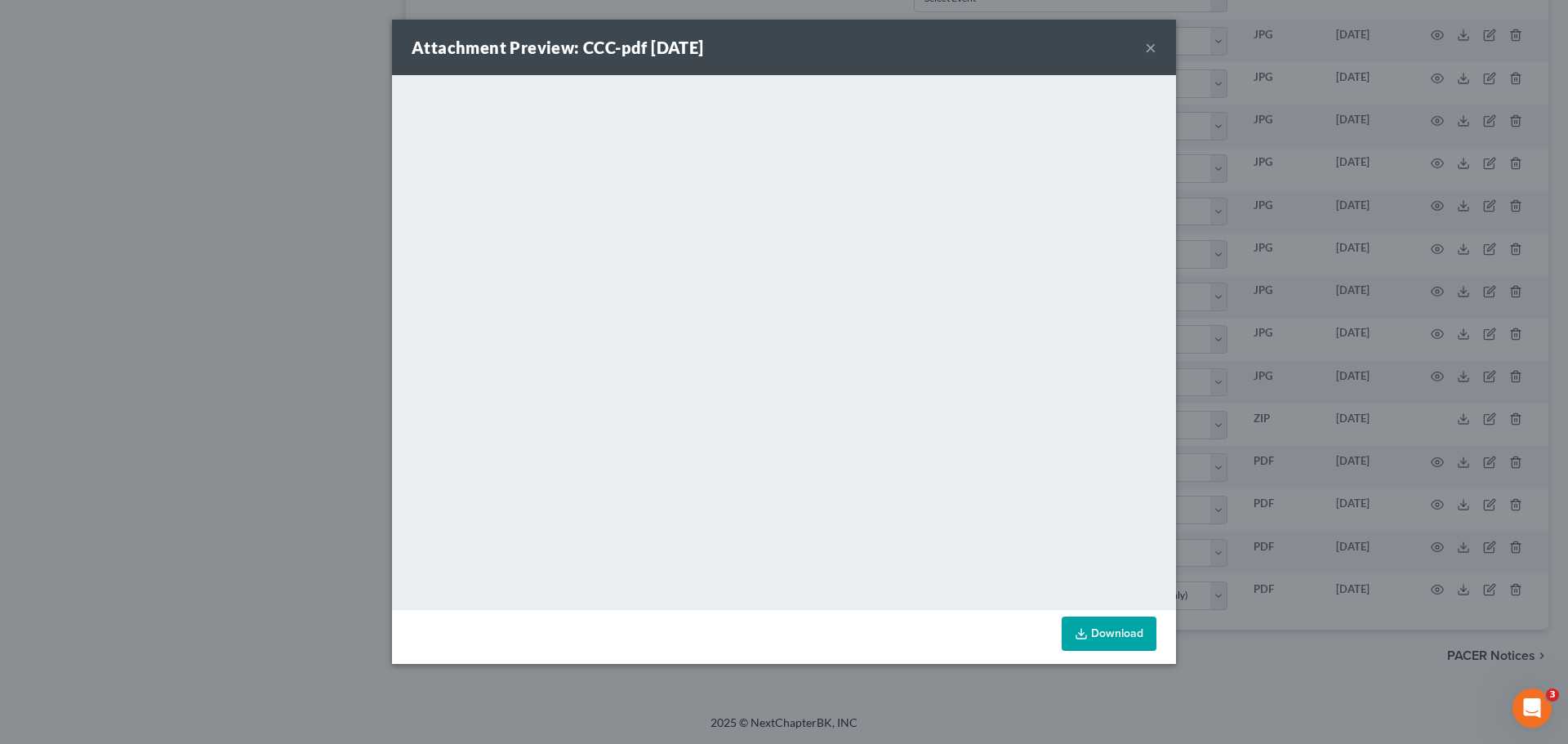
click at [1153, 42] on button "×" at bounding box center [1150, 47] width 11 height 20
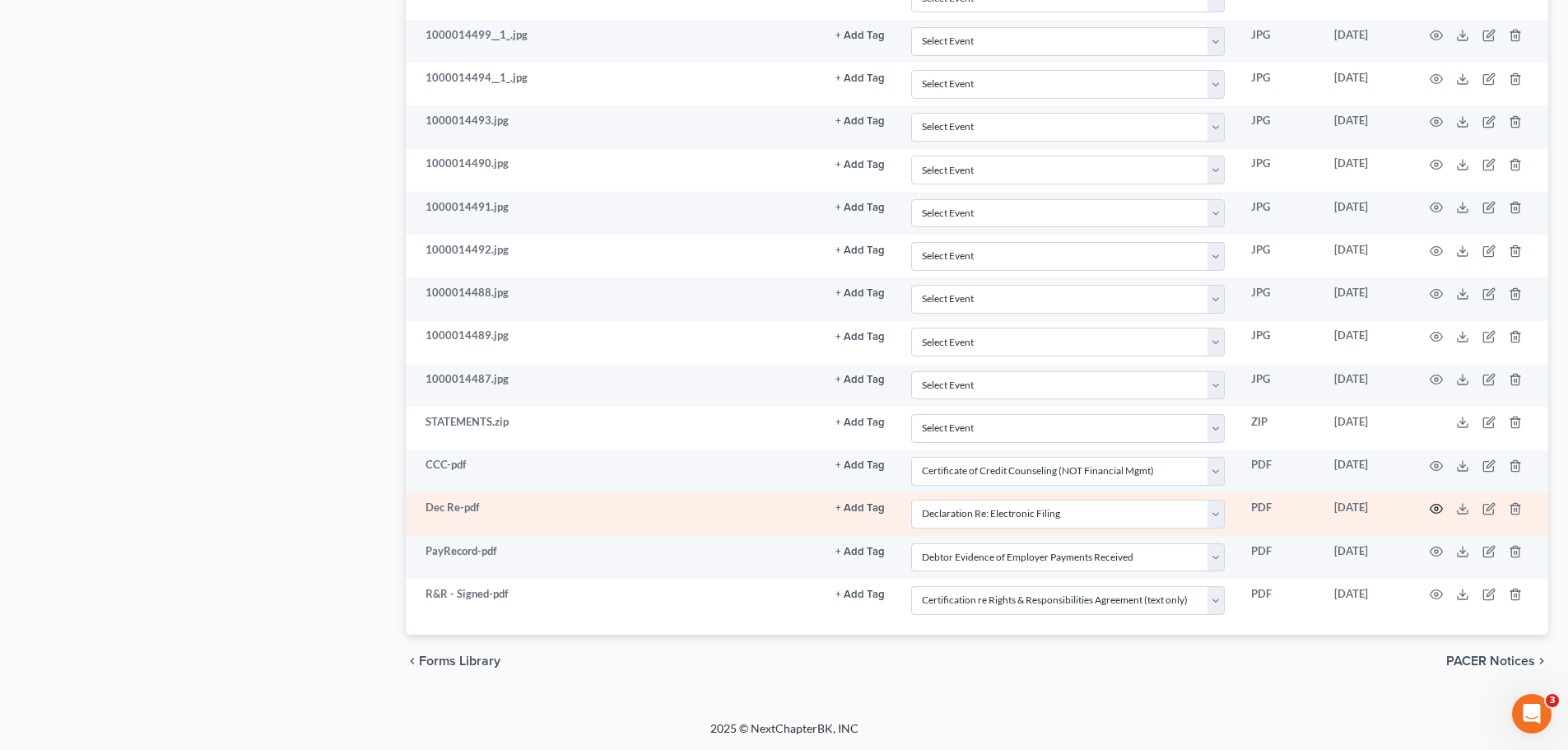
click at [1435, 508] on circle "button" at bounding box center [1437, 509] width 3 height 3
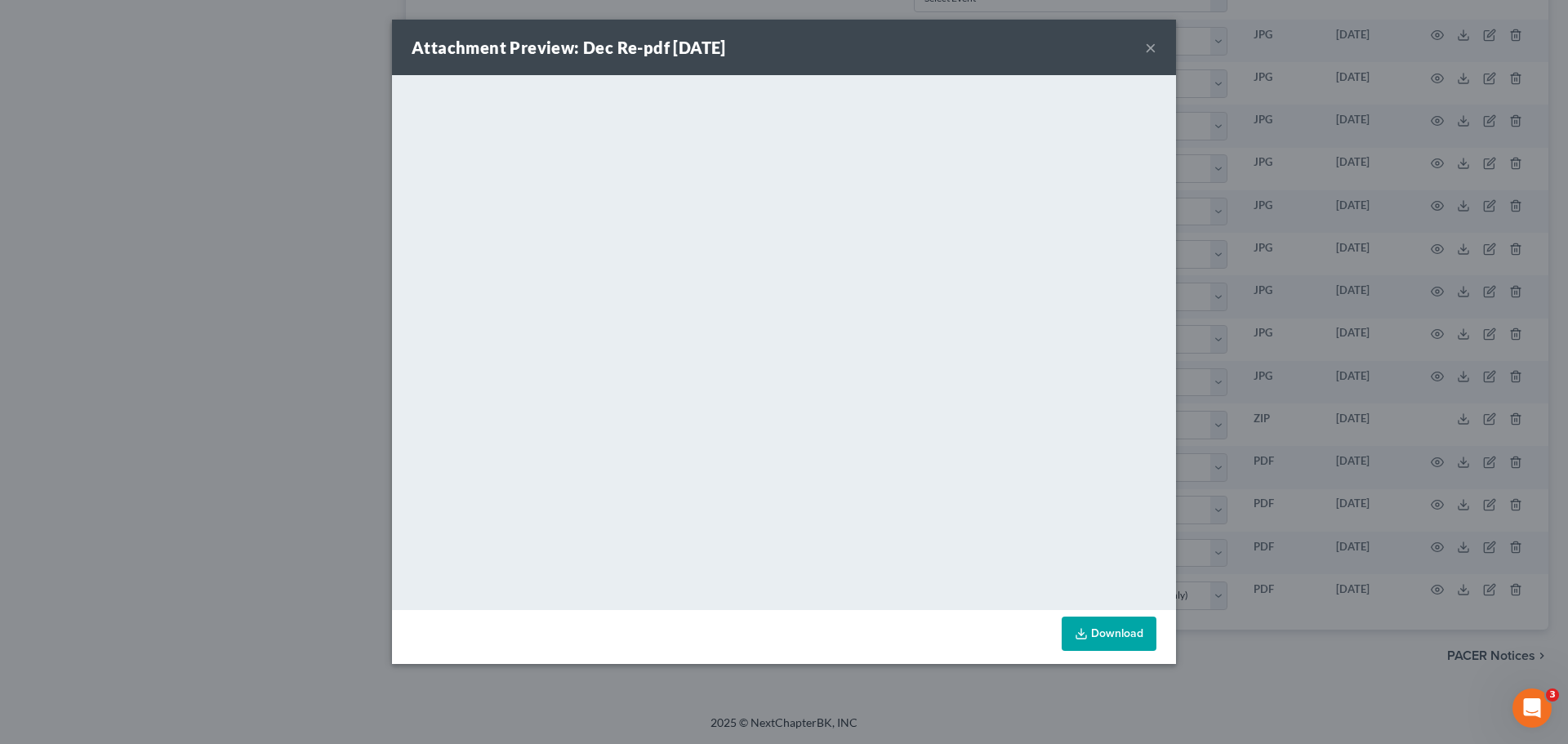
click at [1147, 46] on button "×" at bounding box center [1150, 47] width 11 height 20
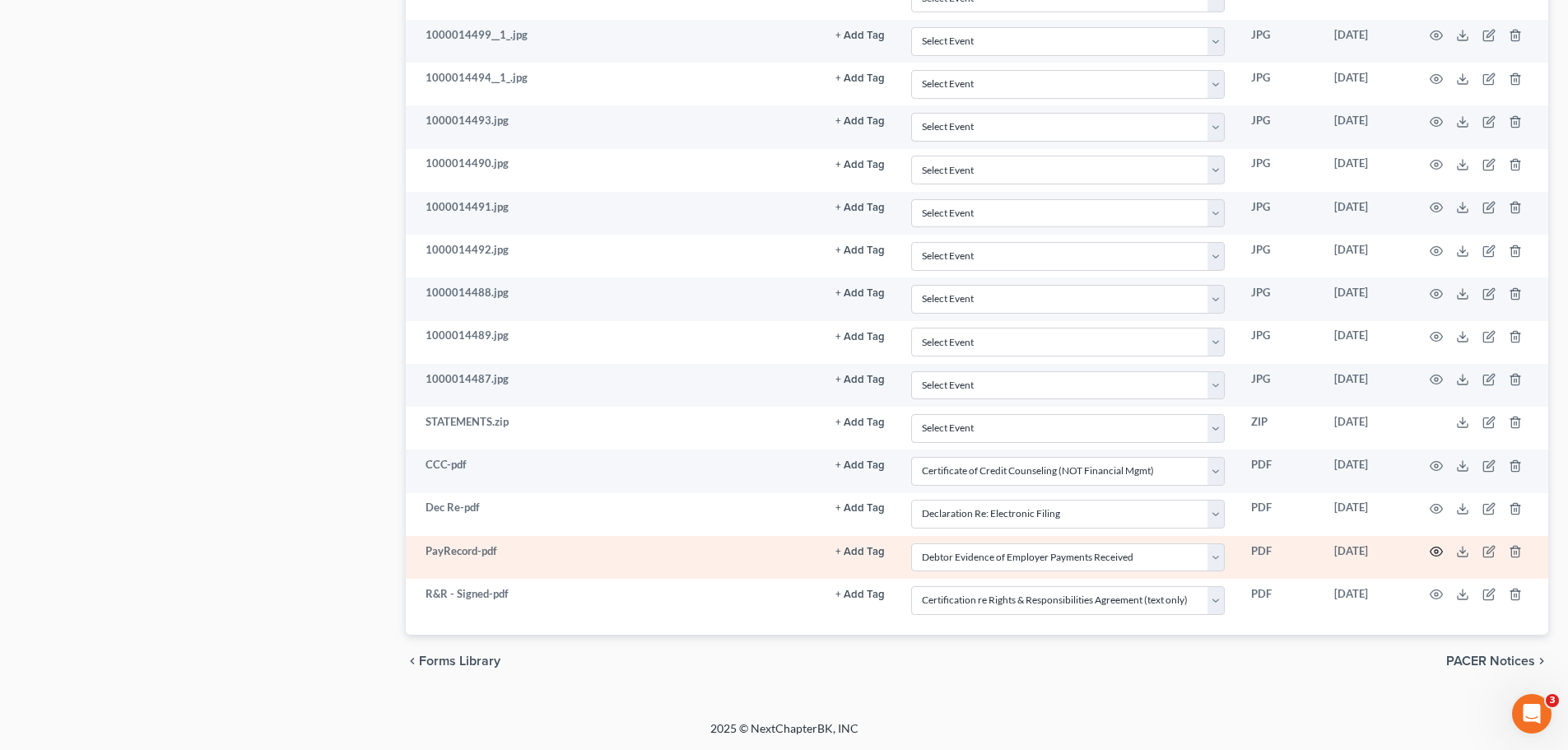
click at [1439, 552] on icon "button" at bounding box center [1436, 551] width 13 height 13
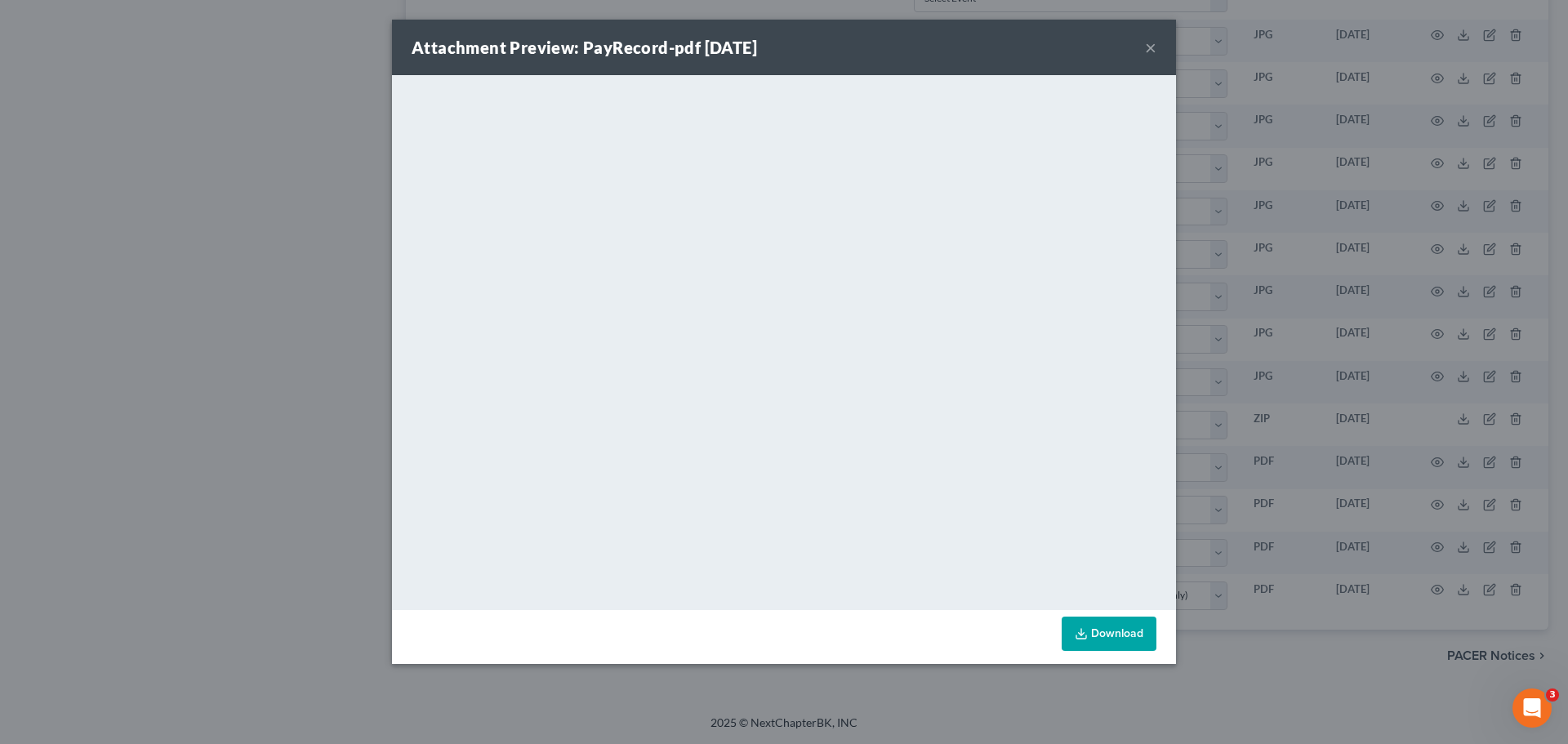
click at [1150, 51] on button "×" at bounding box center [1150, 47] width 11 height 20
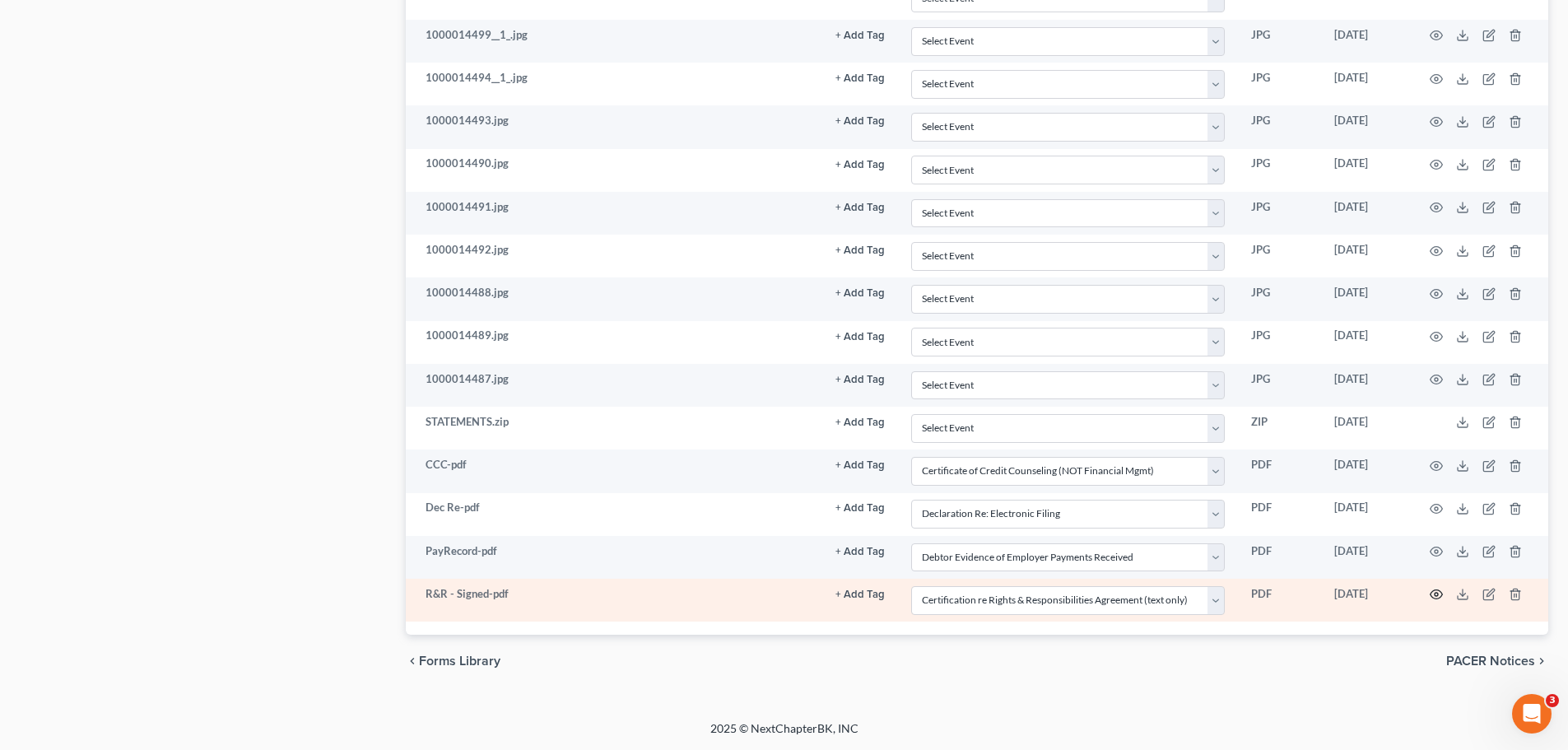
click at [1435, 595] on circle "button" at bounding box center [1437, 595] width 3 height 3
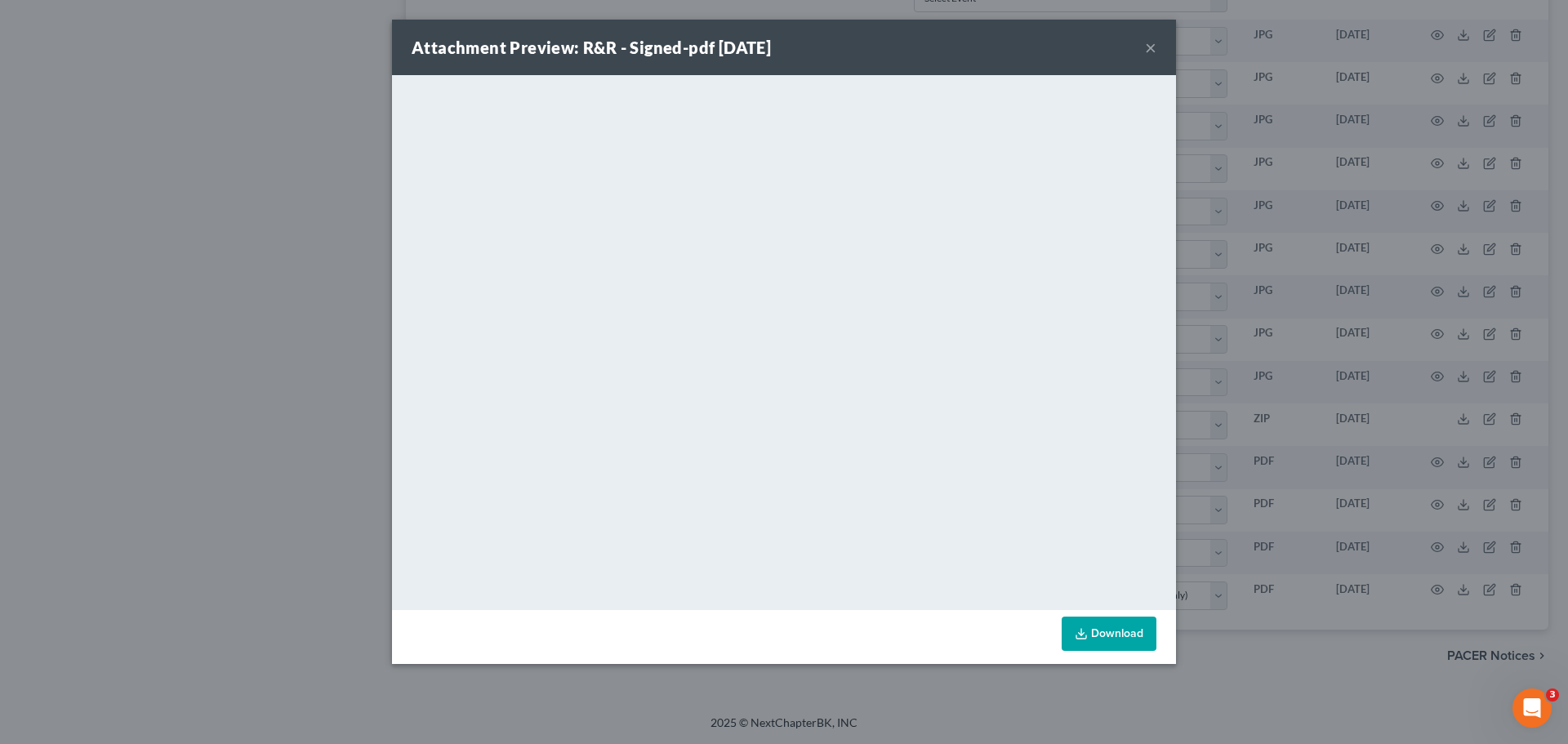
click at [1148, 52] on button "×" at bounding box center [1150, 47] width 11 height 20
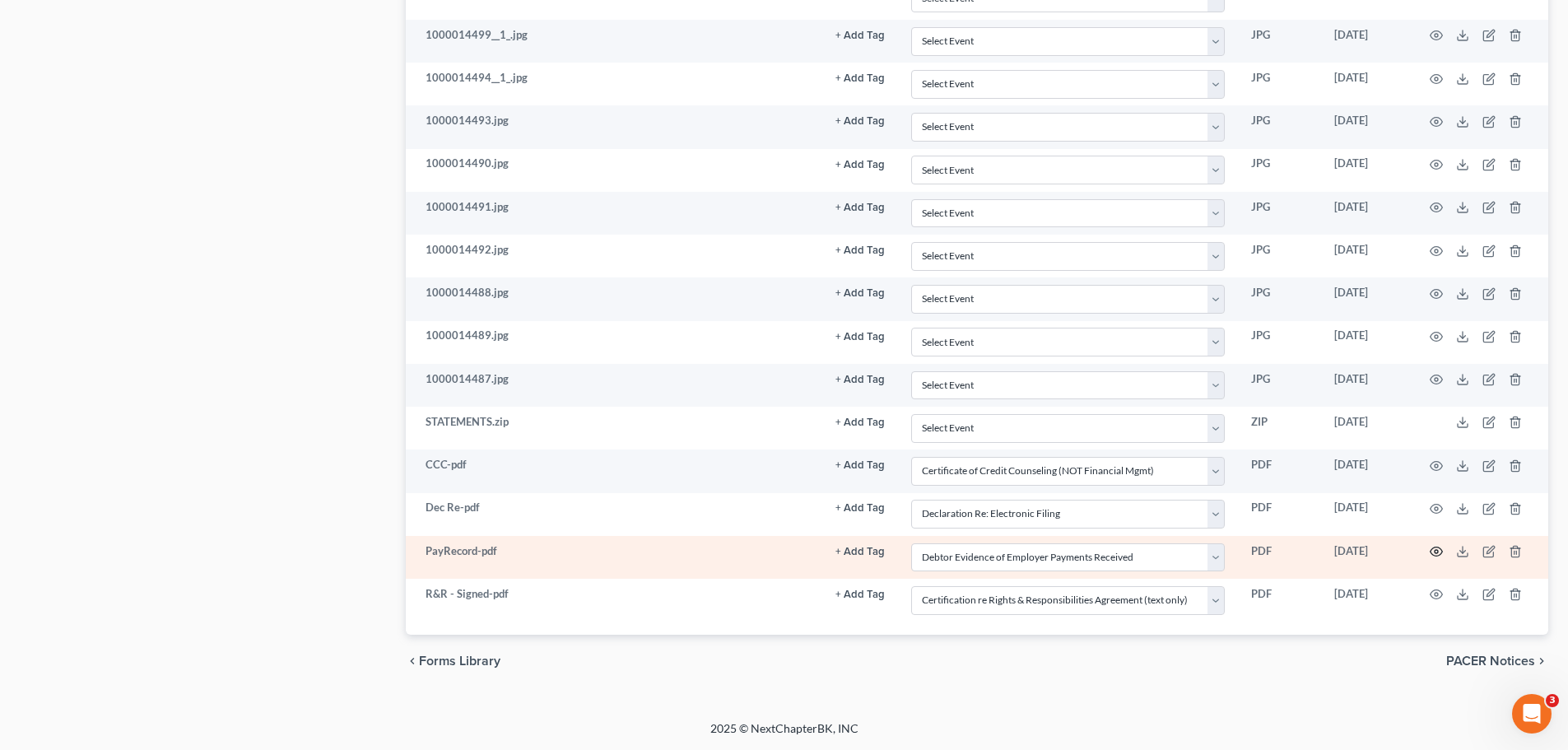
click at [1436, 550] on icon "button" at bounding box center [1436, 551] width 13 height 13
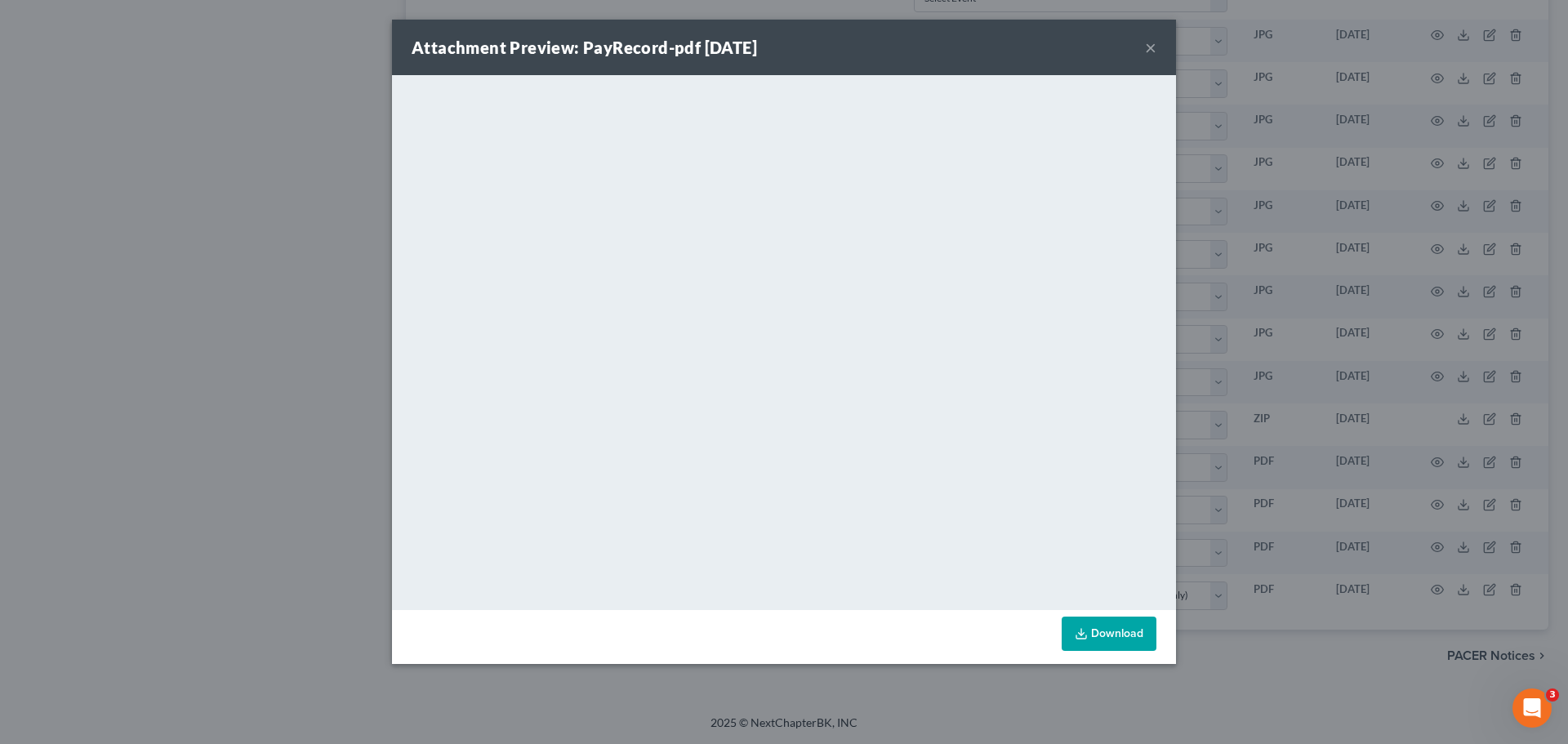
click at [1150, 54] on button "×" at bounding box center [1150, 47] width 11 height 20
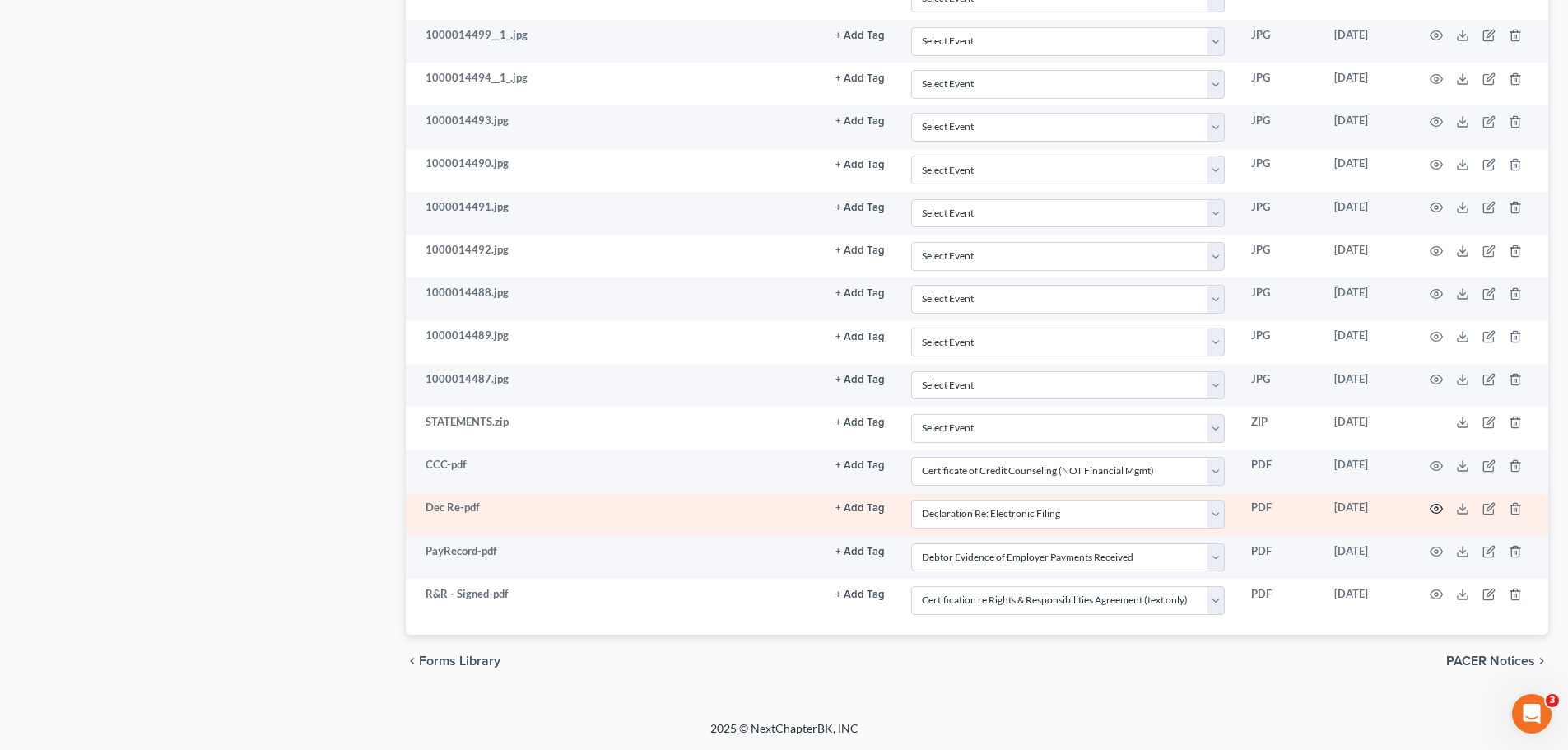
click at [1436, 510] on circle "button" at bounding box center [1437, 509] width 3 height 3
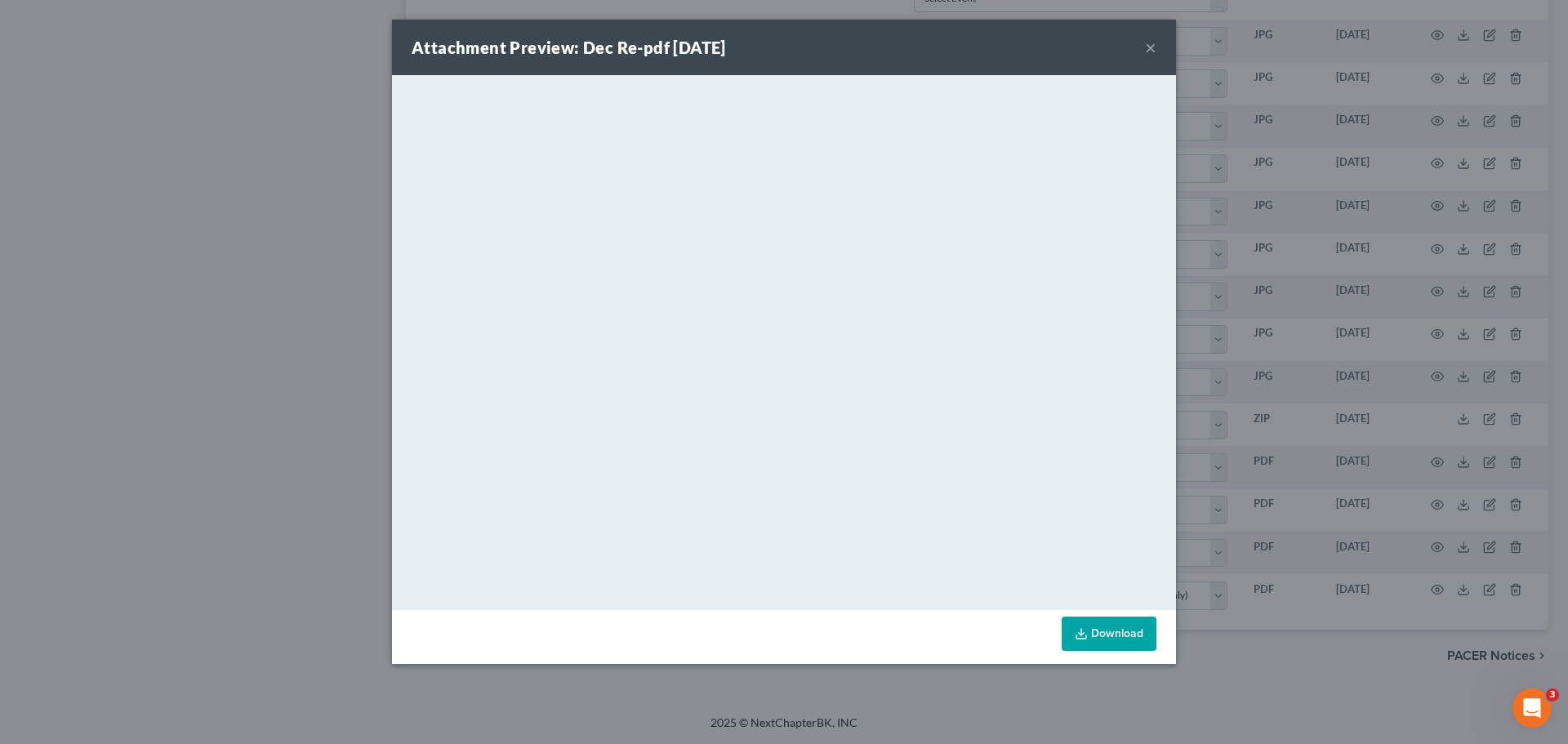
click at [1150, 46] on button "×" at bounding box center [1150, 47] width 11 height 20
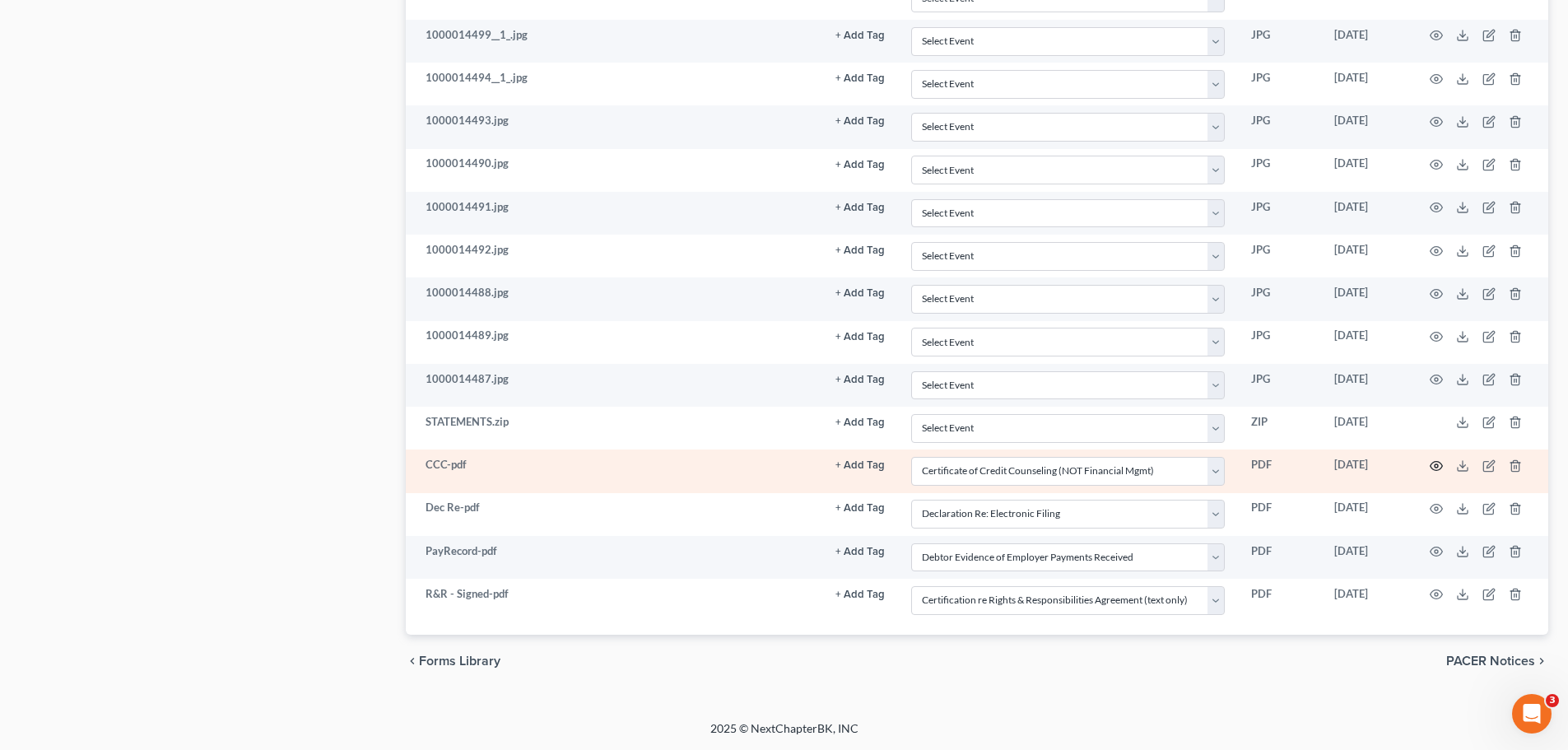
click at [1440, 467] on icon "button" at bounding box center [1436, 466] width 13 height 13
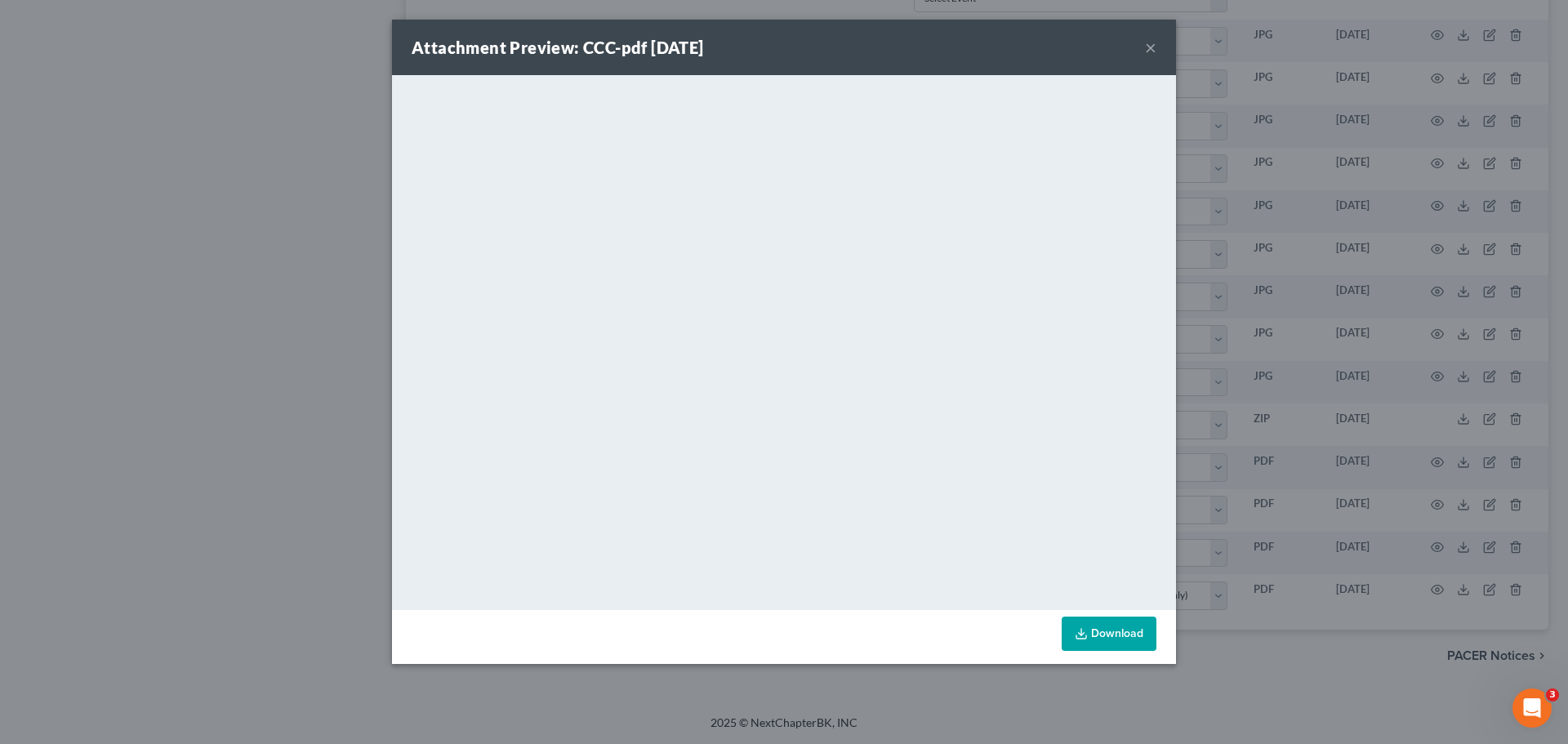
click at [1150, 53] on button "×" at bounding box center [1150, 47] width 11 height 20
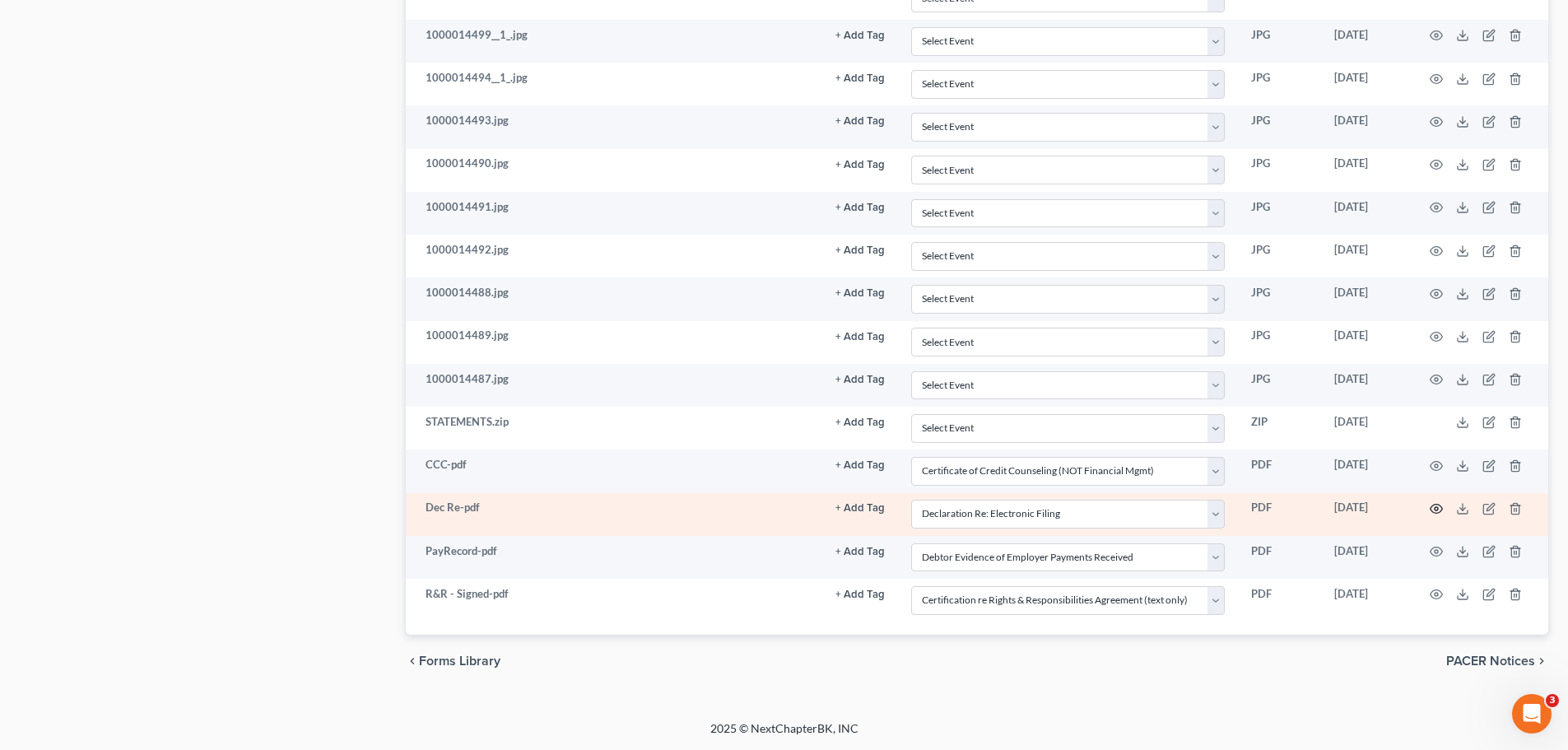
click at [1433, 505] on icon "button" at bounding box center [1437, 509] width 12 height 9
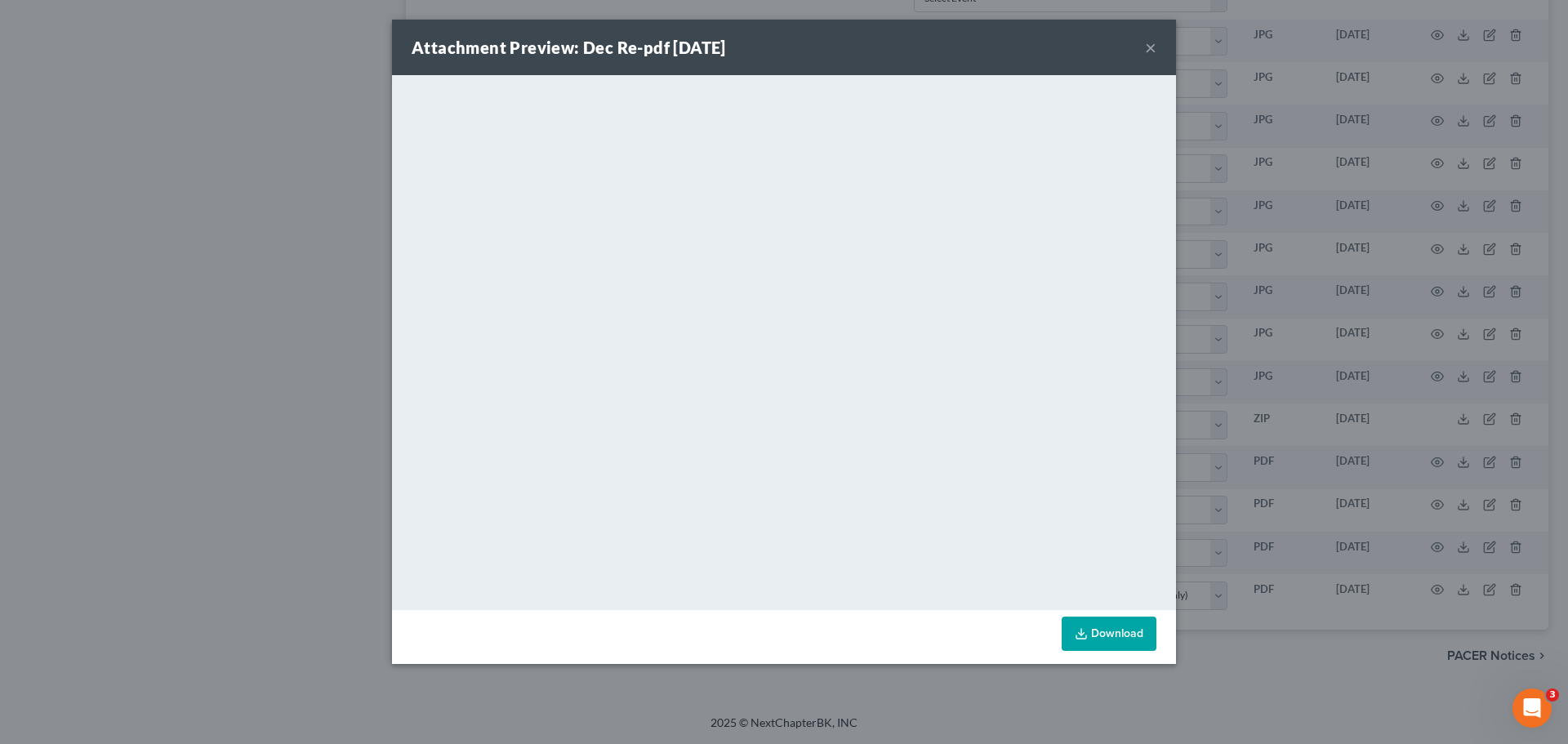
drag, startPoint x: 1151, startPoint y: 45, endPoint x: 1302, endPoint y: 358, distance: 347.5
click at [1151, 46] on button "×" at bounding box center [1150, 47] width 11 height 20
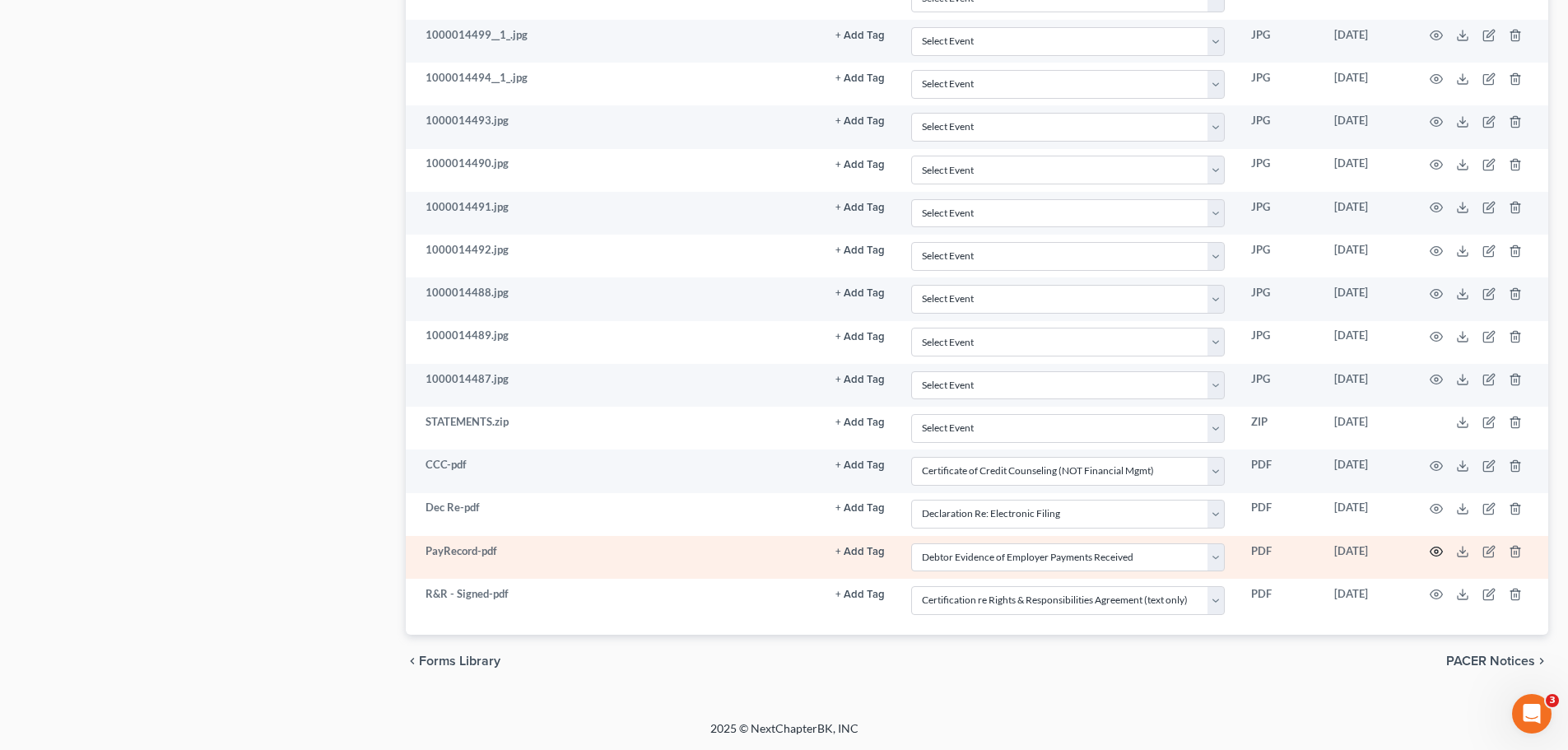
click at [1435, 553] on icon "button" at bounding box center [1436, 551] width 13 height 13
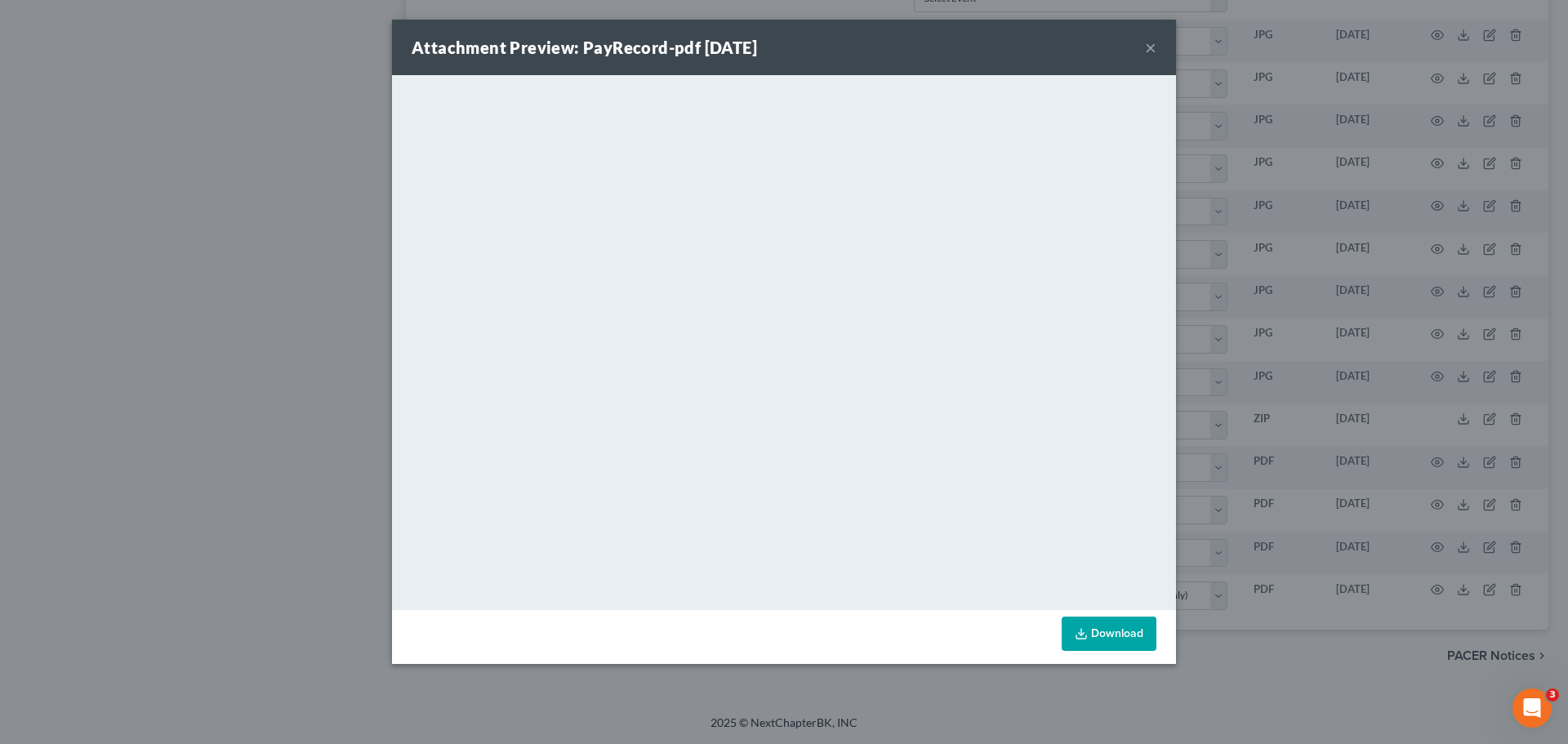
click at [1148, 46] on button "×" at bounding box center [1150, 47] width 11 height 20
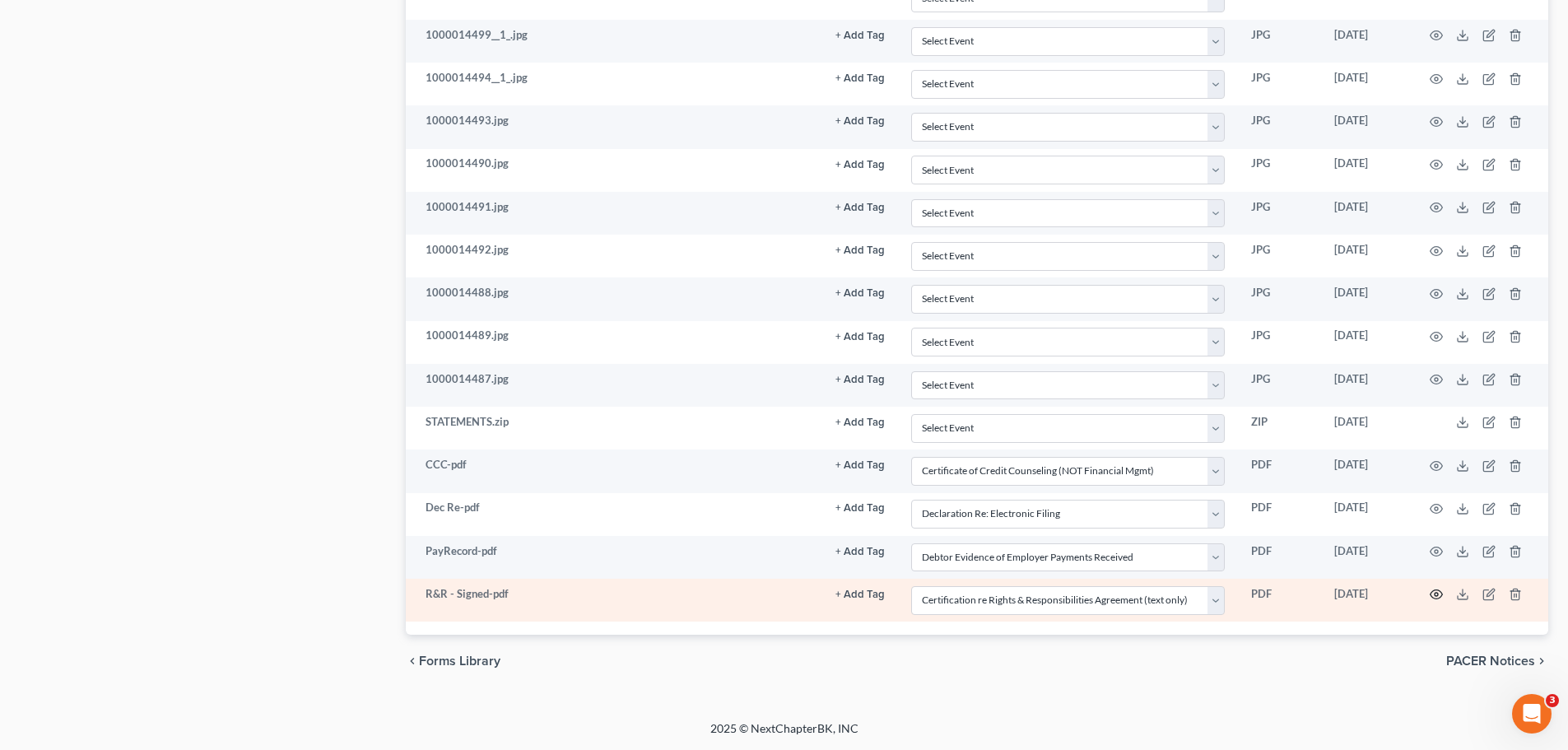
click at [1435, 595] on circle "button" at bounding box center [1437, 595] width 3 height 3
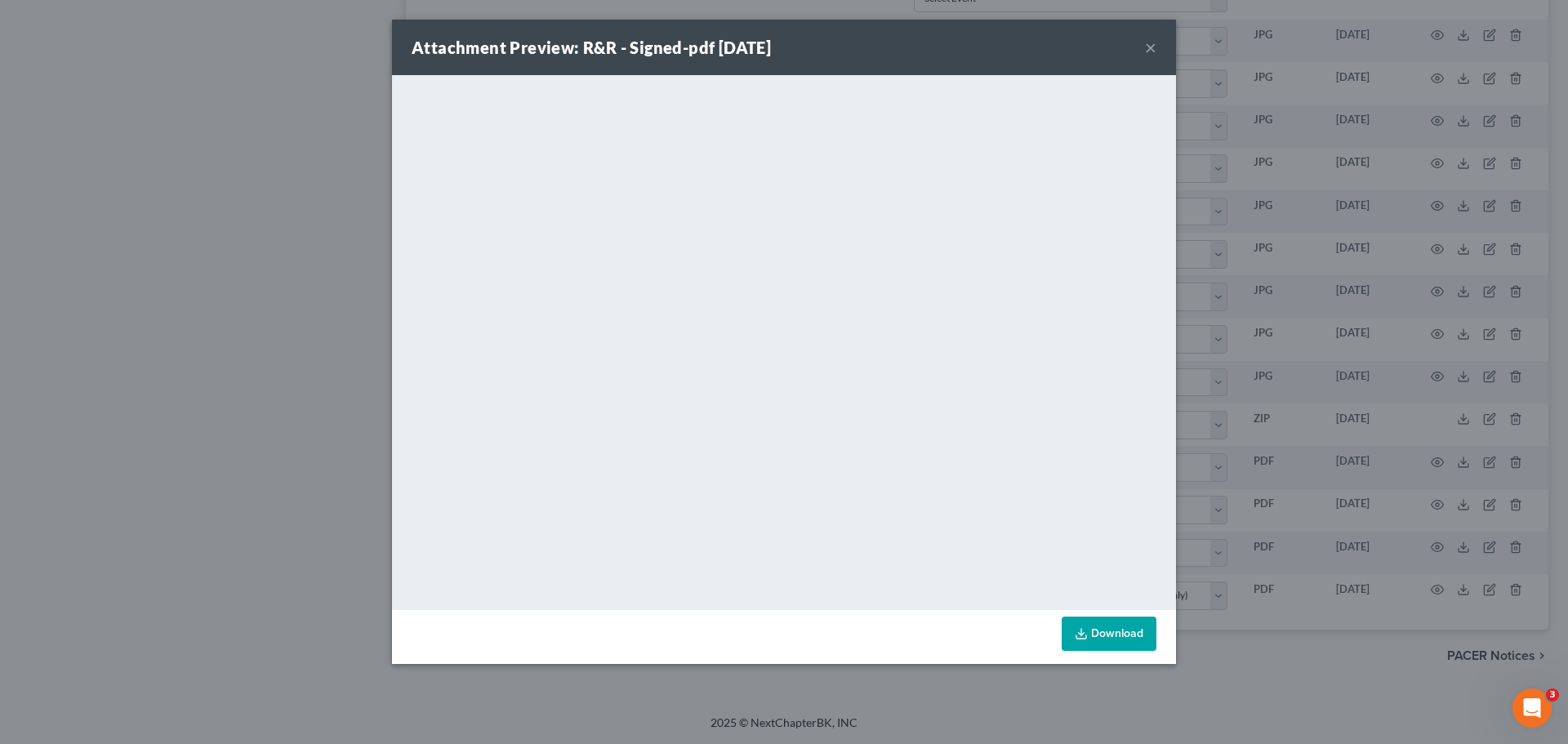
click at [1146, 47] on button "×" at bounding box center [1150, 47] width 11 height 20
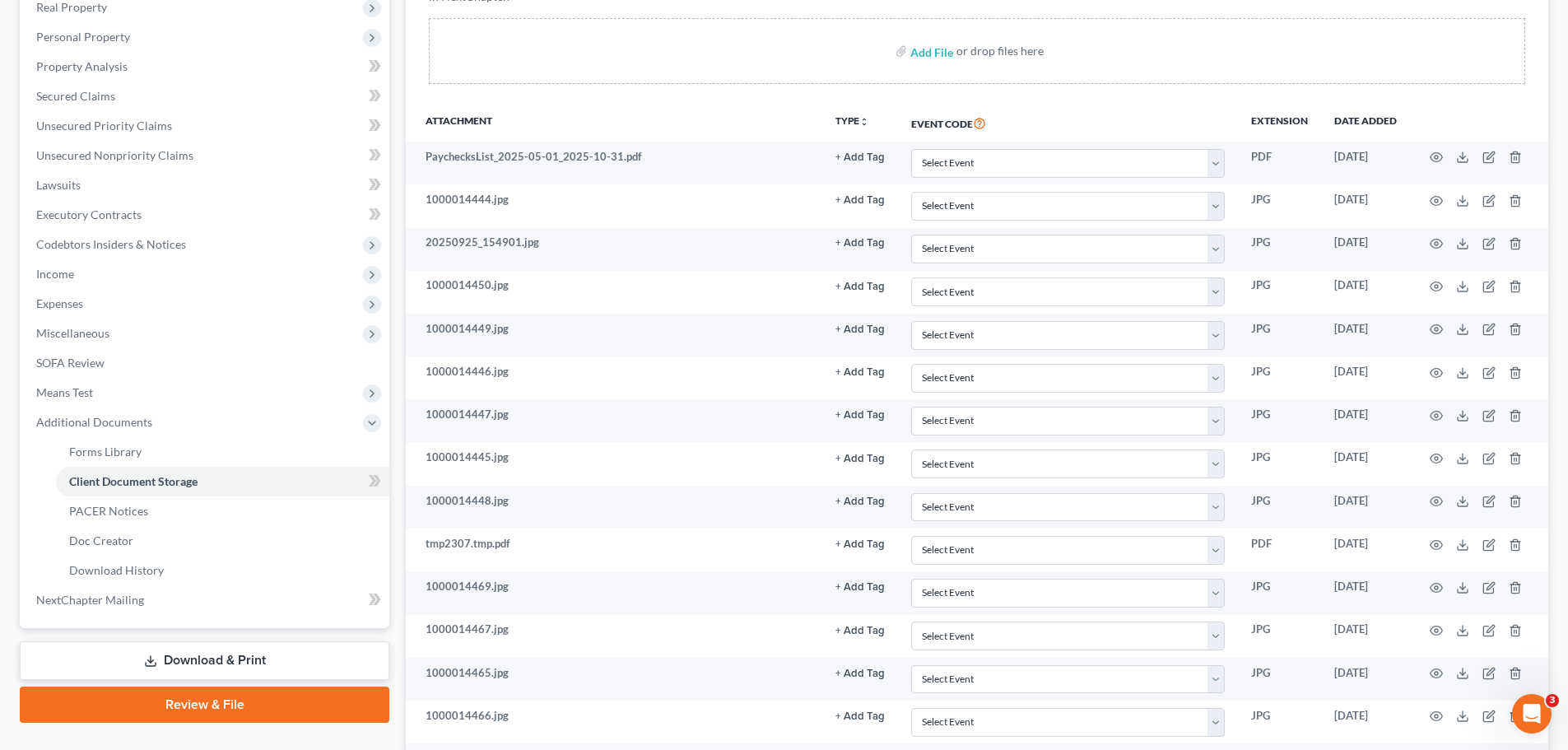
scroll to position [0, 0]
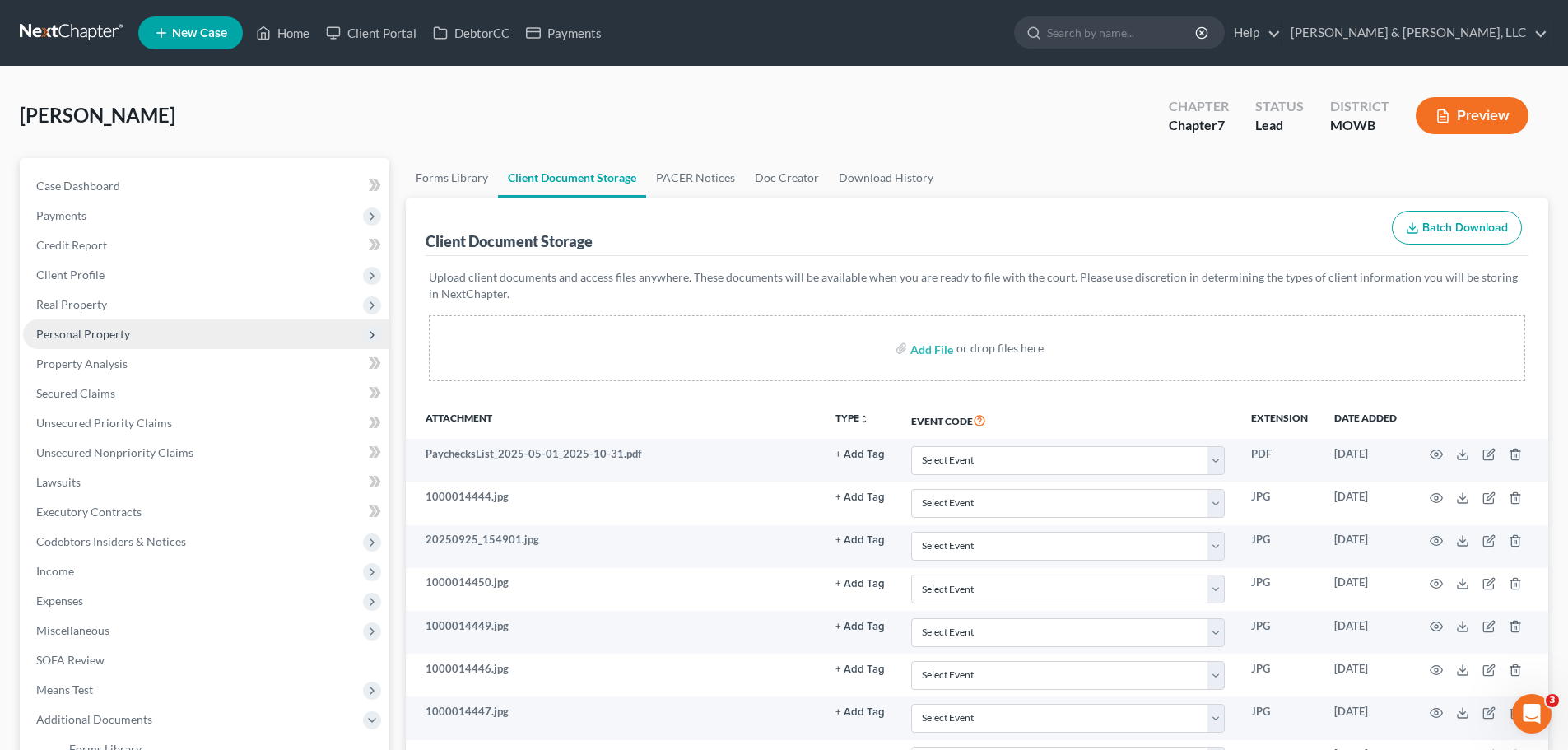
click at [110, 336] on span "Personal Property" at bounding box center [83, 334] width 94 height 14
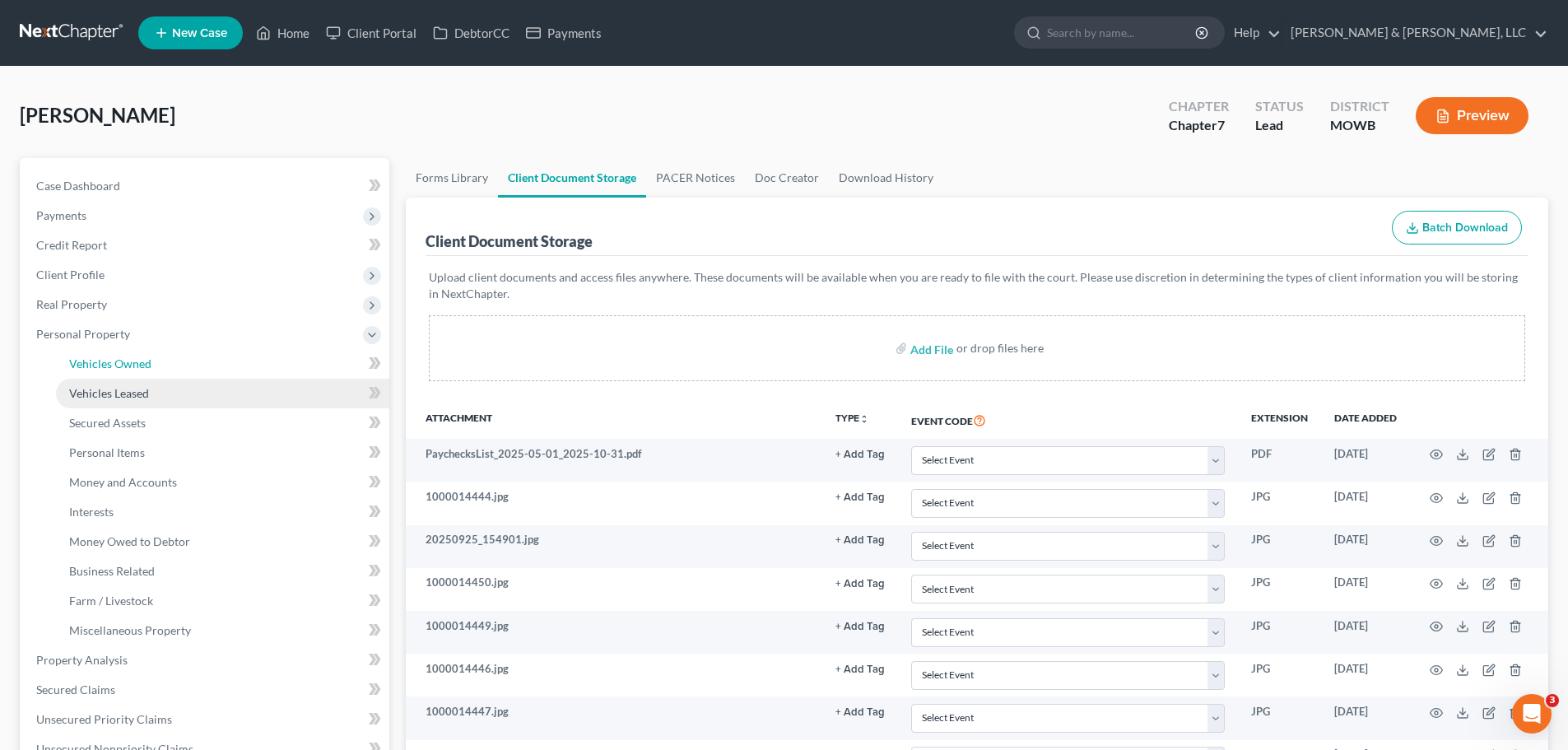
drag, startPoint x: 145, startPoint y: 362, endPoint x: 145, endPoint y: 387, distance: 25.0
click at [145, 362] on span "Vehicles Owned" at bounding box center [110, 363] width 82 height 14
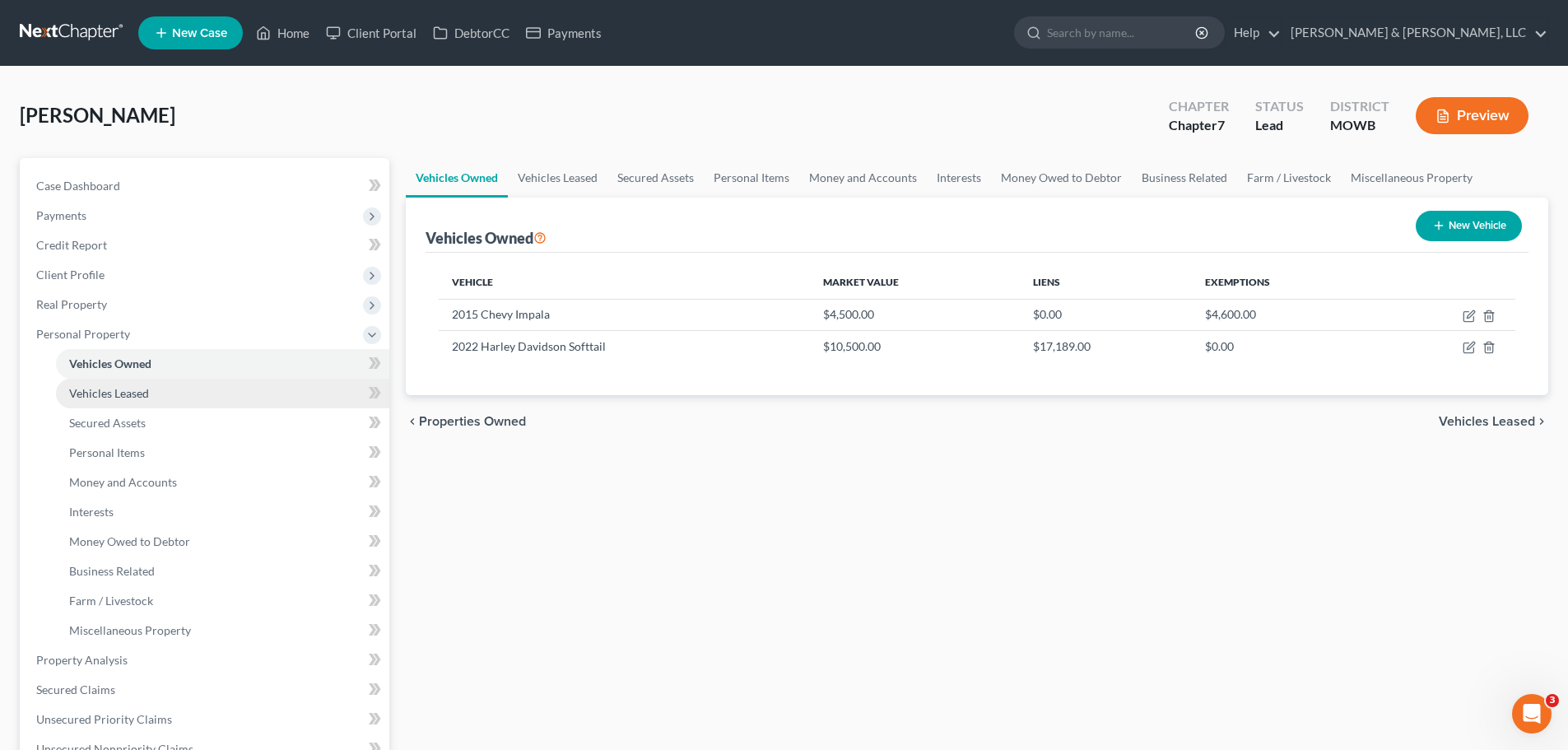
click at [146, 393] on span "Vehicles Leased" at bounding box center [109, 393] width 80 height 14
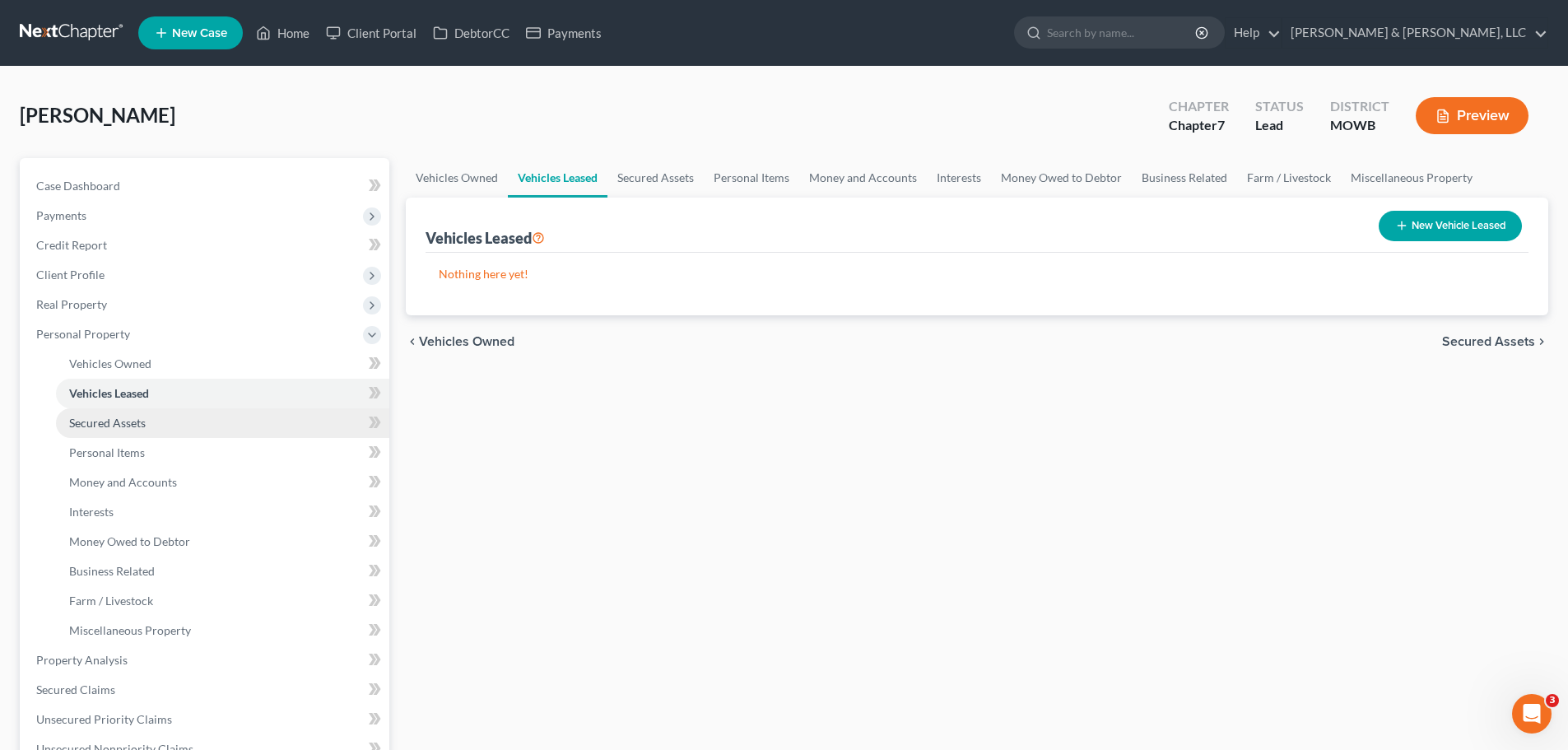
click at [151, 435] on link "Secured Assets" at bounding box center [223, 423] width 334 height 29
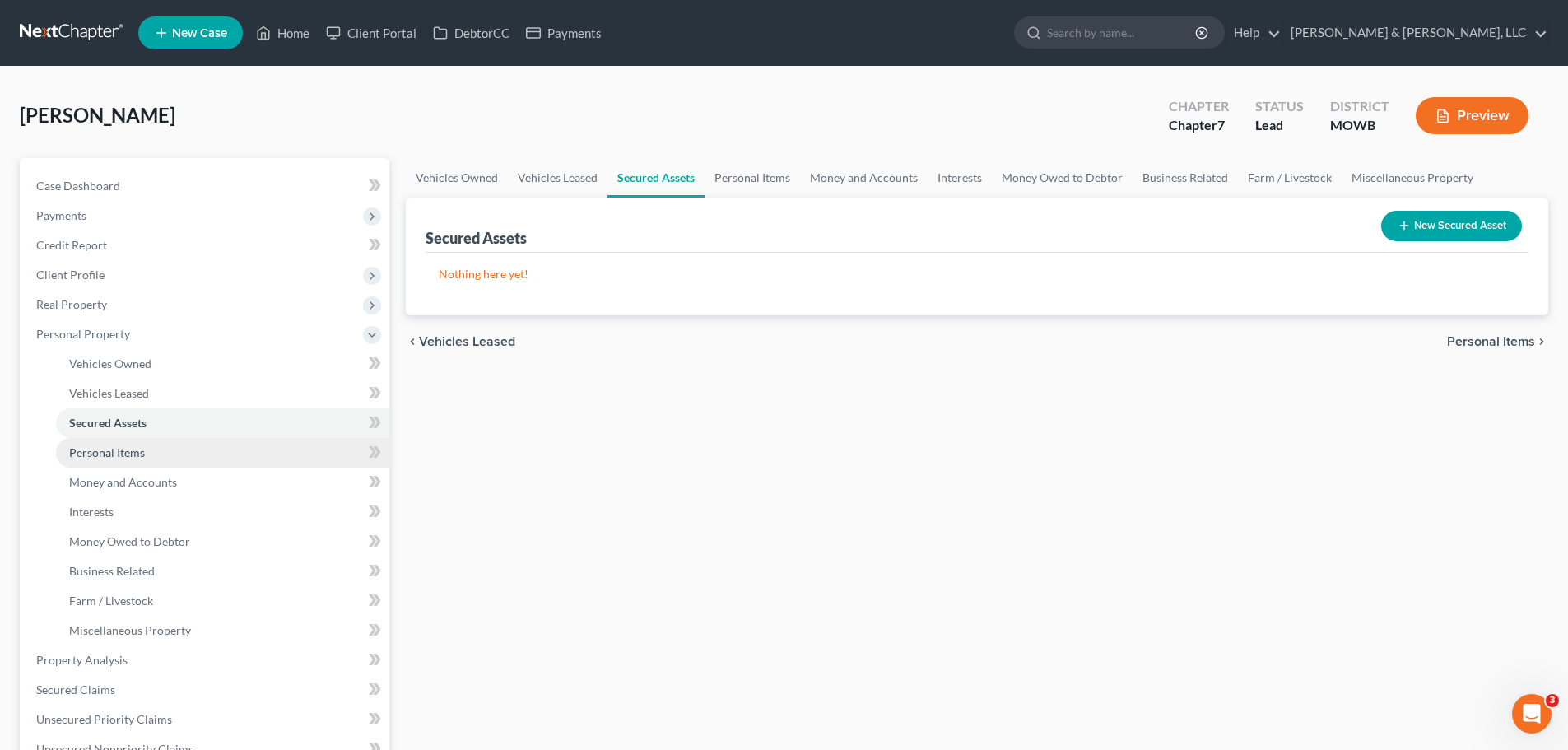
click at [156, 466] on link "Personal Items" at bounding box center [223, 453] width 334 height 29
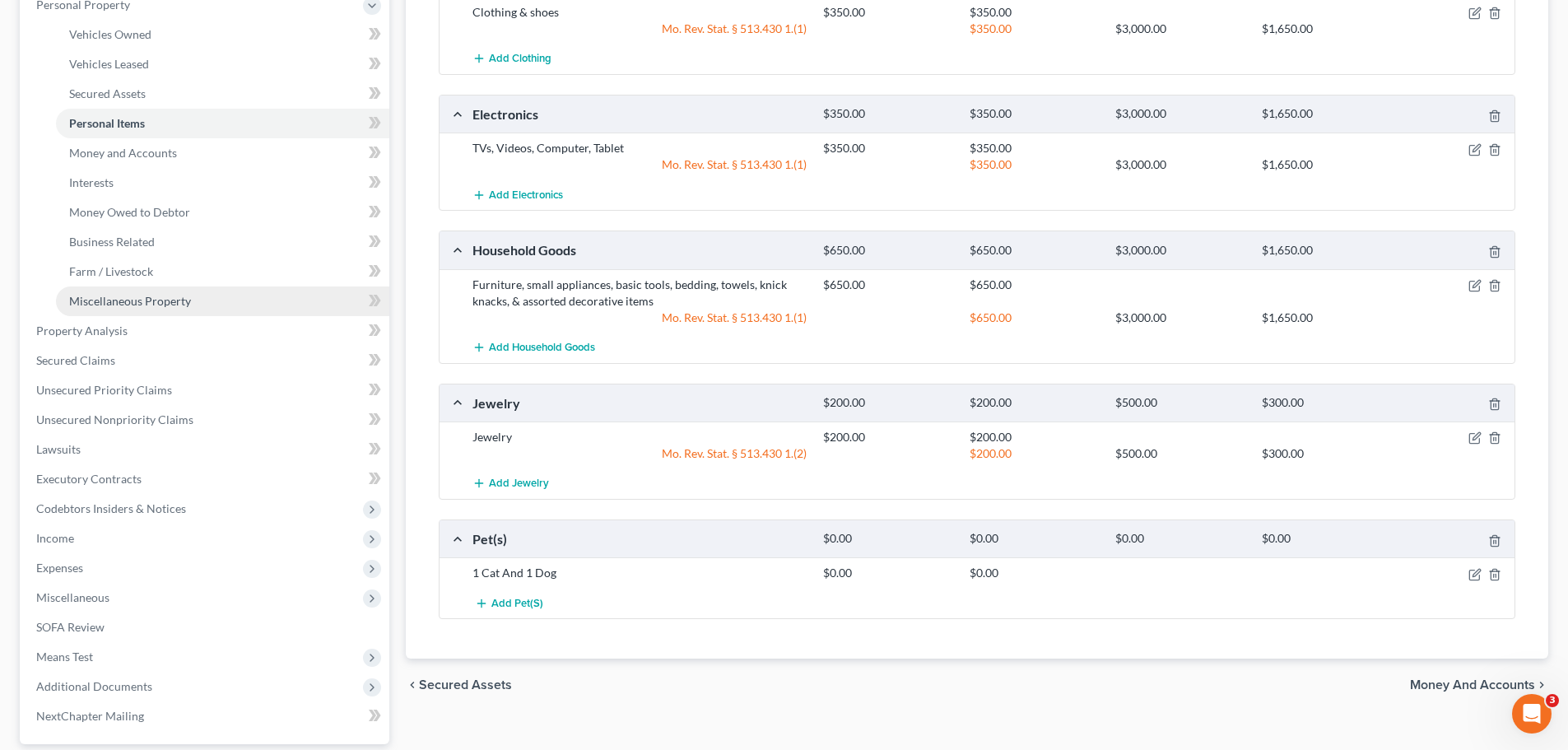
scroll to position [247, 0]
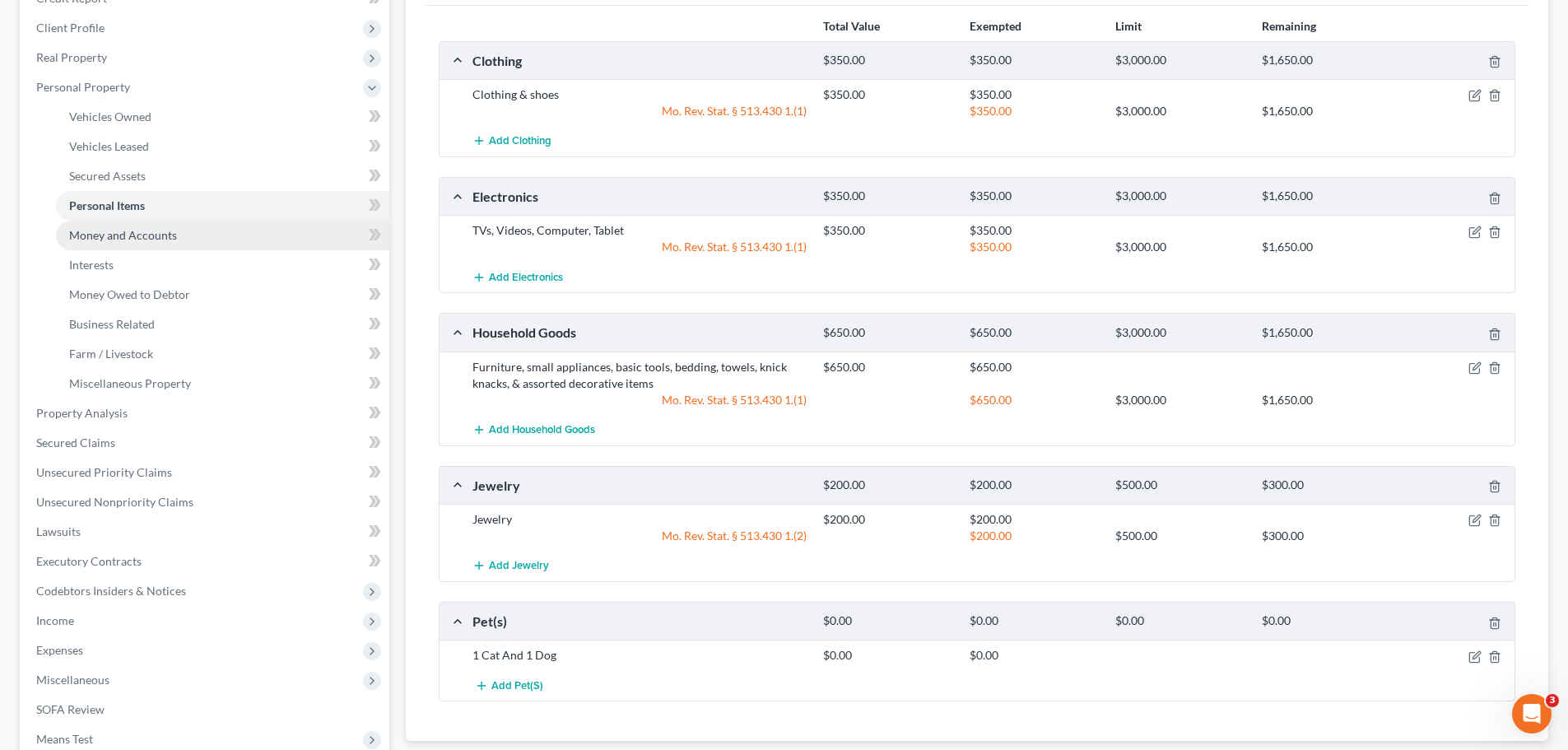
click at [153, 238] on span "Money and Accounts" at bounding box center [123, 235] width 107 height 14
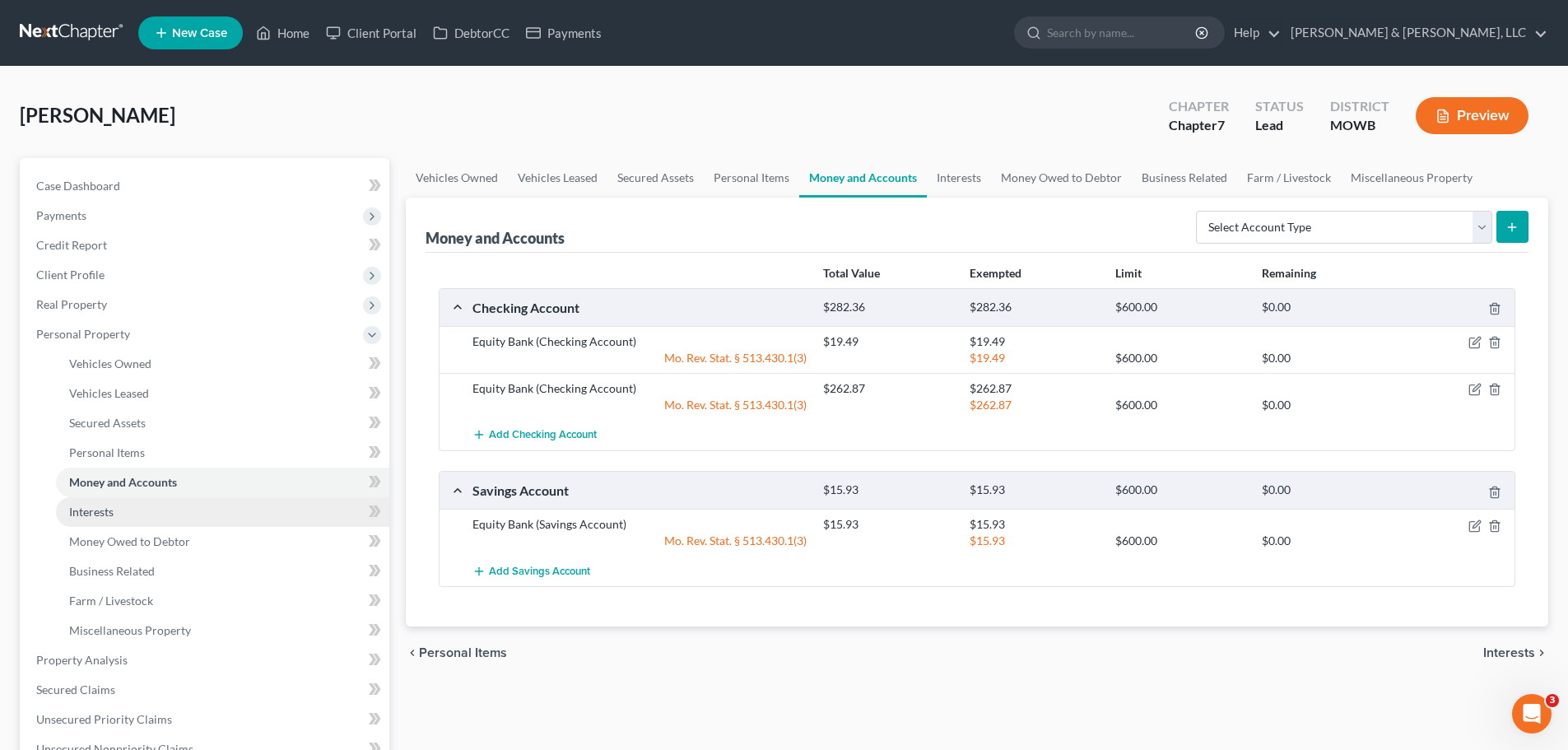
click at [131, 499] on link "Interests" at bounding box center [223, 512] width 334 height 29
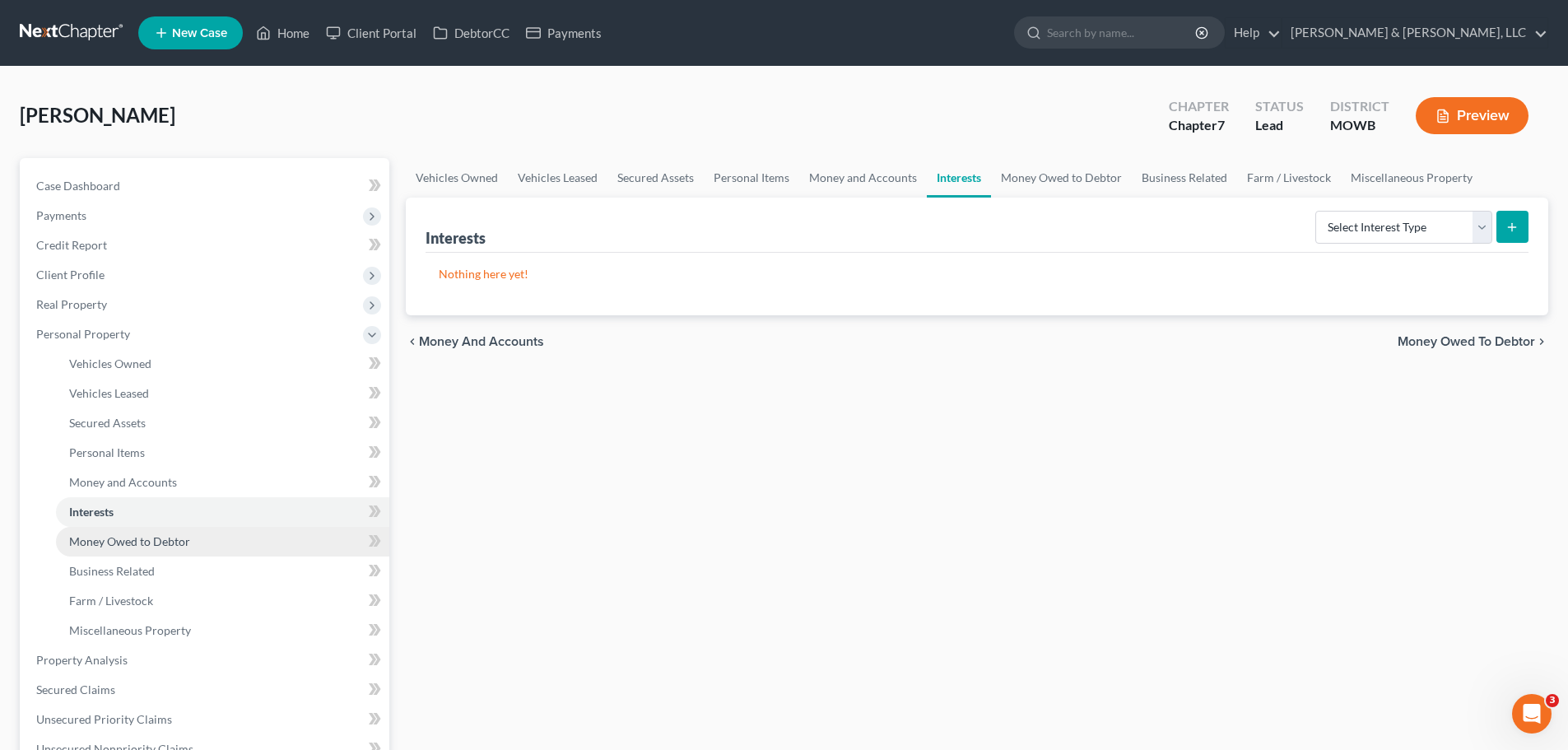
click at [150, 544] on span "Money Owed to Debtor" at bounding box center [130, 541] width 121 height 14
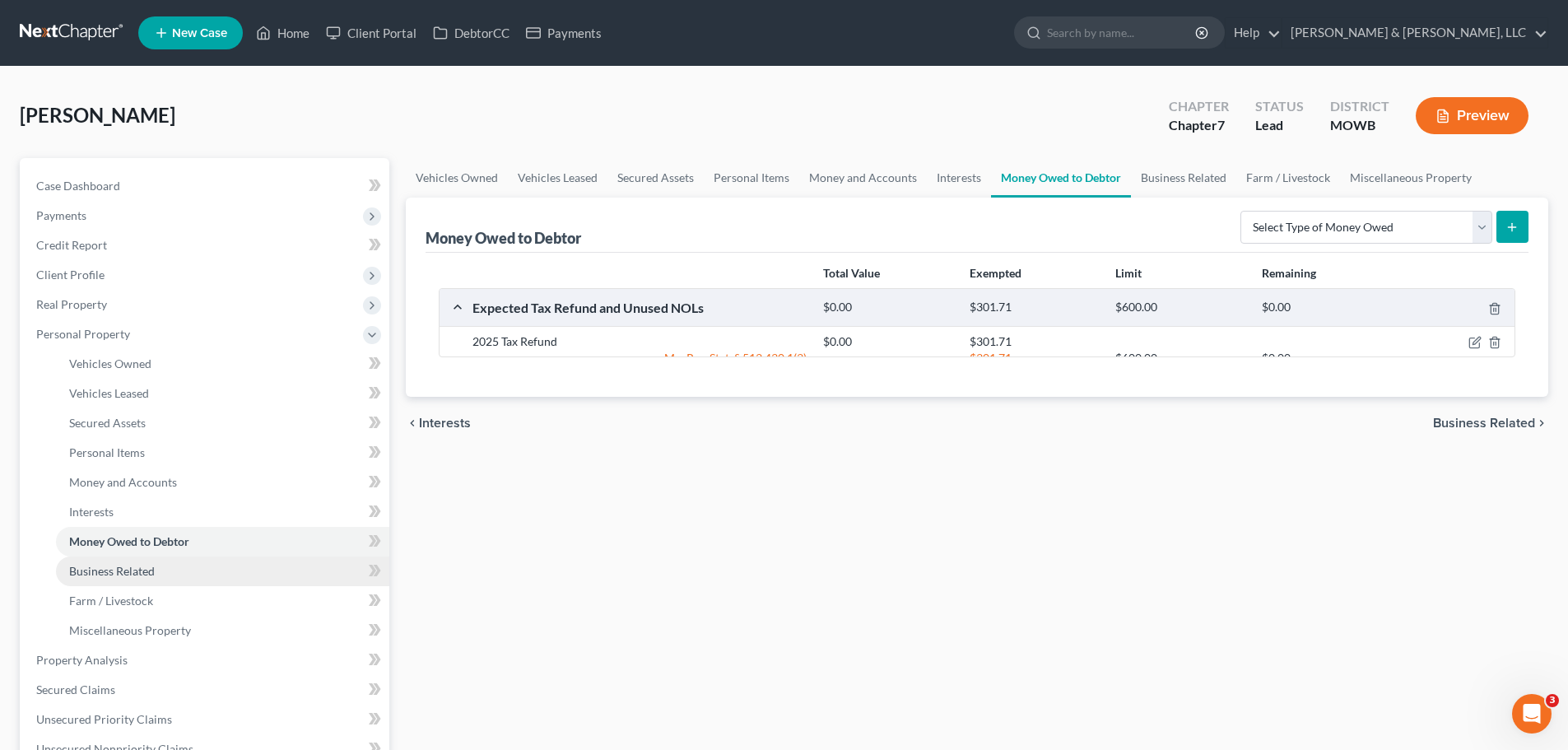
click at [152, 574] on span "Business Related" at bounding box center [112, 571] width 86 height 14
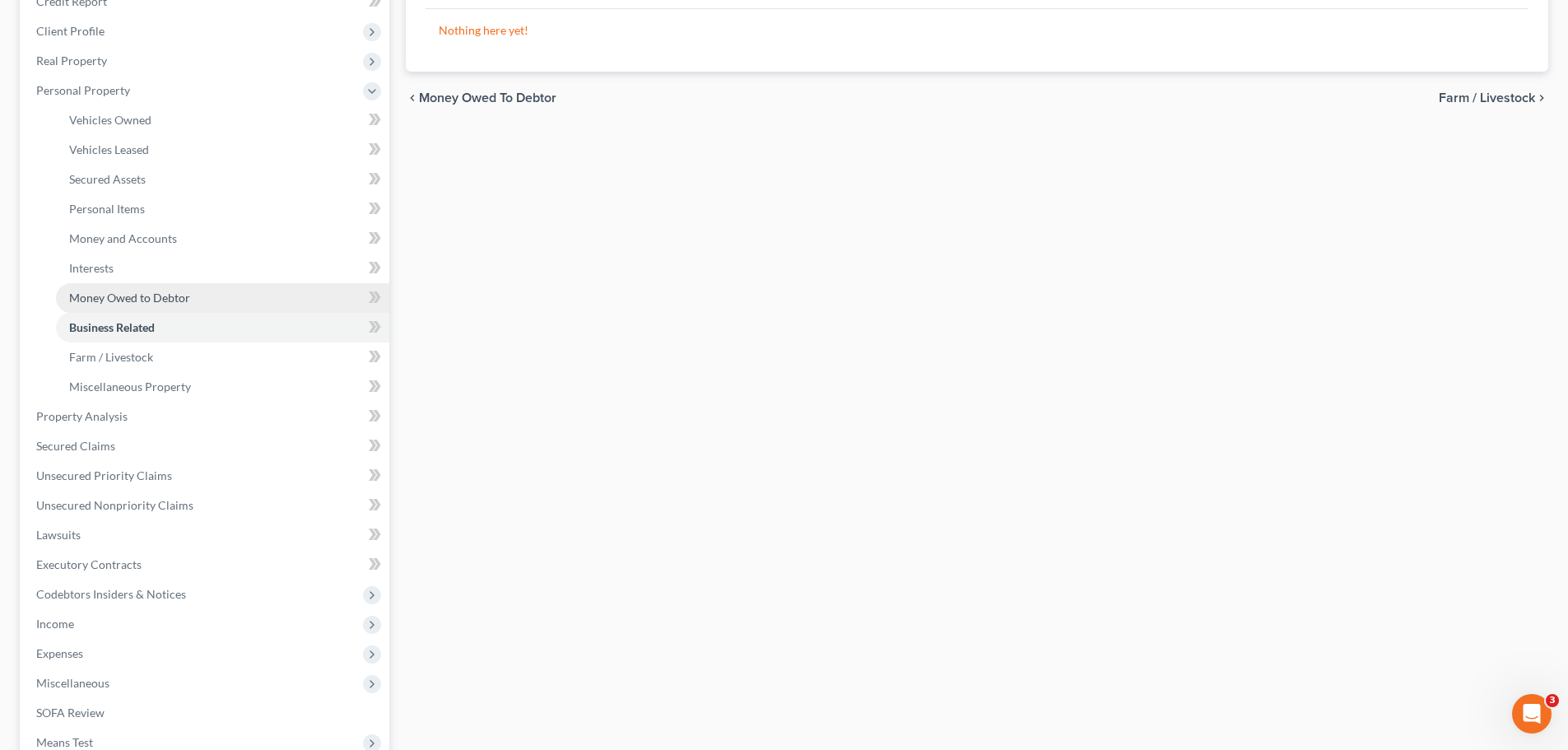
scroll to position [165, 0]
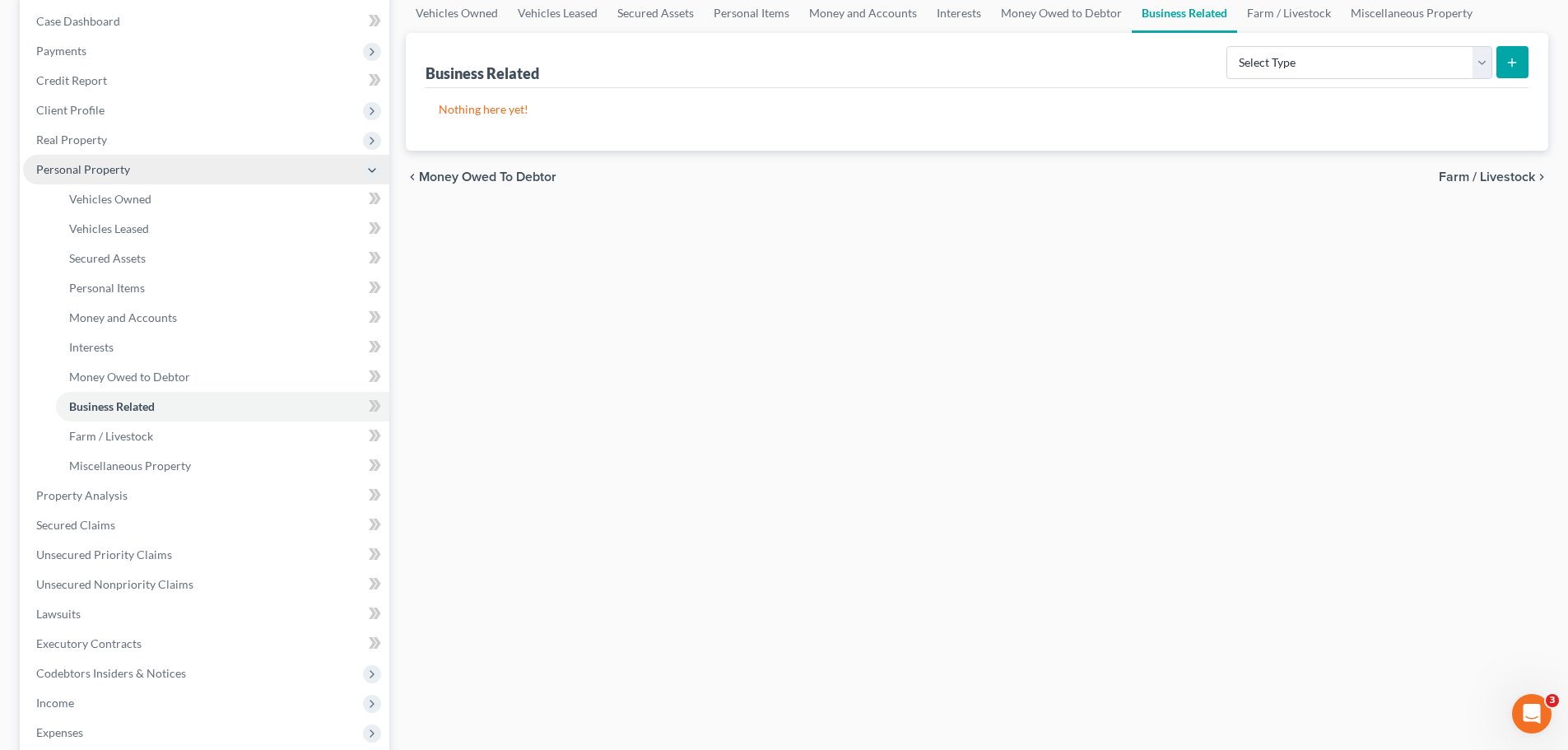
click at [74, 178] on span "Personal Property" at bounding box center [206, 170] width 367 height 29
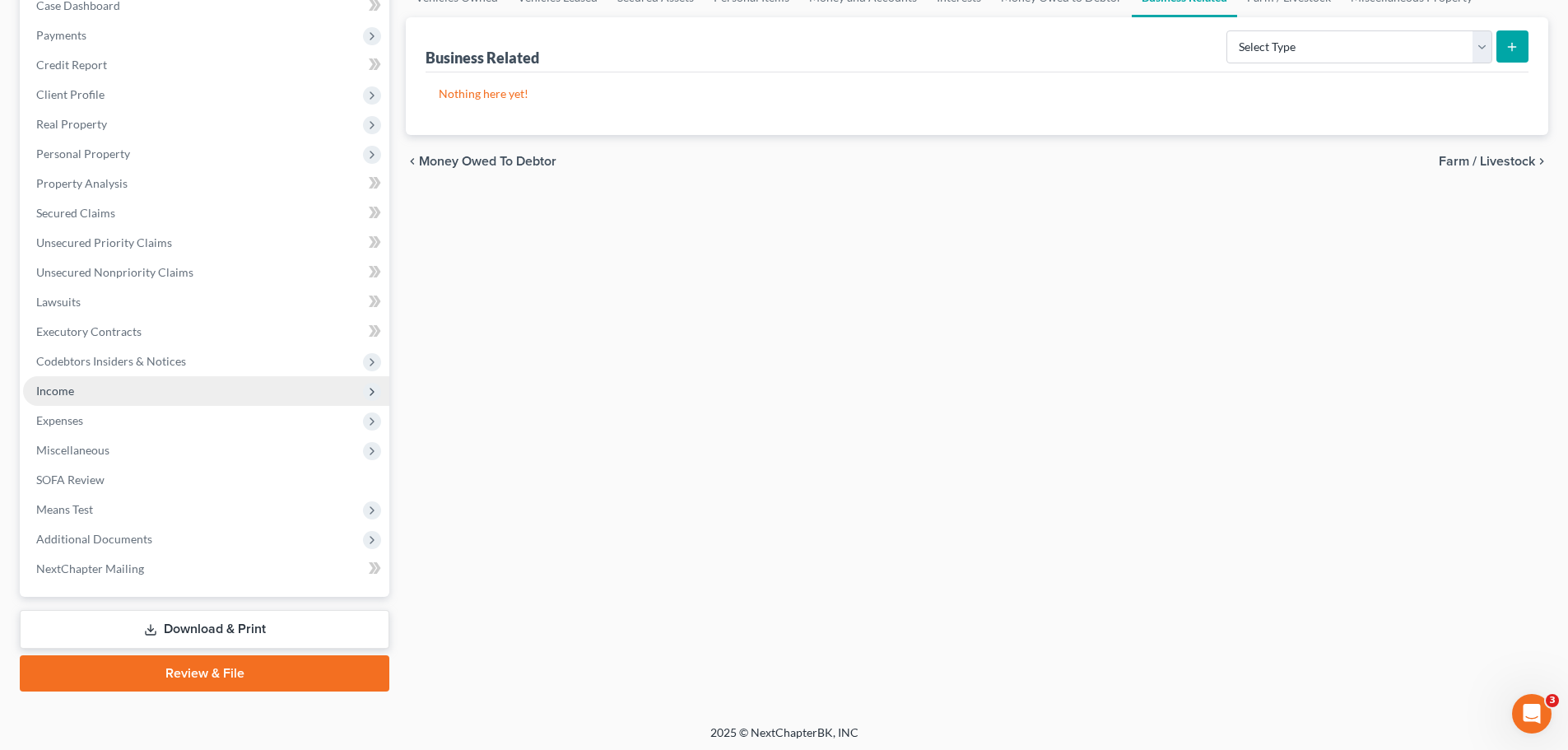
scroll to position [185, 0]
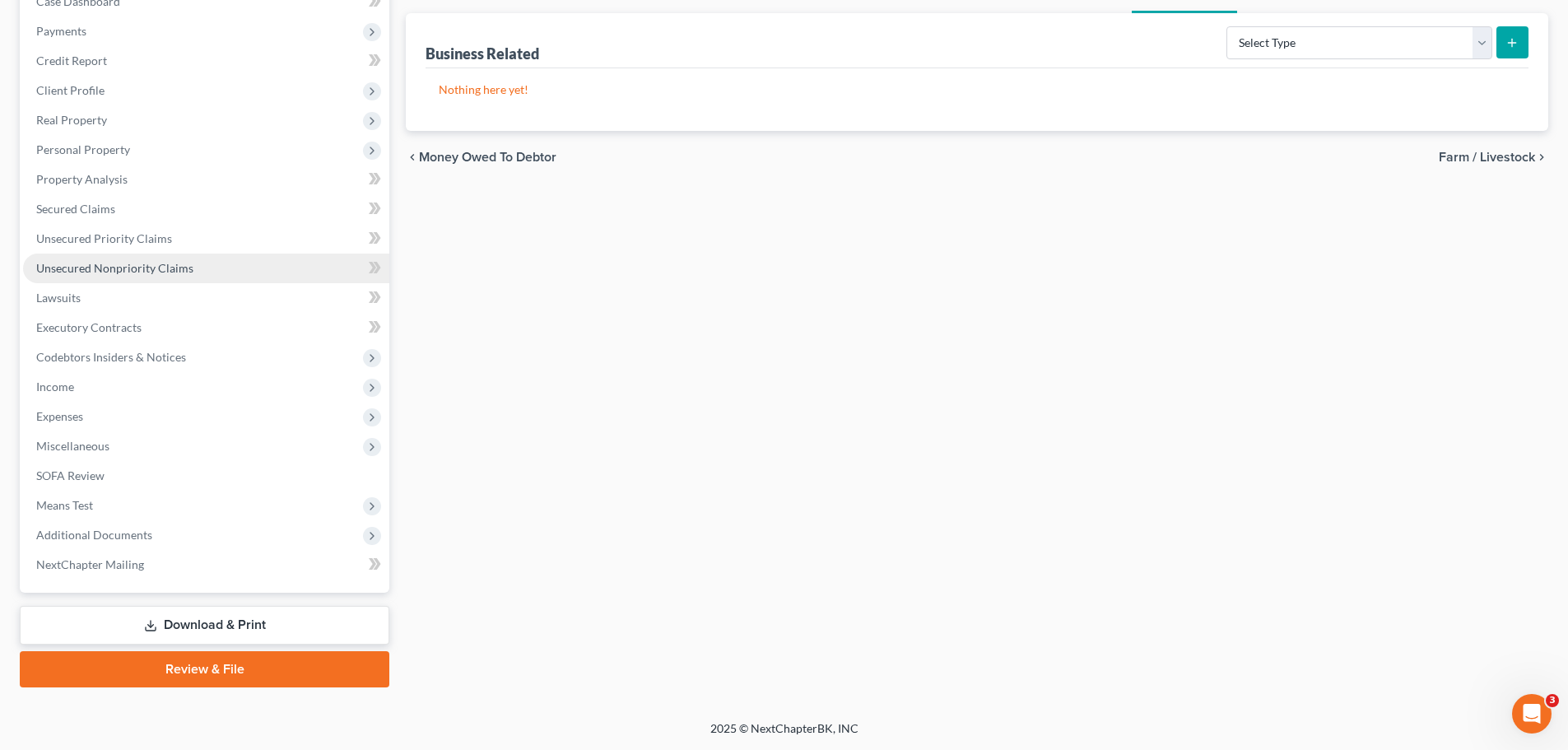
click at [133, 275] on link "Unsecured Nonpriority Claims" at bounding box center [206, 269] width 367 height 29
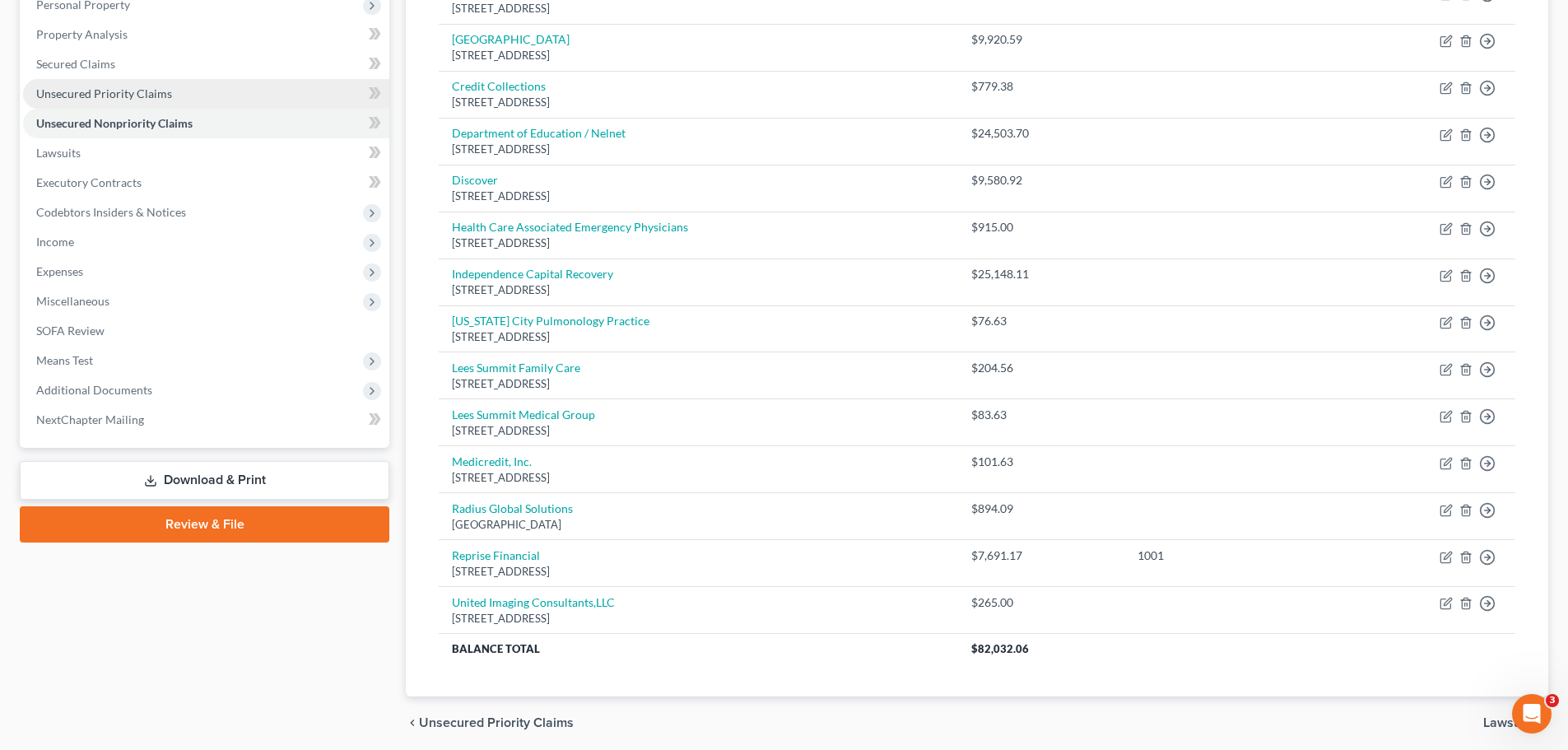
scroll to position [391, 0]
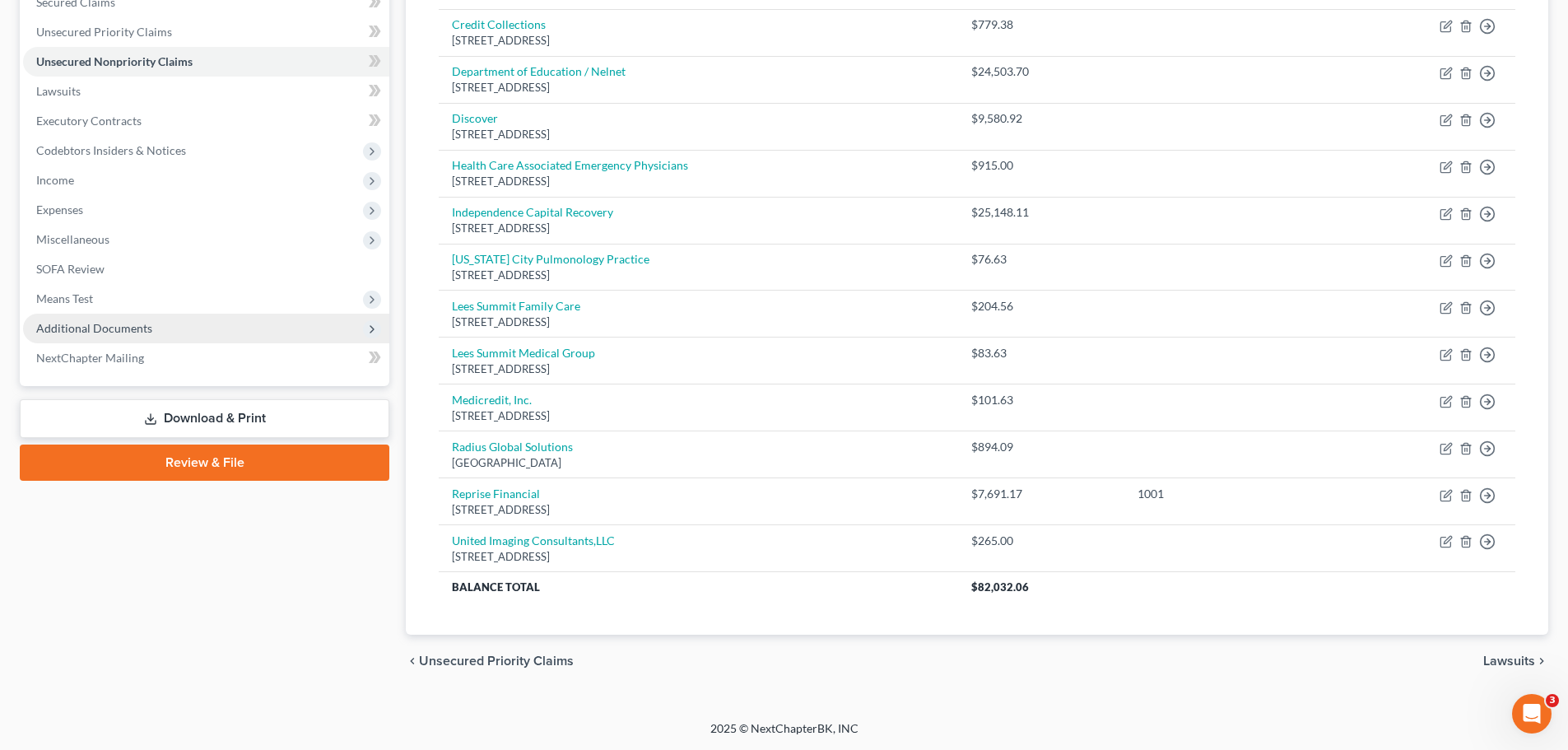
click at [92, 337] on span "Additional Documents" at bounding box center [206, 329] width 367 height 29
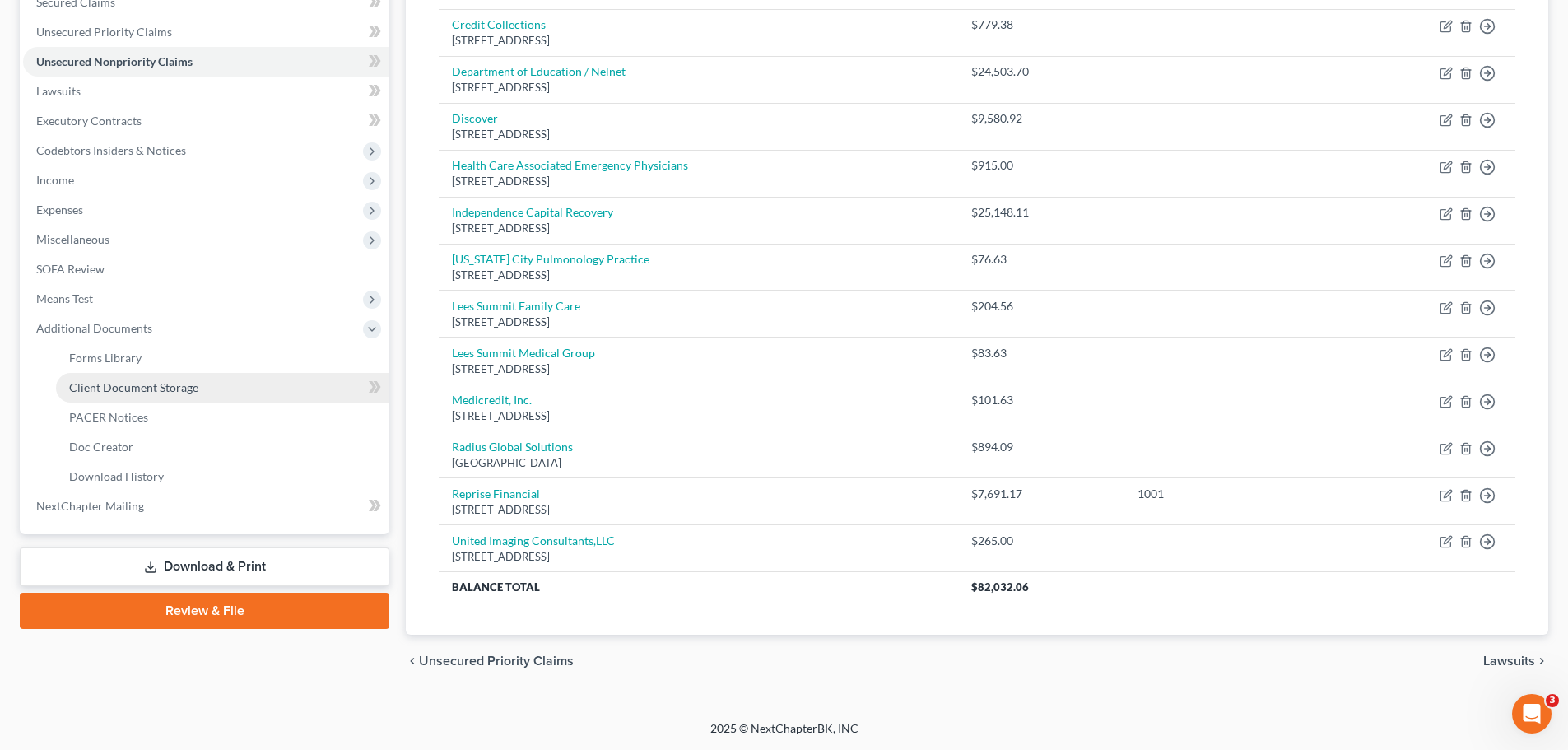
click at [125, 382] on span "Client Document Storage" at bounding box center [133, 388] width 129 height 14
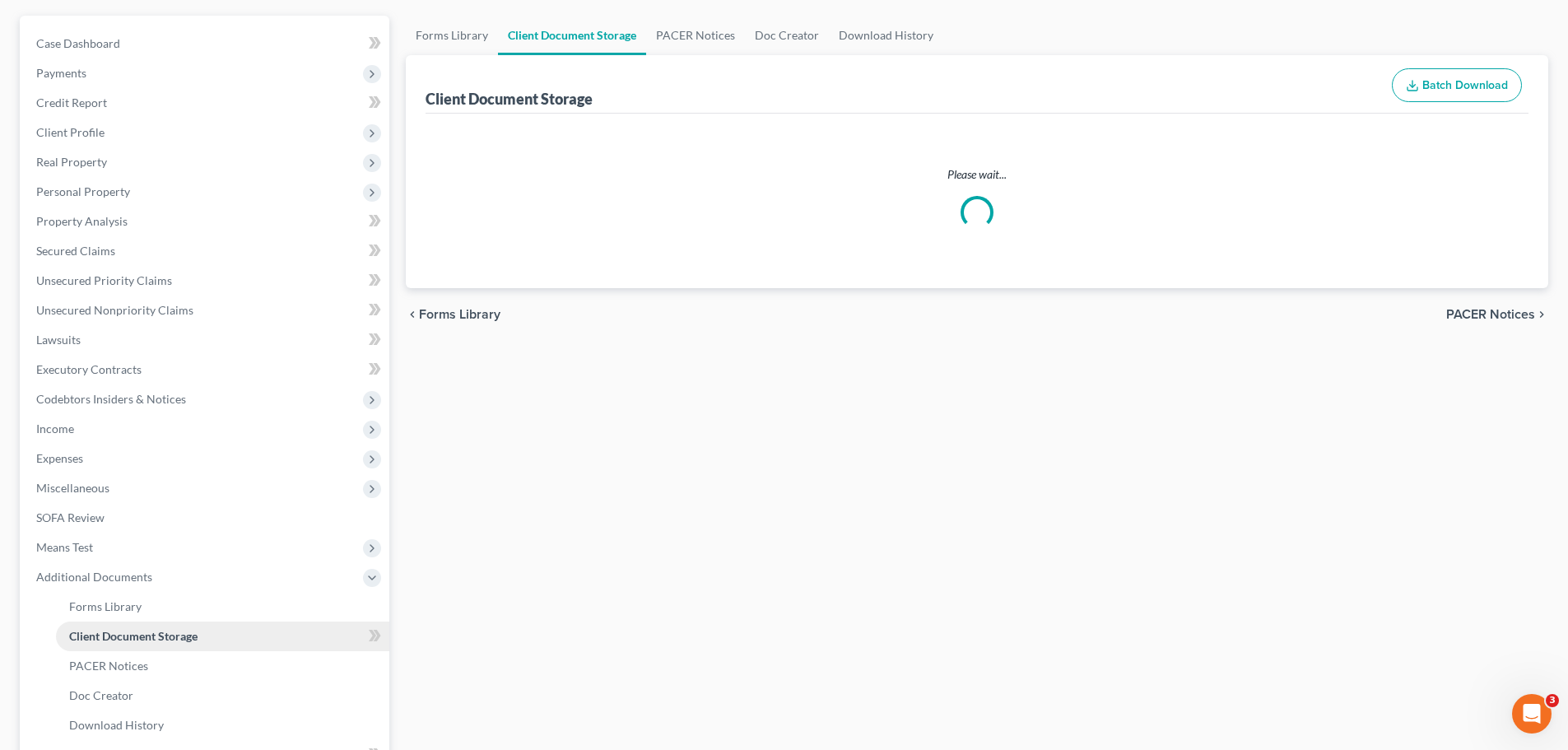
scroll to position [19, 0]
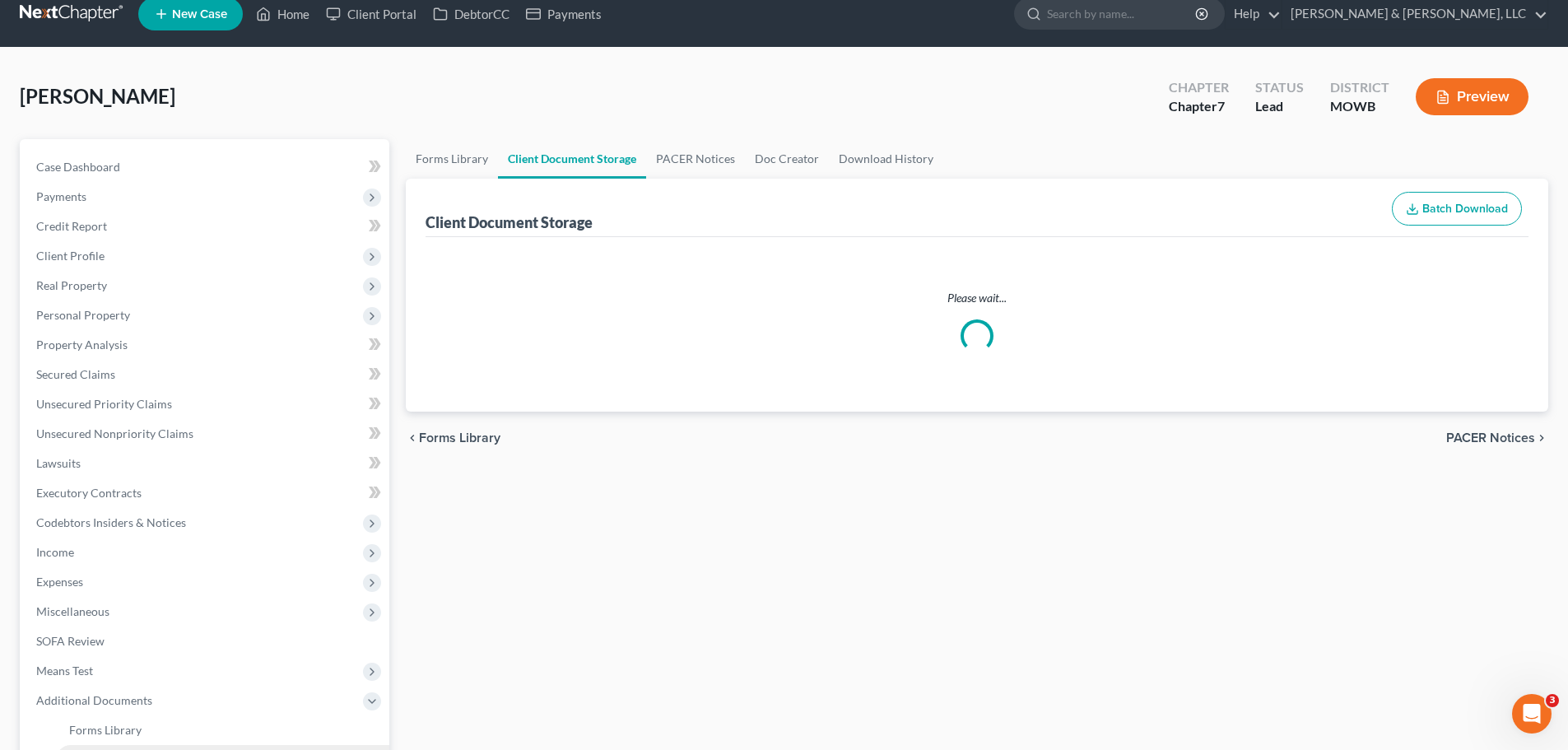
select select "5"
select select "24"
select select "21"
select select "9"
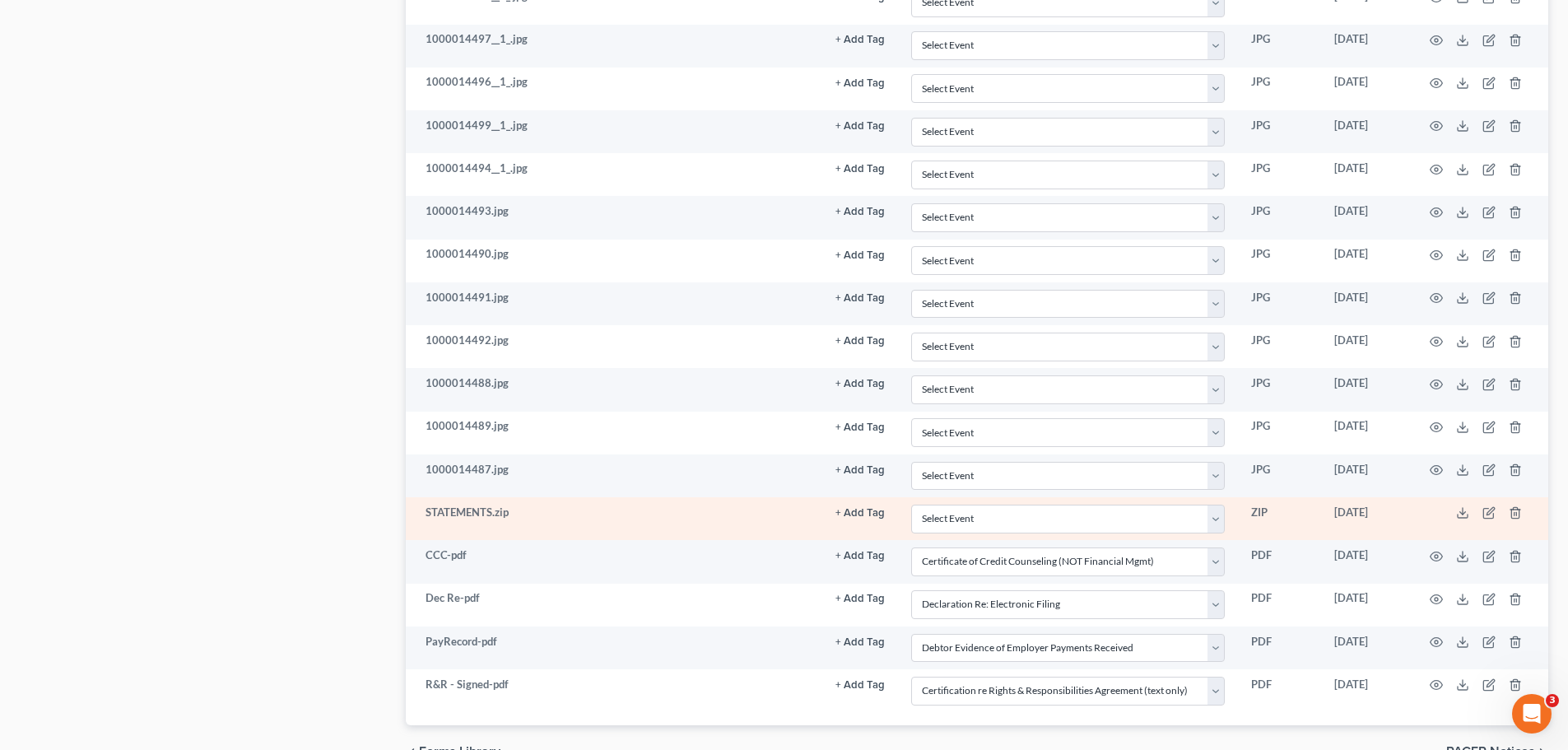
scroll to position [3344, 0]
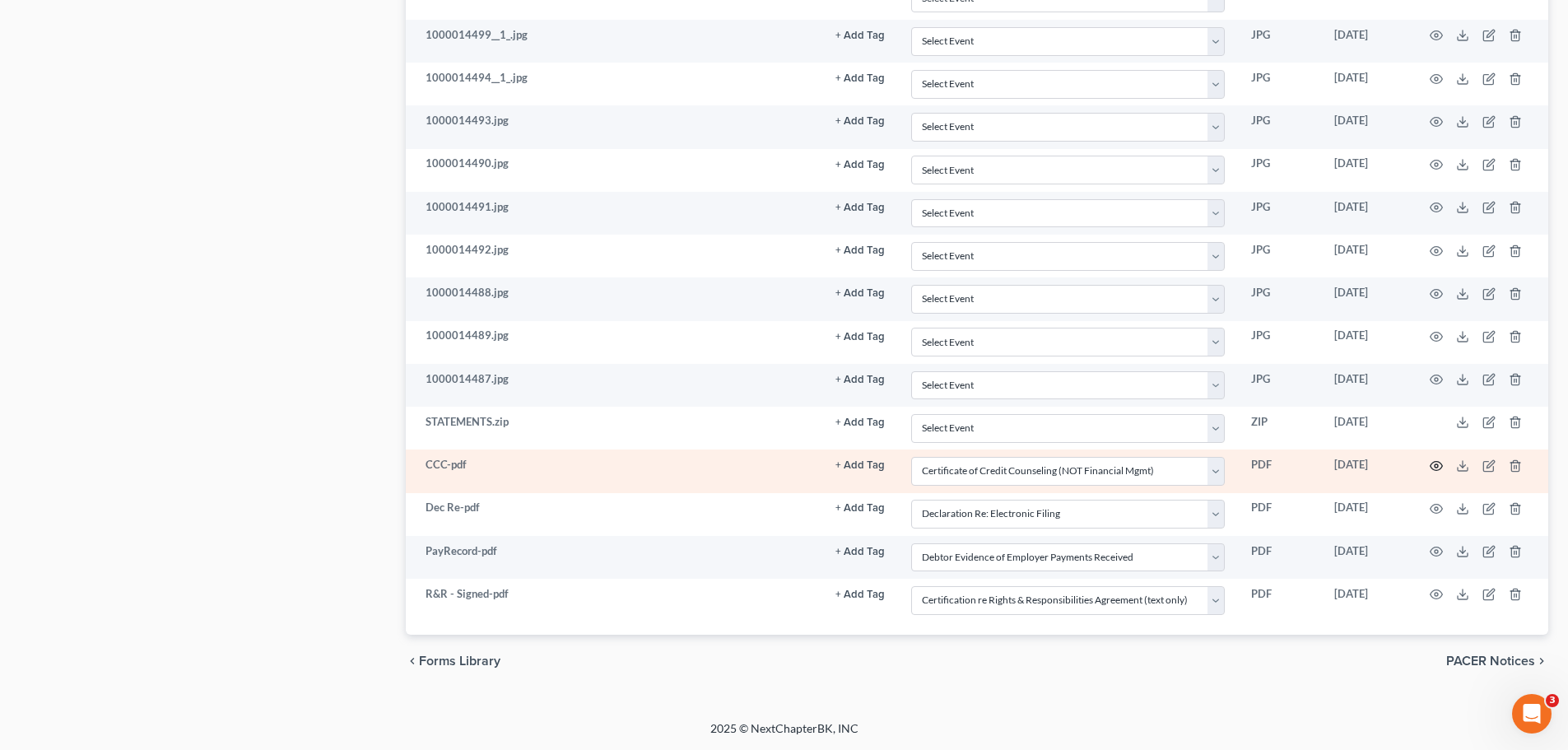
click at [1434, 468] on icon "button" at bounding box center [1436, 466] width 13 height 13
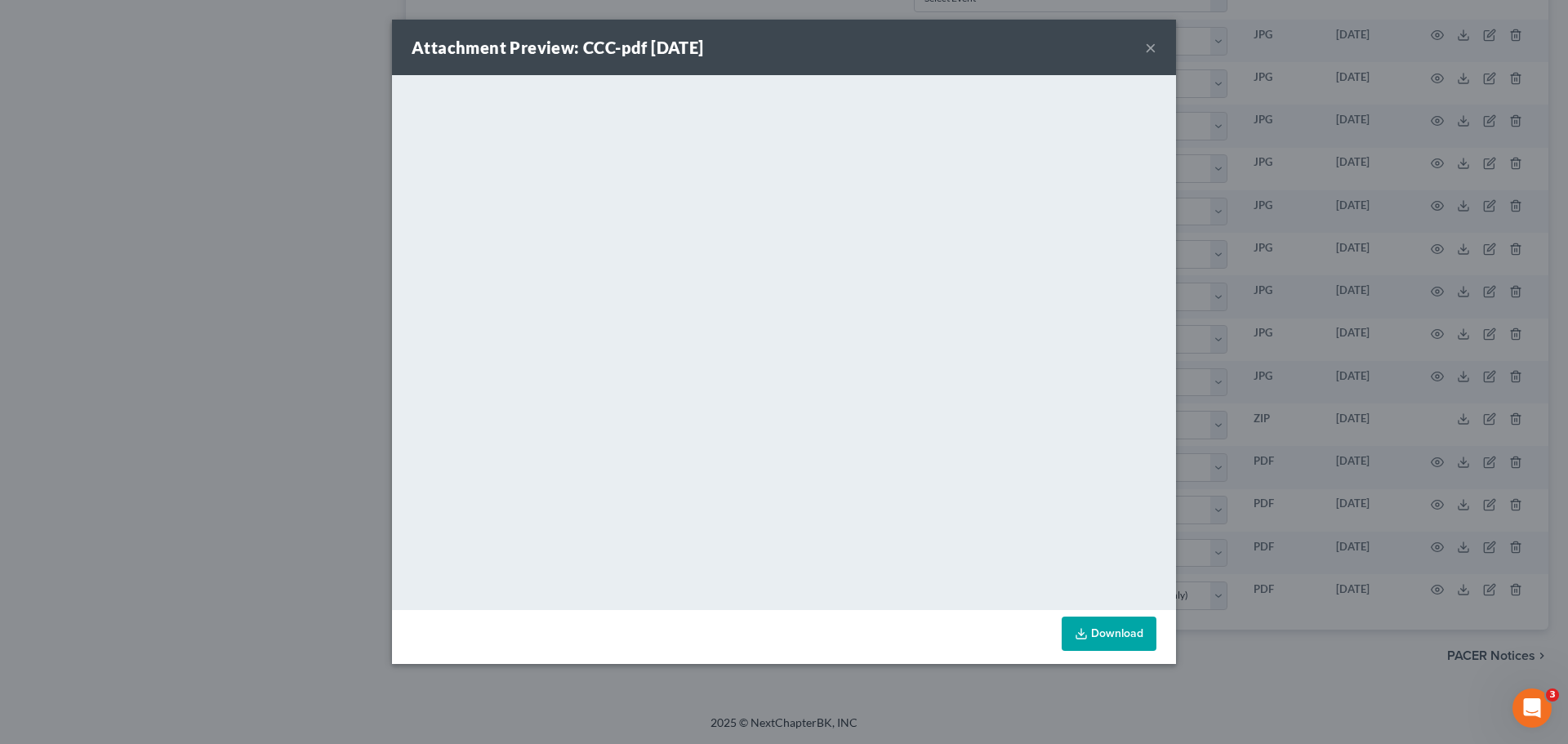
click at [1151, 43] on button "×" at bounding box center [1150, 47] width 11 height 20
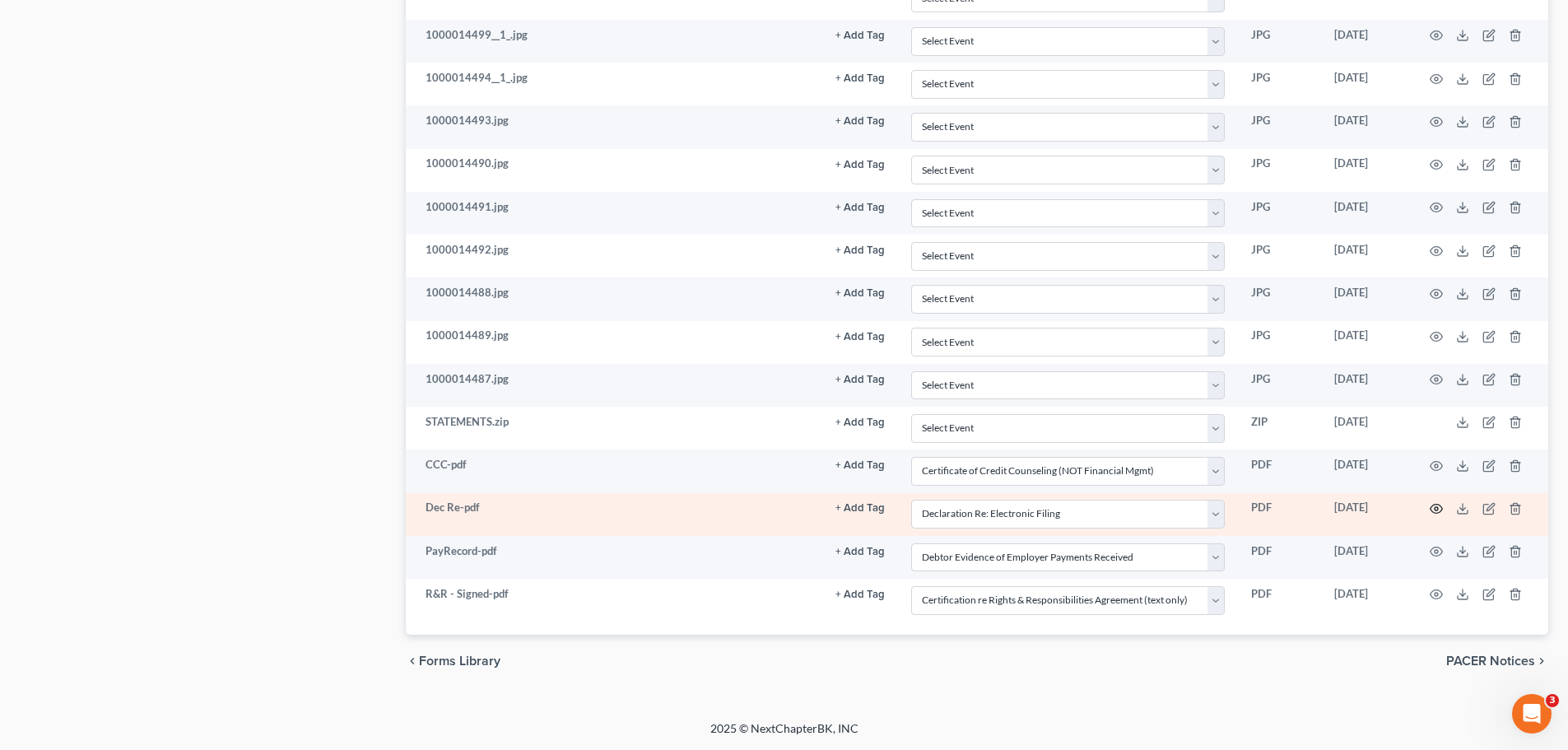
click at [1435, 508] on icon "button" at bounding box center [1436, 508] width 13 height 13
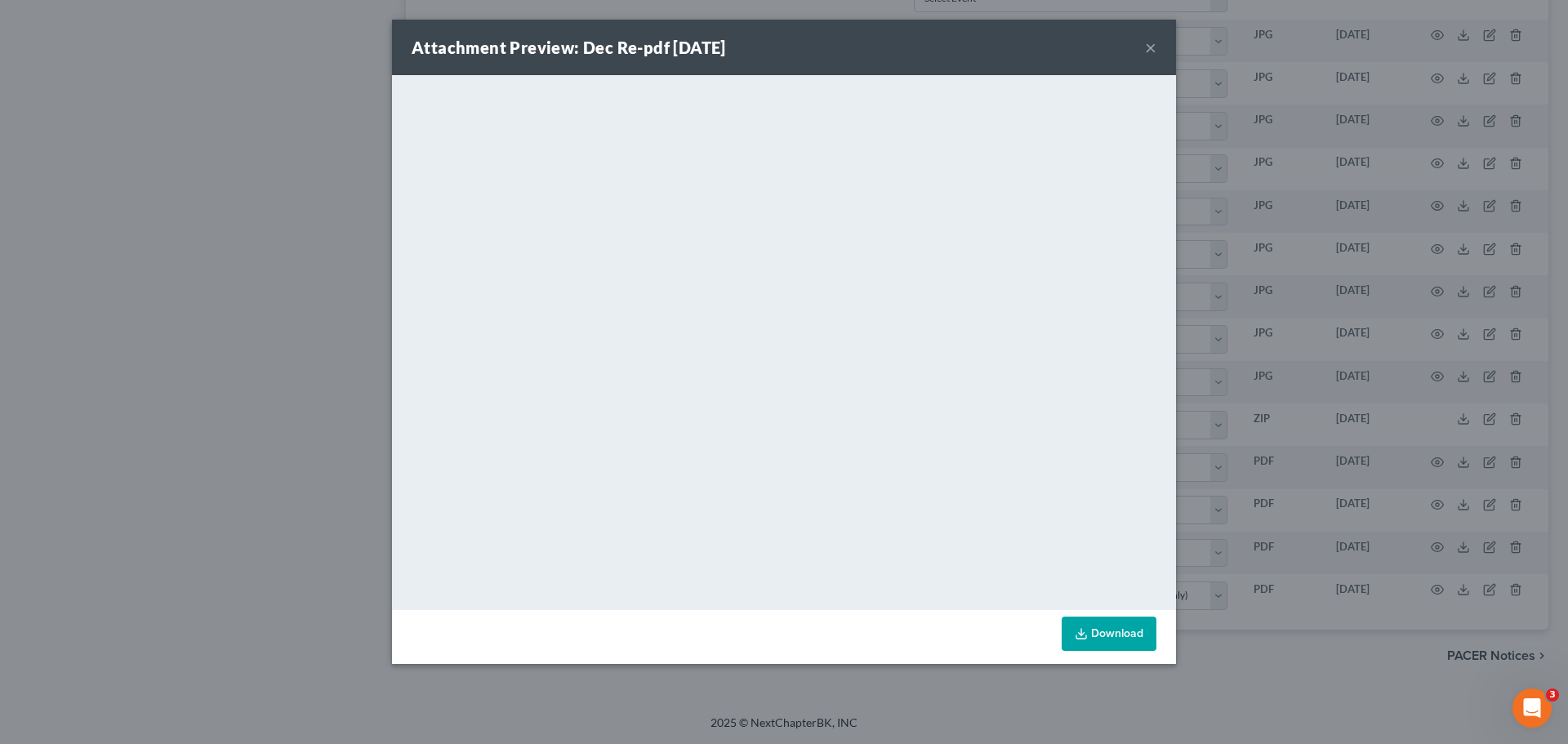
click at [1149, 50] on button "×" at bounding box center [1150, 47] width 11 height 20
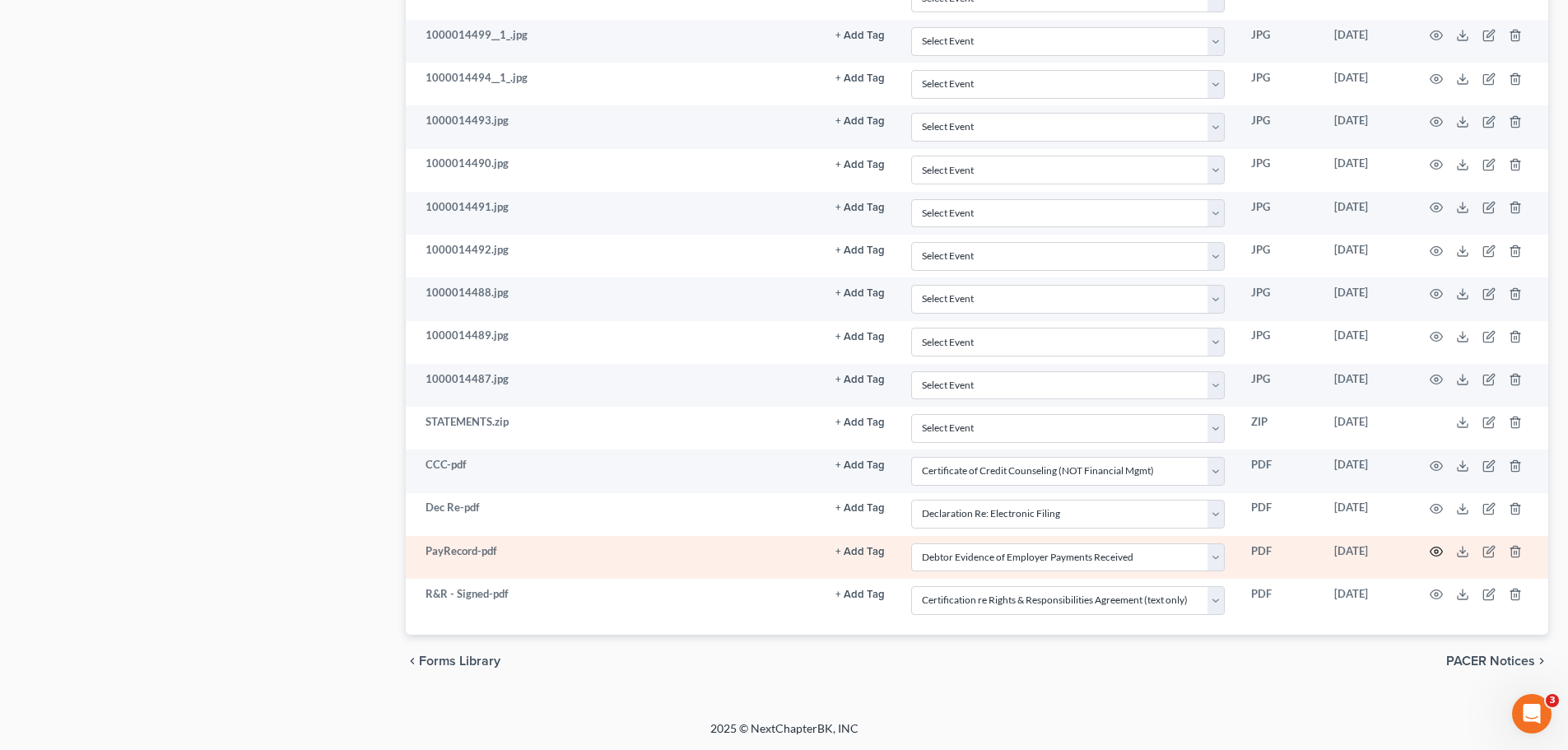
click at [1437, 551] on circle "button" at bounding box center [1437, 552] width 3 height 3
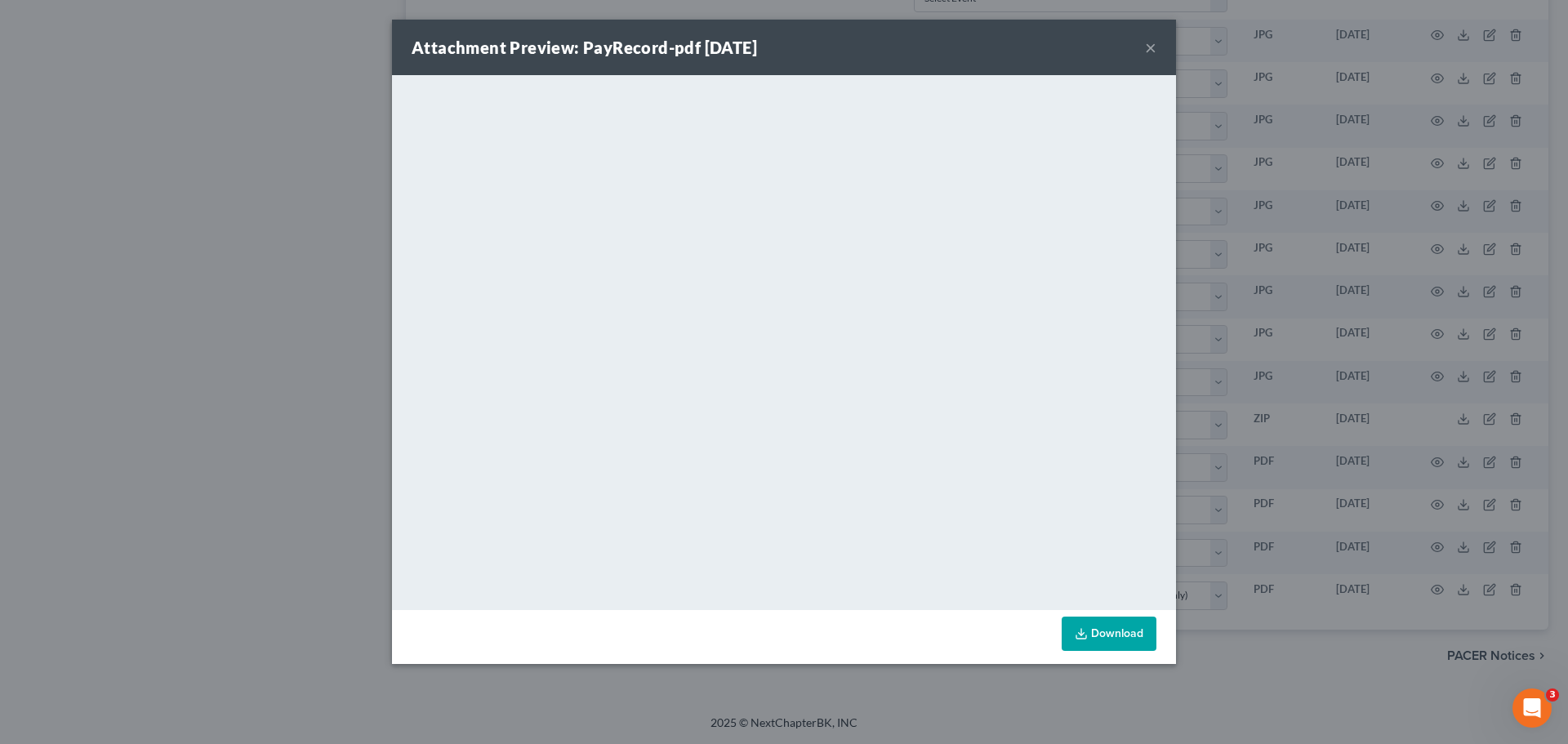
click at [1149, 47] on button "×" at bounding box center [1150, 47] width 11 height 20
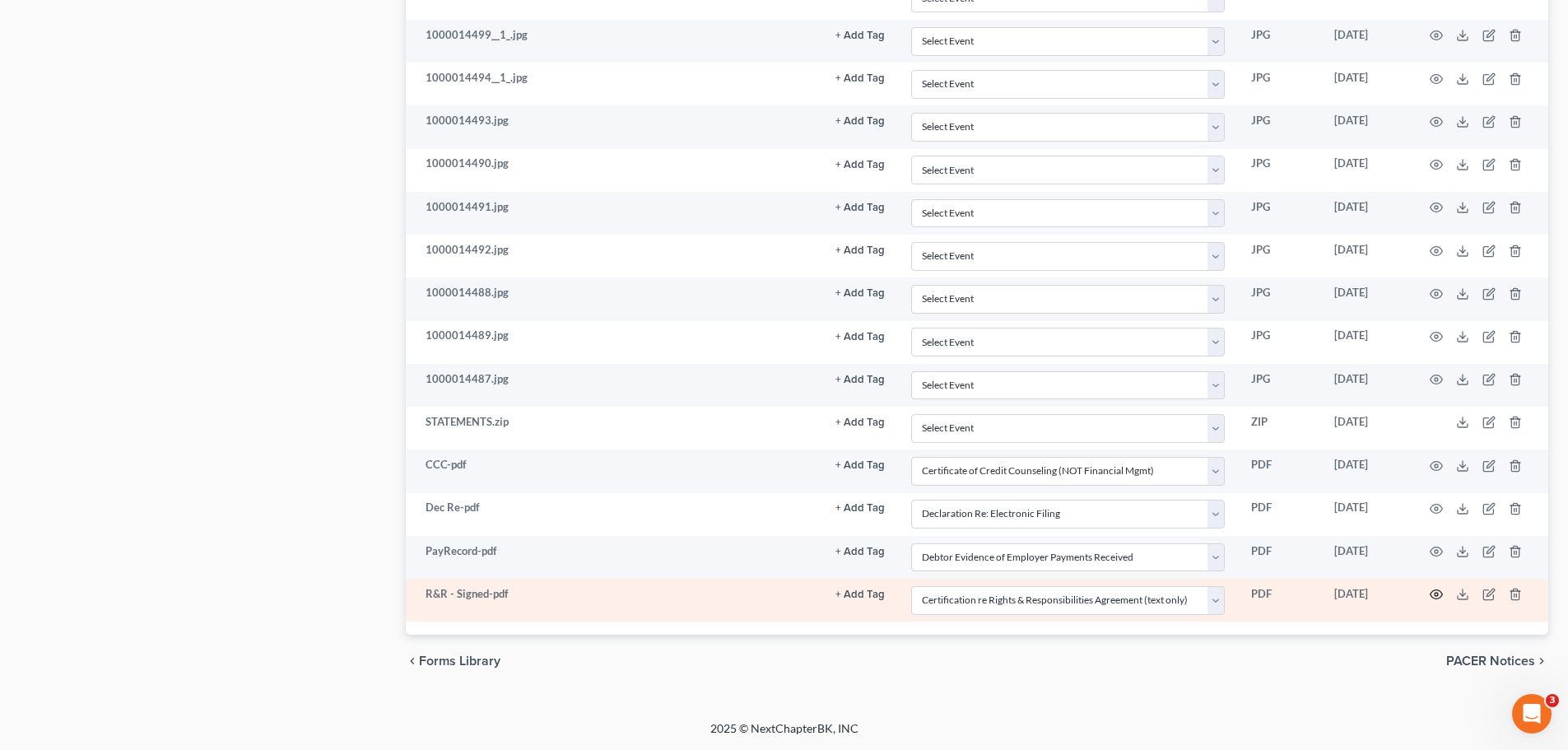
click at [1434, 596] on icon "button" at bounding box center [1436, 594] width 13 height 13
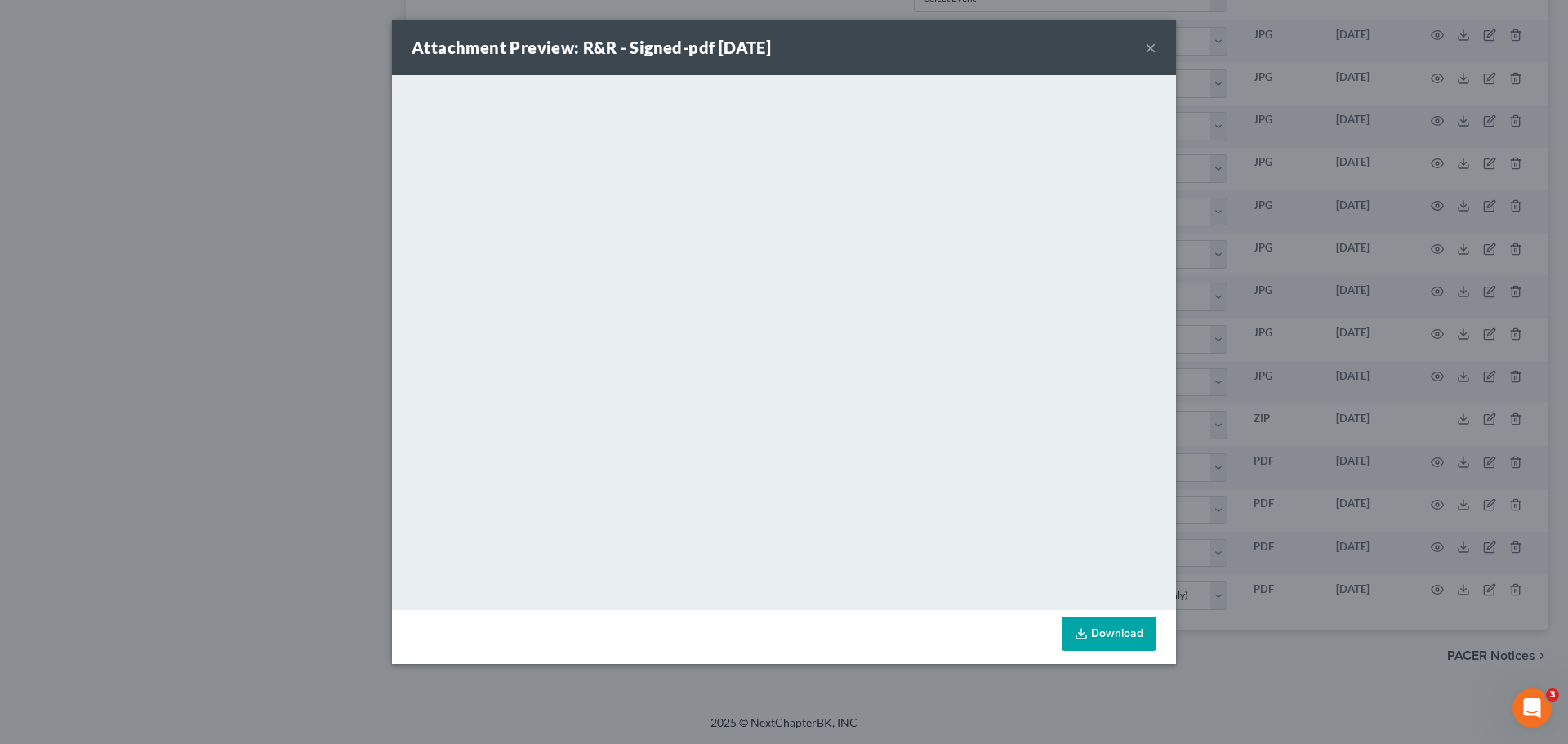
click at [1153, 49] on button "×" at bounding box center [1150, 47] width 11 height 20
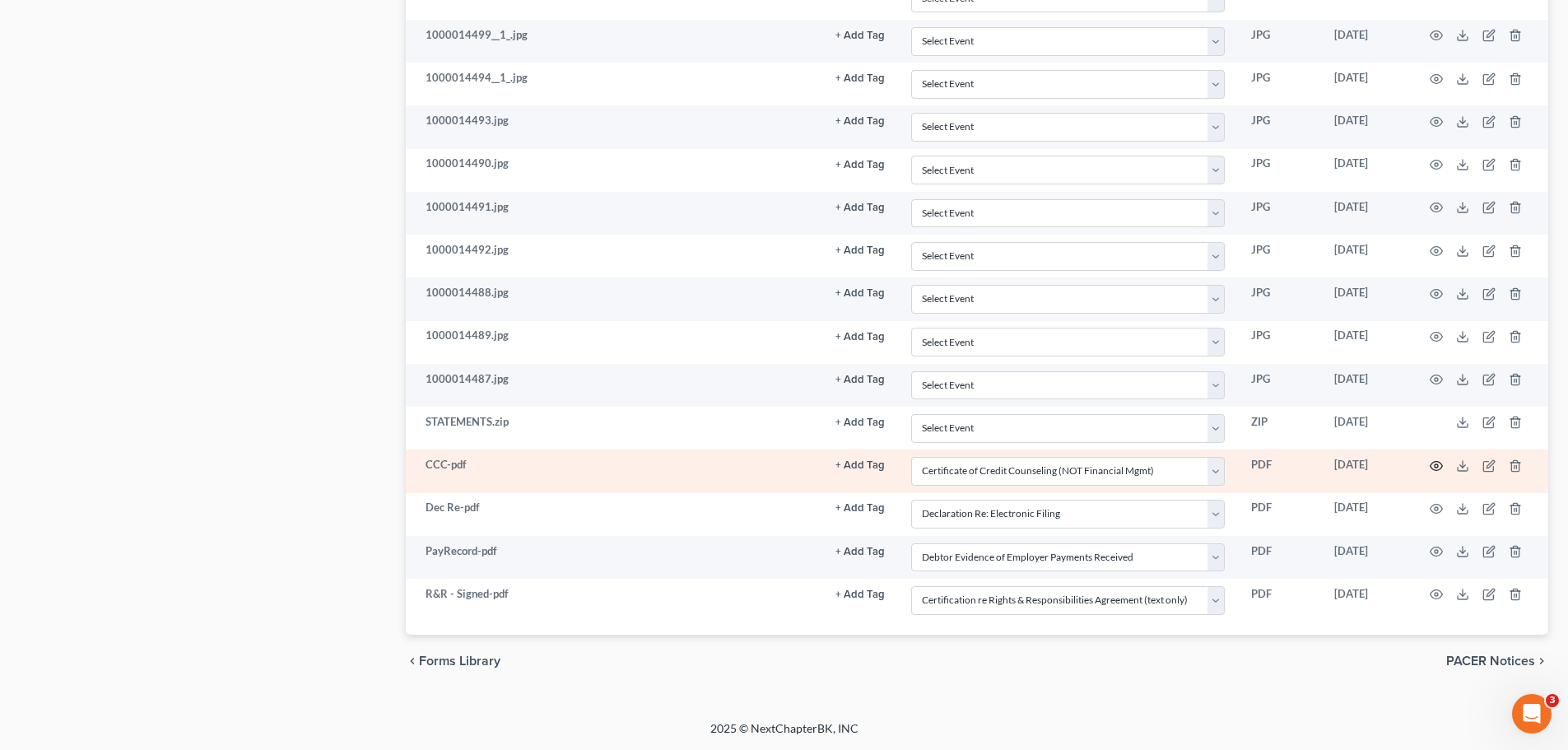
click at [1441, 465] on icon "button" at bounding box center [1437, 466] width 12 height 9
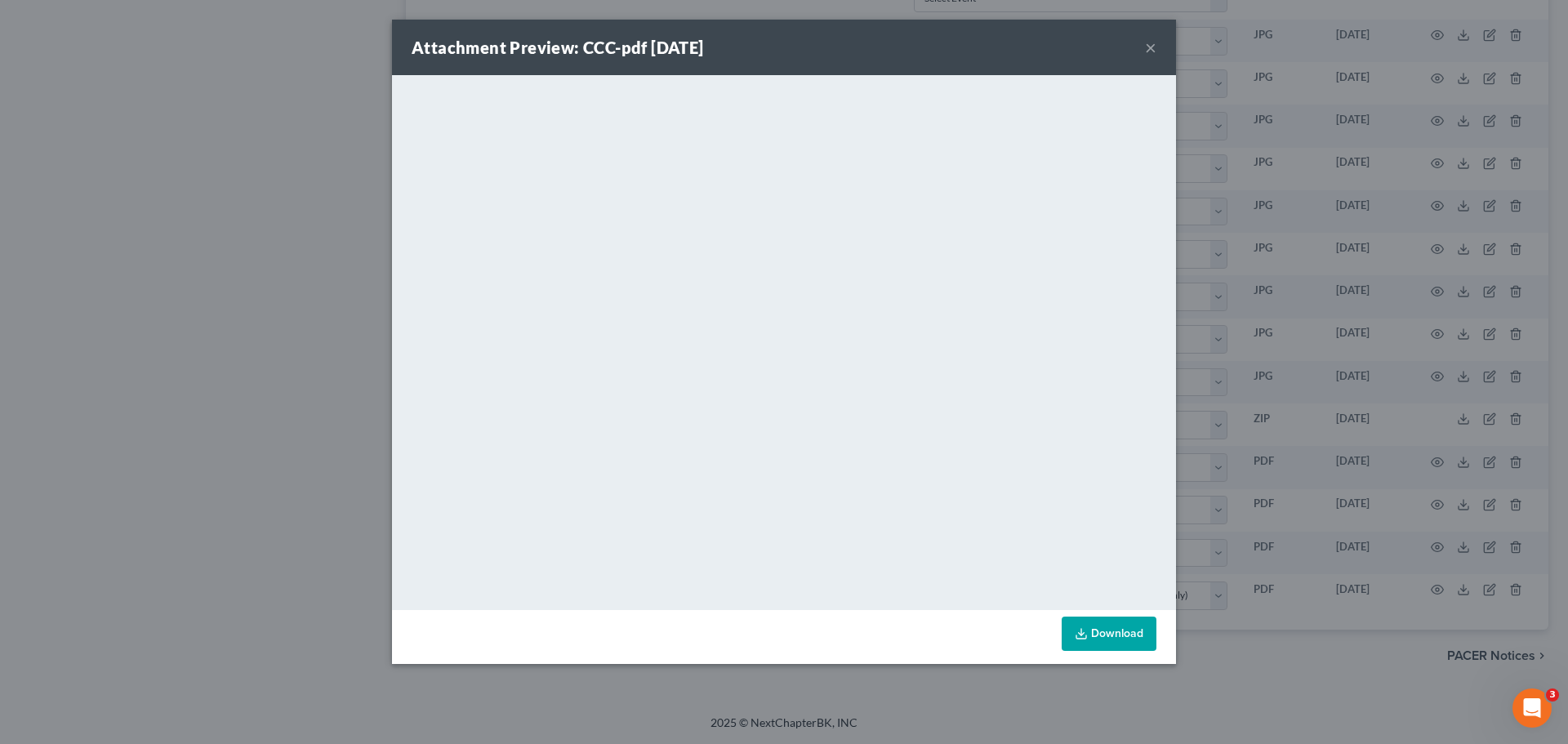
click at [1150, 48] on button "×" at bounding box center [1150, 47] width 11 height 20
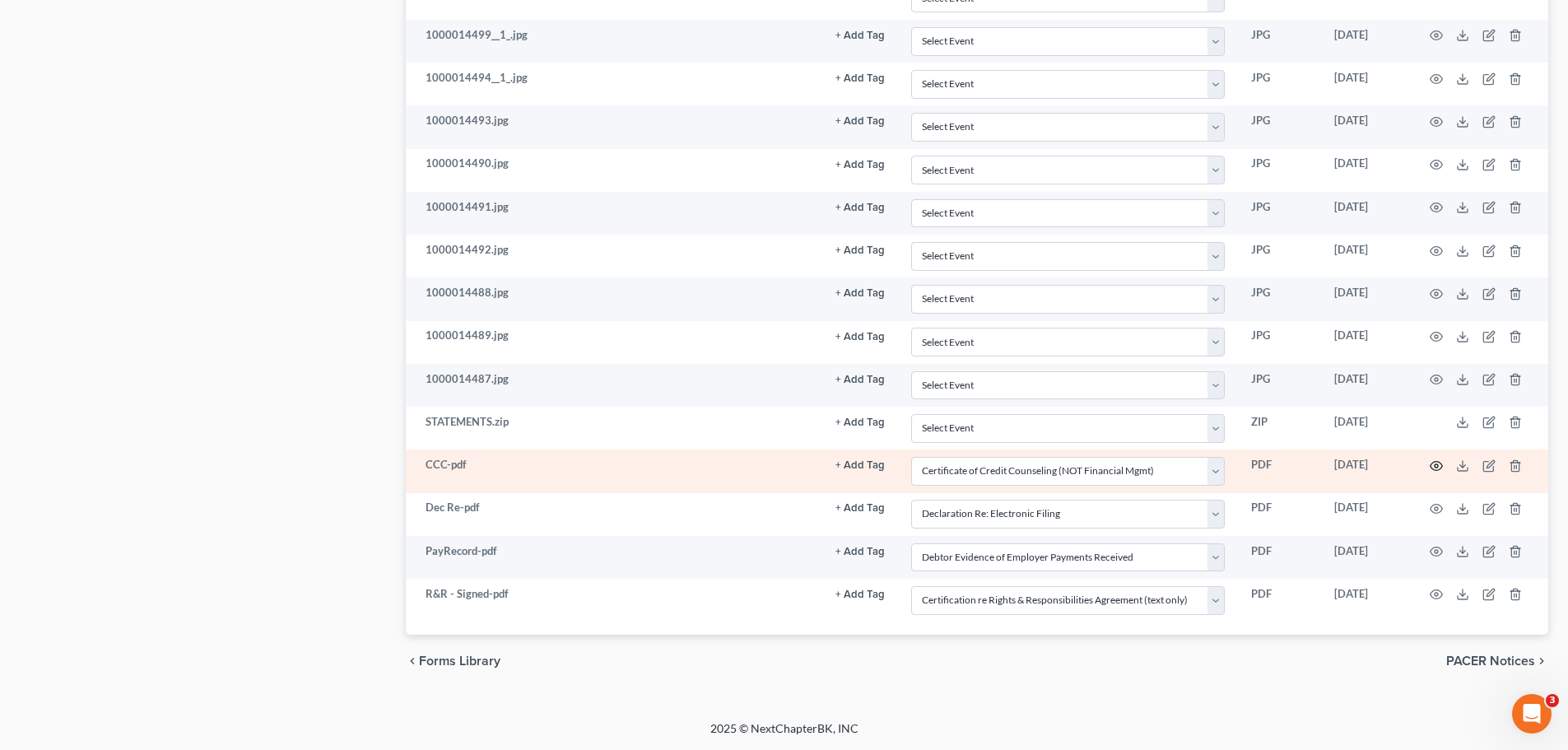
click at [1434, 461] on icon "button" at bounding box center [1436, 466] width 13 height 13
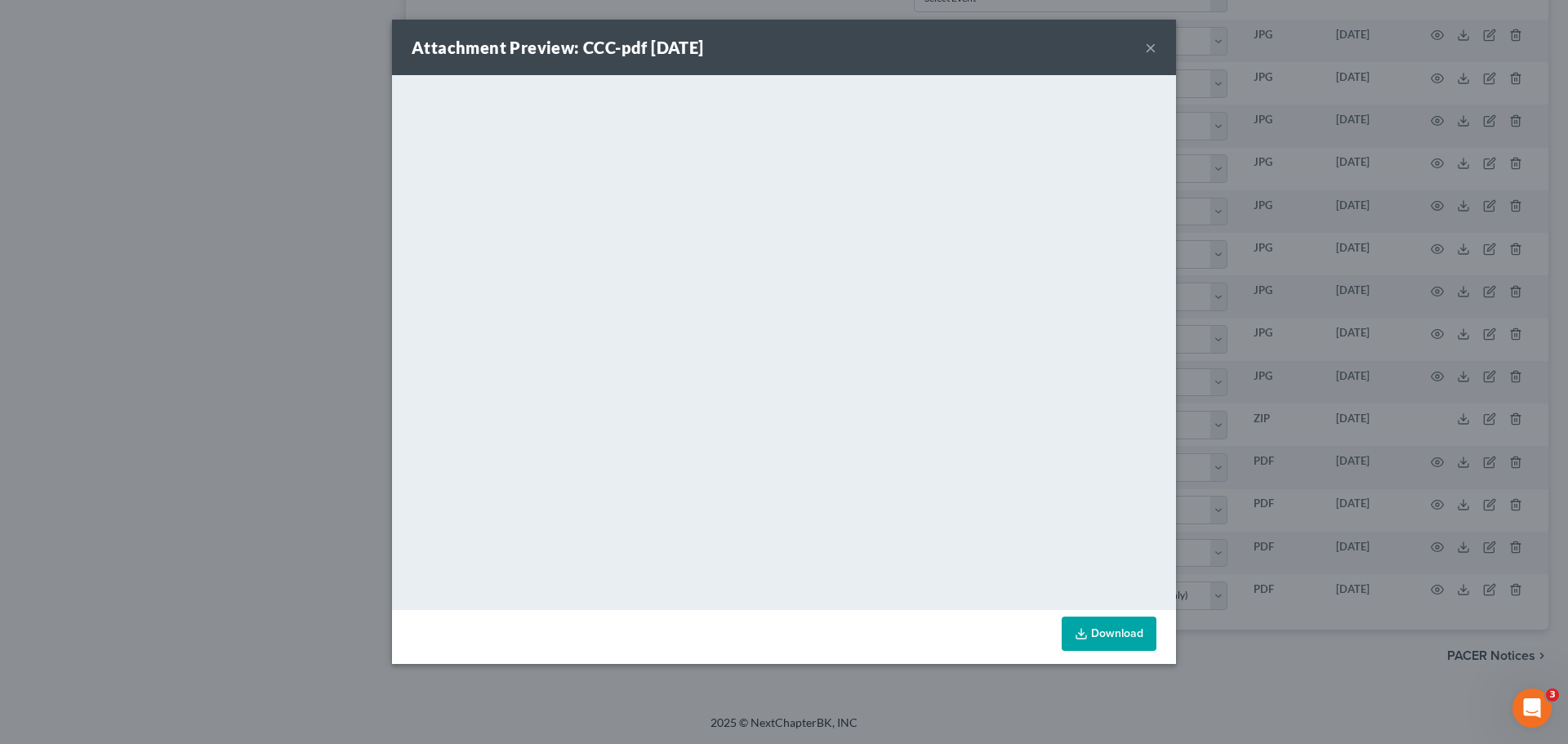
click at [1148, 52] on button "×" at bounding box center [1150, 47] width 11 height 20
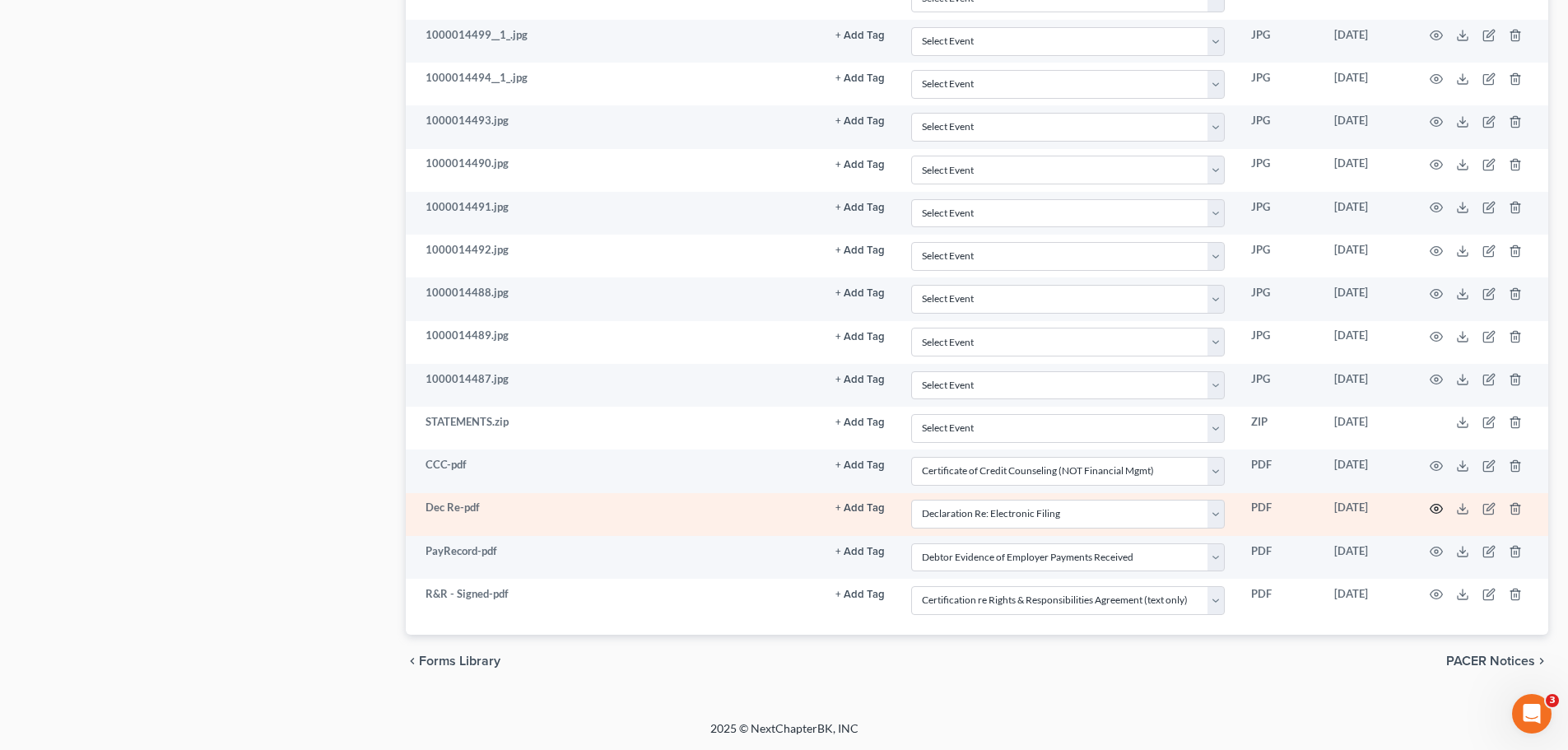
click at [1430, 508] on icon "button" at bounding box center [1436, 508] width 13 height 13
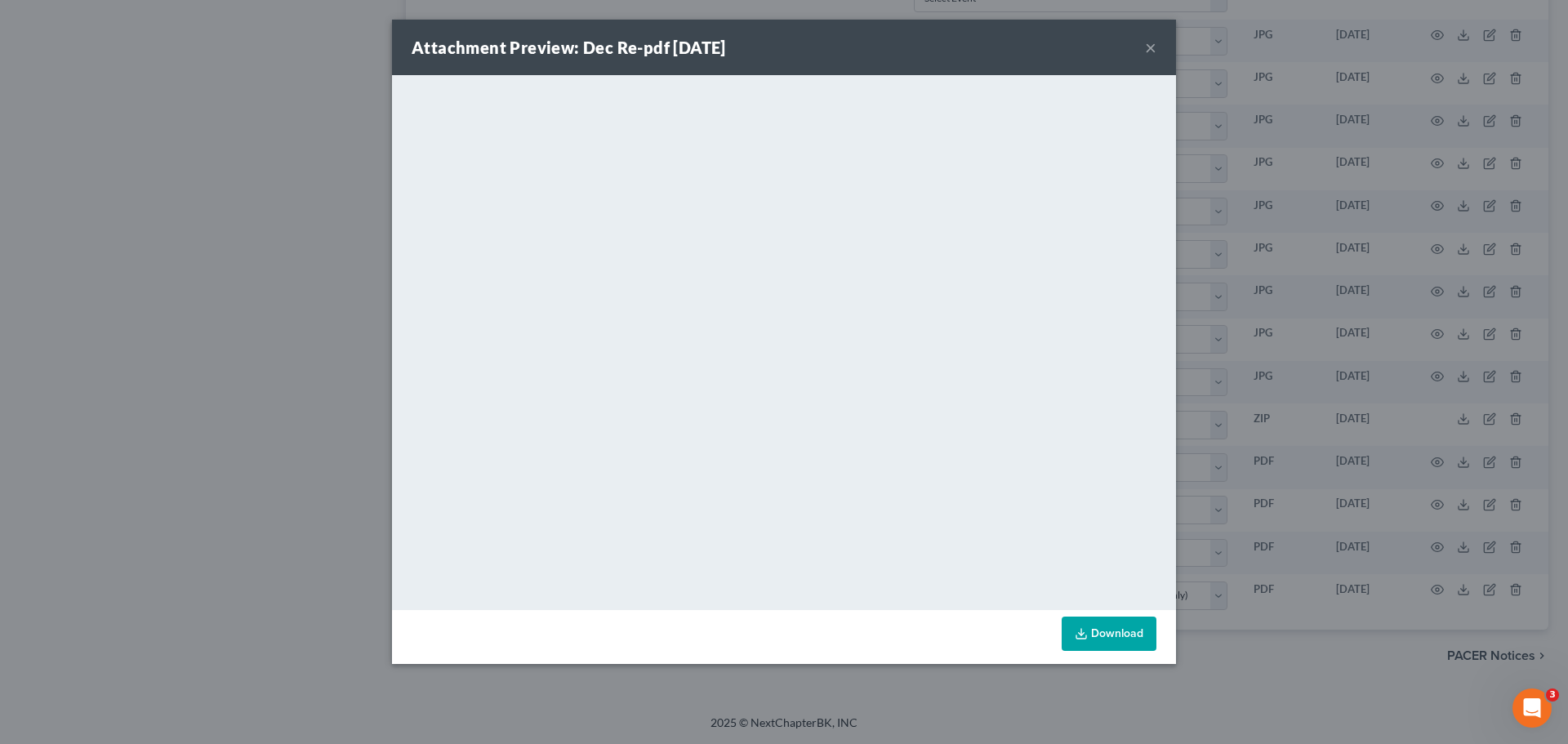
click at [1150, 55] on button "×" at bounding box center [1150, 47] width 11 height 20
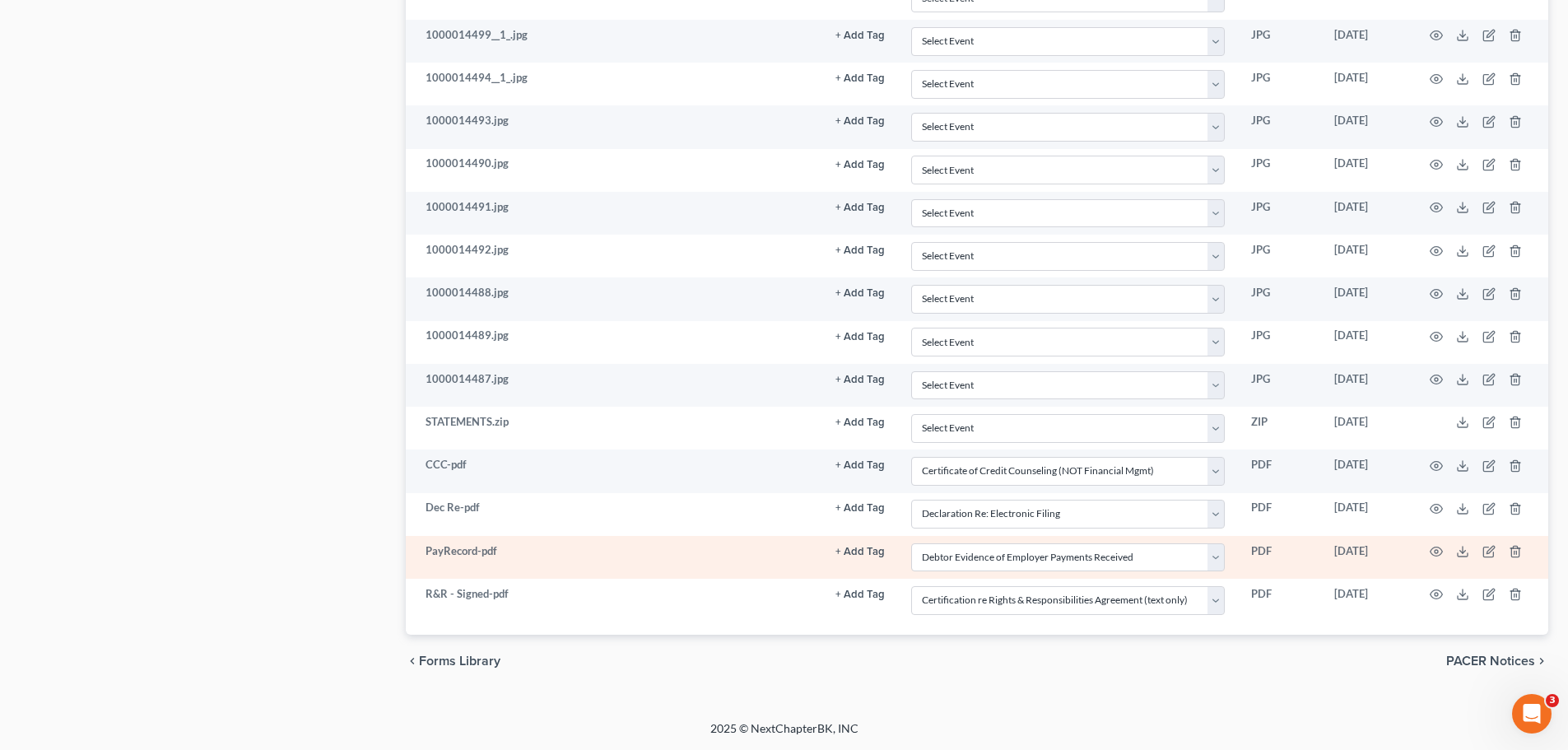
click at [1445, 549] on td at bounding box center [1480, 557] width 139 height 42
click at [1443, 551] on td at bounding box center [1480, 557] width 139 height 42
click at [1439, 551] on icon "button" at bounding box center [1436, 551] width 13 height 13
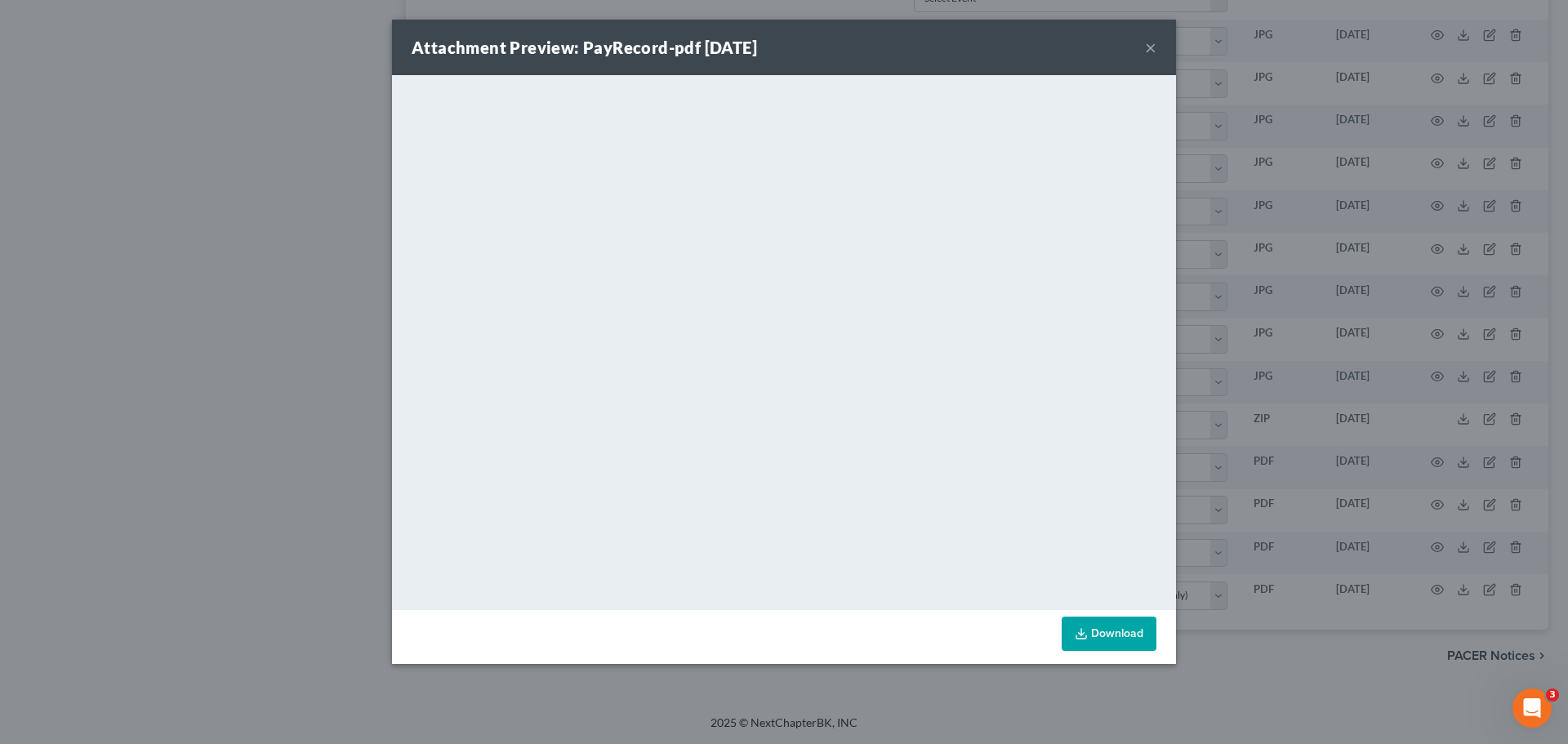
click at [1153, 49] on button "×" at bounding box center [1150, 47] width 11 height 20
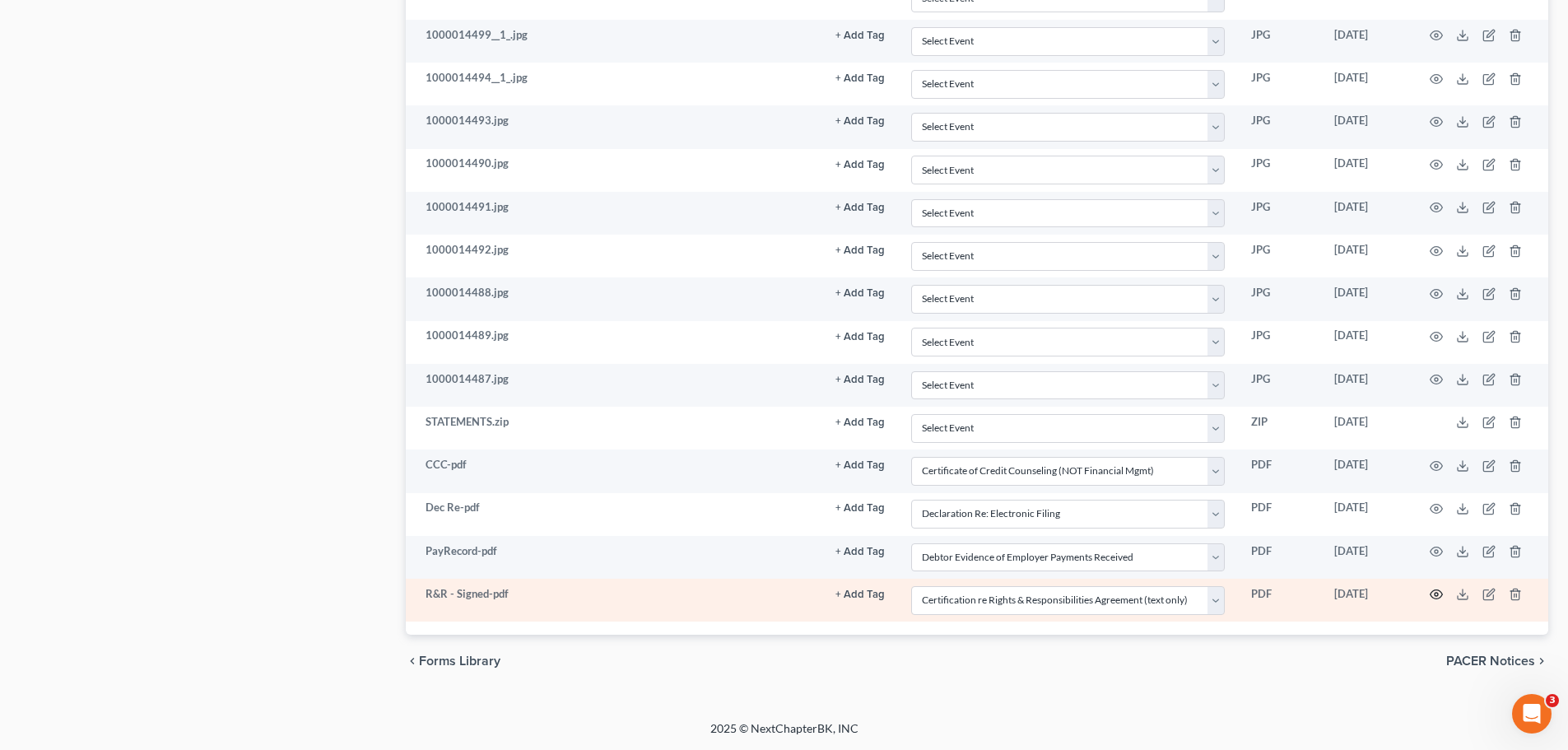
click at [1434, 590] on icon "button" at bounding box center [1436, 594] width 13 height 13
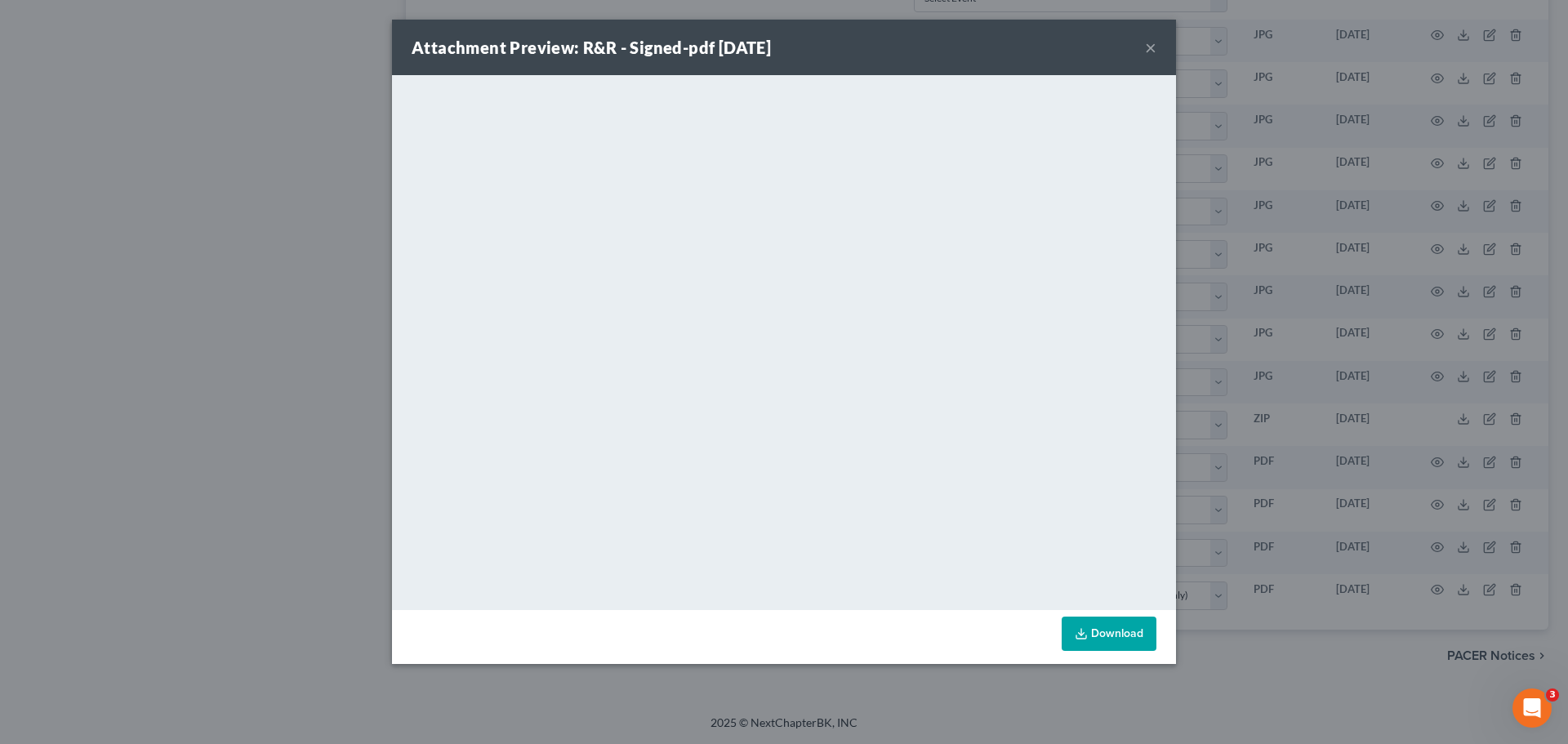
click at [1146, 52] on button "×" at bounding box center [1150, 47] width 11 height 20
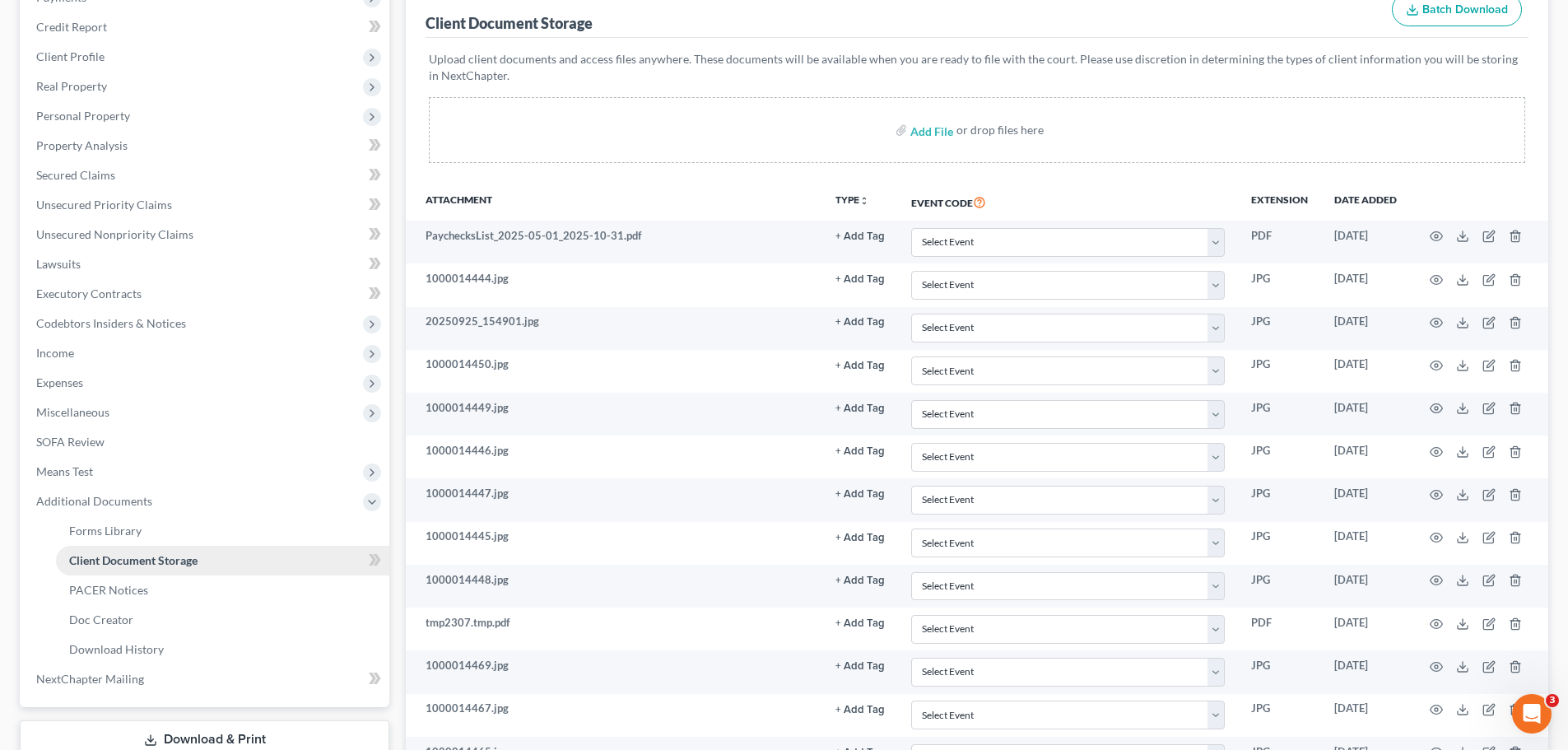
scroll to position [215, 0]
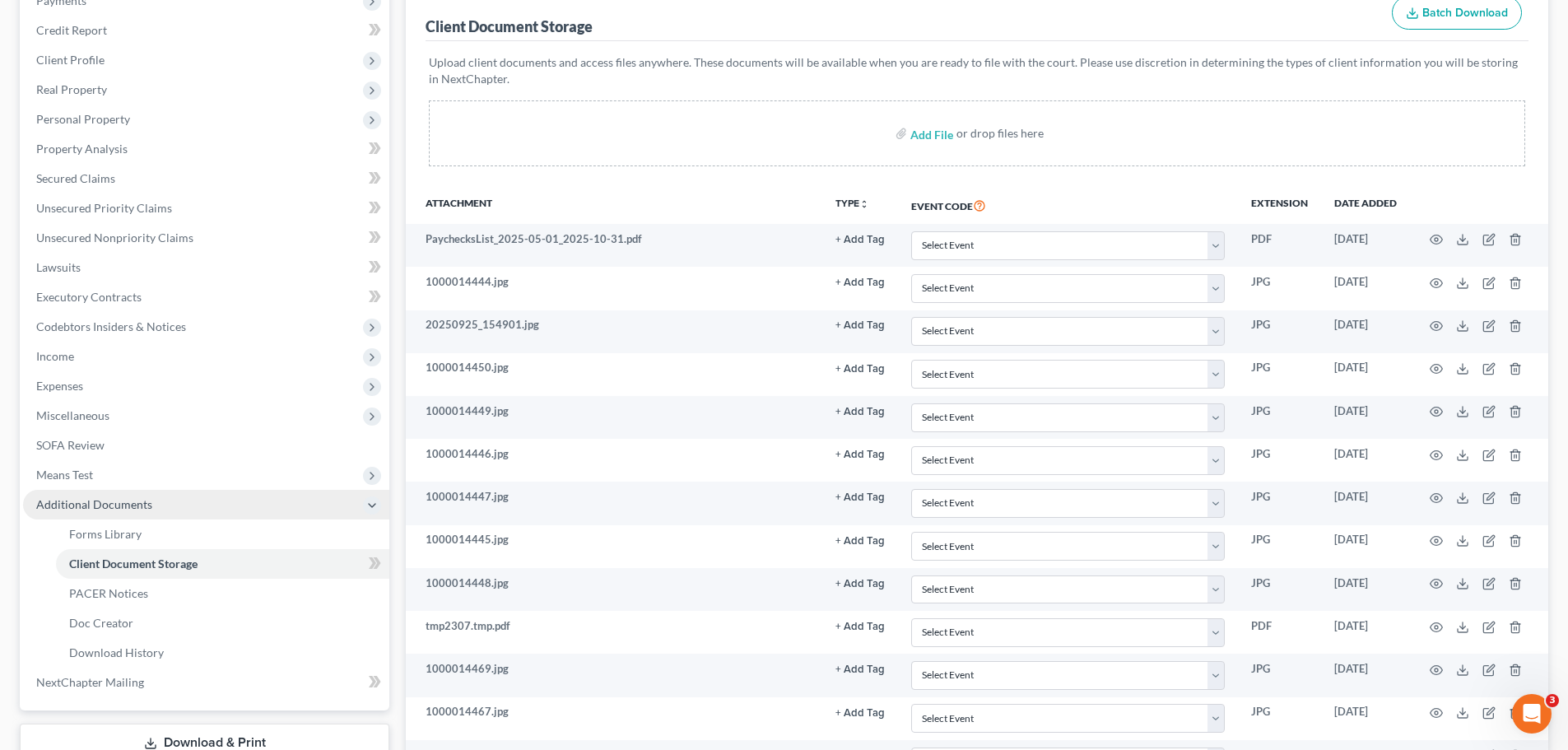
click at [127, 507] on span "Additional Documents" at bounding box center [94, 505] width 116 height 14
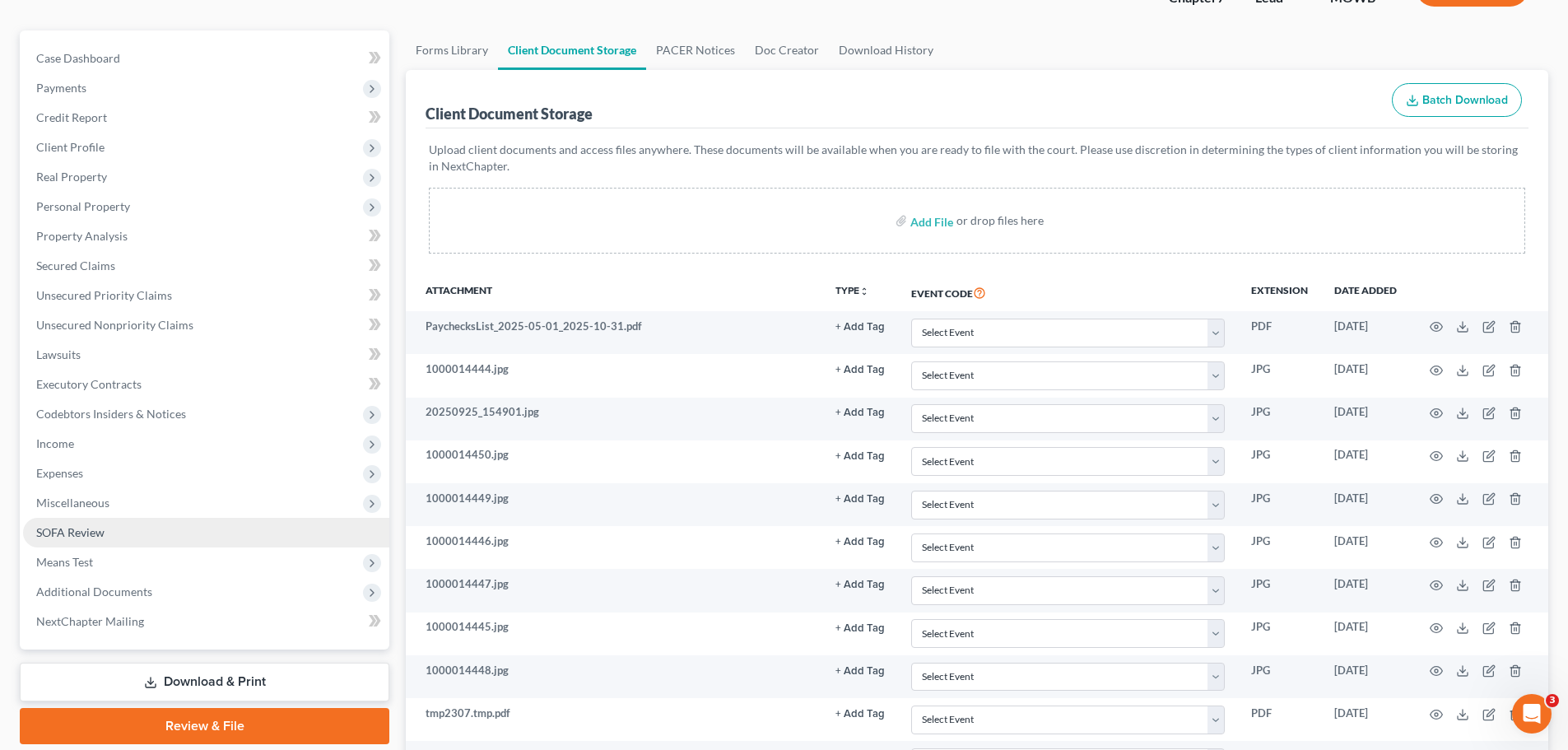
scroll to position [165, 0]
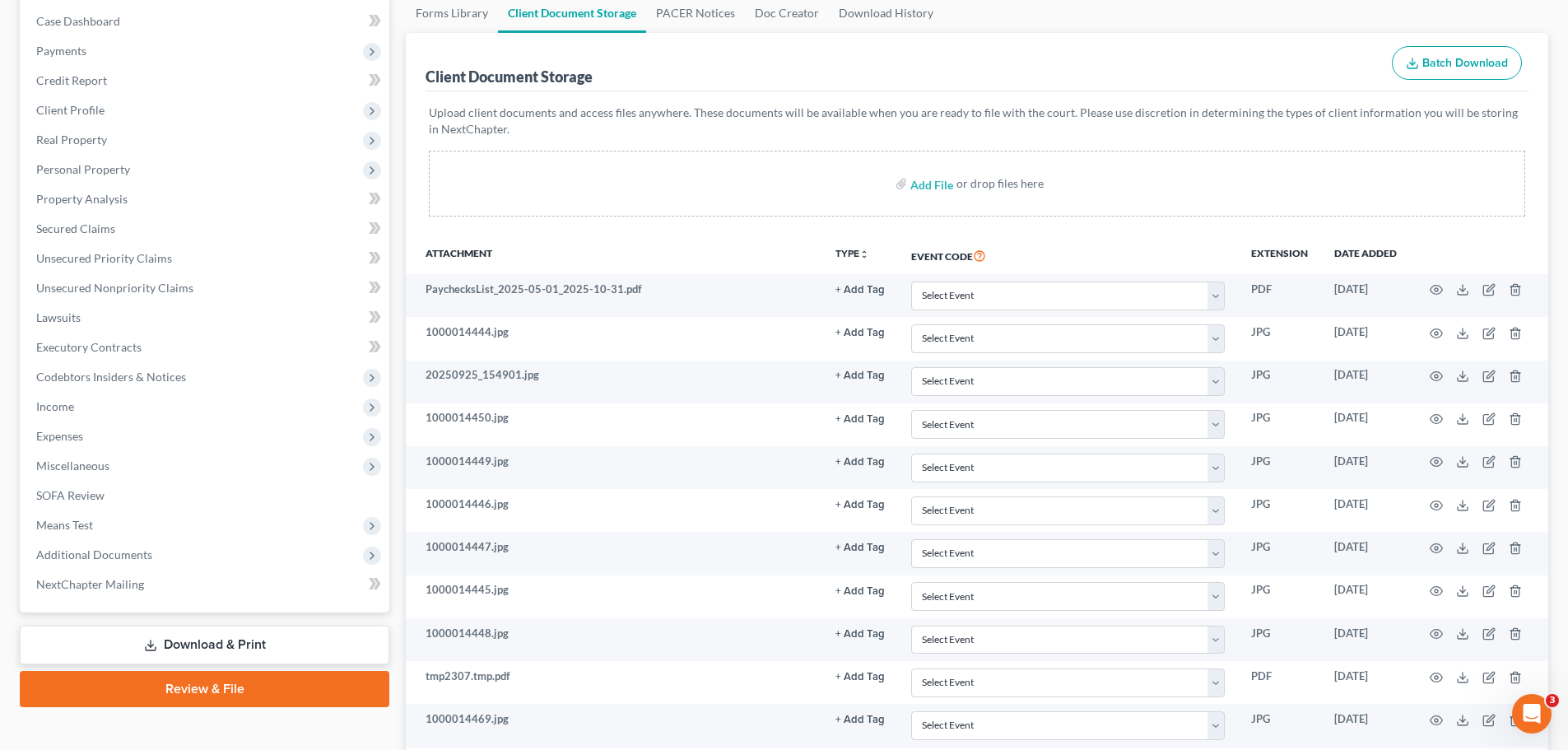
click at [203, 681] on link "Review & File" at bounding box center [205, 689] width 369 height 36
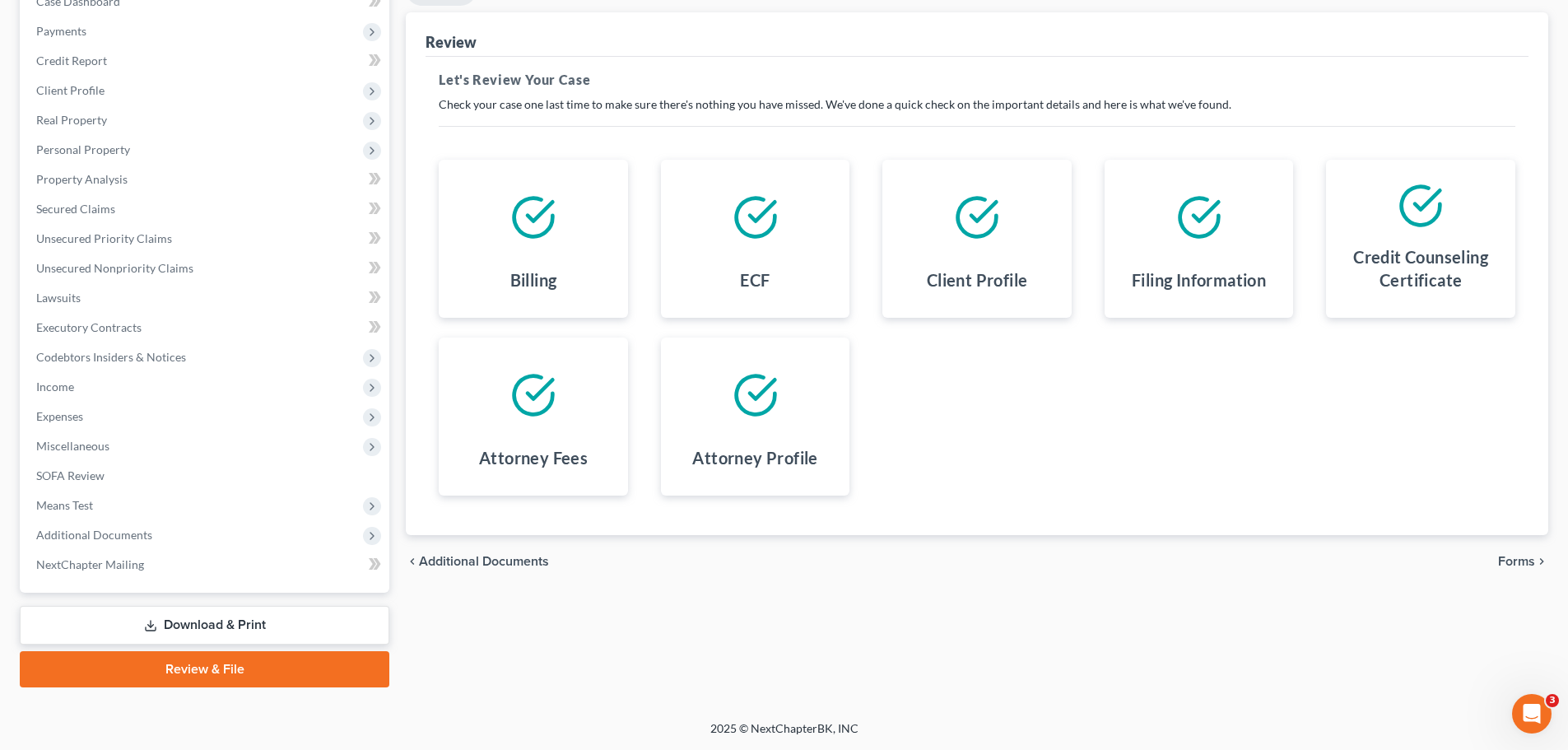
click at [221, 618] on link "Download & Print" at bounding box center [205, 625] width 369 height 39
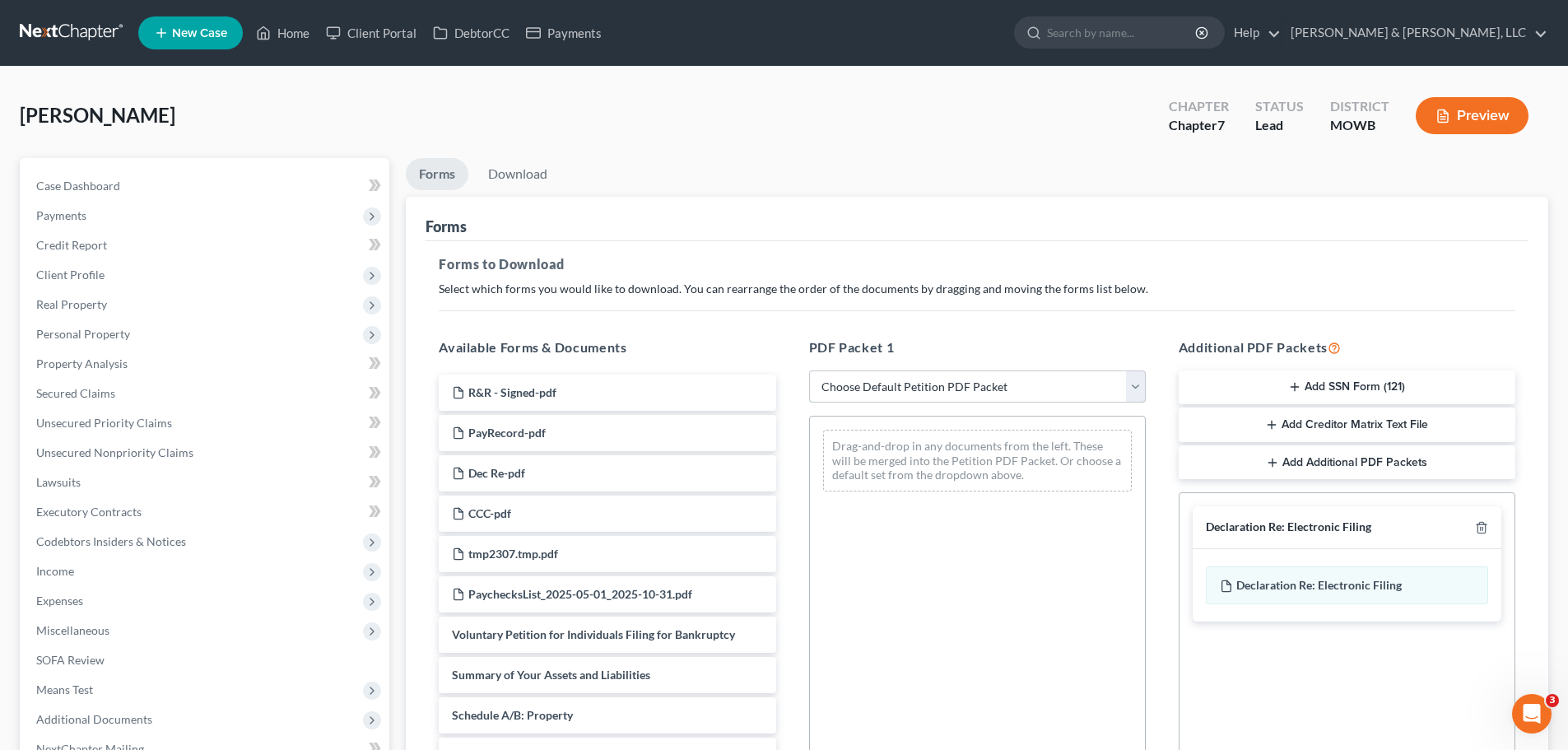
click at [904, 384] on select "Choose Default Petition PDF Packet Complete Bankruptcy Petition (all forms and …" at bounding box center [978, 387] width 336 height 33
select select "0"
click at [810, 370] on select "Choose Default Petition PDF Packet Complete Bankruptcy Petition (all forms and …" at bounding box center [978, 387] width 336 height 33
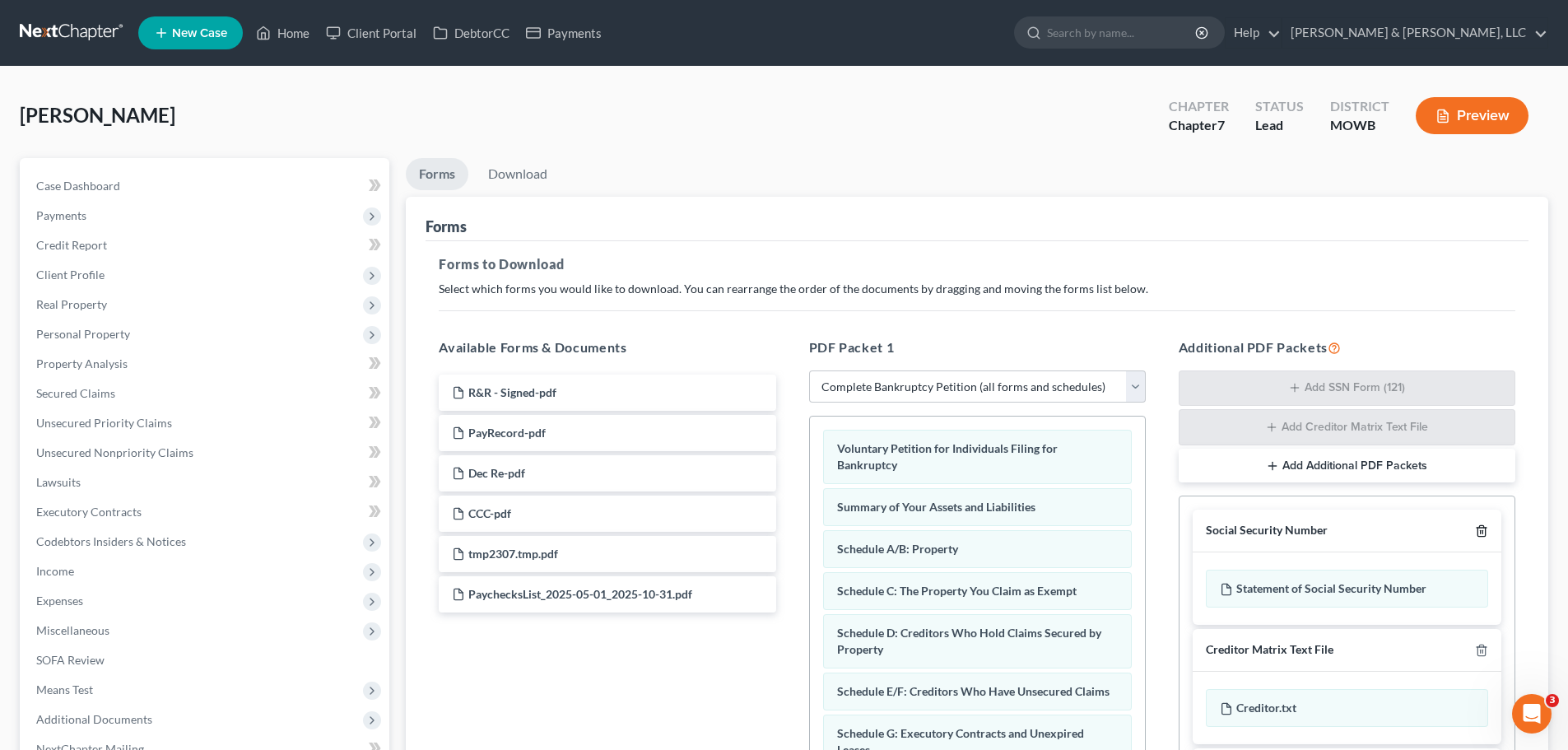
click at [1478, 531] on icon "button" at bounding box center [1481, 532] width 8 height 10
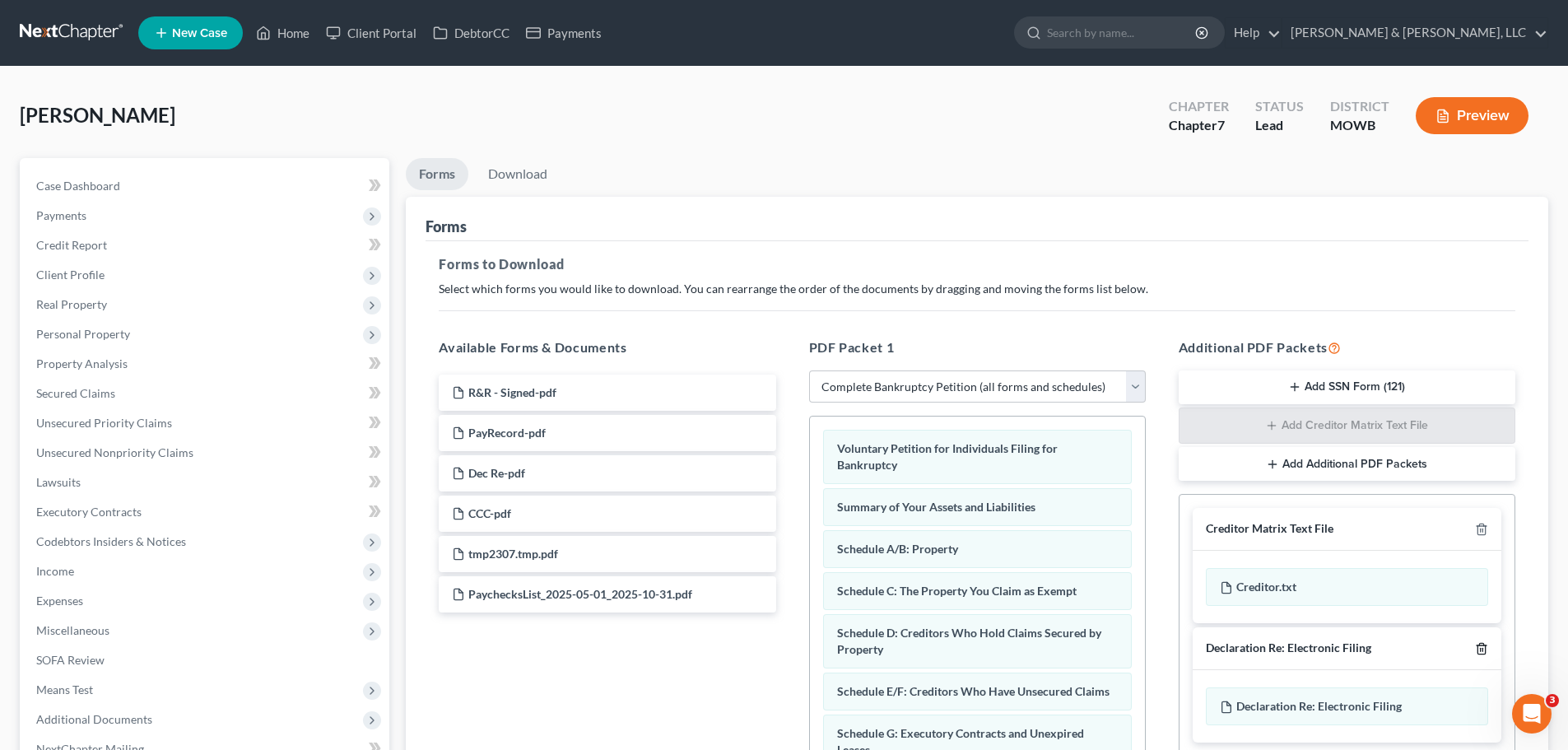
click at [1475, 647] on icon "button" at bounding box center [1481, 649] width 13 height 13
click at [1483, 531] on line "button" at bounding box center [1483, 532] width 0 height 3
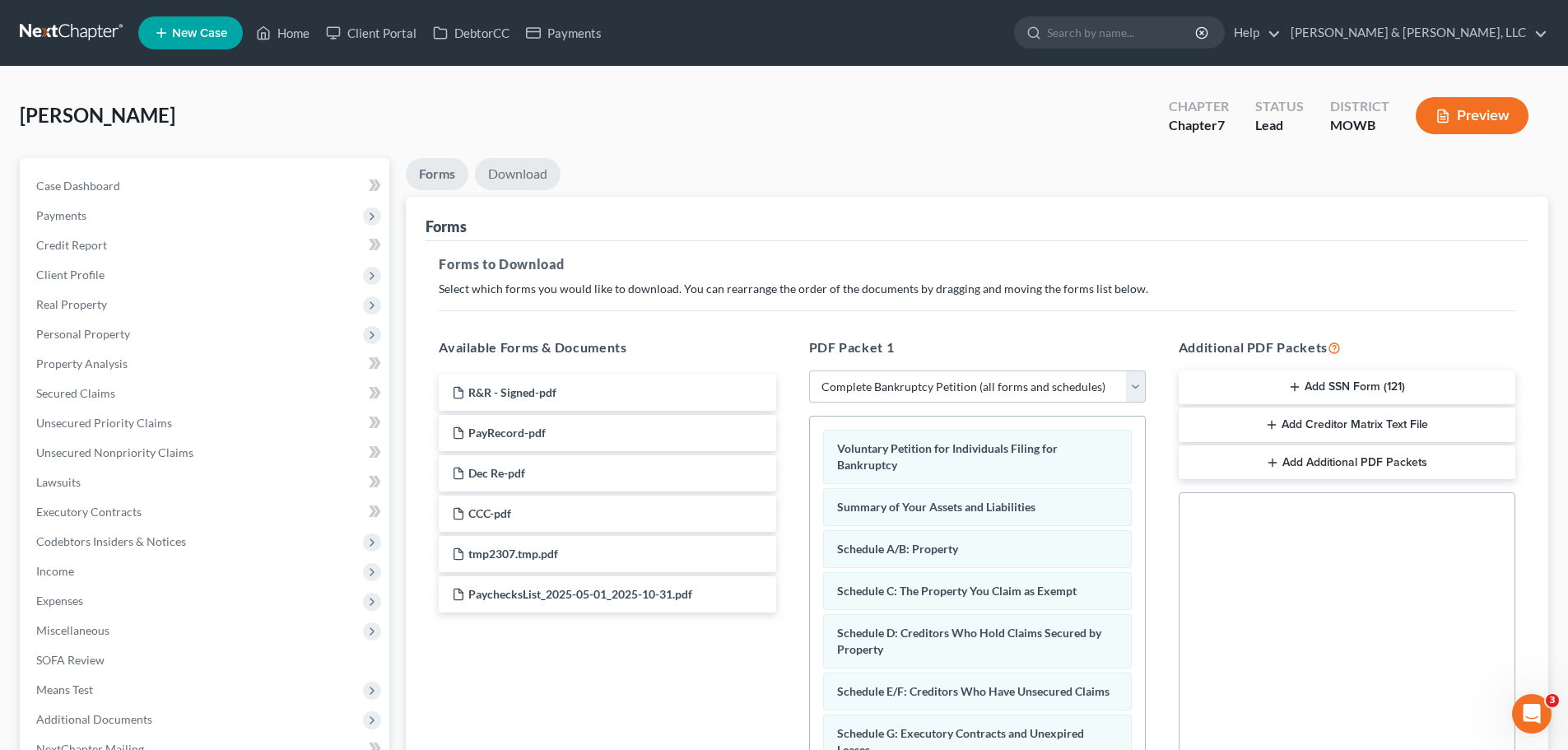
click at [517, 177] on link "Download" at bounding box center [517, 173] width 86 height 32
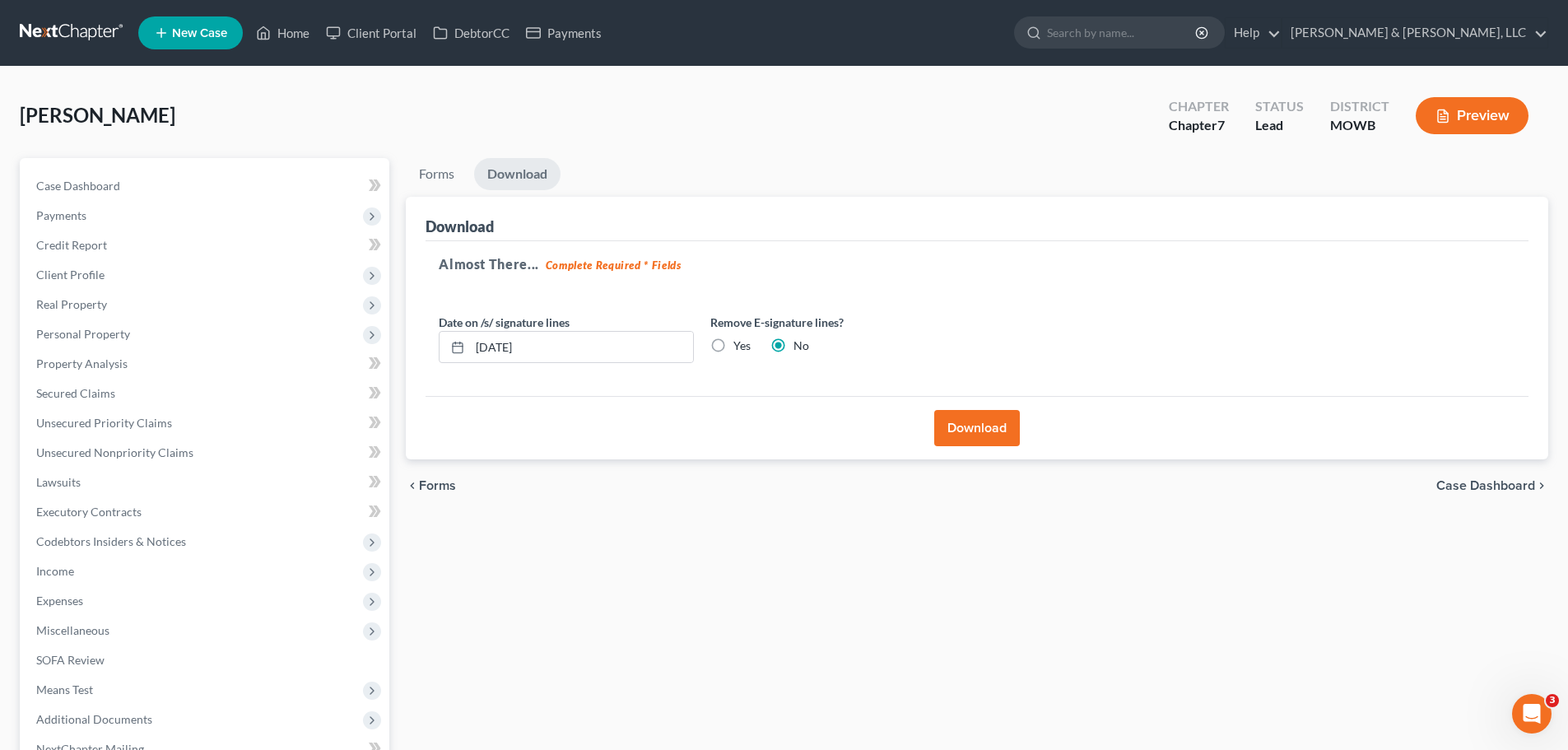
click at [979, 437] on button "Download" at bounding box center [977, 428] width 86 height 36
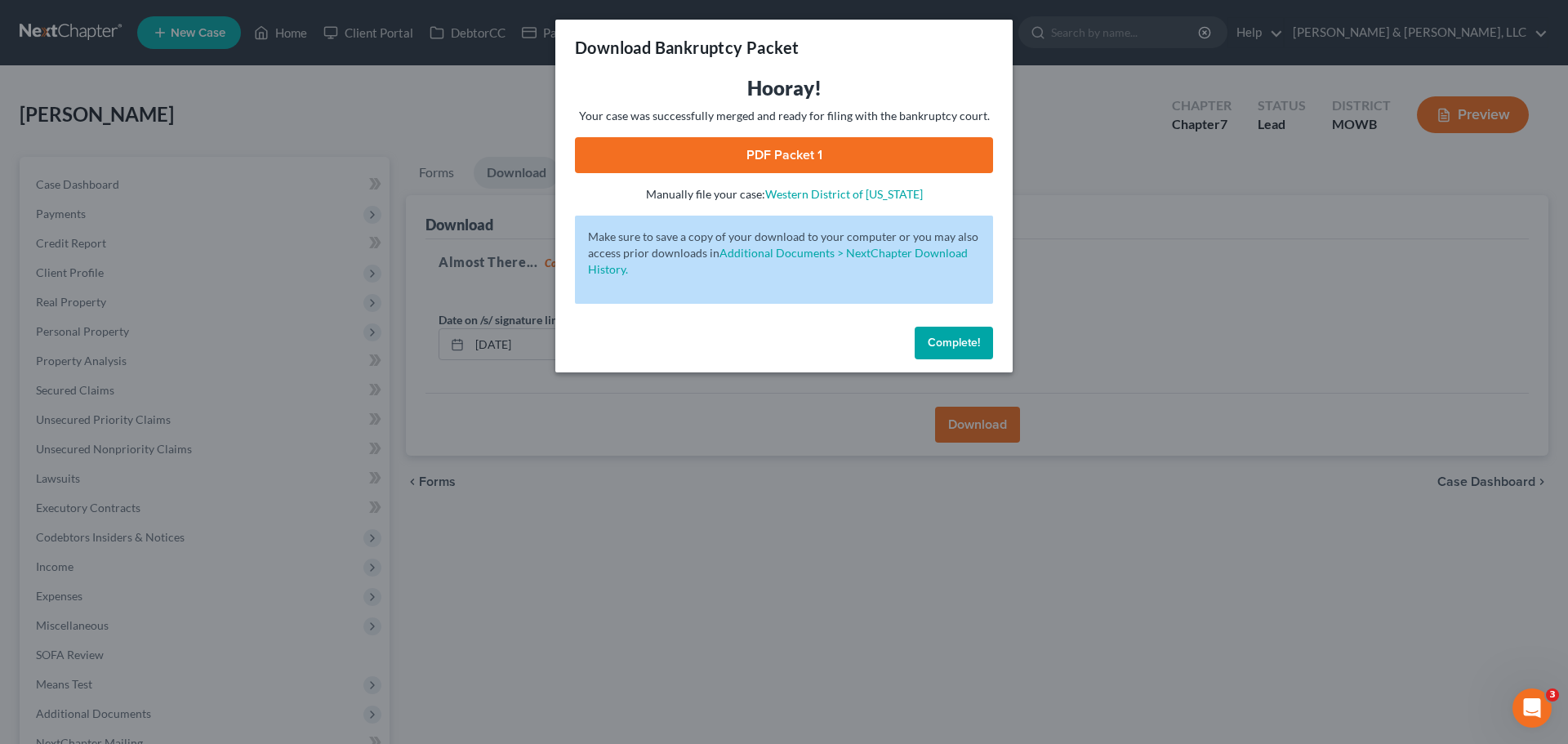
click at [952, 341] on span "Complete!" at bounding box center [953, 342] width 52 height 14
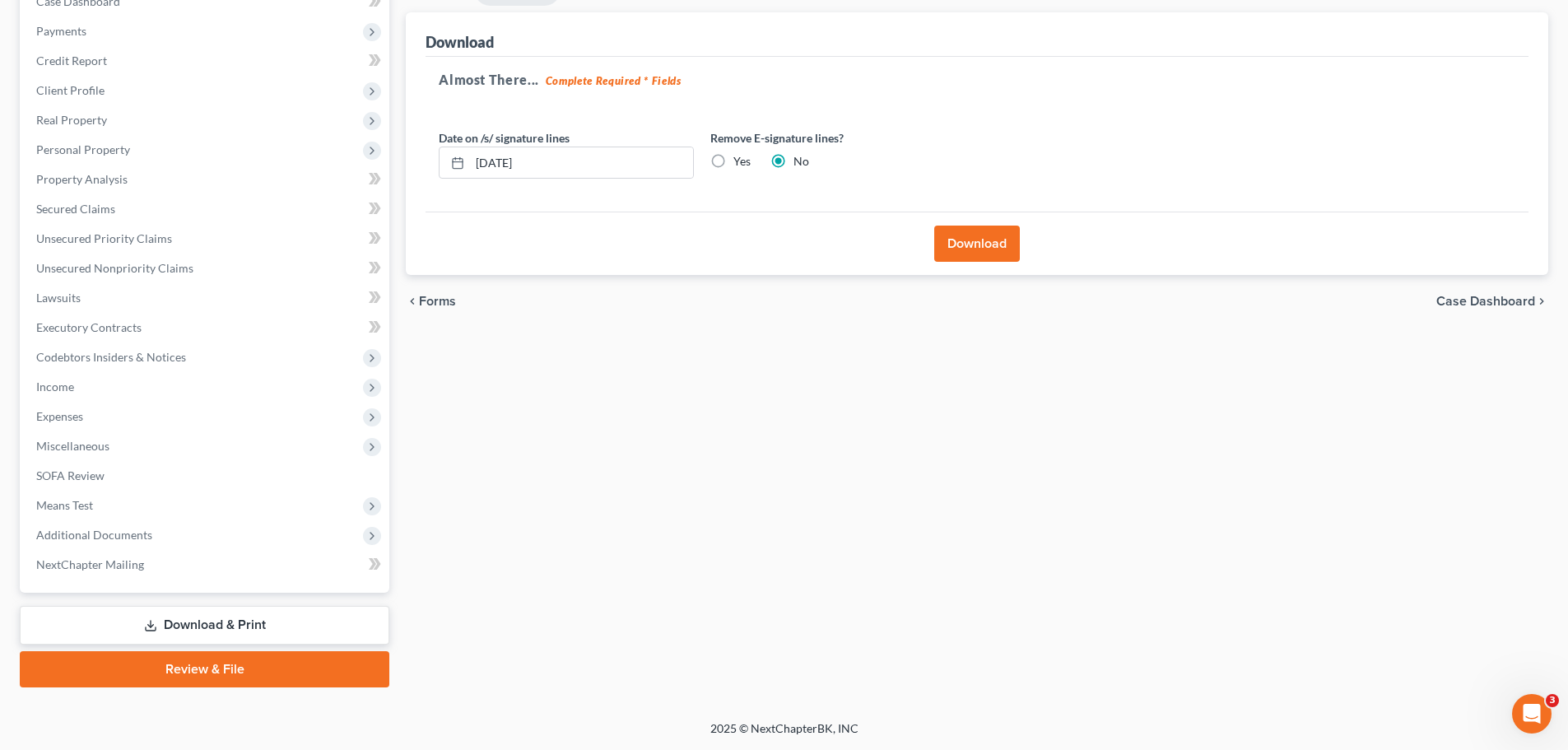
drag, startPoint x: 251, startPoint y: 661, endPoint x: 434, endPoint y: 553, distance: 212.5
click at [251, 661] on link "Review & File" at bounding box center [205, 669] width 369 height 36
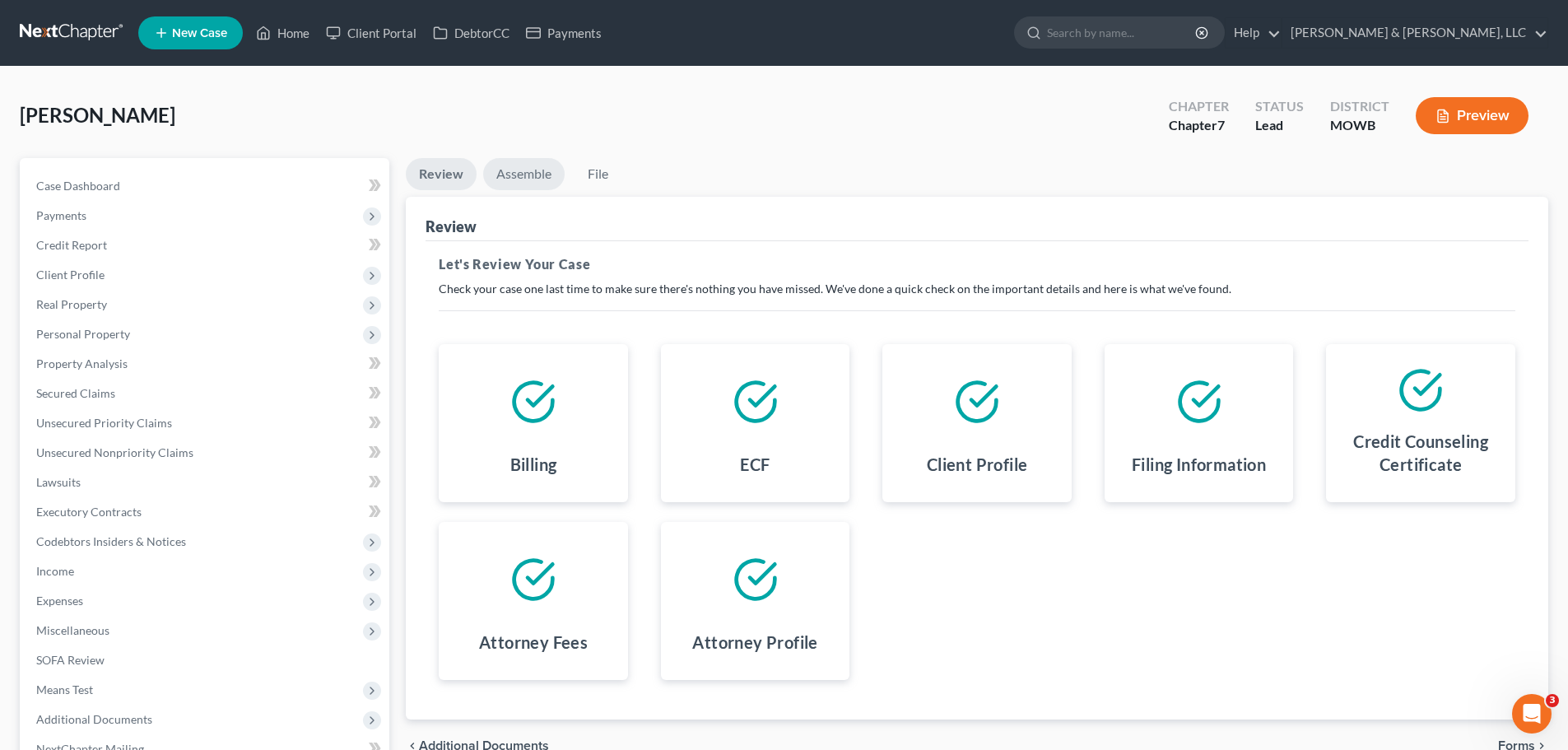
click at [534, 185] on link "Assemble" at bounding box center [524, 173] width 81 height 32
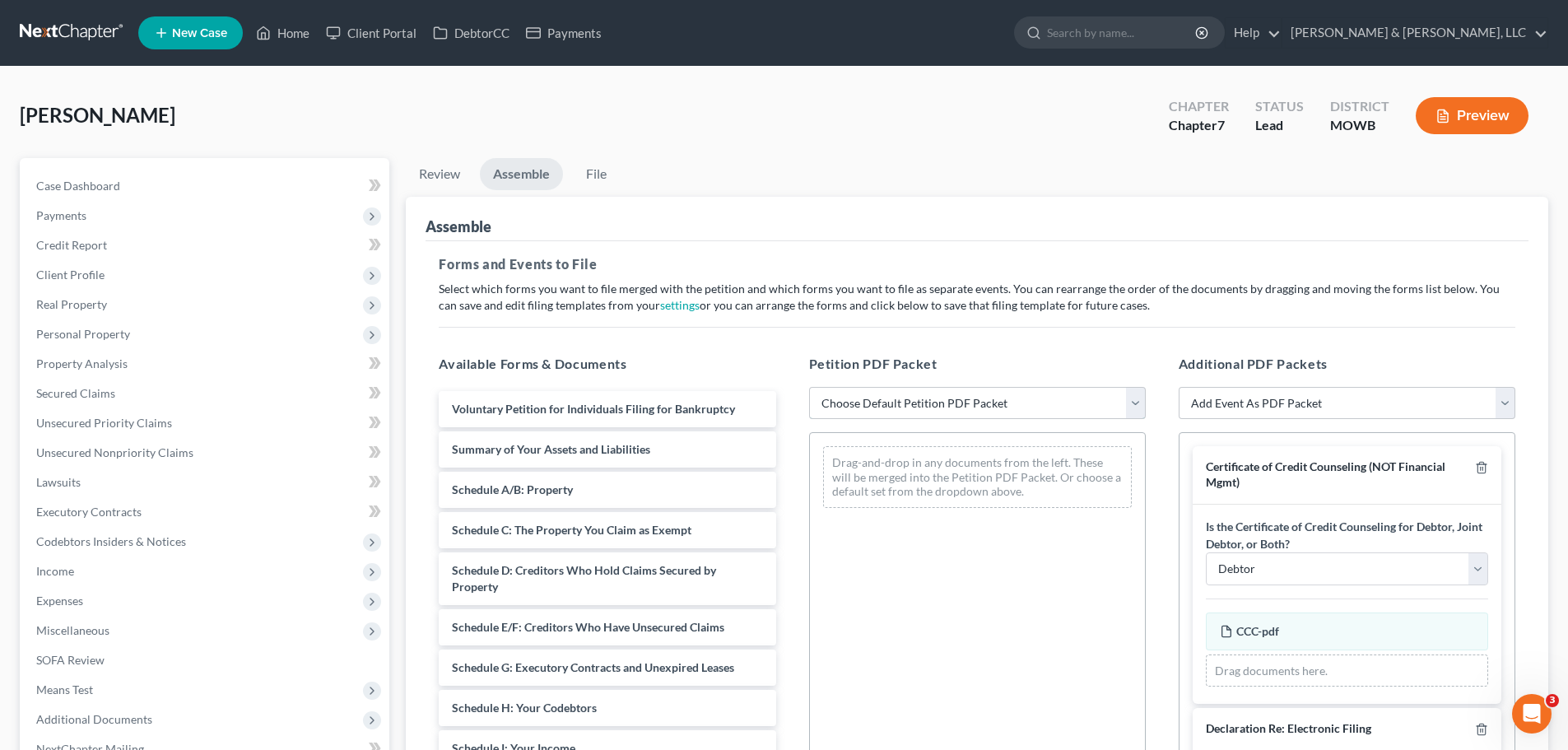
click at [930, 413] on select "Choose Default Petition PDF Packet Complete Bankruptcy Petition (all forms and …" at bounding box center [978, 403] width 336 height 33
select select "0"
click at [810, 387] on select "Choose Default Petition PDF Packet Complete Bankruptcy Petition (all forms and …" at bounding box center [978, 403] width 336 height 33
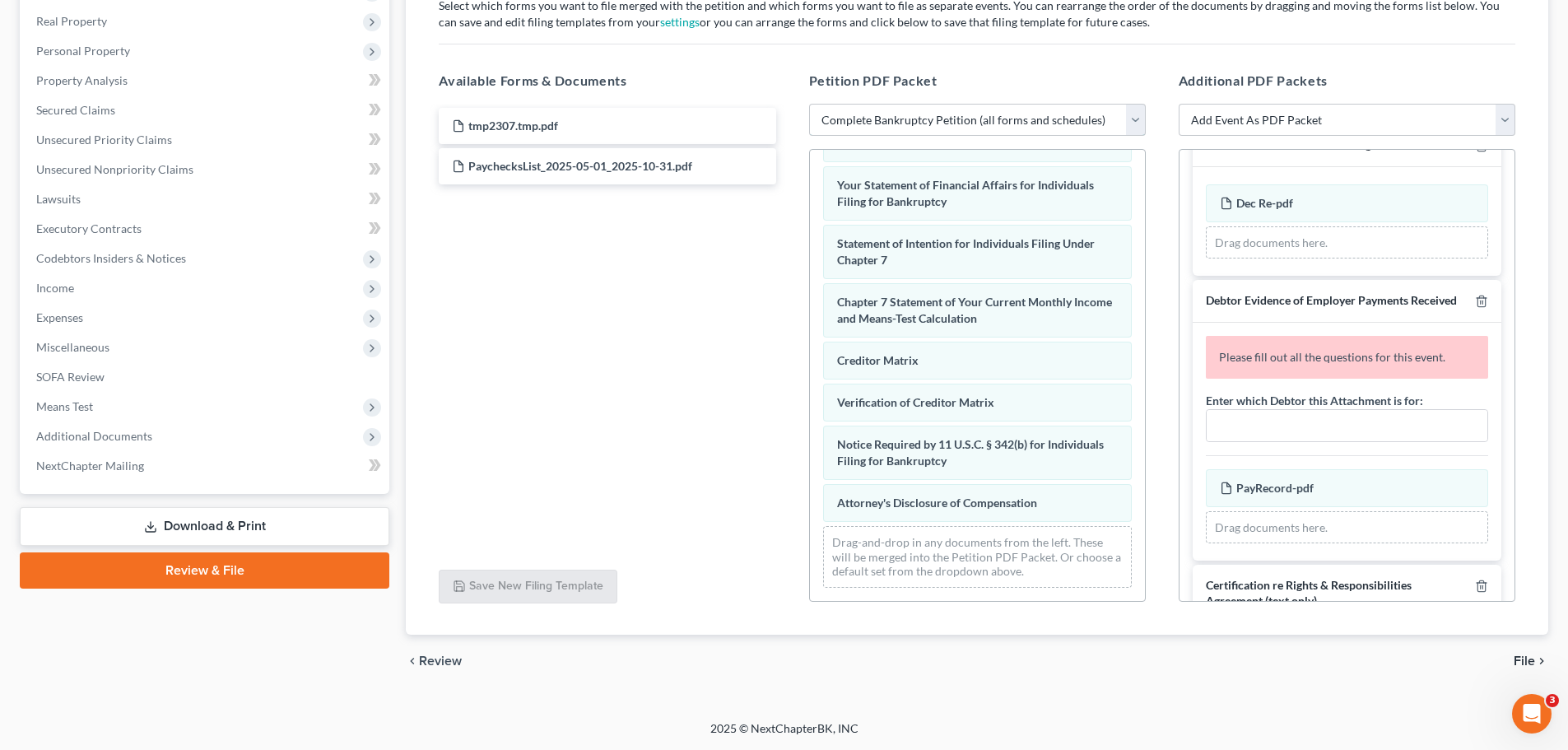
scroll to position [329, 0]
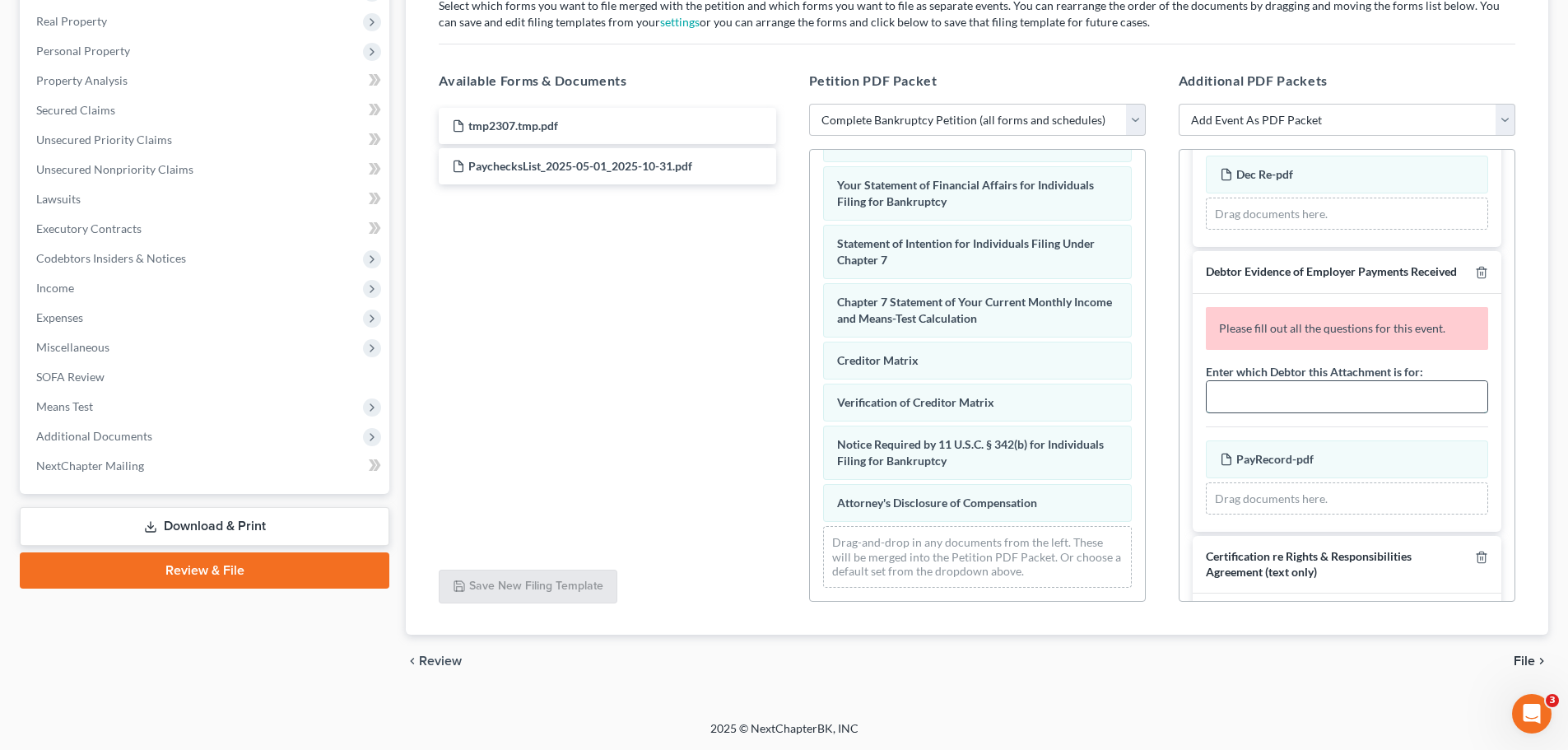
click at [1339, 413] on input "text" at bounding box center [1348, 397] width 281 height 31
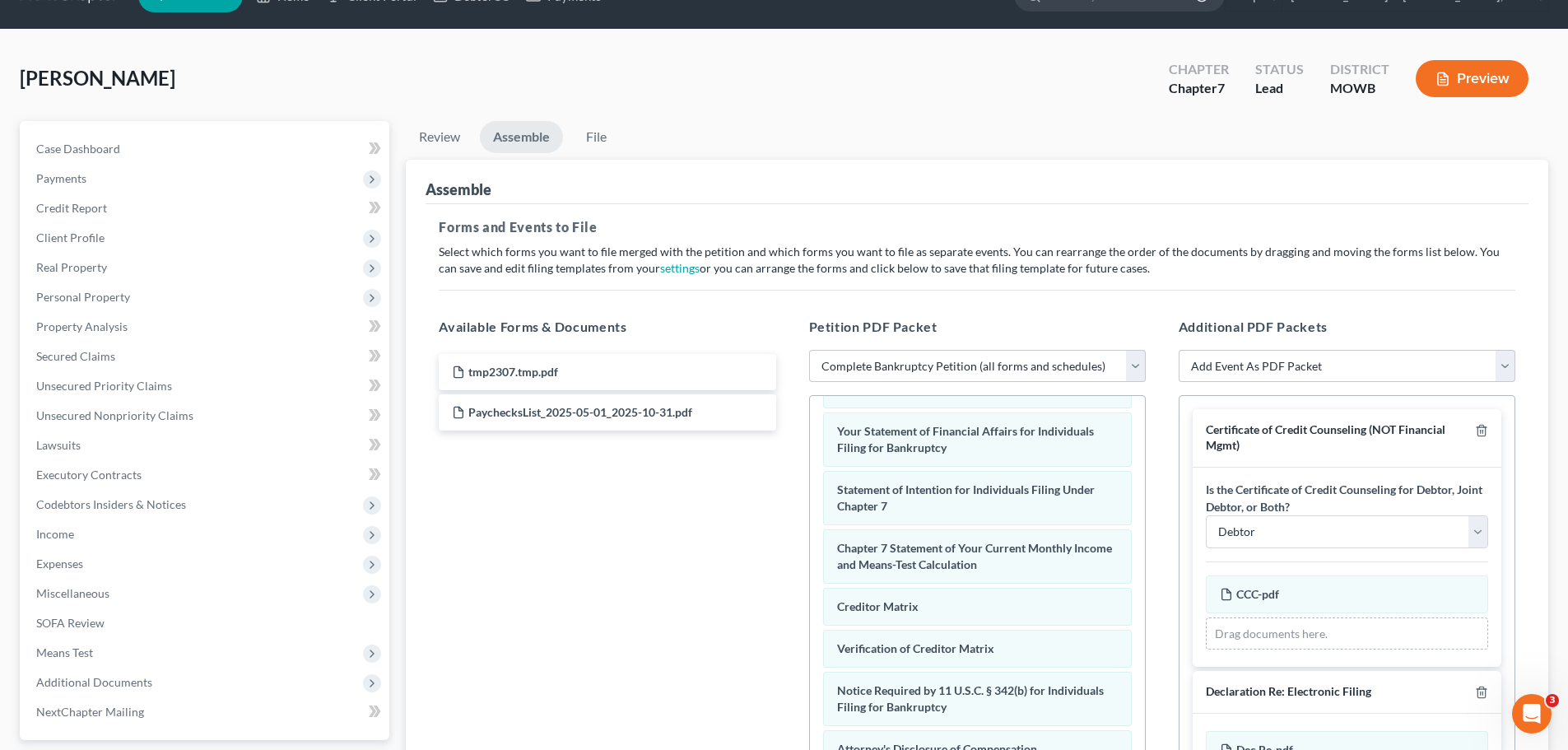
scroll to position [36, 0]
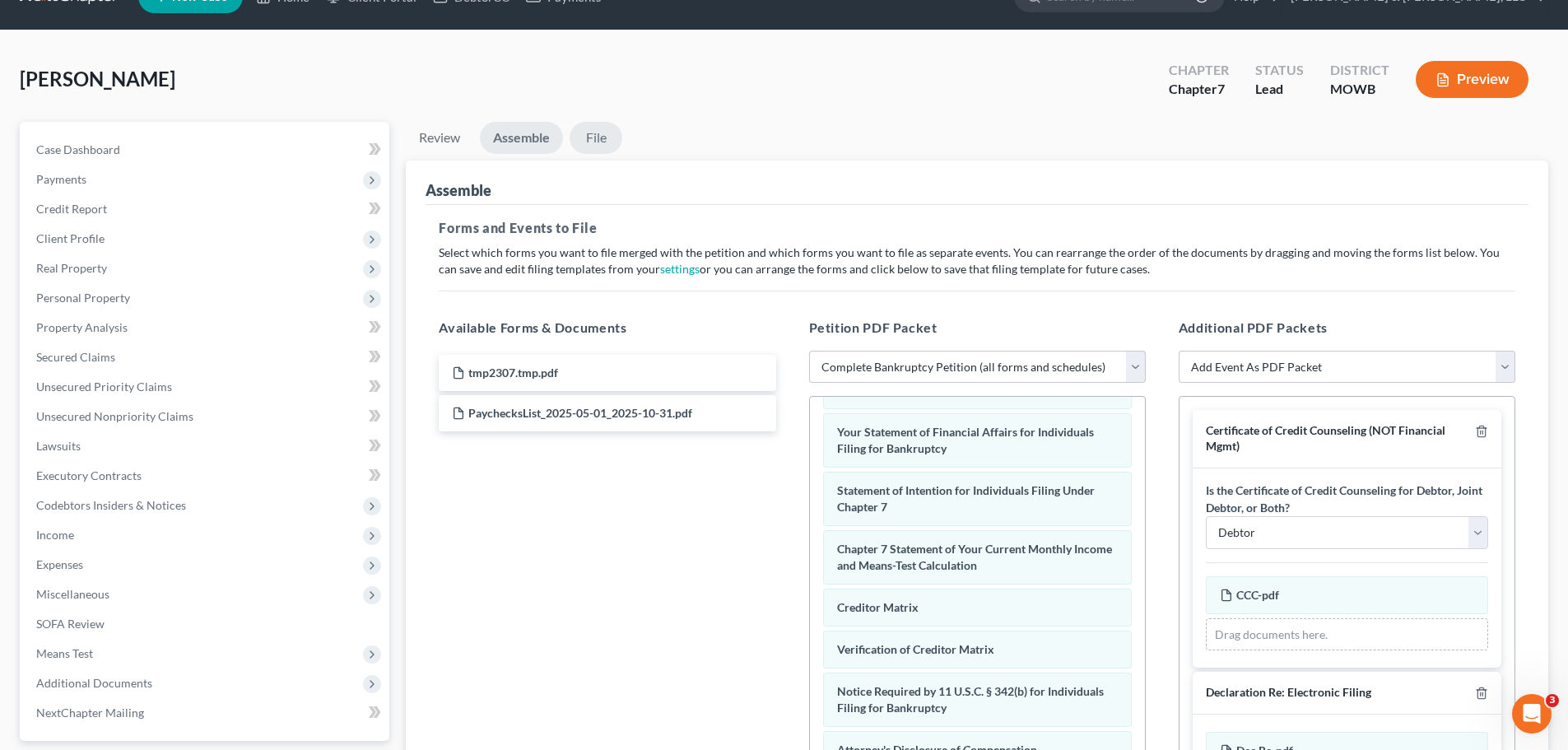
type input "debtor"
click at [607, 140] on link "File" at bounding box center [595, 138] width 53 height 32
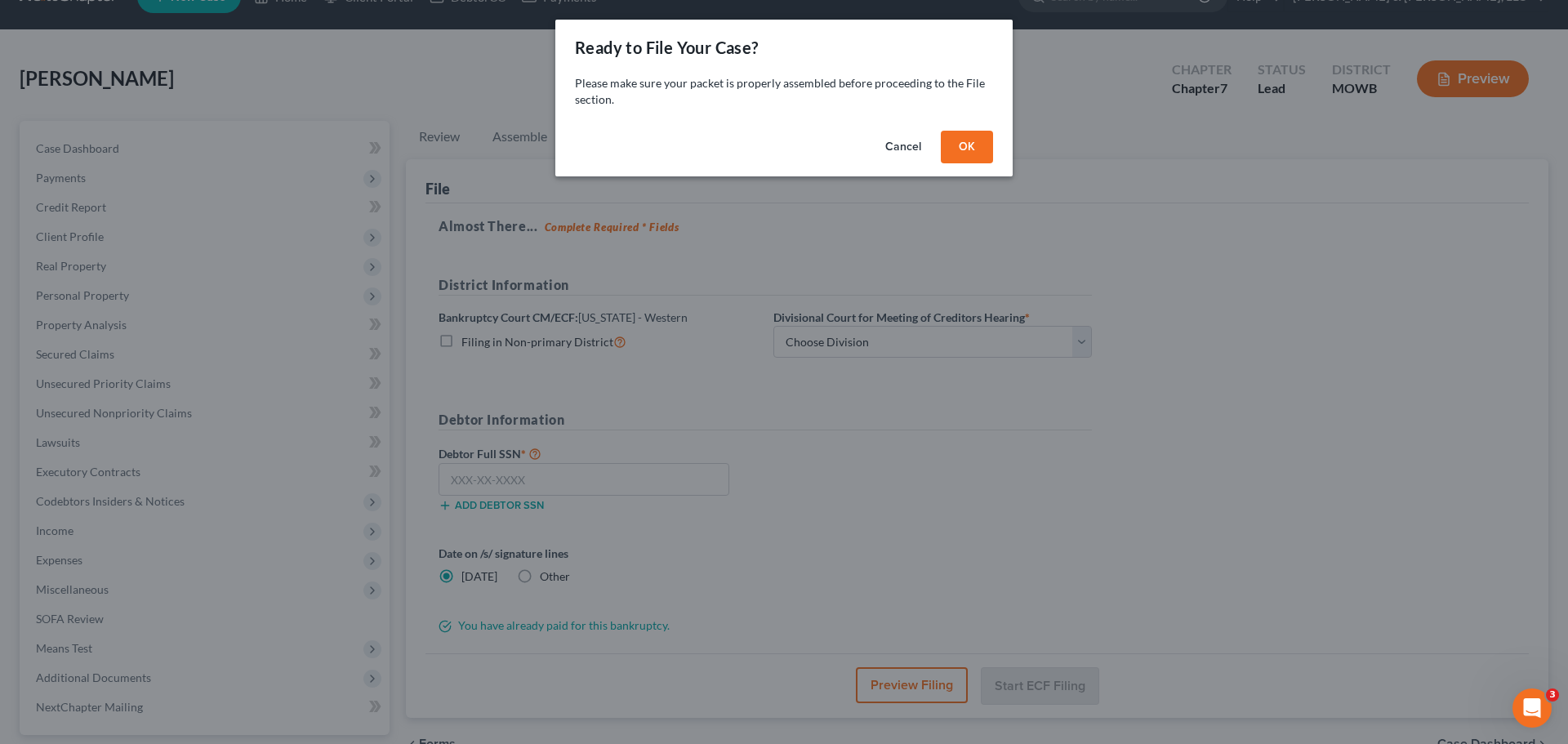
click at [971, 149] on button "OK" at bounding box center [966, 147] width 52 height 33
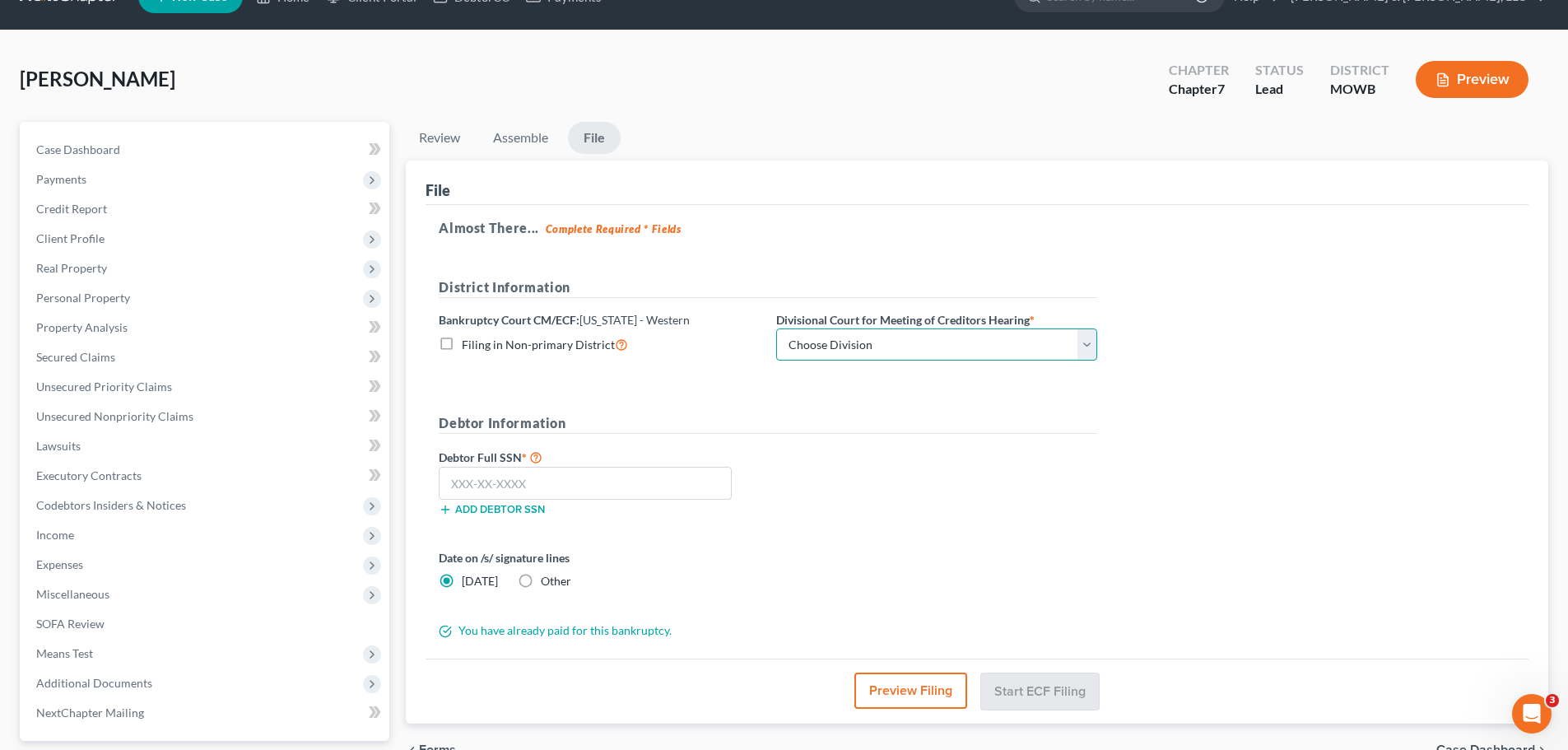
click at [871, 334] on select "Choose Division Central Southern Southwestern St. Joseph Western" at bounding box center [937, 345] width 321 height 33
select select "4"
click at [777, 329] on select "Choose Division Central Southern Southwestern St. Joseph Western" at bounding box center [937, 345] width 321 height 33
click at [600, 476] on input "text" at bounding box center [585, 484] width 293 height 33
type input "499-06-9587"
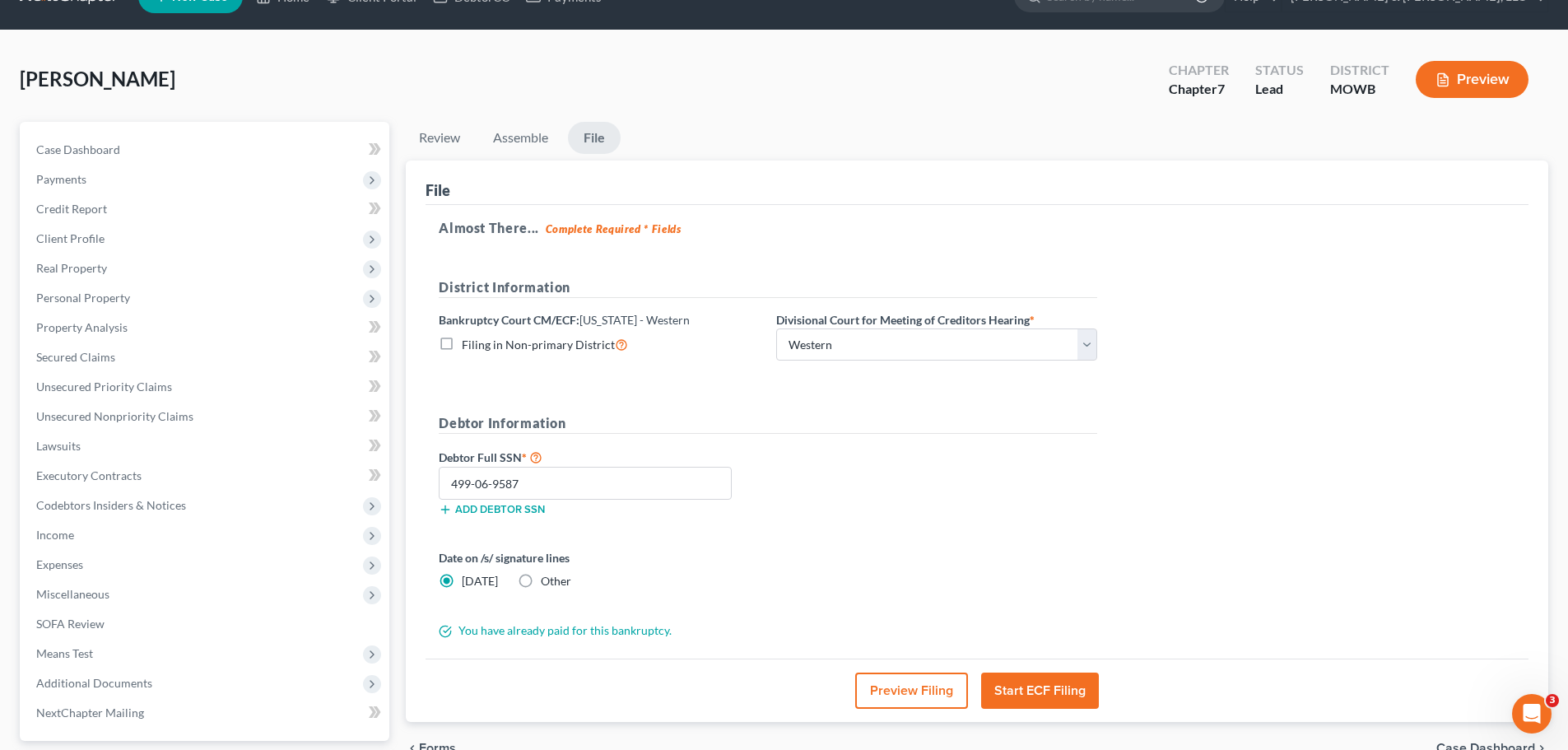
click at [550, 576] on span "Other" at bounding box center [556, 581] width 30 height 14
click at [550, 576] on input "Other" at bounding box center [553, 578] width 10 height 10
radio input "true"
radio input "false"
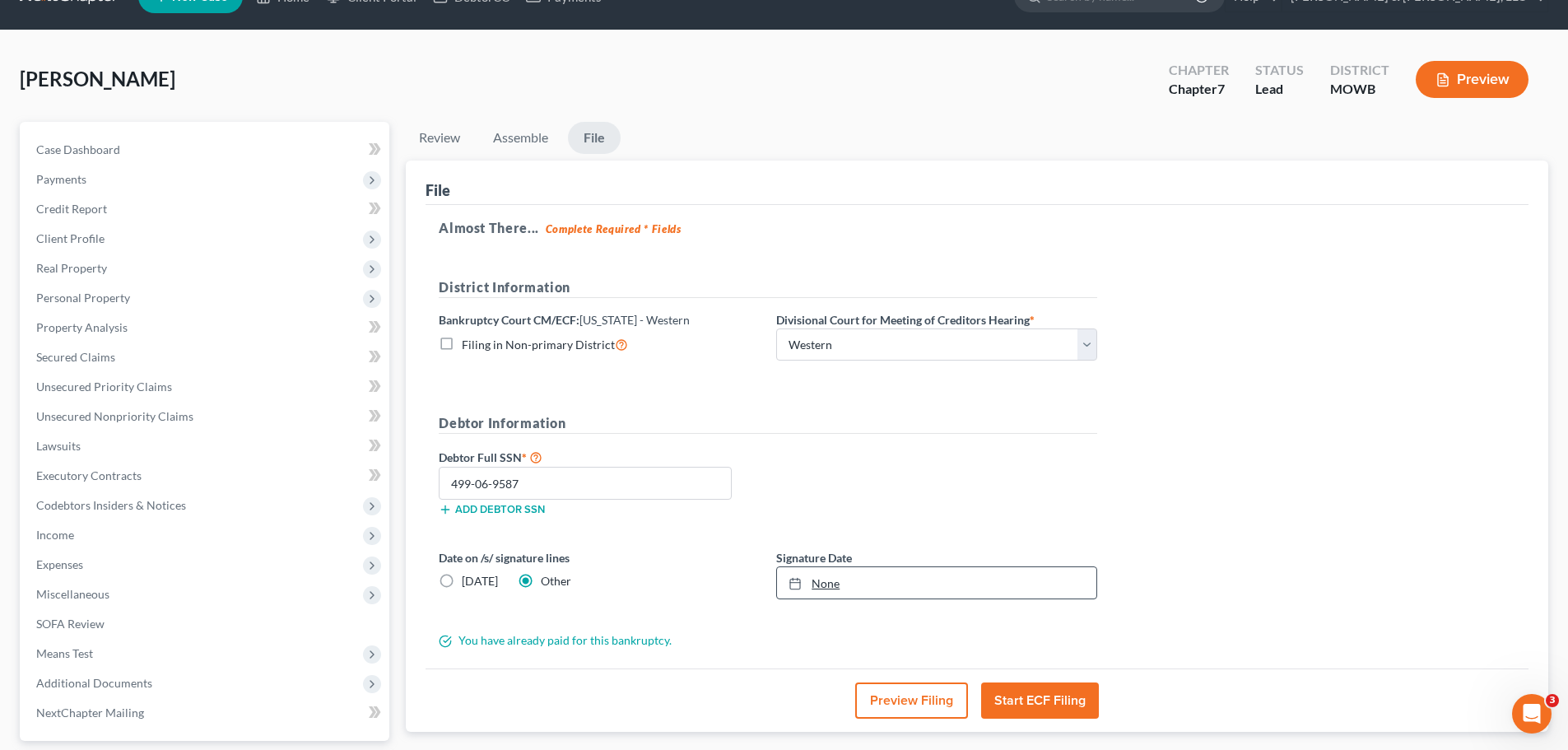
click at [842, 587] on link "None" at bounding box center [937, 583] width 320 height 31
type input "10/8/2025"
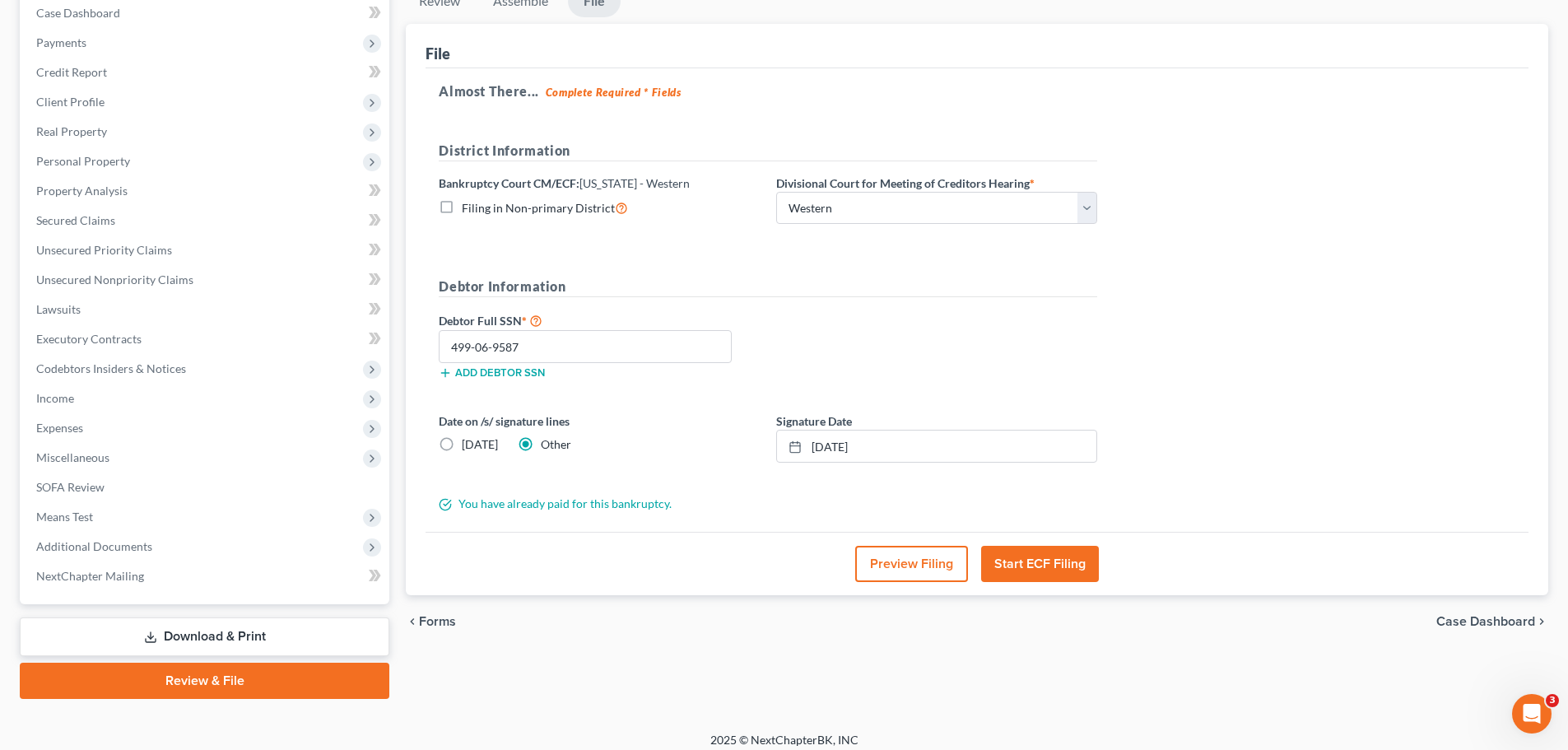
scroll to position [102, 0]
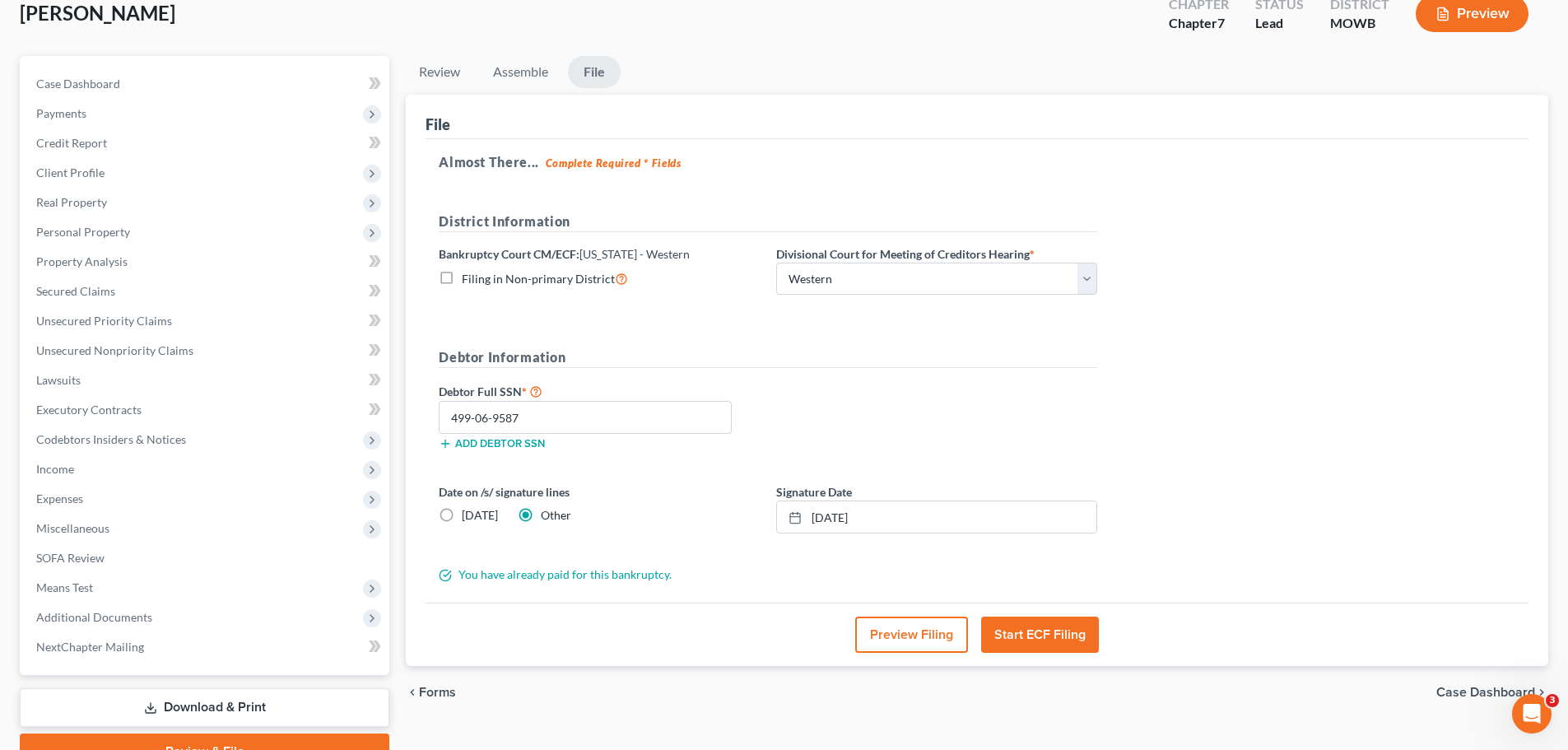
click at [1041, 632] on button "Start ECF Filing" at bounding box center [1040, 635] width 118 height 36
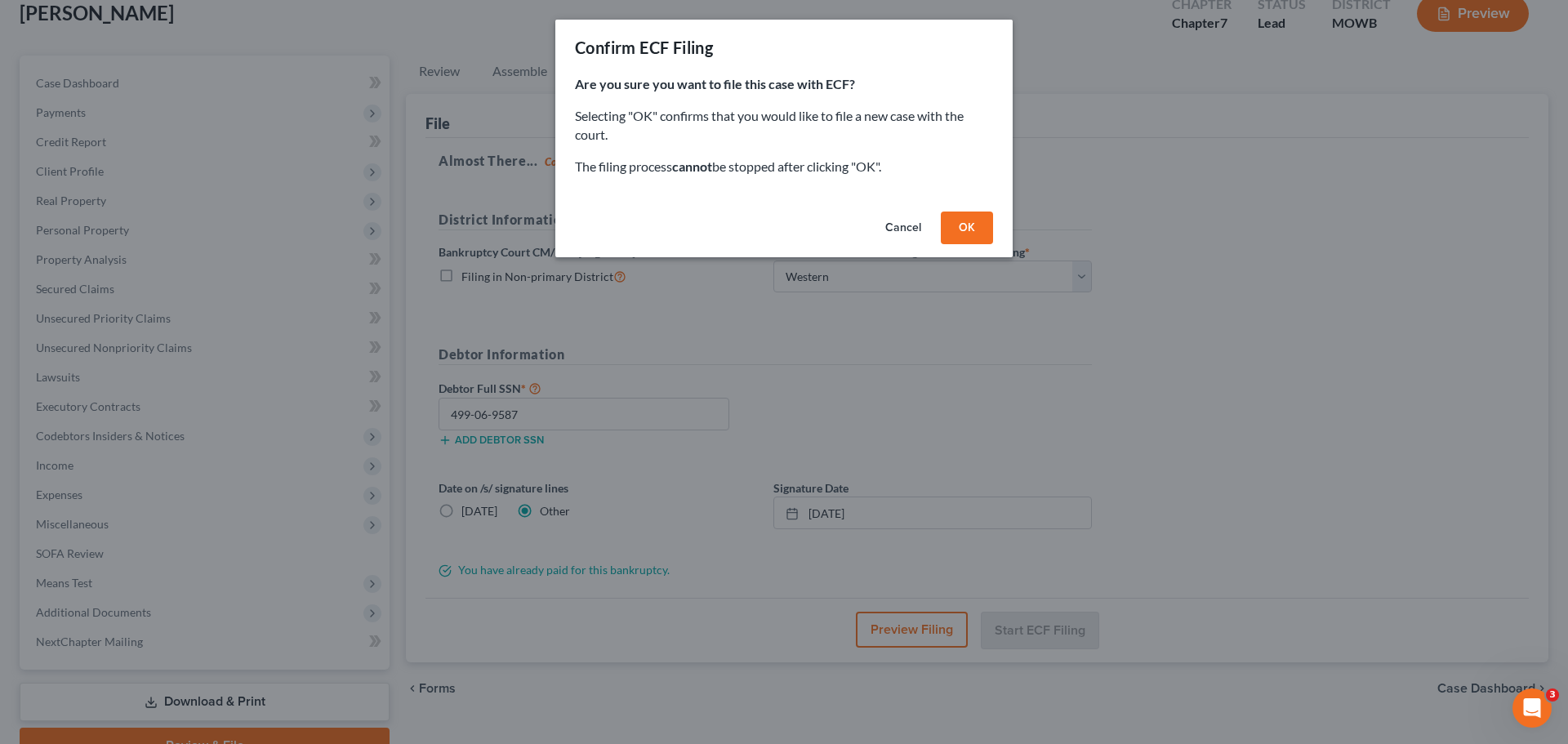
click at [949, 227] on button "OK" at bounding box center [966, 228] width 52 height 33
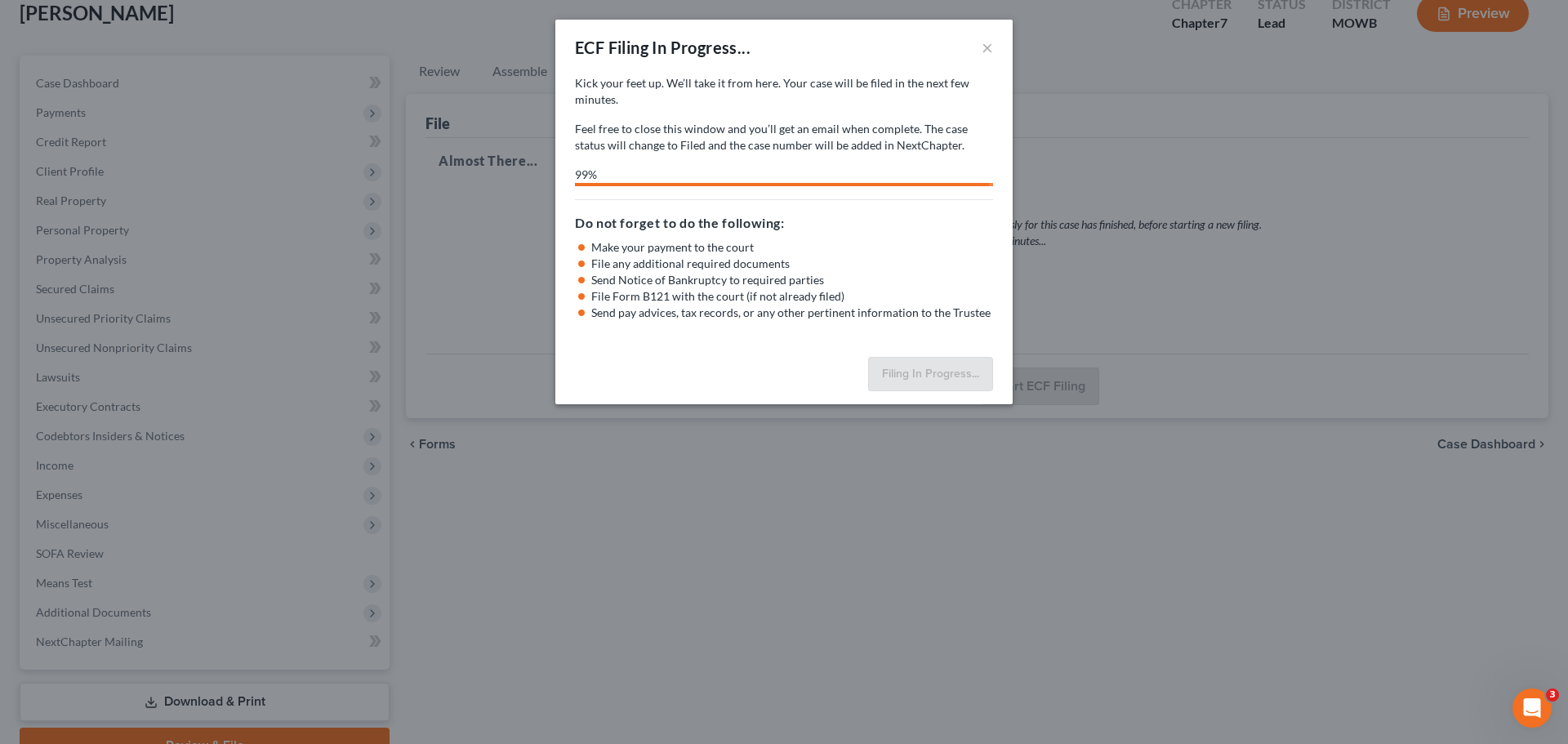
select select "4"
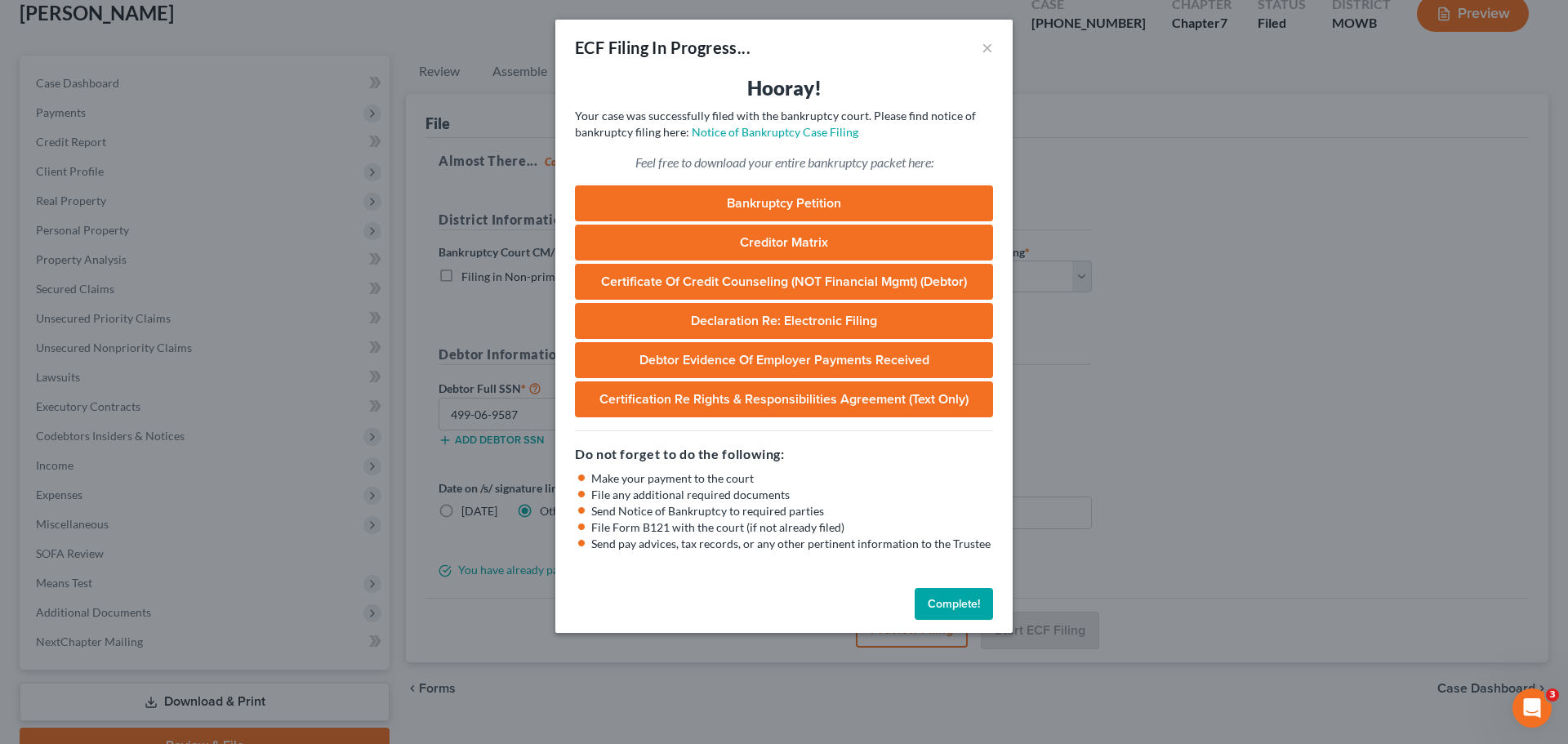
click at [944, 600] on button "Complete!" at bounding box center [953, 605] width 78 height 33
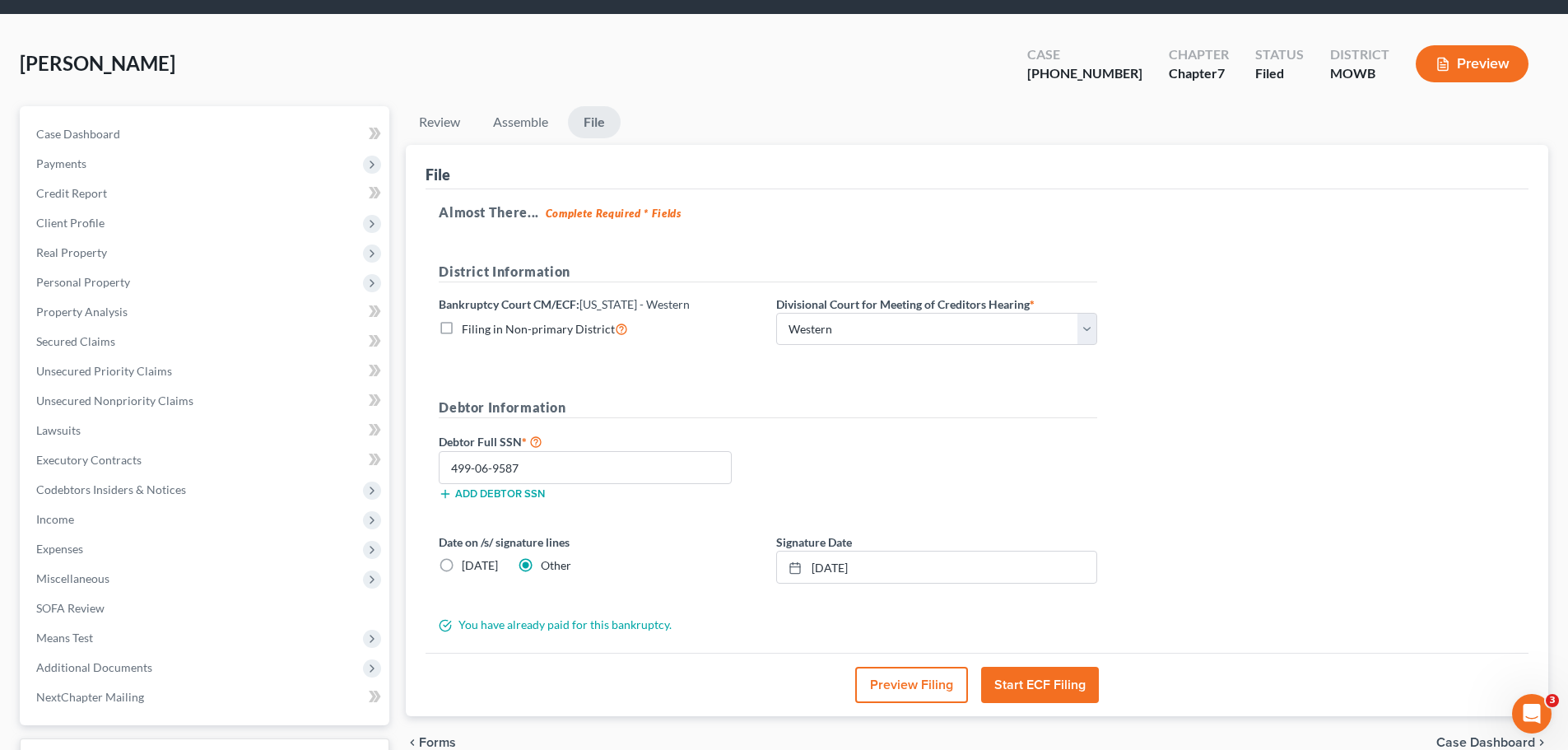
scroll to position [0, 0]
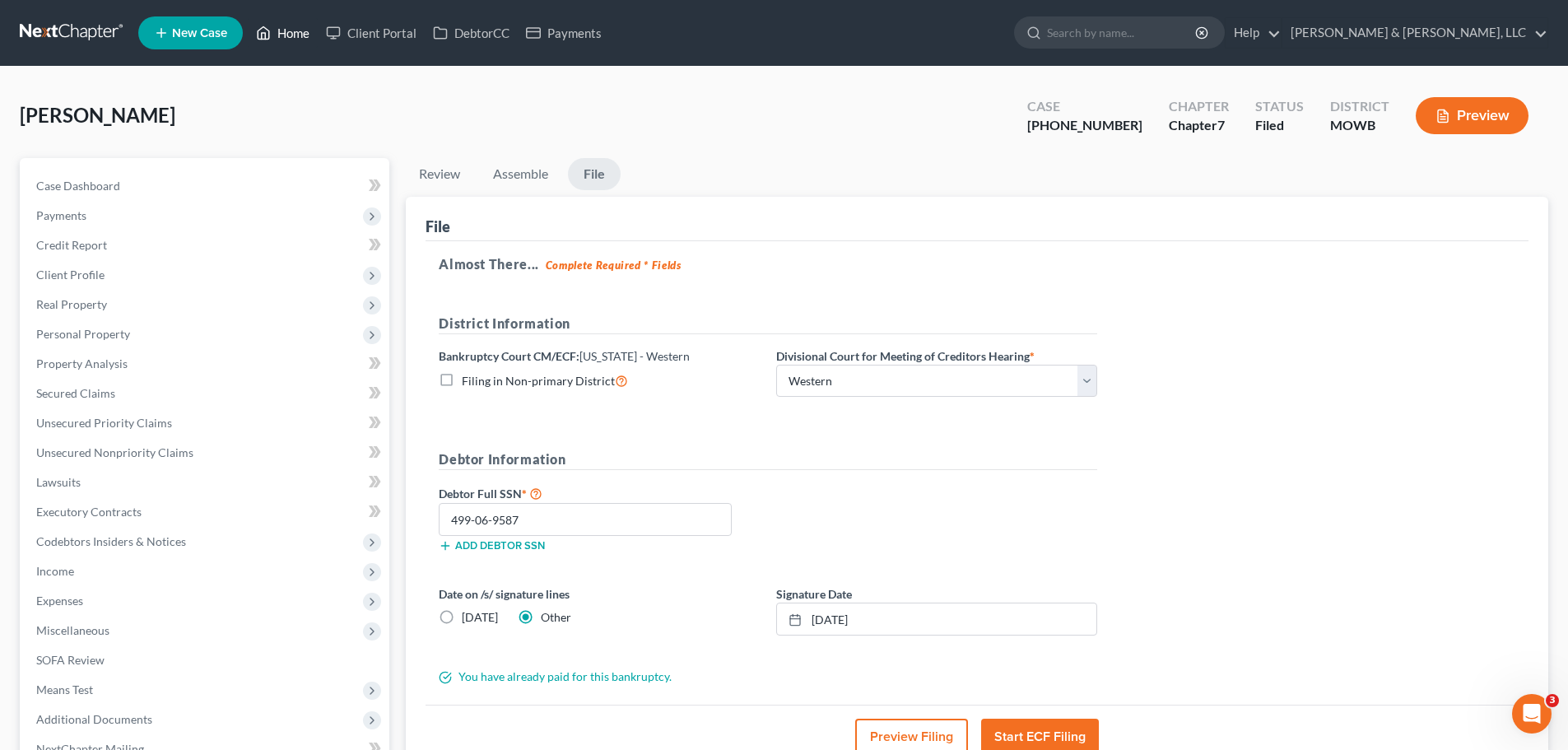
click at [306, 35] on link "Home" at bounding box center [283, 33] width 70 height 29
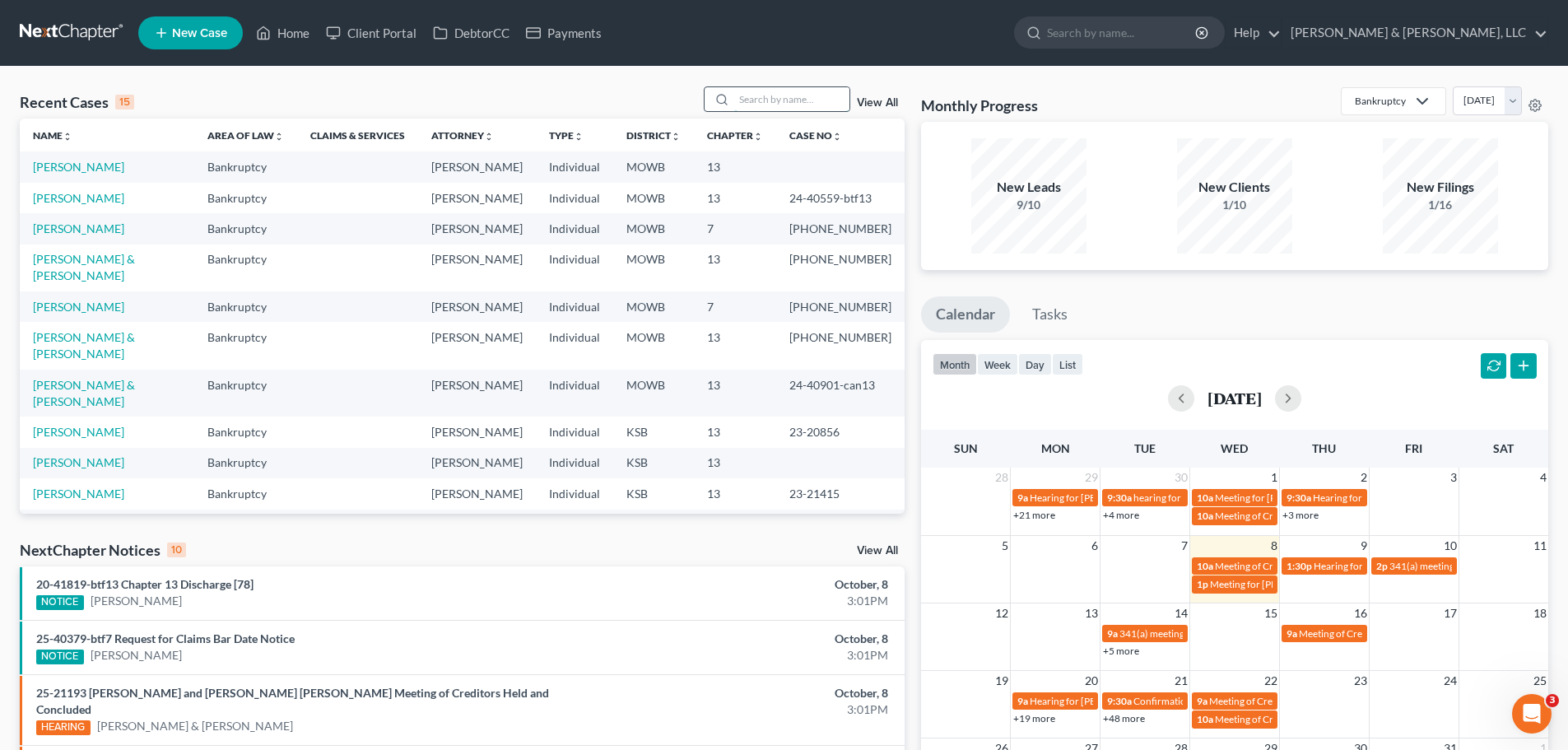
click at [779, 107] on input "search" at bounding box center [791, 100] width 115 height 24
type input "h"
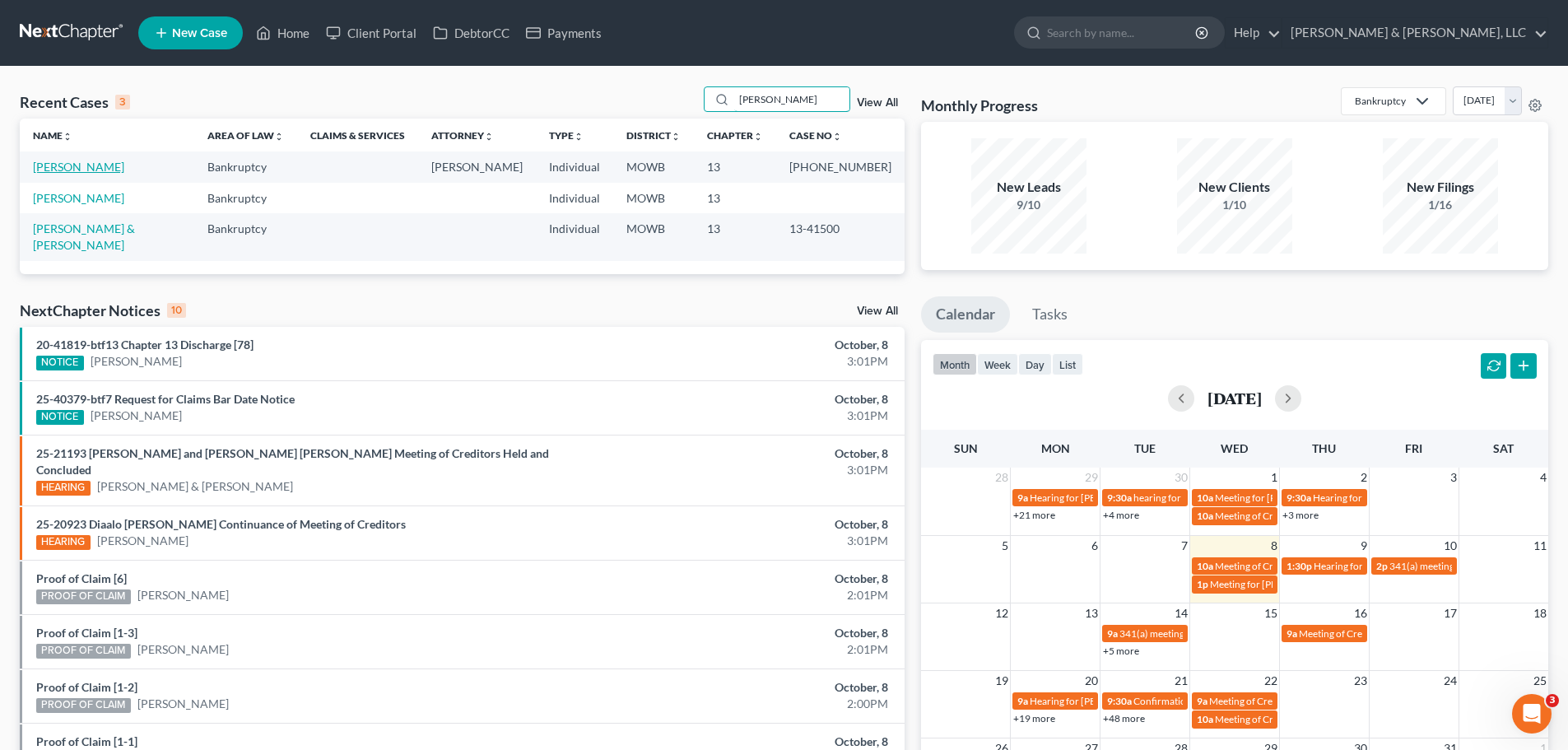
type input "holste"
click at [87, 166] on link "Holsted, Floyd" at bounding box center [78, 166] width 91 height 14
select select "1"
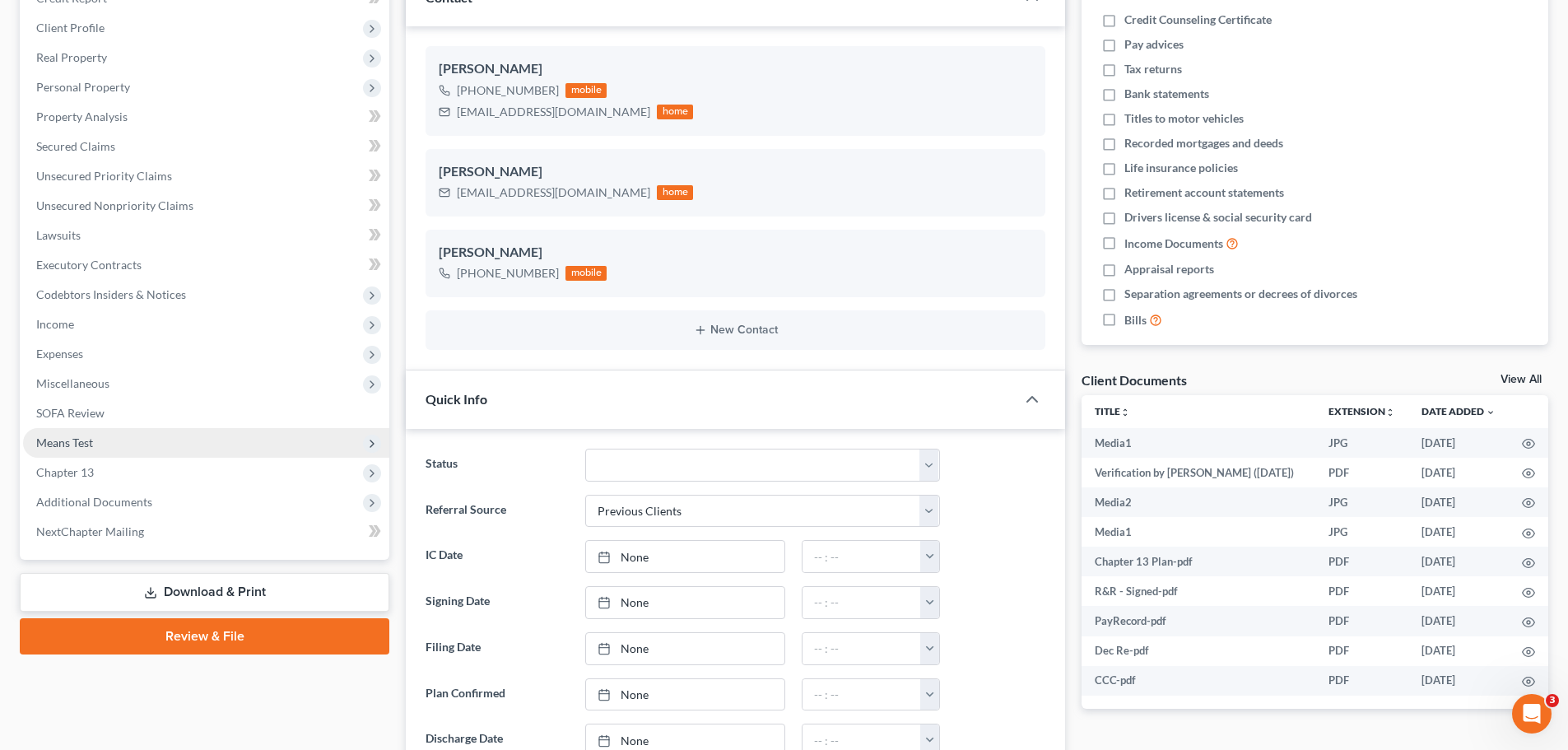
scroll to position [1006, 0]
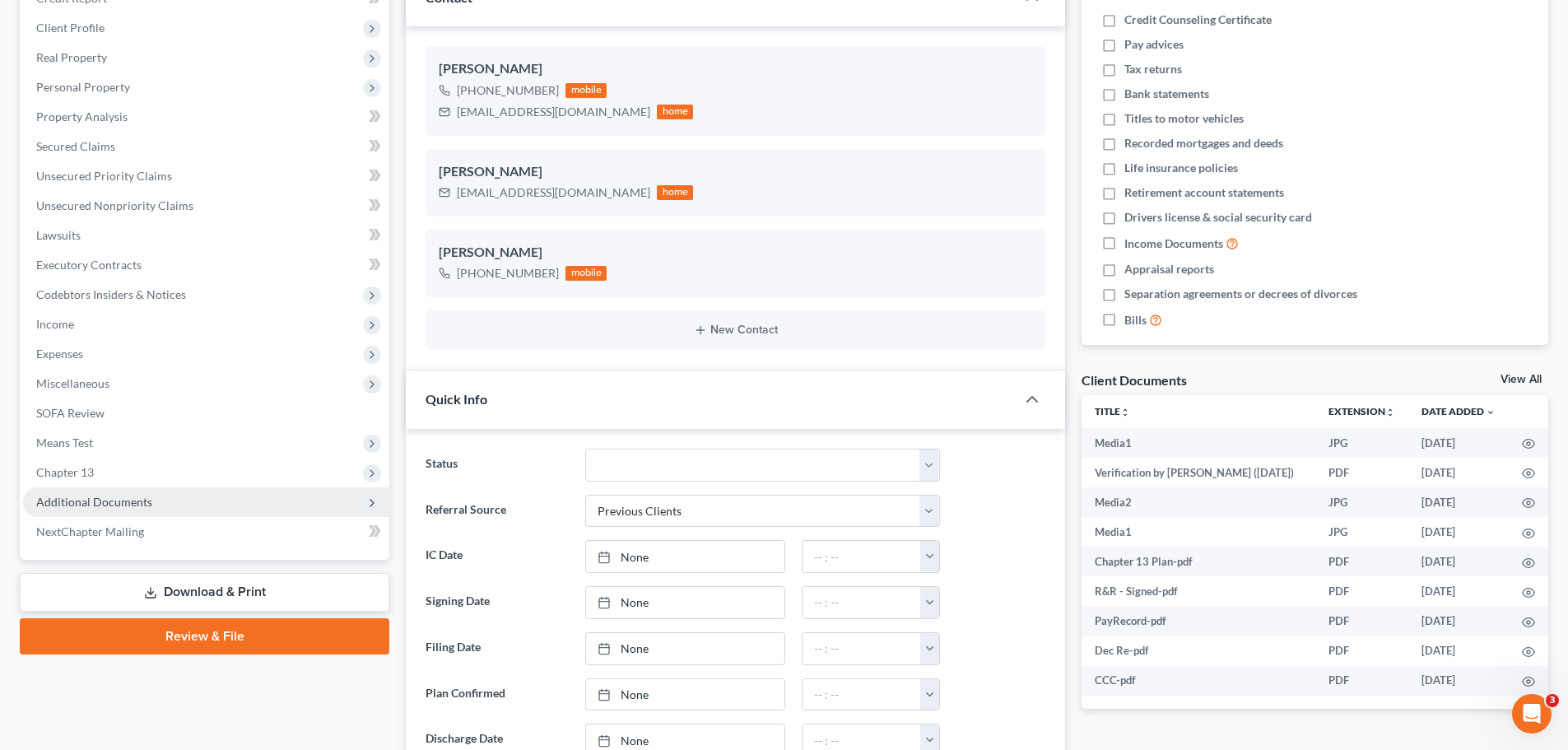
click at [114, 501] on span "Additional Documents" at bounding box center [94, 502] width 116 height 14
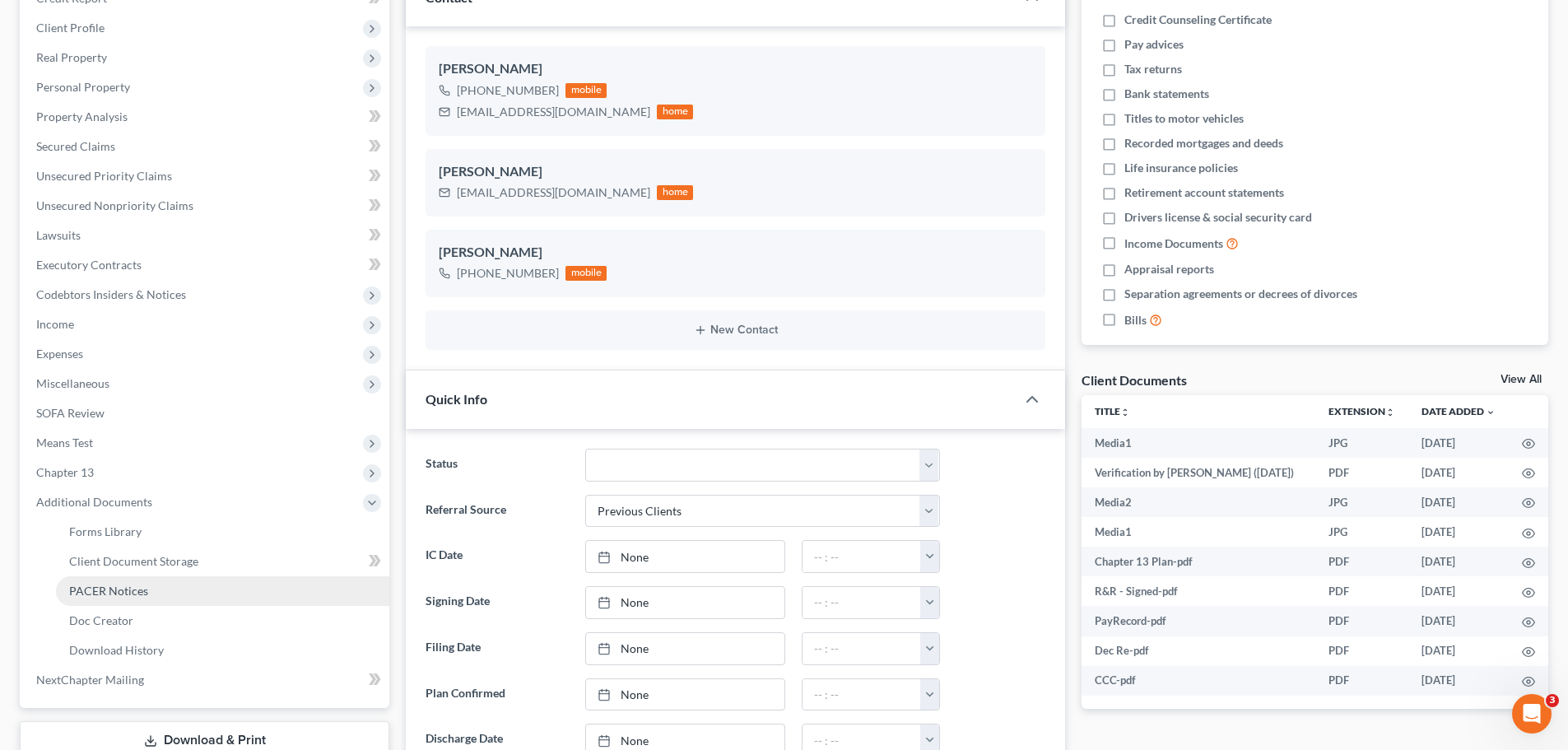
click at [150, 591] on link "PACER Notices" at bounding box center [223, 591] width 334 height 29
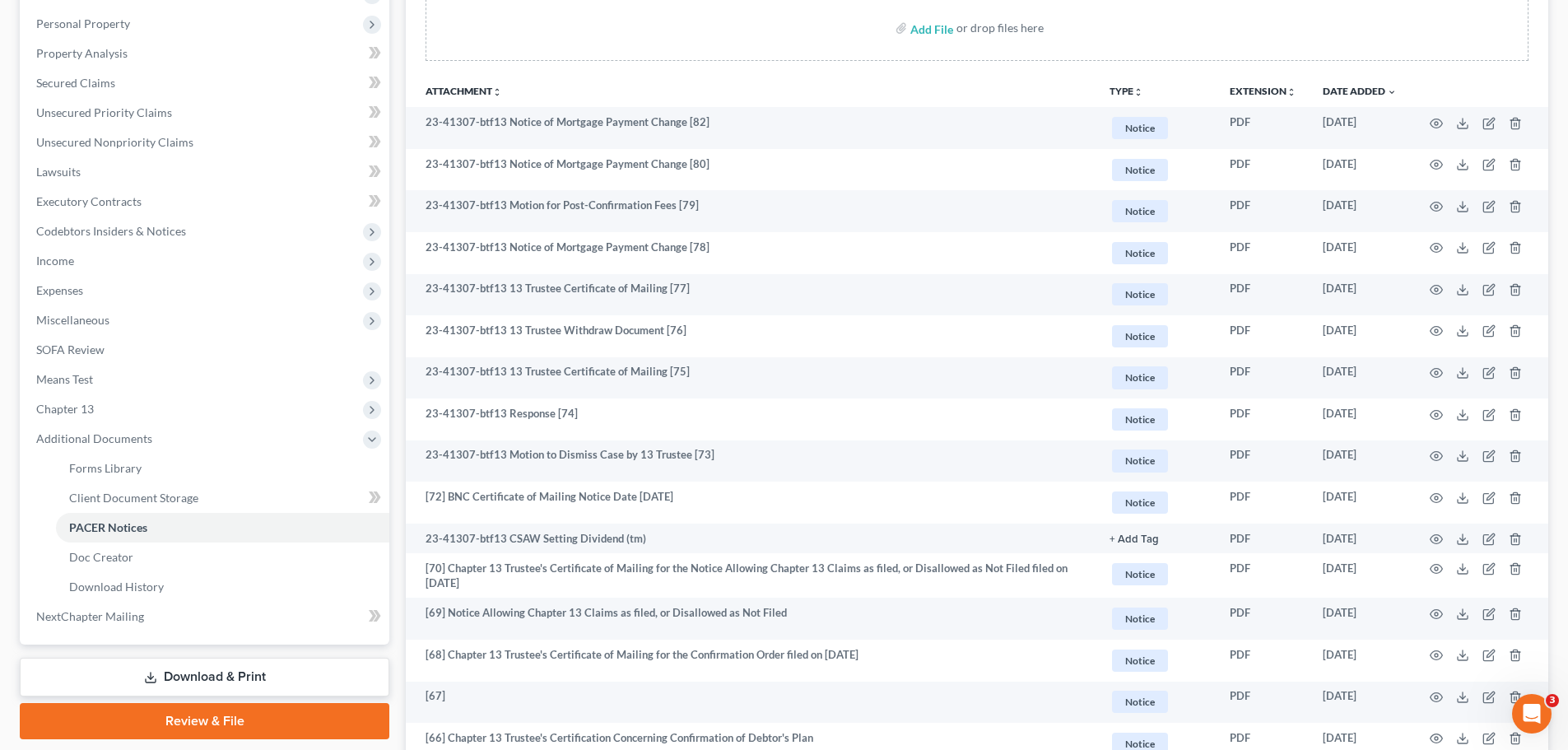
scroll to position [329, 0]
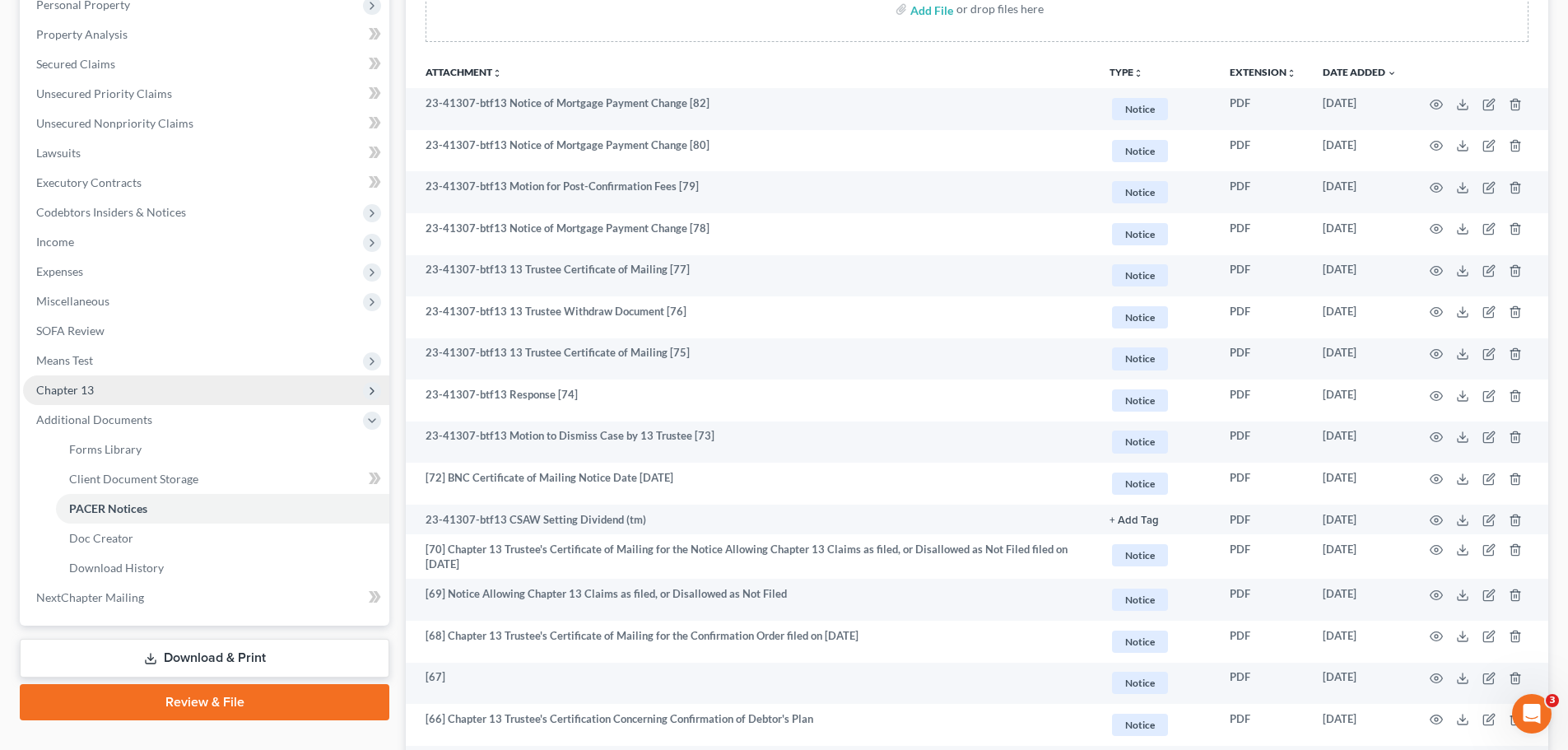
click at [76, 400] on span "Chapter 13" at bounding box center [206, 390] width 367 height 29
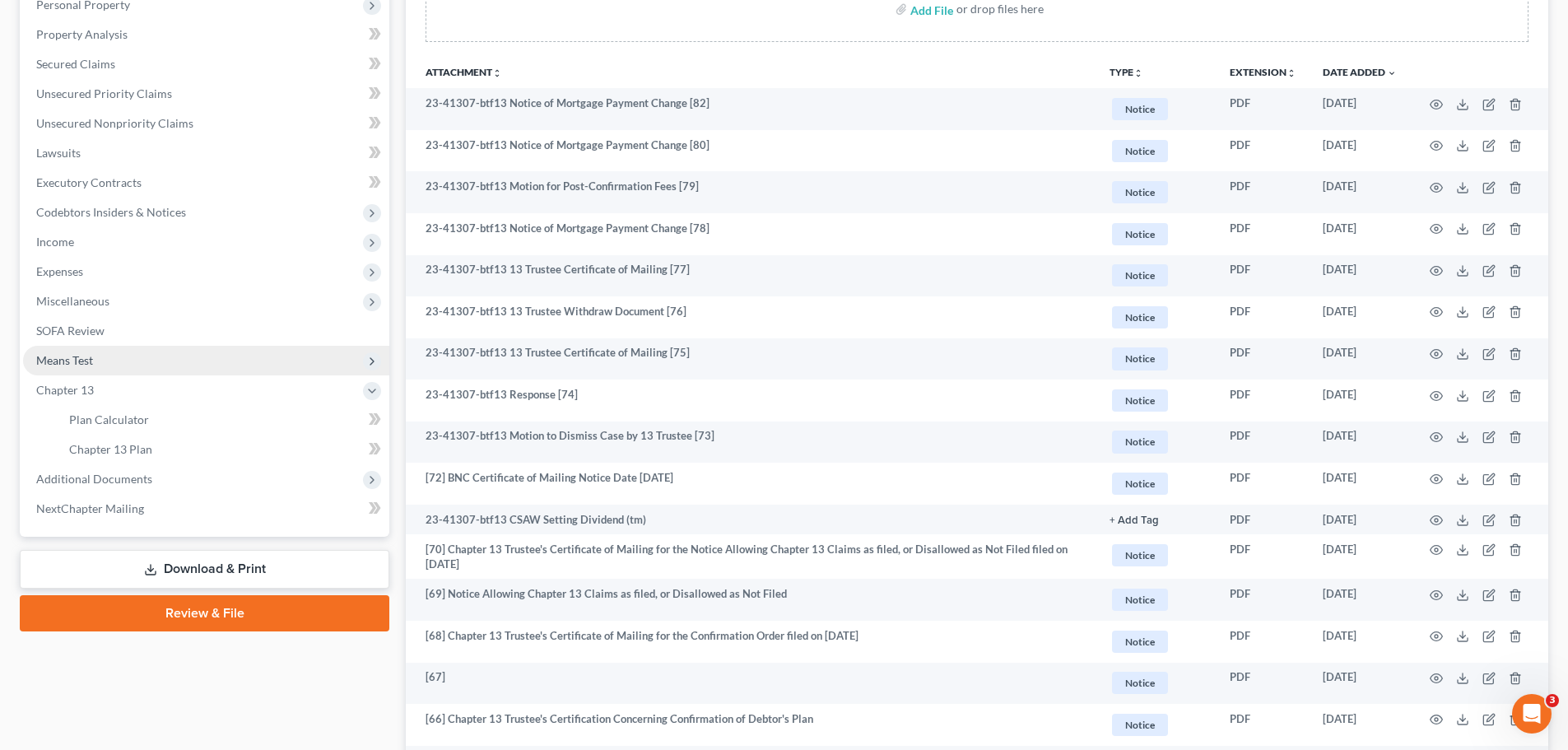
click at [86, 364] on span "Means Test" at bounding box center [65, 360] width 57 height 14
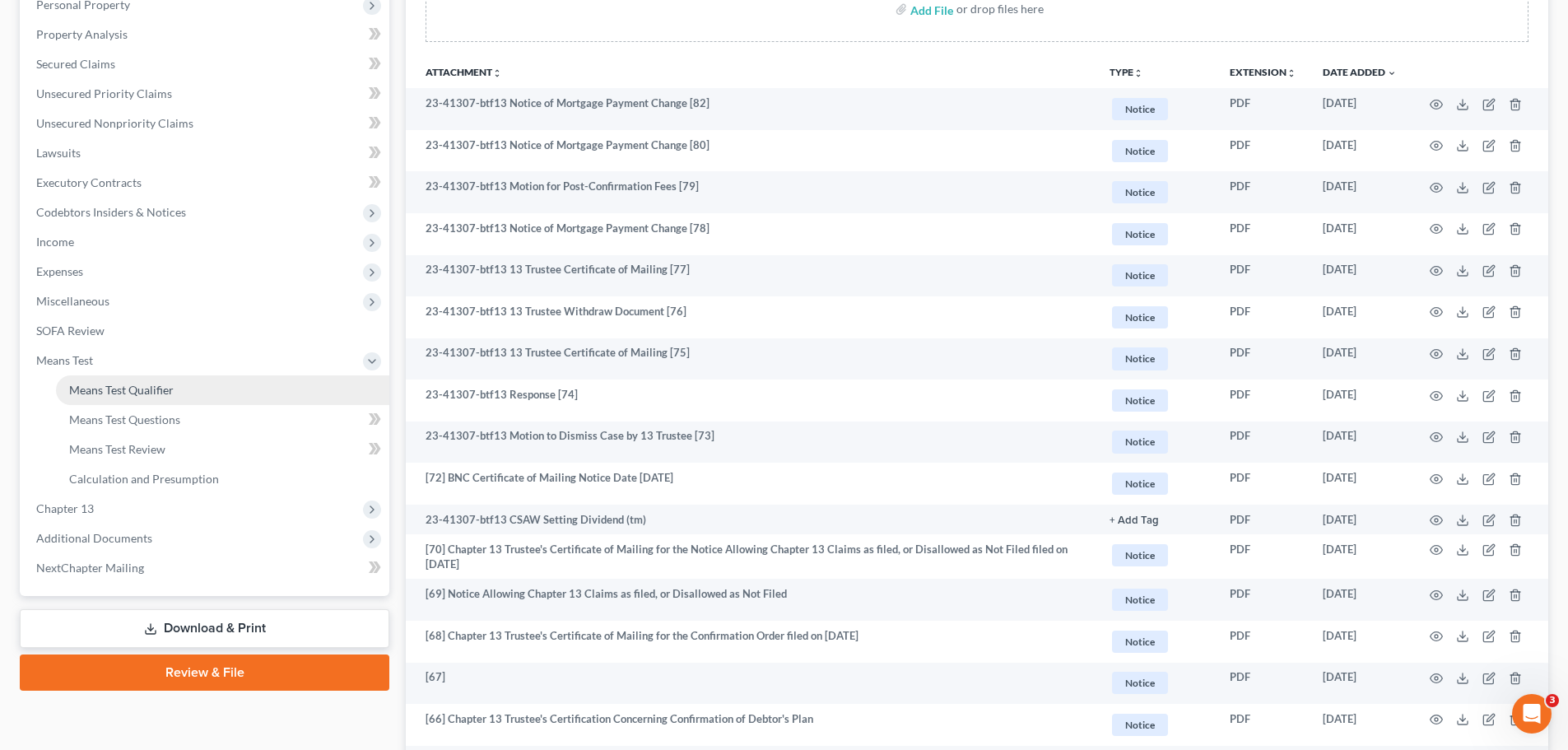
click at [99, 386] on span "Means Test Qualifier" at bounding box center [121, 390] width 105 height 14
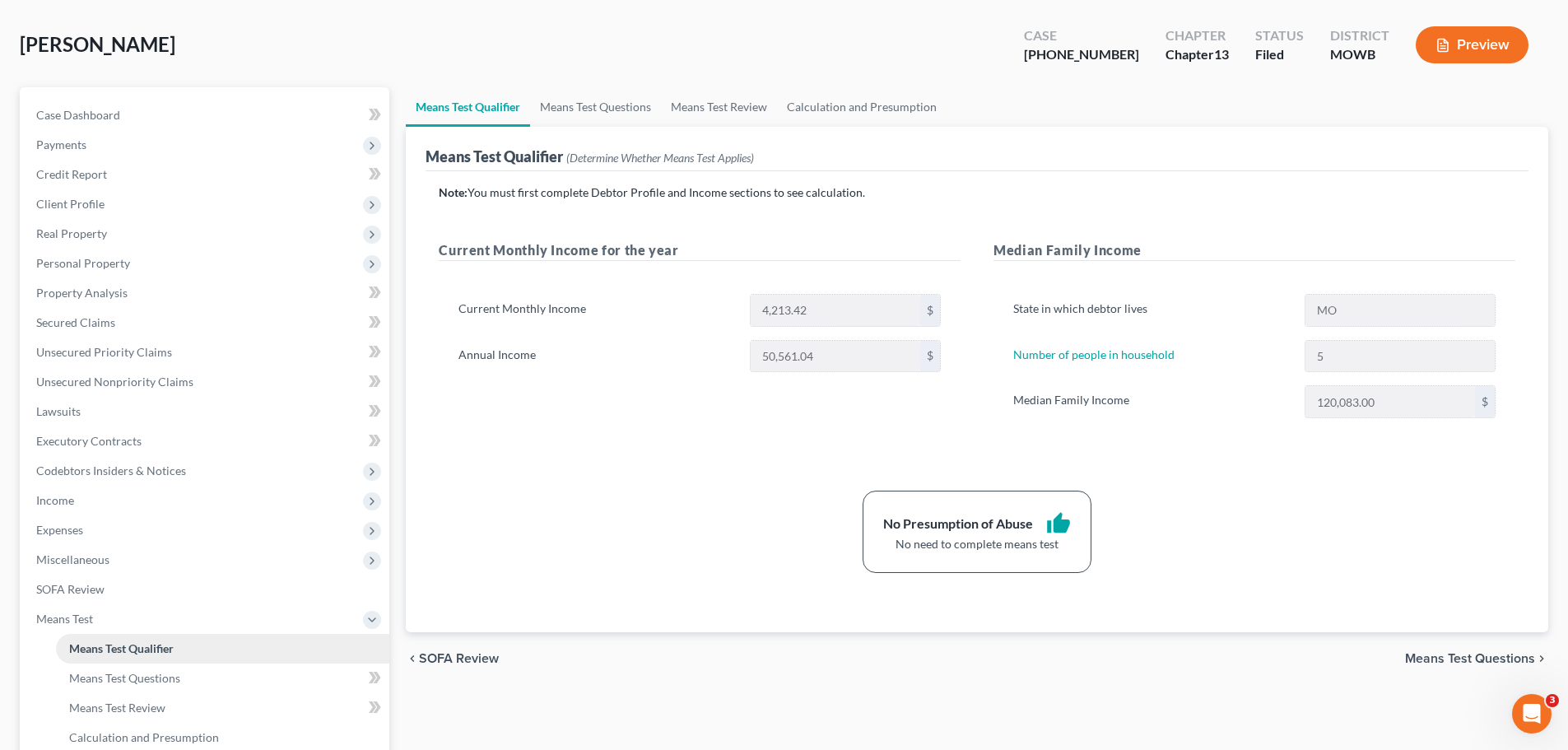
scroll to position [329, 0]
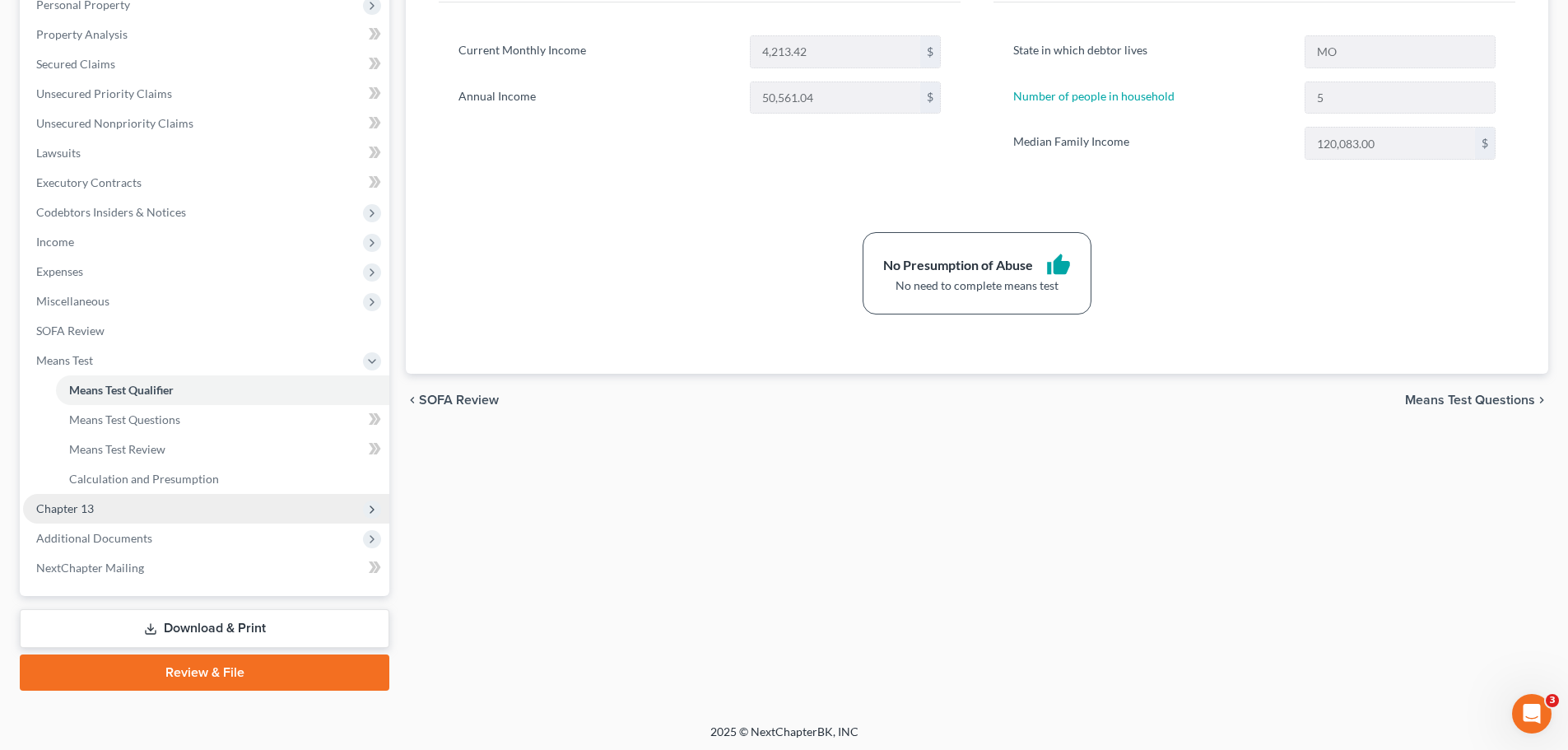
click at [96, 505] on span "Chapter 13" at bounding box center [206, 509] width 367 height 29
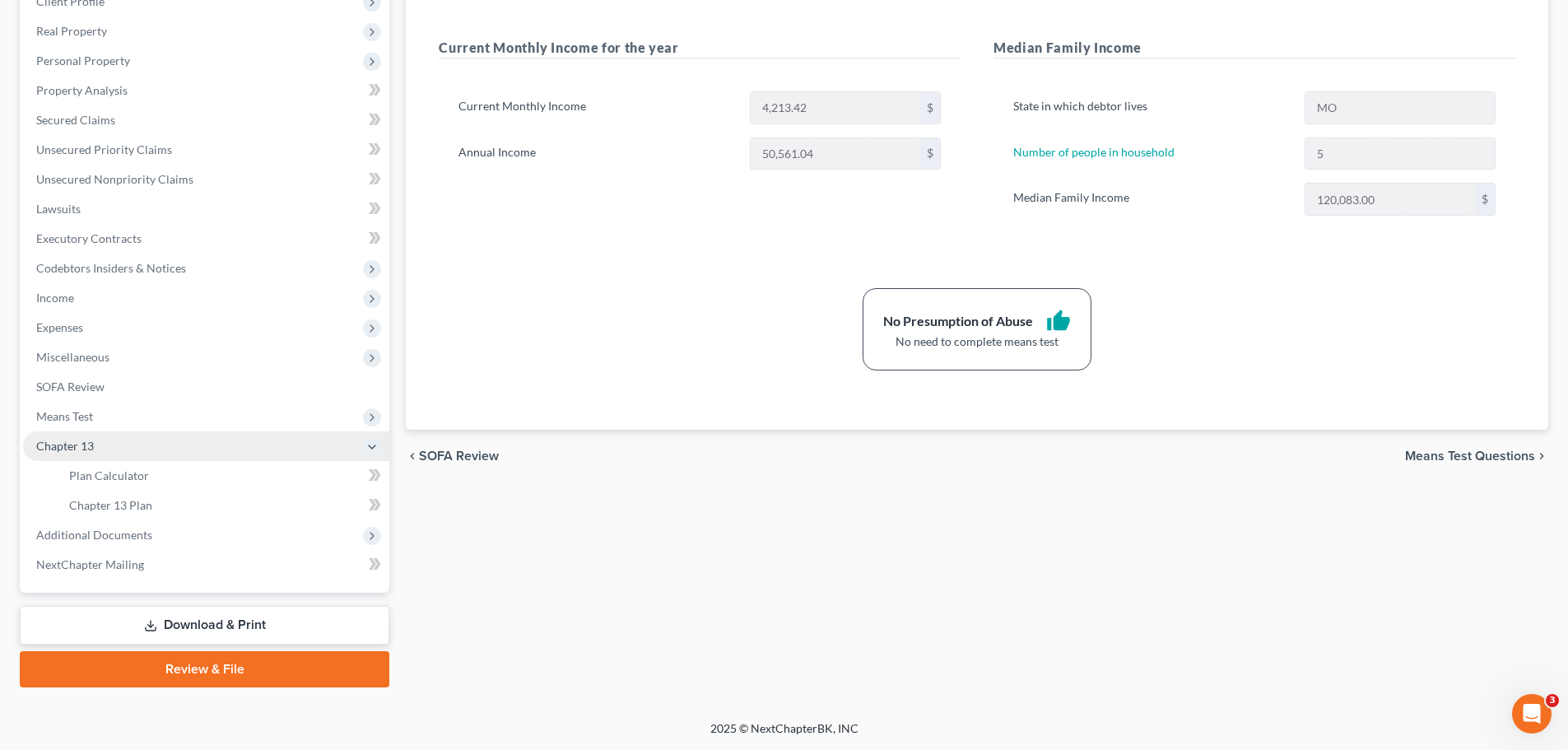
scroll to position [273, 0]
click at [62, 453] on span "Chapter 13" at bounding box center [206, 447] width 367 height 29
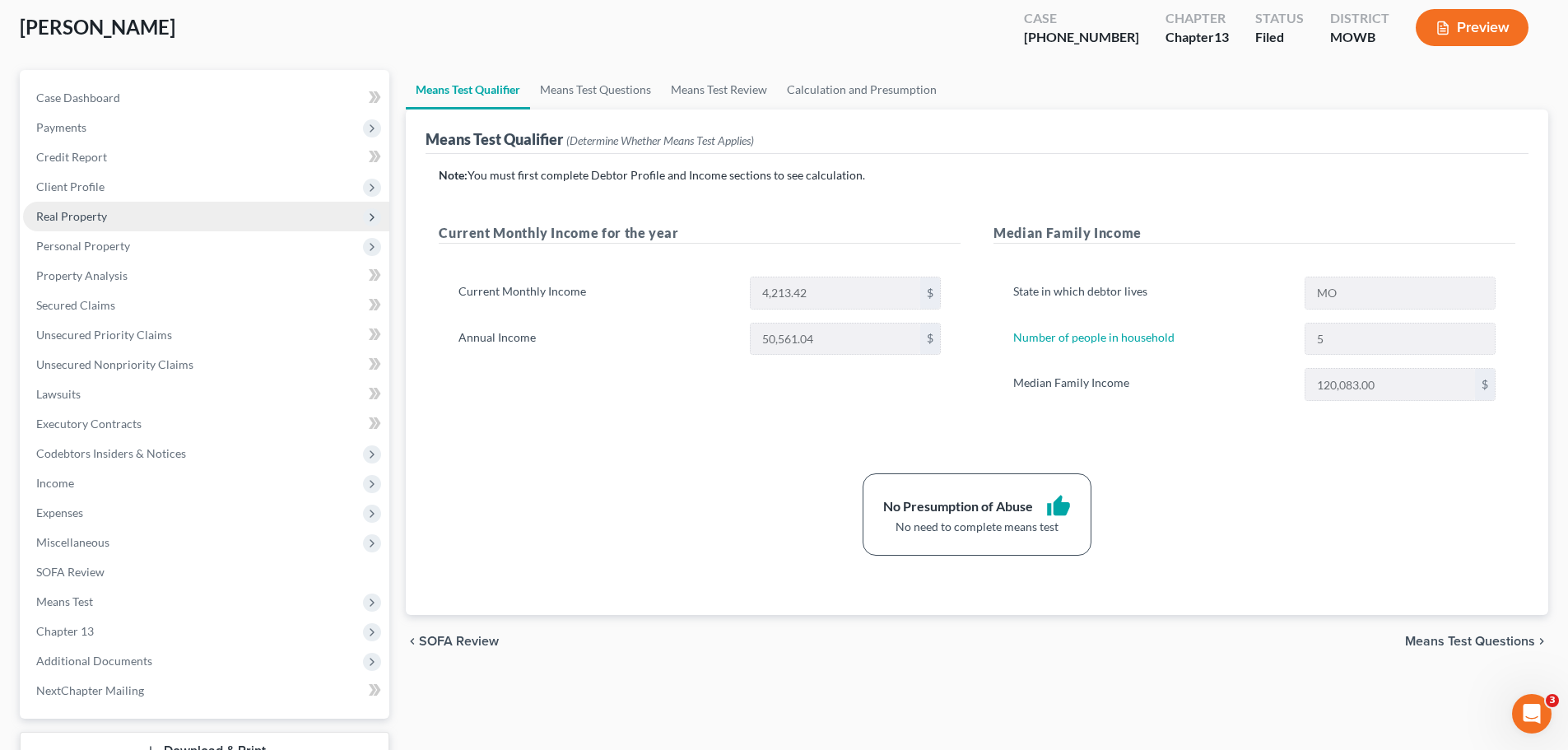
scroll to position [0, 0]
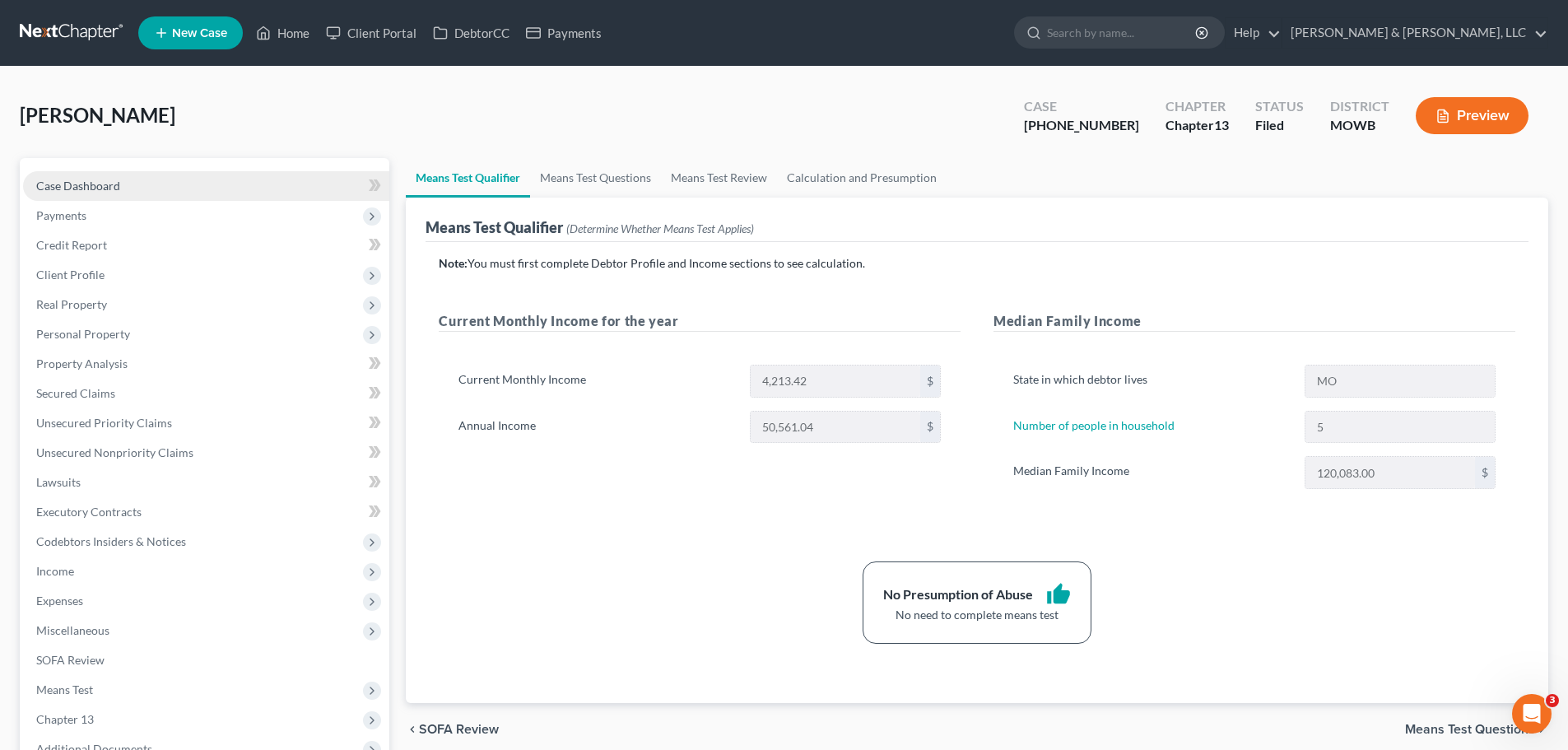
click at [118, 189] on span "Case Dashboard" at bounding box center [78, 186] width 84 height 14
select select "1"
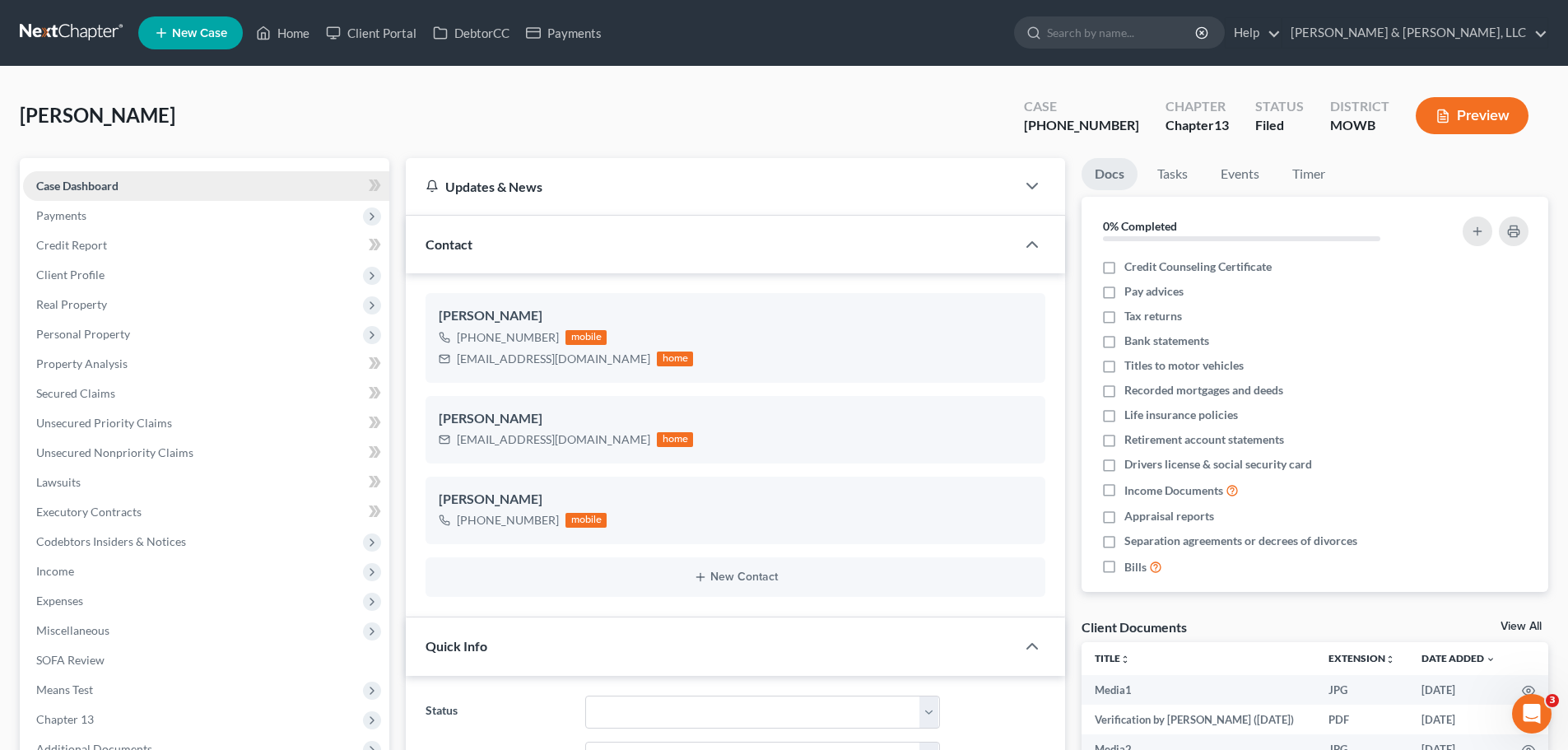
scroll to position [1006, 0]
click at [301, 30] on link "Home" at bounding box center [283, 33] width 70 height 29
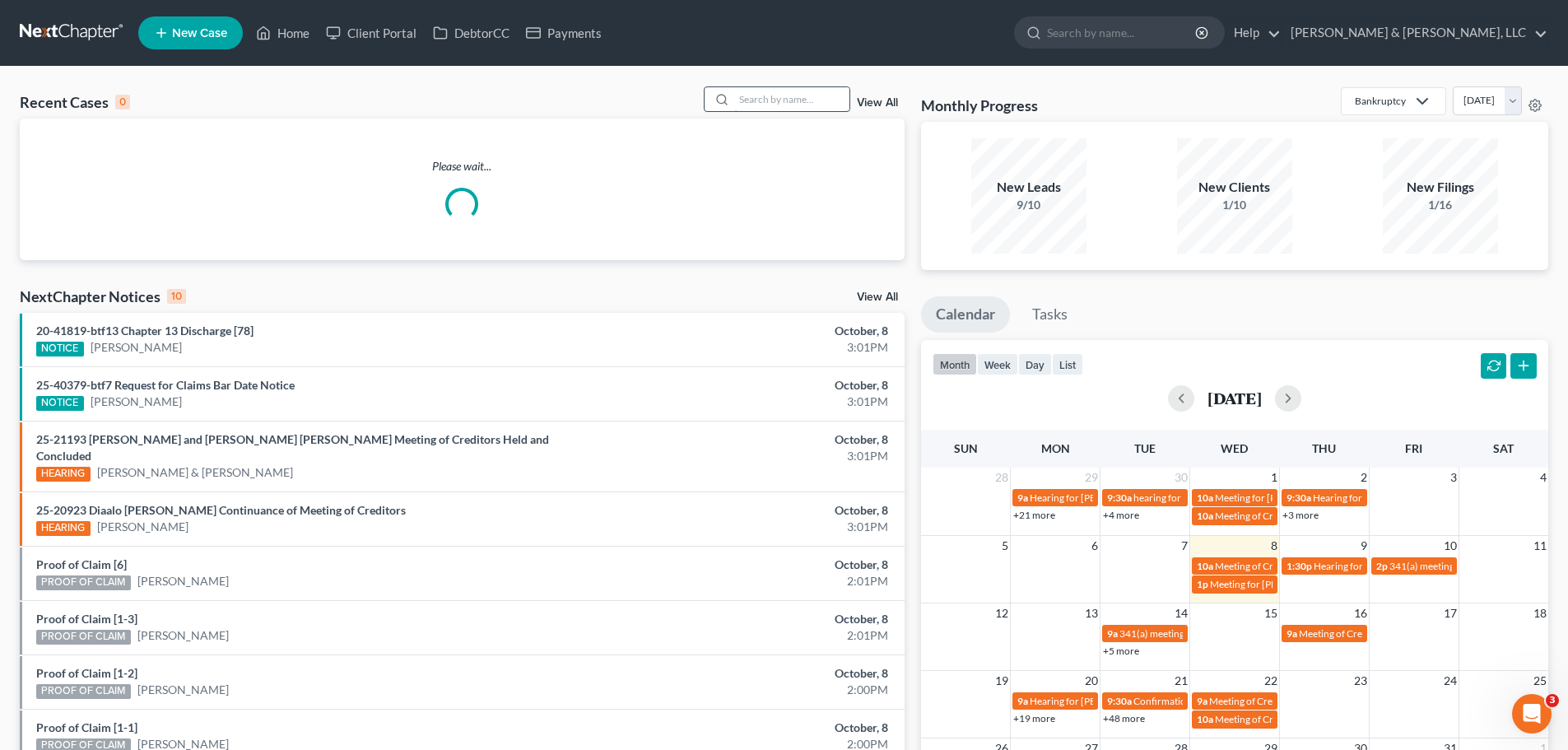
click at [809, 108] on input "search" at bounding box center [791, 100] width 115 height 24
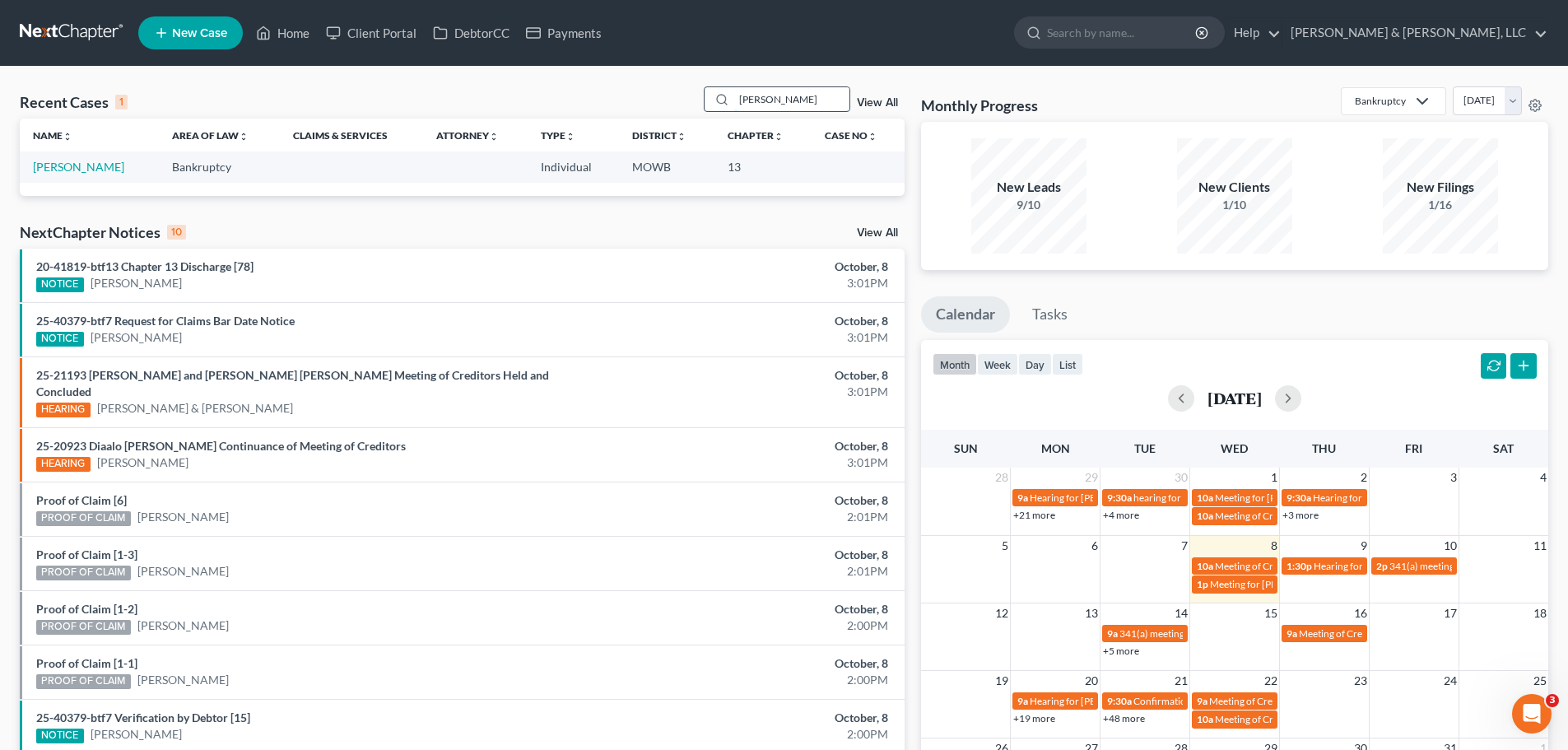
click at [763, 102] on input "cannon" at bounding box center [791, 100] width 115 height 24
type input "canon"
click at [524, 245] on div "NextChapter Notices 10 View All" at bounding box center [462, 235] width 885 height 26
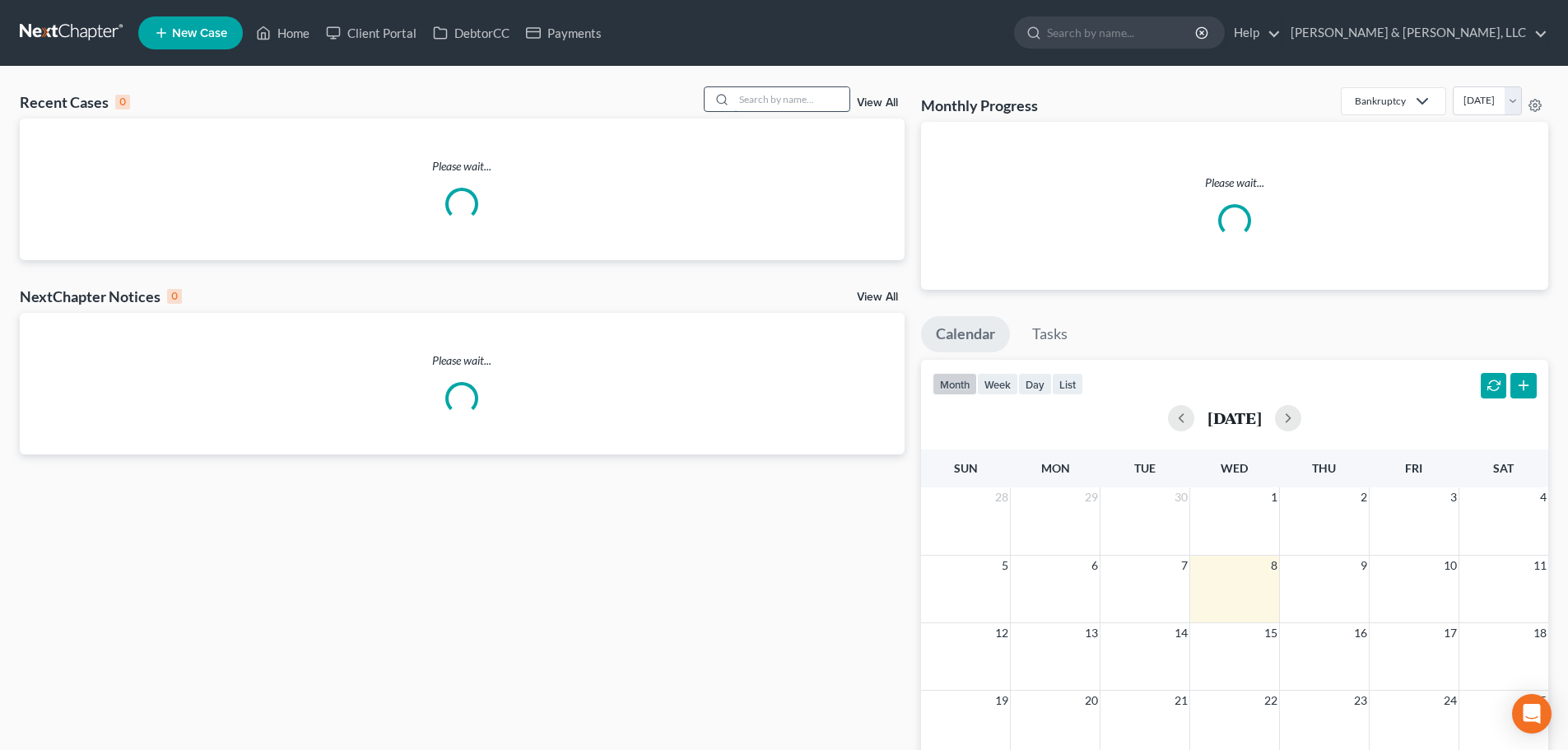
click at [806, 103] on input "search" at bounding box center [791, 100] width 115 height 24
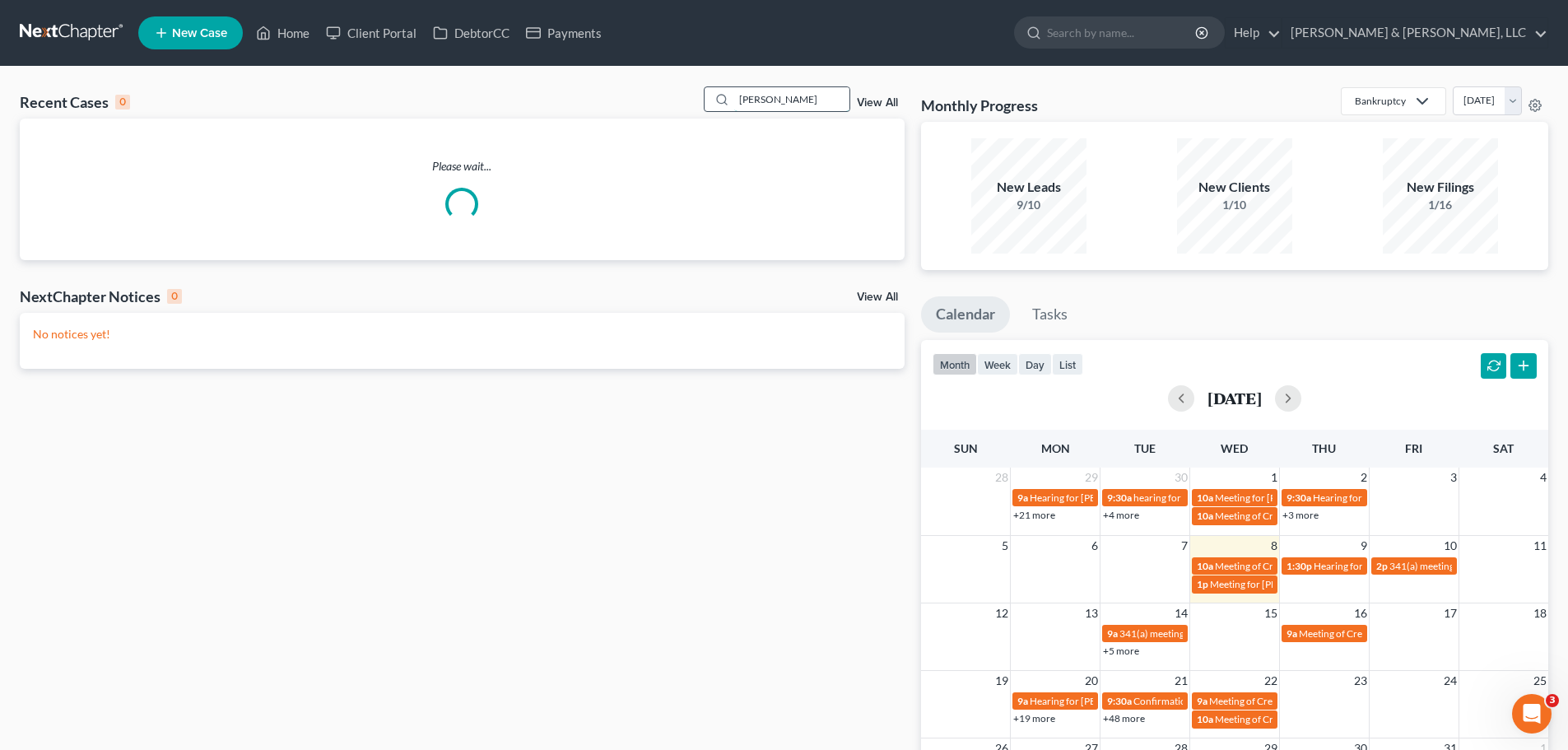
type input "[PERSON_NAME]"
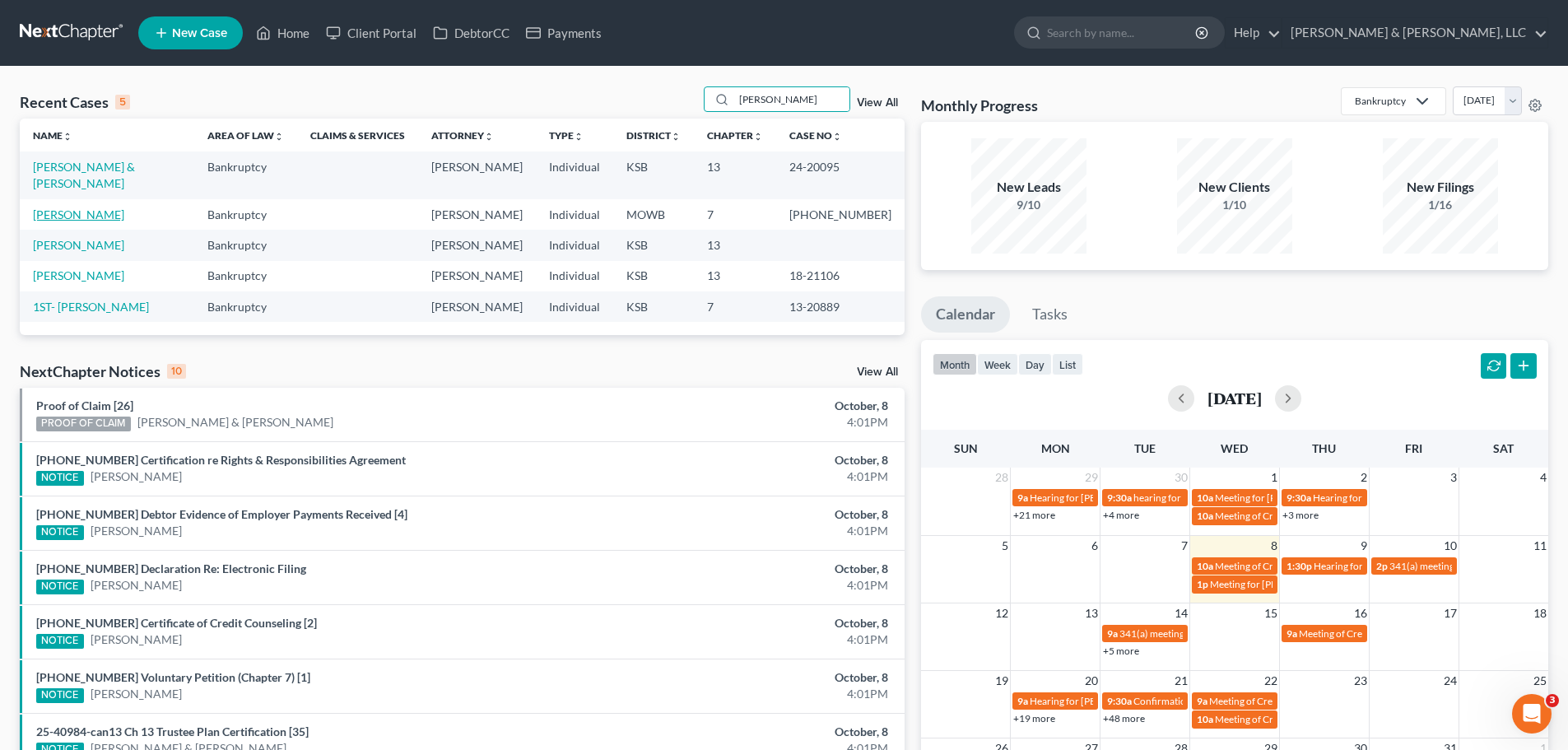
click at [90, 207] on link "[PERSON_NAME]" at bounding box center [78, 214] width 91 height 14
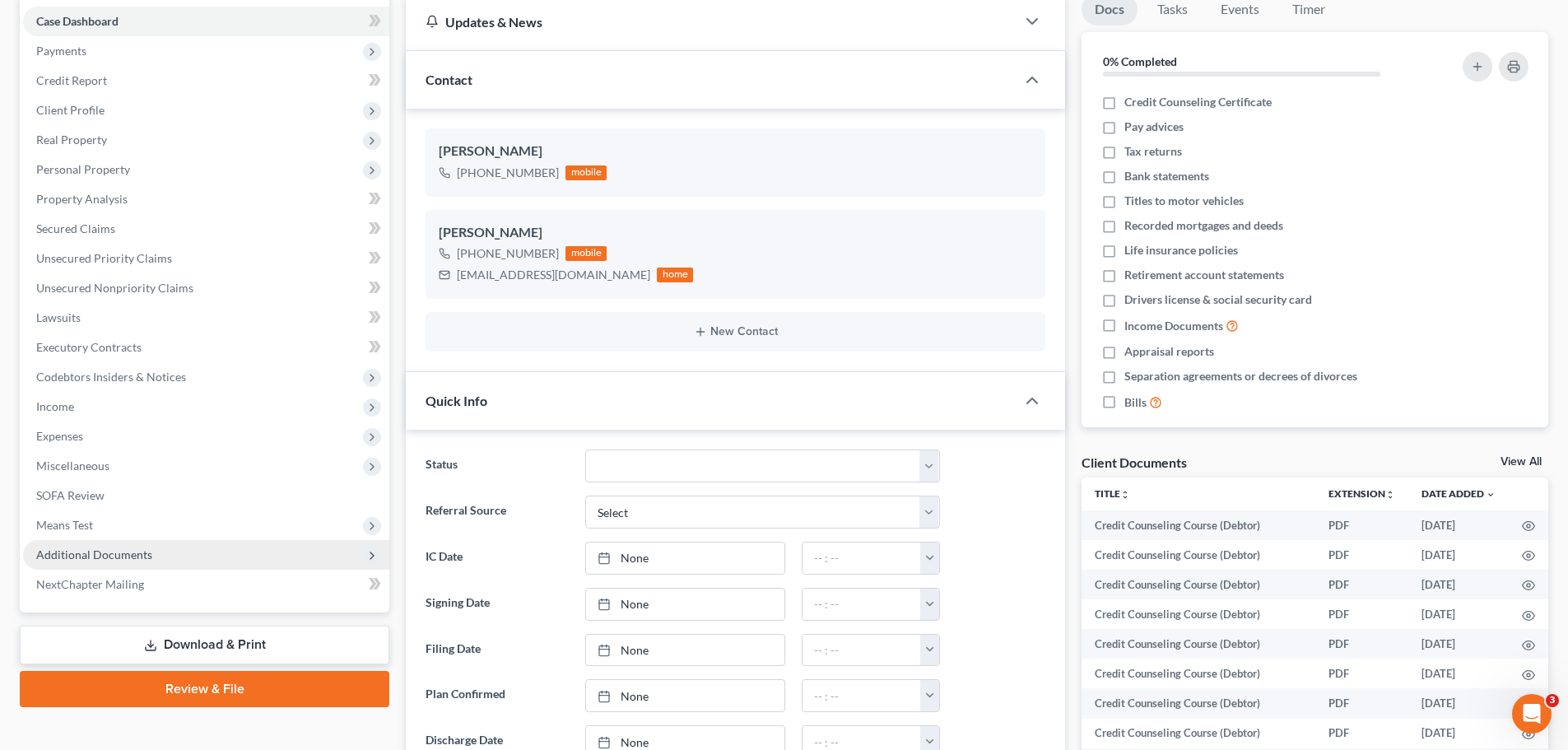
scroll to position [293, 0]
click at [158, 553] on span "Additional Documents" at bounding box center [206, 555] width 367 height 29
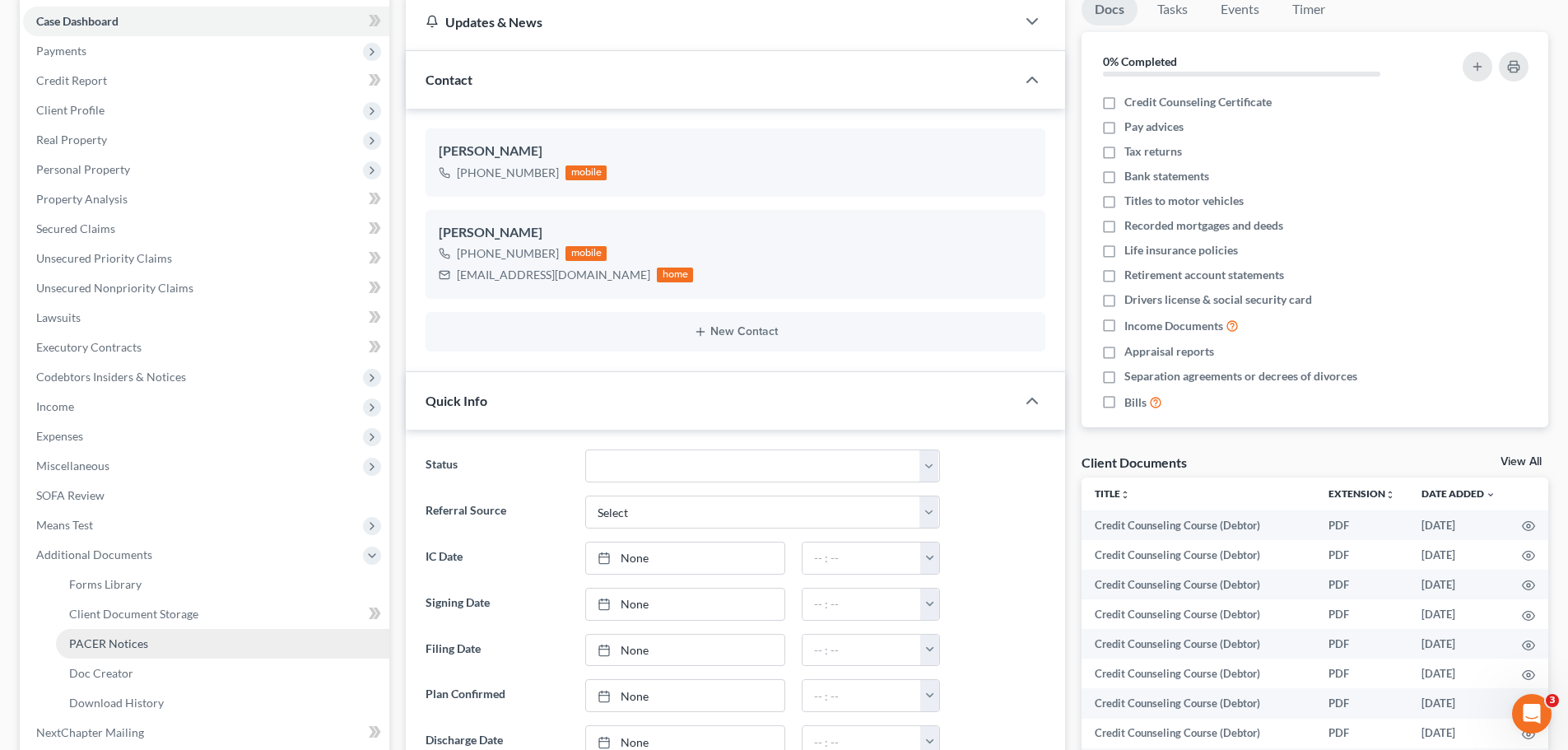
click at [146, 635] on link "PACER Notices" at bounding box center [223, 644] width 334 height 29
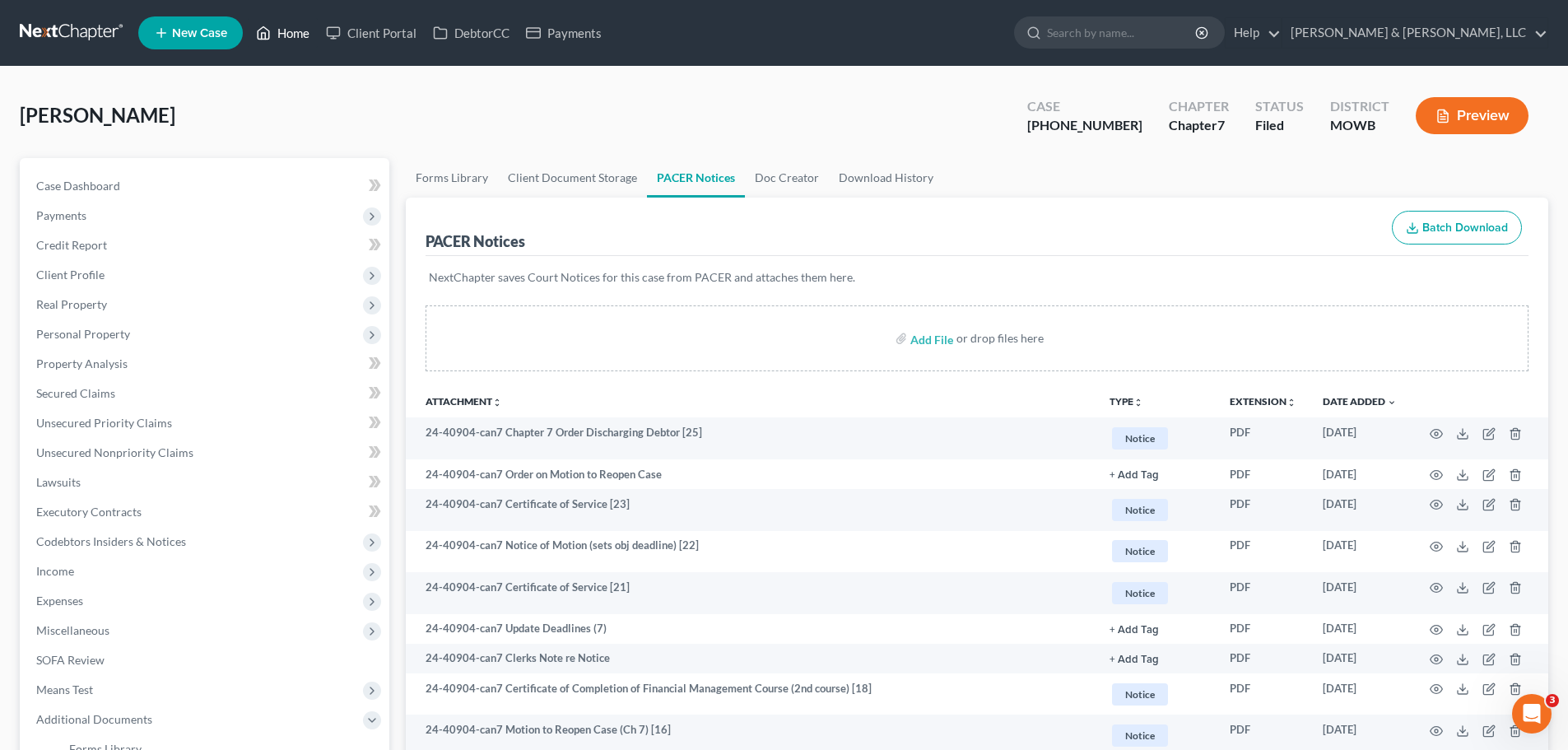
click at [275, 25] on link "Home" at bounding box center [283, 33] width 70 height 29
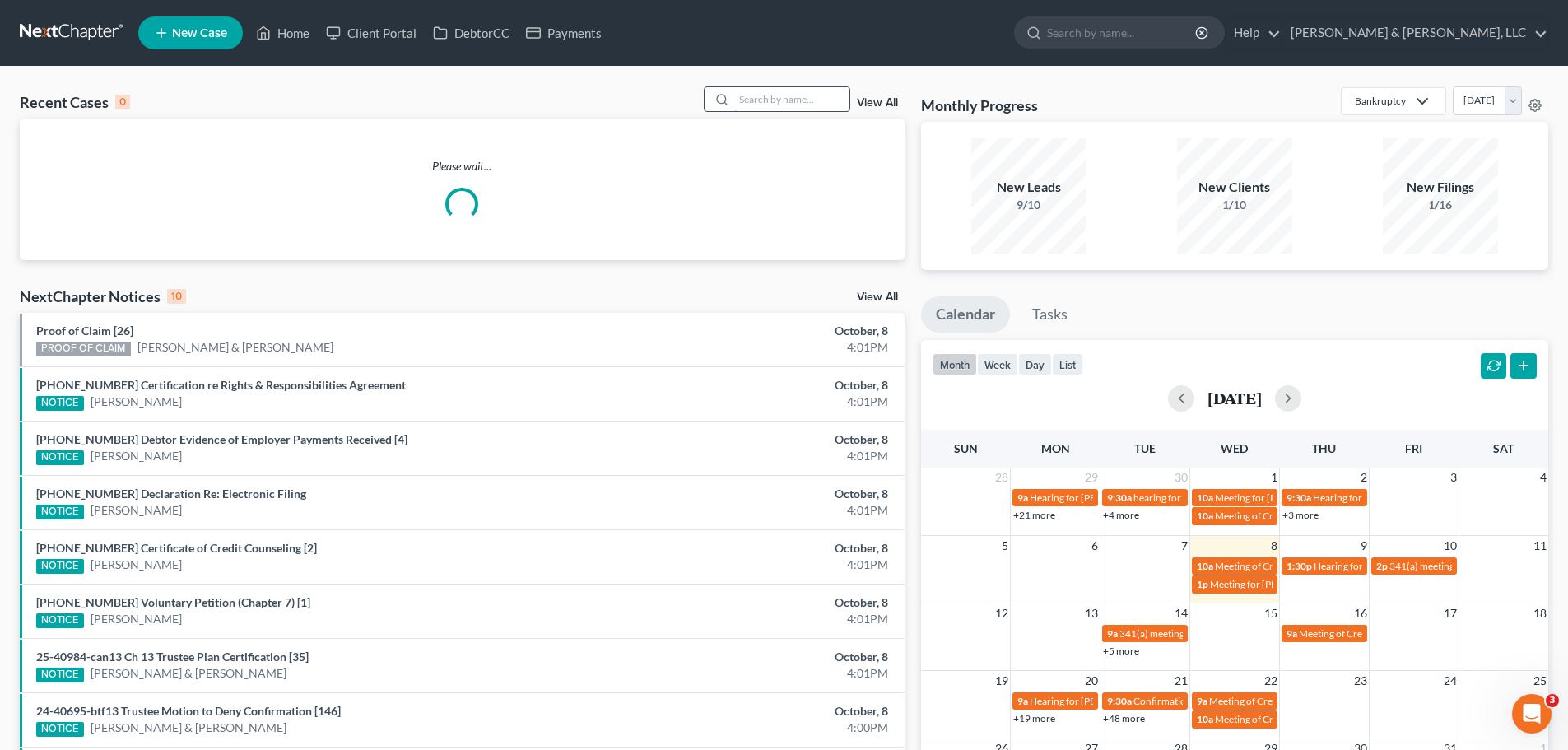
click at [769, 103] on input "search" at bounding box center [791, 100] width 115 height 24
type input "i"
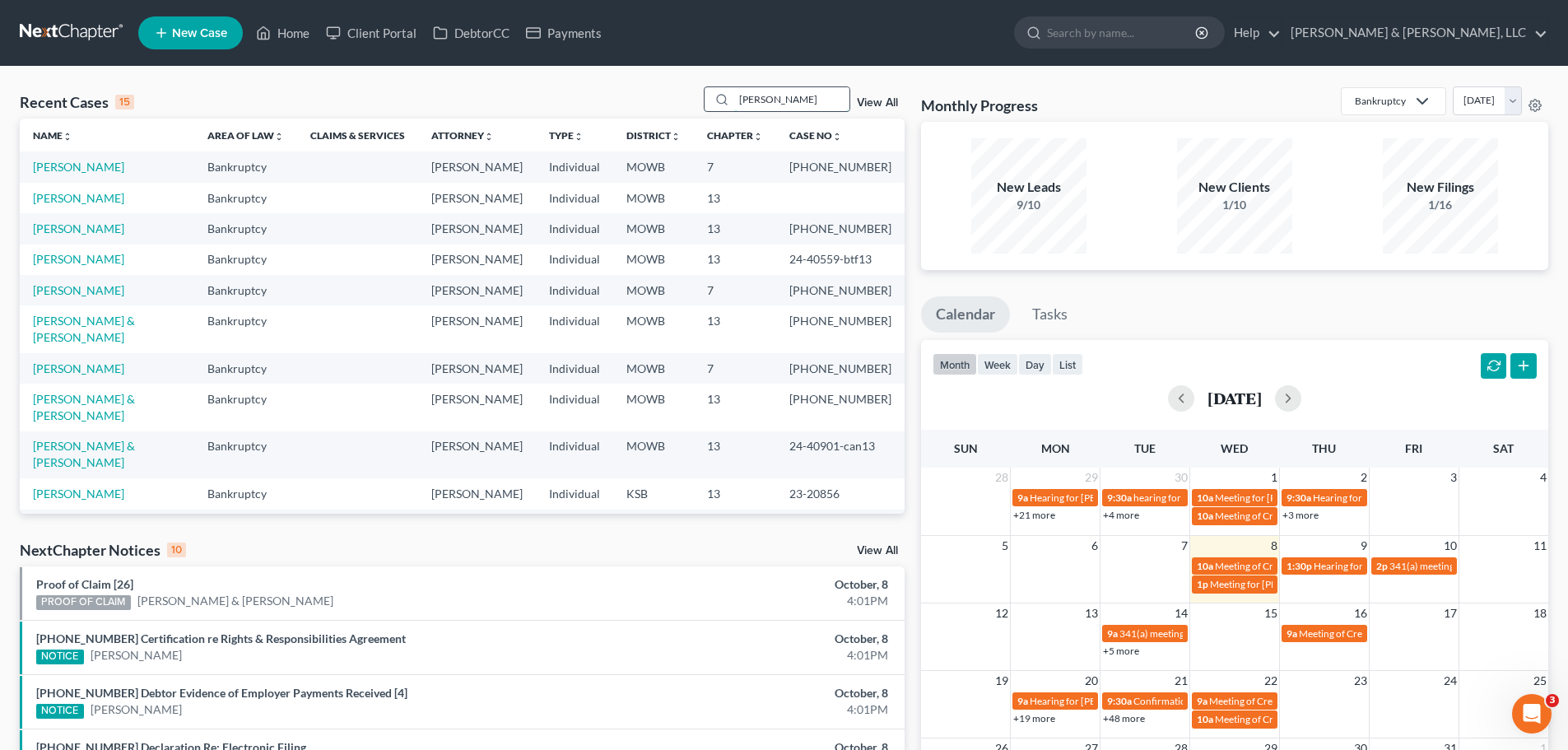
type input "[PERSON_NAME]"
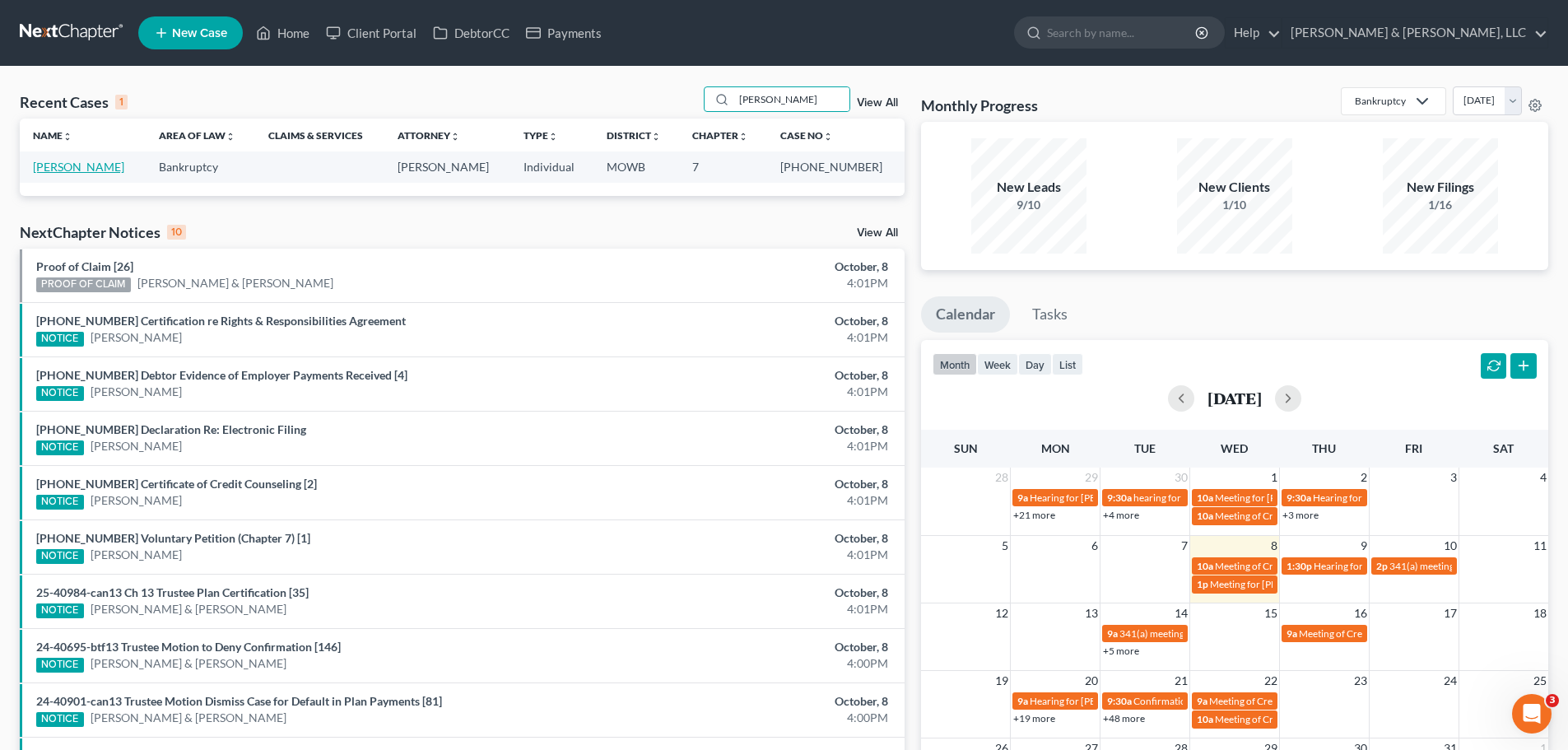
click at [99, 167] on link "[PERSON_NAME]" at bounding box center [78, 166] width 91 height 14
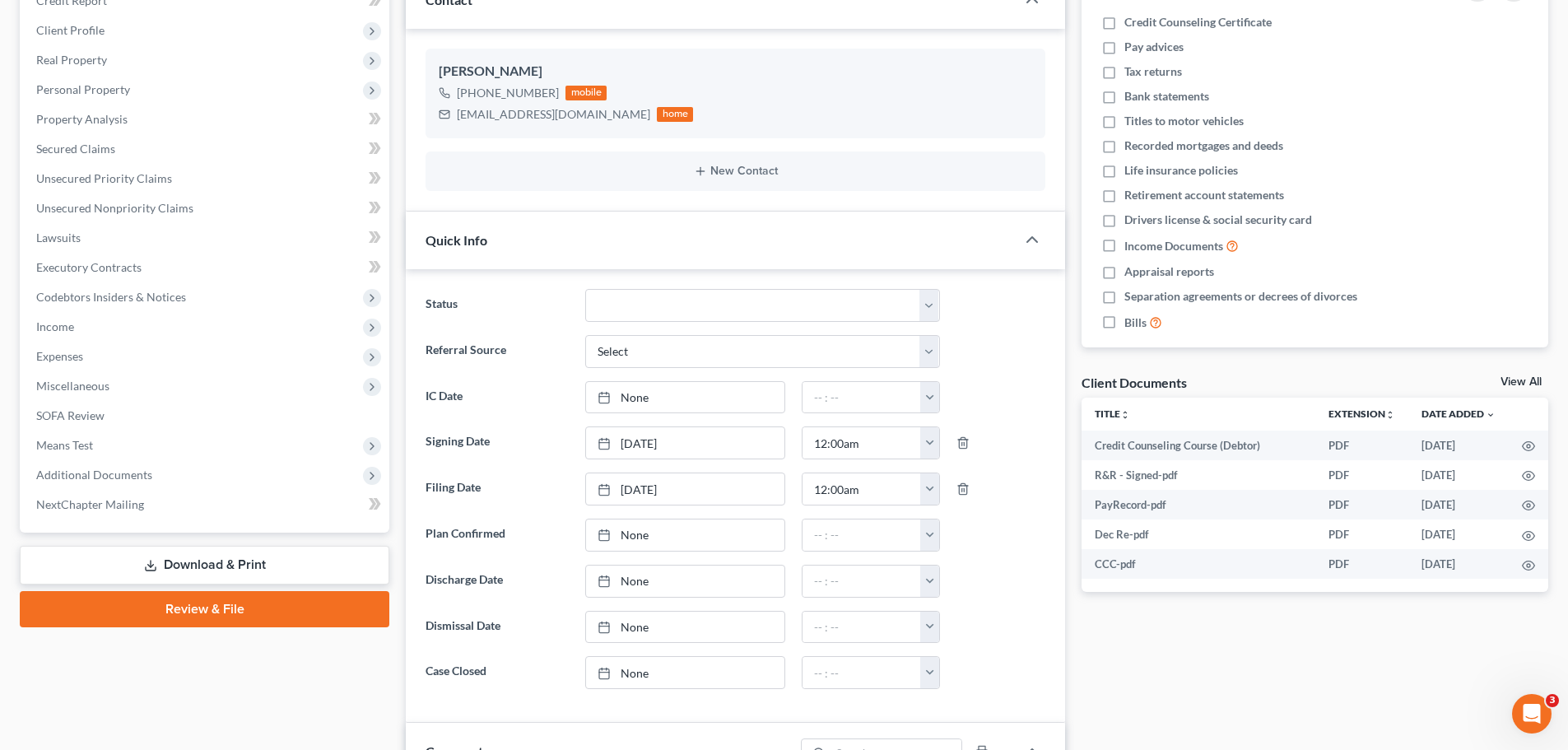
scroll to position [247, 0]
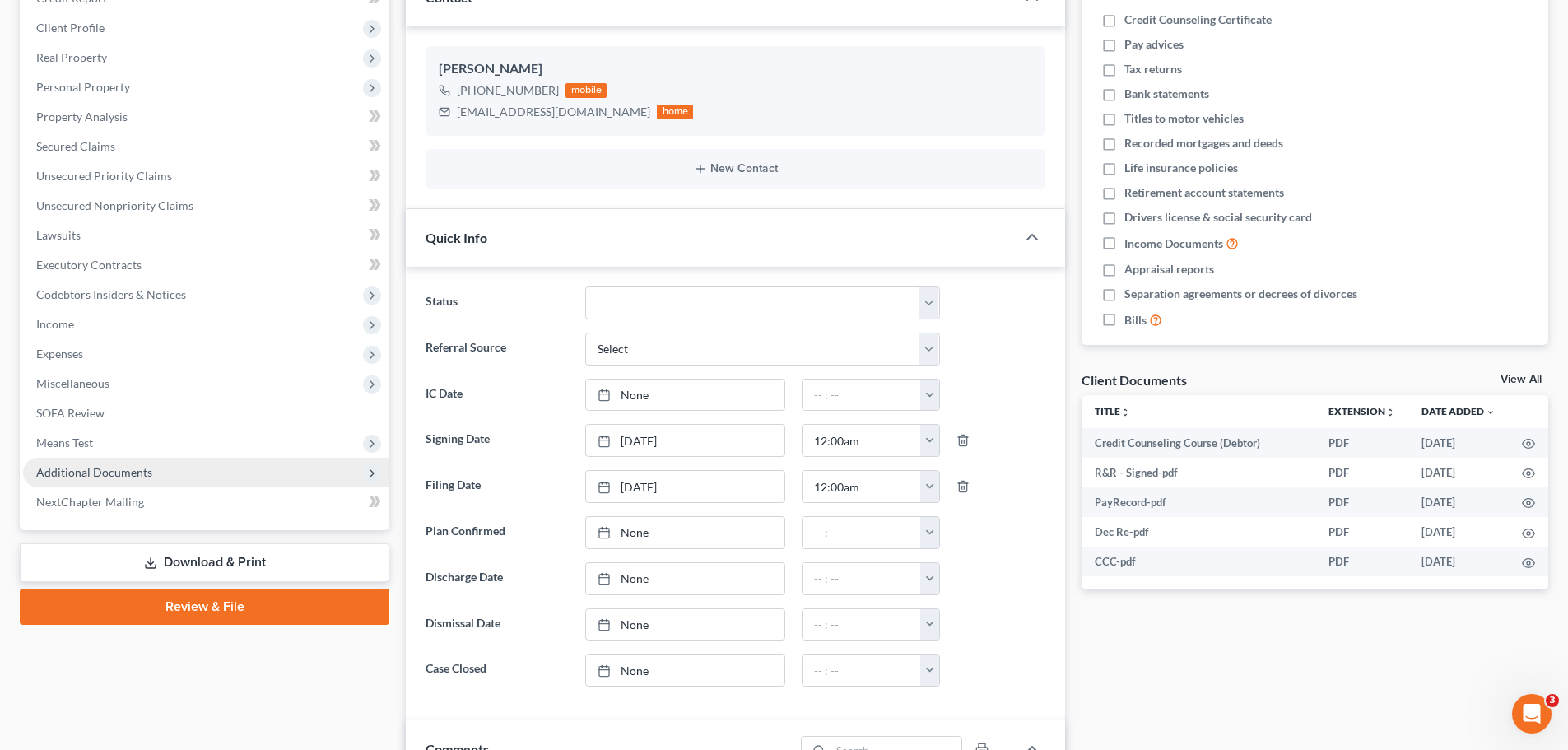
click at [131, 483] on span "Additional Documents" at bounding box center [206, 473] width 367 height 29
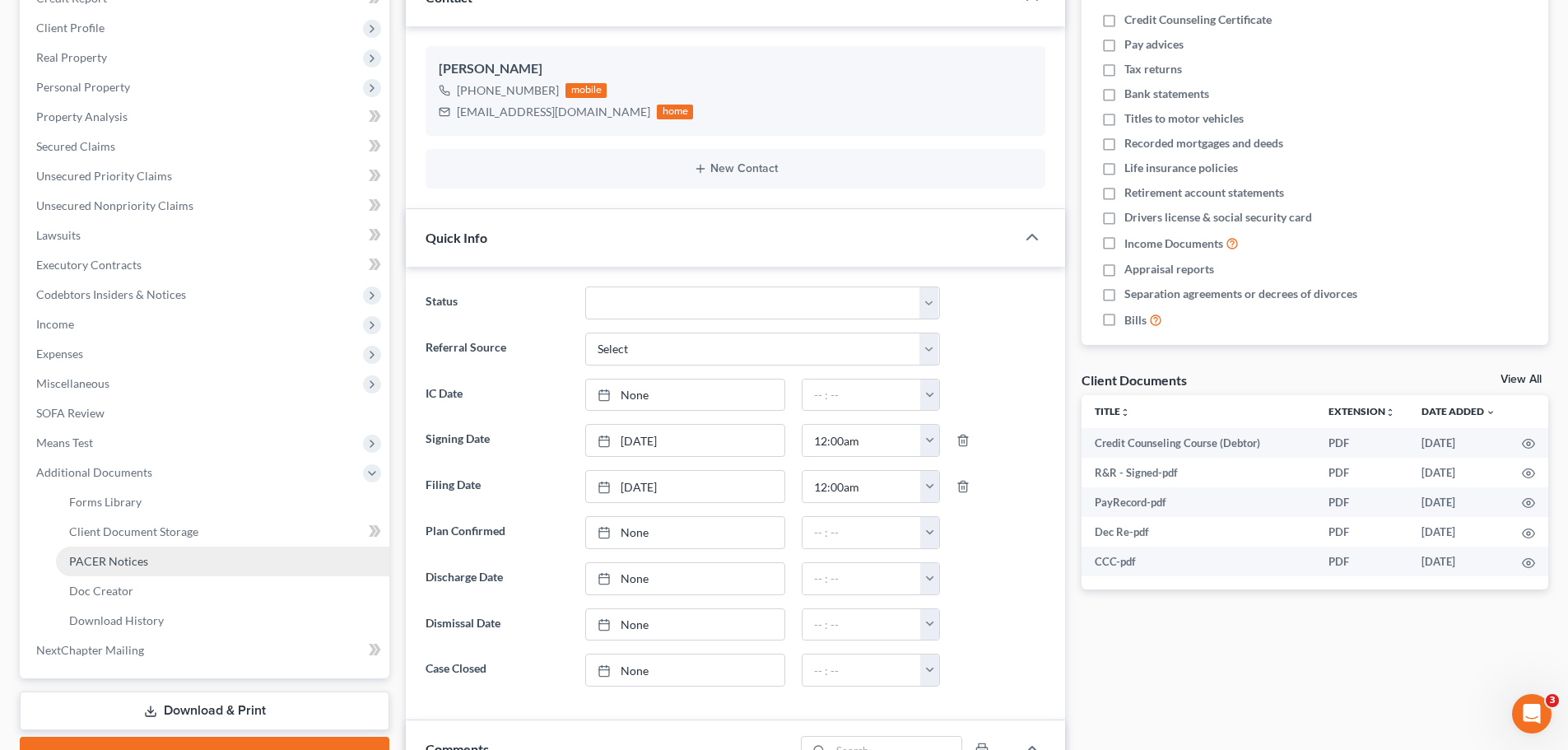
click at [143, 555] on span "PACER Notices" at bounding box center [108, 561] width 79 height 14
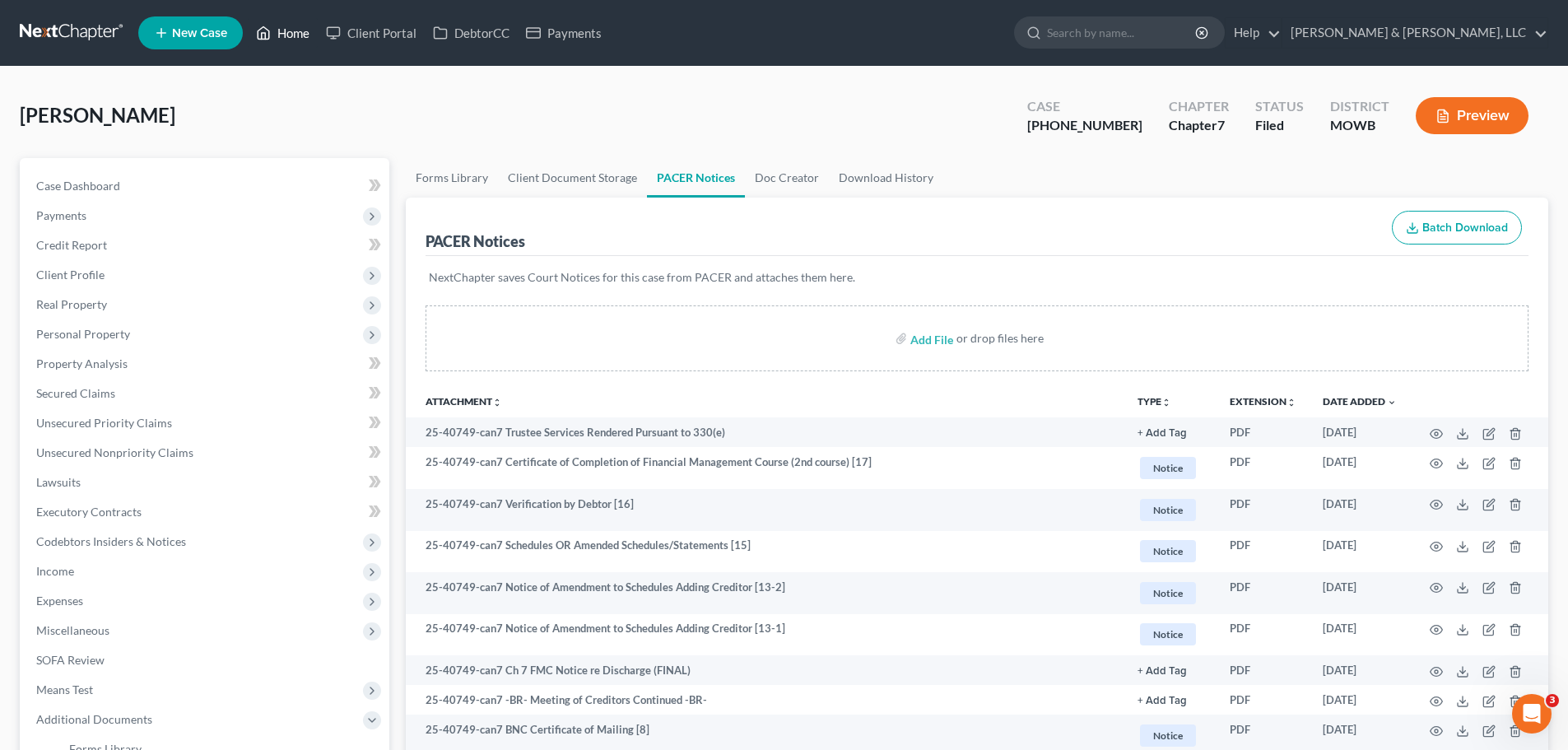
click at [305, 23] on link "Home" at bounding box center [283, 33] width 70 height 29
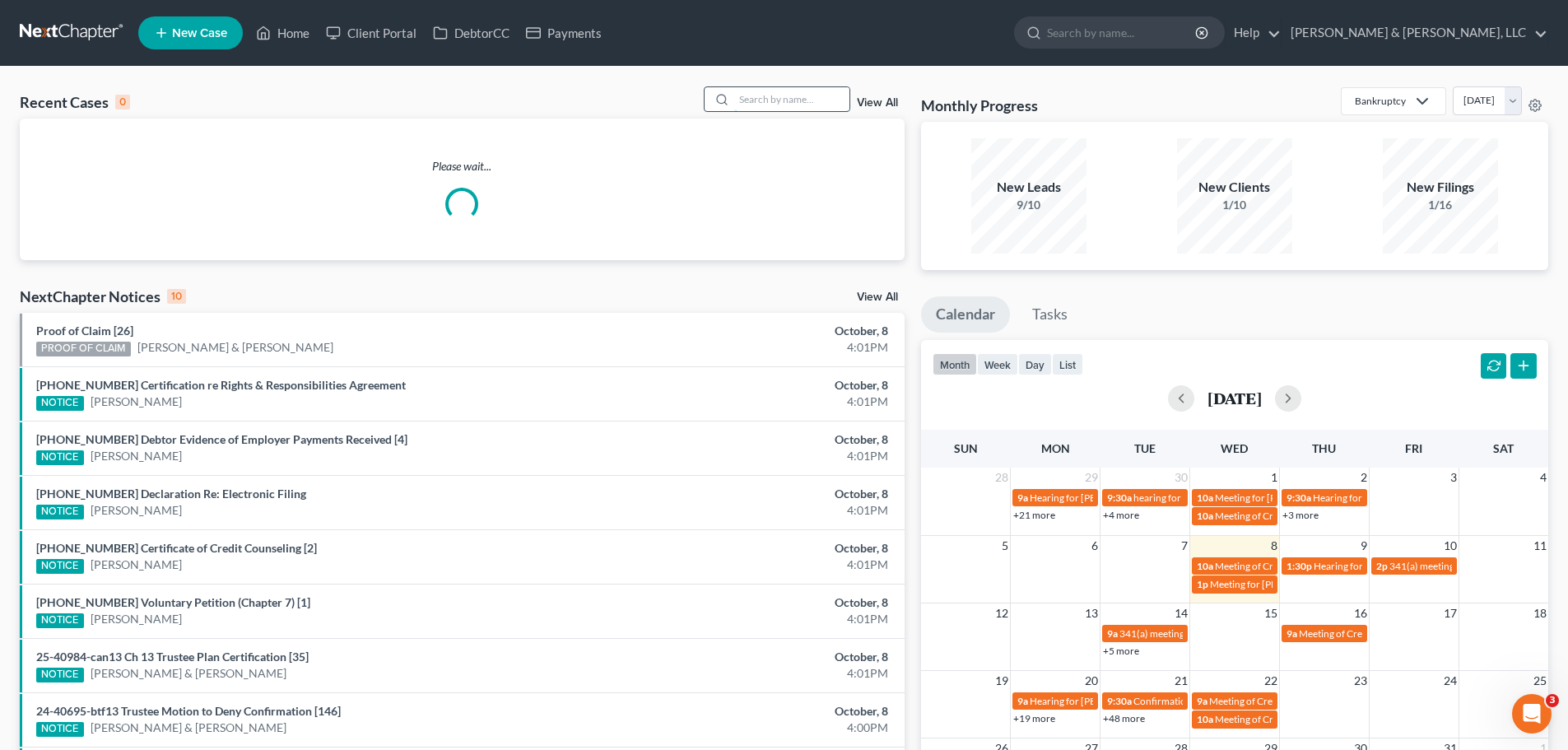
click at [764, 104] on input "search" at bounding box center [791, 100] width 115 height 24
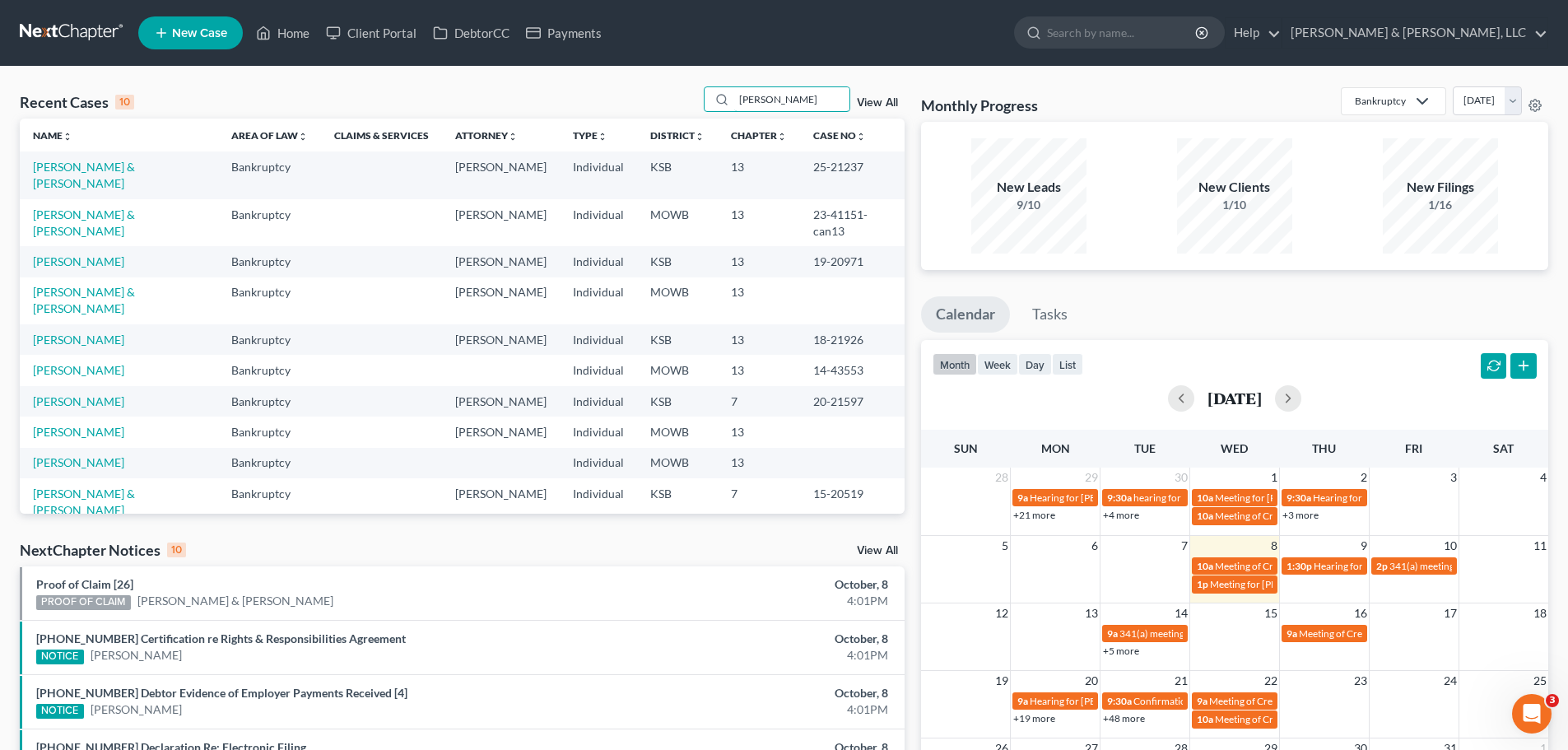
type input "[PERSON_NAME]"
click at [135, 160] on link "[PERSON_NAME] & [PERSON_NAME]" at bounding box center [84, 174] width 102 height 30
select select "6"
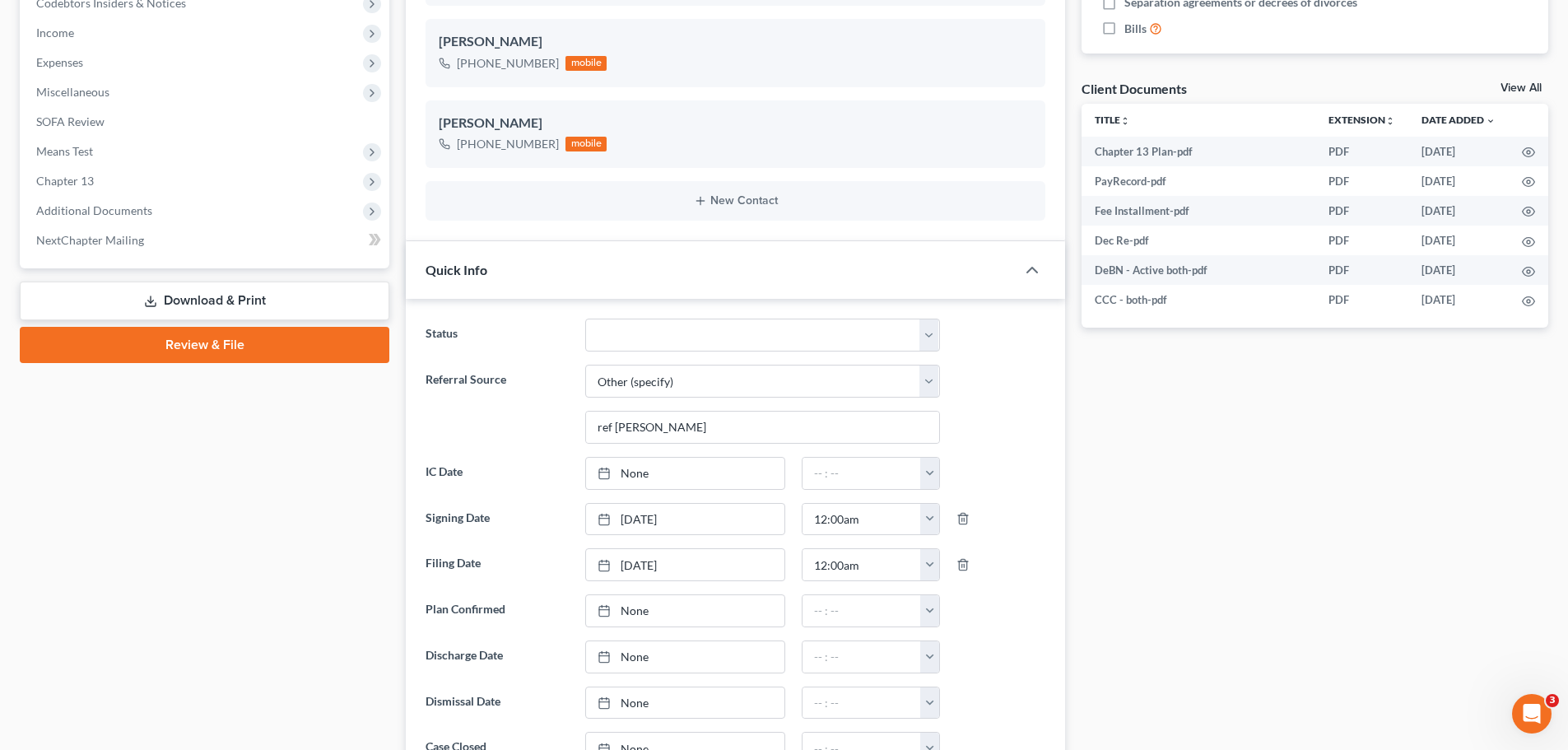
scroll to position [659, 0]
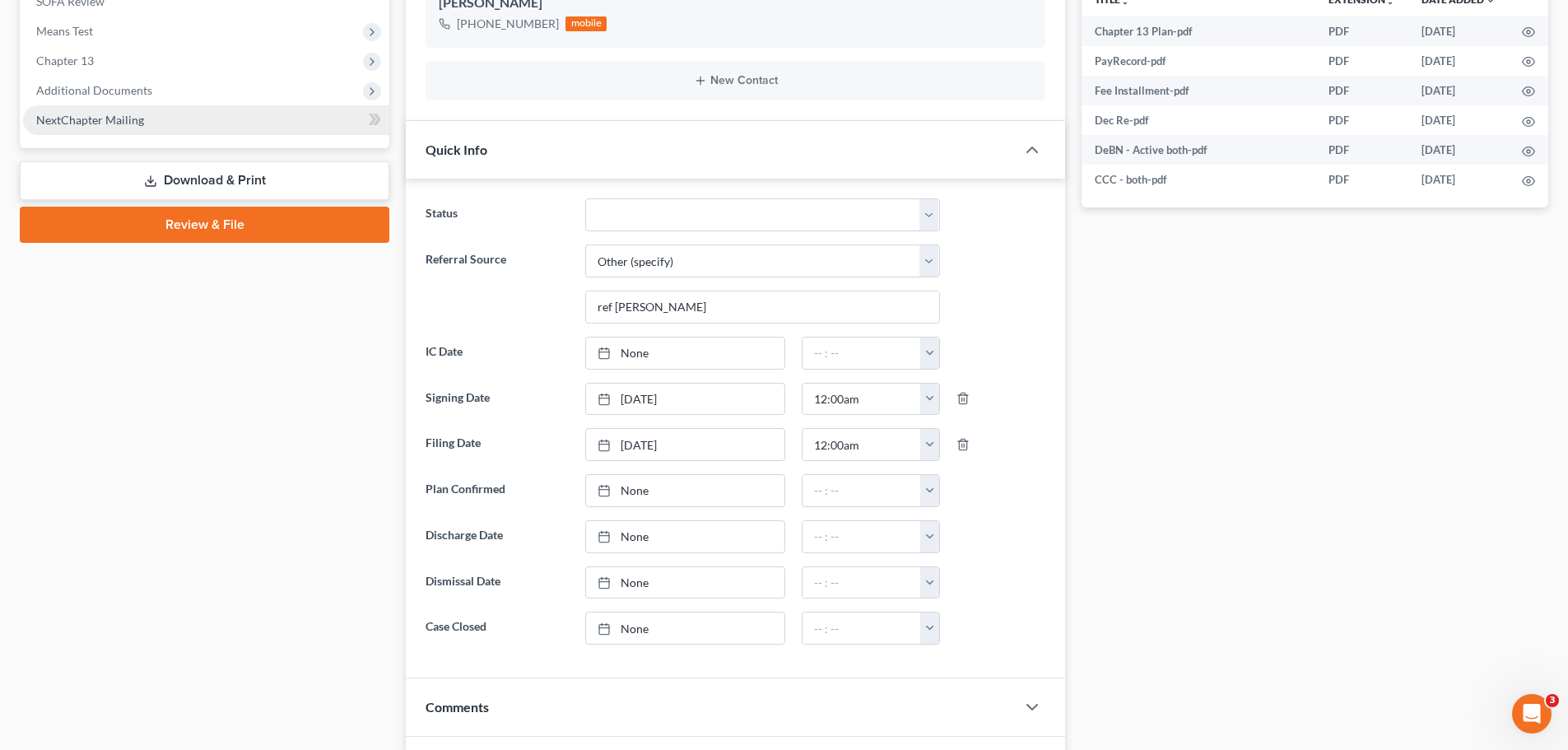
drag, startPoint x: 148, startPoint y: 97, endPoint x: 153, endPoint y: 121, distance: 24.5
click at [148, 97] on span "Additional Documents" at bounding box center [206, 90] width 367 height 29
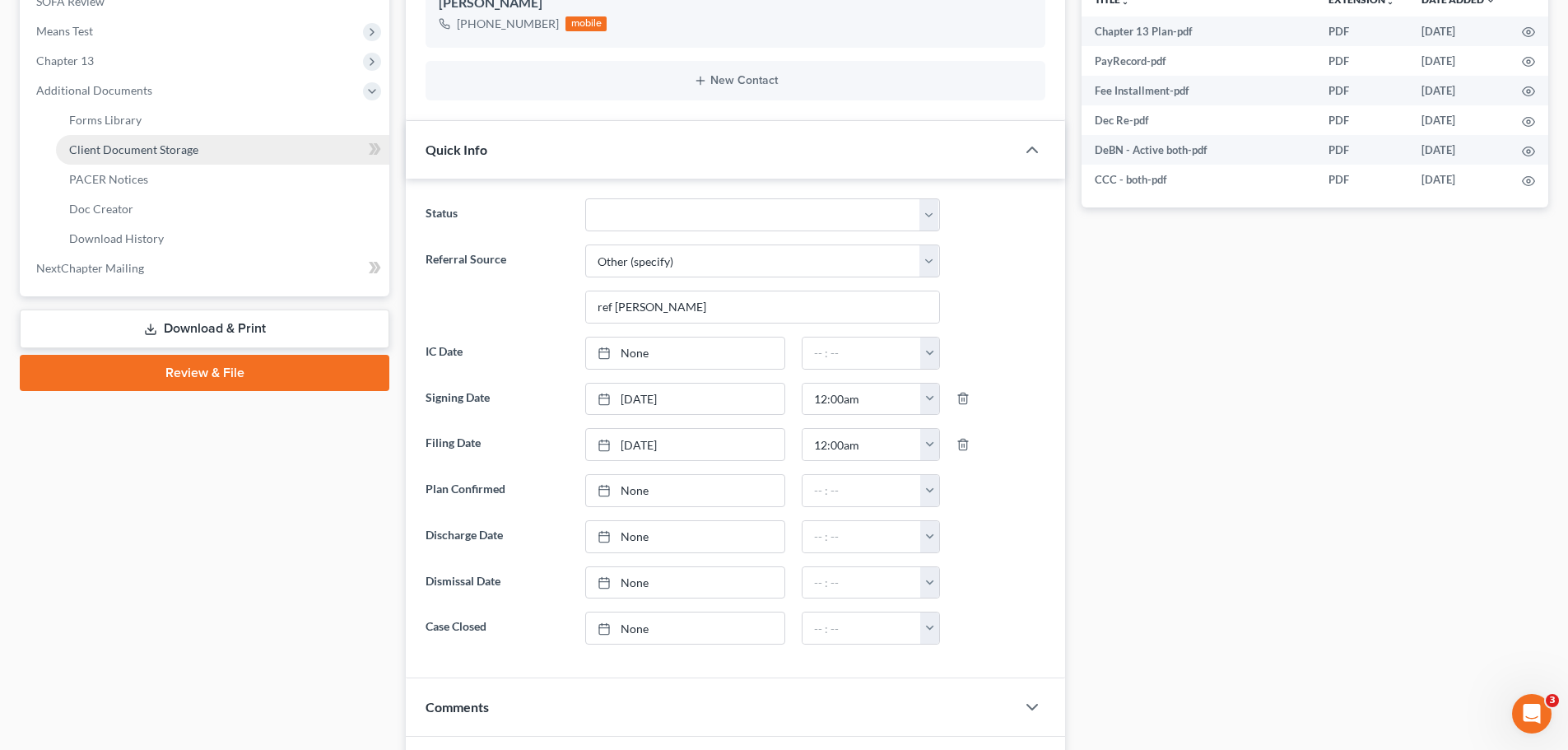
click at [177, 147] on span "Client Document Storage" at bounding box center [133, 149] width 129 height 14
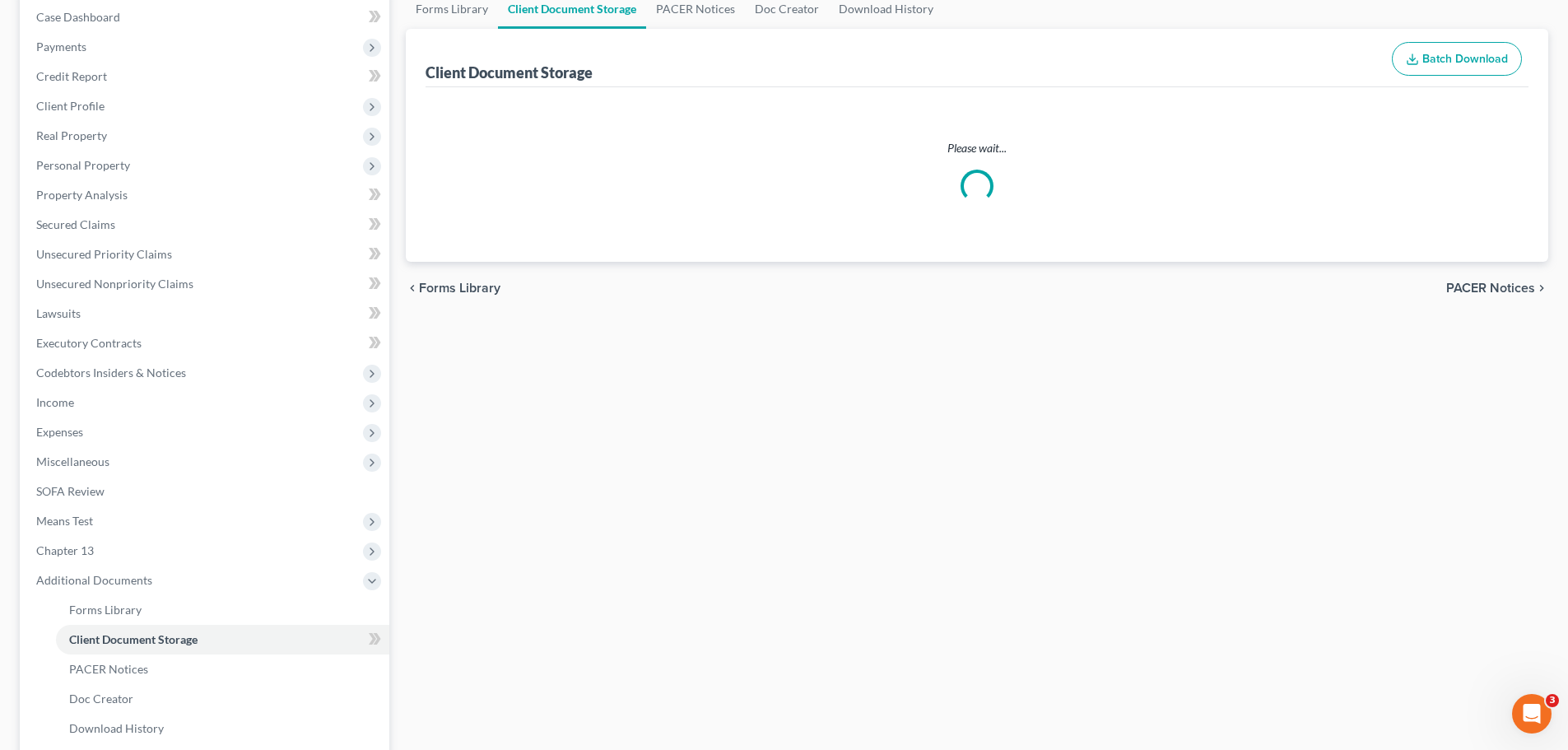
select select "0"
select select "2"
select select "3"
select select "5"
select select "4"
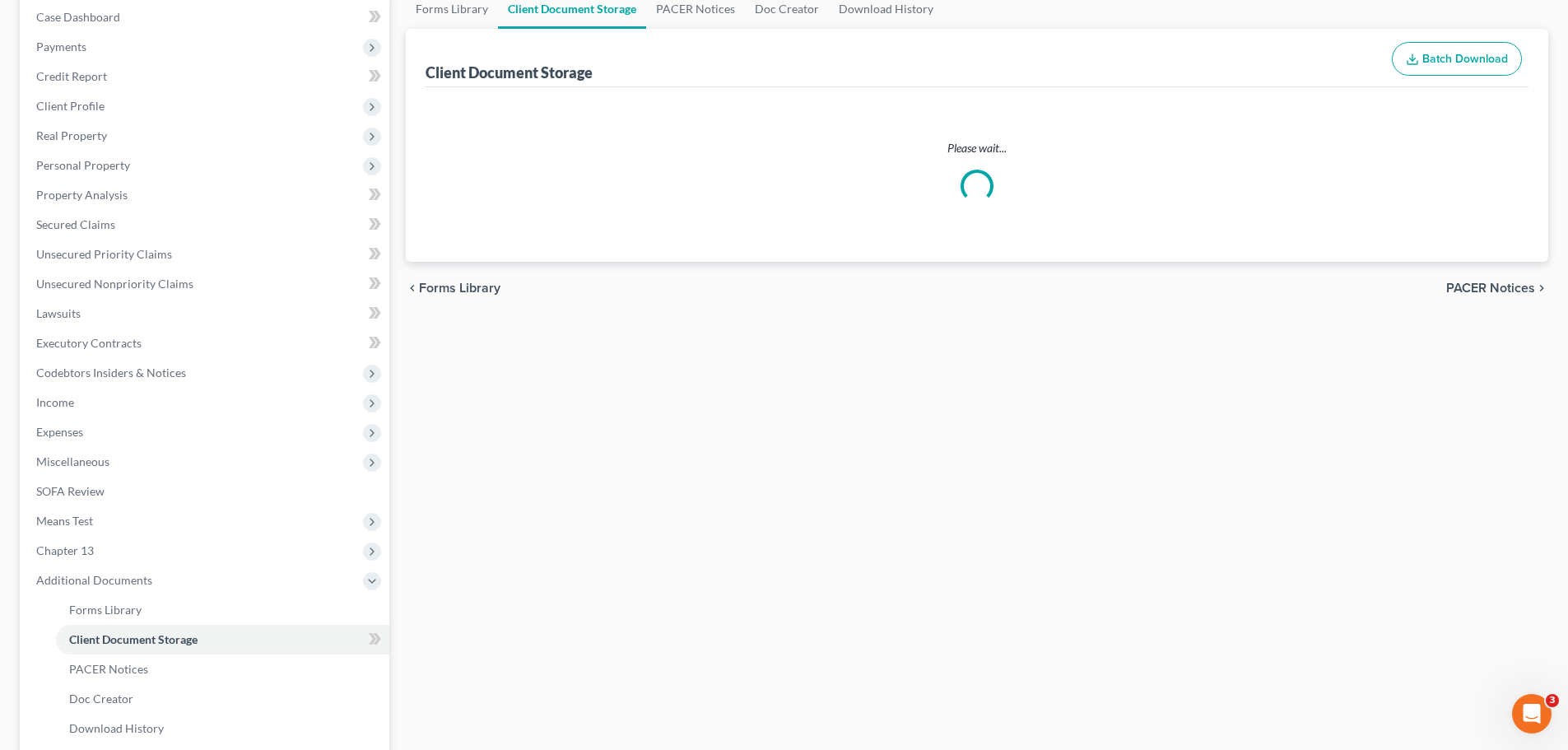
select select "1"
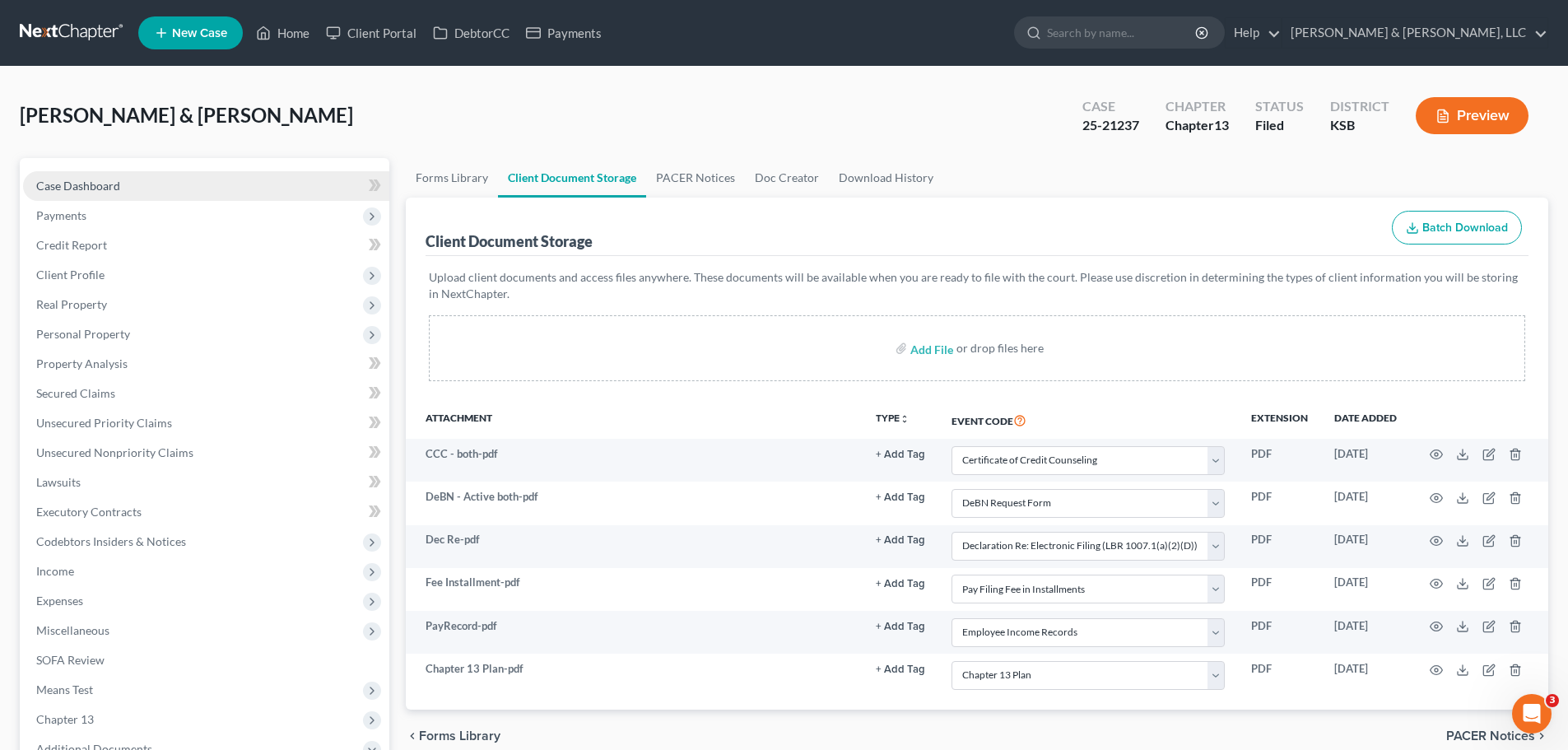
click at [120, 190] on link "Case Dashboard" at bounding box center [206, 186] width 367 height 29
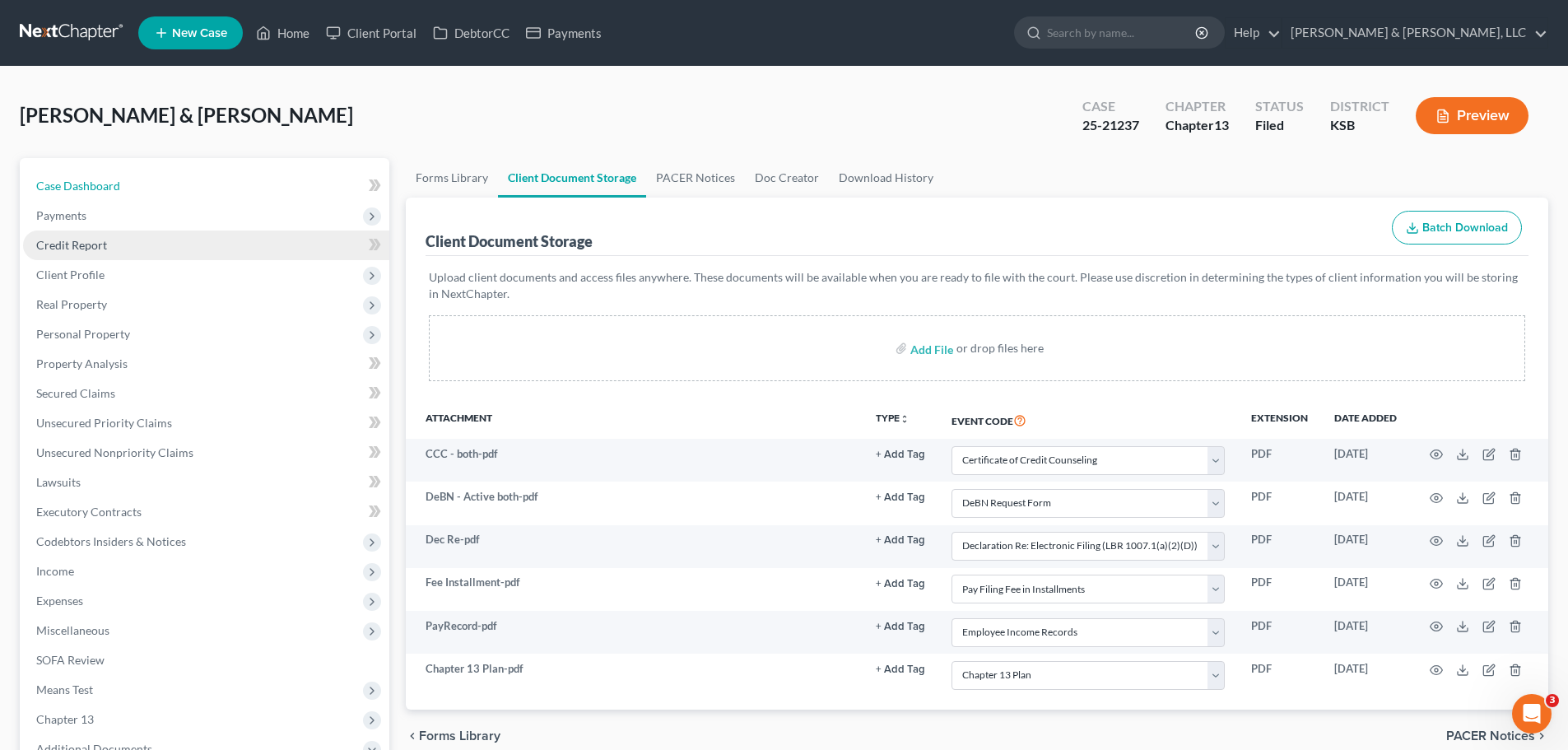
select select "6"
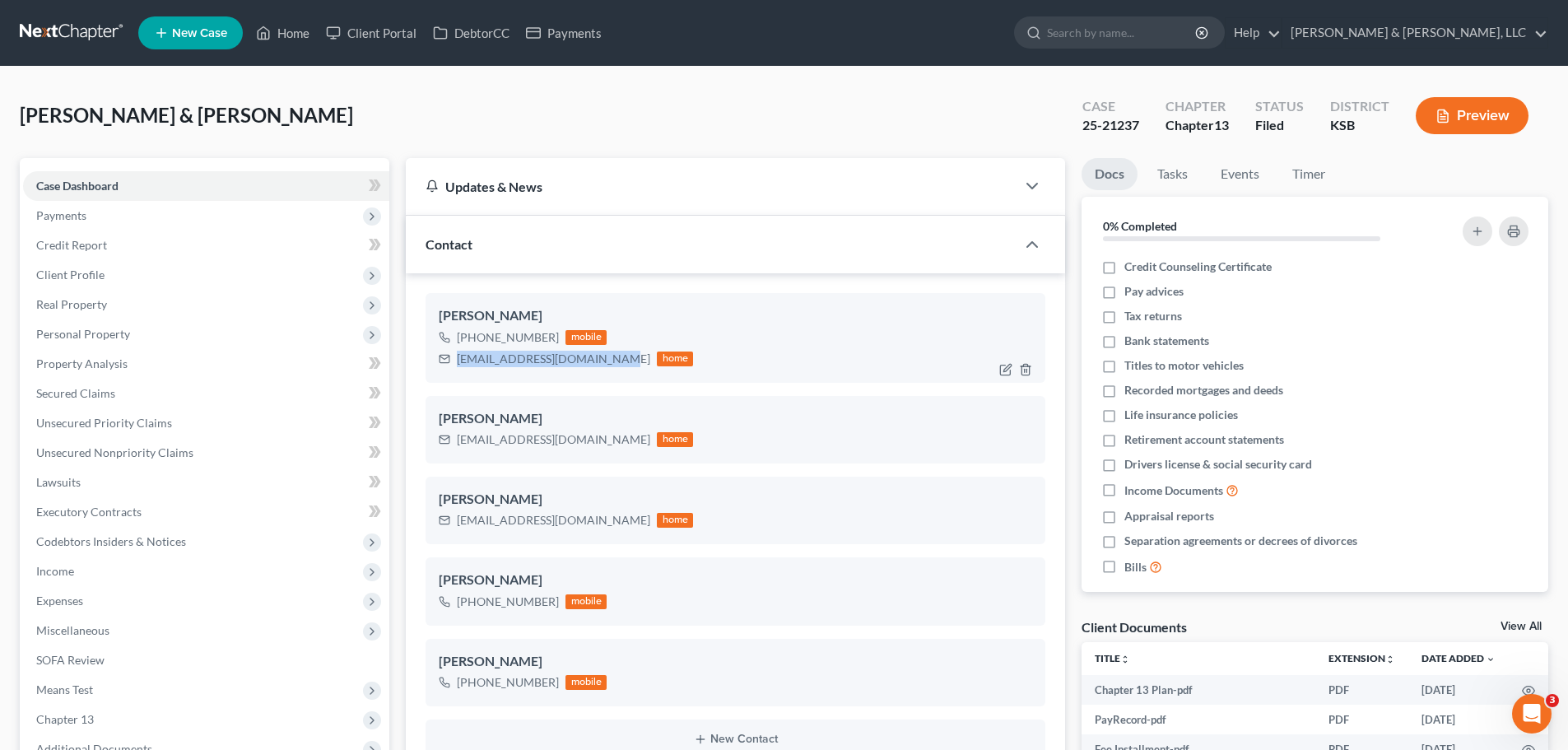
drag, startPoint x: 459, startPoint y: 362, endPoint x: 590, endPoint y: 362, distance: 131.0
click at [600, 364] on div "[EMAIL_ADDRESS][DOMAIN_NAME]" at bounding box center [553, 359] width 193 height 16
copy div "[EMAIL_ADDRESS][DOMAIN_NAME]"
